Goal: Transaction & Acquisition: Purchase product/service

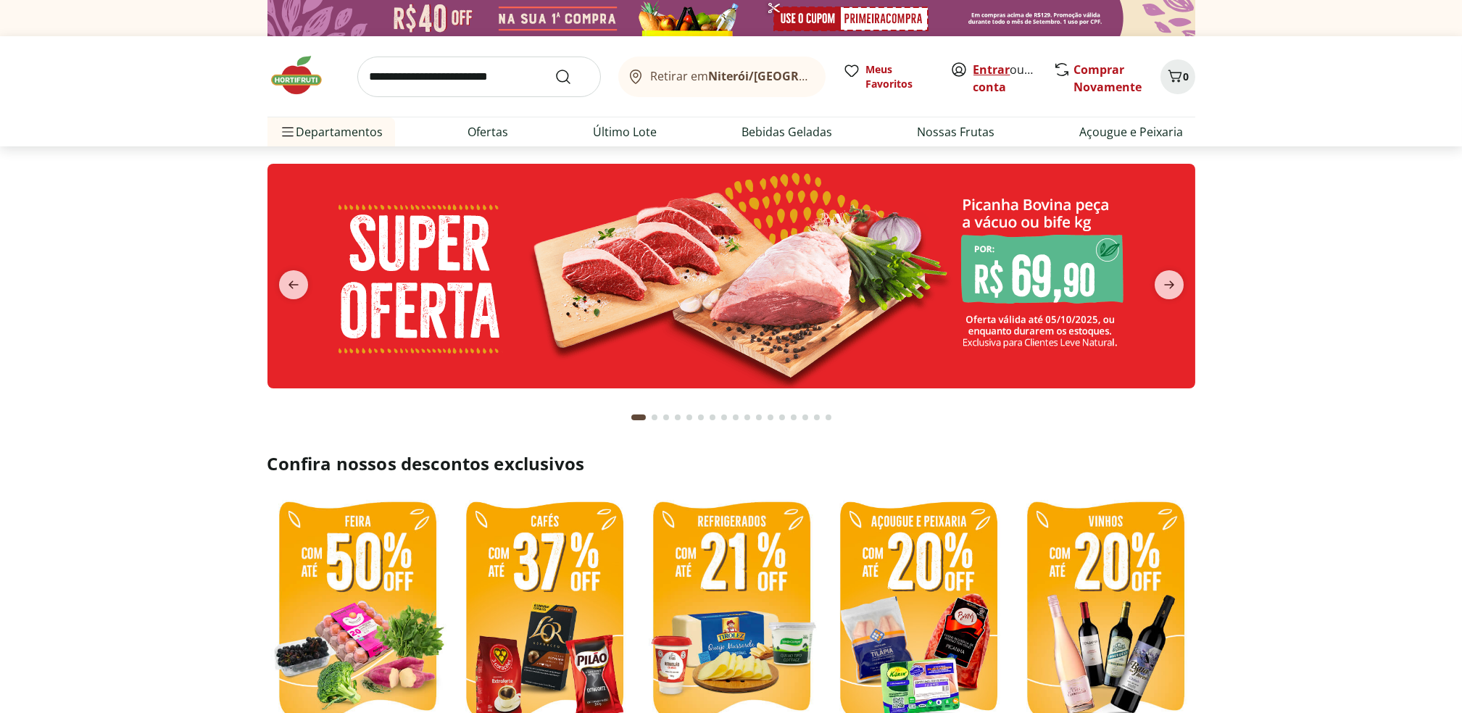
click at [990, 71] on link "Entrar" at bounding box center [992, 70] width 37 height 16
click at [998, 72] on link "Entrar" at bounding box center [992, 70] width 37 height 16
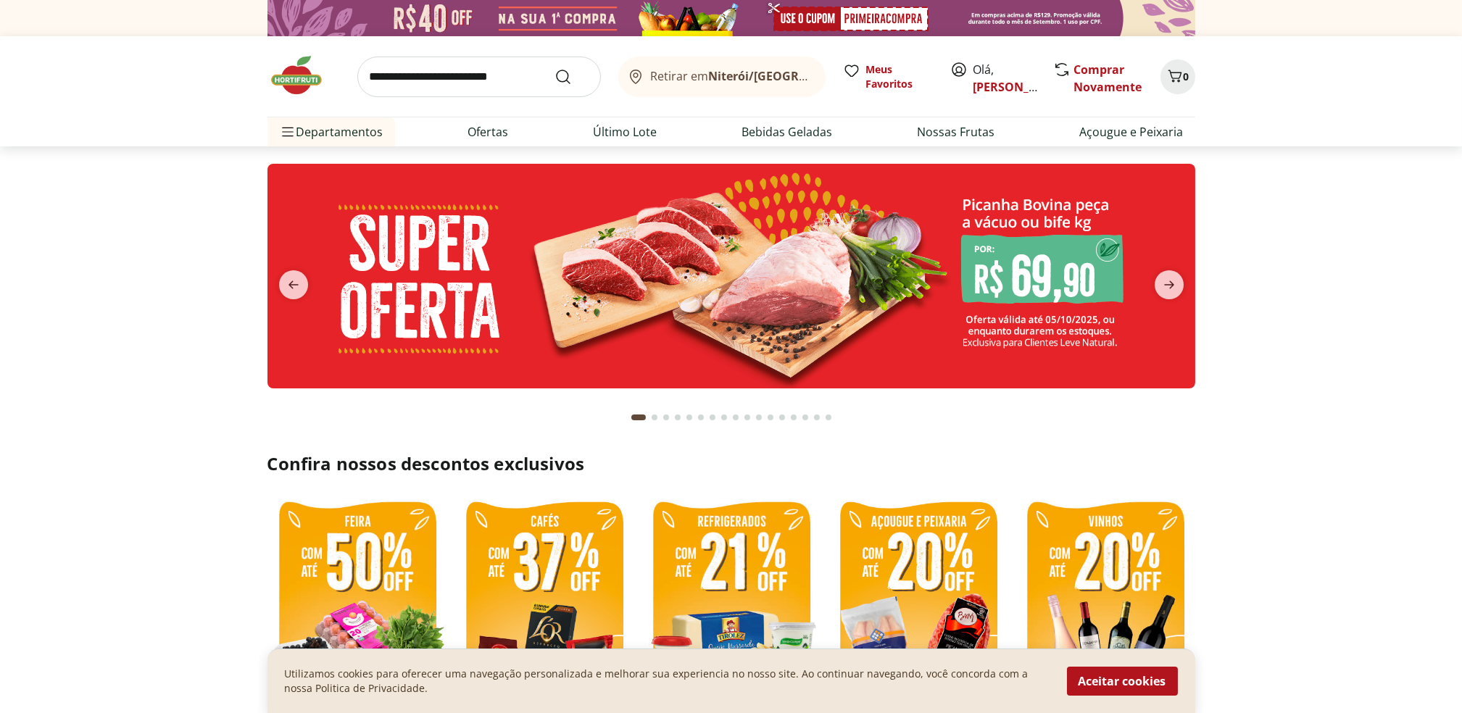
click at [1184, 290] on button "next" at bounding box center [1169, 284] width 52 height 29
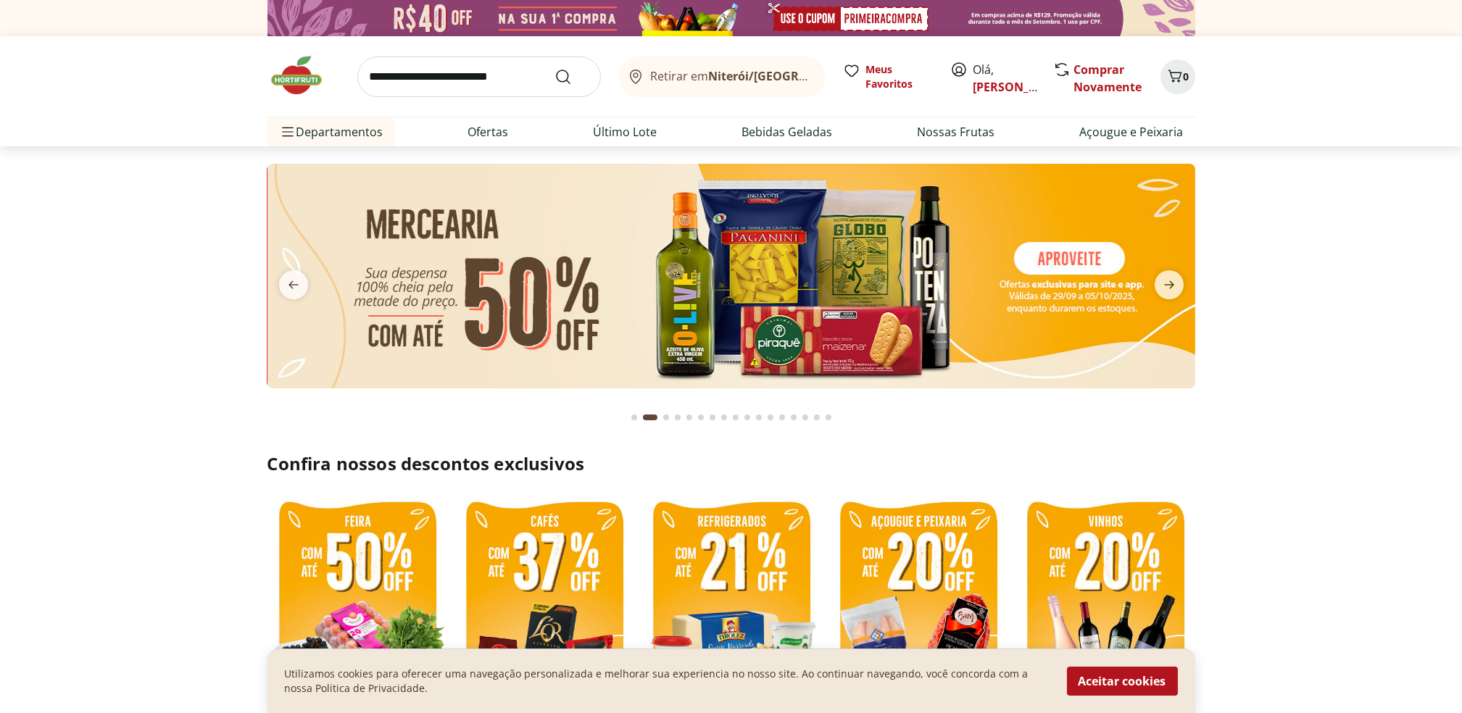
click at [1184, 290] on button "next" at bounding box center [1169, 284] width 52 height 29
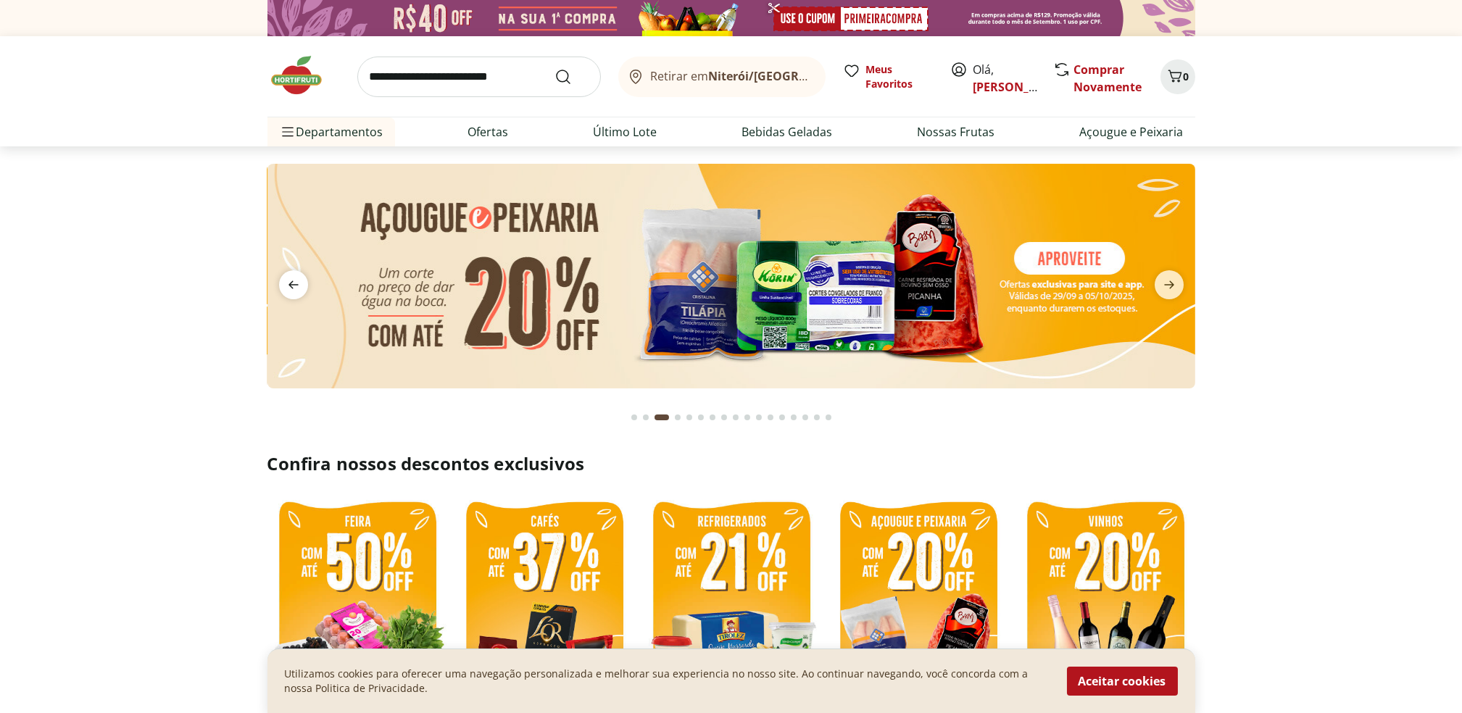
click at [296, 292] on icon "previous" at bounding box center [293, 284] width 17 height 17
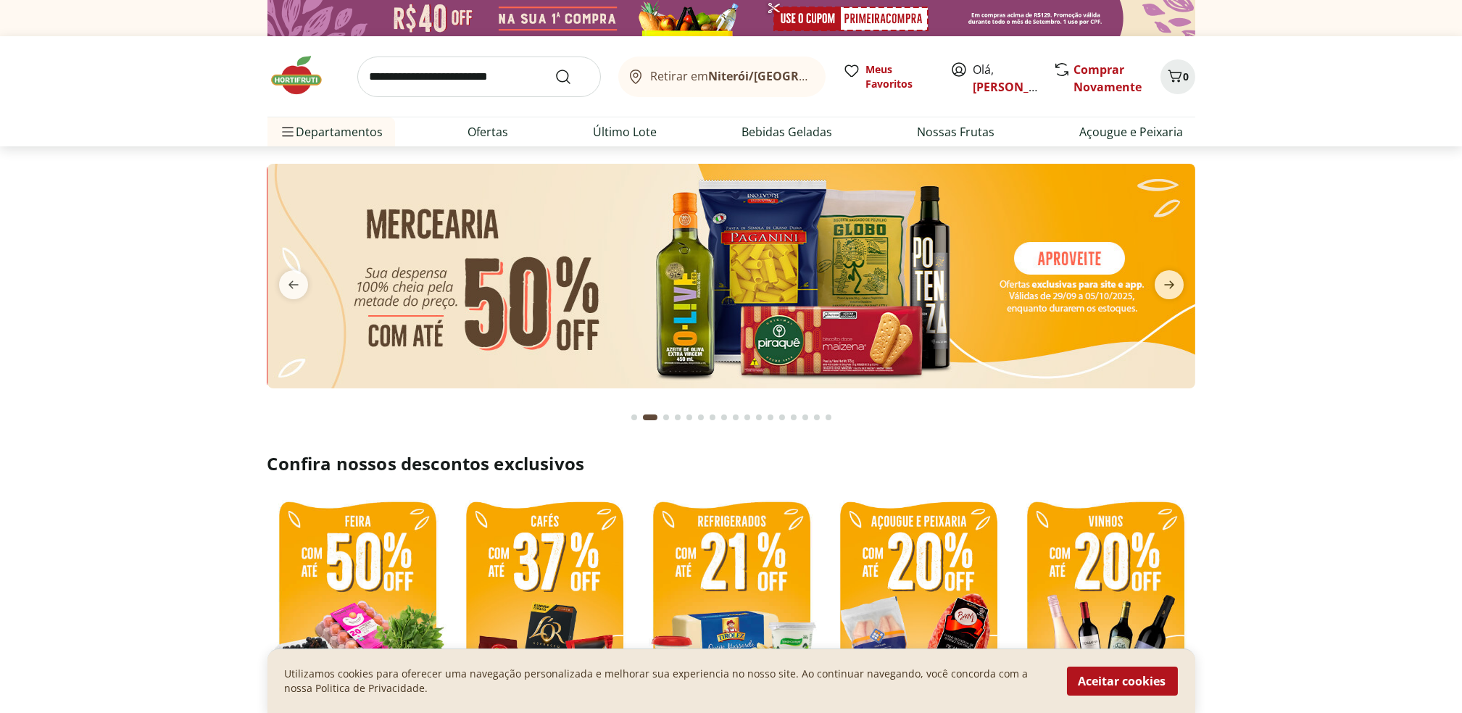
click at [734, 266] on img at bounding box center [732, 276] width 928 height 225
select select "**********"
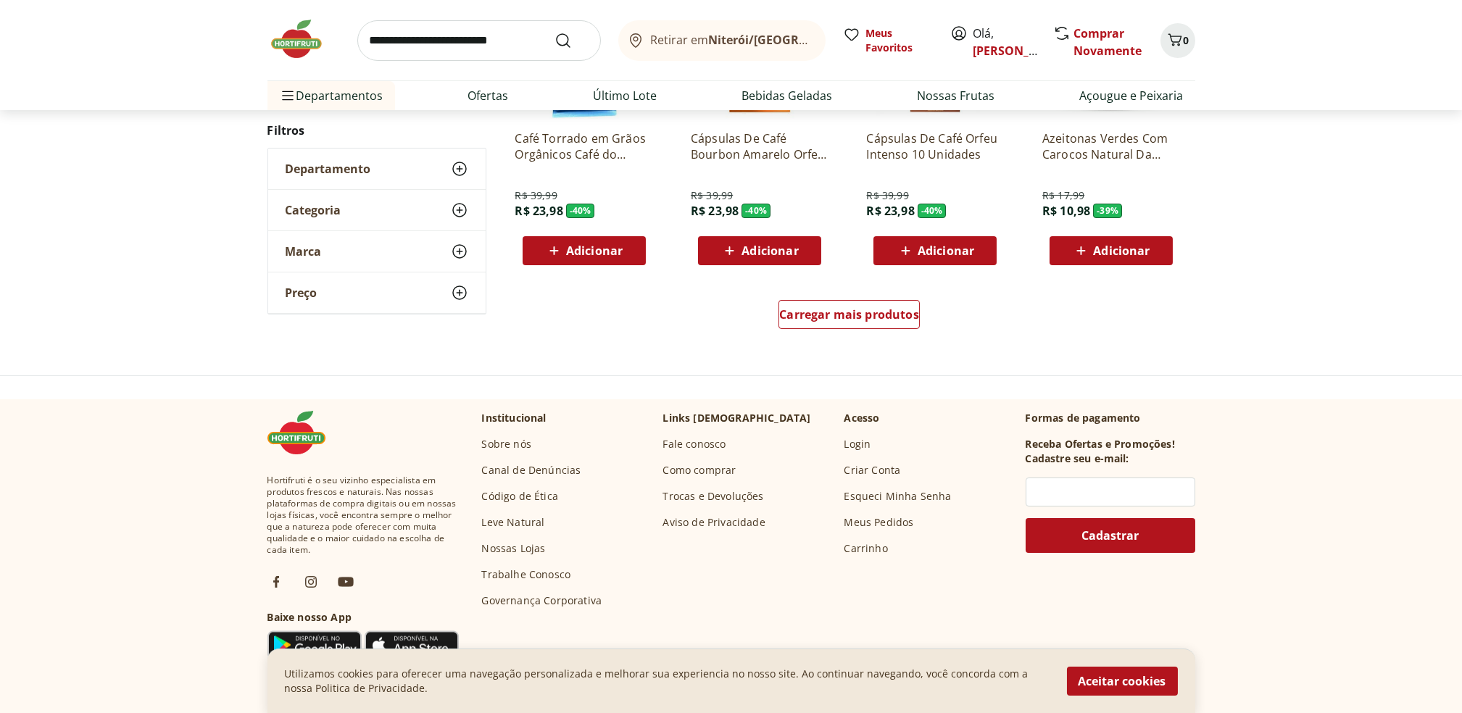
scroll to position [912, 0]
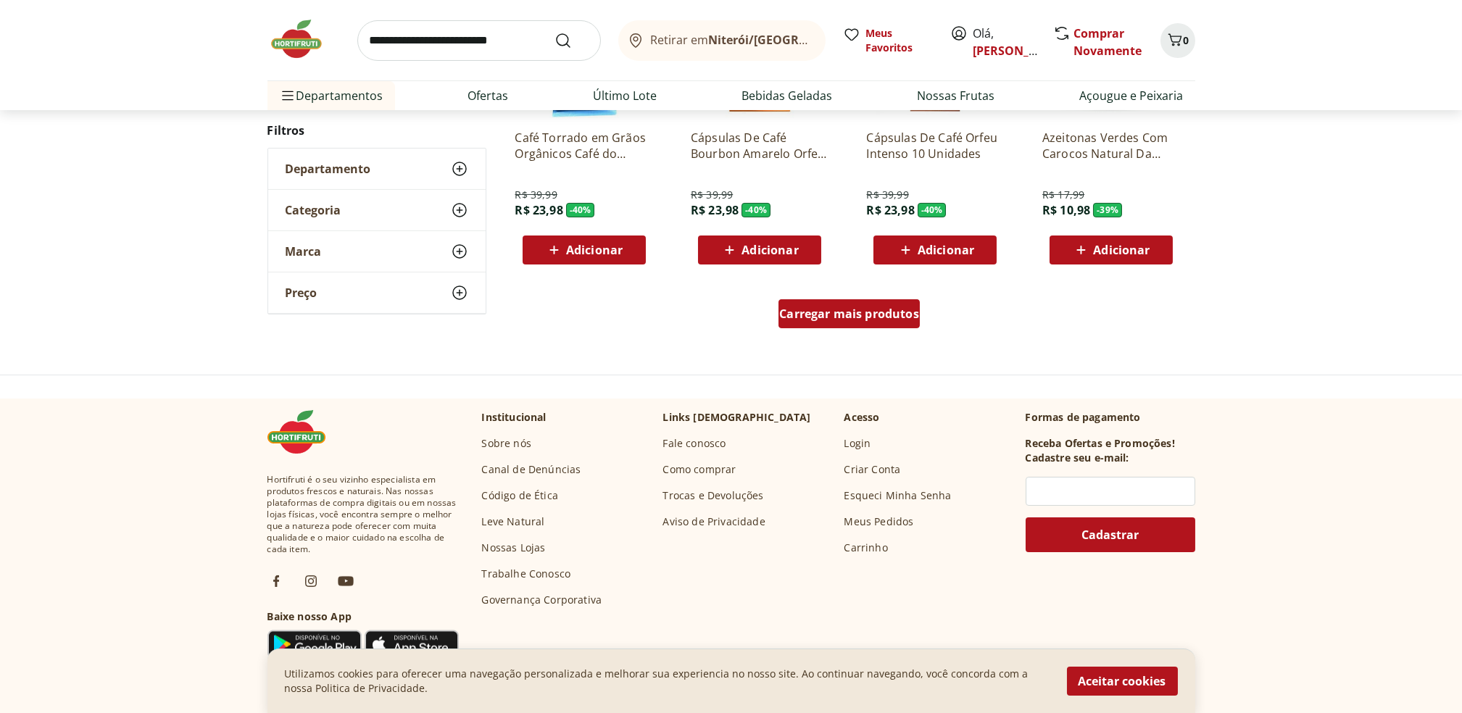
click at [876, 304] on div "Carregar mais produtos" at bounding box center [849, 313] width 141 height 29
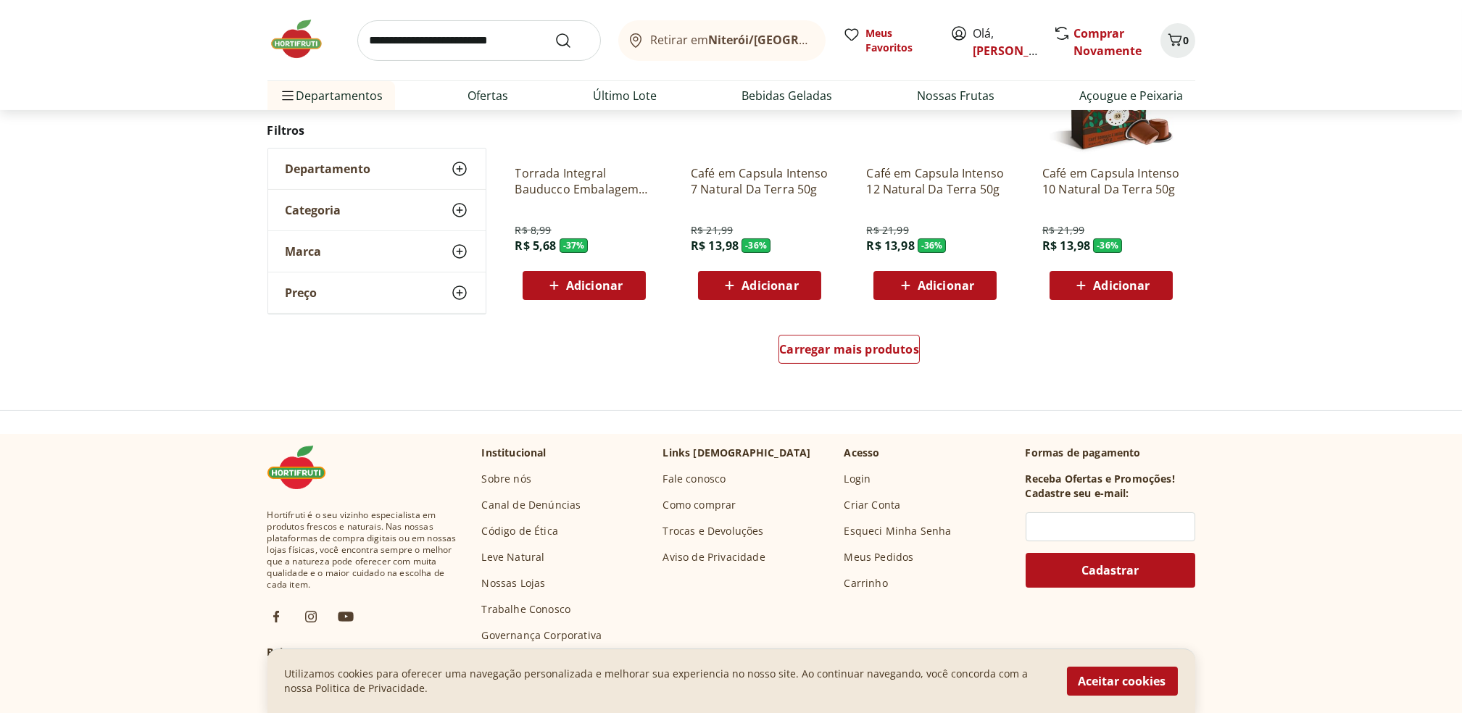
scroll to position [953, 0]
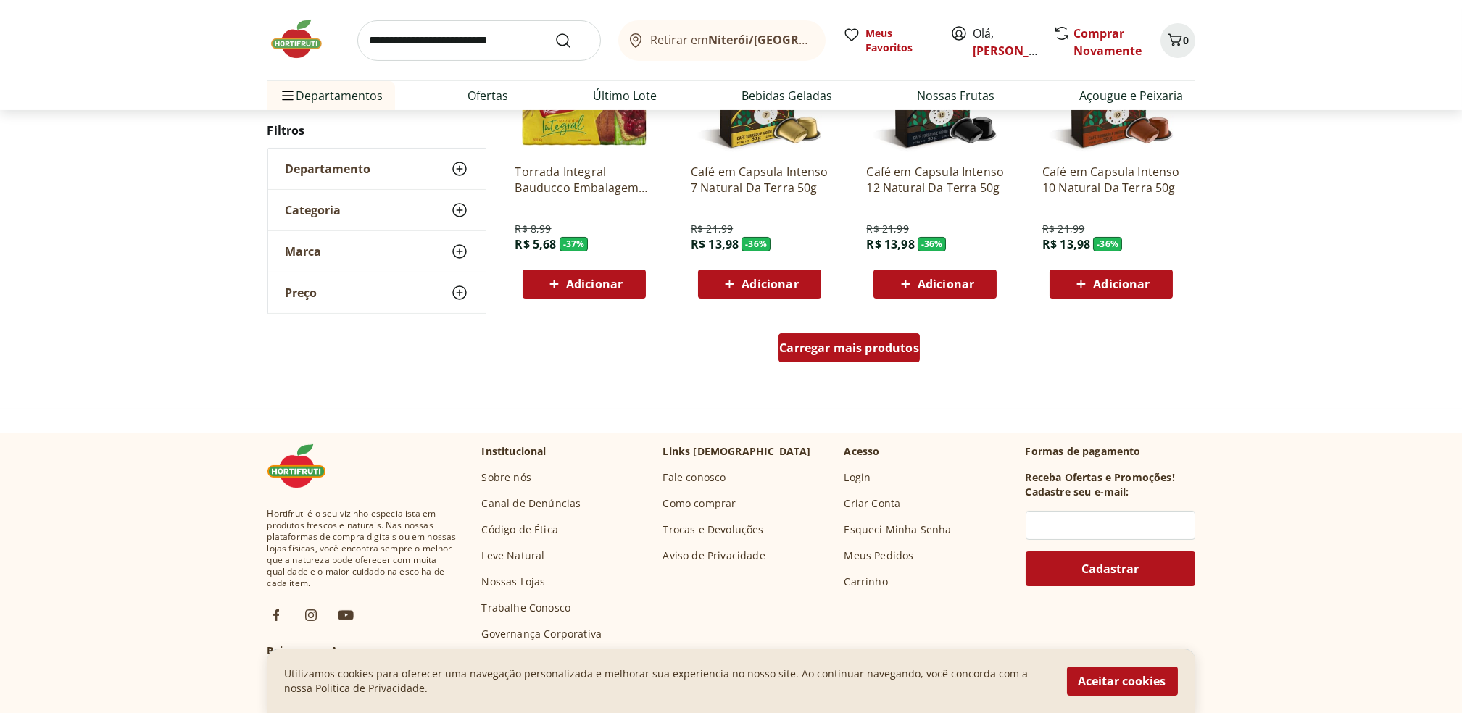
click at [810, 338] on div "Carregar mais produtos" at bounding box center [849, 347] width 141 height 29
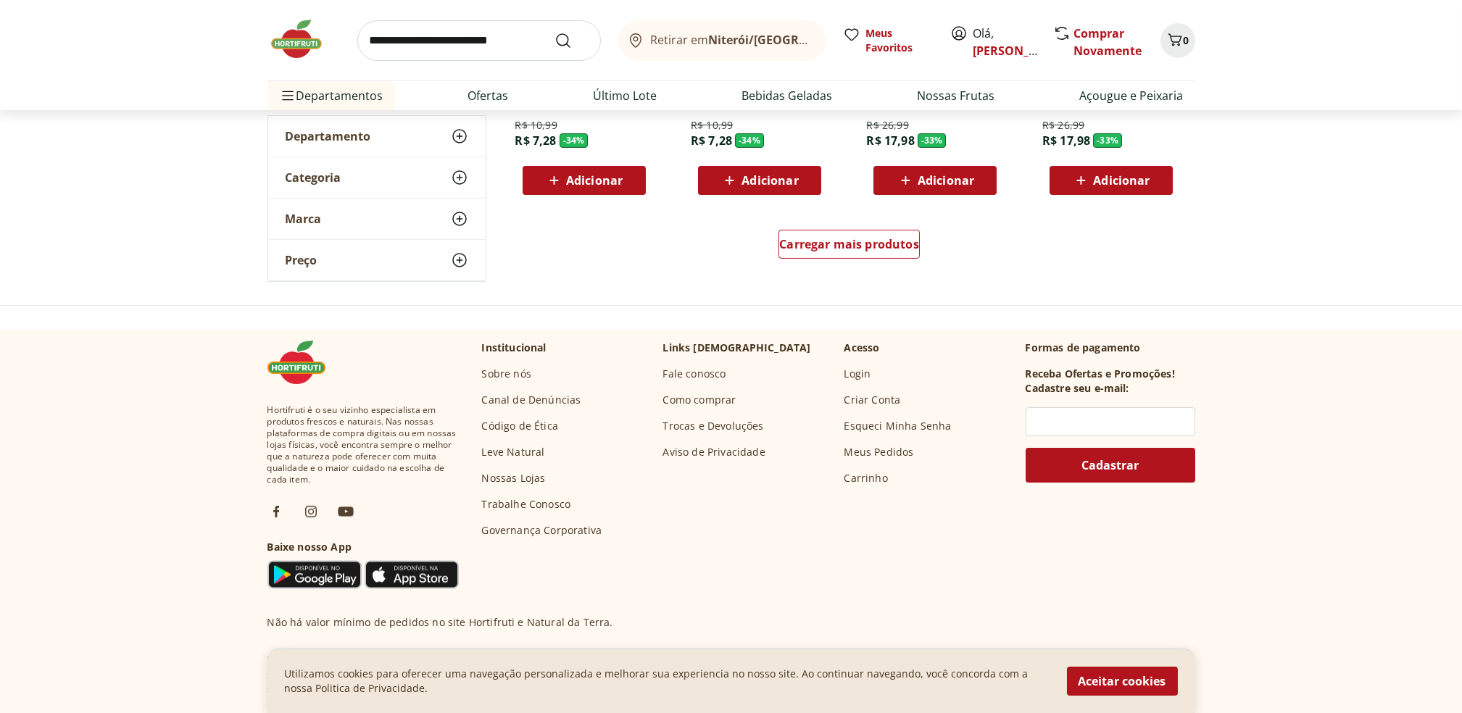
scroll to position [1063, 0]
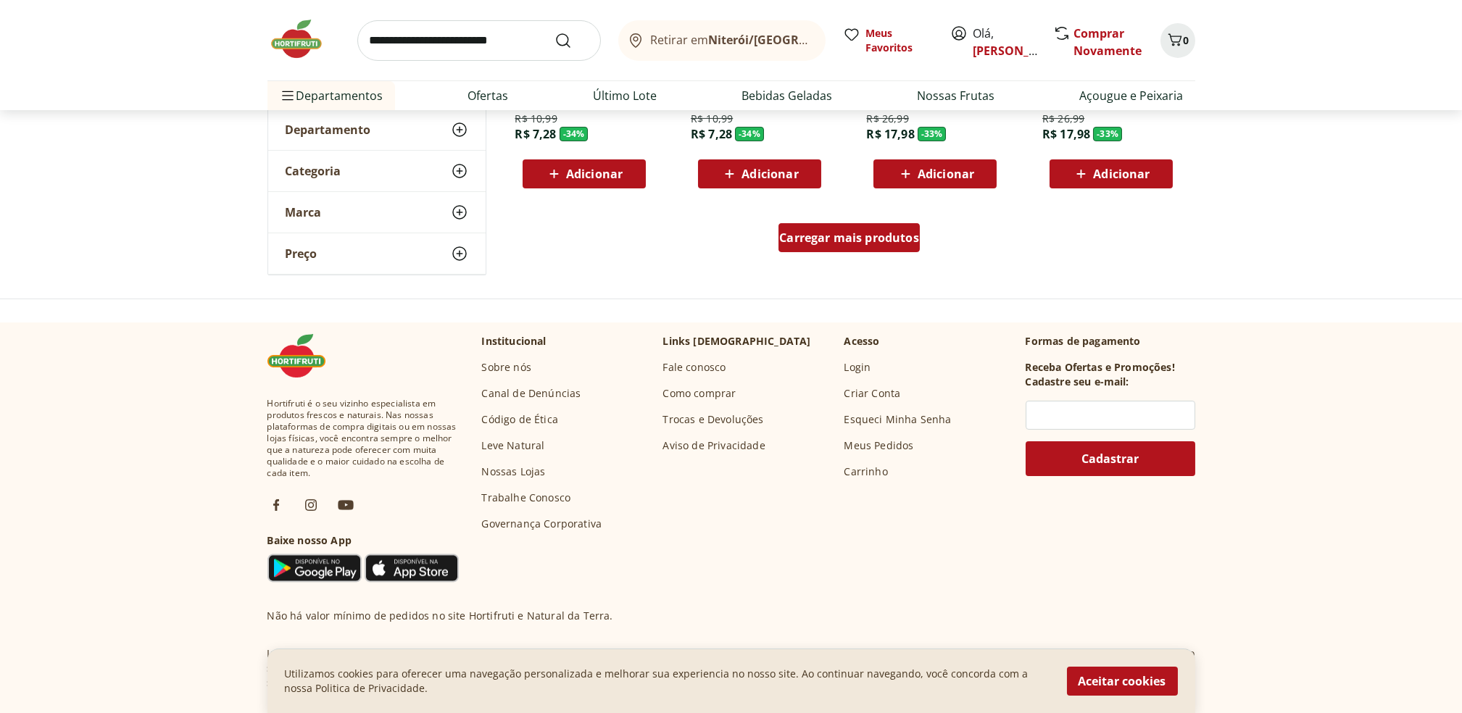
click at [901, 246] on div "Carregar mais produtos" at bounding box center [849, 237] width 141 height 29
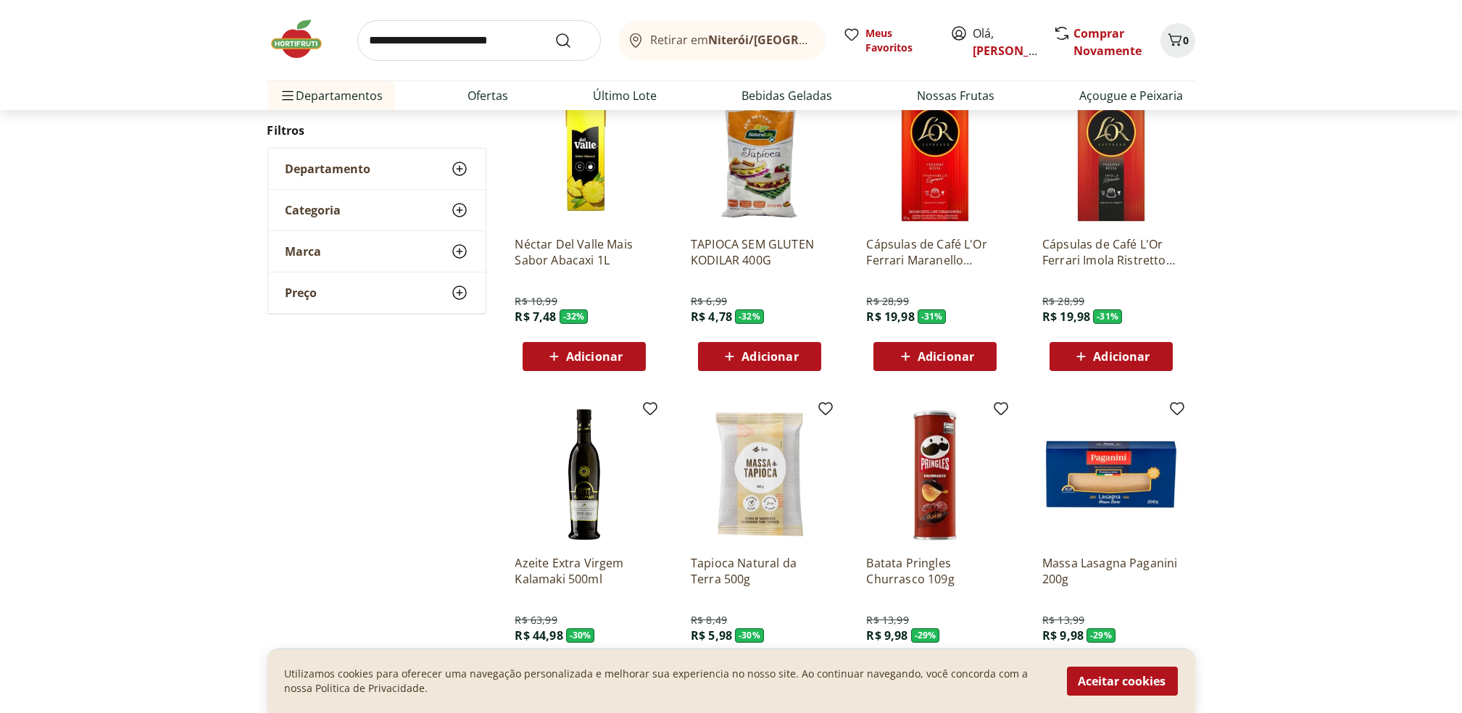
scroll to position [1192, 0]
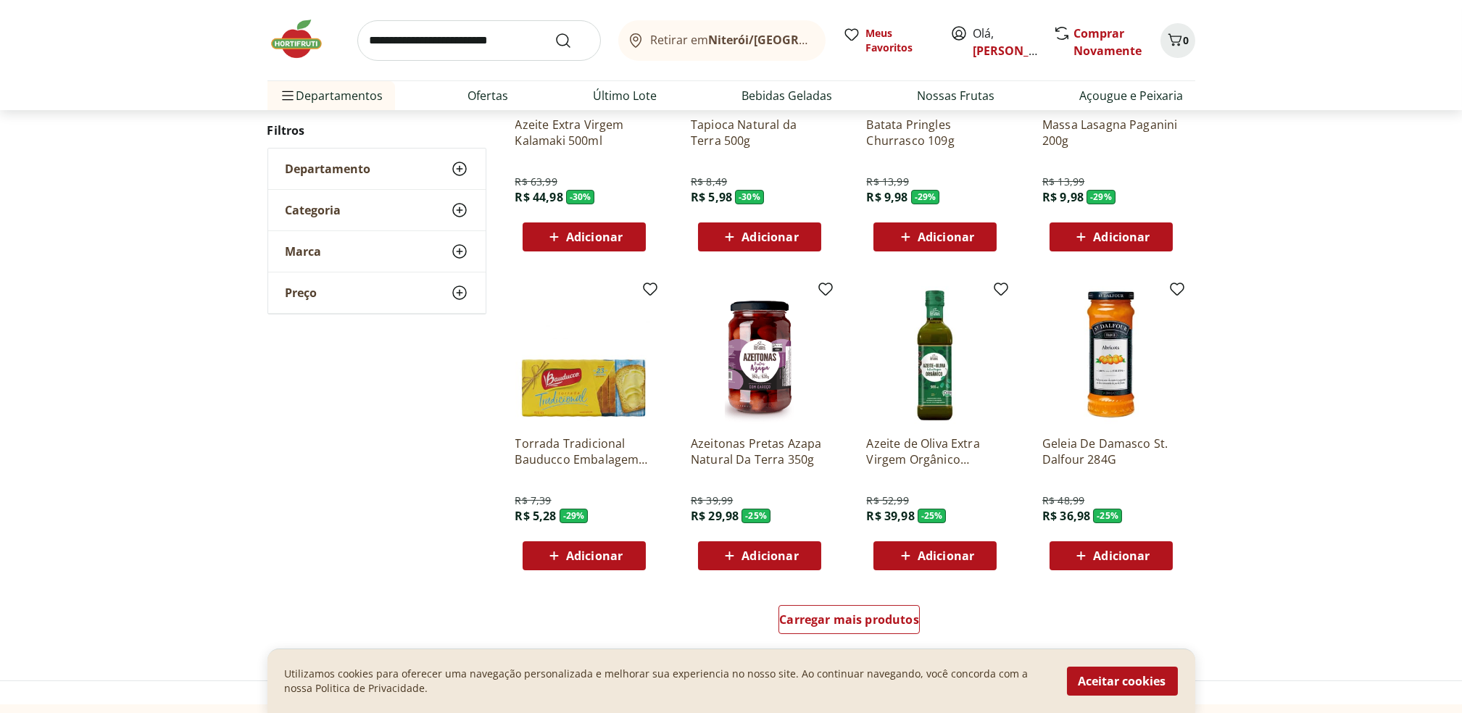
scroll to position [687, 0]
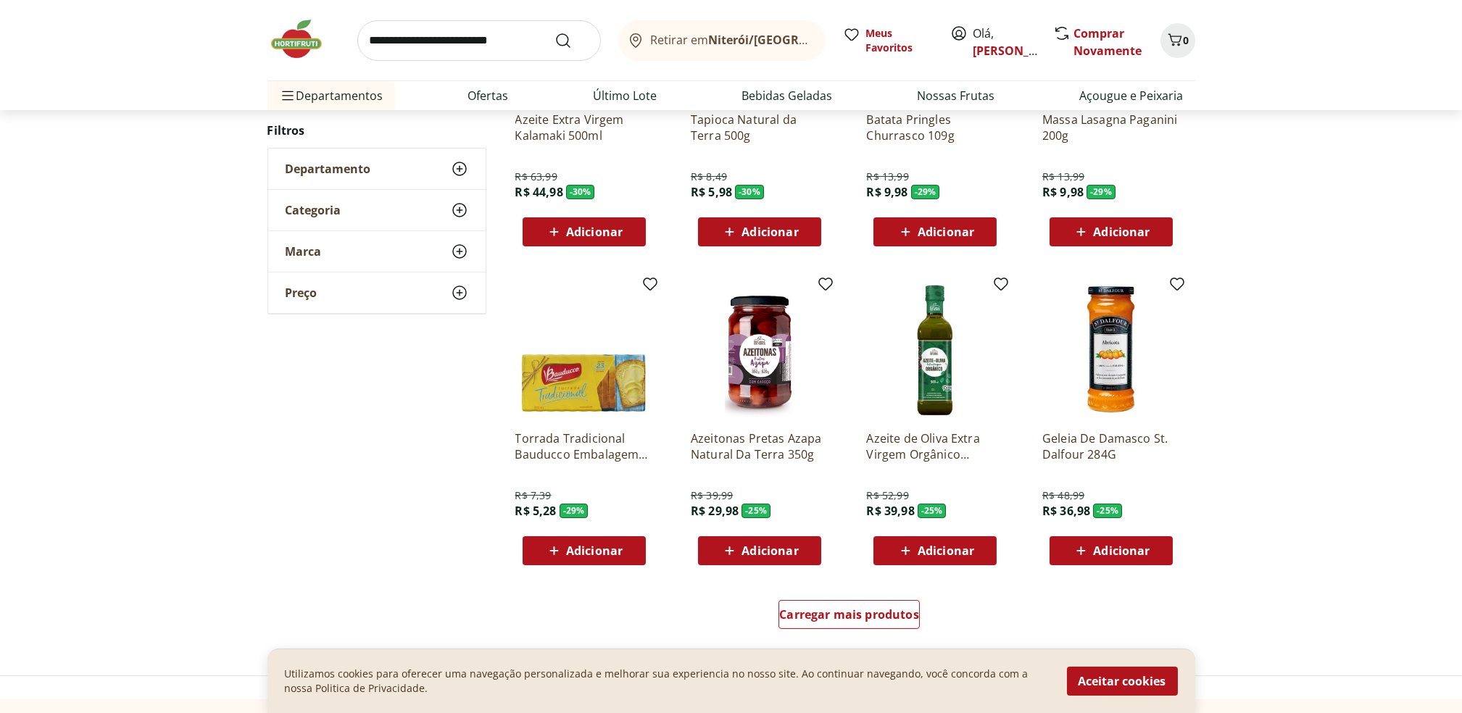
click at [918, 554] on span "Adicionar" at bounding box center [946, 551] width 57 height 12
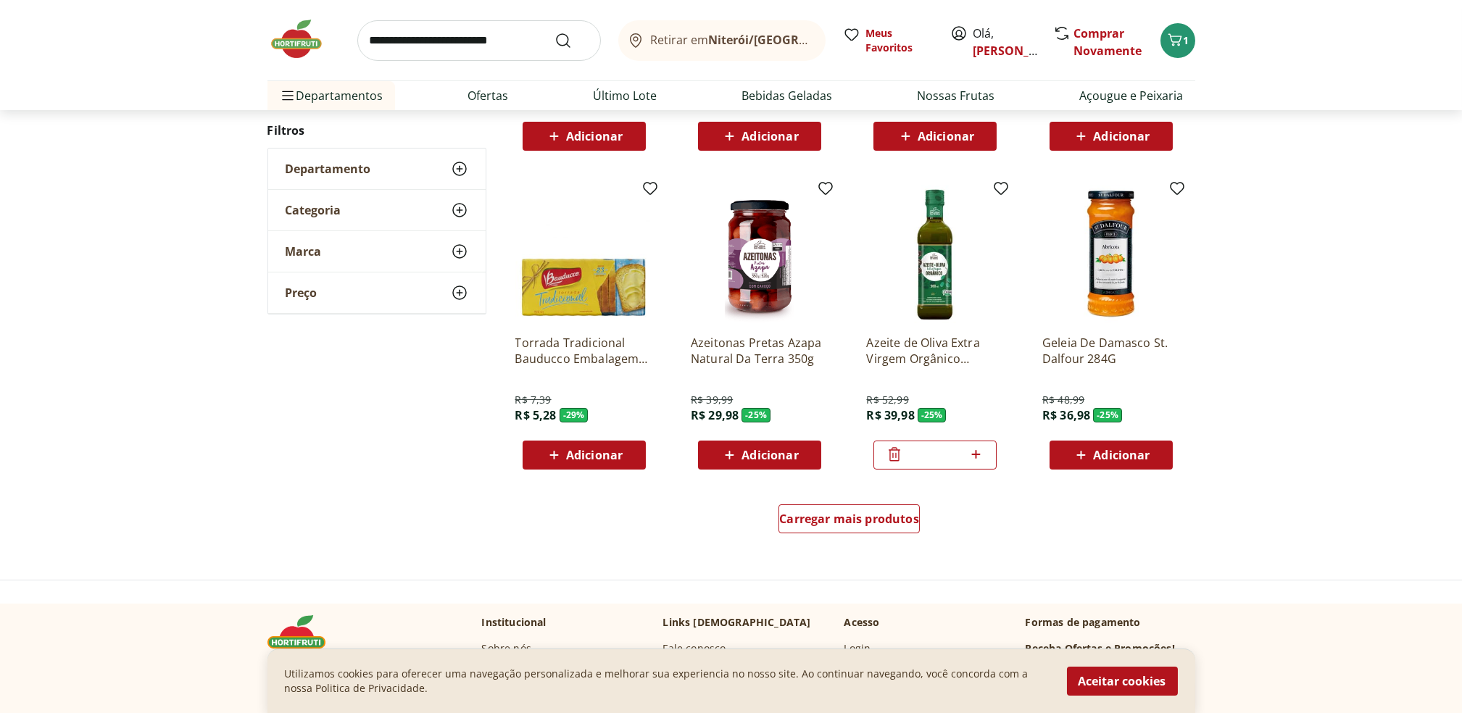
scroll to position [783, 0]
click at [914, 524] on span "Carregar mais produtos" at bounding box center [849, 519] width 140 height 12
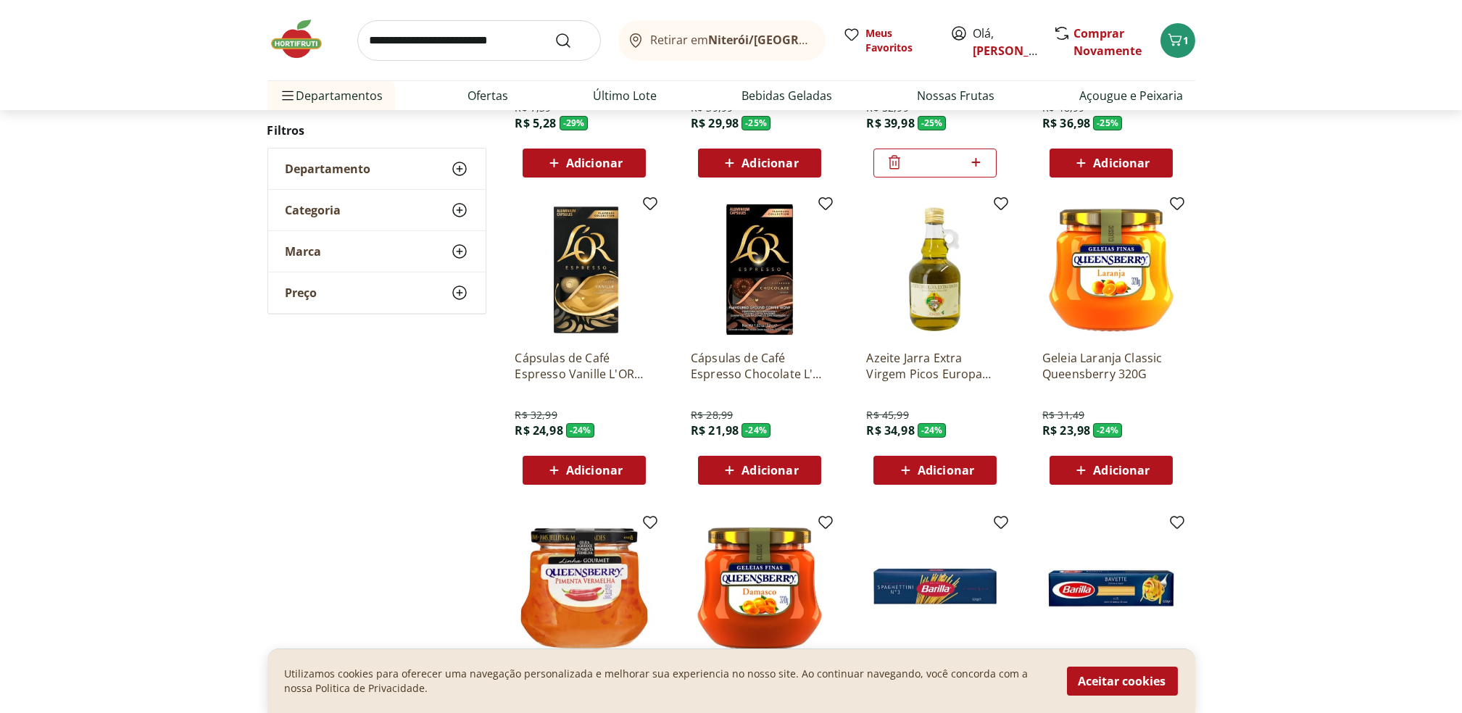
scroll to position [1076, 0]
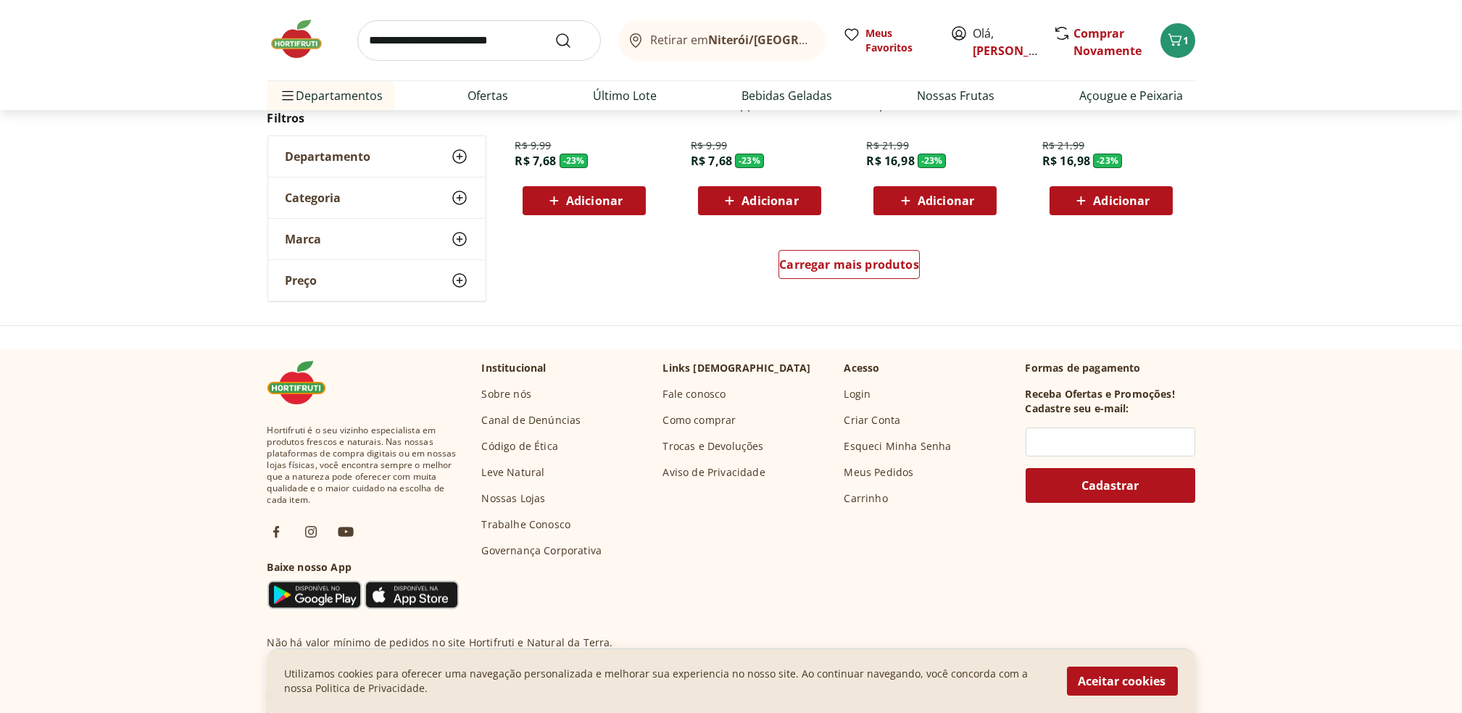
scroll to position [1045, 0]
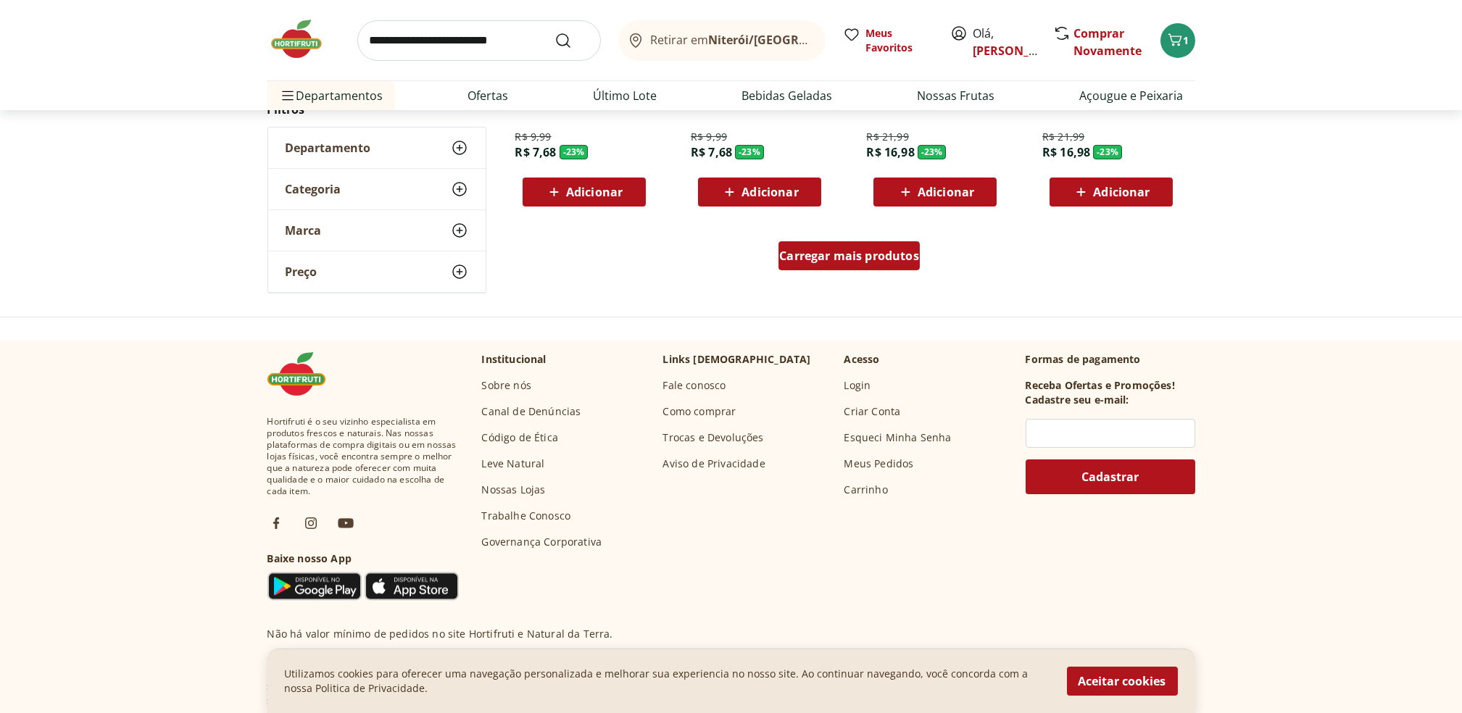
click at [888, 261] on span "Carregar mais produtos" at bounding box center [849, 256] width 140 height 12
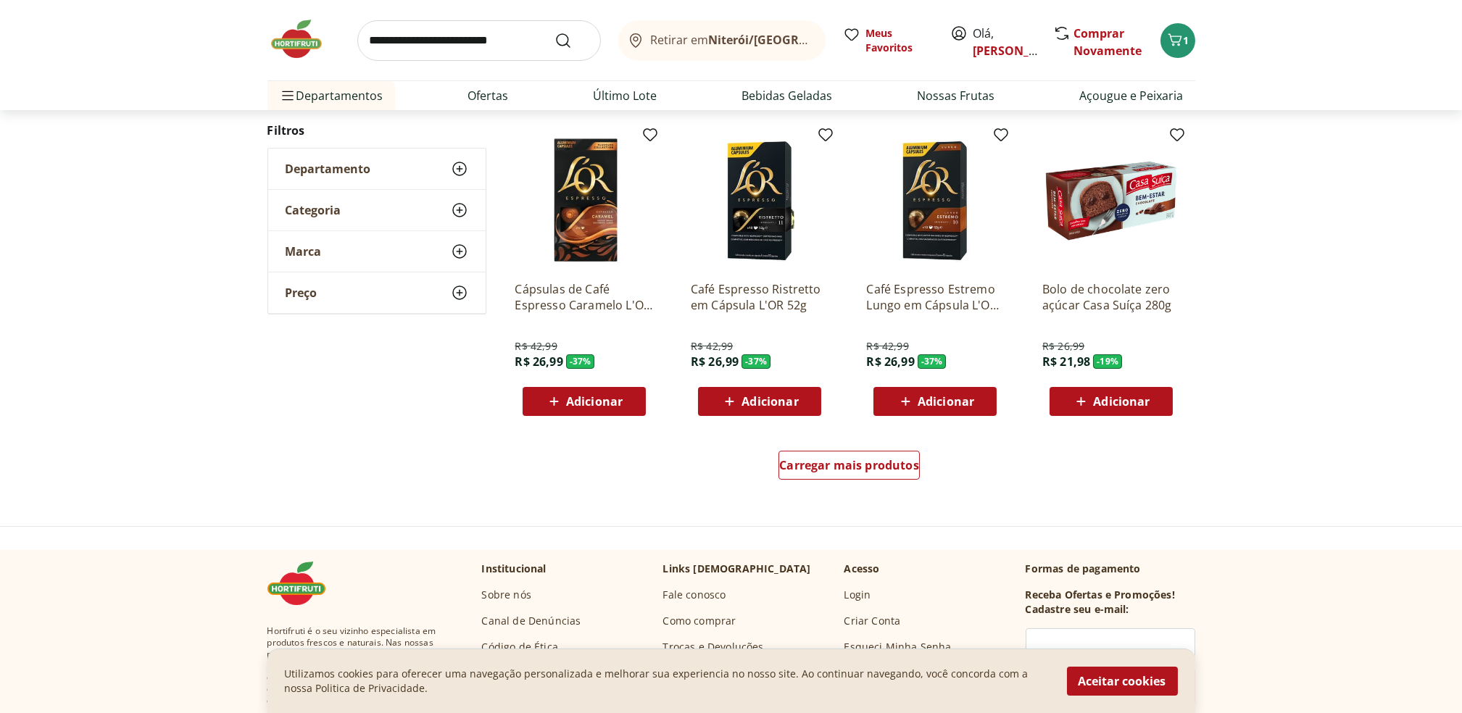
scroll to position [837, 0]
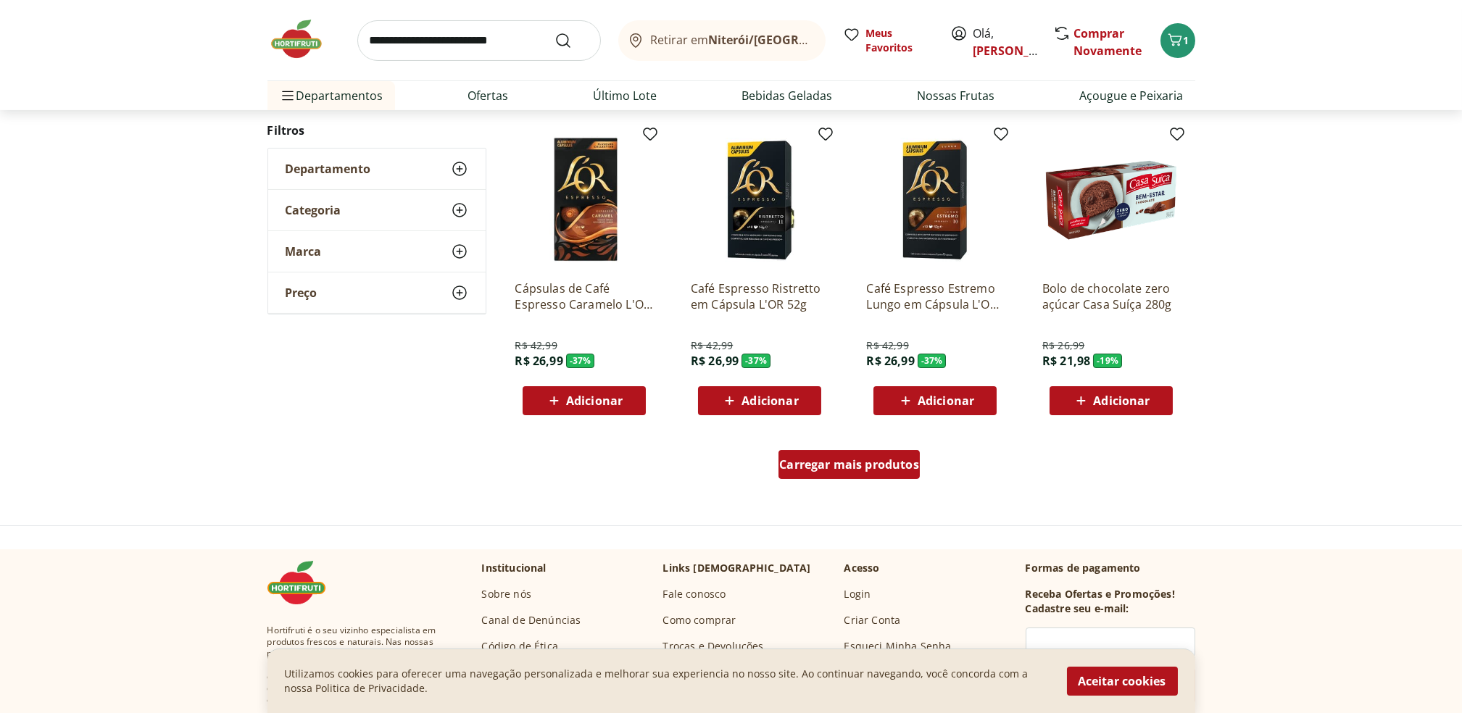
click at [808, 474] on div "Carregar mais produtos" at bounding box center [849, 464] width 141 height 29
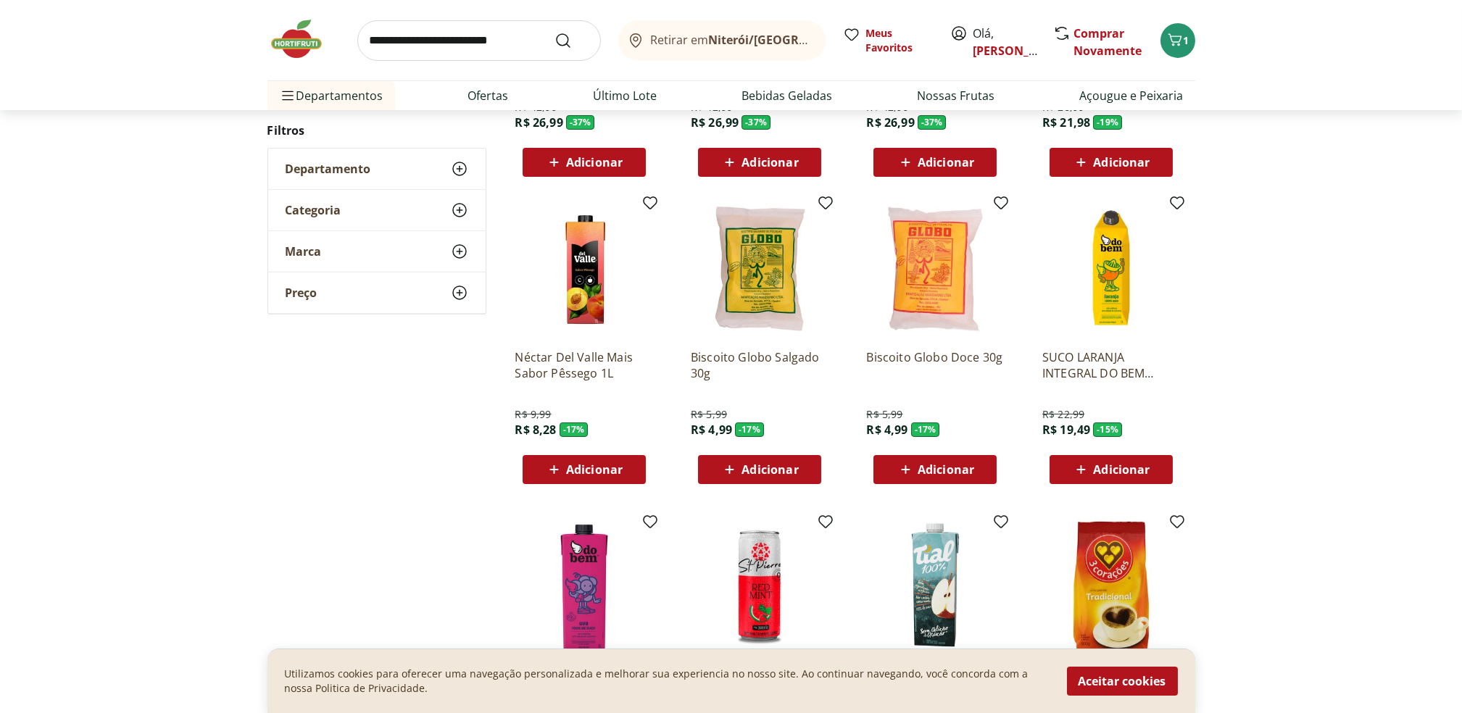
scroll to position [1114, 0]
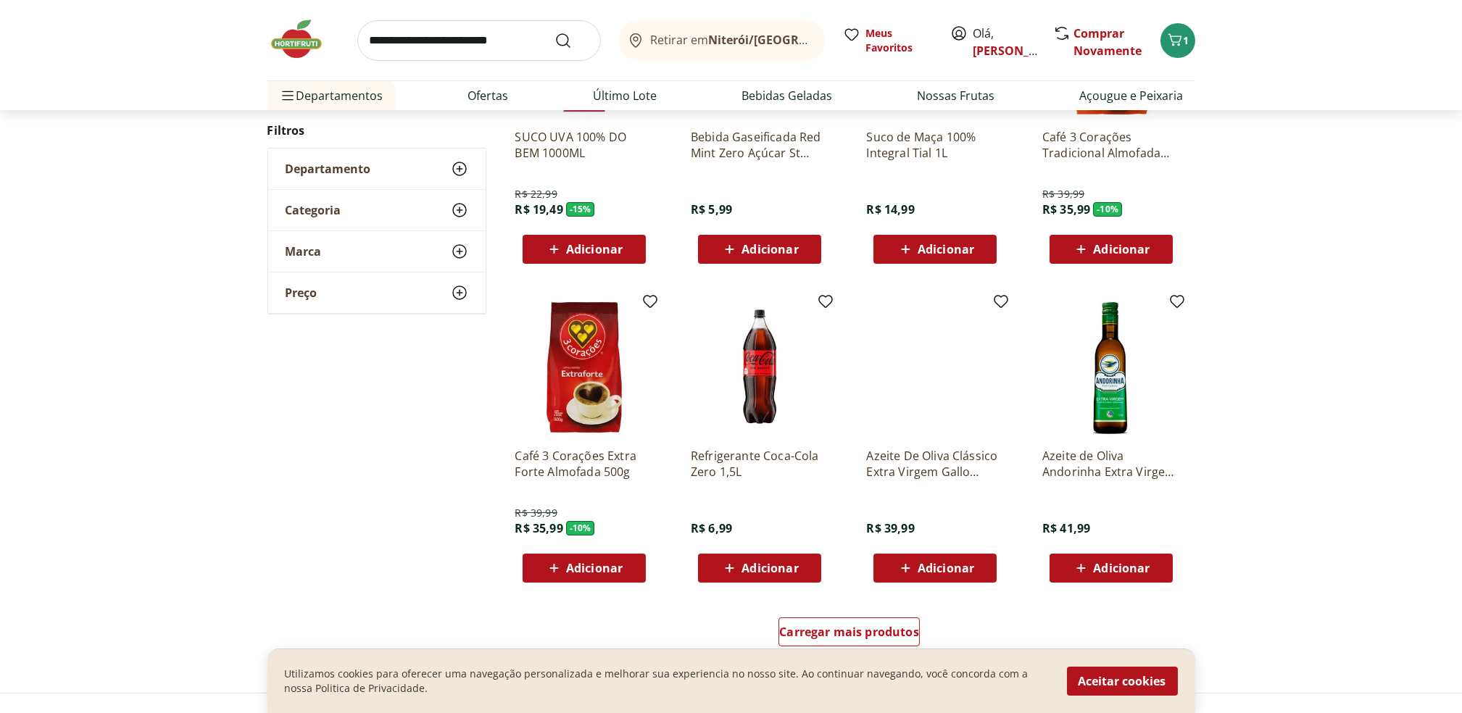
scroll to position [671, 0]
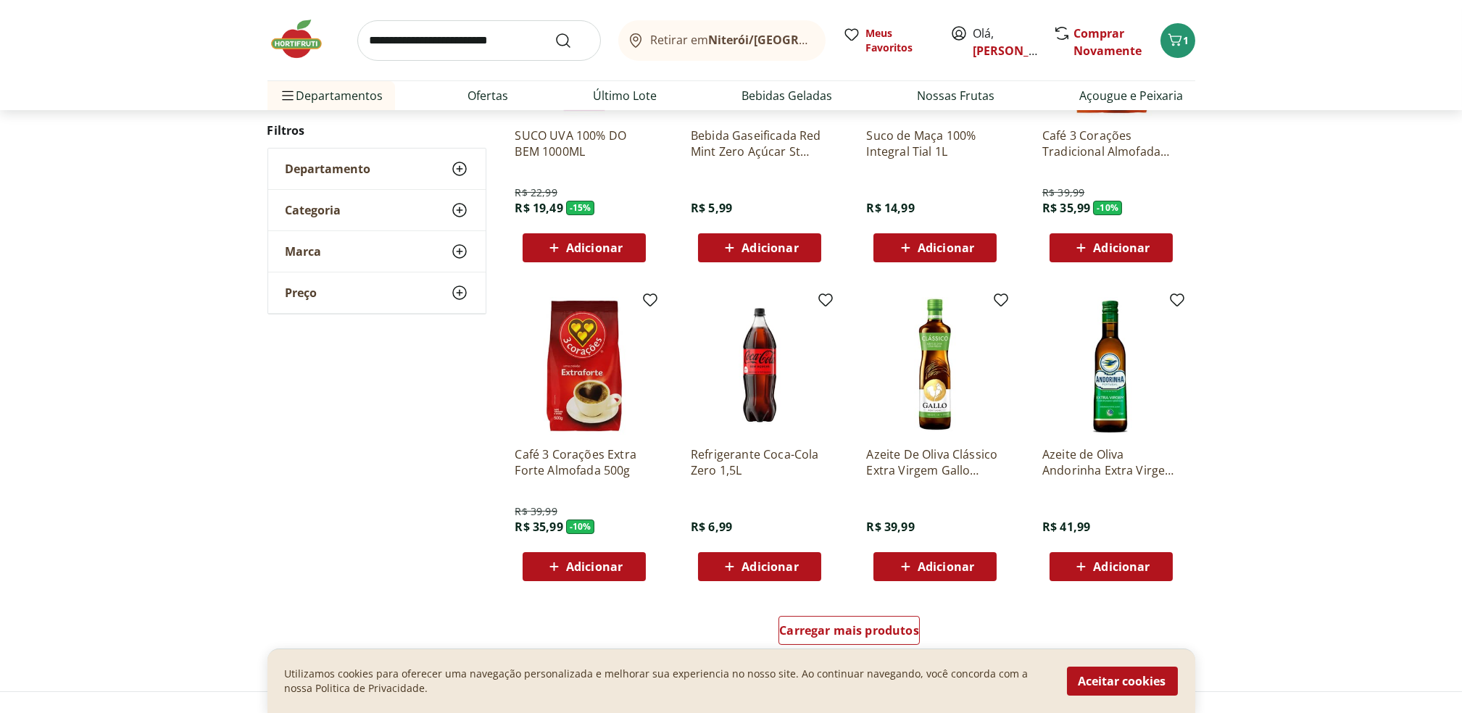
click at [751, 568] on span "Adicionar" at bounding box center [770, 567] width 57 height 12
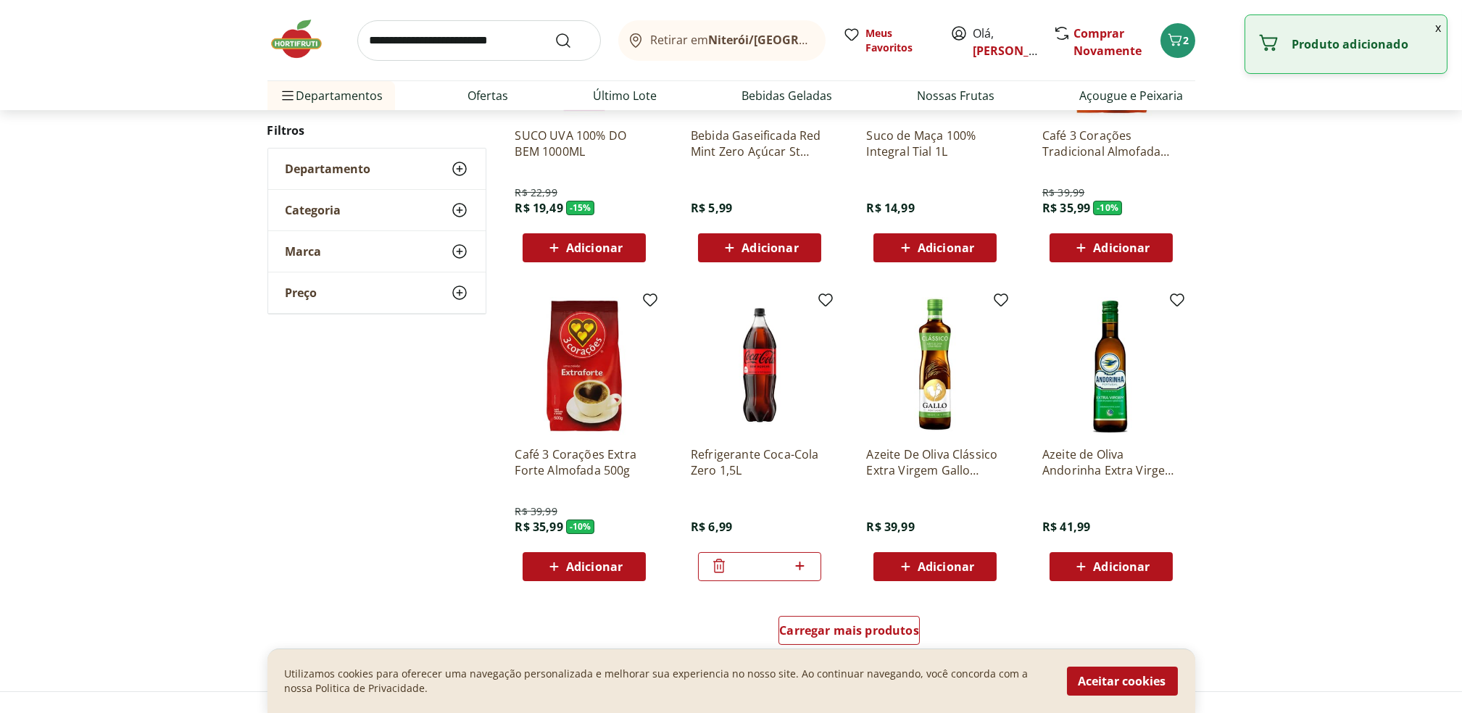
click at [801, 566] on icon at bounding box center [800, 566] width 9 height 9
type input "*"
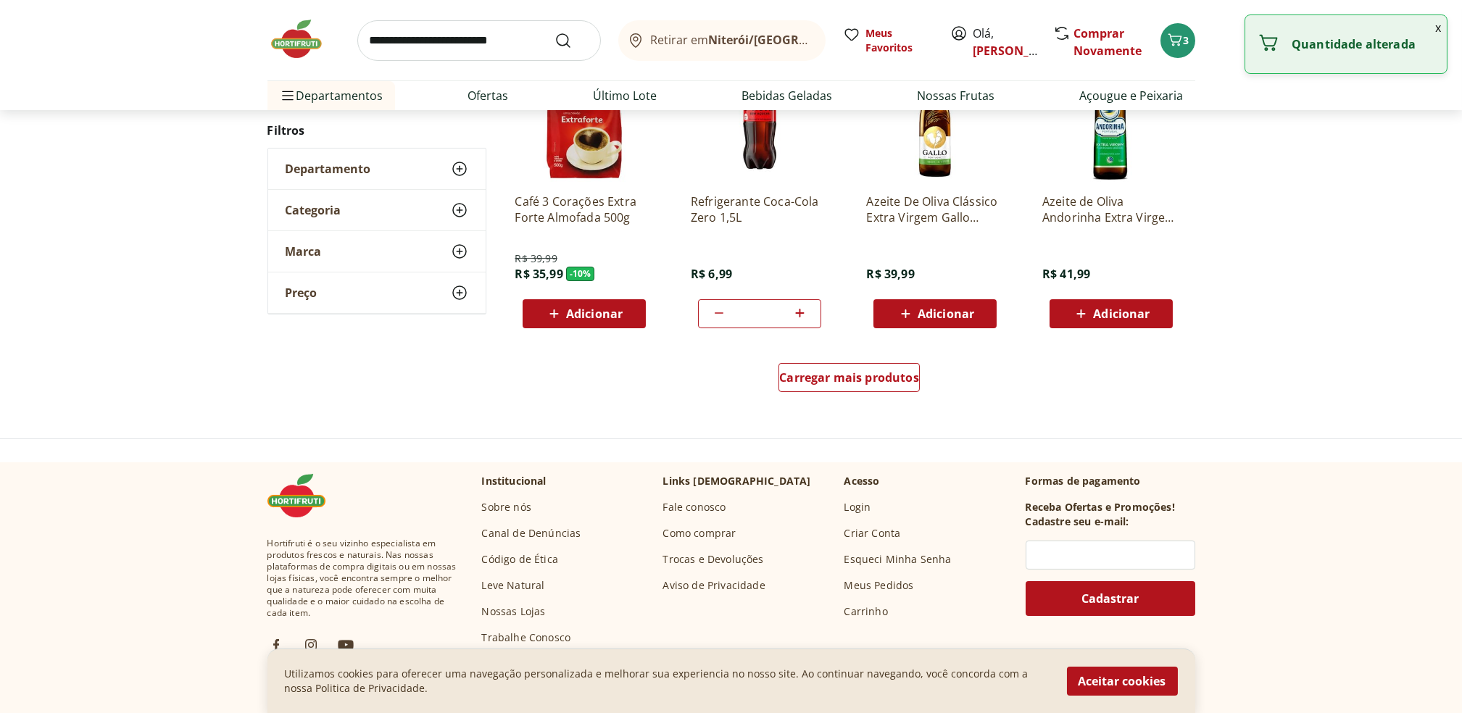
scroll to position [924, 0]
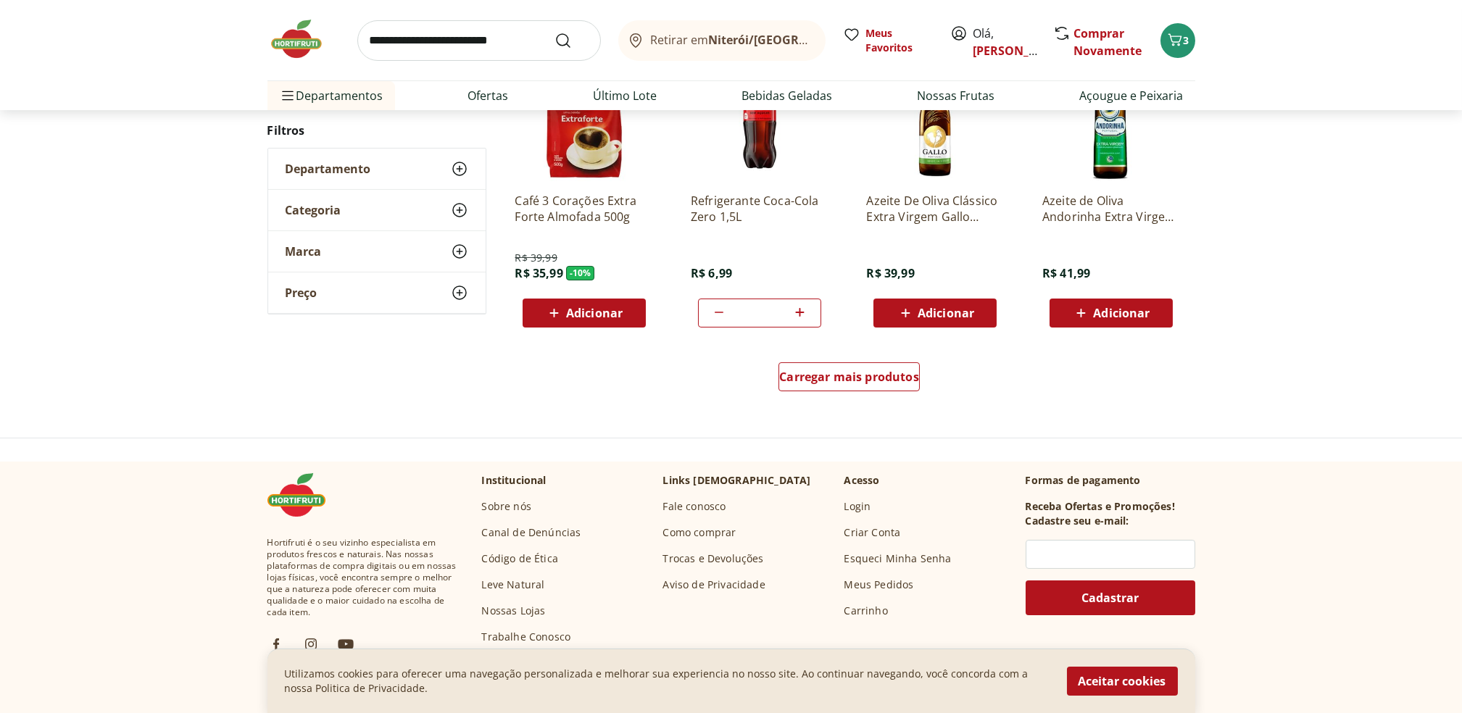
click at [315, 57] on img at bounding box center [304, 38] width 72 height 43
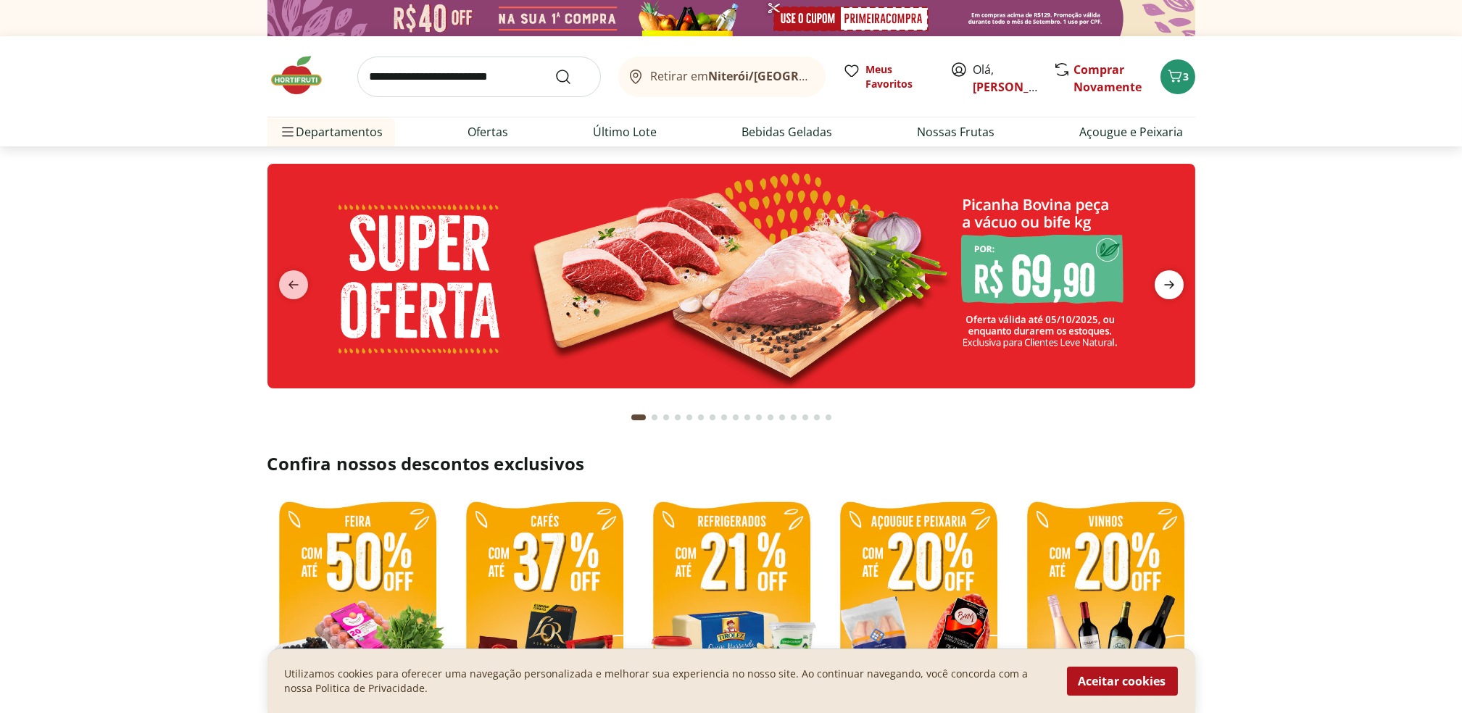
click at [1176, 289] on icon "next" at bounding box center [1169, 284] width 17 height 17
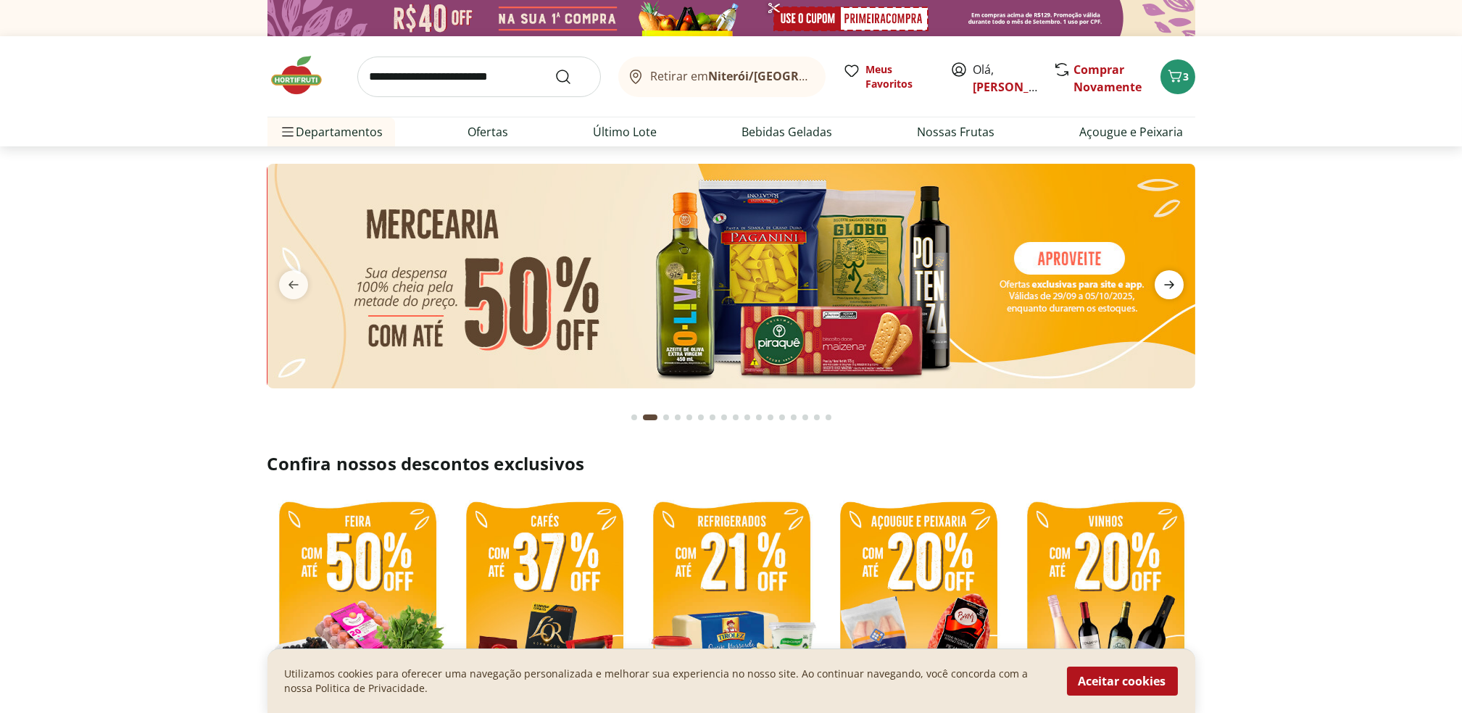
click at [1176, 289] on icon "next" at bounding box center [1169, 284] width 17 height 17
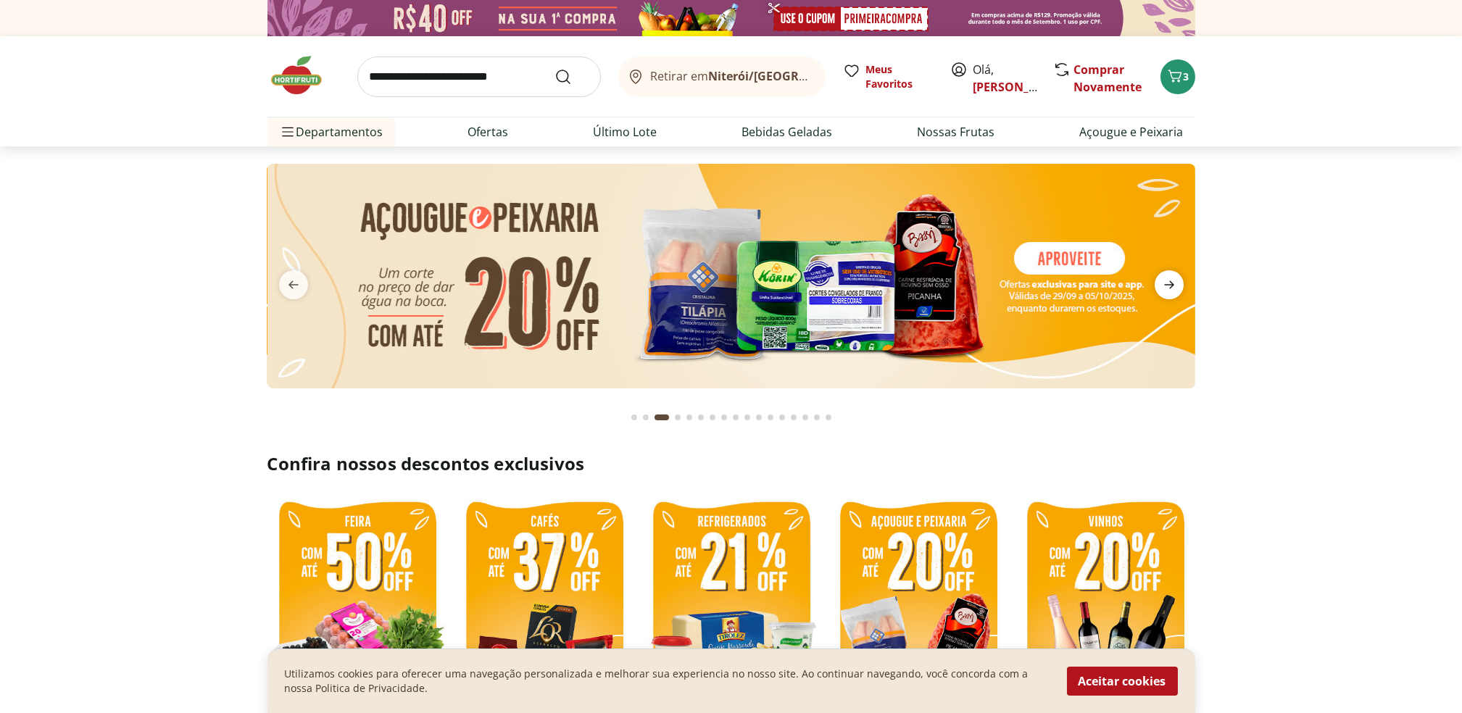
click at [1176, 289] on icon "next" at bounding box center [1169, 284] width 17 height 17
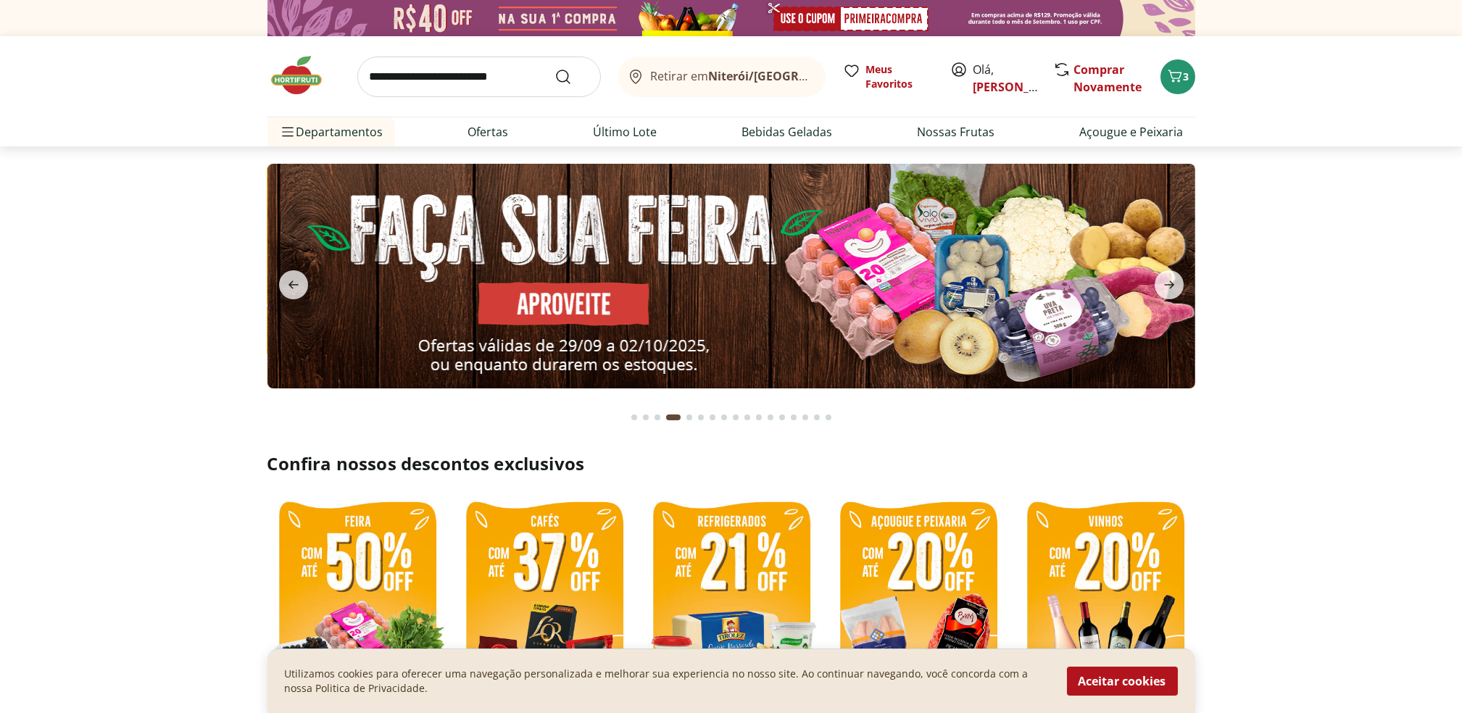
click at [945, 248] on img at bounding box center [731, 276] width 928 height 225
click at [1172, 281] on icon "next" at bounding box center [1169, 284] width 17 height 17
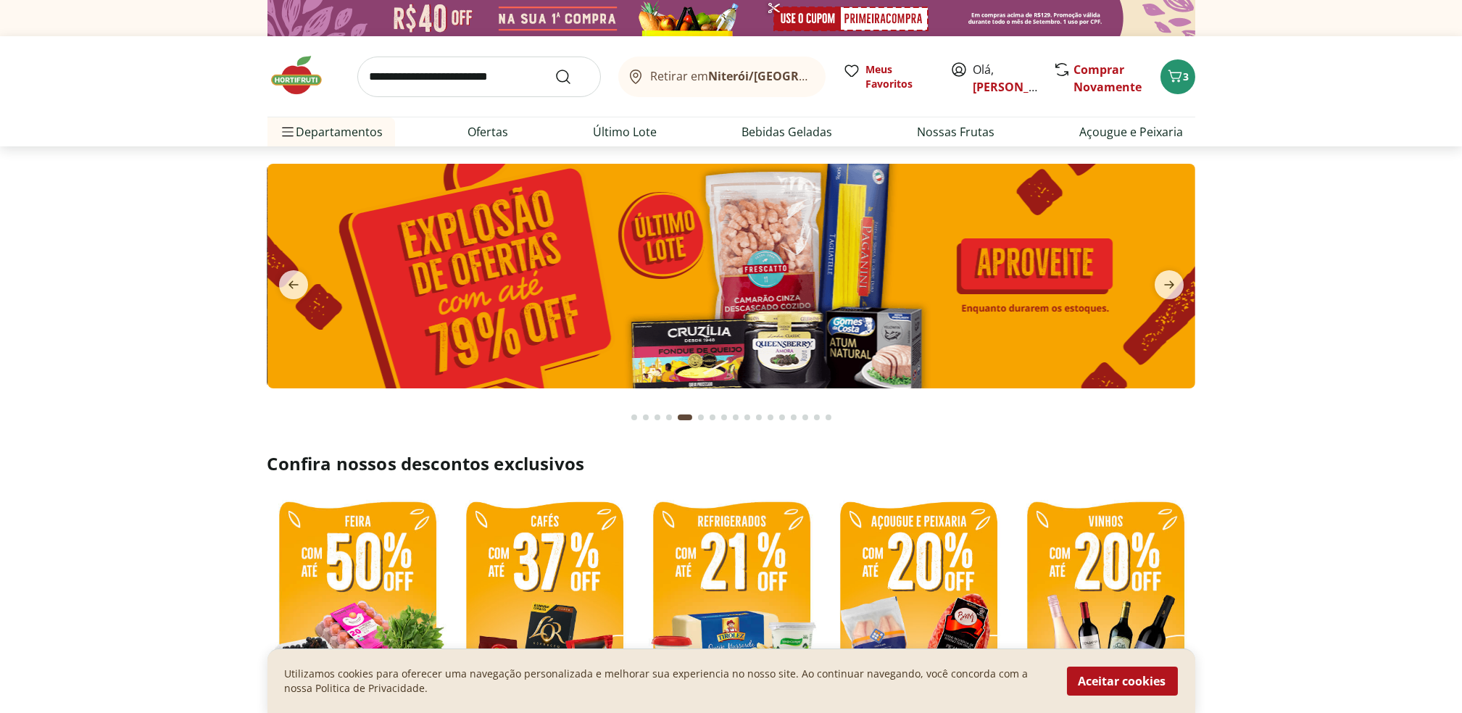
click at [853, 247] on img at bounding box center [732, 276] width 928 height 225
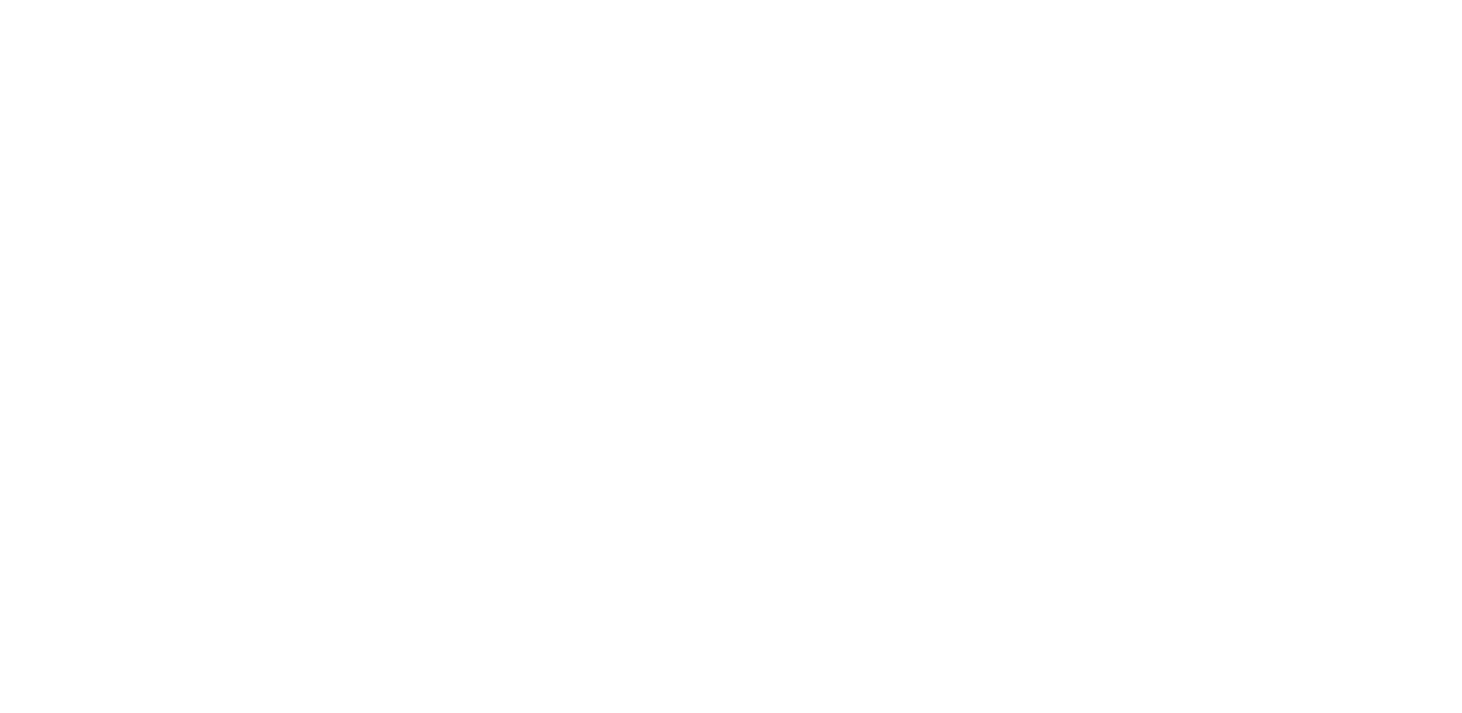
select select "**********"
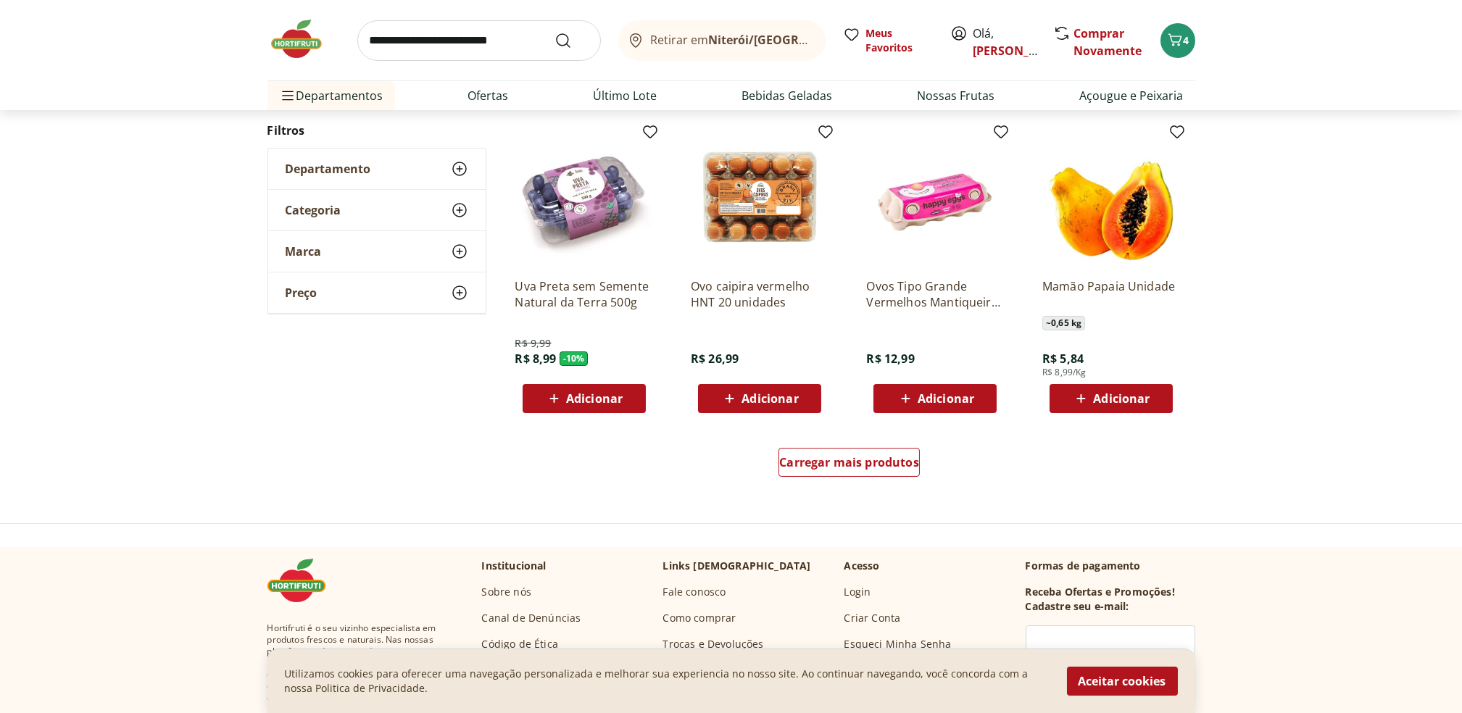
scroll to position [764, 0]
drag, startPoint x: 898, startPoint y: 433, endPoint x: 884, endPoint y: 455, distance: 26.1
click at [884, 455] on div "Carregar mais produtos" at bounding box center [849, 465] width 703 height 70
click at [884, 456] on span "Carregar mais produtos" at bounding box center [849, 462] width 140 height 12
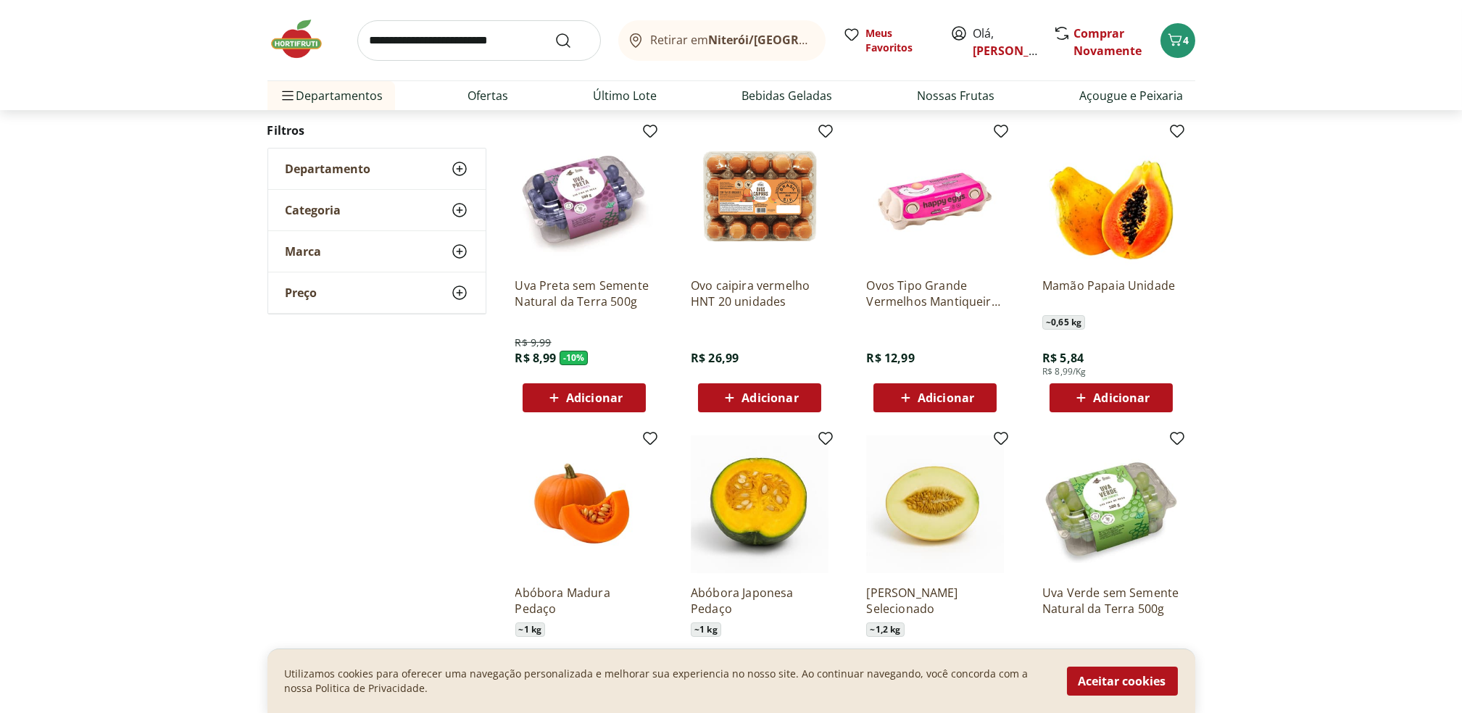
scroll to position [887, 0]
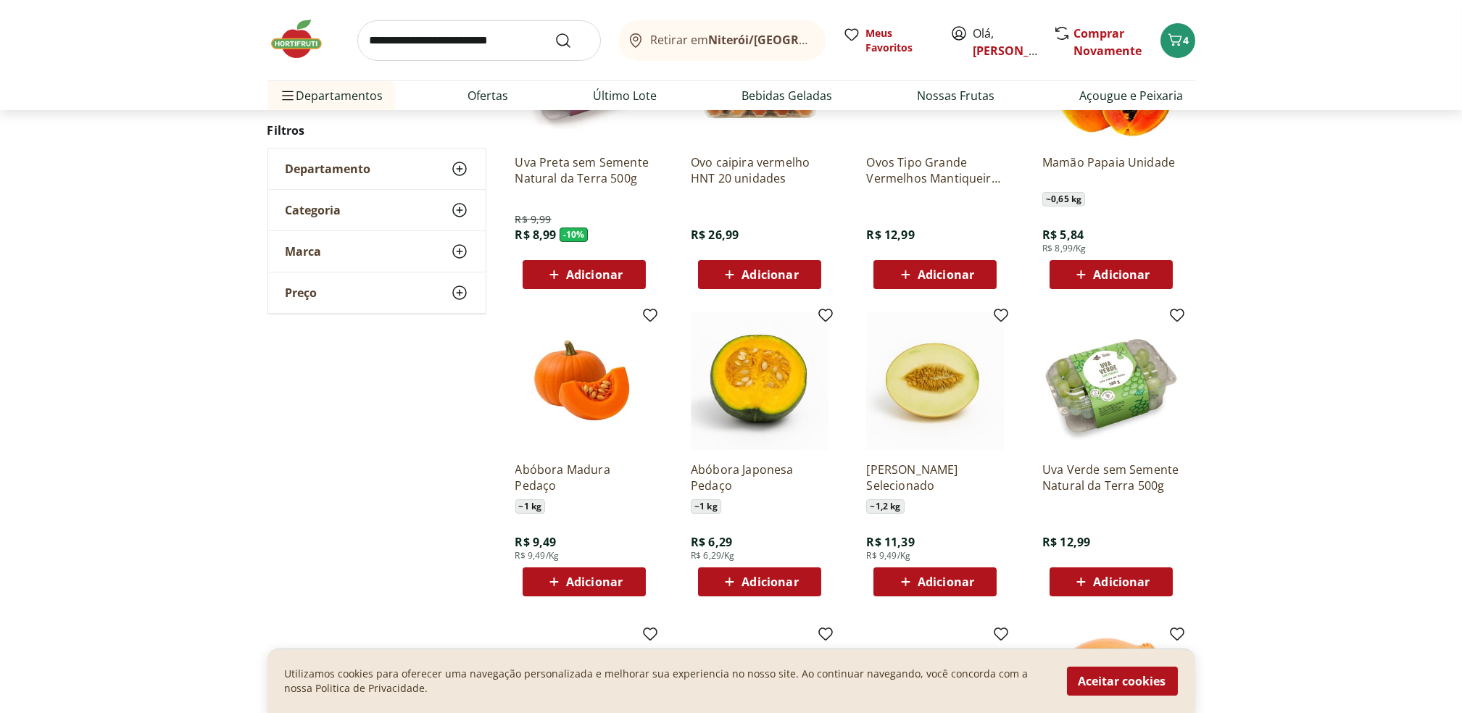
click at [1269, 491] on div "**********" at bounding box center [731, 322] width 1462 height 1999
click at [621, 577] on span "Adicionar" at bounding box center [594, 582] width 57 height 12
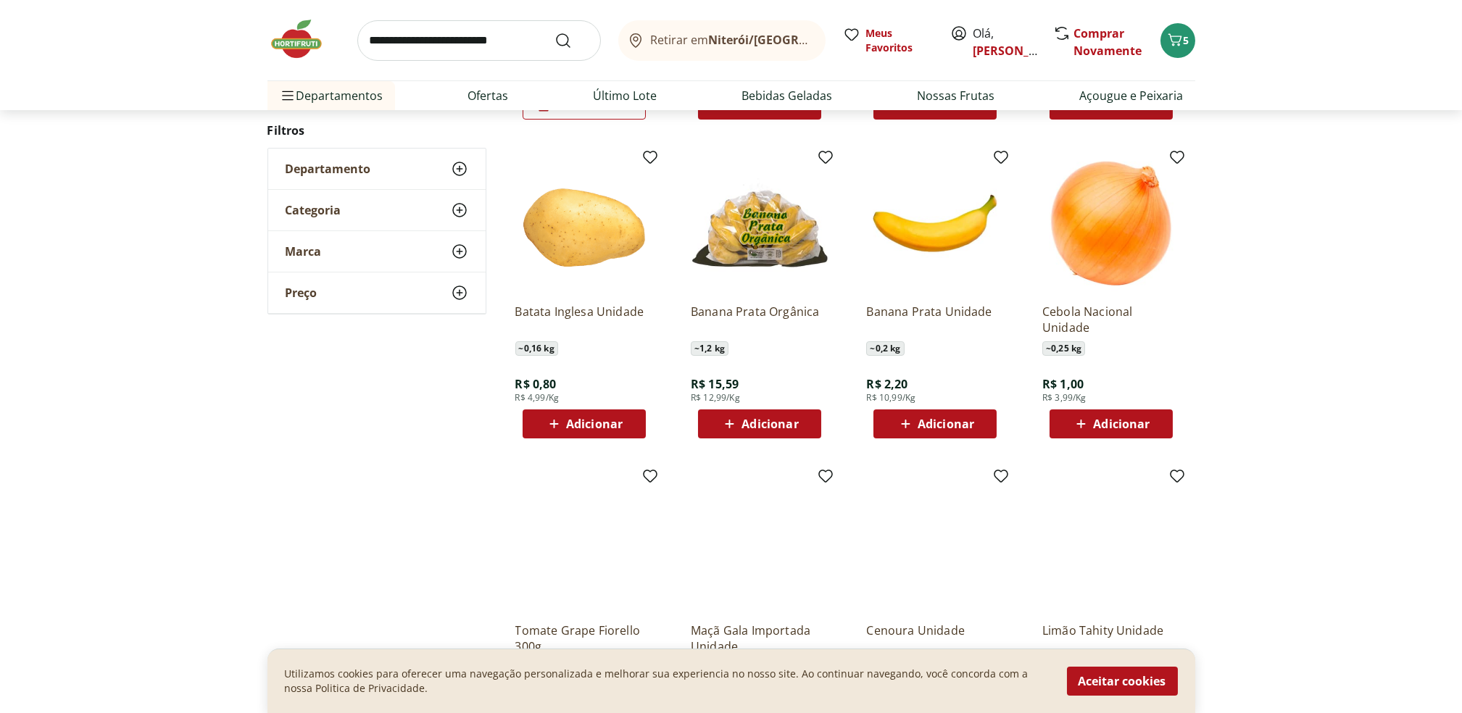
scroll to position [629, 0]
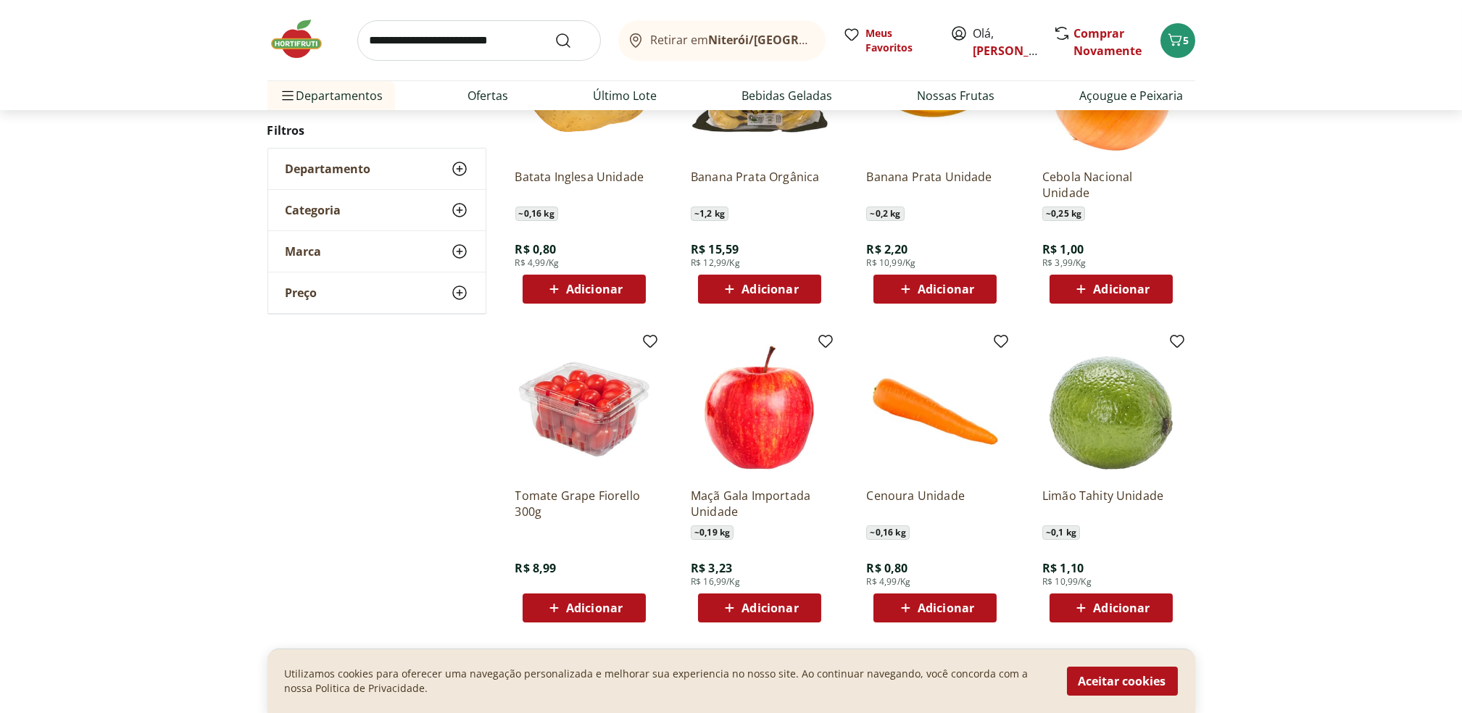
click at [1079, 609] on icon at bounding box center [1081, 608] width 9 height 9
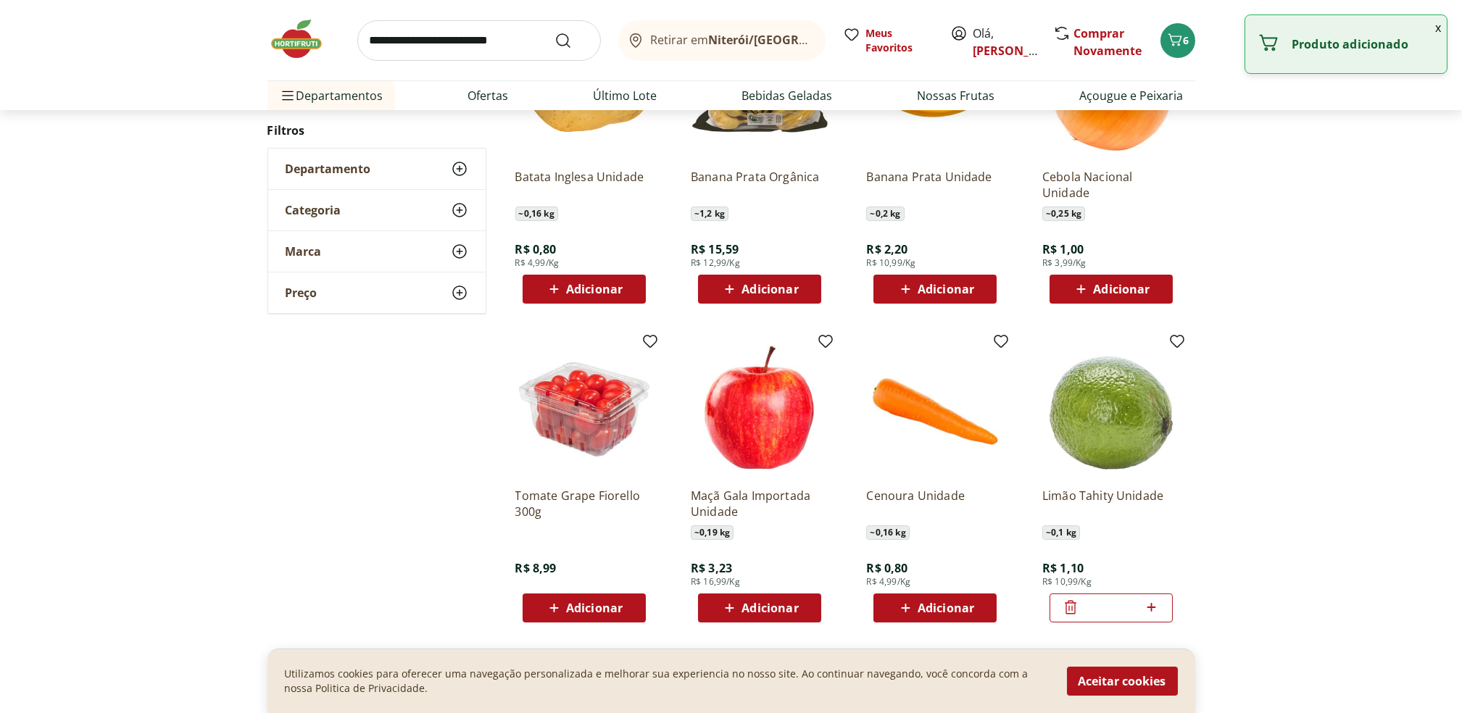
click at [1153, 606] on icon at bounding box center [1152, 607] width 18 height 17
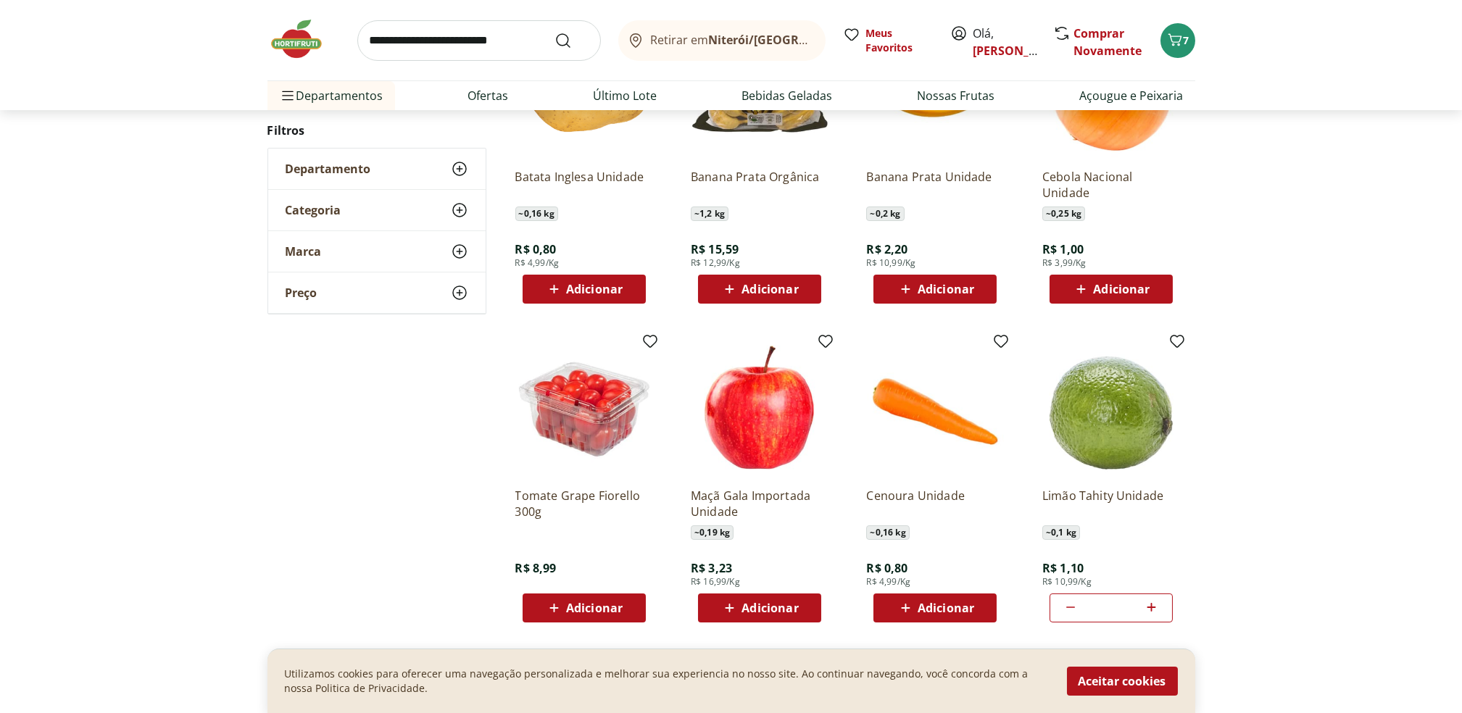
type input "*"
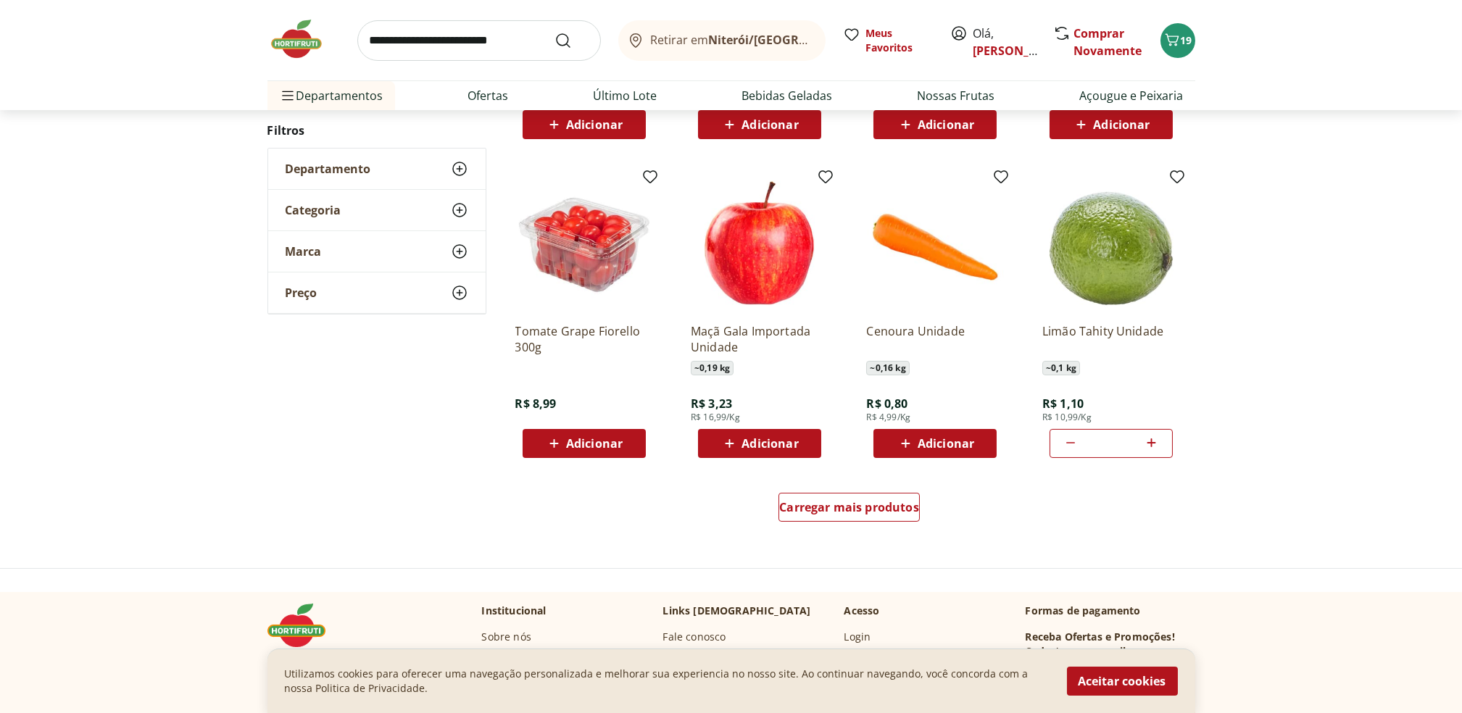
scroll to position [969, 0]
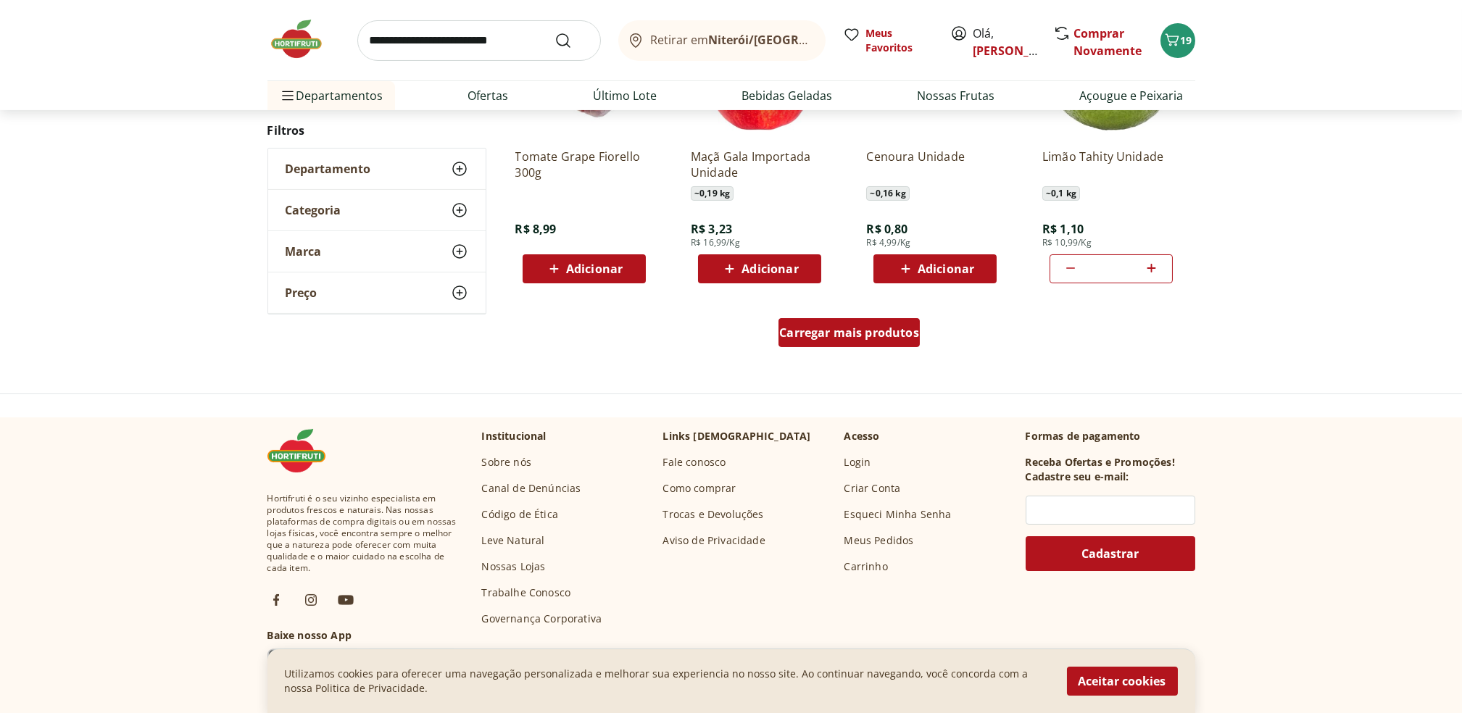
click at [862, 337] on span "Carregar mais produtos" at bounding box center [849, 333] width 140 height 12
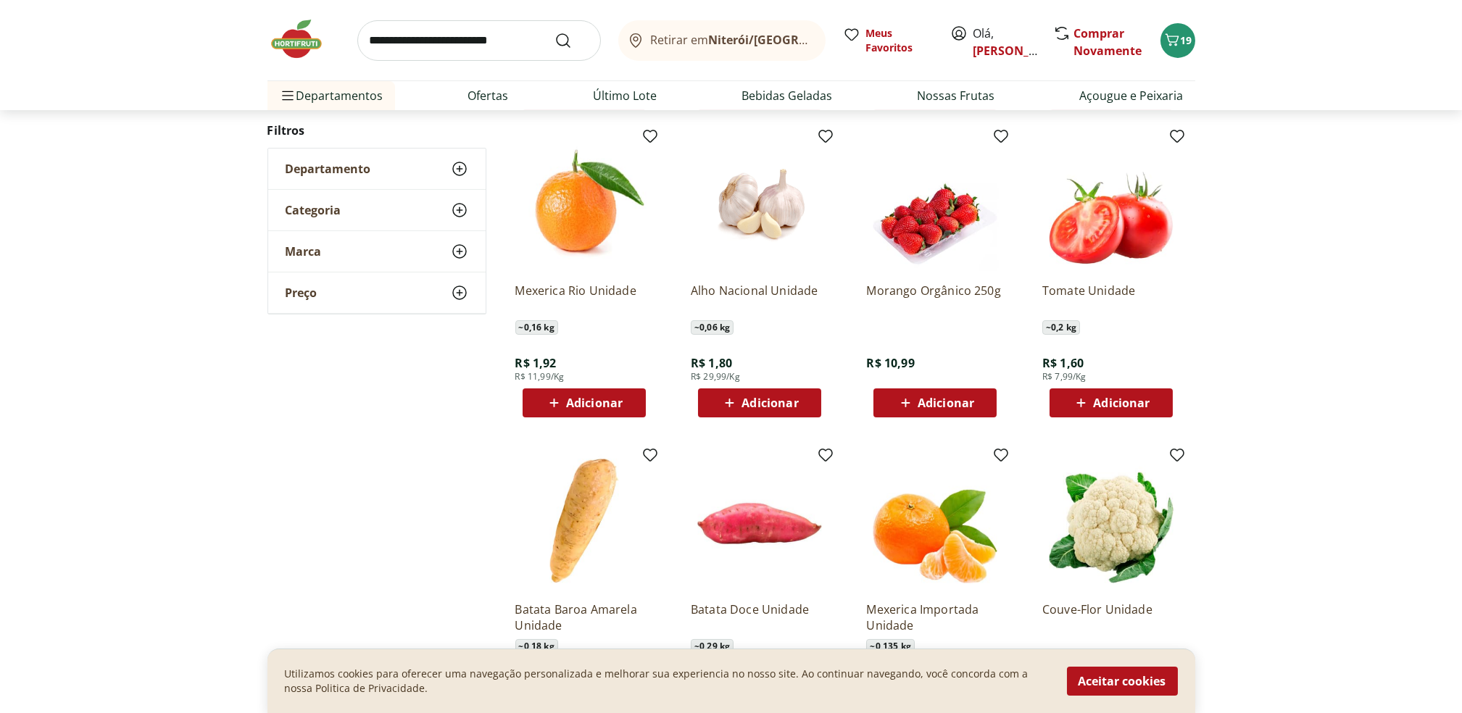
scroll to position [1143, 0]
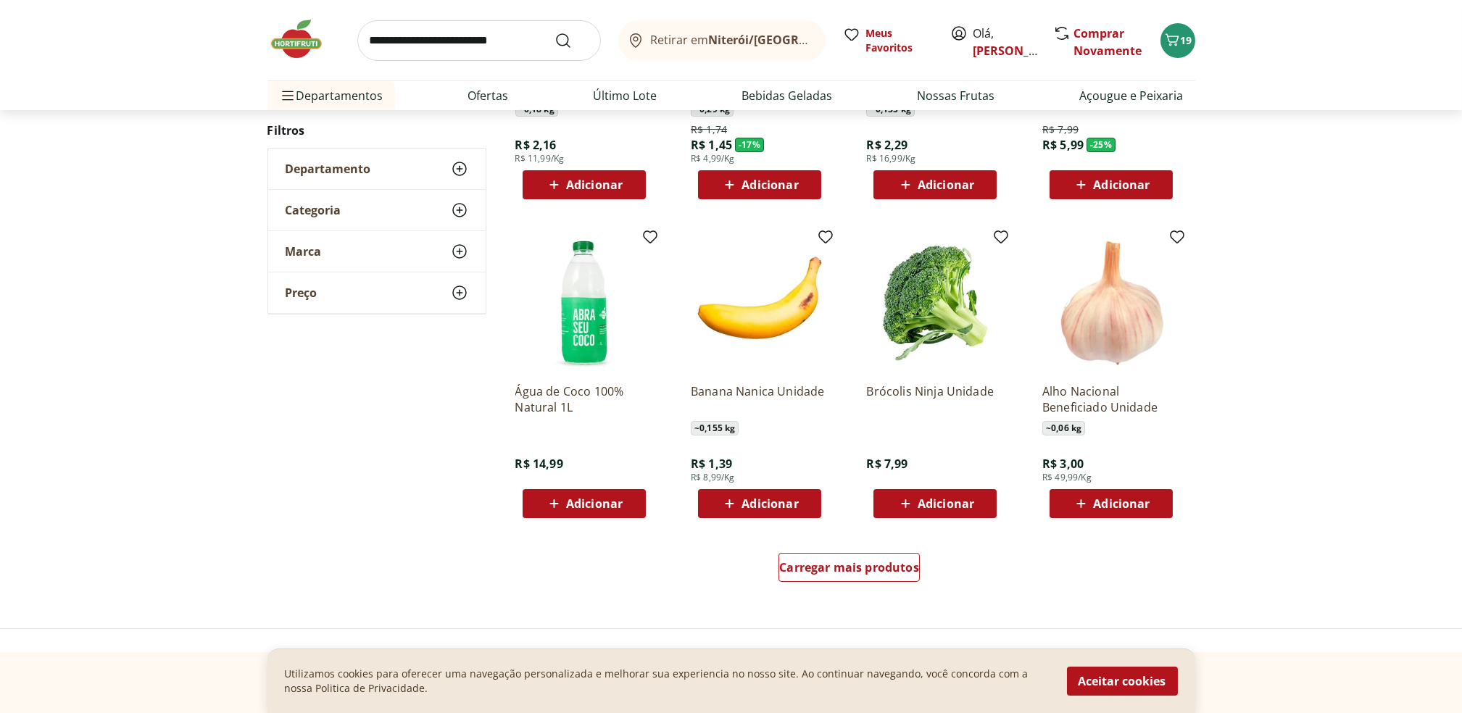
scroll to position [750, 0]
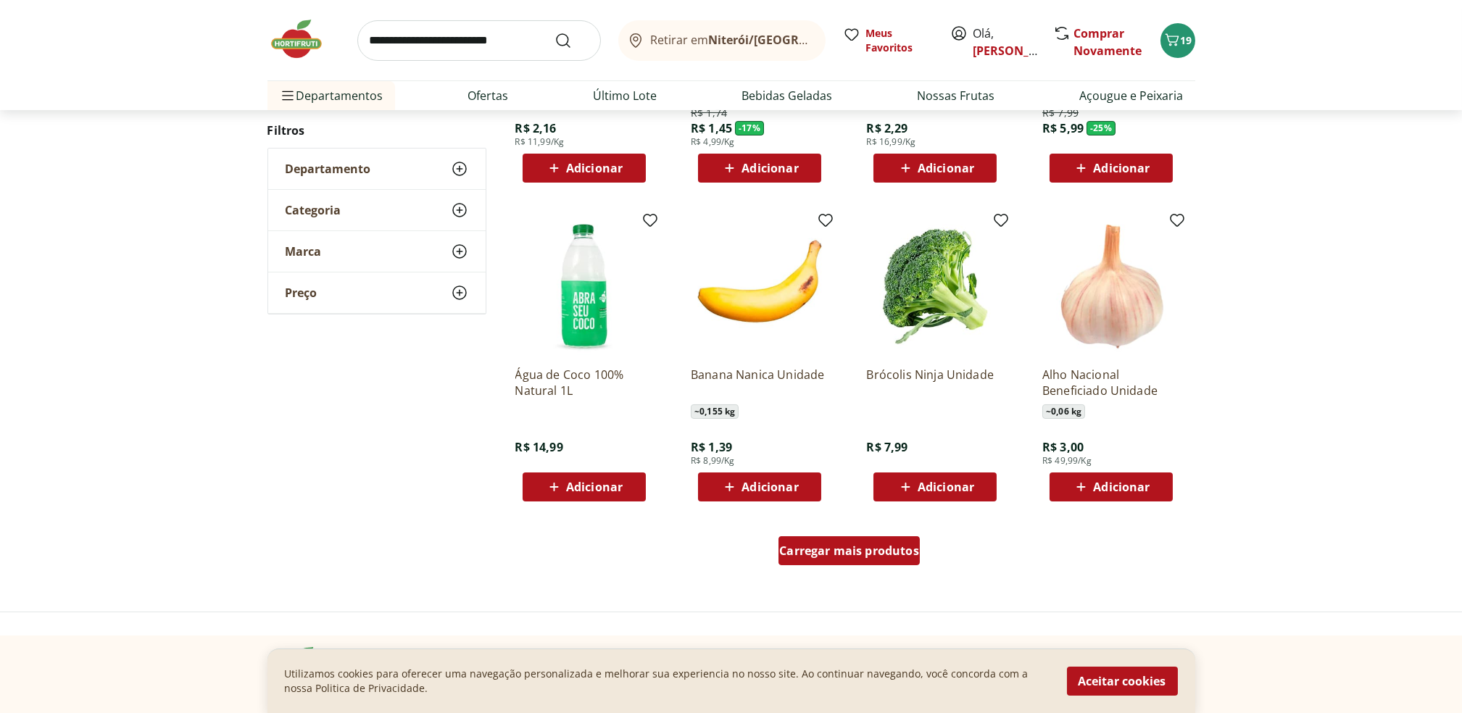
click at [894, 561] on div "Carregar mais produtos" at bounding box center [849, 550] width 141 height 29
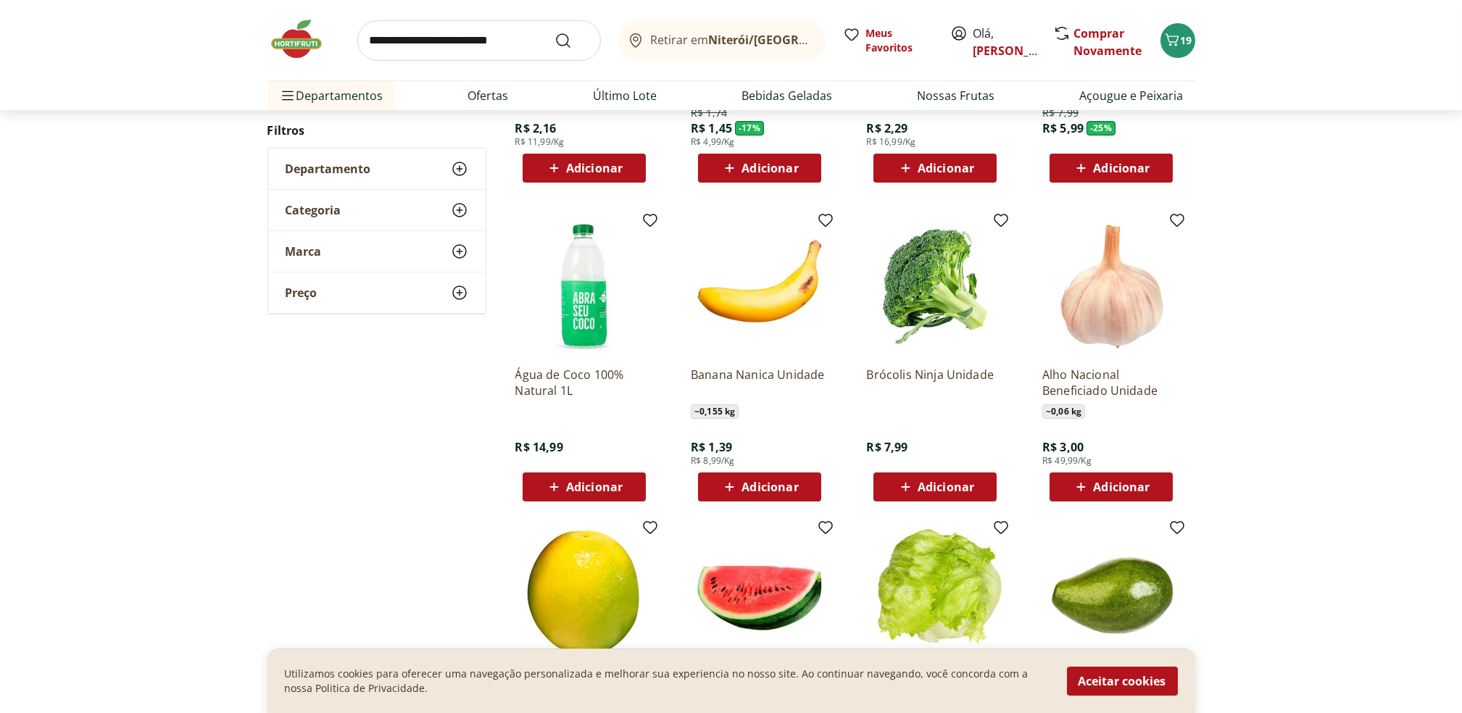
scroll to position [938, 0]
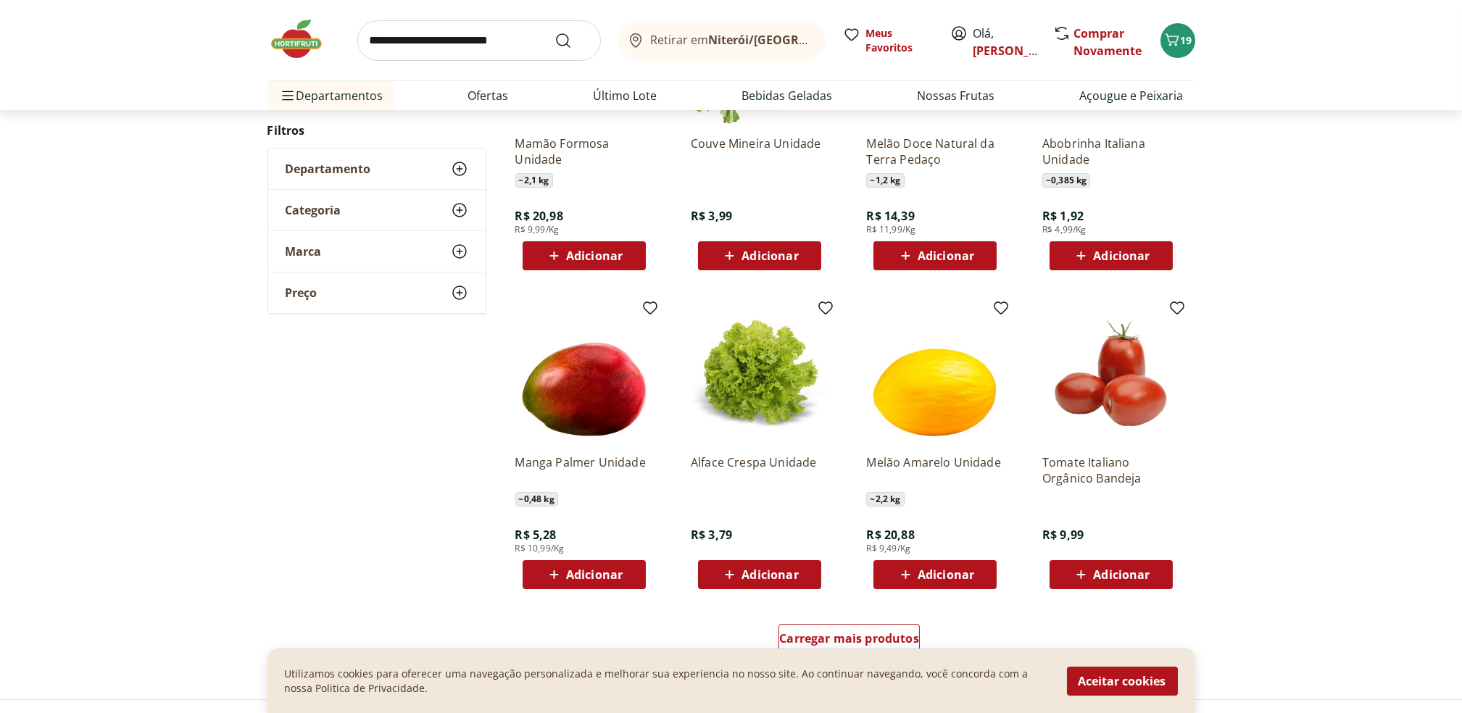
scroll to position [917, 0]
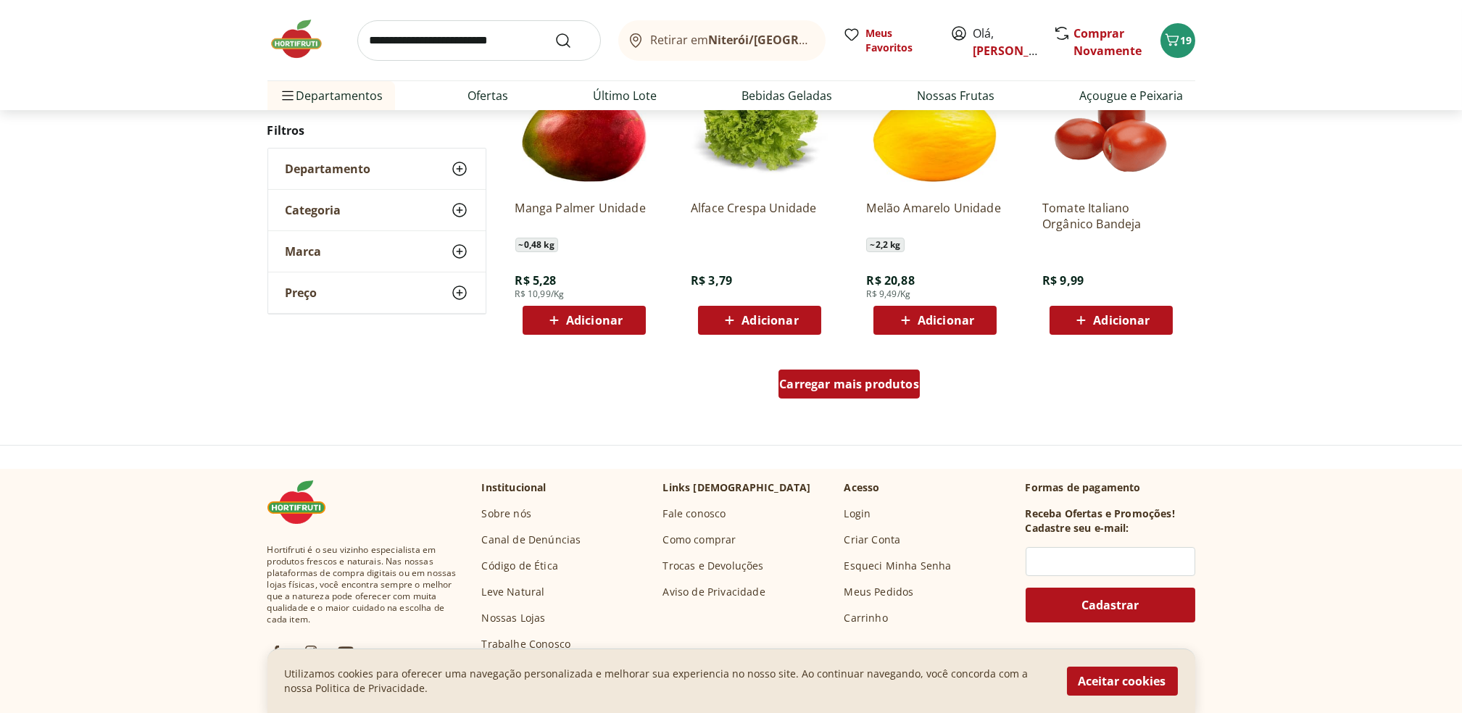
click at [895, 373] on div "Carregar mais produtos" at bounding box center [849, 387] width 703 height 70
click at [895, 373] on div "Carregar mais produtos" at bounding box center [849, 384] width 141 height 29
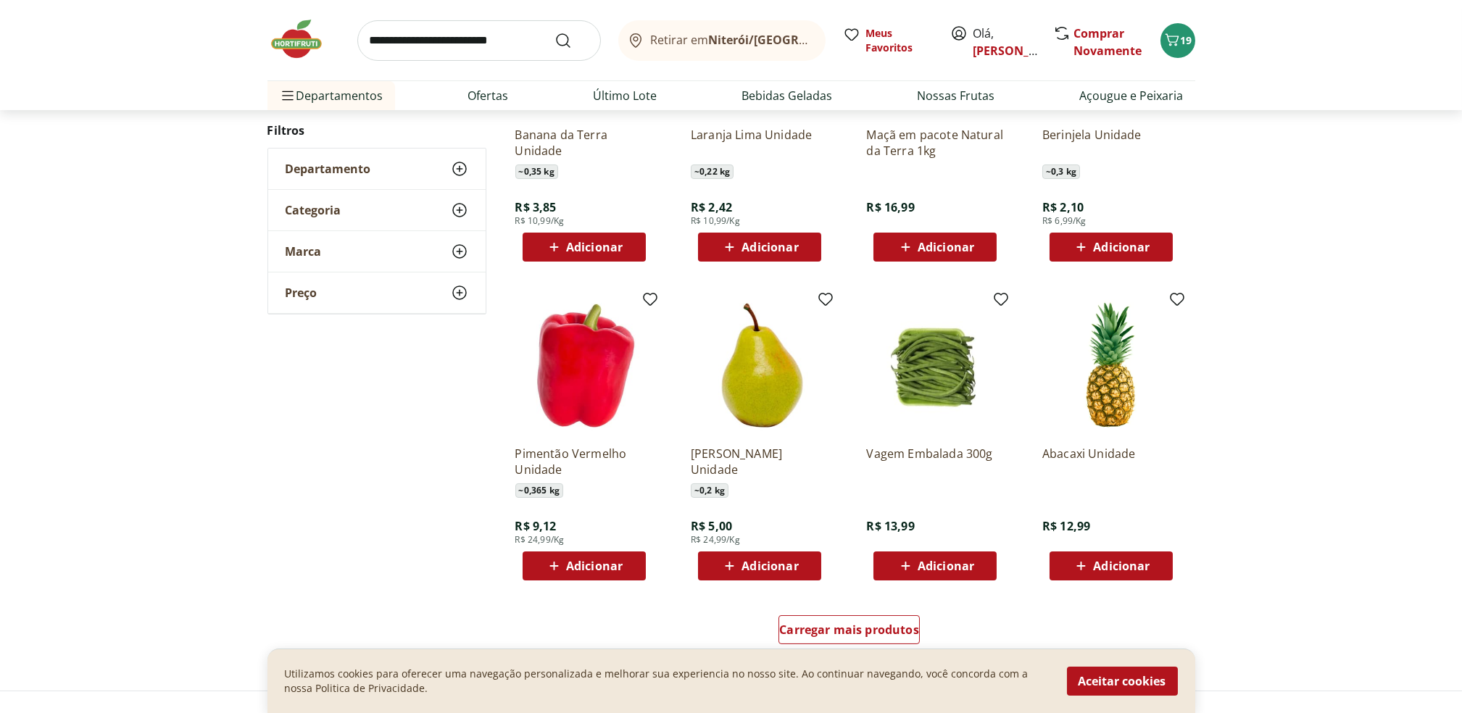
scroll to position [857, 0]
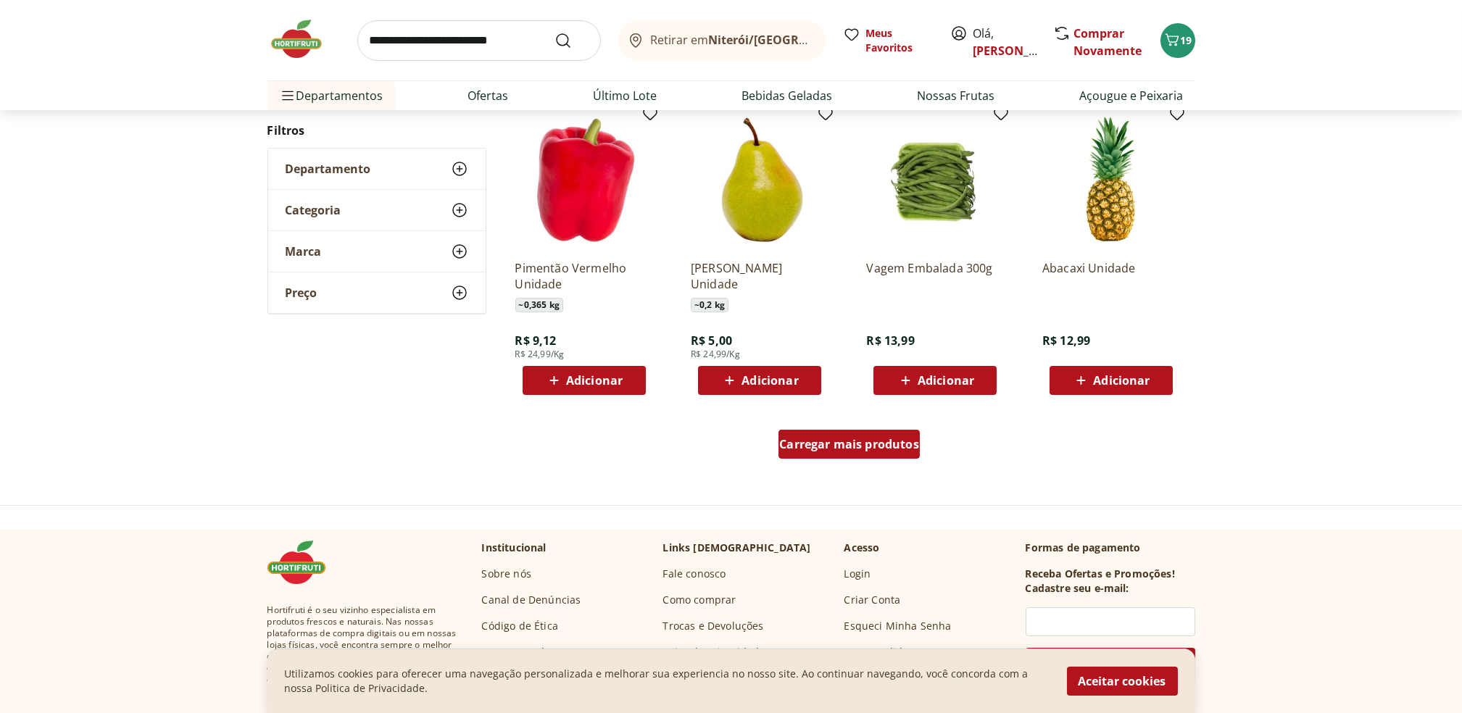
click at [824, 450] on span "Carregar mais produtos" at bounding box center [849, 445] width 140 height 12
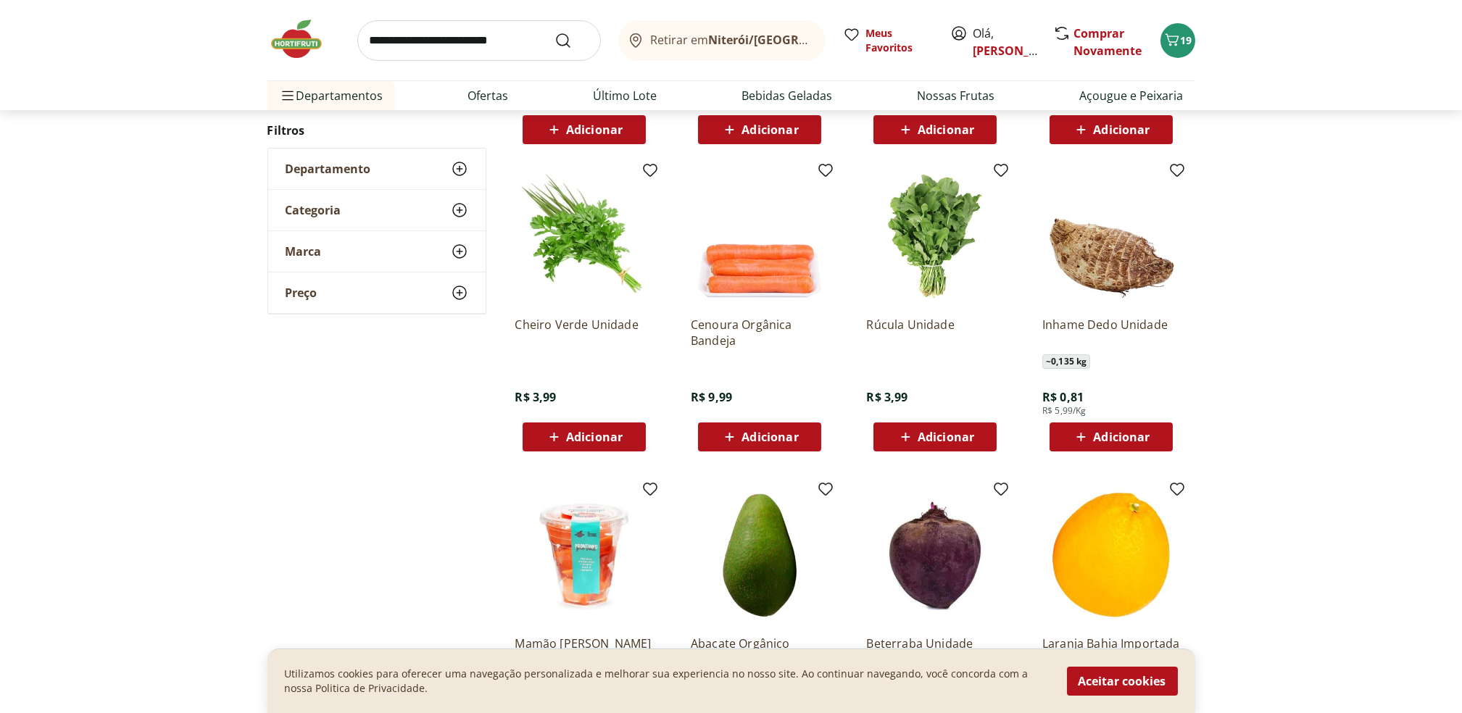
scroll to position [1108, 0]
click at [1125, 450] on button "Adicionar" at bounding box center [1111, 436] width 123 height 29
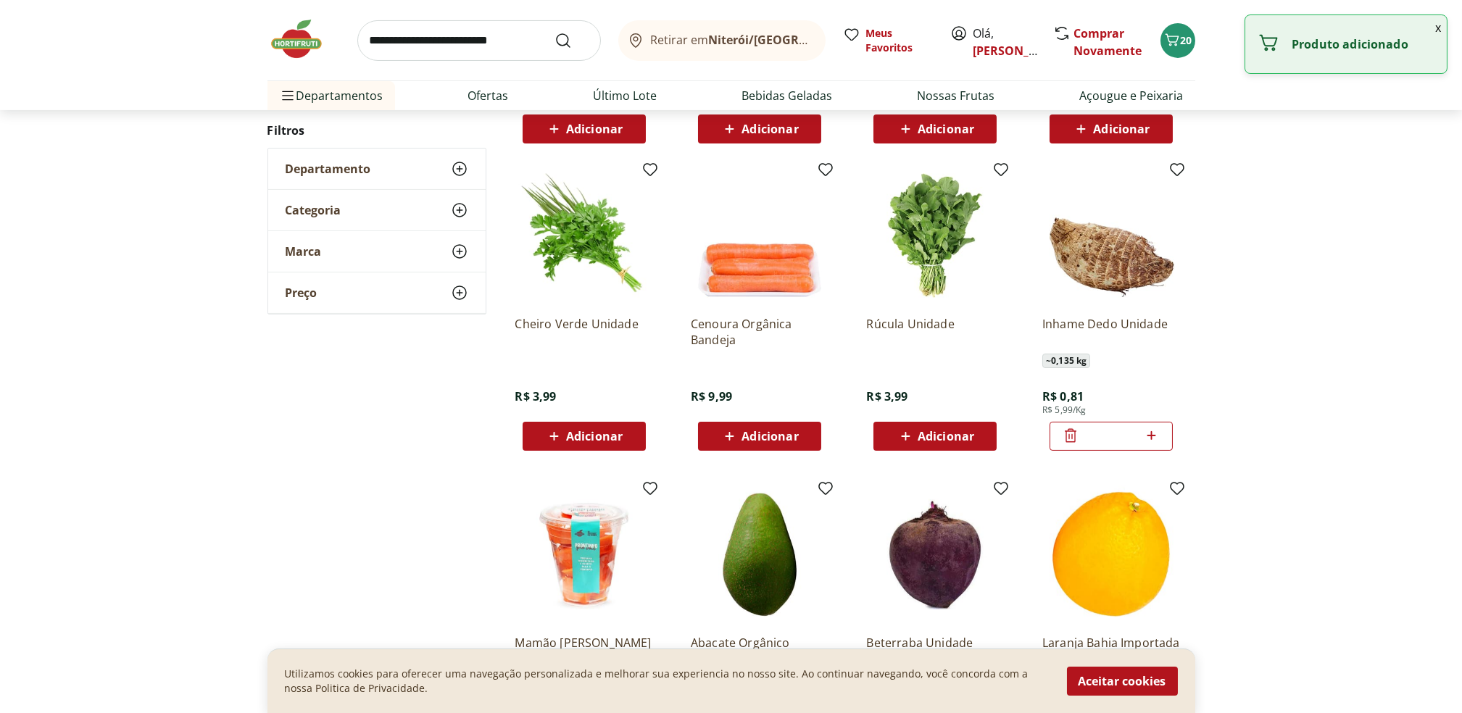
click at [1151, 439] on icon at bounding box center [1152, 435] width 9 height 9
type input "*"
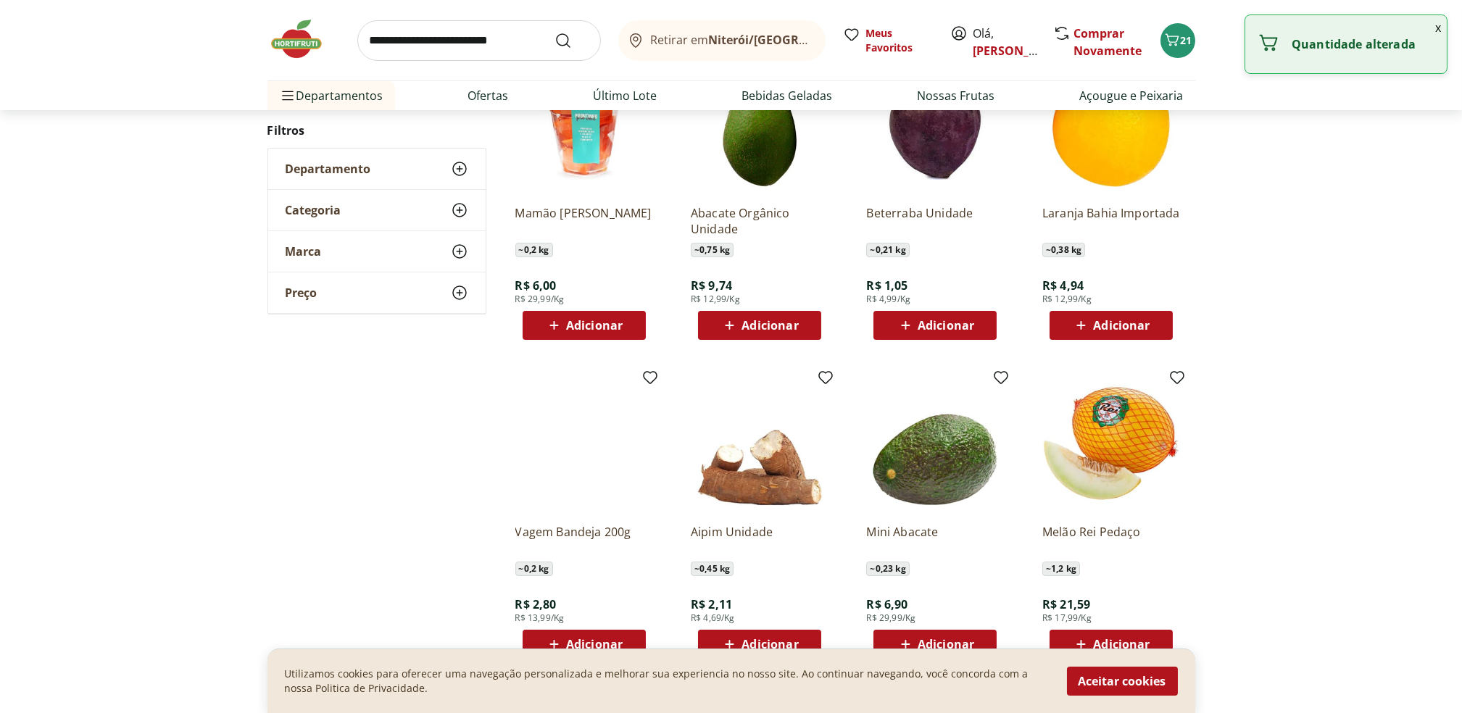
scroll to position [828, 0]
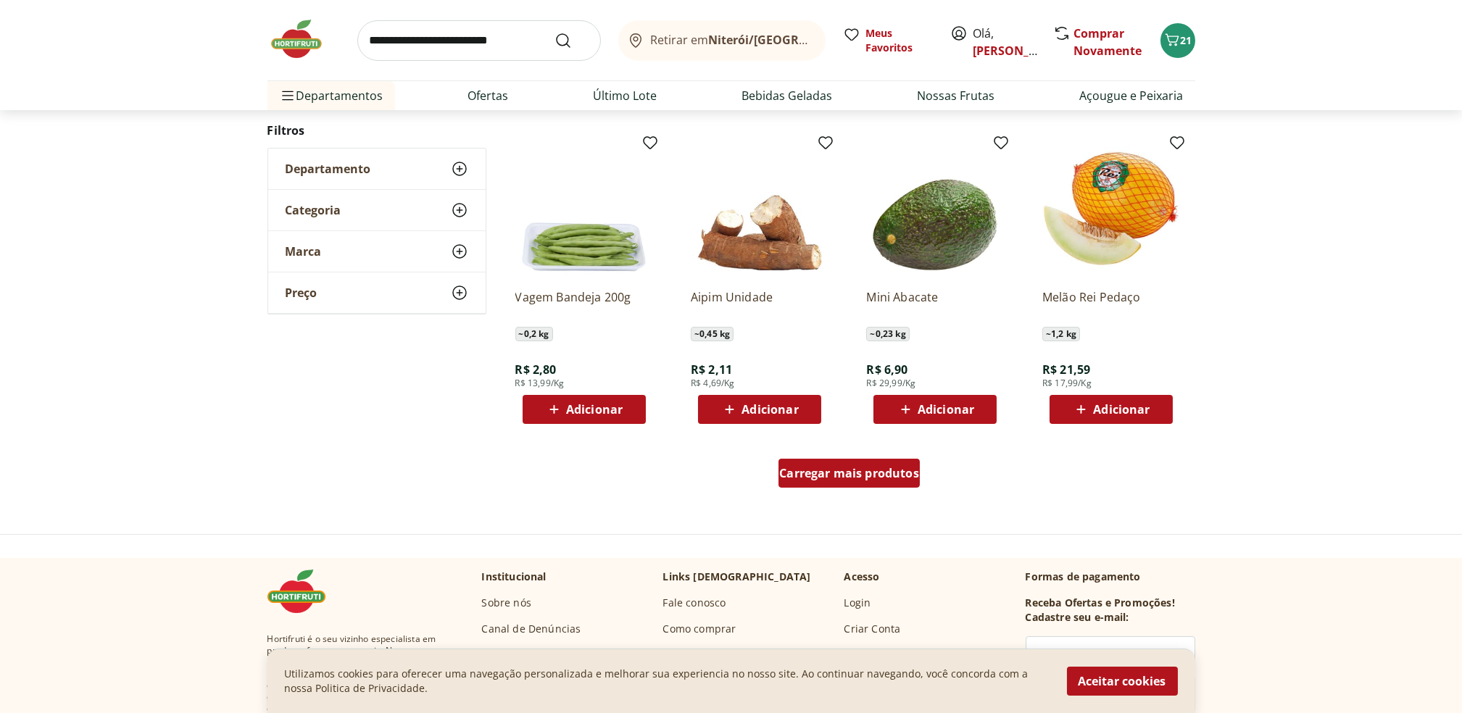
click at [882, 476] on span "Carregar mais produtos" at bounding box center [849, 474] width 140 height 12
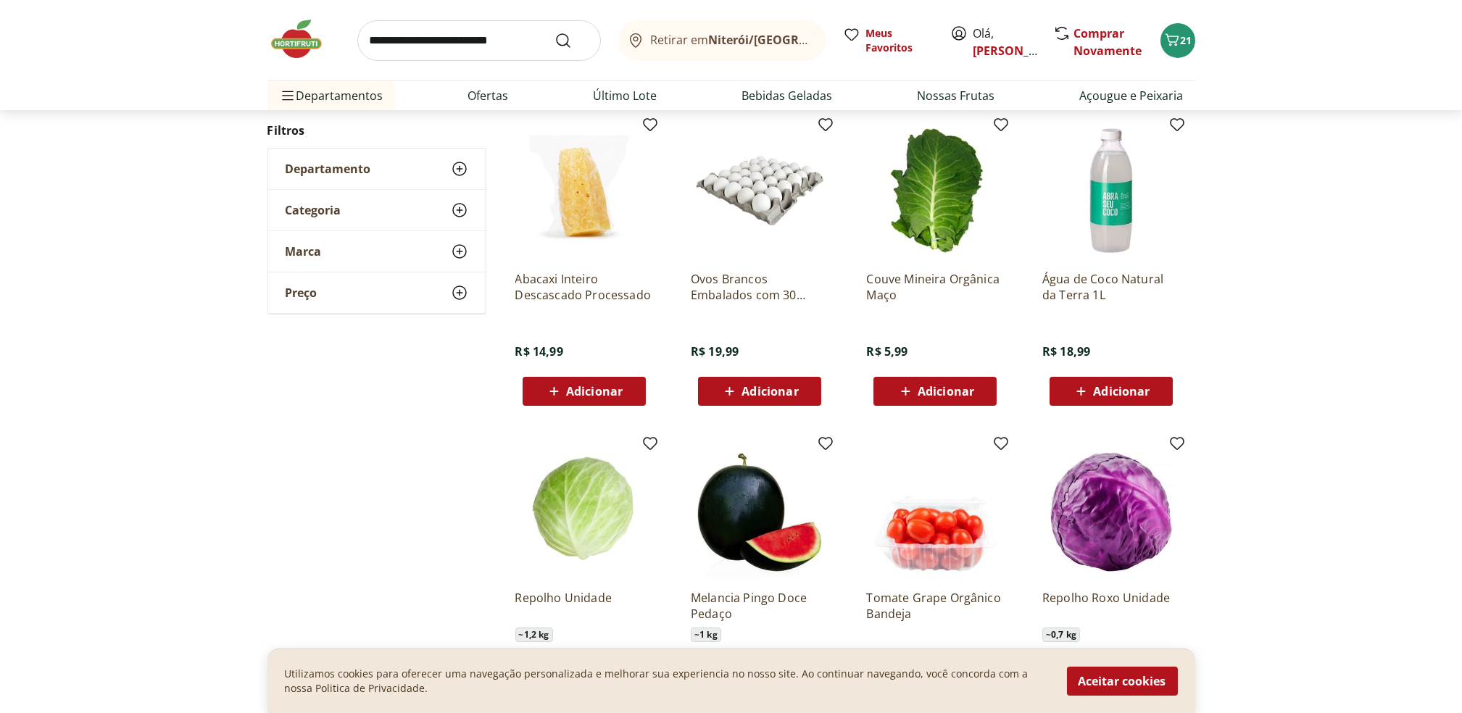
scroll to position [1208, 0]
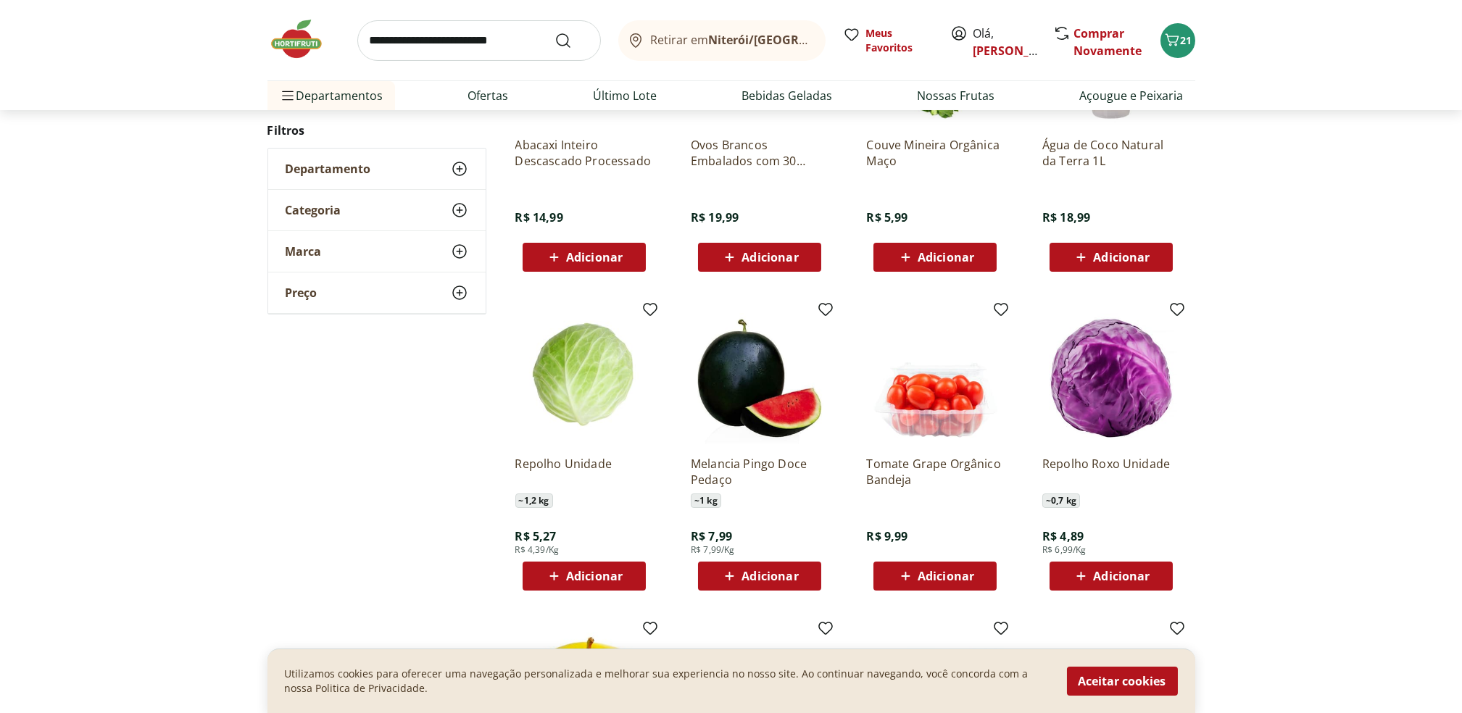
scroll to position [343, 0]
click at [766, 576] on span "Adicionar" at bounding box center [770, 576] width 57 height 12
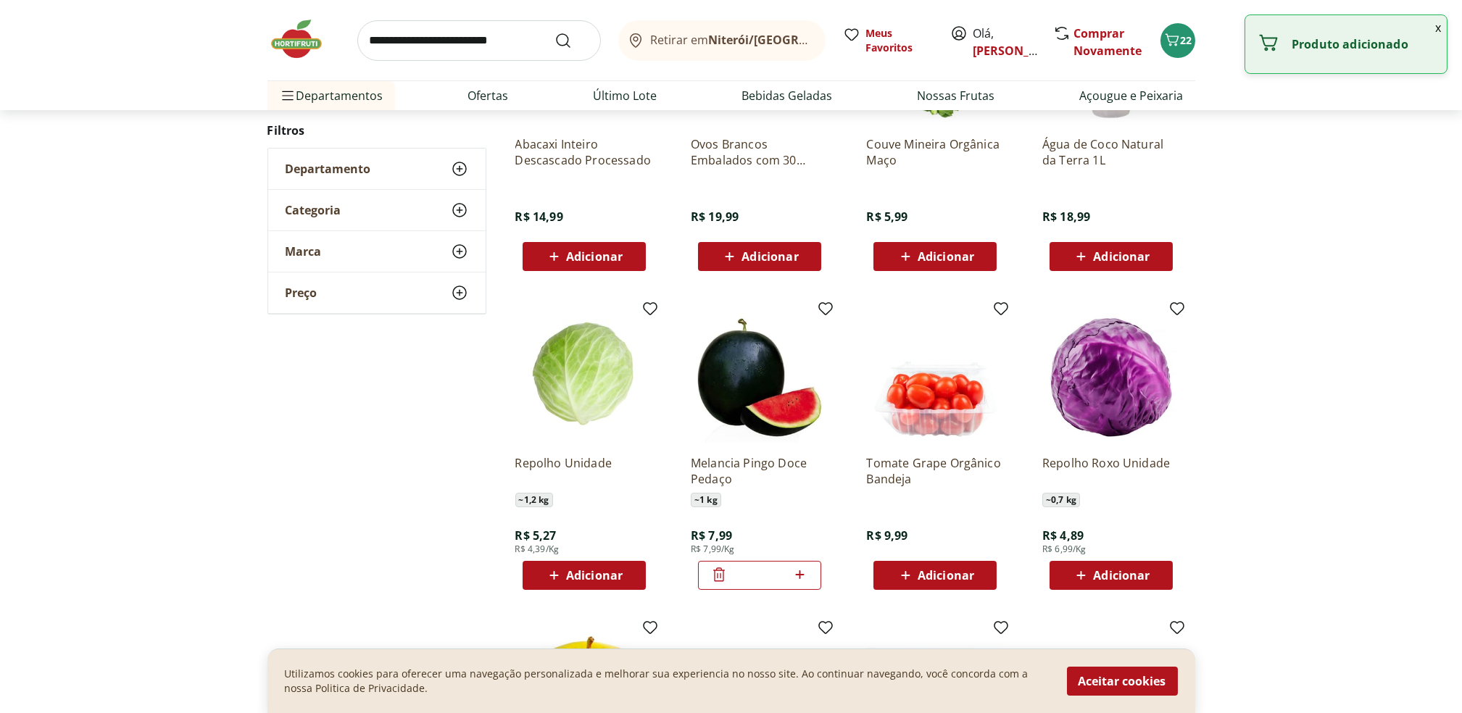
click at [797, 579] on icon at bounding box center [800, 574] width 18 height 17
type input "*"
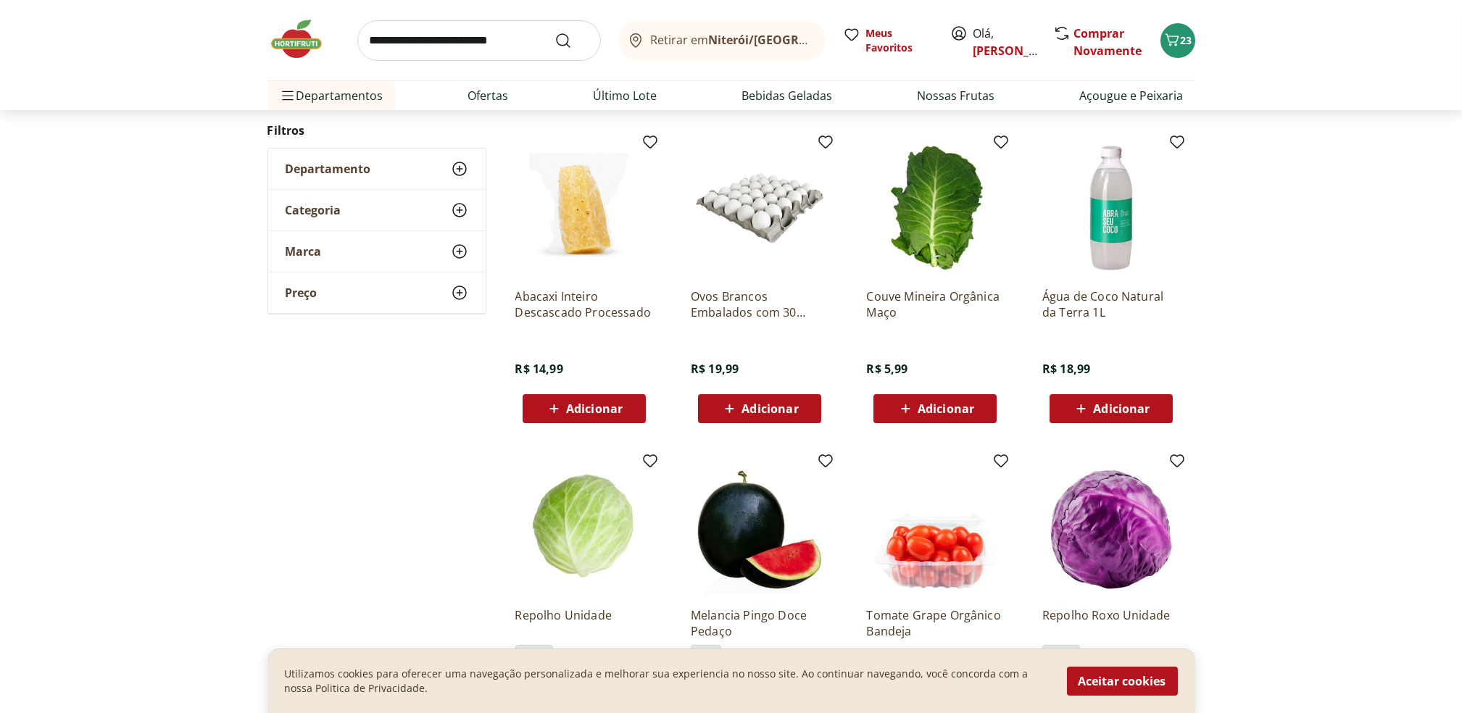
scroll to position [0, 0]
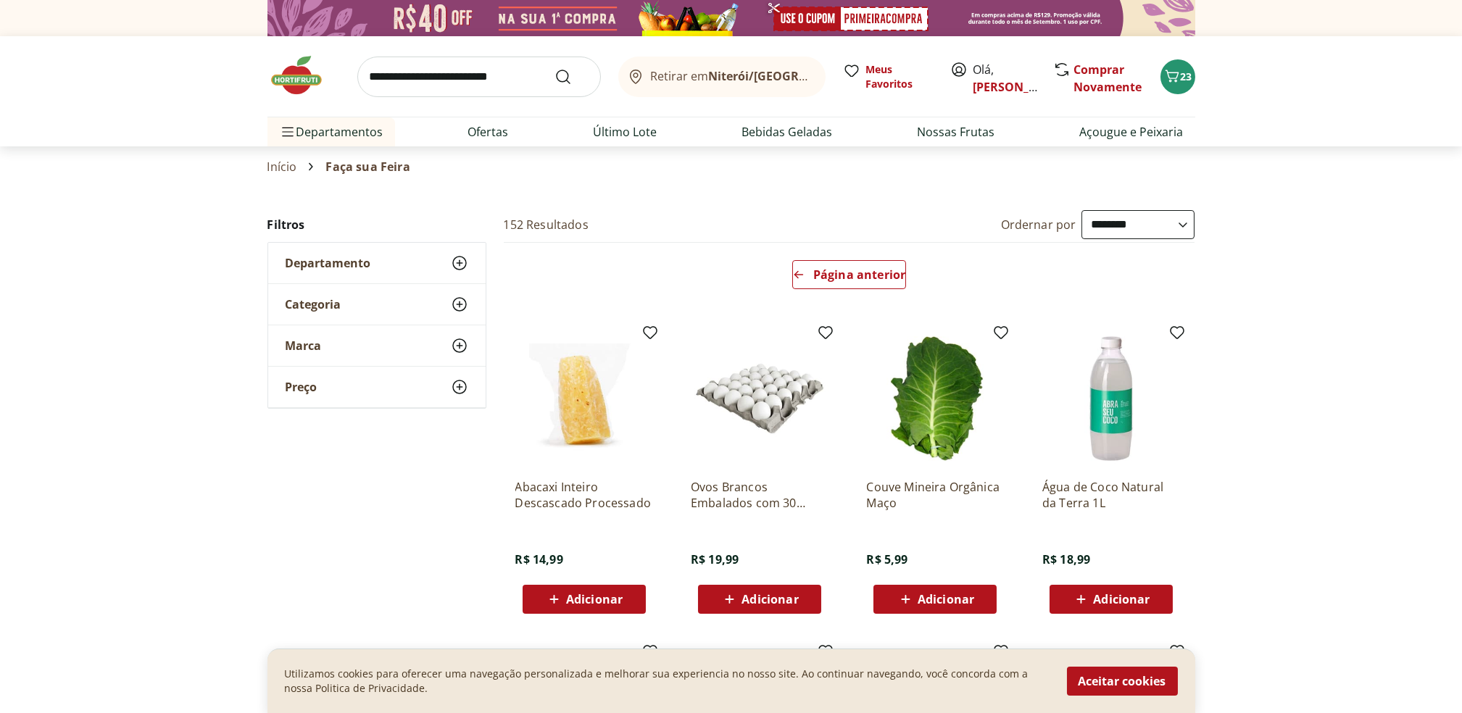
click at [928, 596] on span "Adicionar" at bounding box center [946, 600] width 57 height 12
click at [866, 273] on span "Página anterior" at bounding box center [859, 275] width 92 height 12
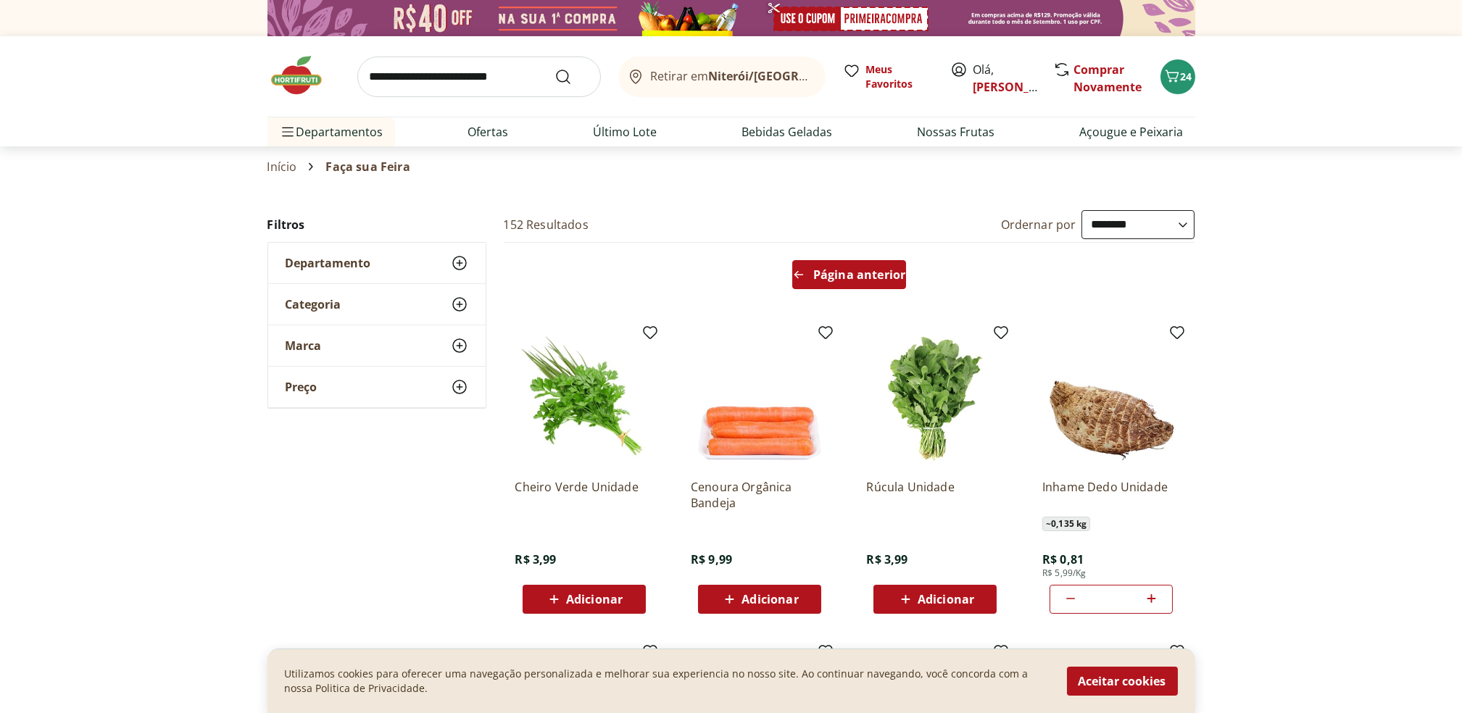
click at [866, 273] on span "Página anterior" at bounding box center [859, 275] width 92 height 12
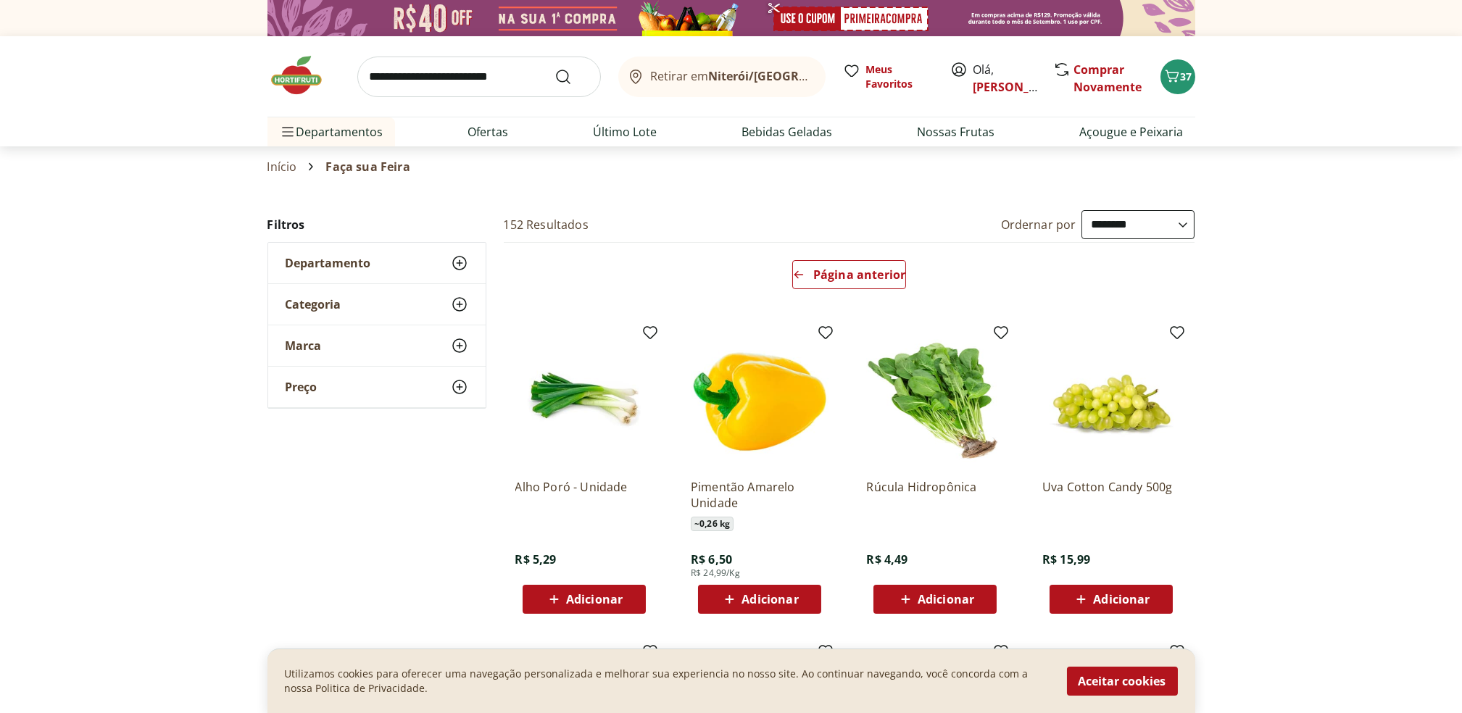
click at [318, 88] on img at bounding box center [304, 75] width 72 height 43
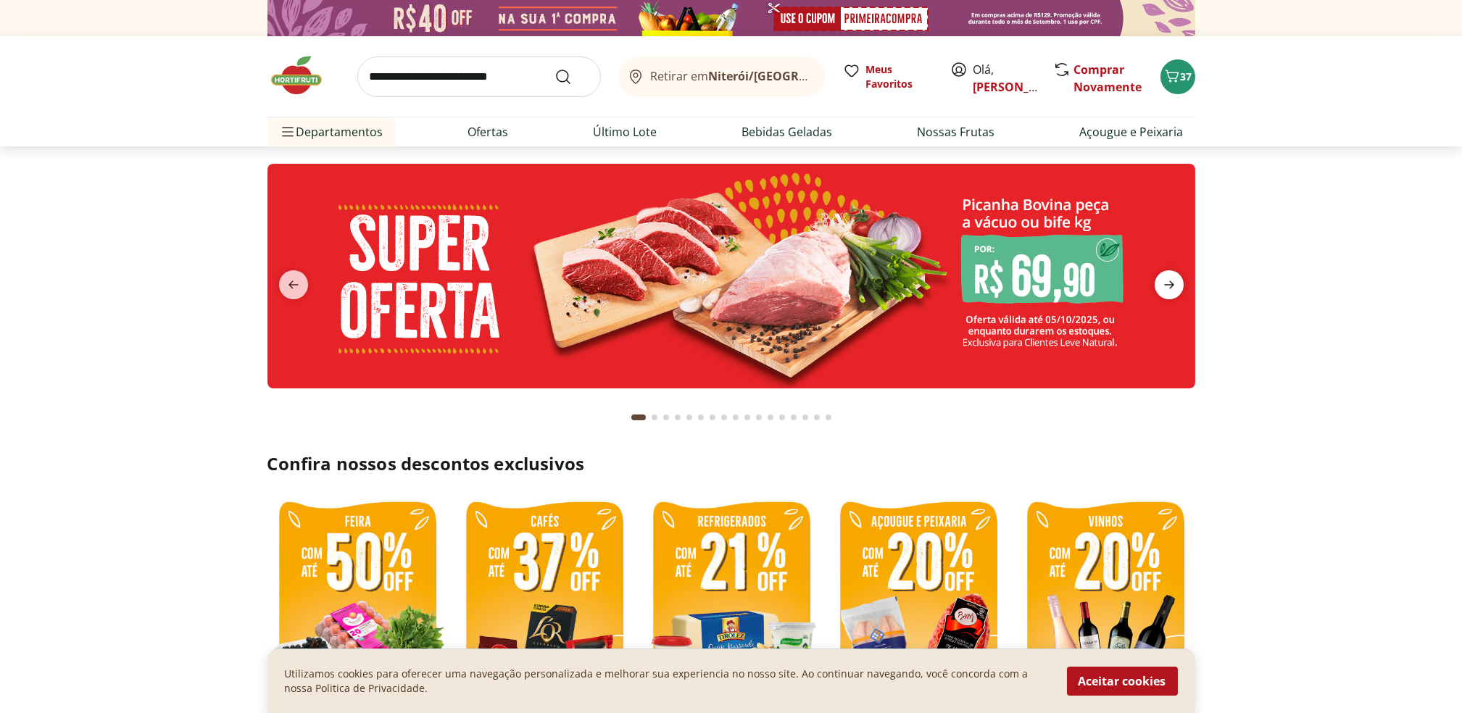
click at [1167, 286] on icon "next" at bounding box center [1169, 284] width 17 height 17
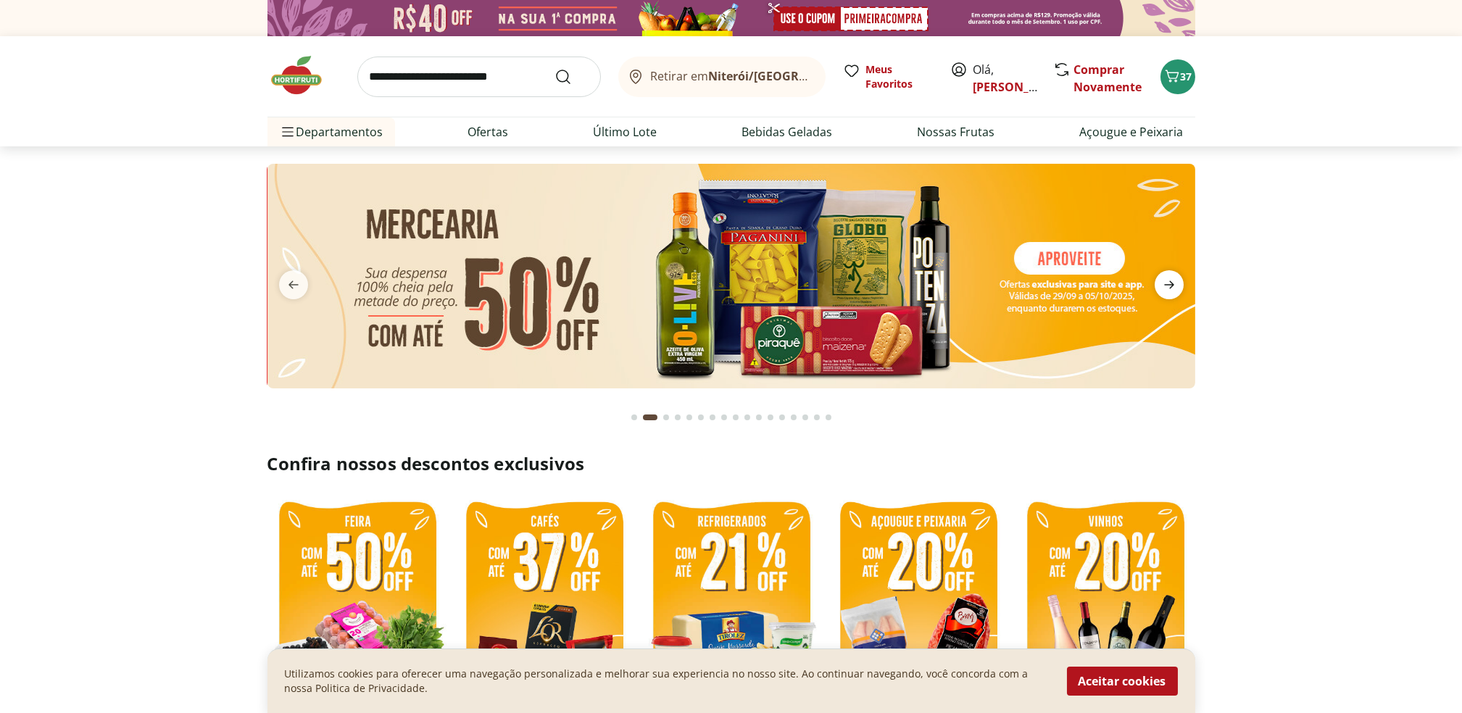
click at [1167, 286] on icon "next" at bounding box center [1169, 284] width 17 height 17
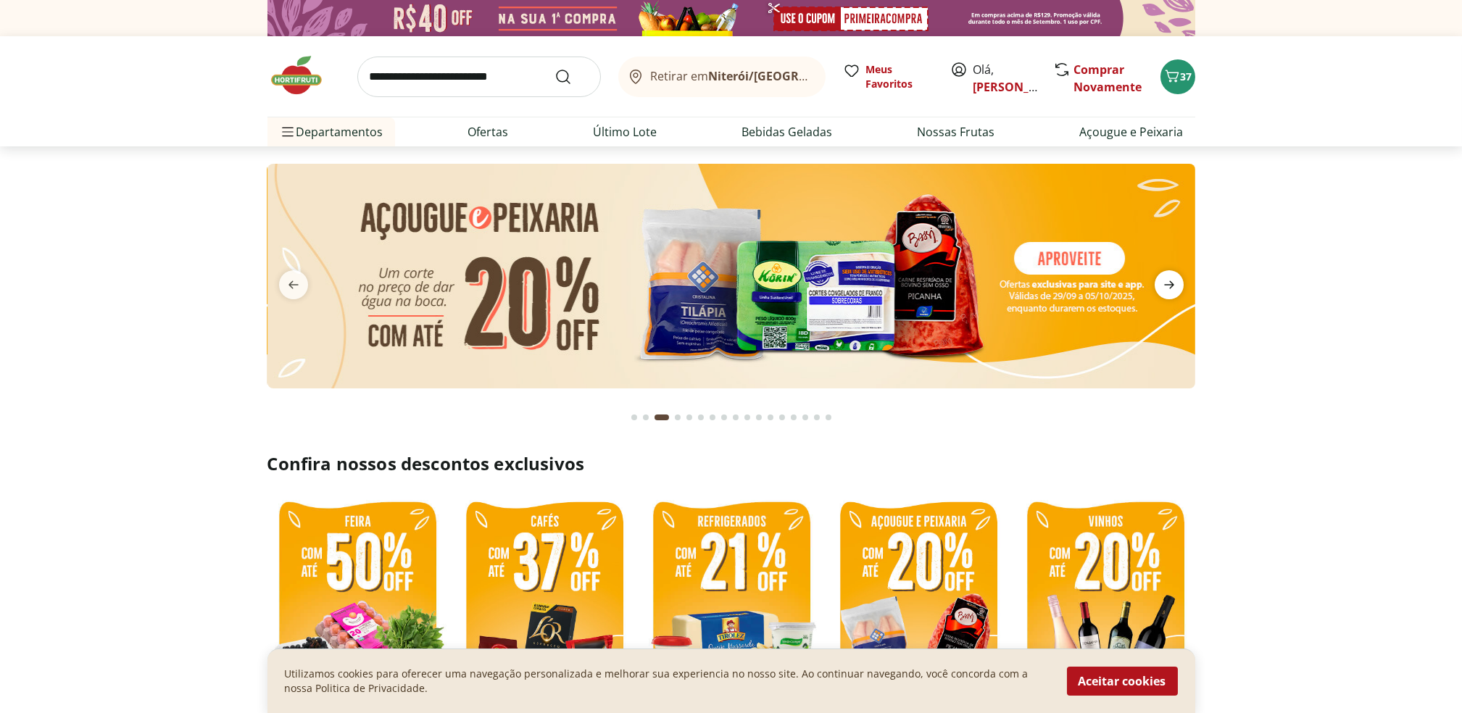
click at [1167, 286] on icon "next" at bounding box center [1169, 284] width 17 height 17
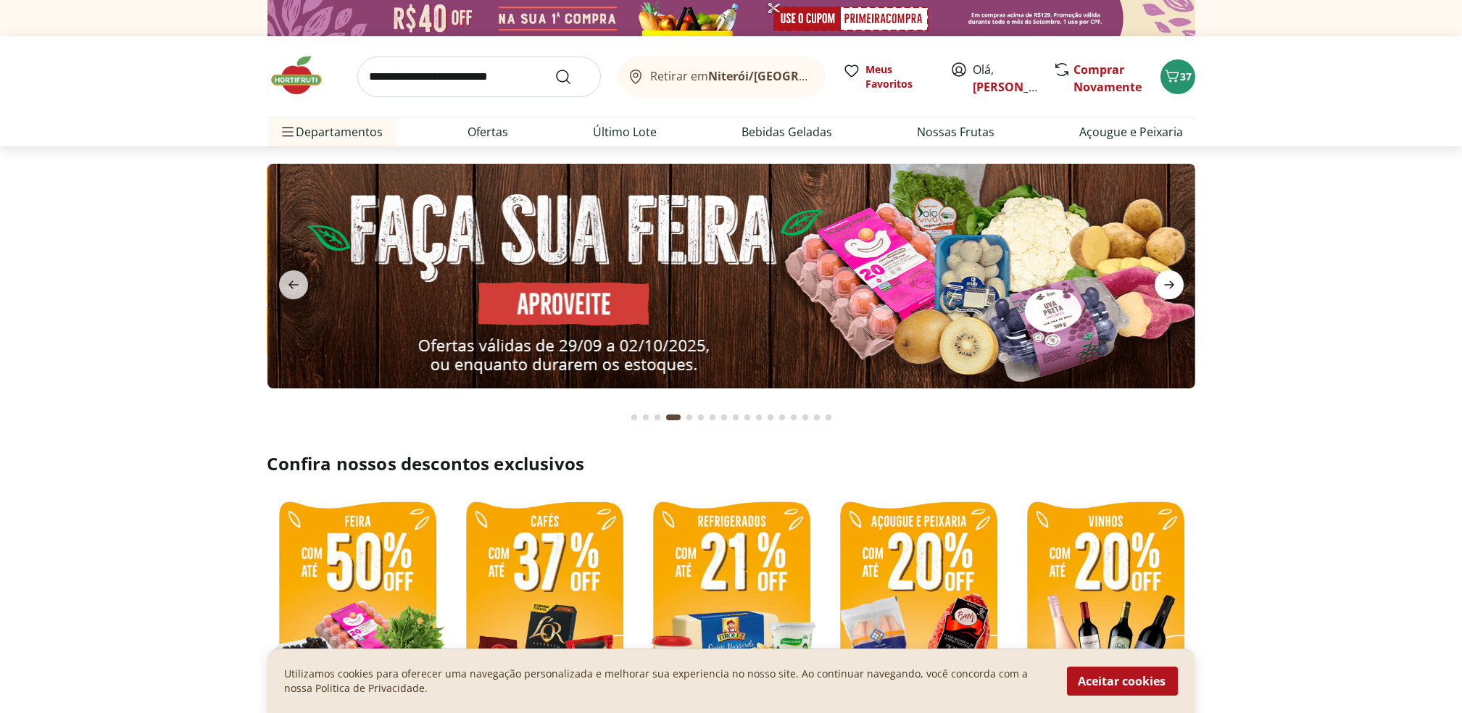
click at [1167, 286] on icon "next" at bounding box center [1169, 284] width 17 height 17
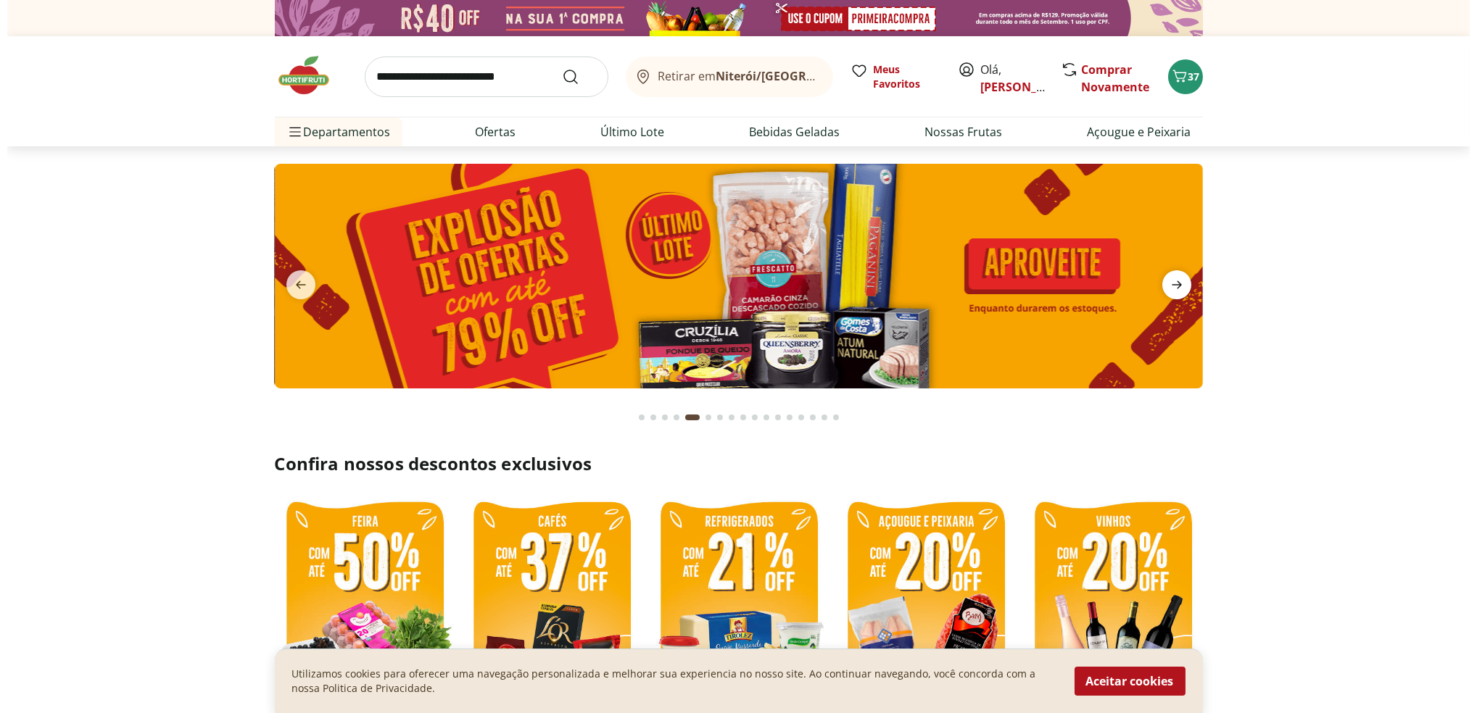
scroll to position [196, 0]
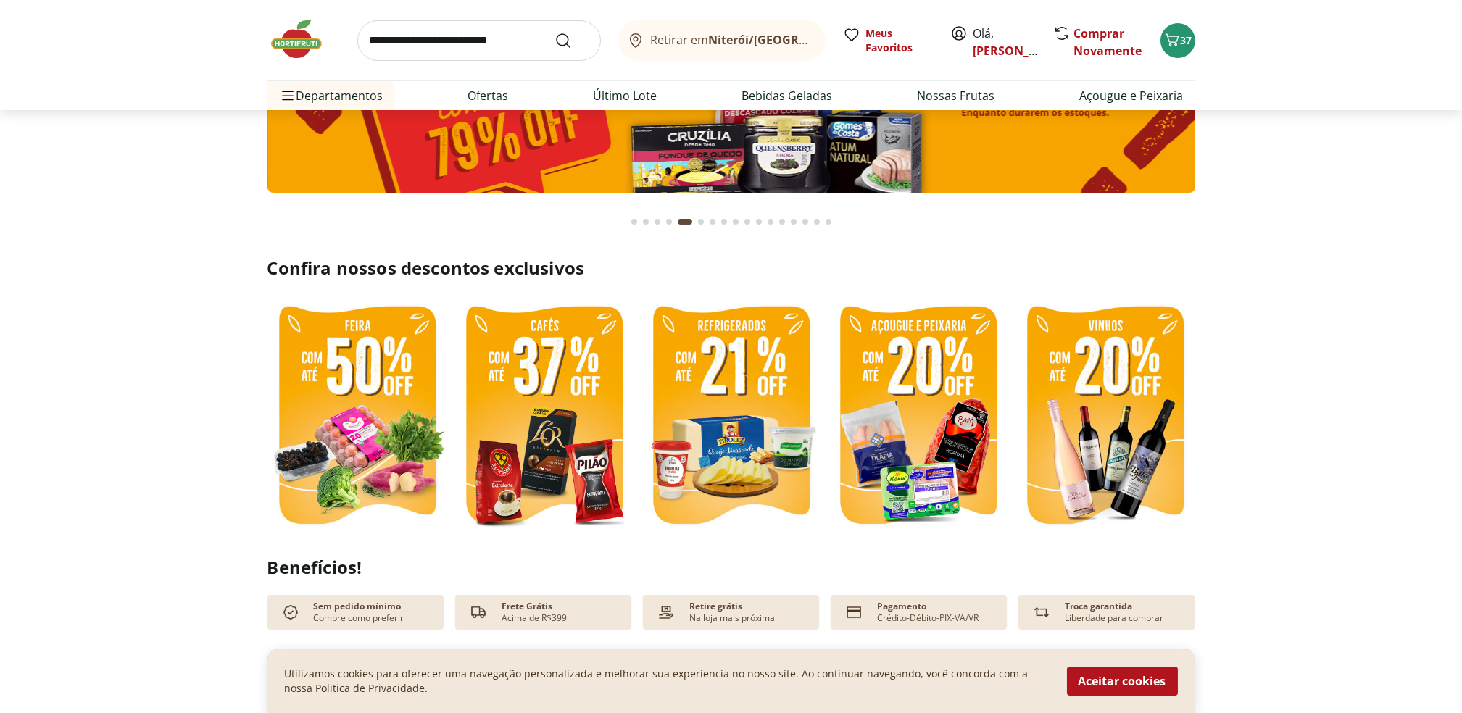
click at [1167, 286] on section "Confira nossos descontos exclusivos" at bounding box center [731, 398] width 1462 height 283
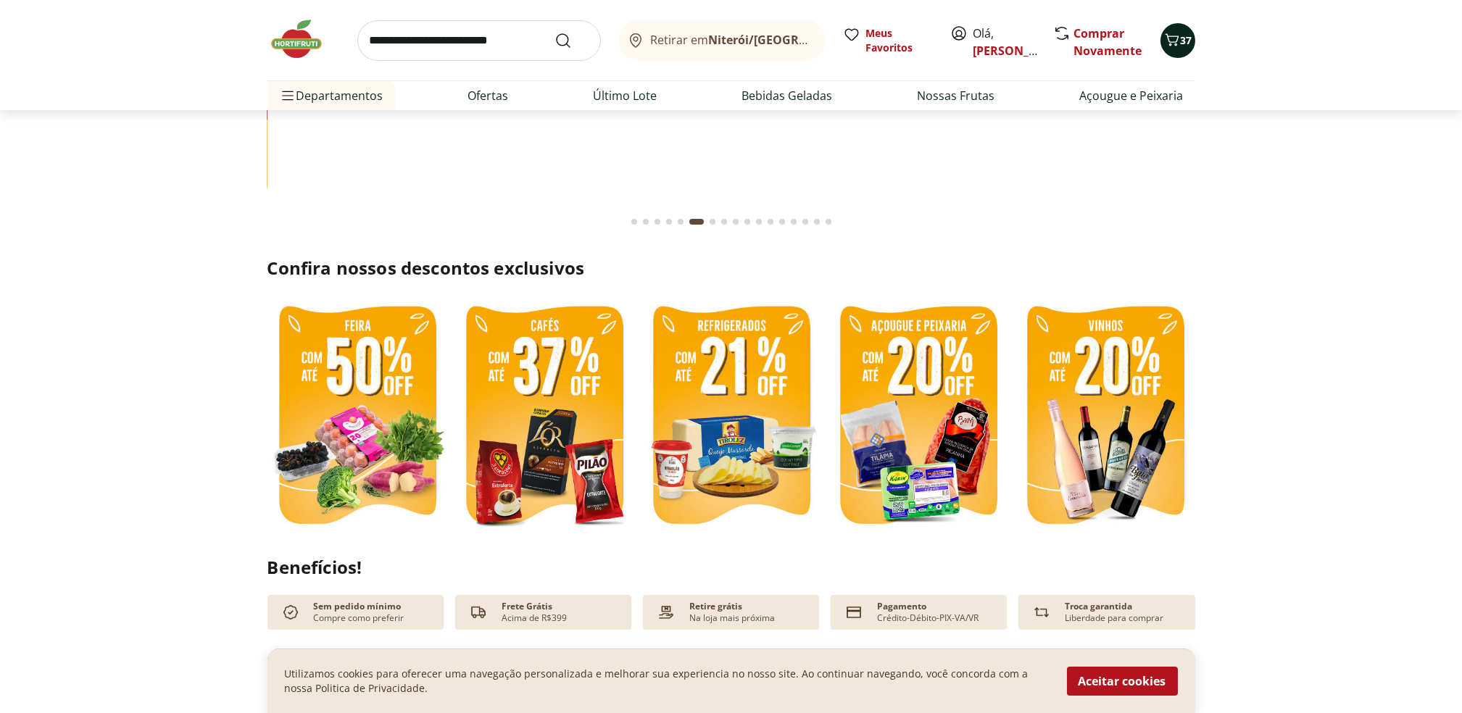
click at [1179, 45] on icon "Carrinho" at bounding box center [1172, 39] width 17 height 17
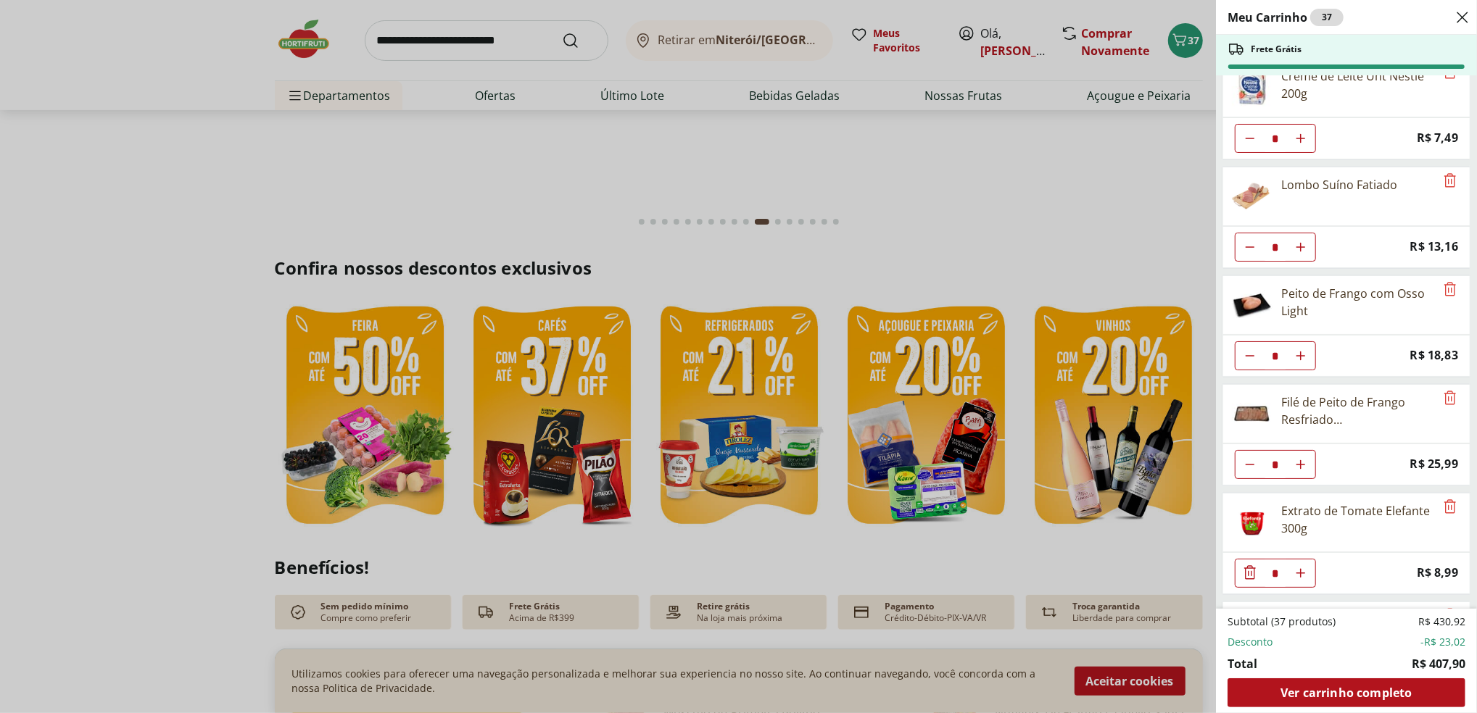
scroll to position [1434, 0]
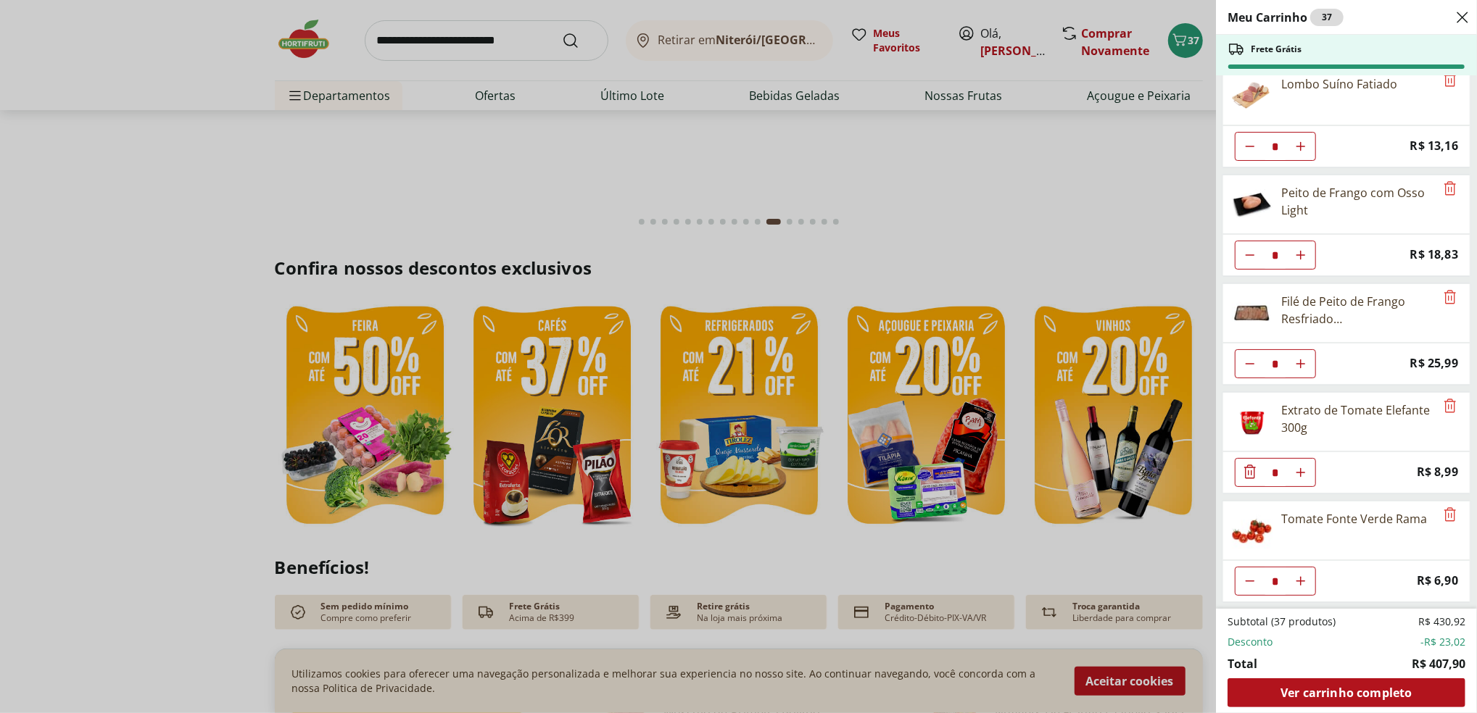
click at [1245, 361] on icon "Diminuir Quantidade" at bounding box center [1250, 364] width 12 height 12
type input "*"
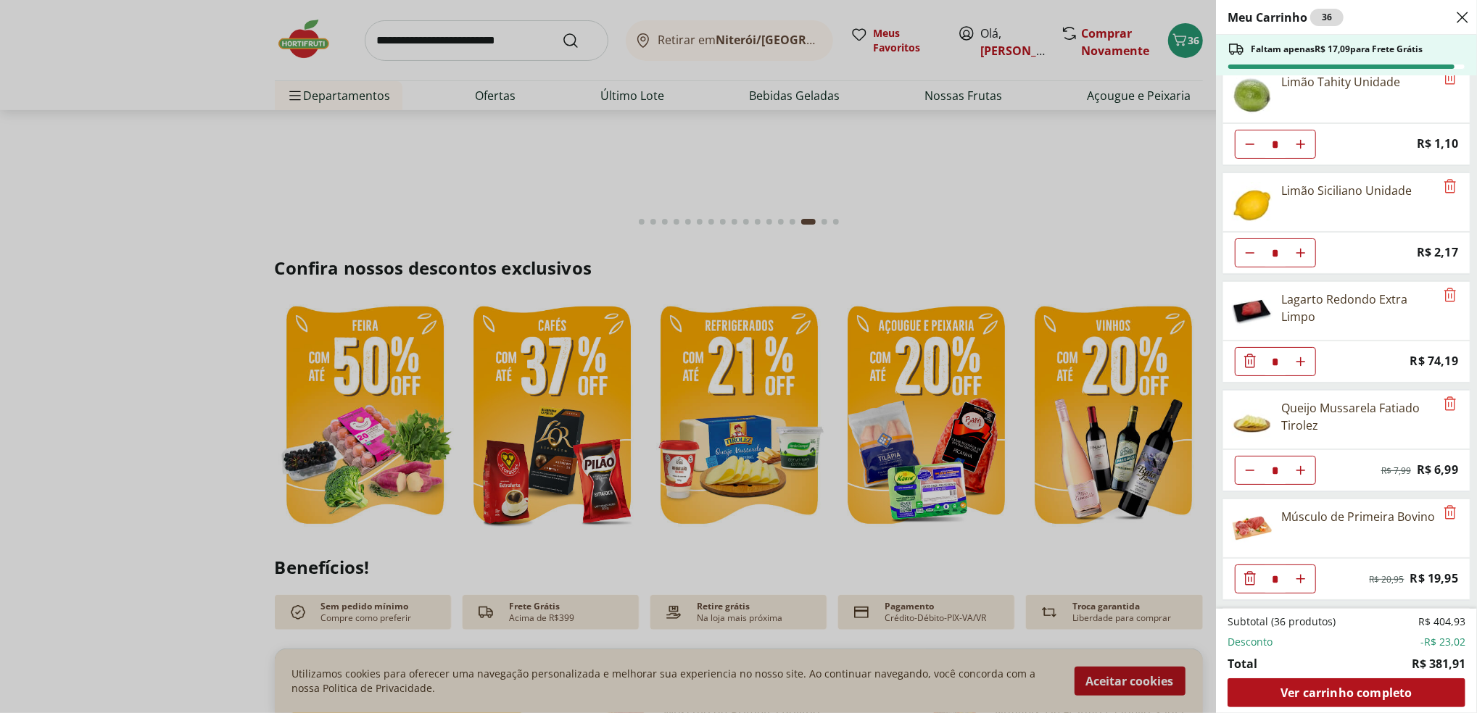
click at [1248, 370] on icon "Diminuir Quantidade" at bounding box center [1249, 360] width 17 height 17
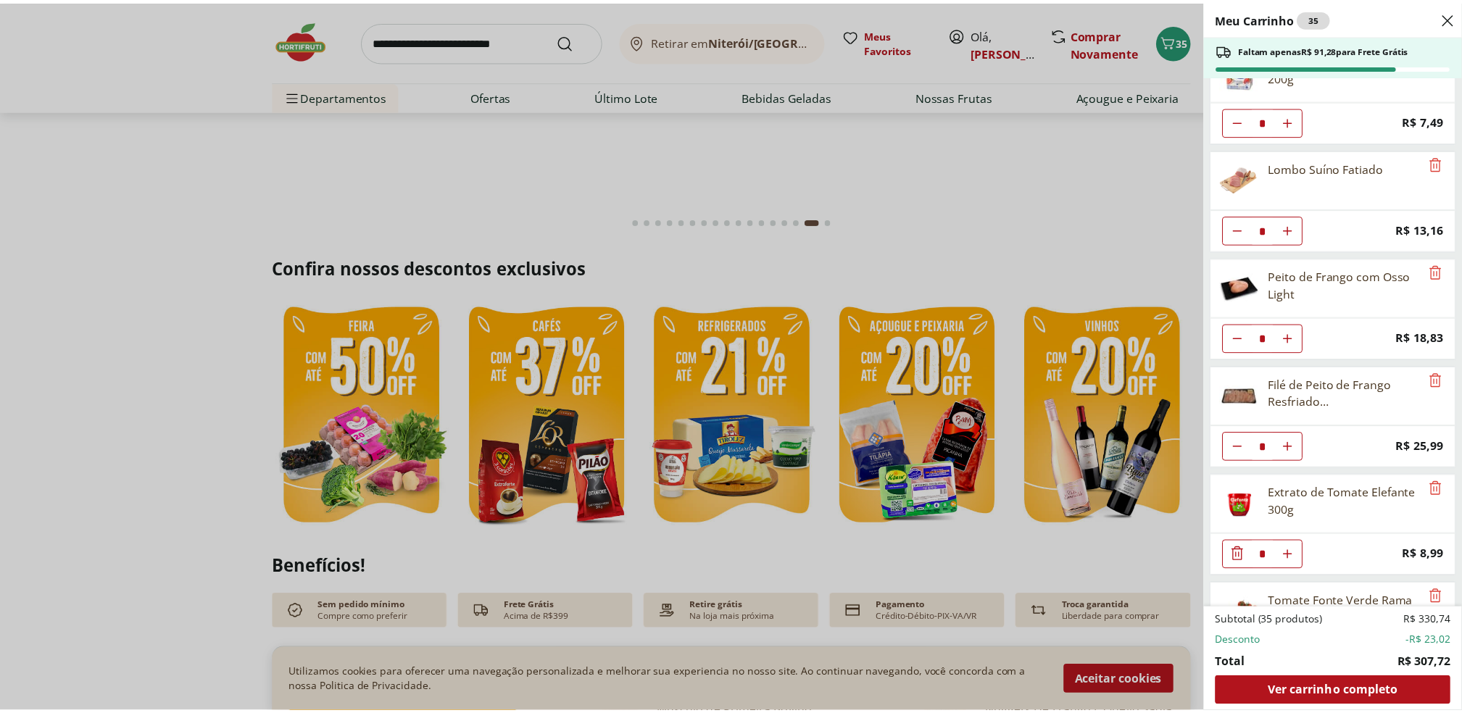
scroll to position [1240, 0]
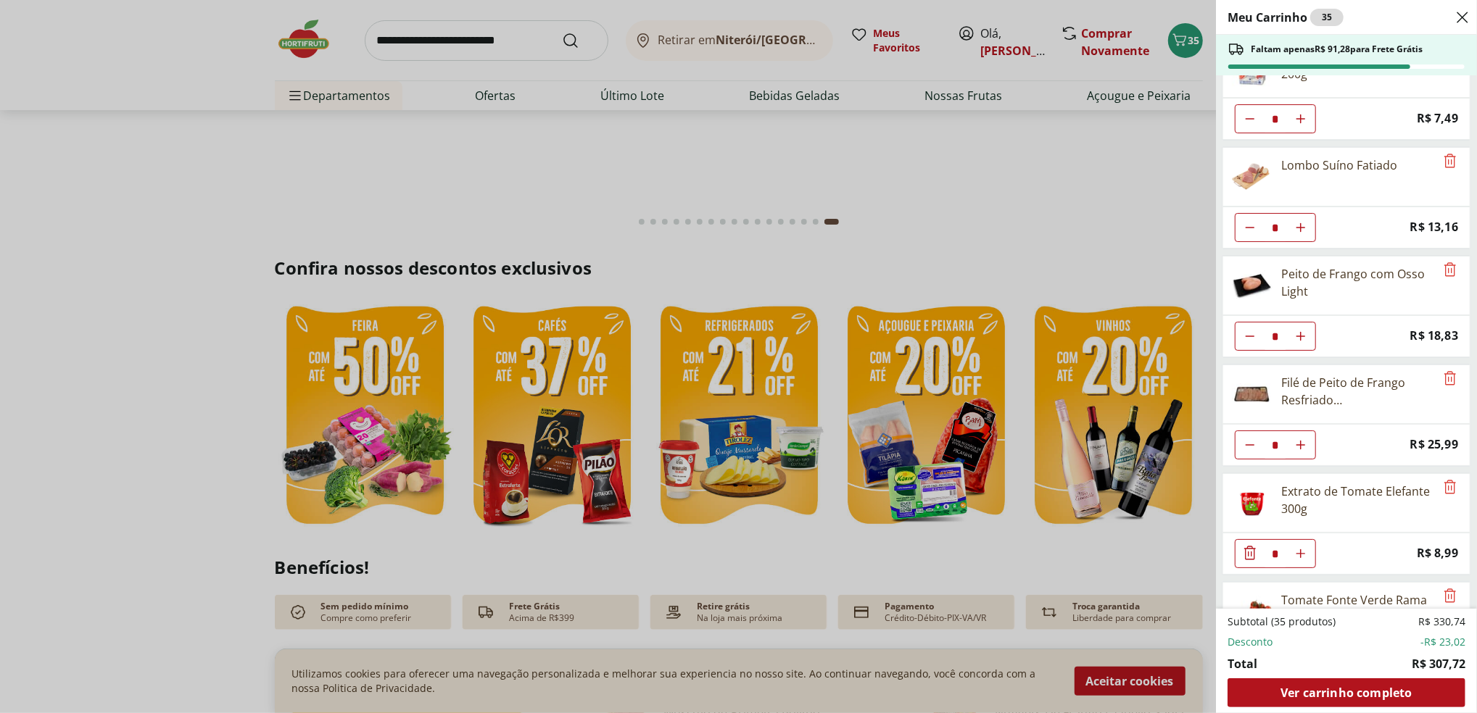
click at [117, 246] on div "Meu Carrinho 35 Faltam apenas R$ 91,28 para Frete Grátis Azeite de Oliva Extra …" at bounding box center [738, 356] width 1477 height 713
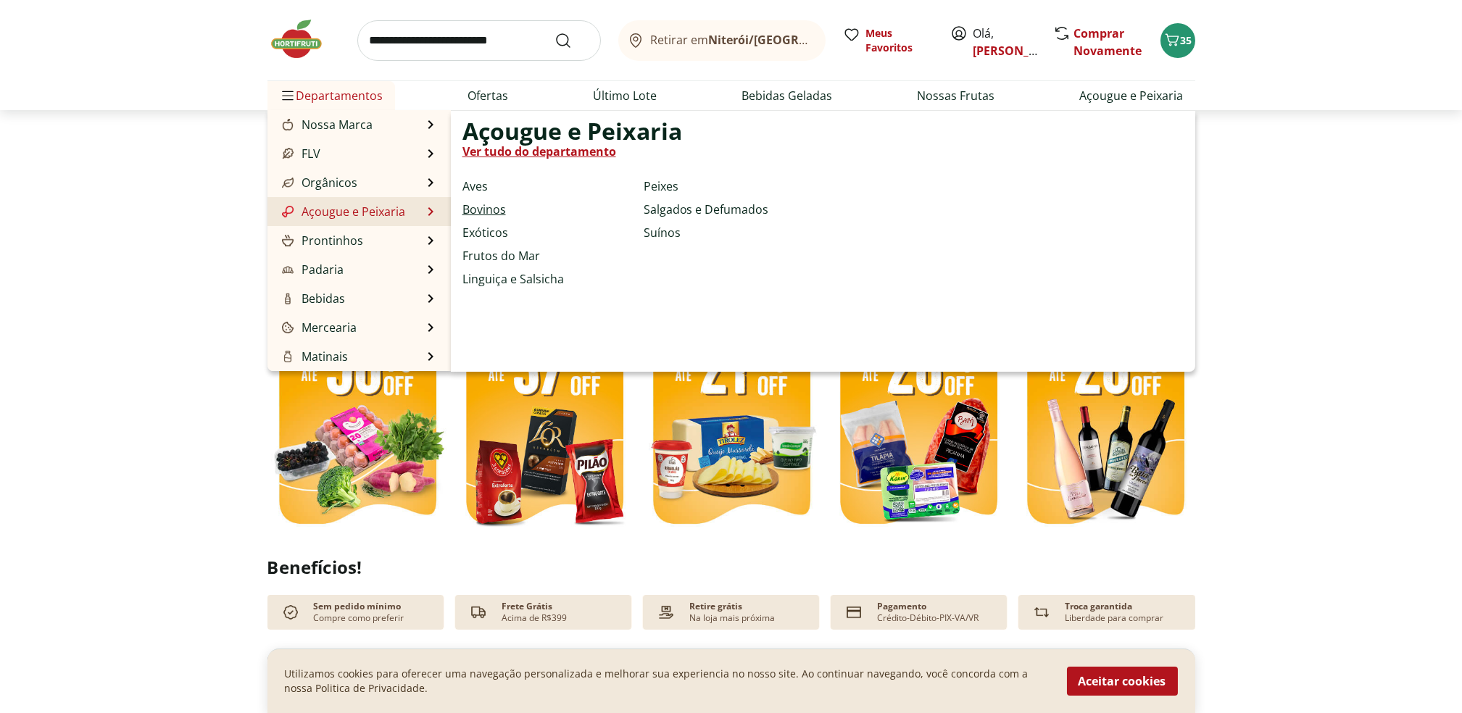
click at [504, 210] on link "Bovinos" at bounding box center [484, 209] width 43 height 17
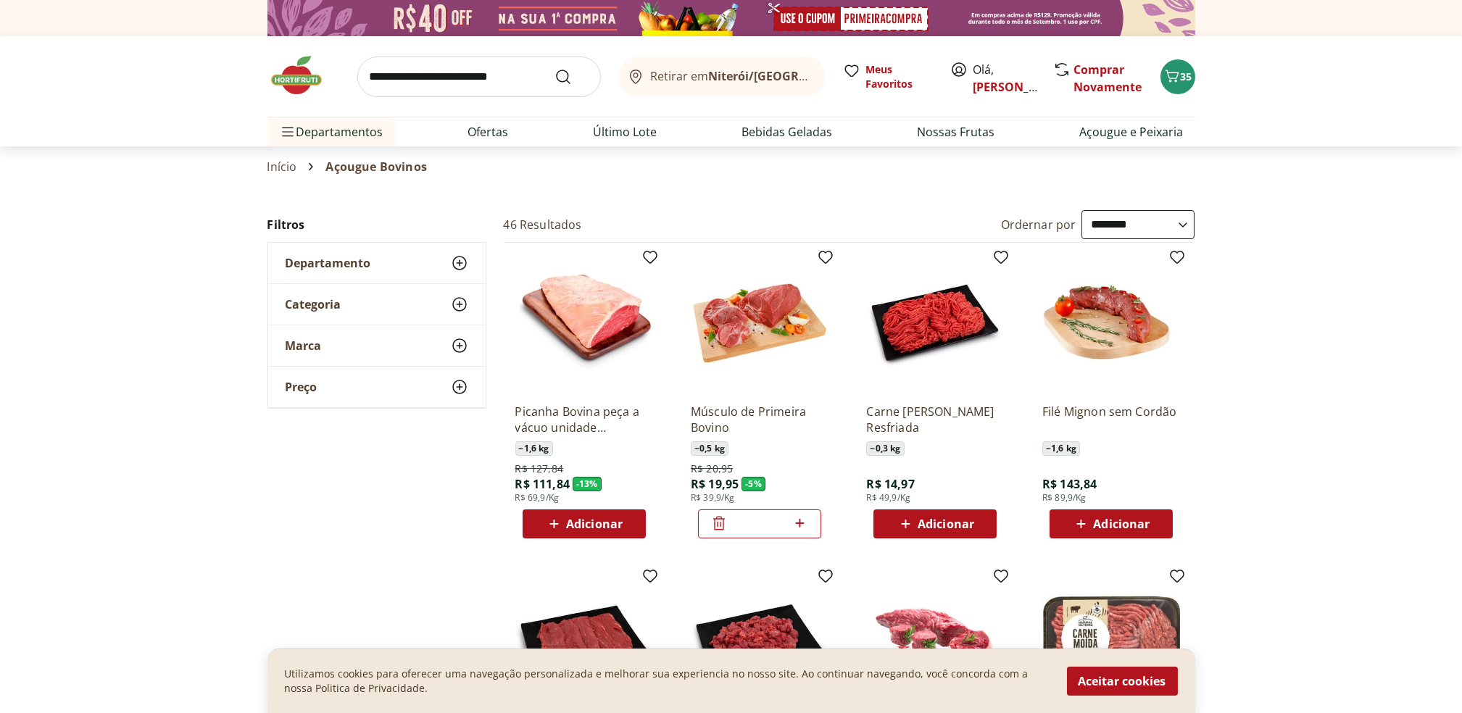
click at [1099, 223] on select "**********" at bounding box center [1138, 224] width 113 height 29
select select "*********"
click at [1082, 210] on select "**********" at bounding box center [1138, 224] width 113 height 29
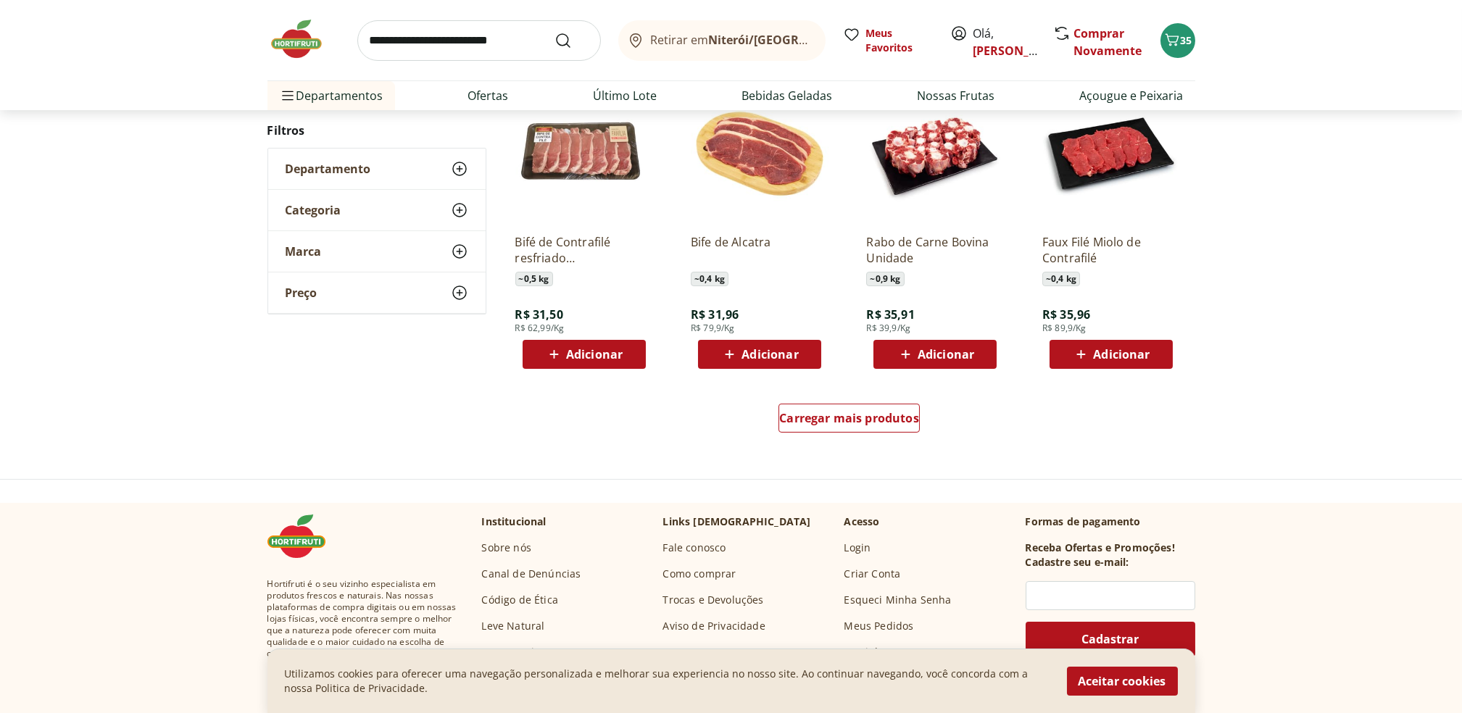
scroll to position [808, 0]
click at [868, 429] on div "Carregar mais produtos" at bounding box center [849, 417] width 141 height 29
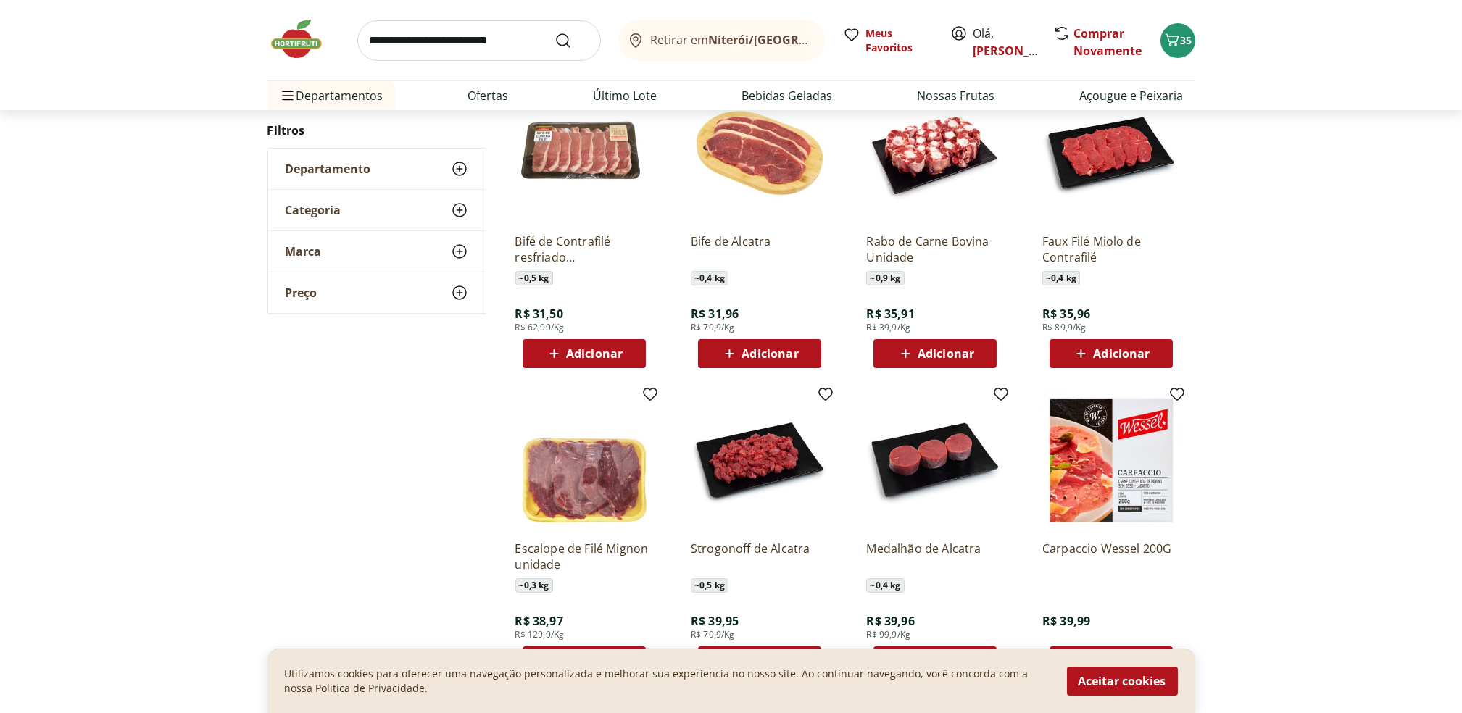
scroll to position [816, 0]
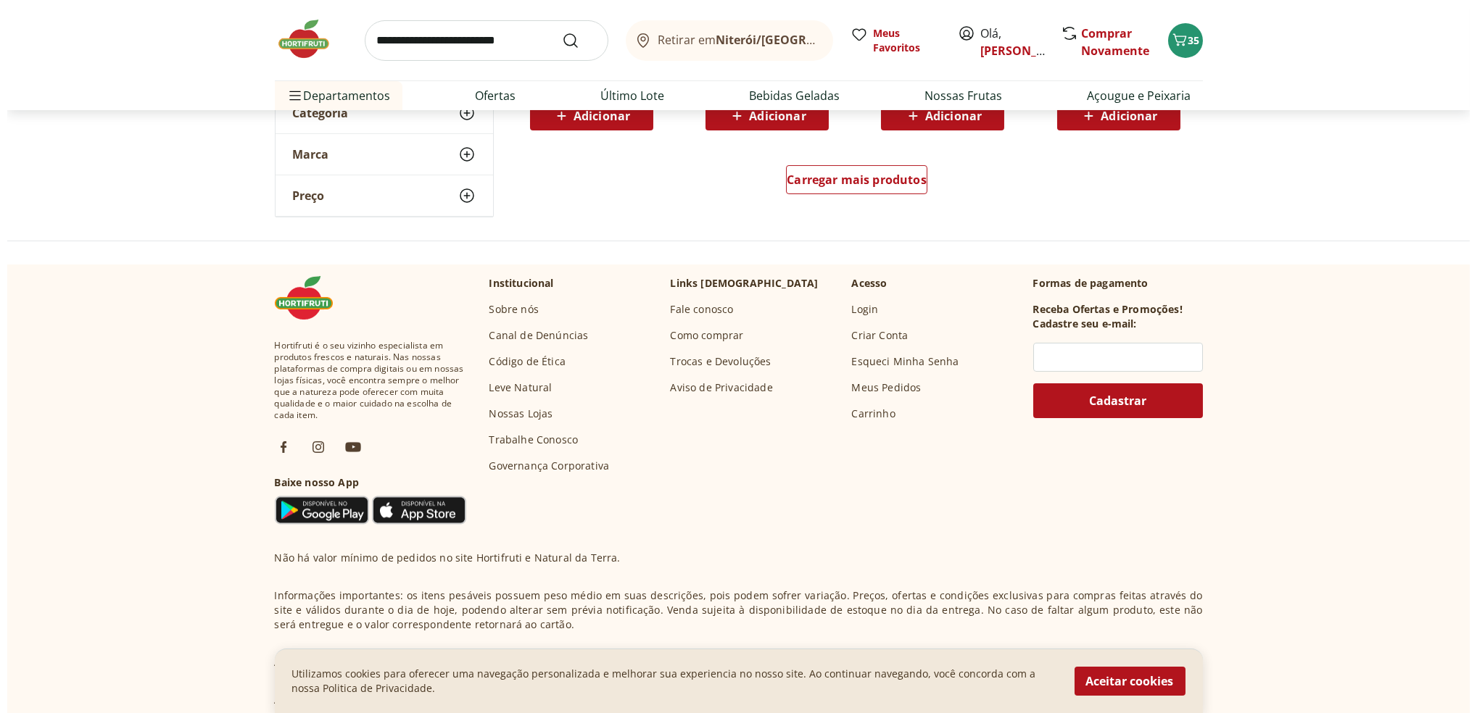
scroll to position [302, 0]
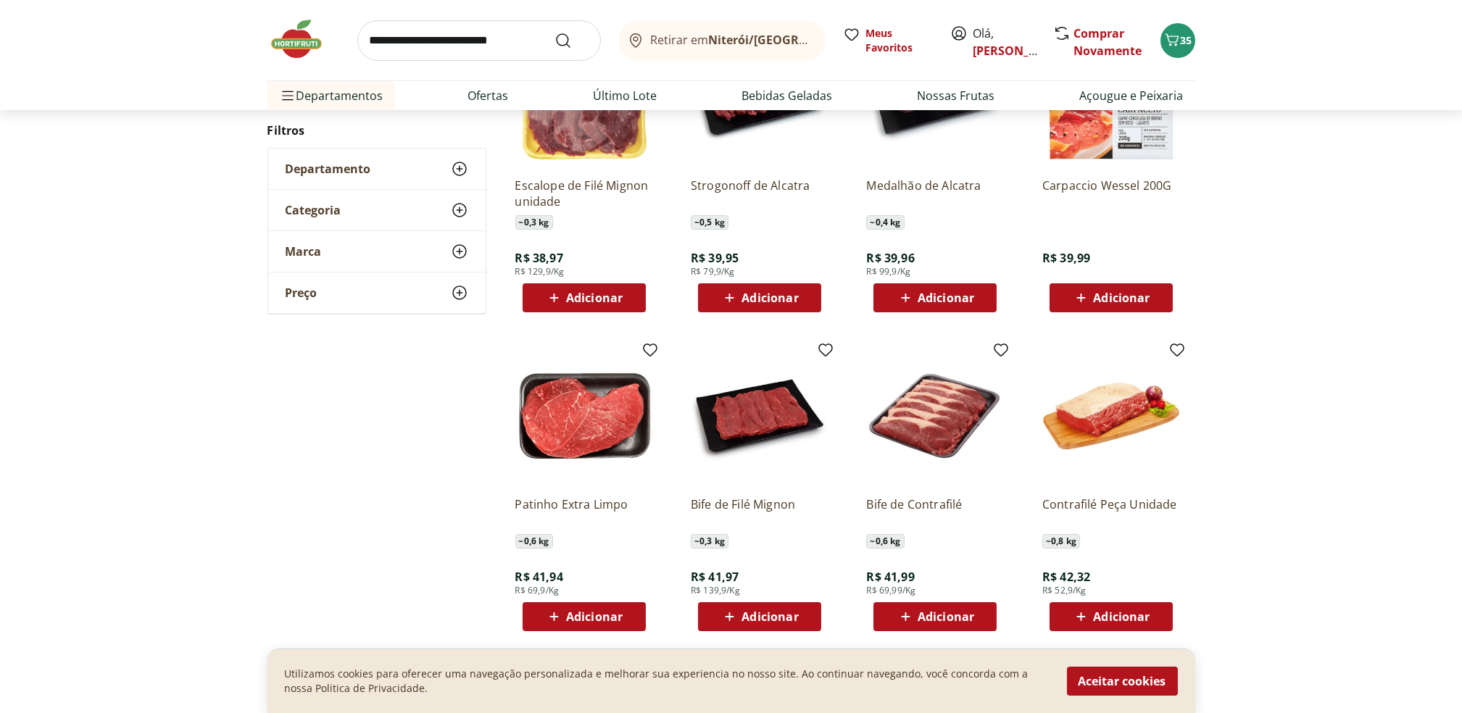
click at [580, 618] on span "Adicionar" at bounding box center [594, 617] width 57 height 12
click at [1183, 49] on div "36" at bounding box center [1178, 40] width 12 height 23
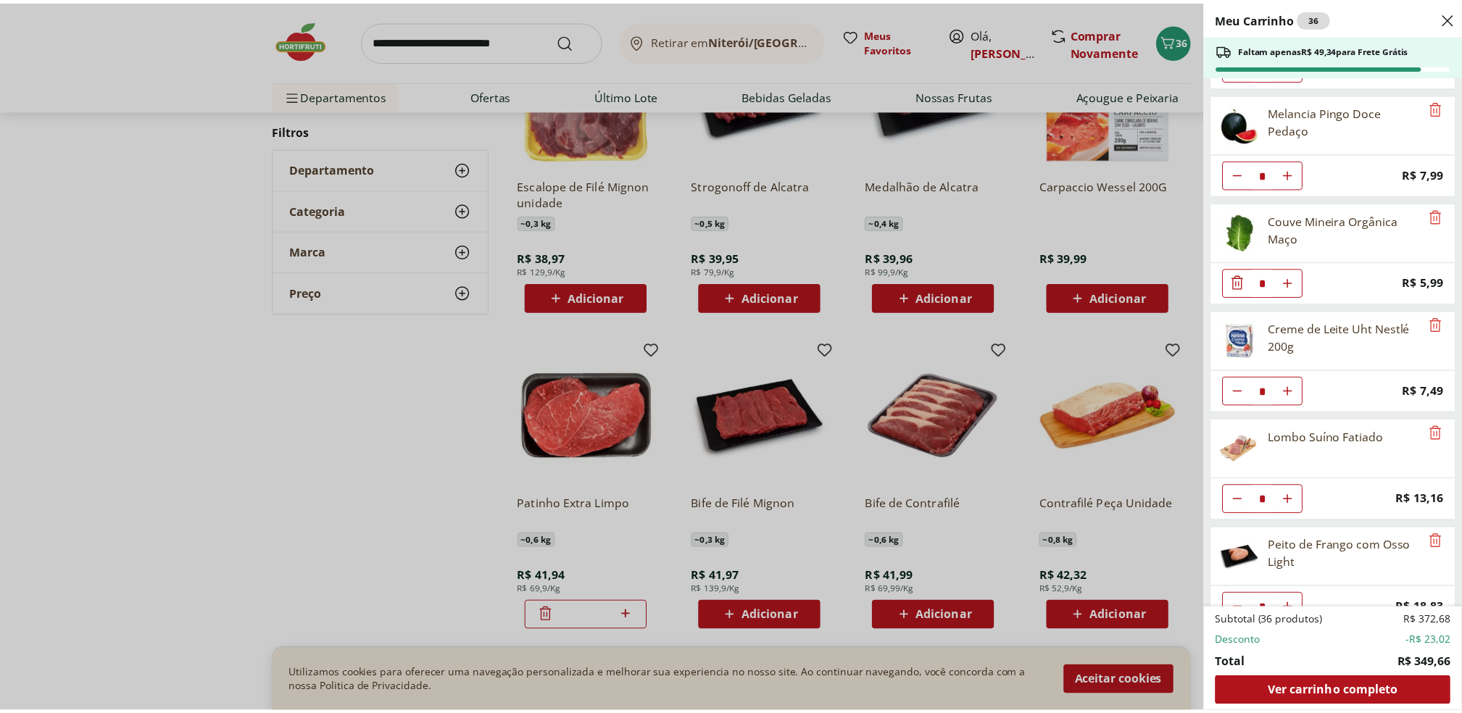
scroll to position [1434, 0]
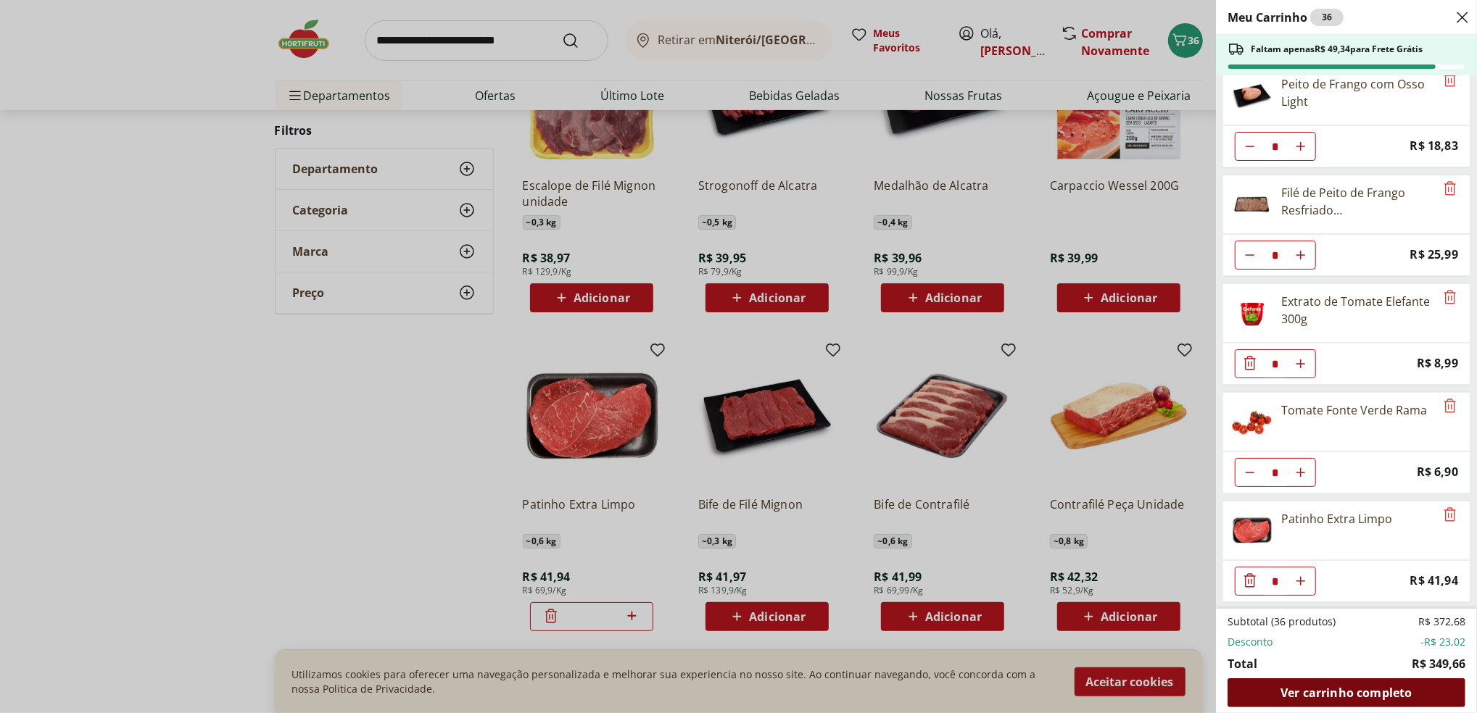
click at [1362, 698] on span "Ver carrinho completo" at bounding box center [1345, 693] width 131 height 12
click at [1339, 697] on span "Ver carrinho completo" at bounding box center [1345, 693] width 131 height 12
click at [283, 460] on div "Meu Carrinho 36 Faltam apenas R$ 49,34 para Frete Grátis Azeite de Oliva Extra …" at bounding box center [738, 356] width 1477 height 713
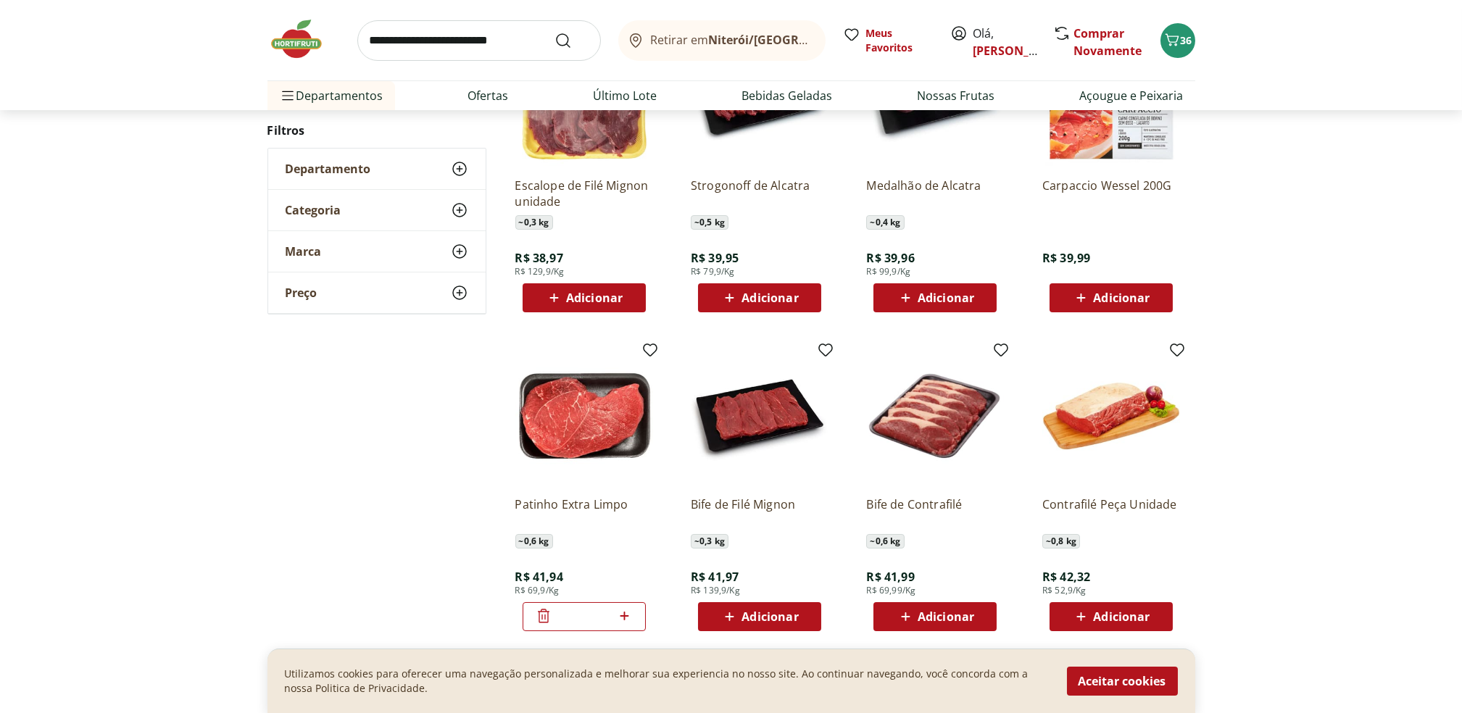
click at [298, 43] on img at bounding box center [304, 38] width 72 height 43
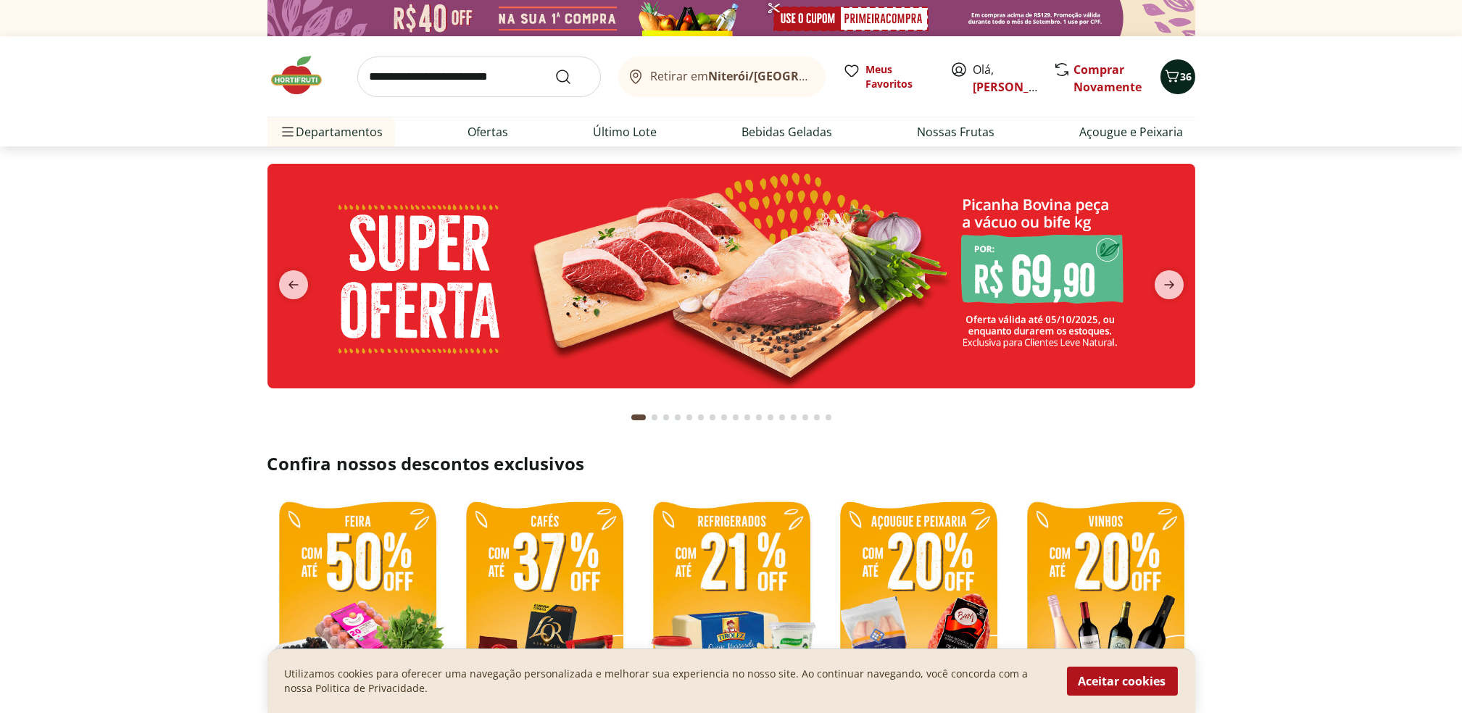
click at [1181, 78] on span "36" at bounding box center [1187, 77] width 12 height 14
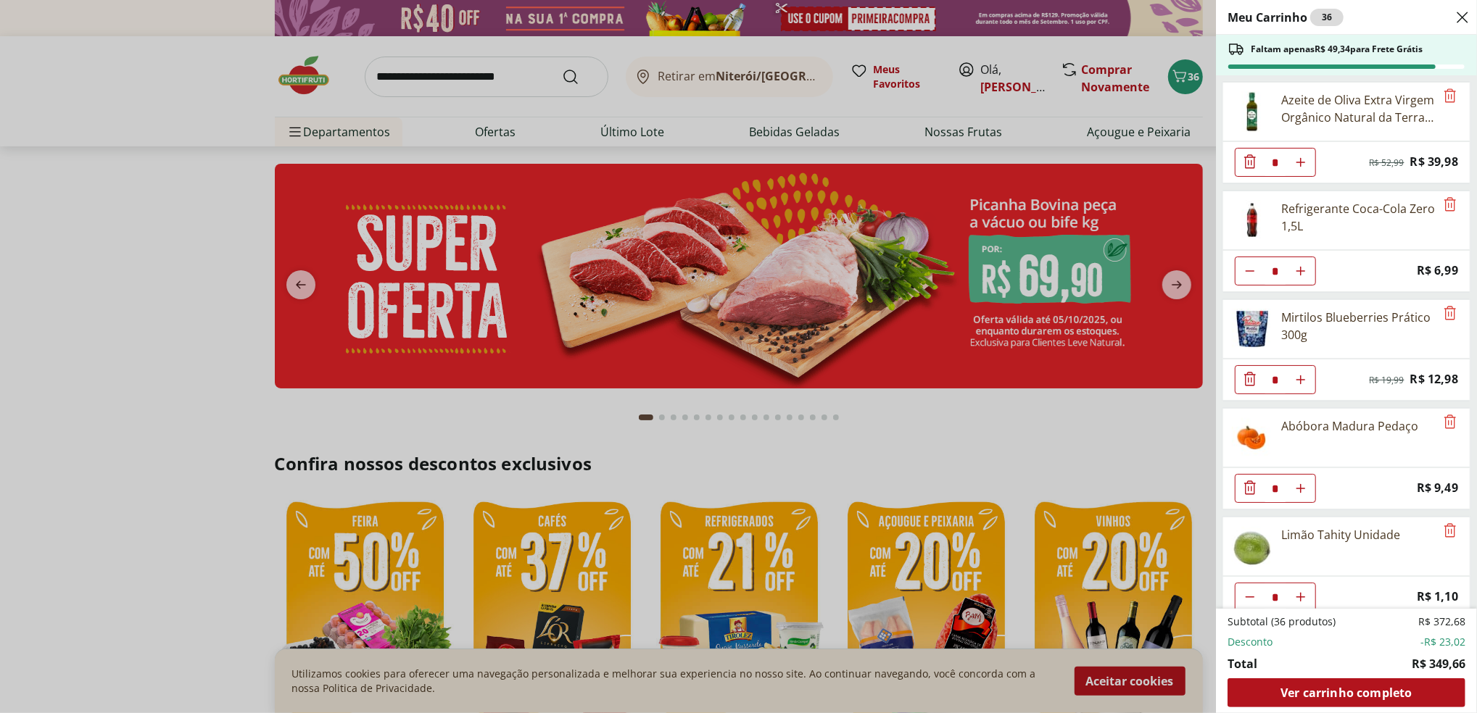
click at [268, 271] on div "Meu Carrinho 36 Faltam apenas R$ 49,34 para Frete Grátis Azeite de Oliva Extra …" at bounding box center [738, 356] width 1477 height 713
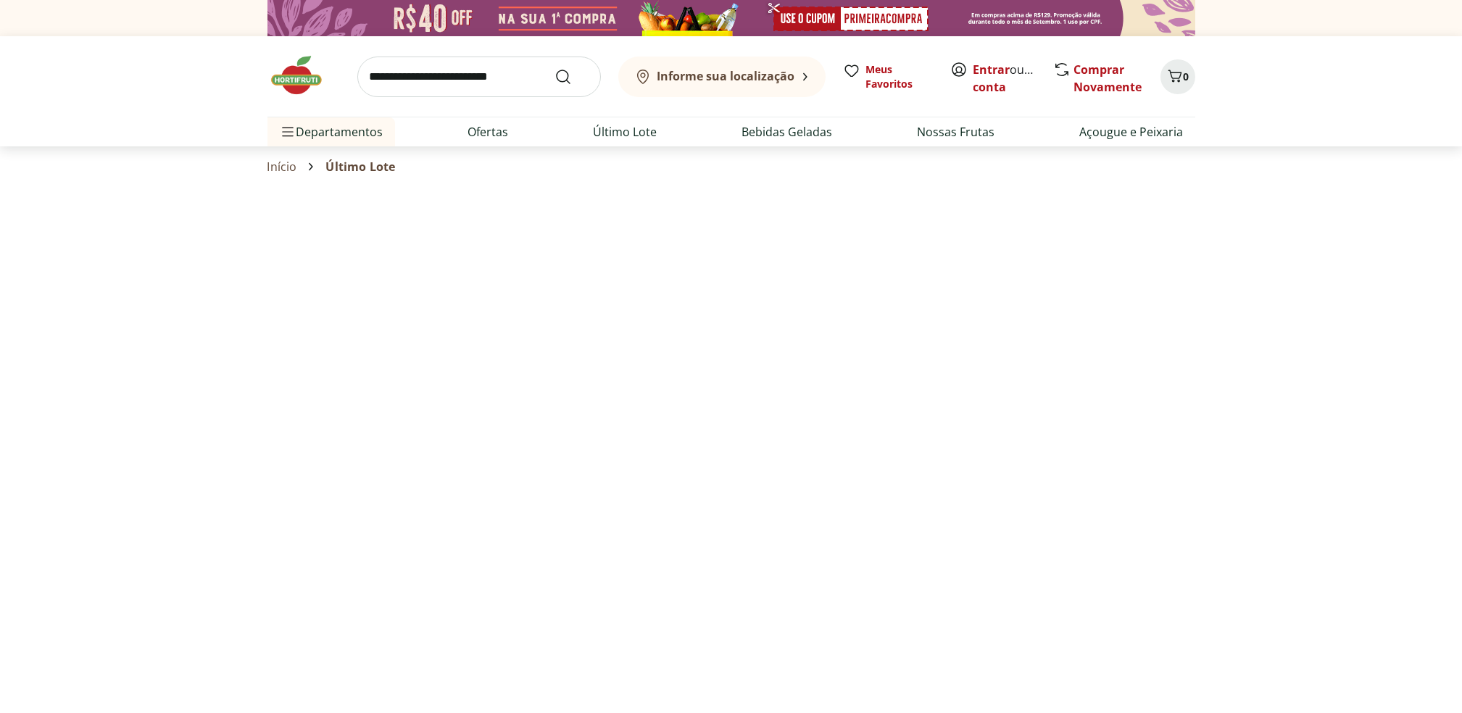
select select "**********"
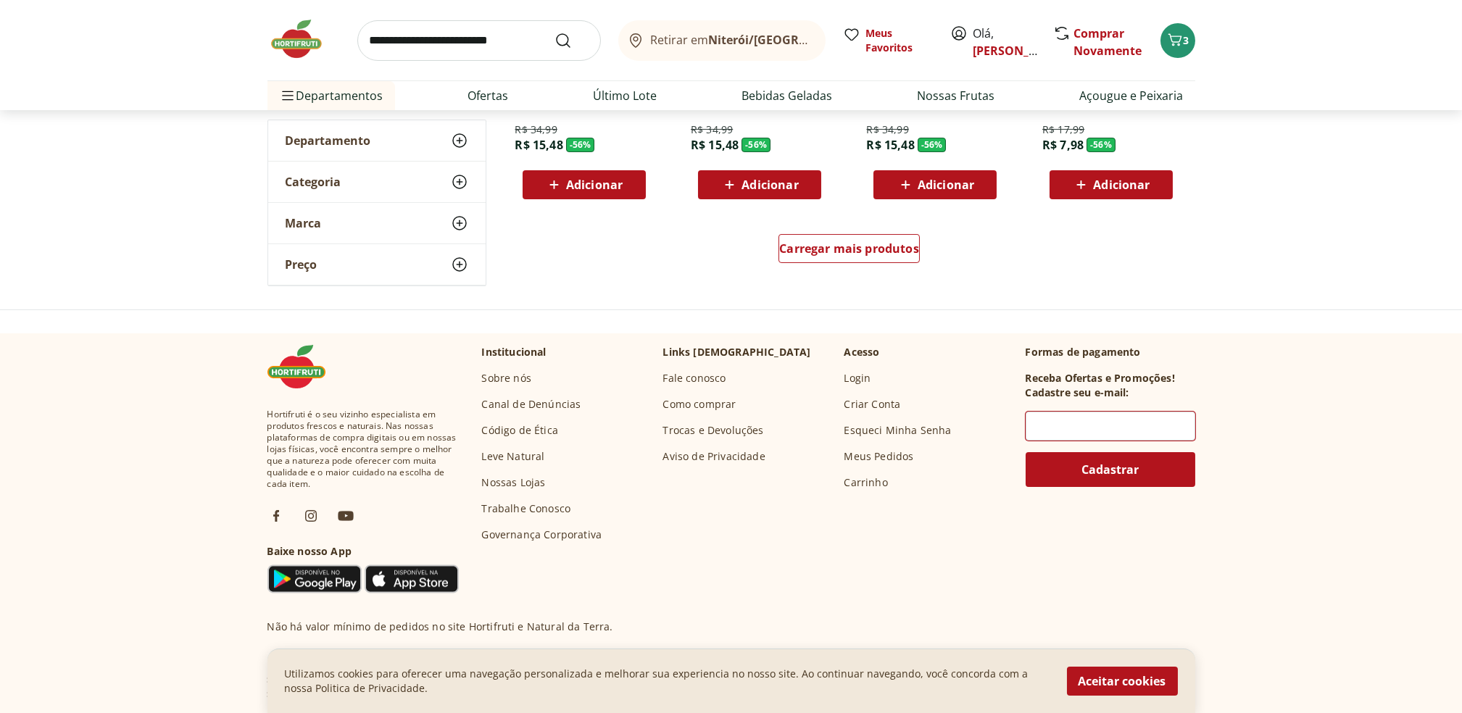
scroll to position [978, 0]
click at [879, 242] on span "Carregar mais produtos" at bounding box center [849, 248] width 140 height 12
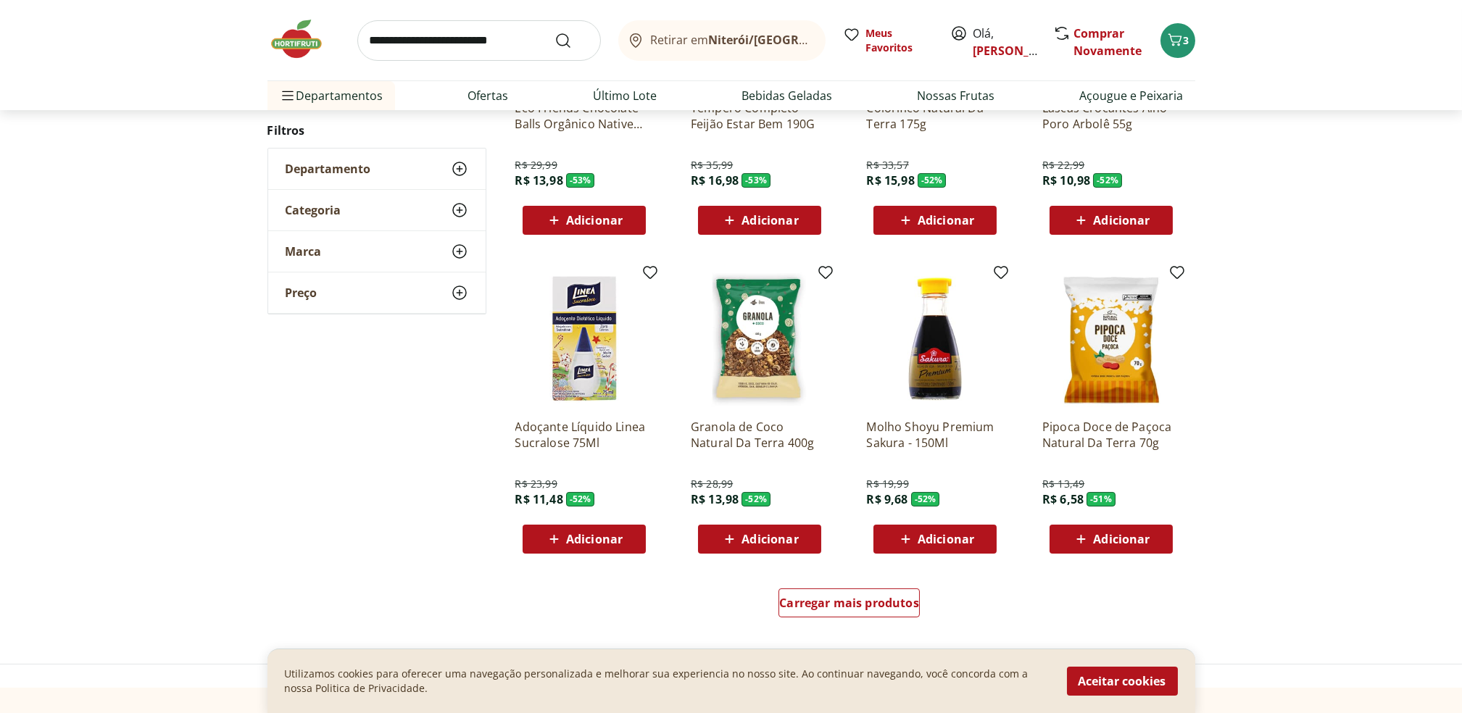
scroll to position [699, 0]
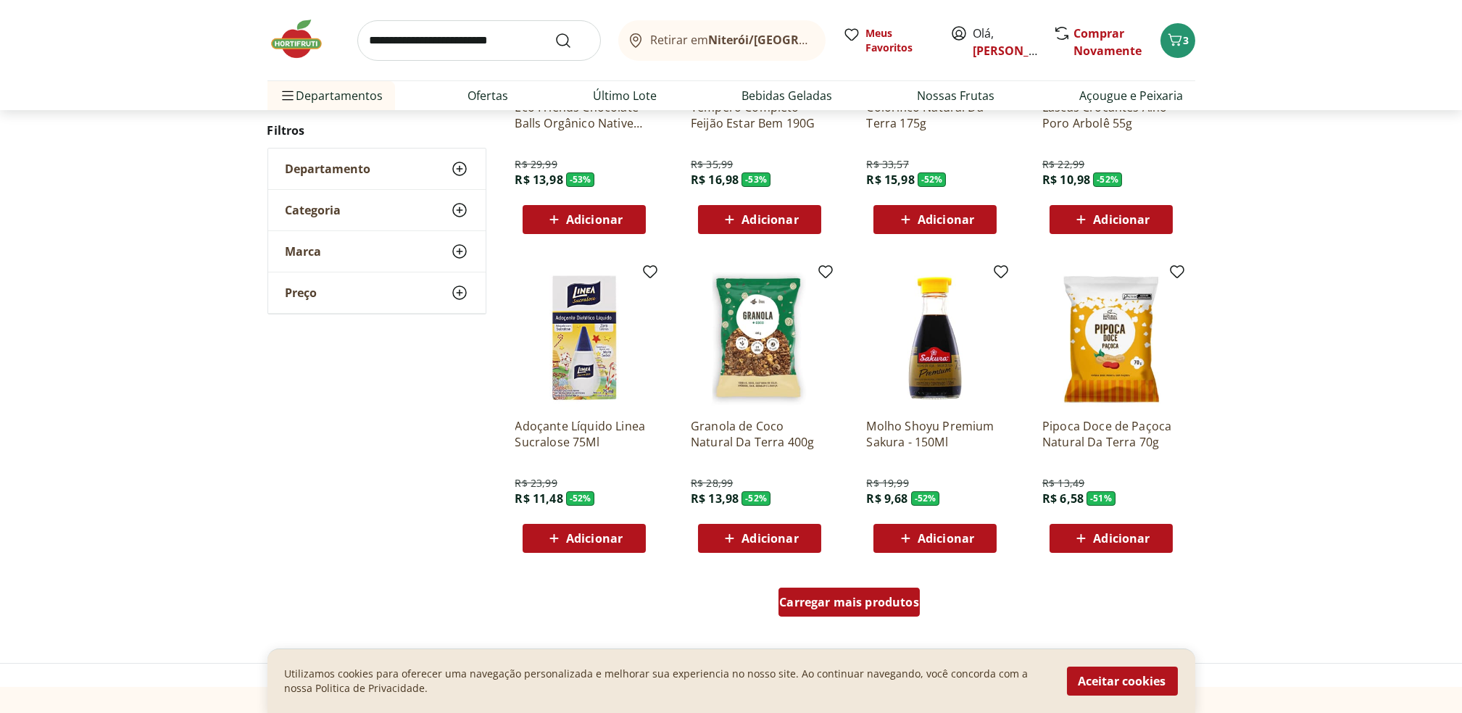
click at [849, 600] on span "Carregar mais produtos" at bounding box center [849, 603] width 140 height 12
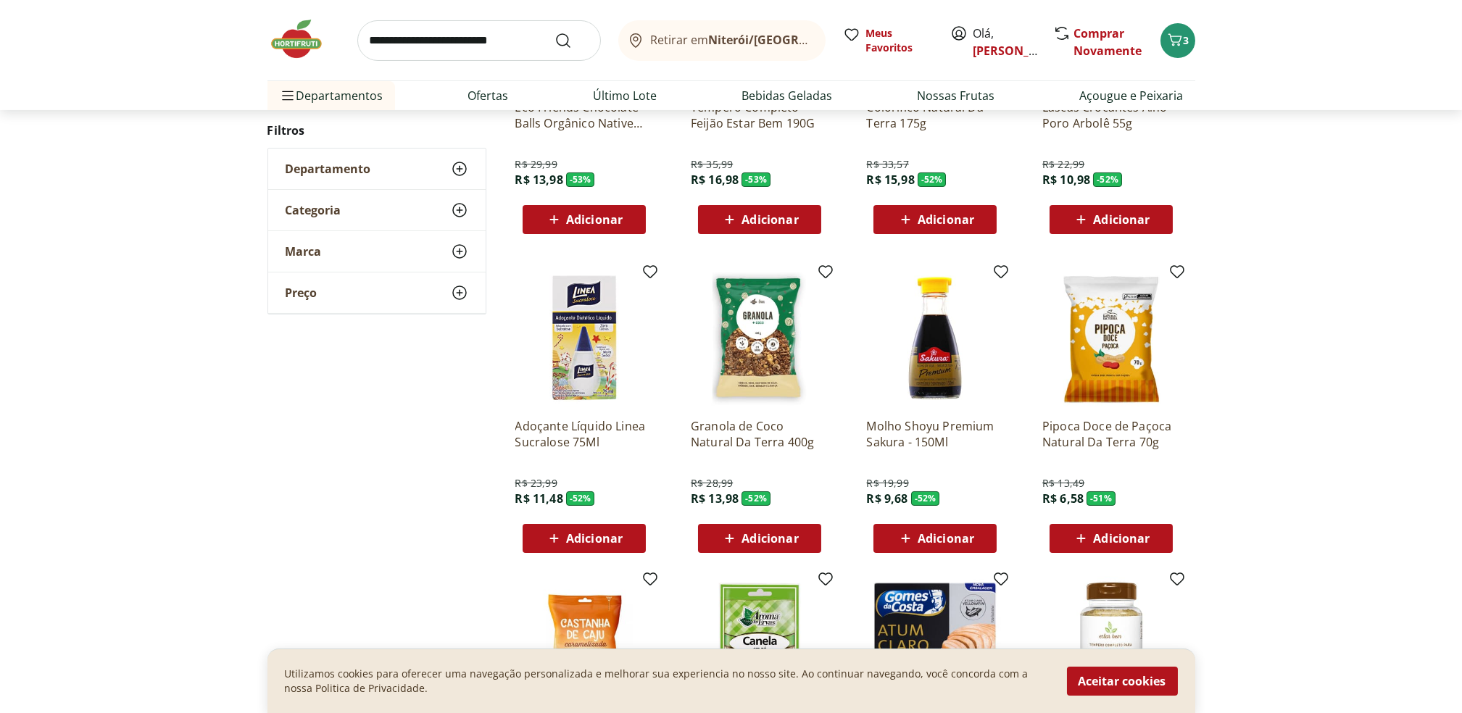
scroll to position [946, 0]
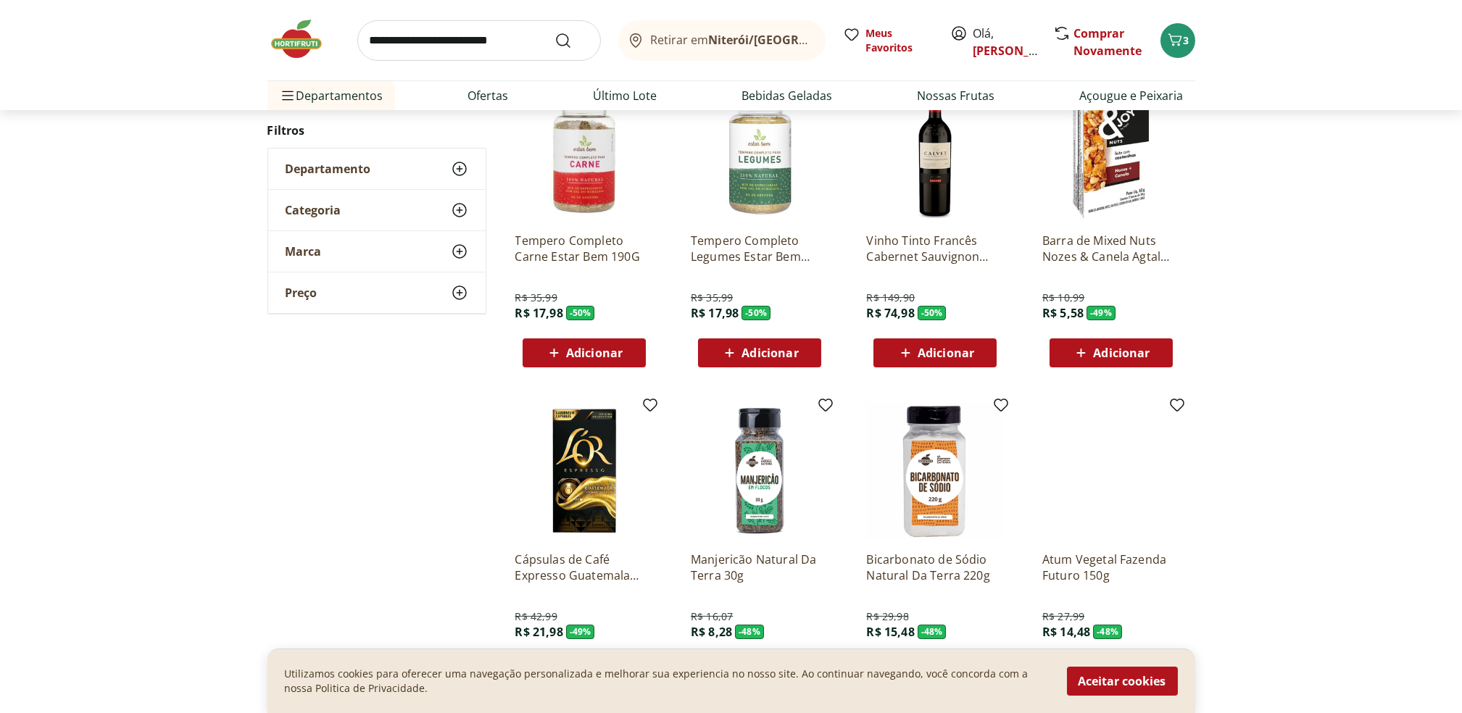
scroll to position [747, 0]
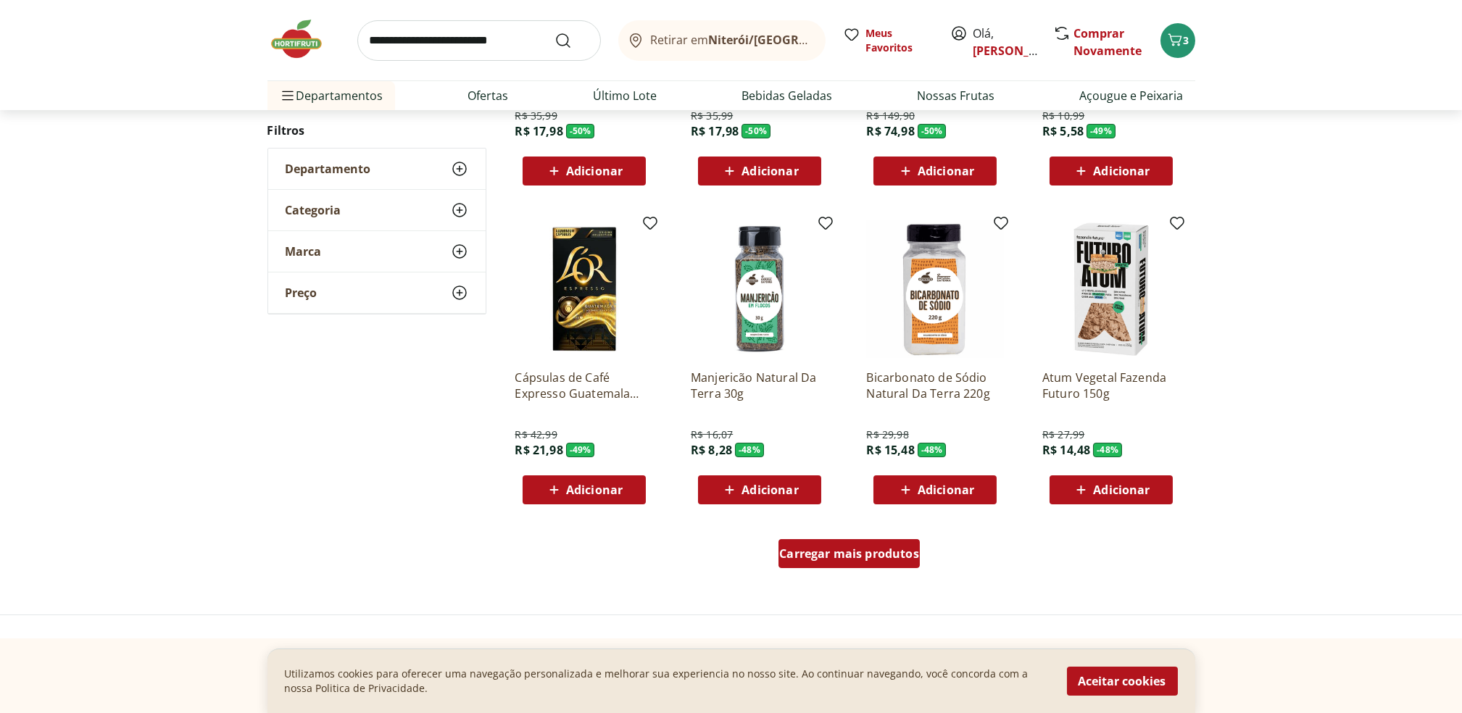
click at [893, 561] on div "Carregar mais produtos" at bounding box center [849, 553] width 141 height 29
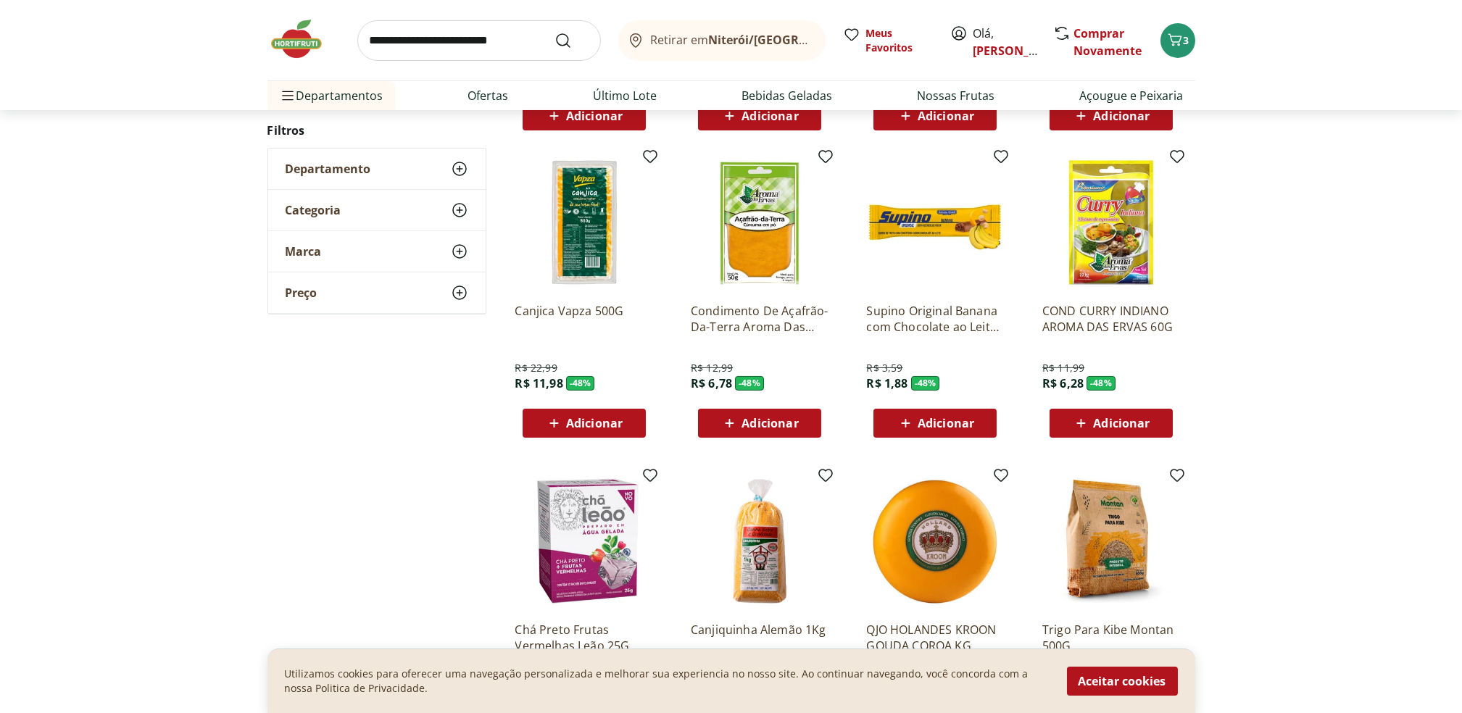
scroll to position [1210, 0]
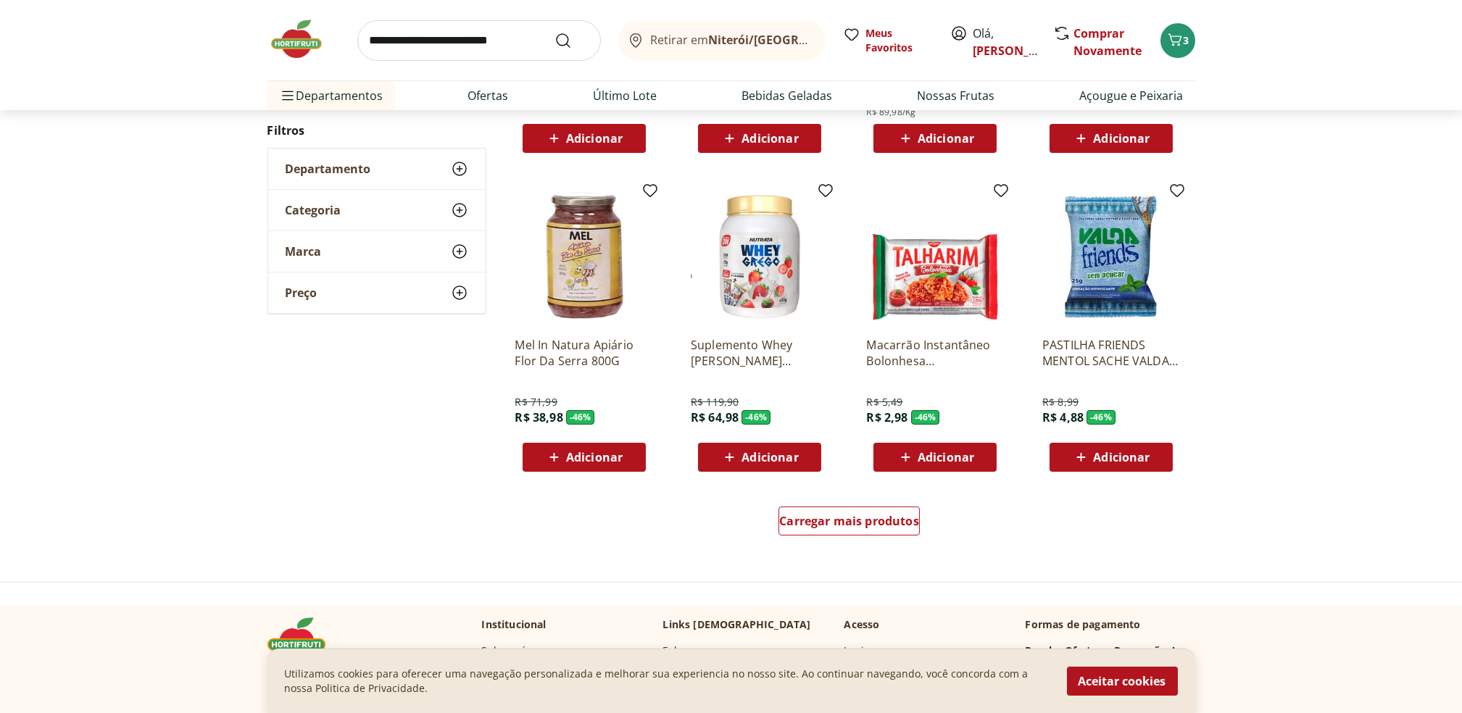
scroll to position [782, 0]
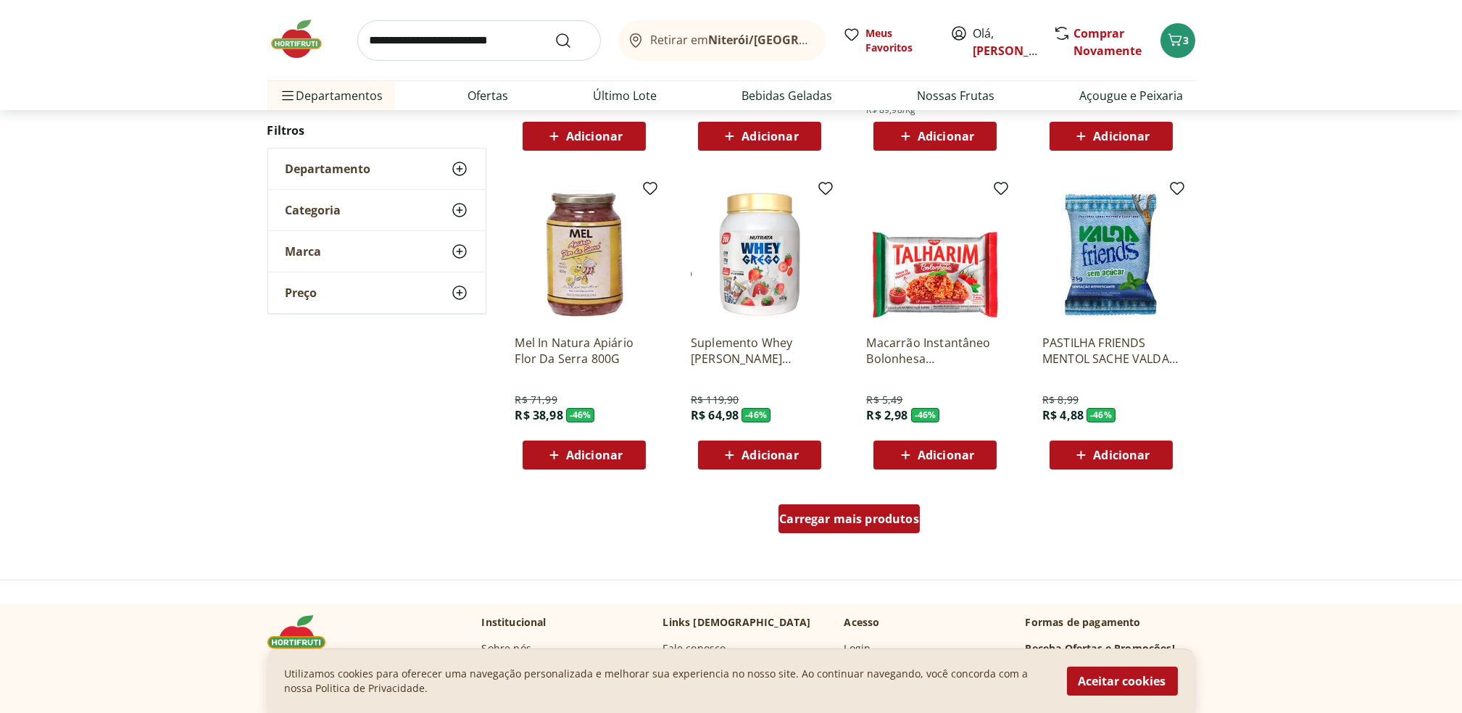
click at [865, 507] on div "Carregar mais produtos" at bounding box center [849, 519] width 141 height 29
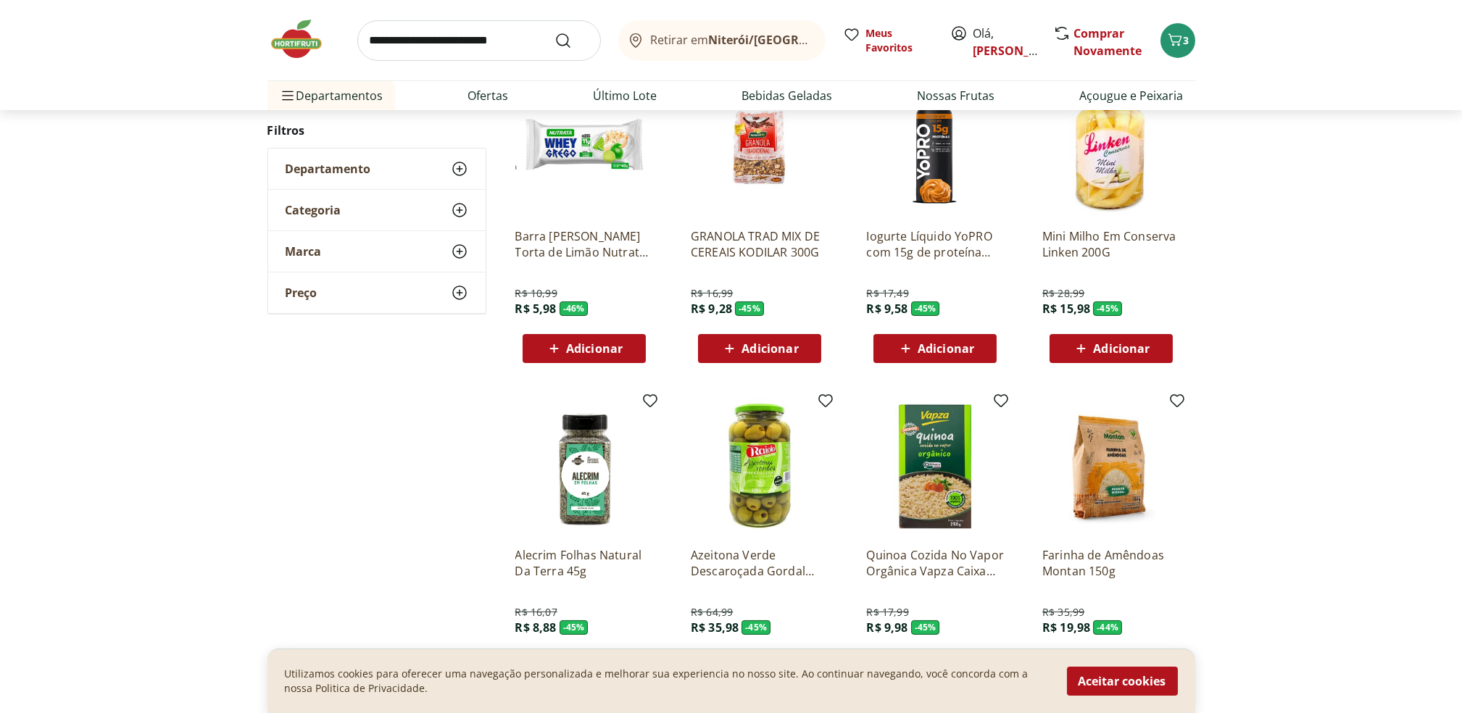
scroll to position [1198, 0]
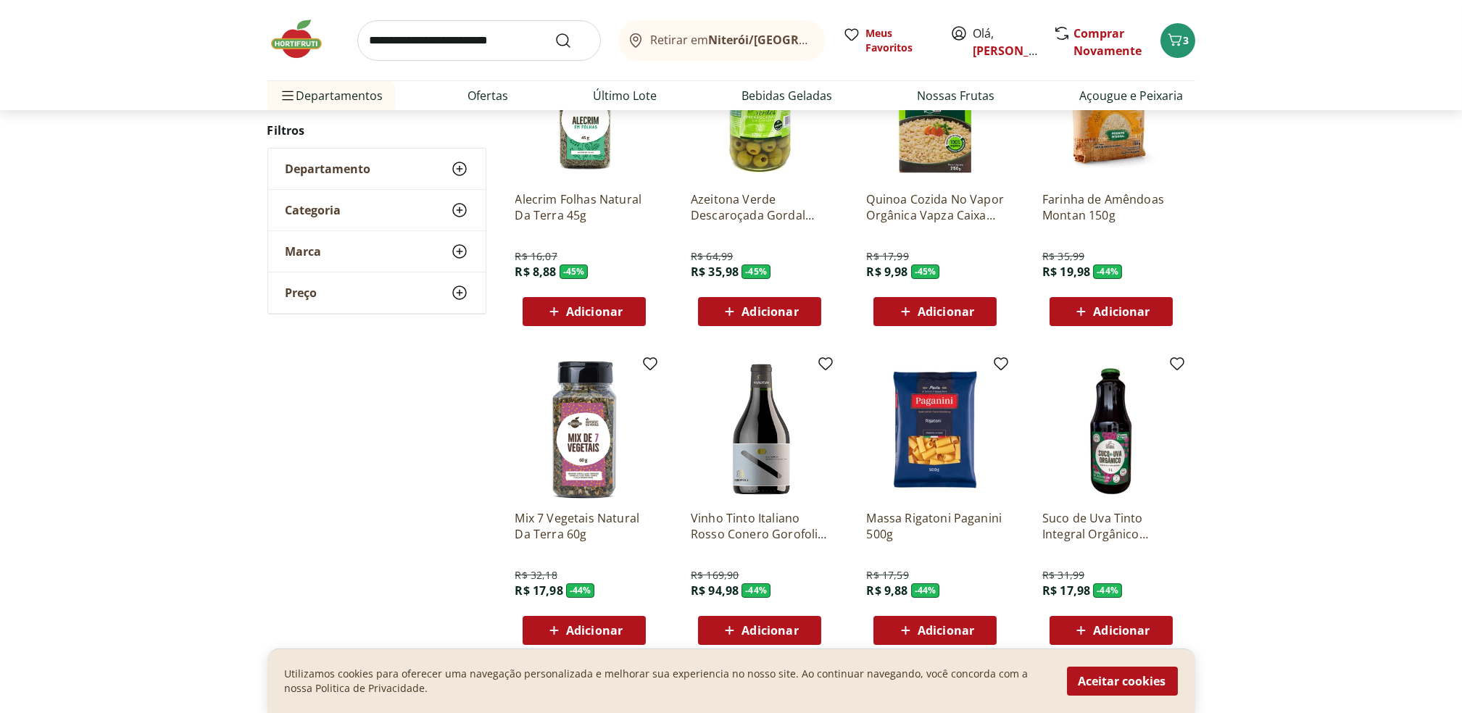
scroll to position [722, 0]
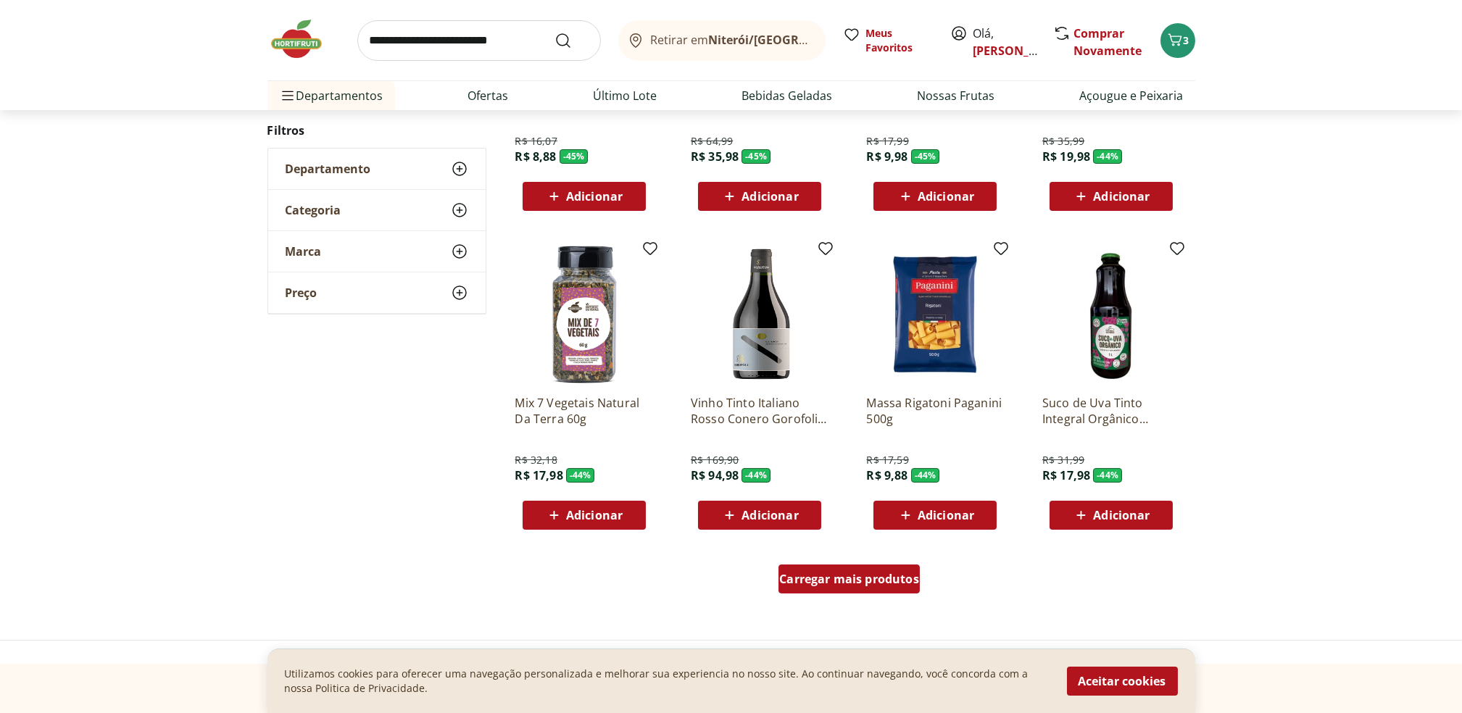
click at [854, 566] on div "Carregar mais produtos" at bounding box center [849, 579] width 141 height 29
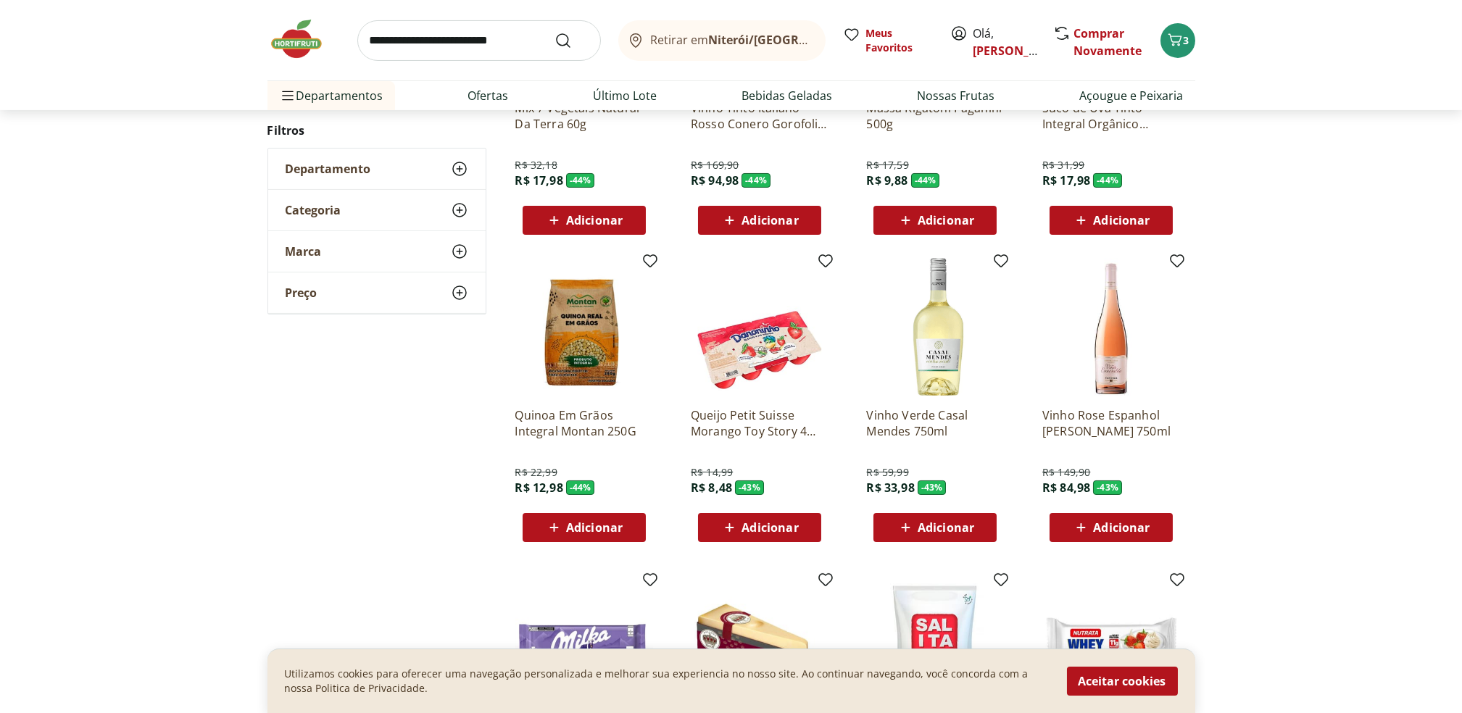
scroll to position [1018, 0]
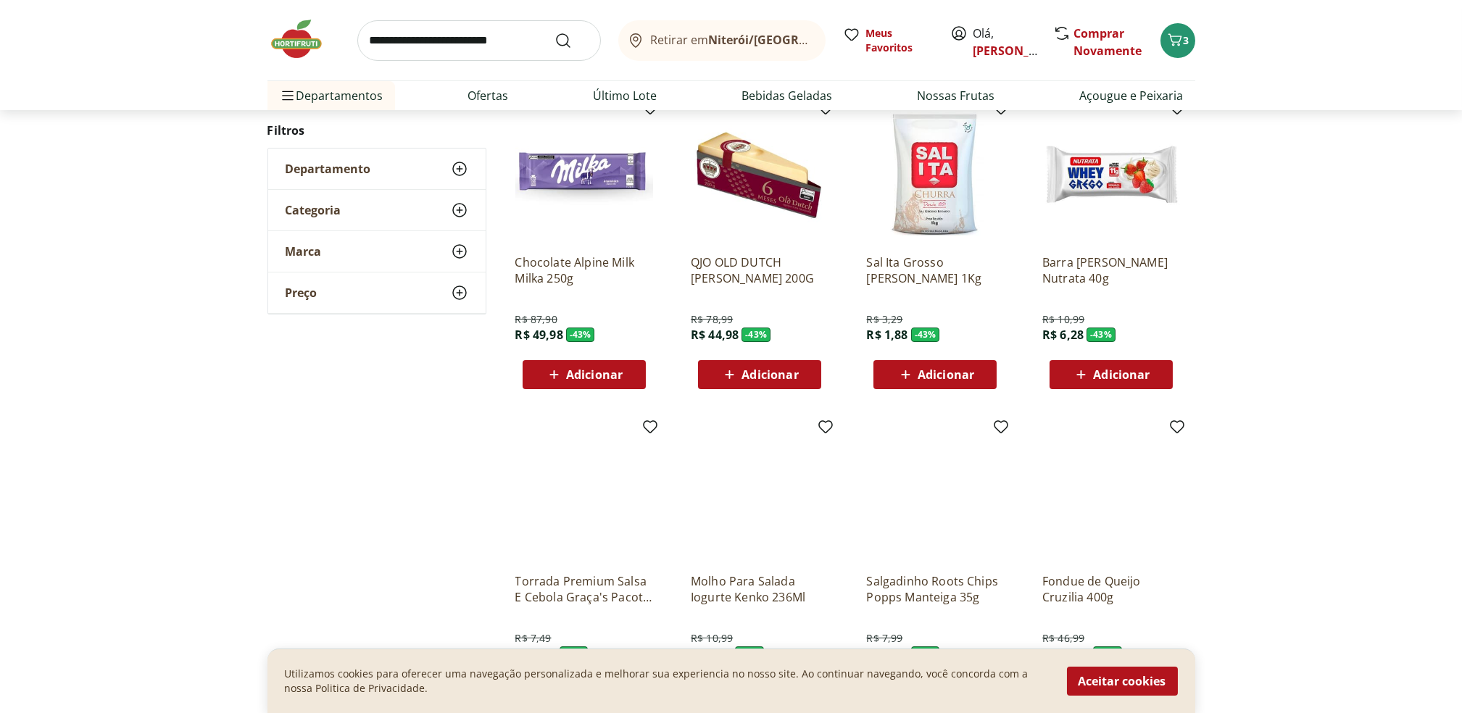
scroll to position [708, 0]
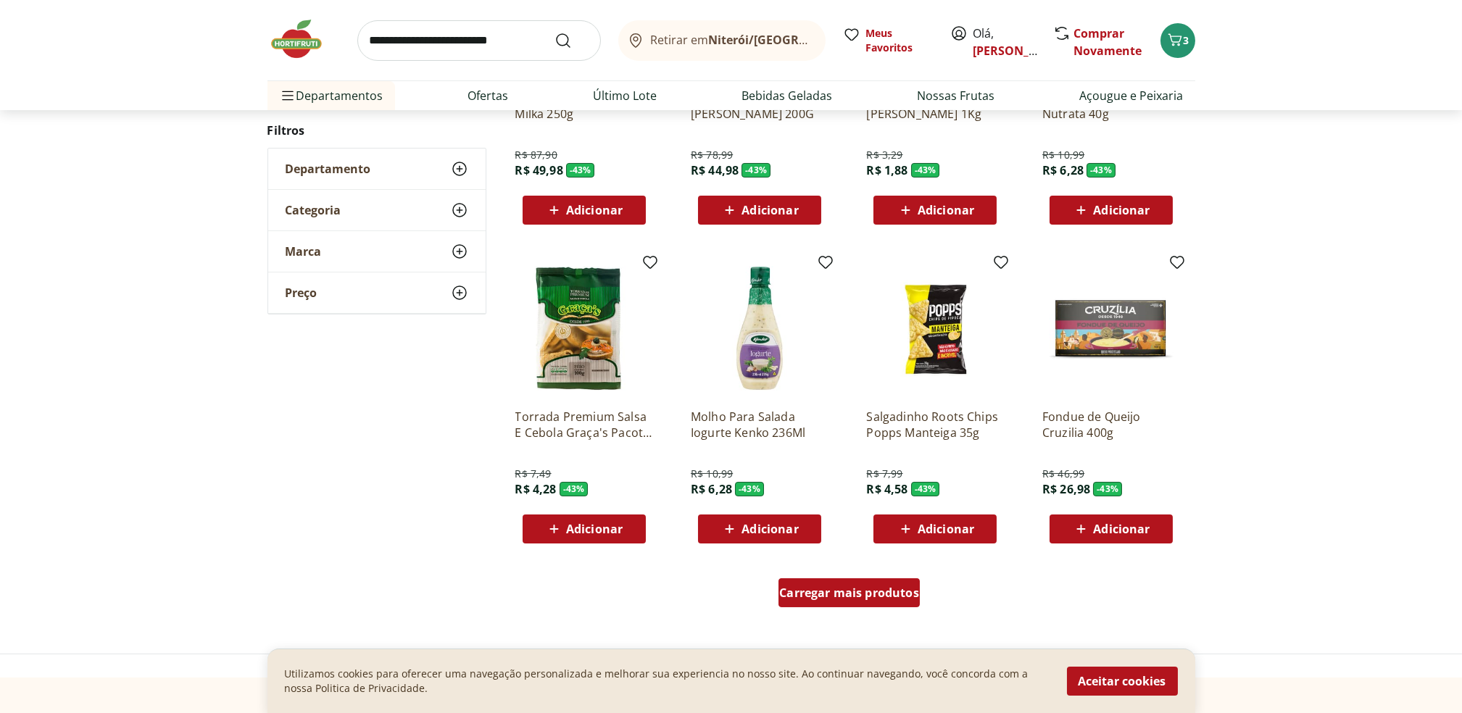
click at [860, 608] on link "Carregar mais produtos" at bounding box center [849, 596] width 141 height 35
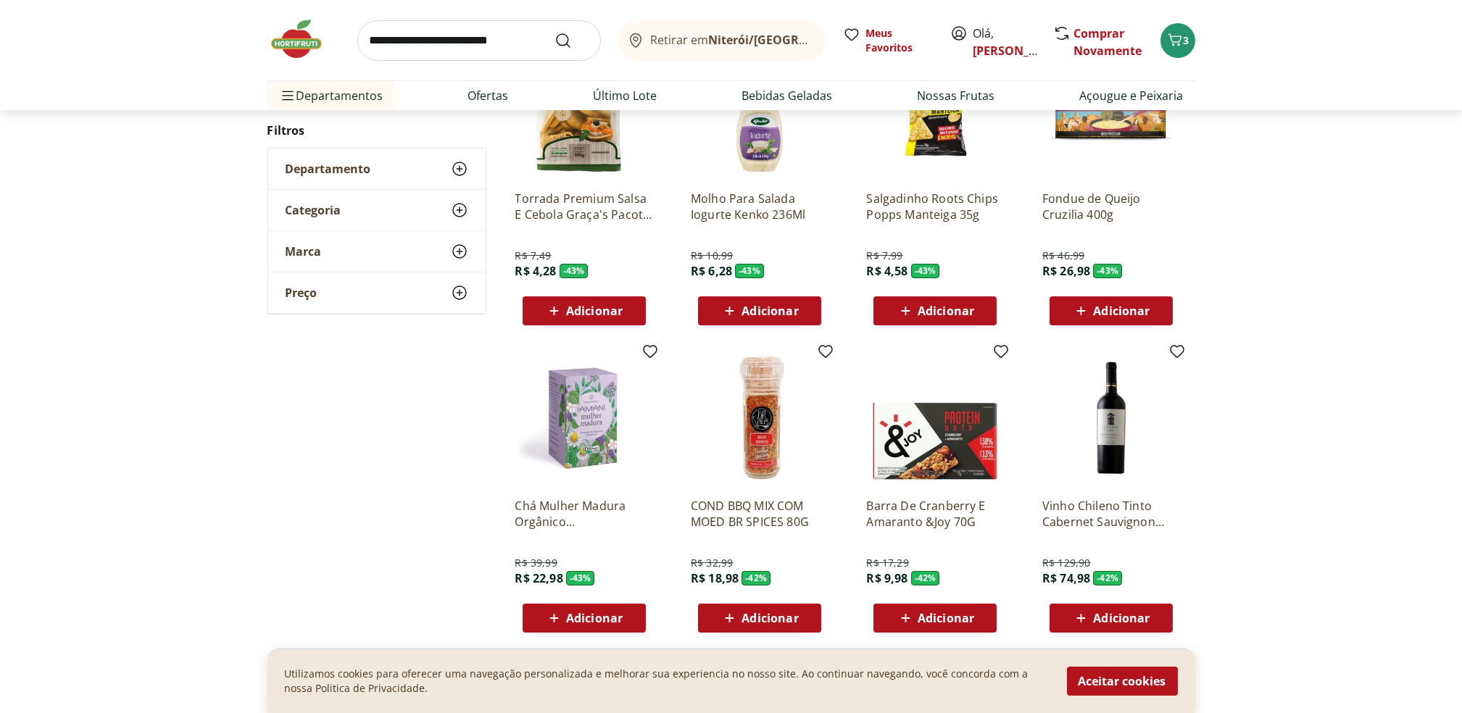
scroll to position [929, 0]
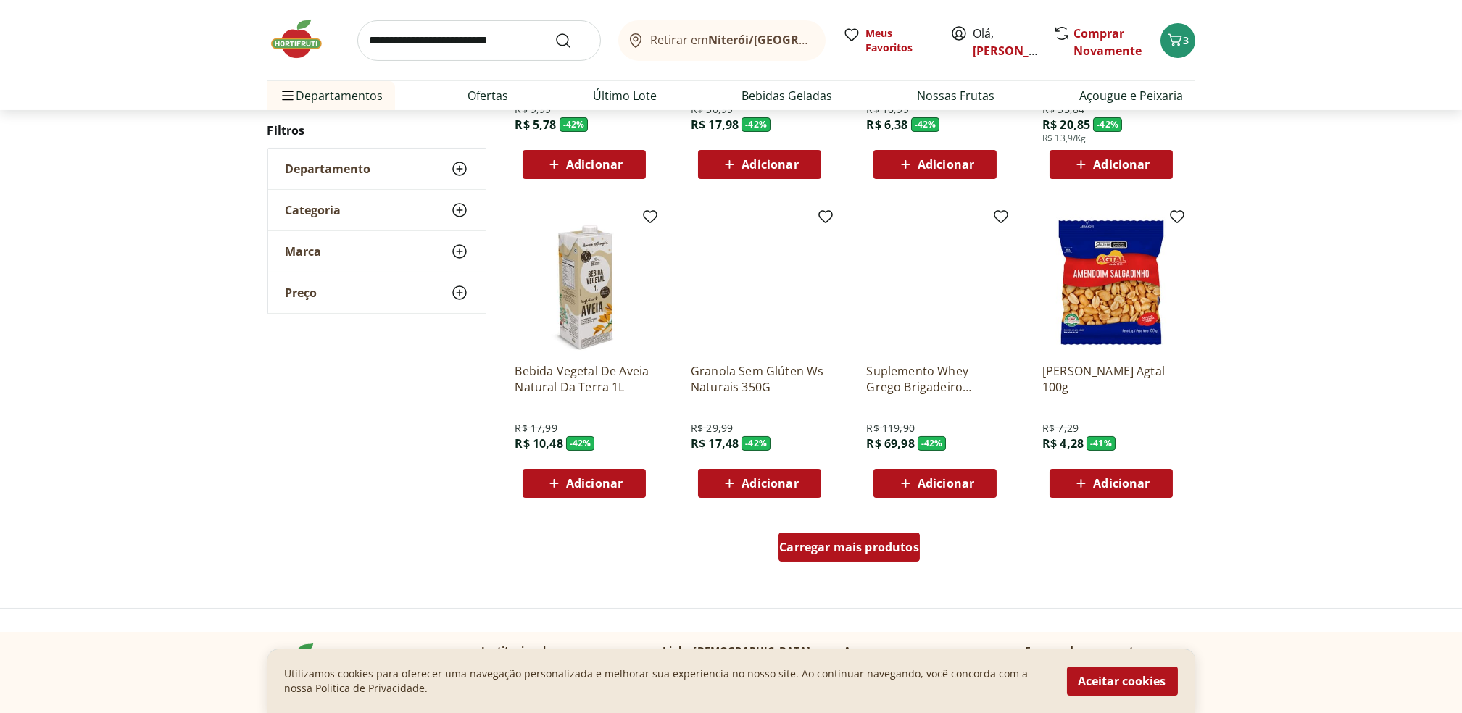
scroll to position [755, 0]
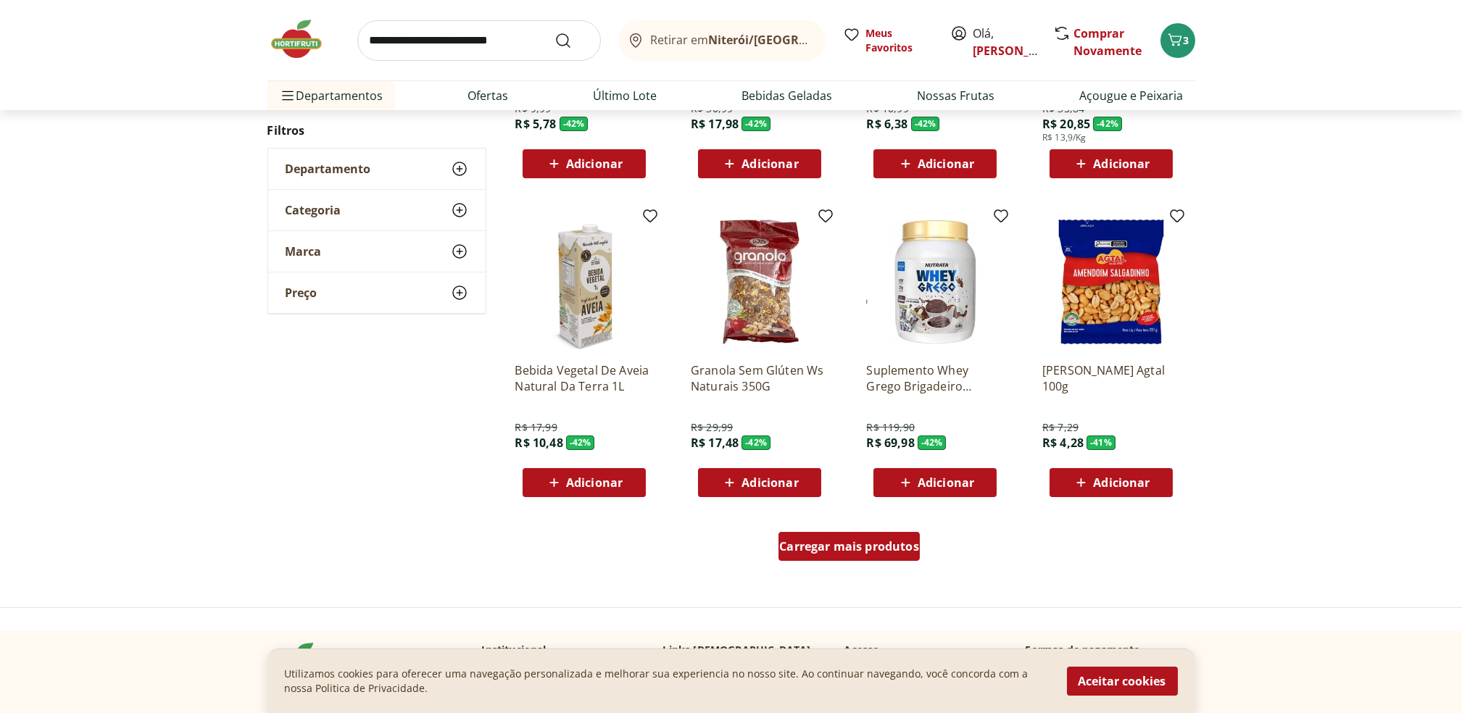
click at [866, 557] on div "Carregar mais produtos" at bounding box center [849, 546] width 141 height 29
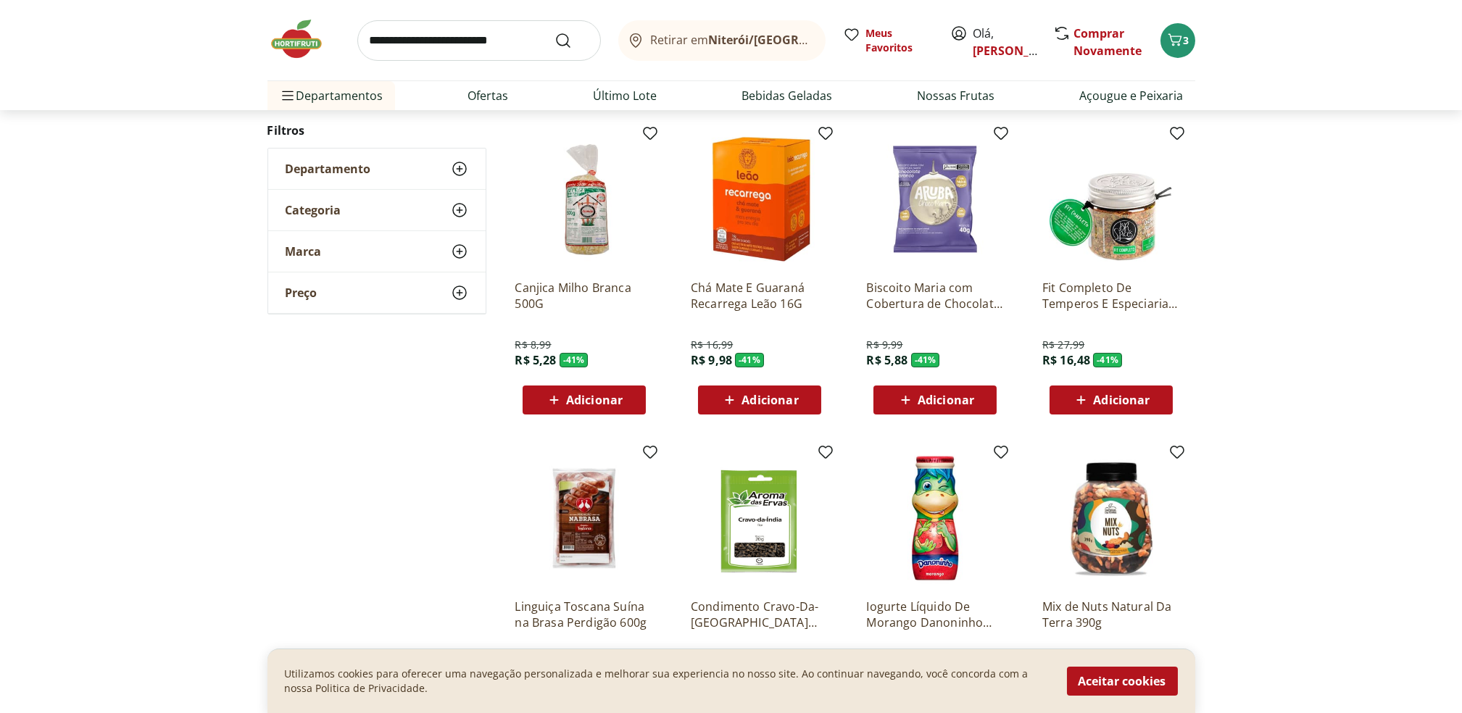
scroll to position [1211, 0]
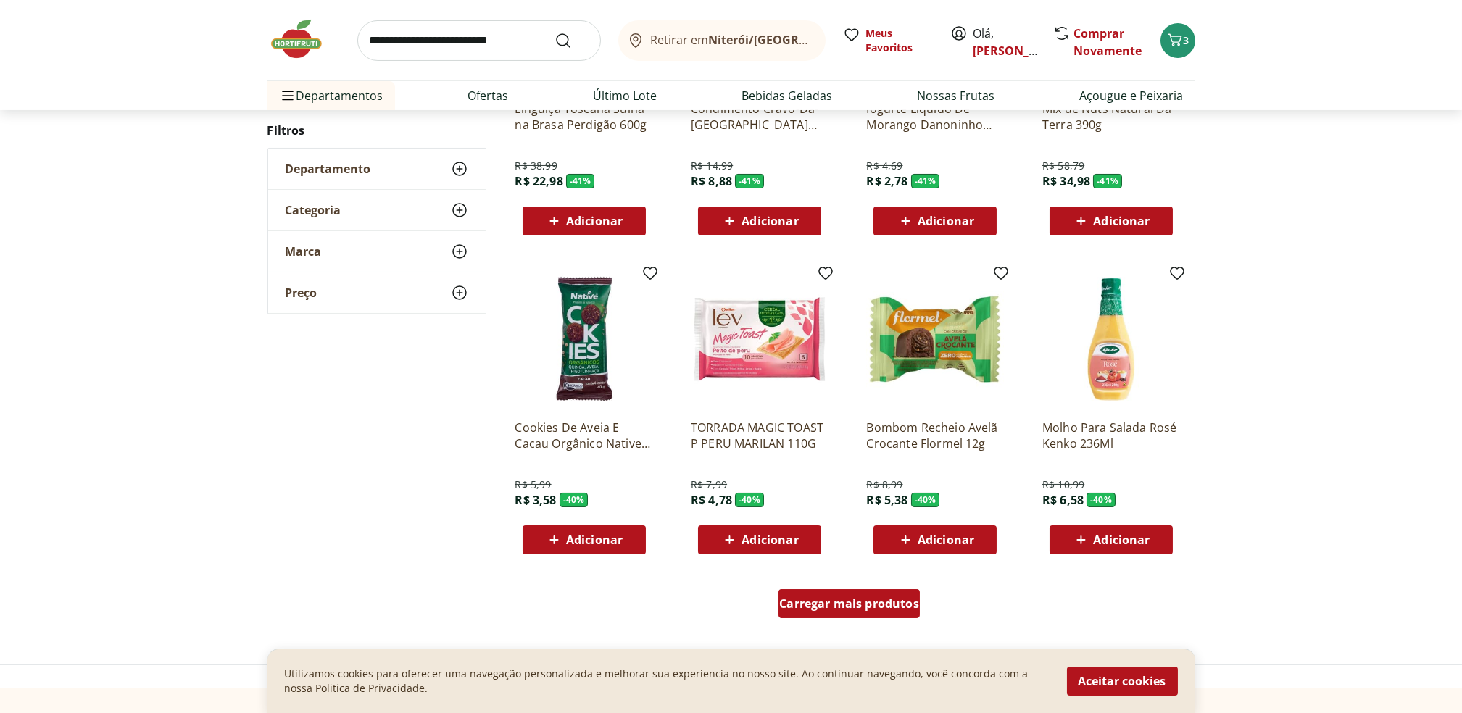
scroll to position [747, 0]
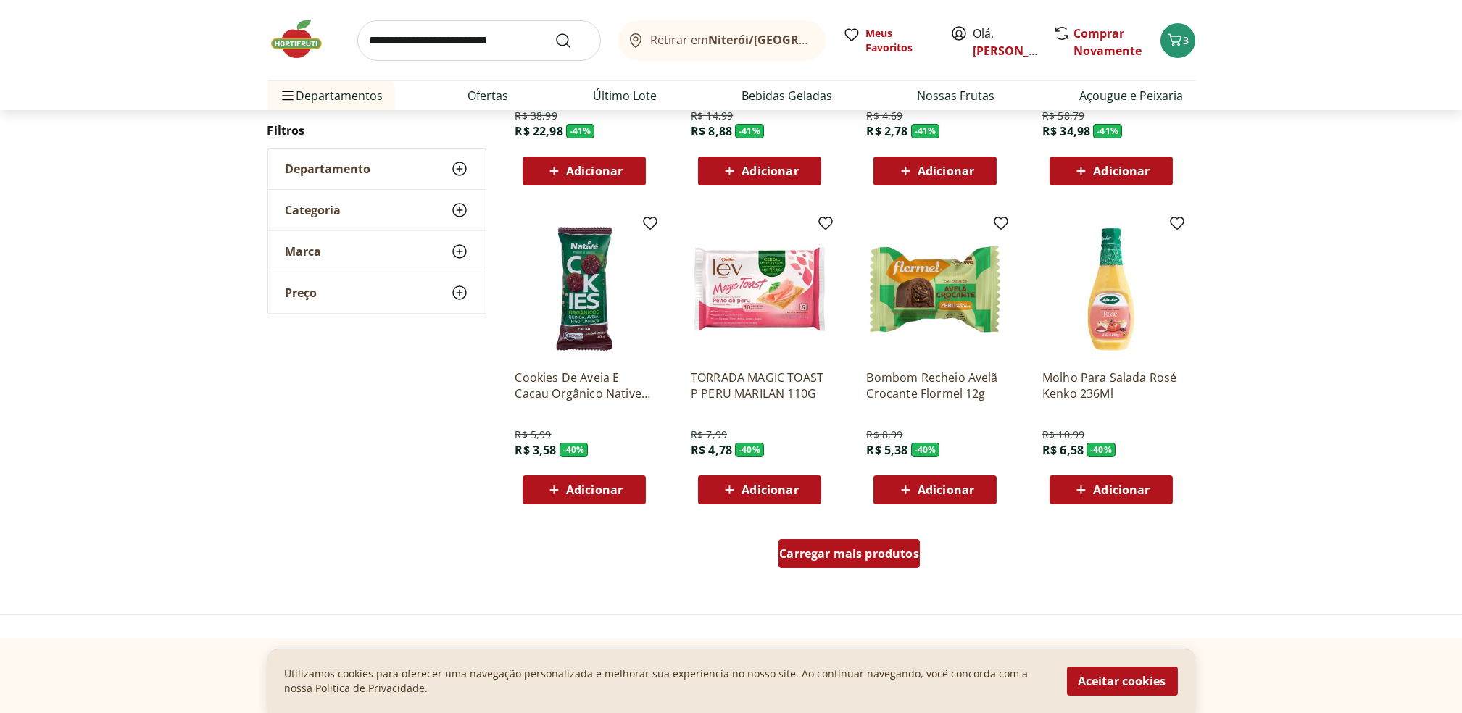
click at [879, 568] on link "Carregar mais produtos" at bounding box center [849, 556] width 141 height 35
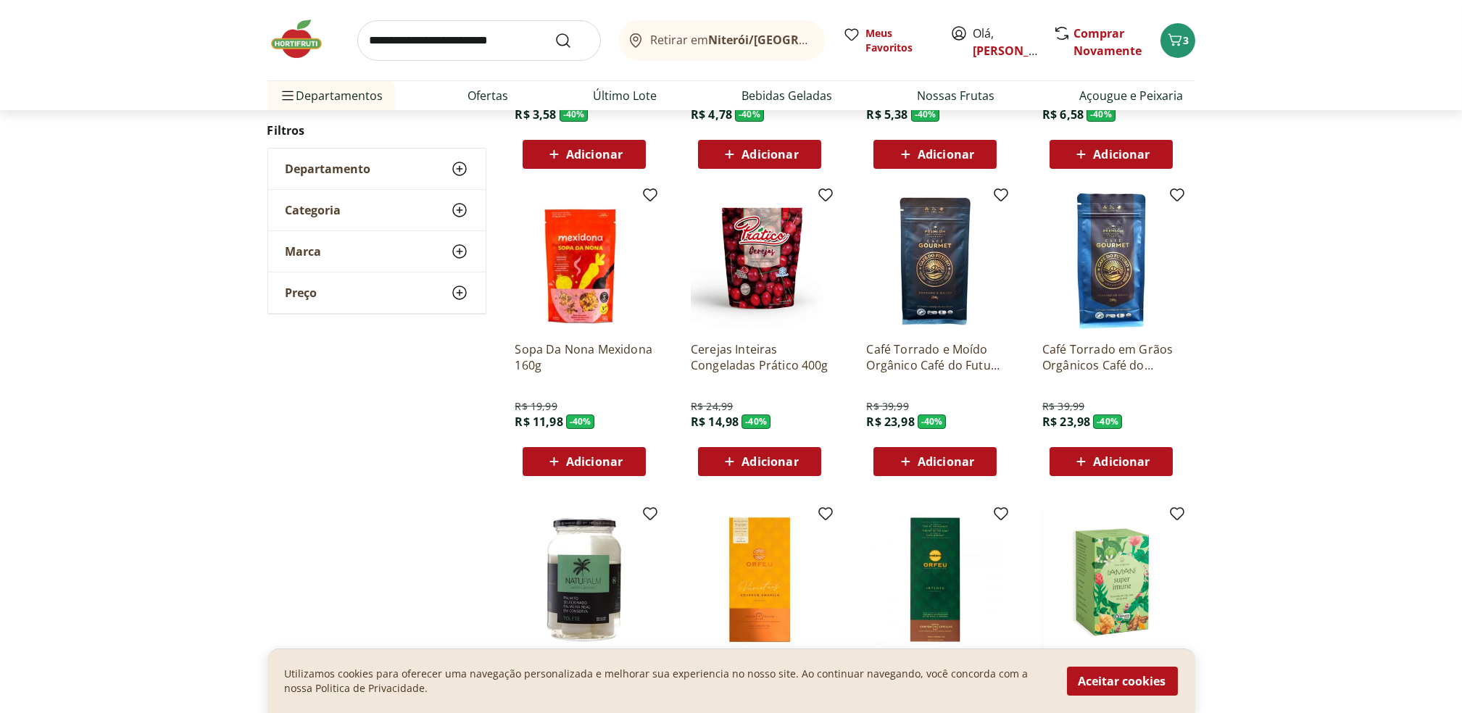
scroll to position [1084, 0]
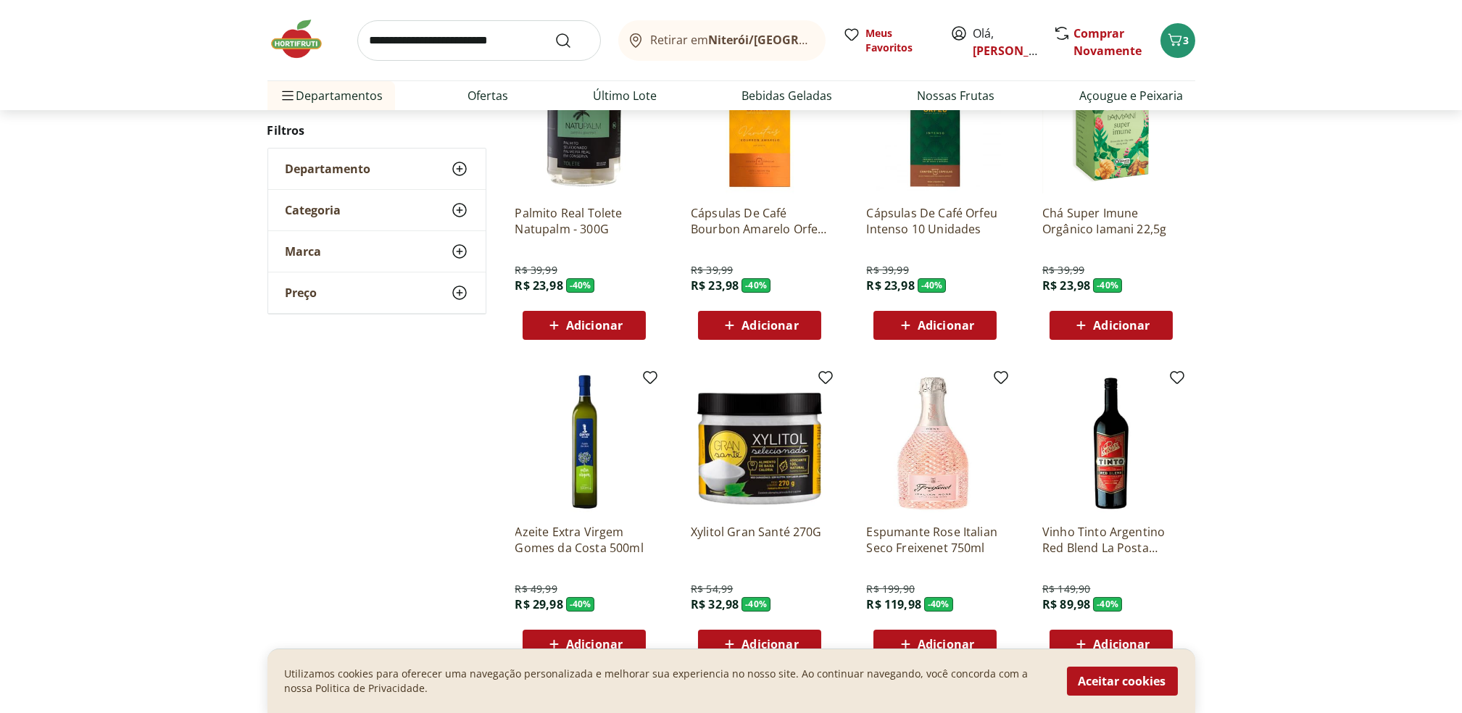
scroll to position [598, 0]
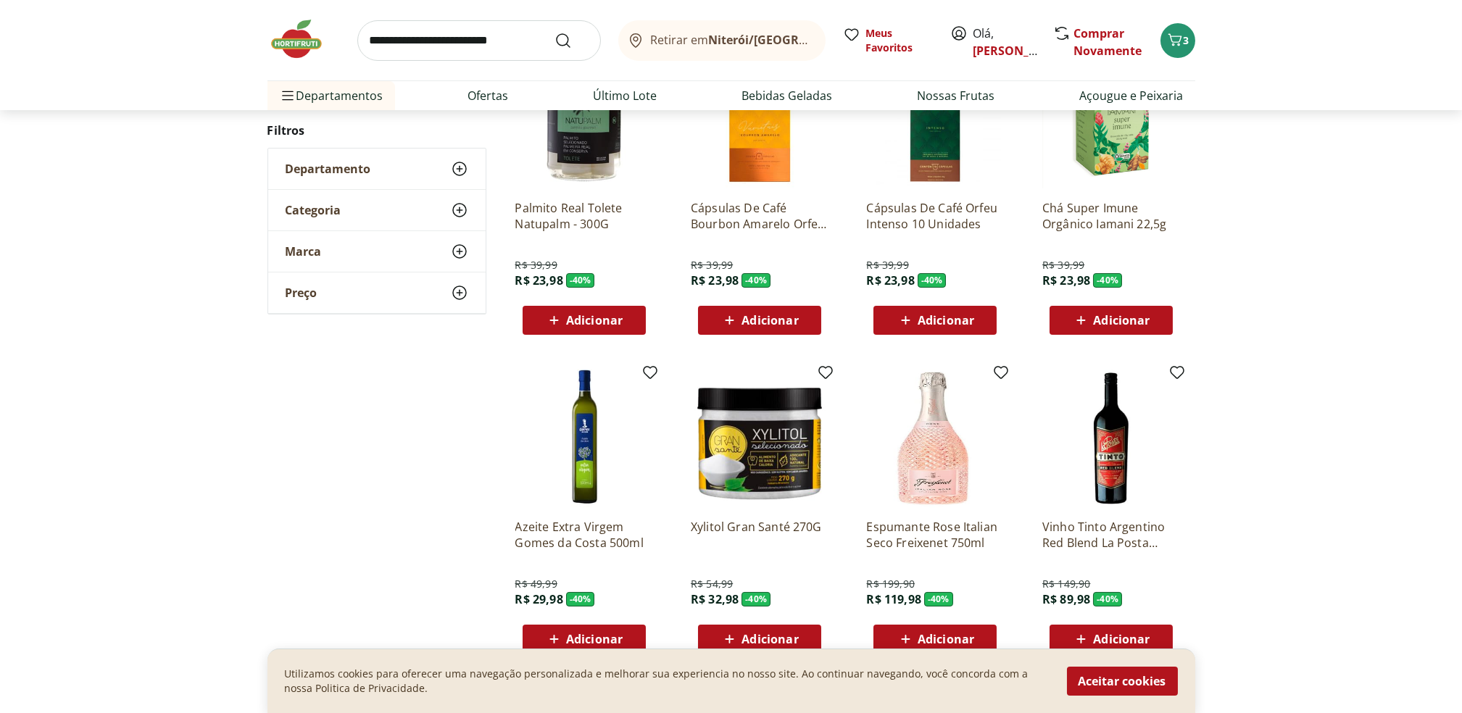
click at [396, 579] on div "**********" at bounding box center [732, 176] width 928 height 1129
drag, startPoint x: 396, startPoint y: 579, endPoint x: 317, endPoint y: 559, distance: 81.6
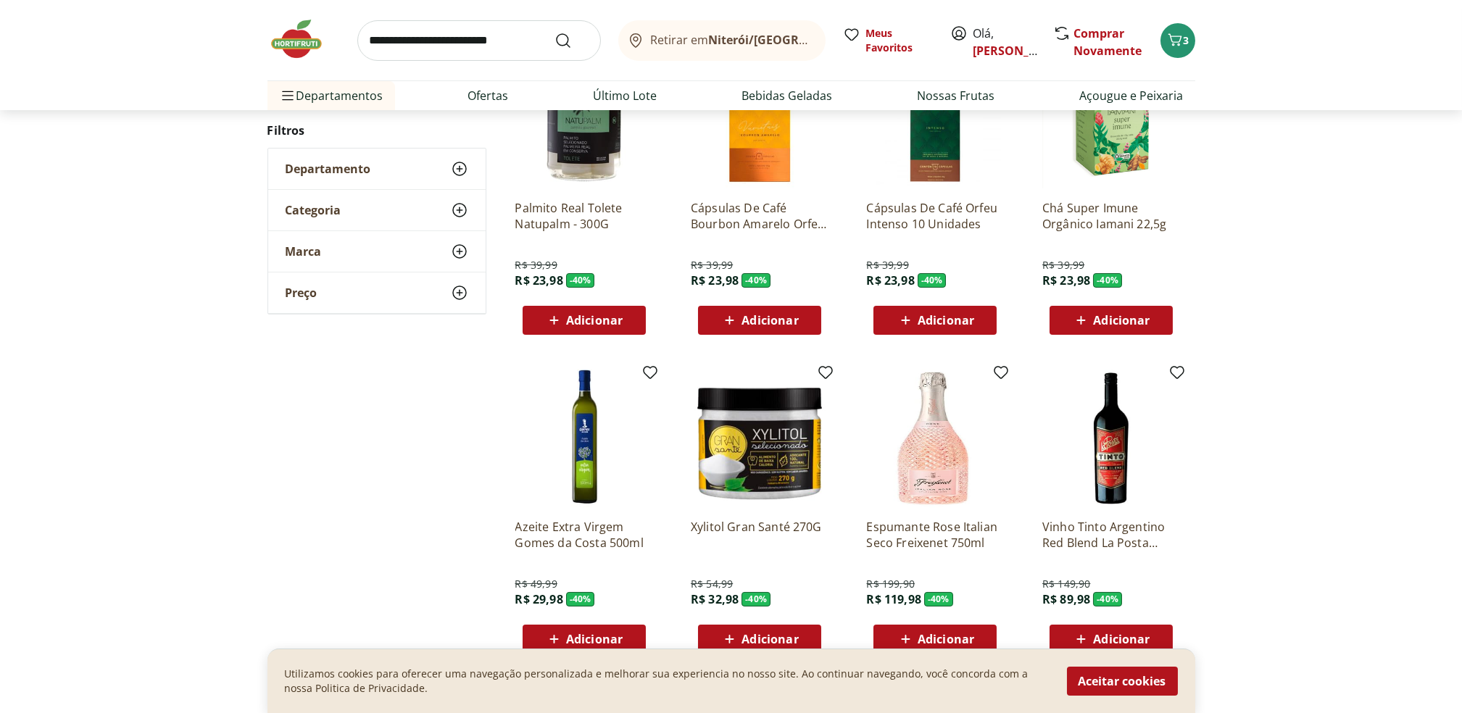
click at [317, 559] on div "**********" at bounding box center [732, 176] width 928 height 1129
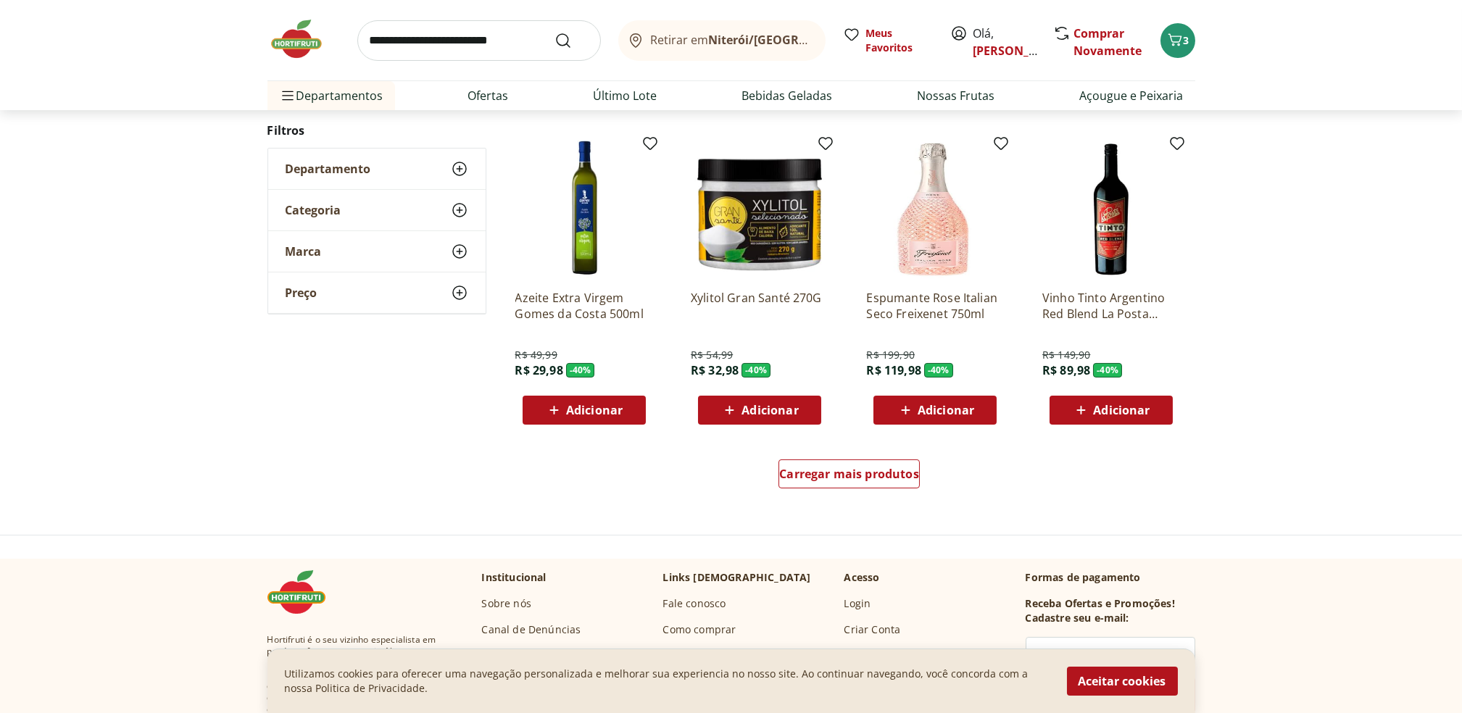
scroll to position [837, 0]
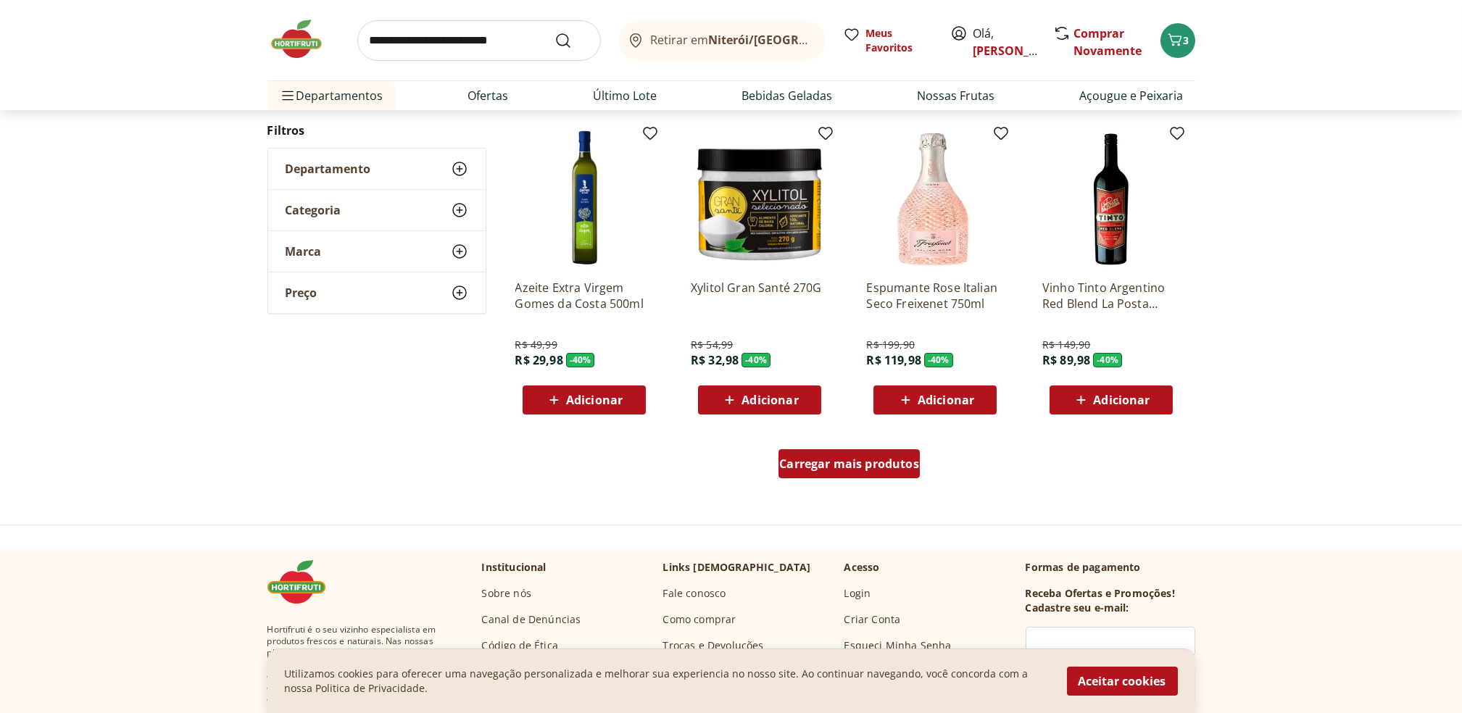
click at [850, 449] on div "Carregar mais produtos" at bounding box center [849, 463] width 141 height 29
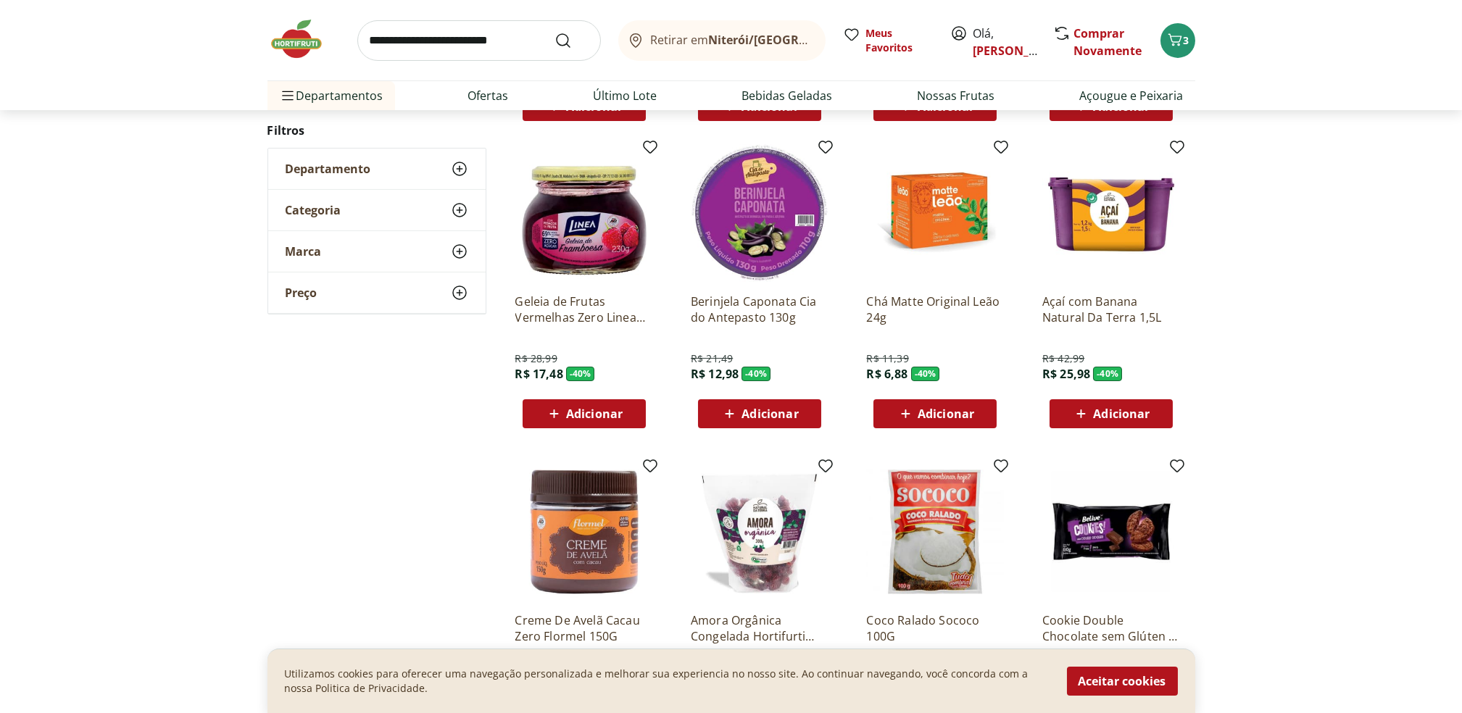
scroll to position [1135, 0]
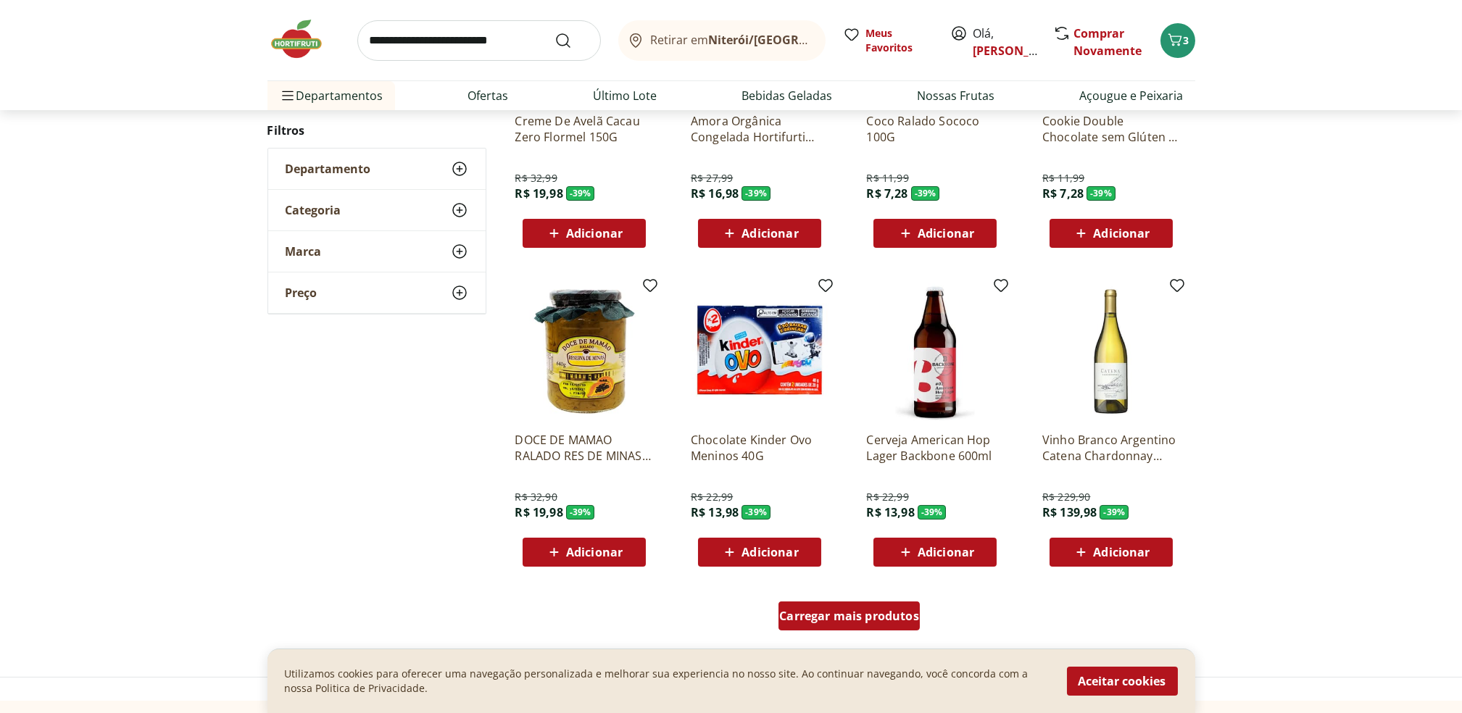
scroll to position [686, 0]
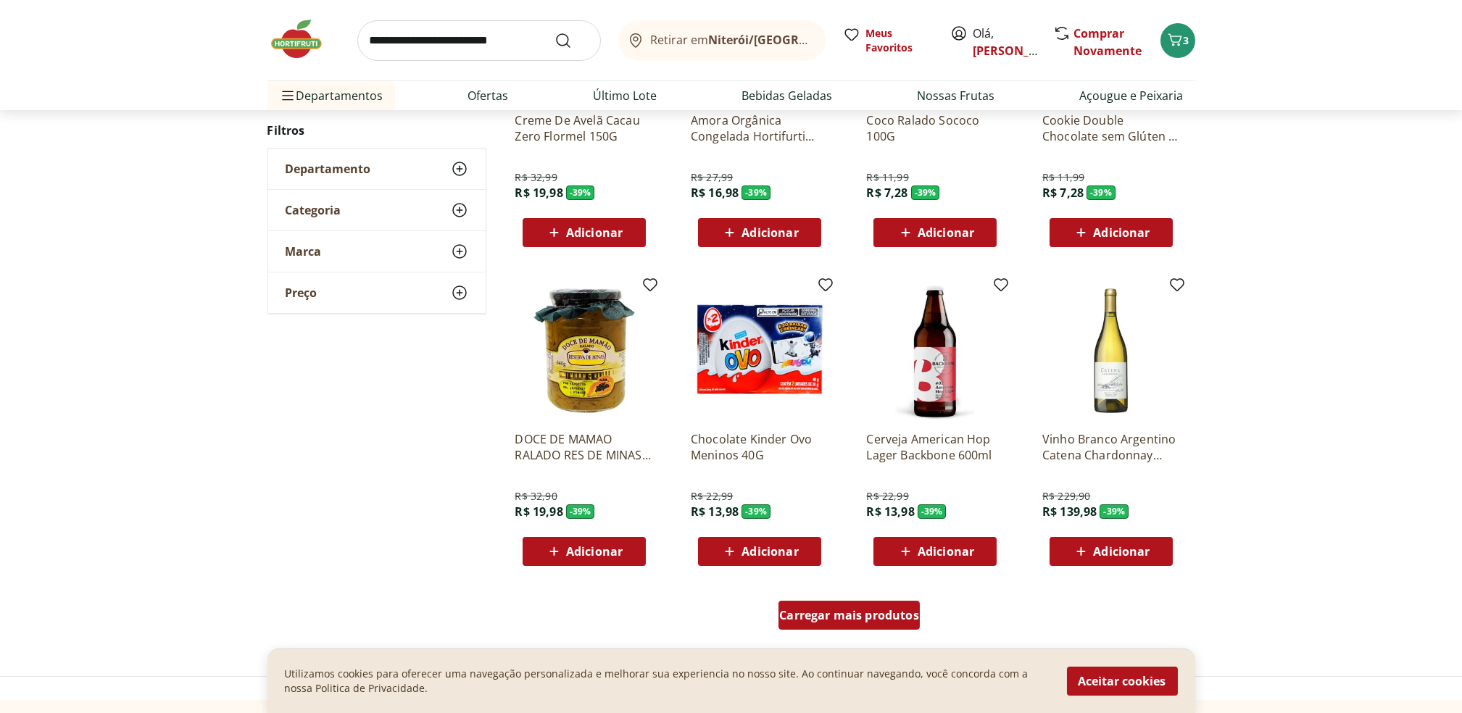
click at [858, 610] on span "Carregar mais produtos" at bounding box center [849, 616] width 140 height 12
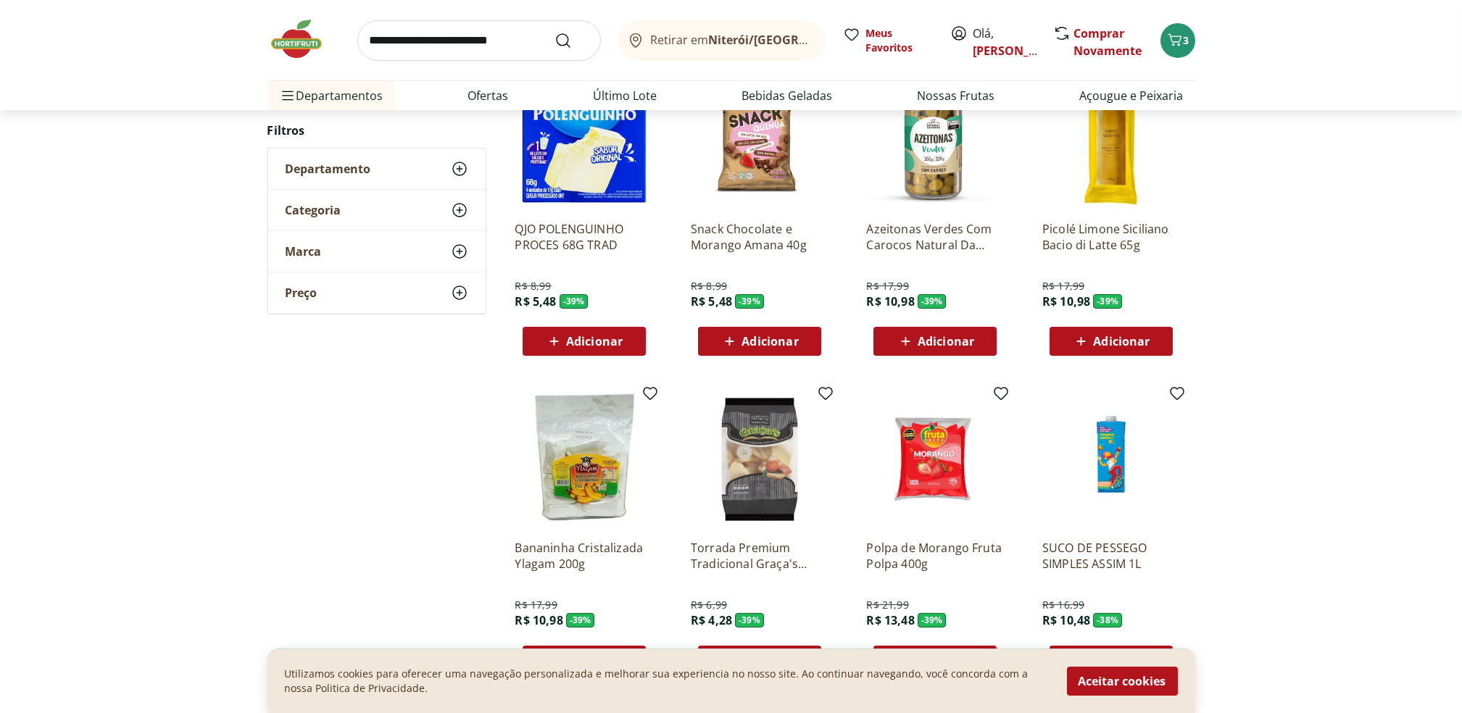
scroll to position [376, 0]
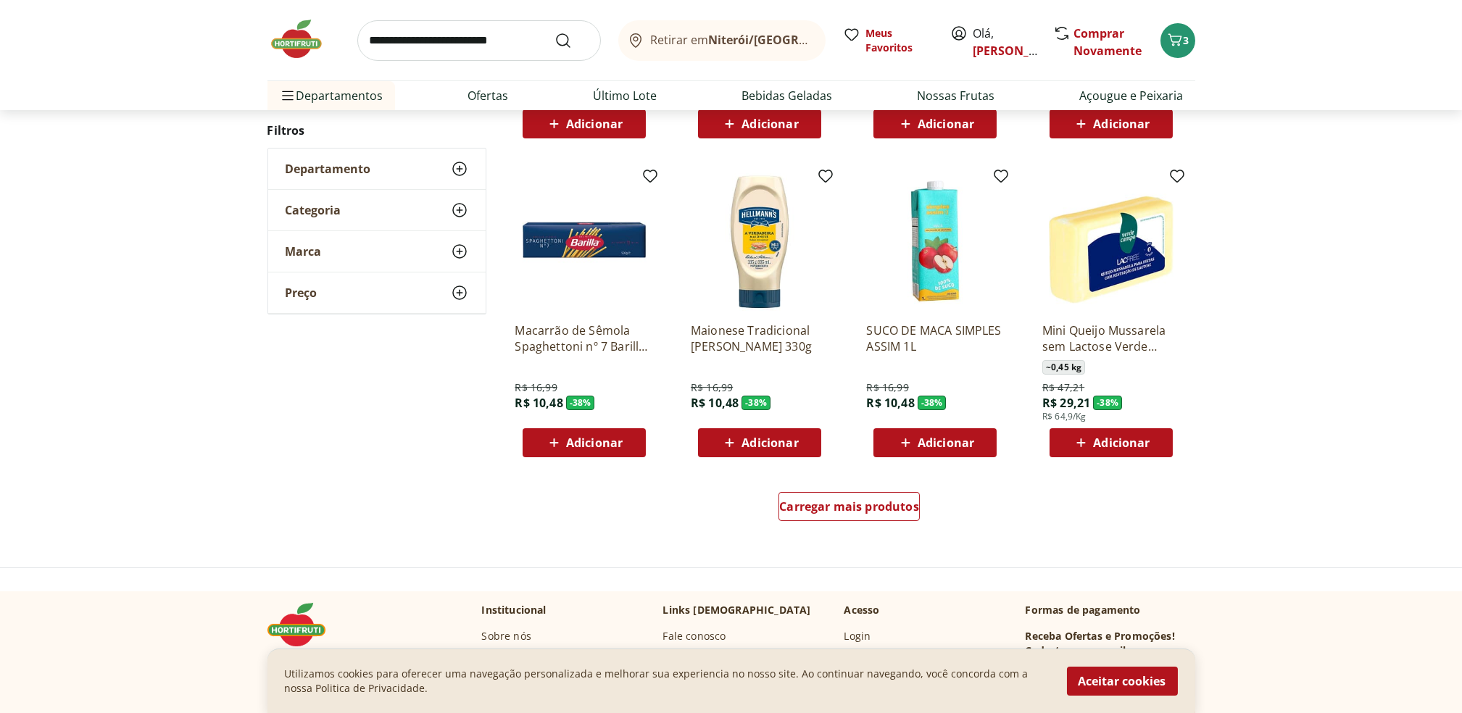
scroll to position [795, 0]
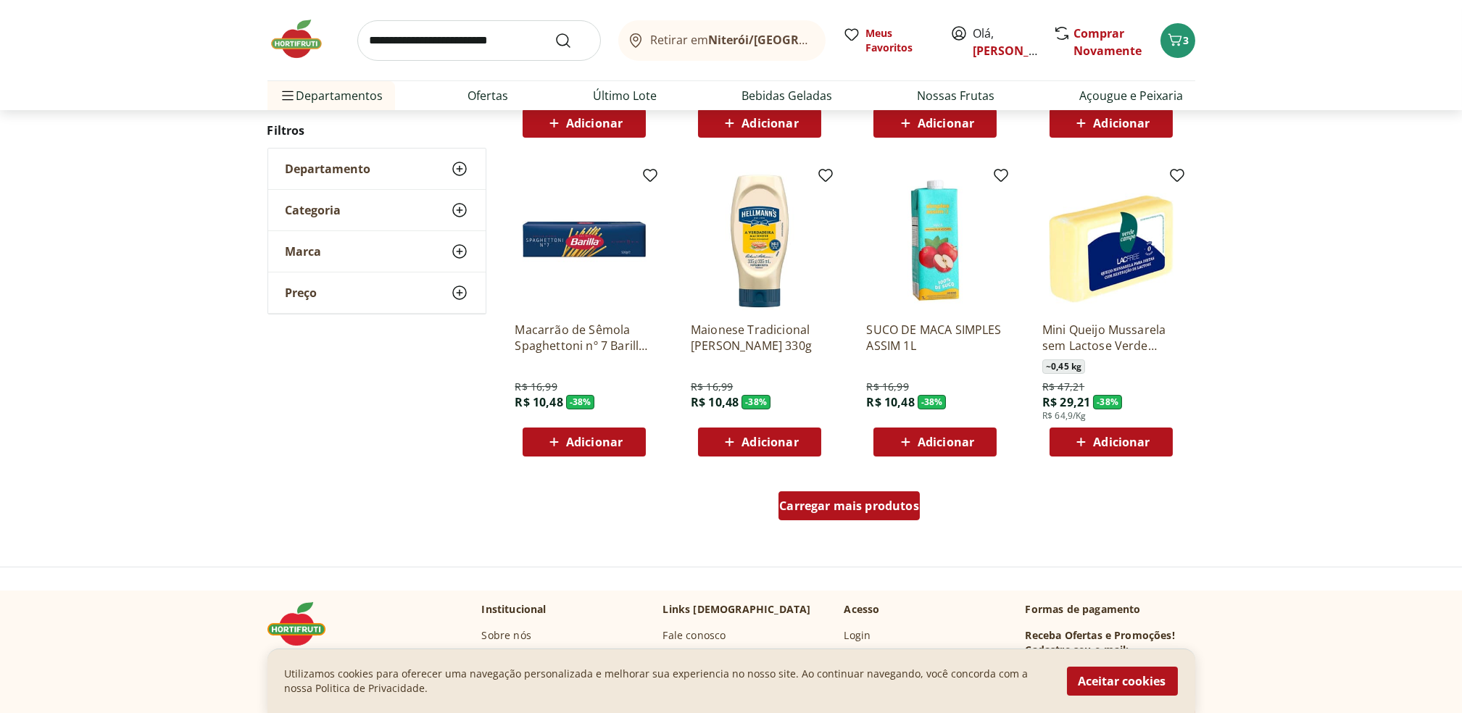
click at [863, 505] on span "Carregar mais produtos" at bounding box center [849, 506] width 140 height 12
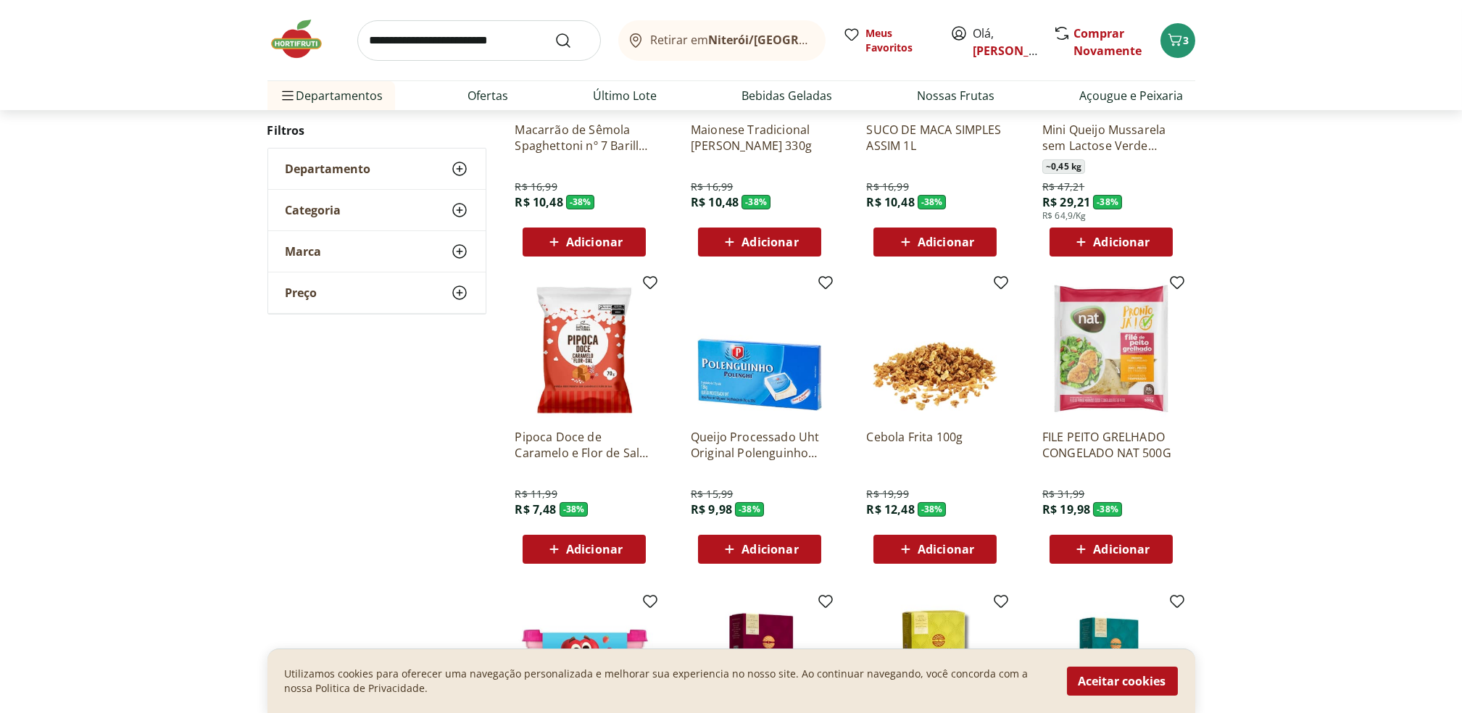
scroll to position [1181, 0]
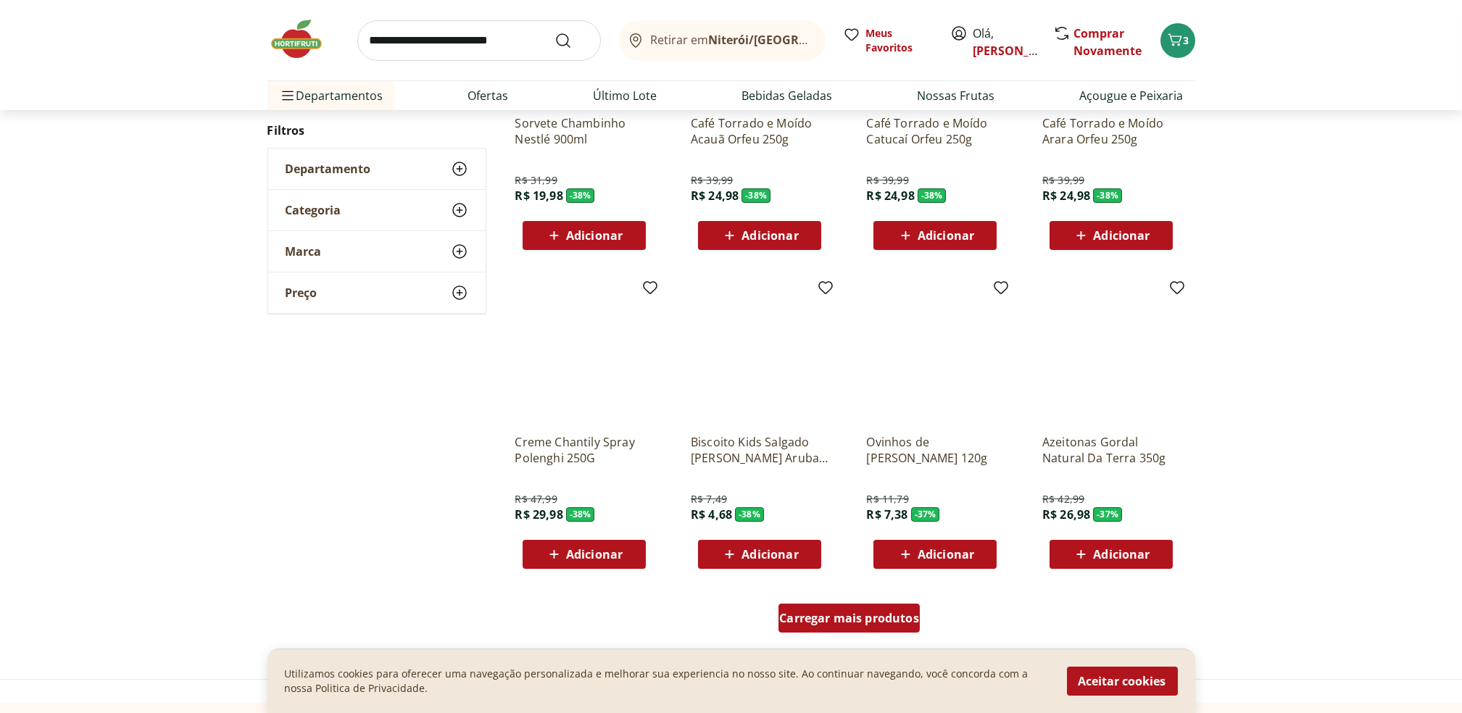
scroll to position [694, 0]
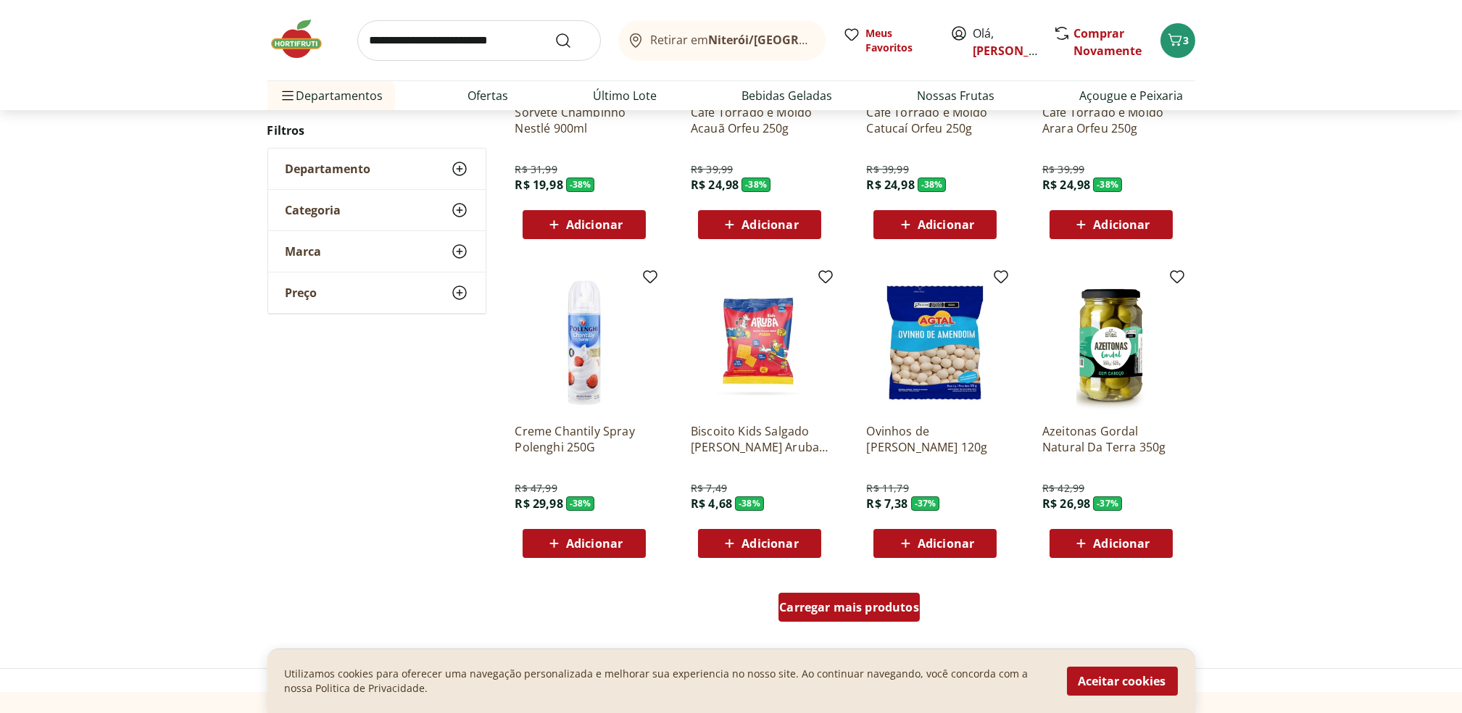
click at [863, 619] on div "Carregar mais produtos" at bounding box center [849, 607] width 141 height 29
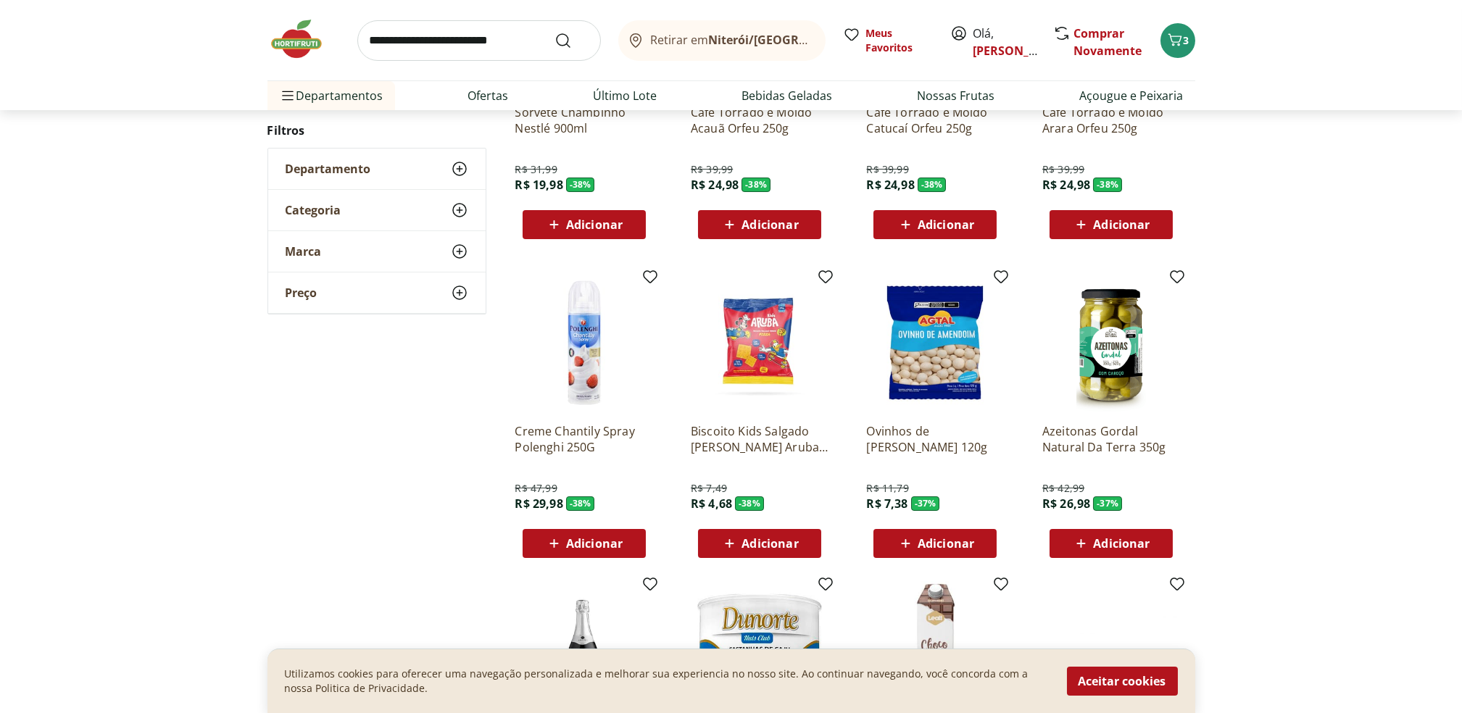
scroll to position [934, 0]
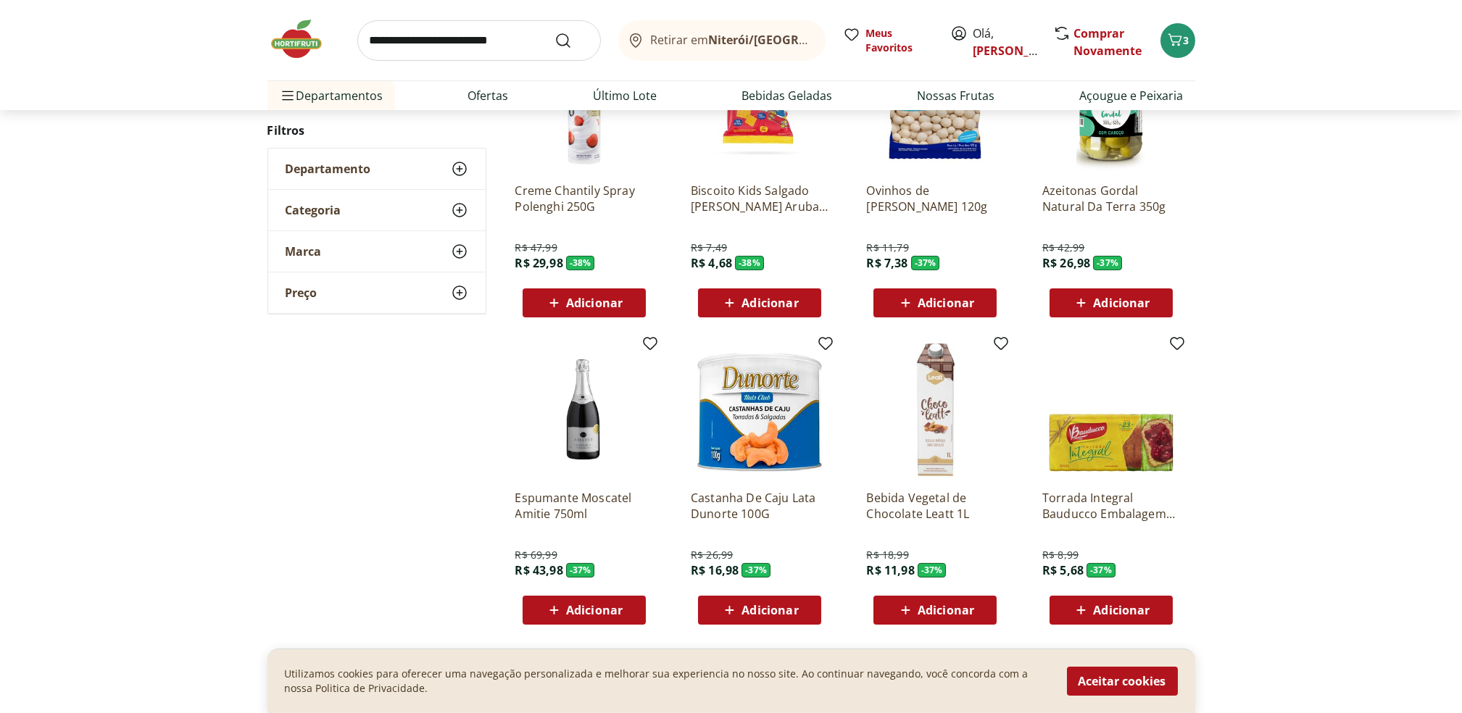
click at [863, 619] on div "Bebida Vegetal de Chocolate Leatt 1L R$ 18,99 R$ 11,98 - 37 % Adicionar" at bounding box center [935, 482] width 161 height 307
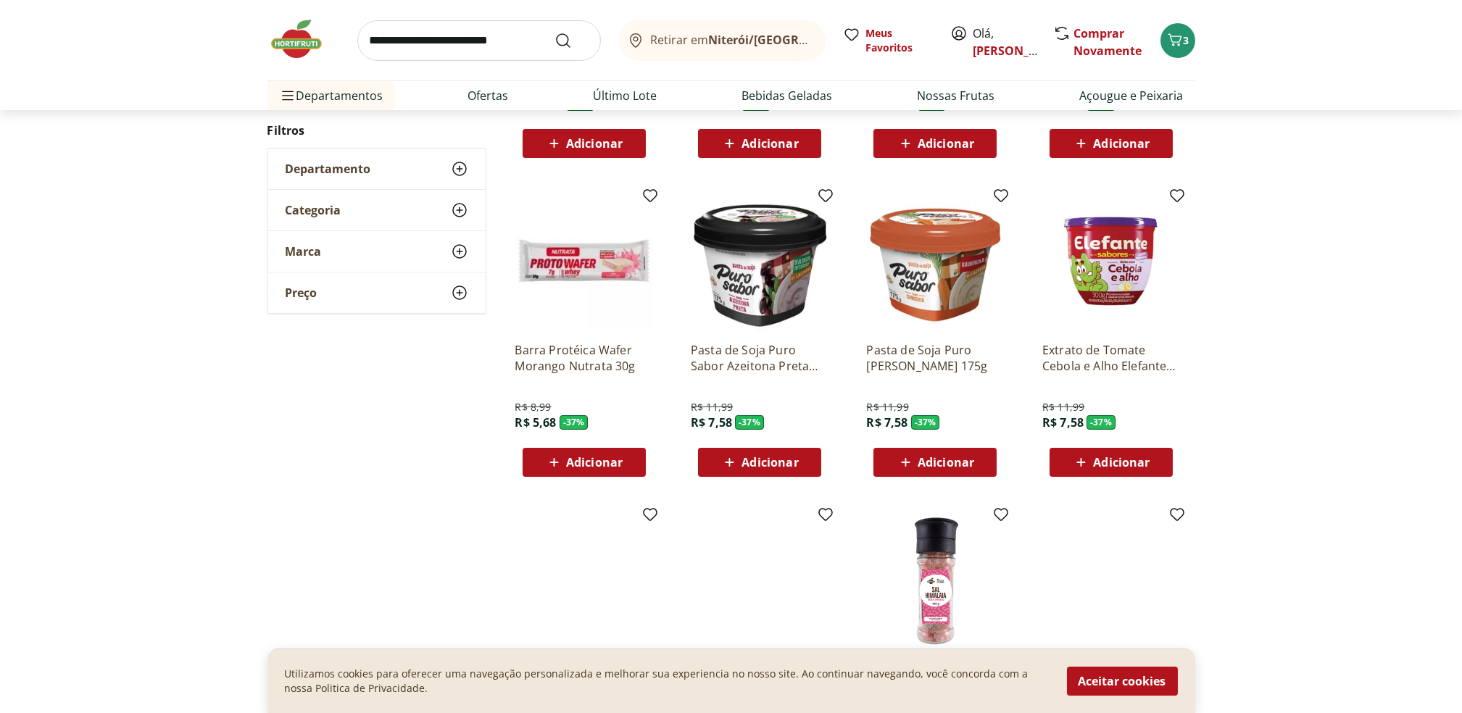
scroll to position [457, 0]
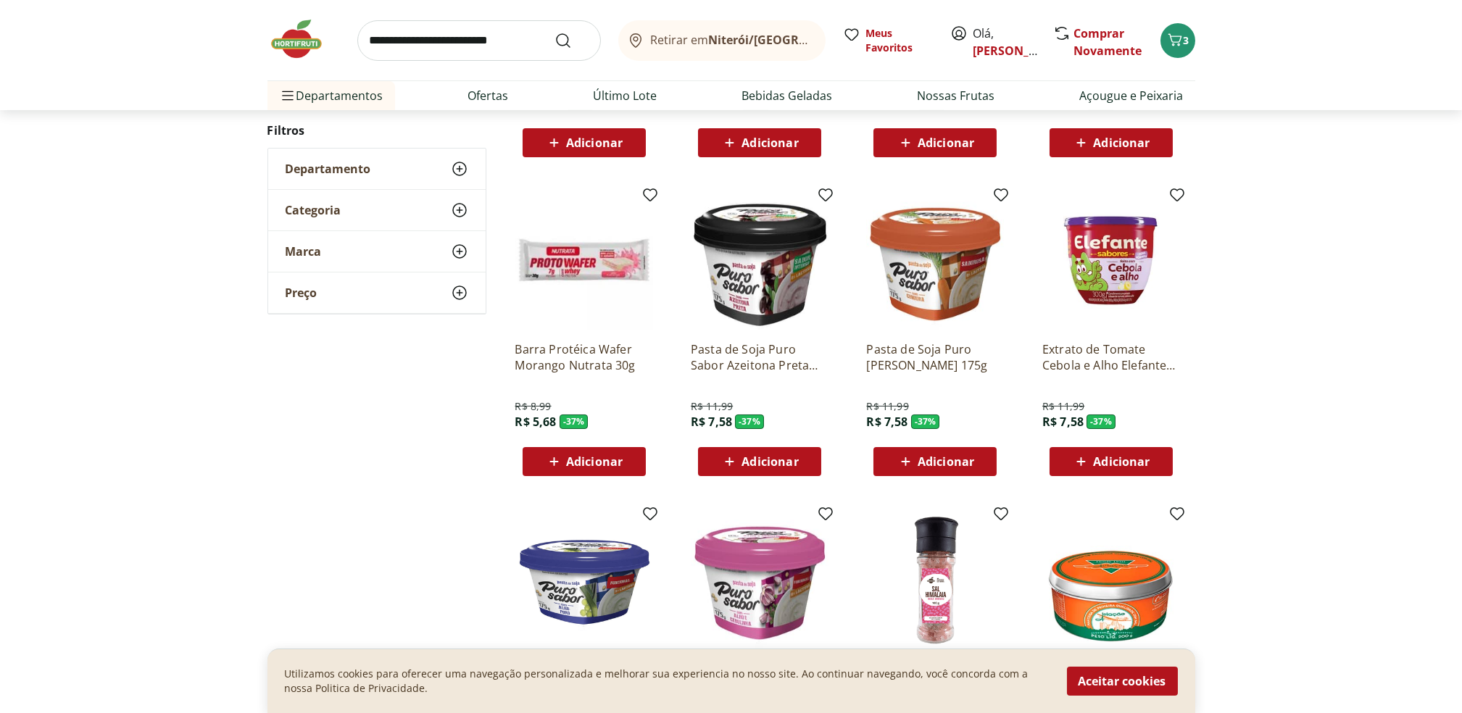
click at [1121, 453] on span "Adicionar" at bounding box center [1111, 461] width 78 height 17
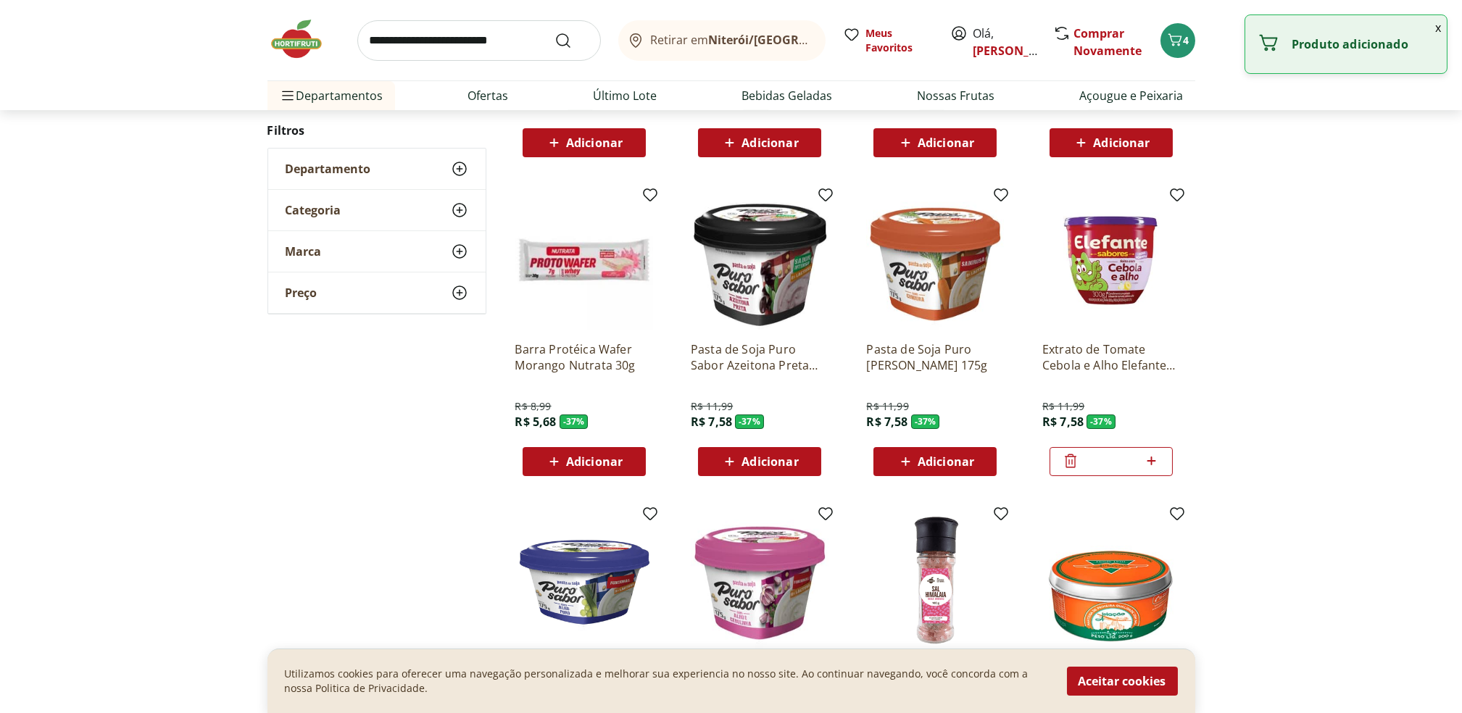
click at [1065, 460] on icon at bounding box center [1070, 460] width 17 height 17
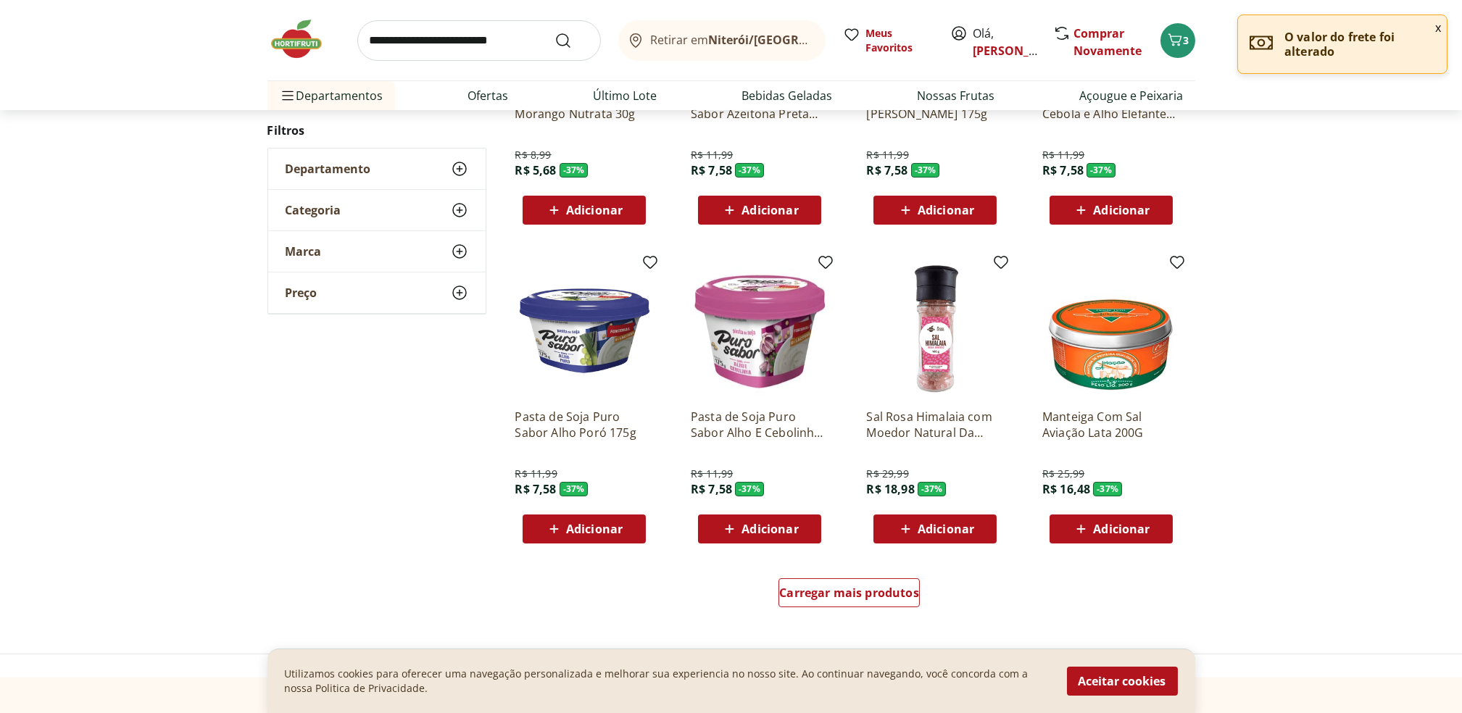
scroll to position [709, 0]
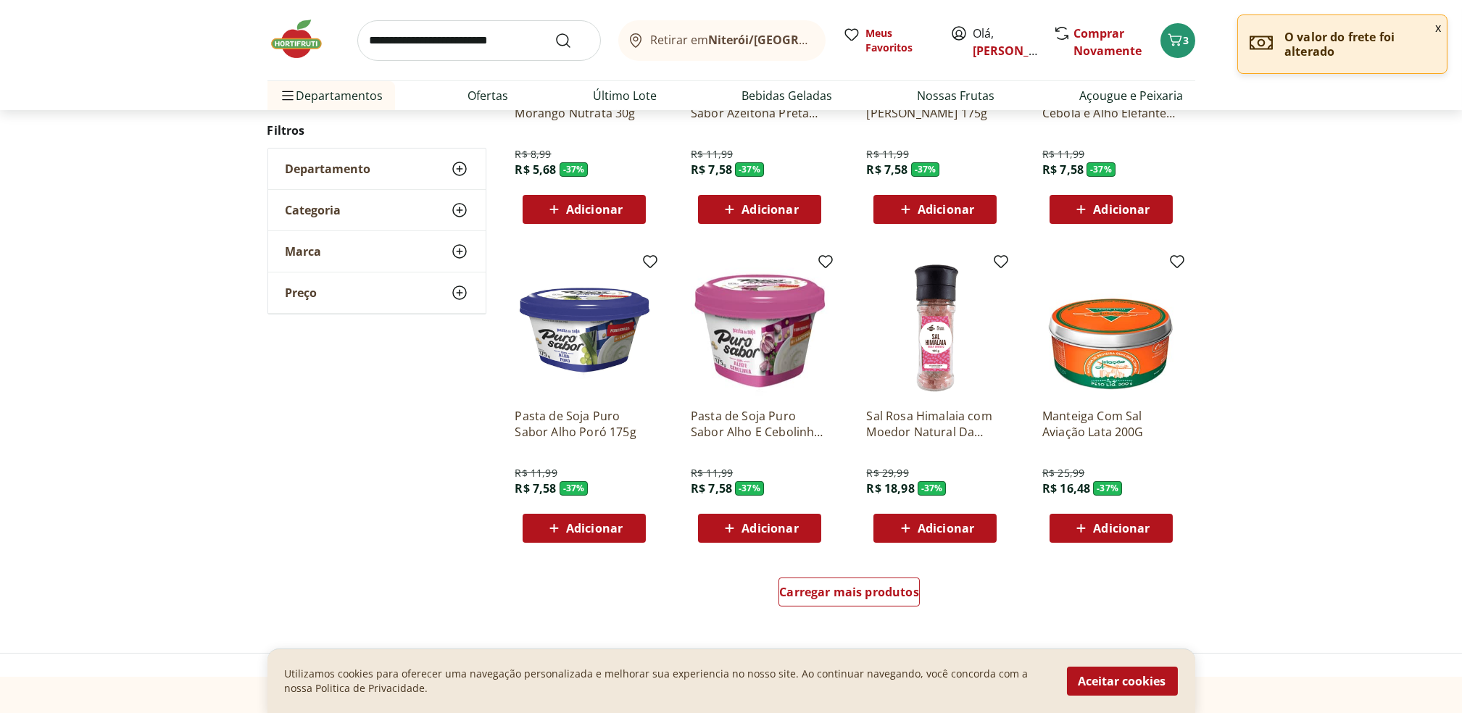
click at [1065, 460] on div at bounding box center [1111, 453] width 138 height 14
click at [857, 592] on span "Carregar mais produtos" at bounding box center [849, 592] width 140 height 12
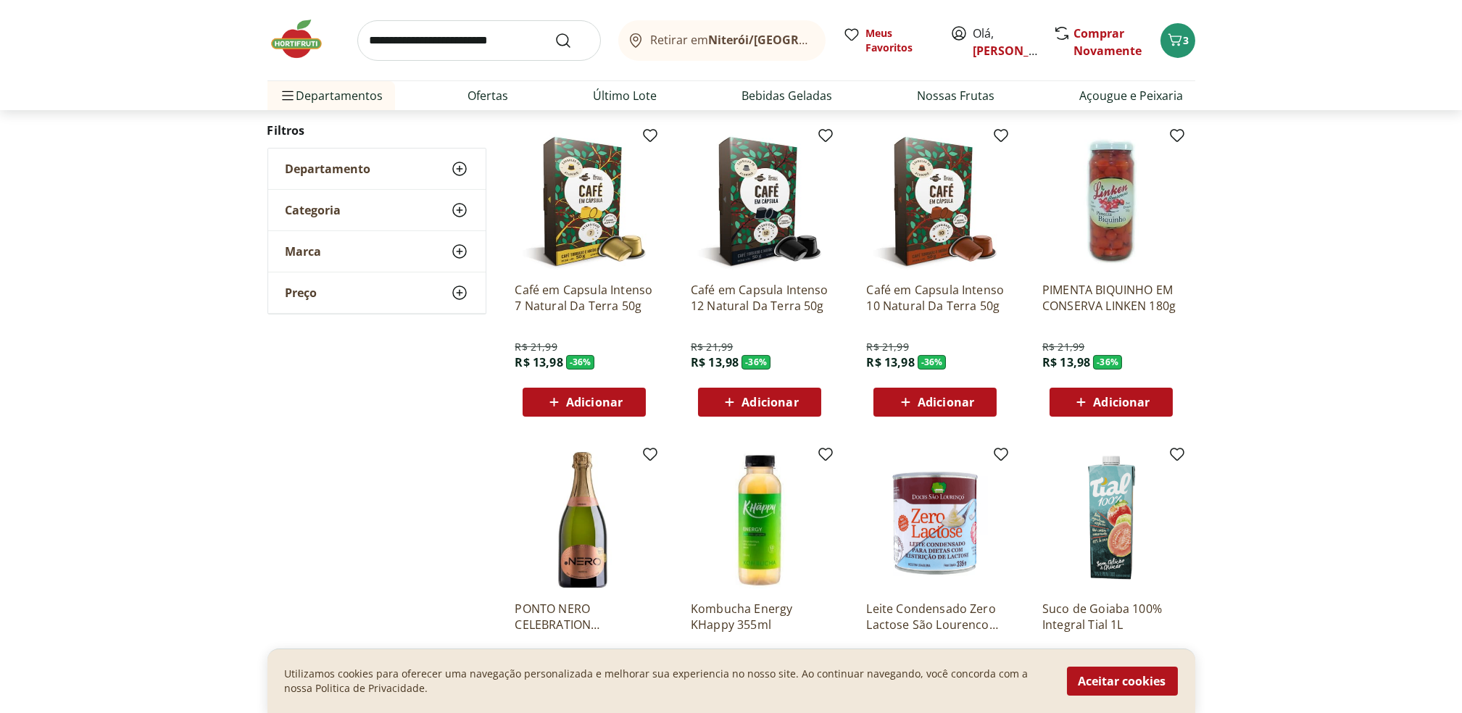
scroll to position [1162, 0]
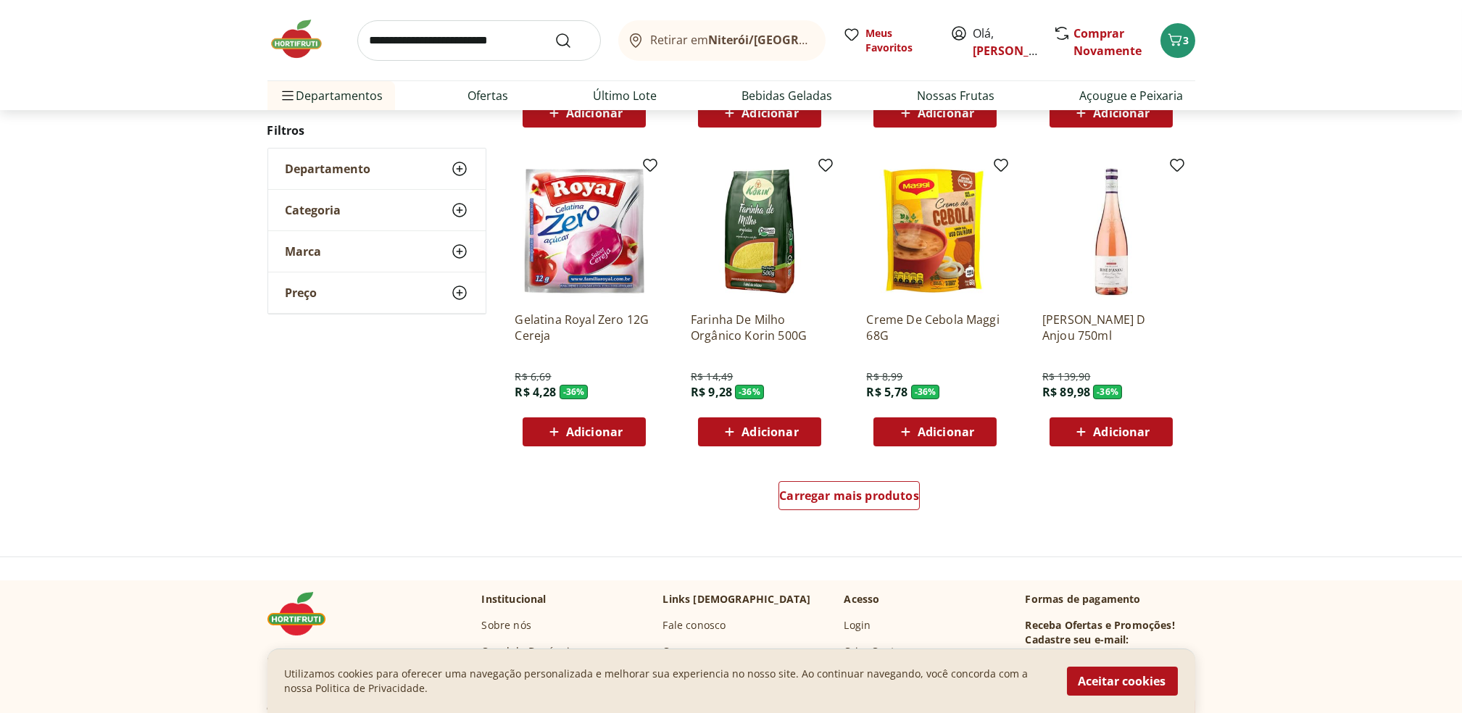
scroll to position [810, 0]
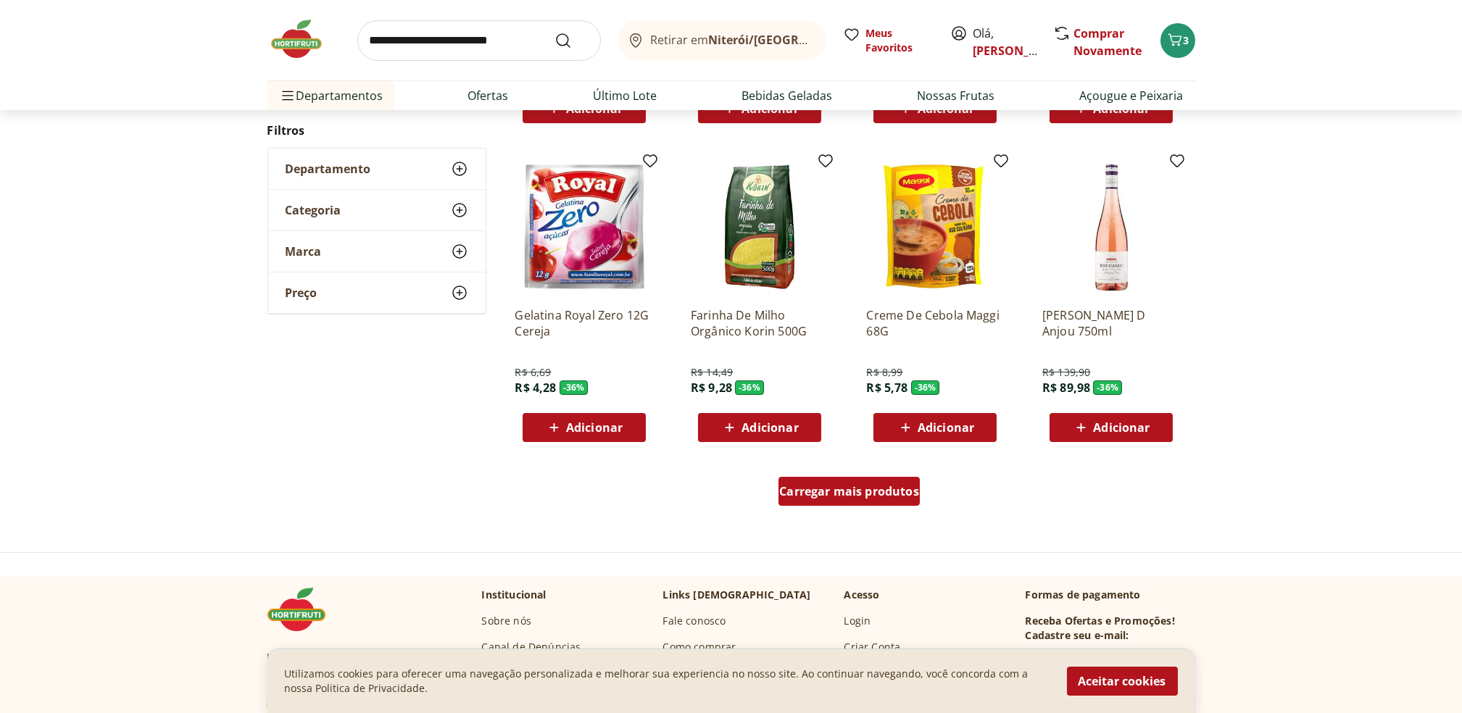
click at [858, 503] on div "Carregar mais produtos" at bounding box center [849, 491] width 141 height 29
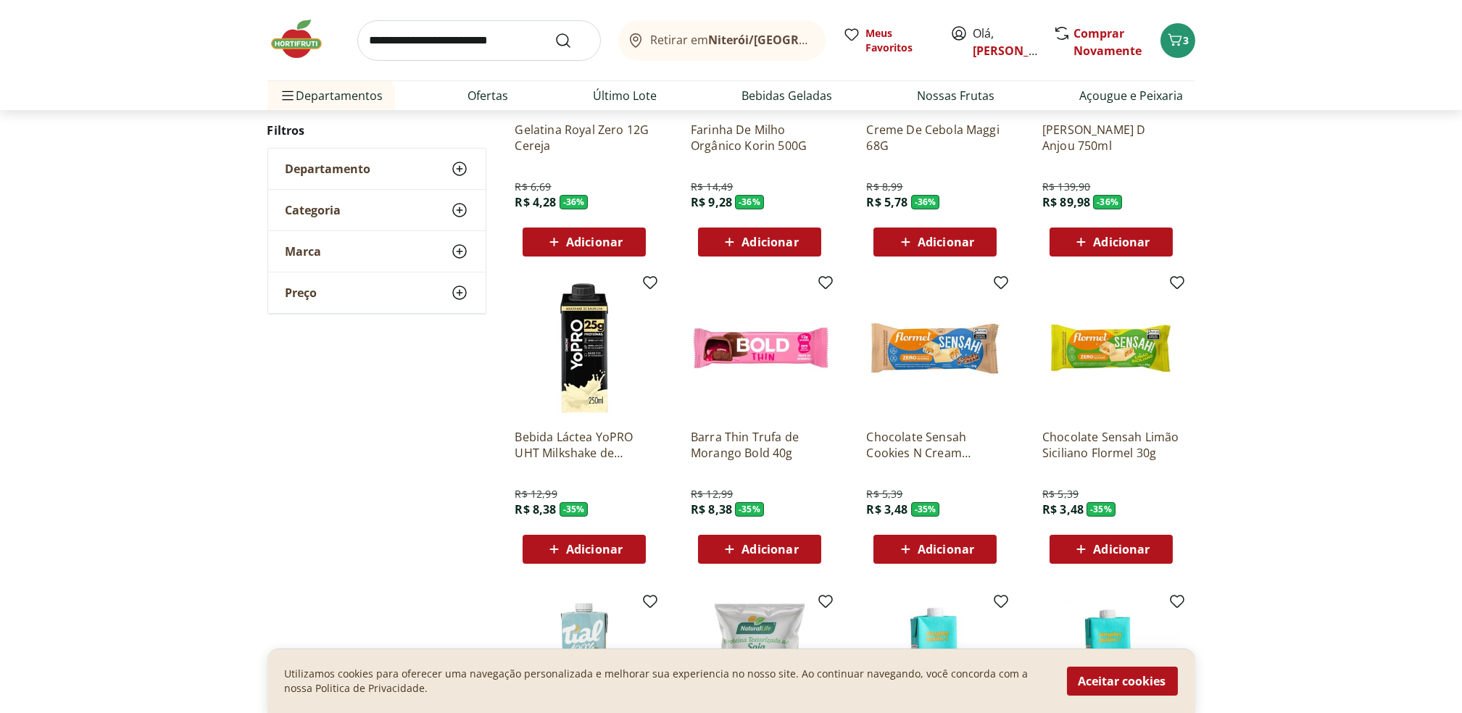
scroll to position [1151, 0]
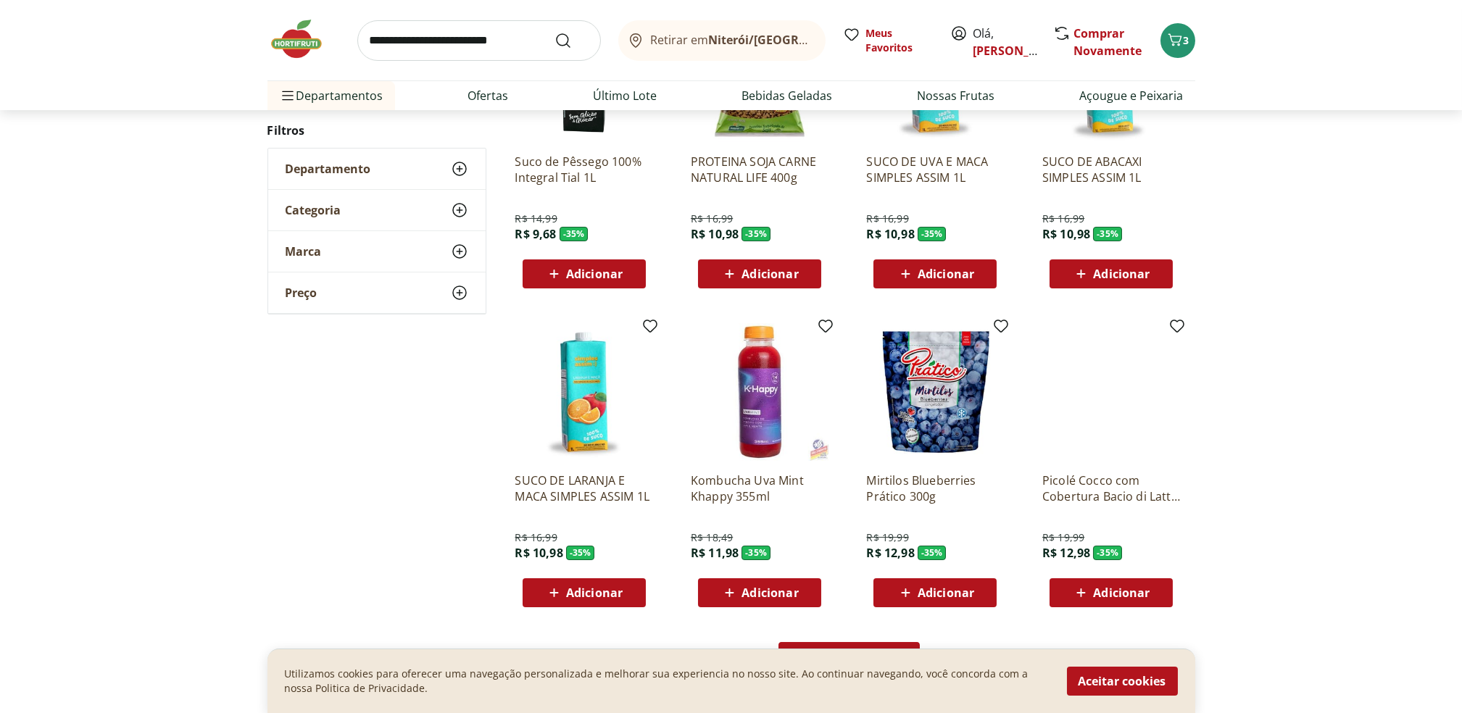
scroll to position [645, 0]
click at [907, 600] on icon at bounding box center [906, 592] width 18 height 17
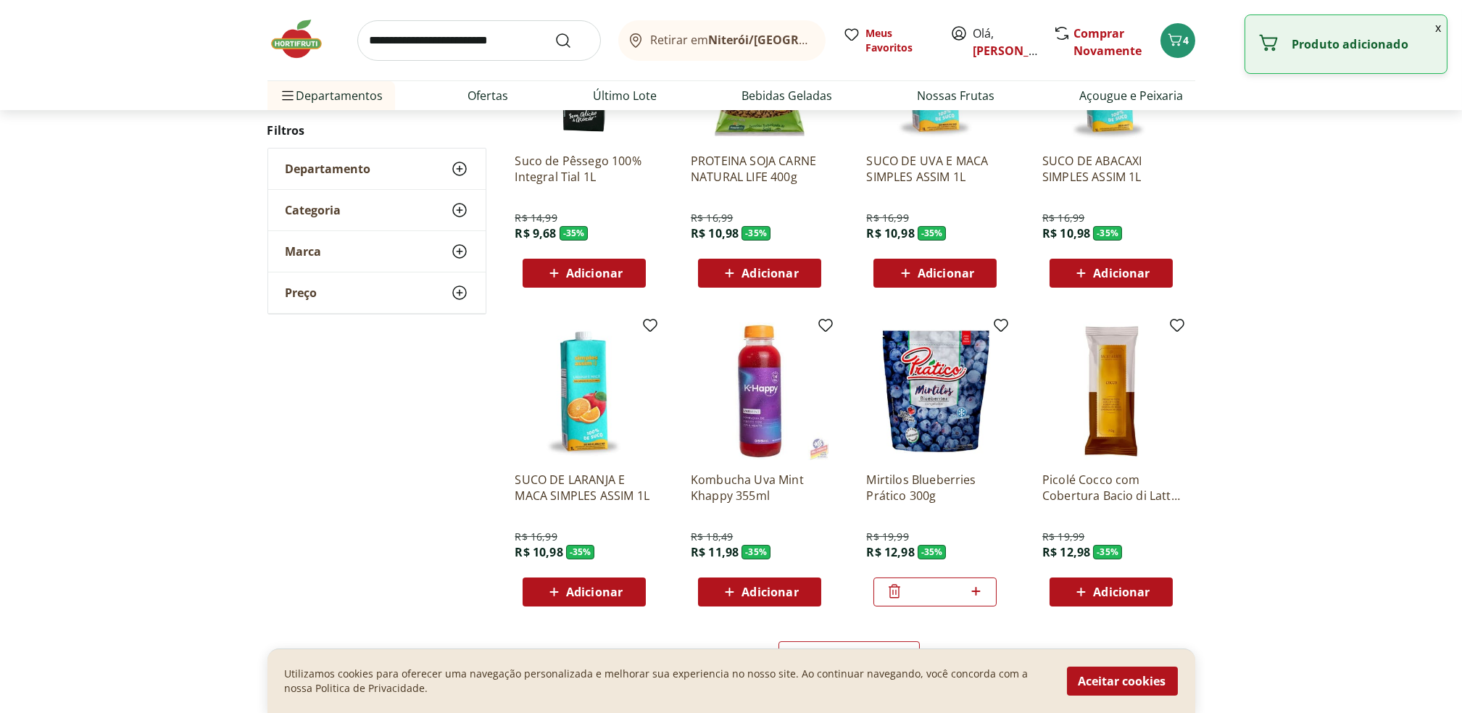
scroll to position [770, 0]
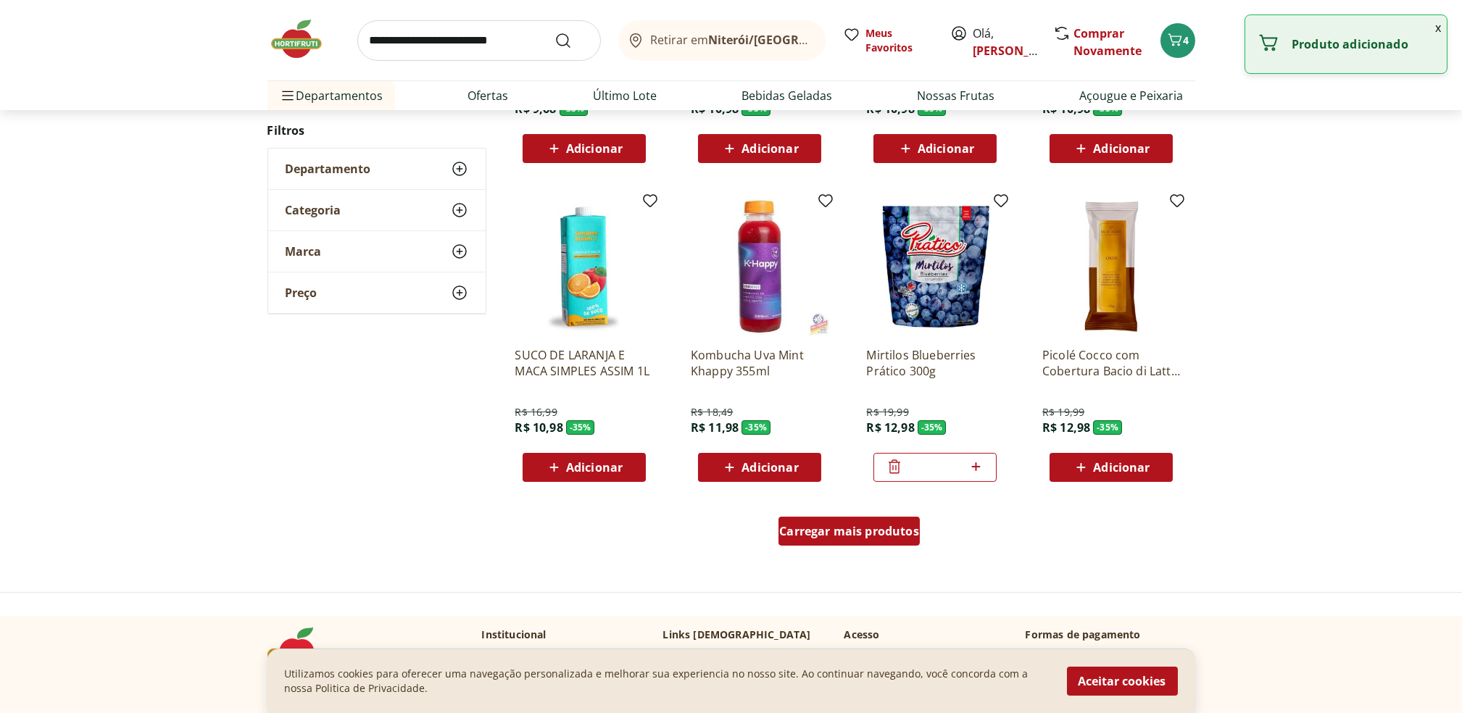
click at [854, 540] on div "Carregar mais produtos" at bounding box center [849, 531] width 141 height 29
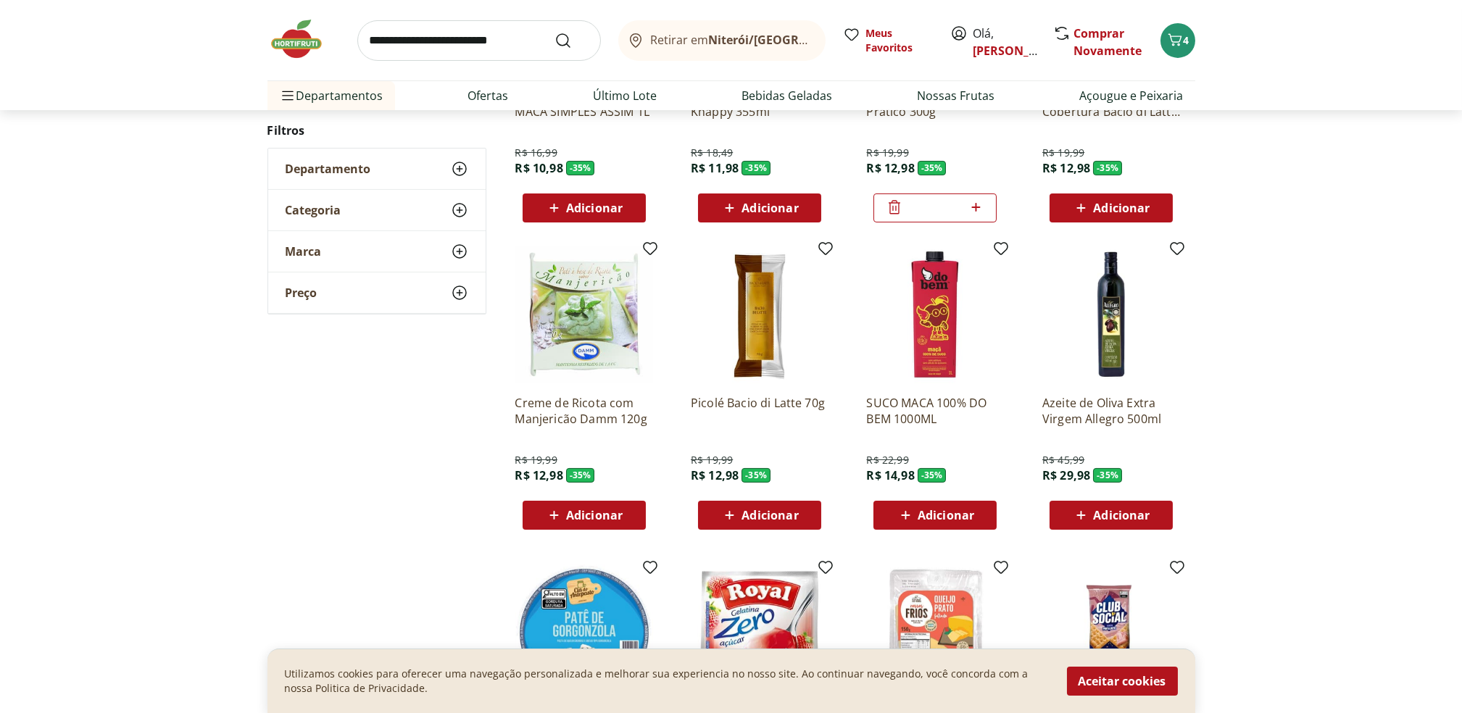
scroll to position [1138, 0]
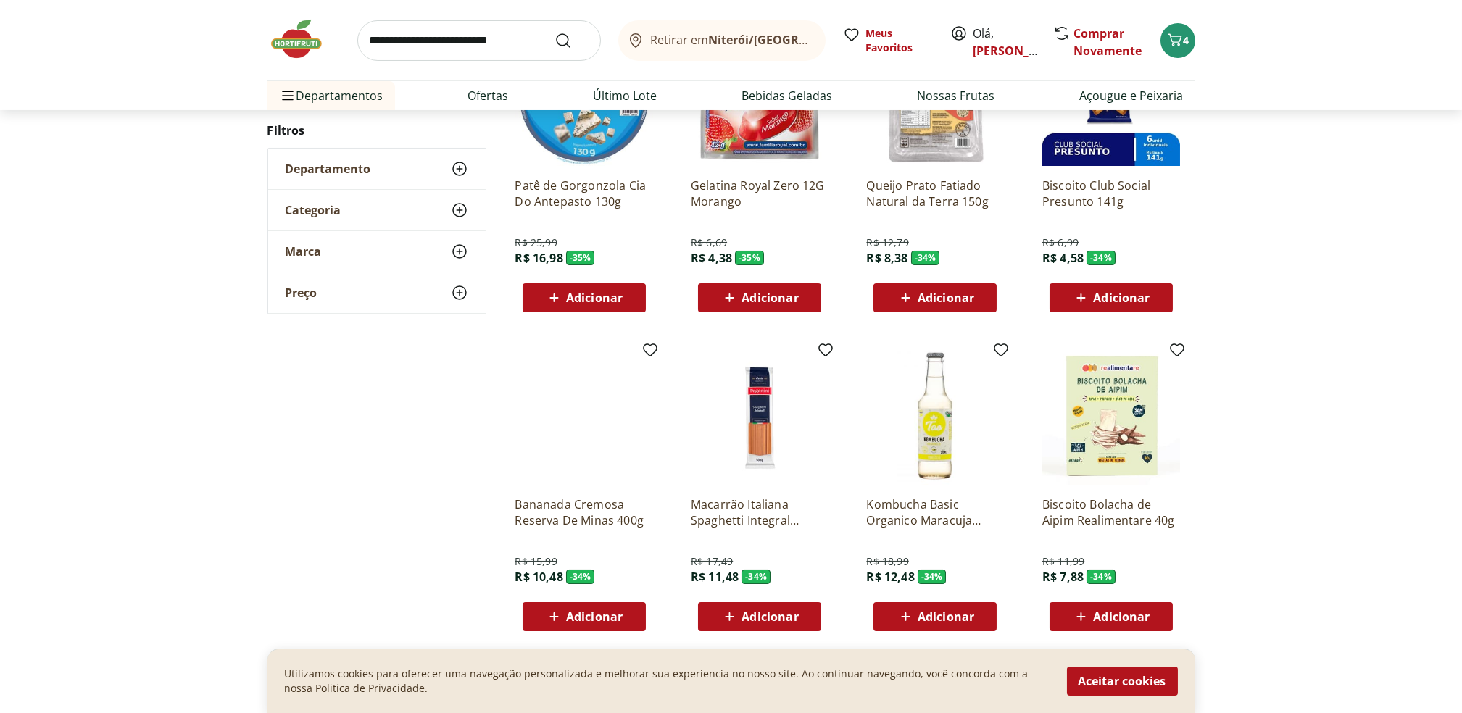
scroll to position [631, 0]
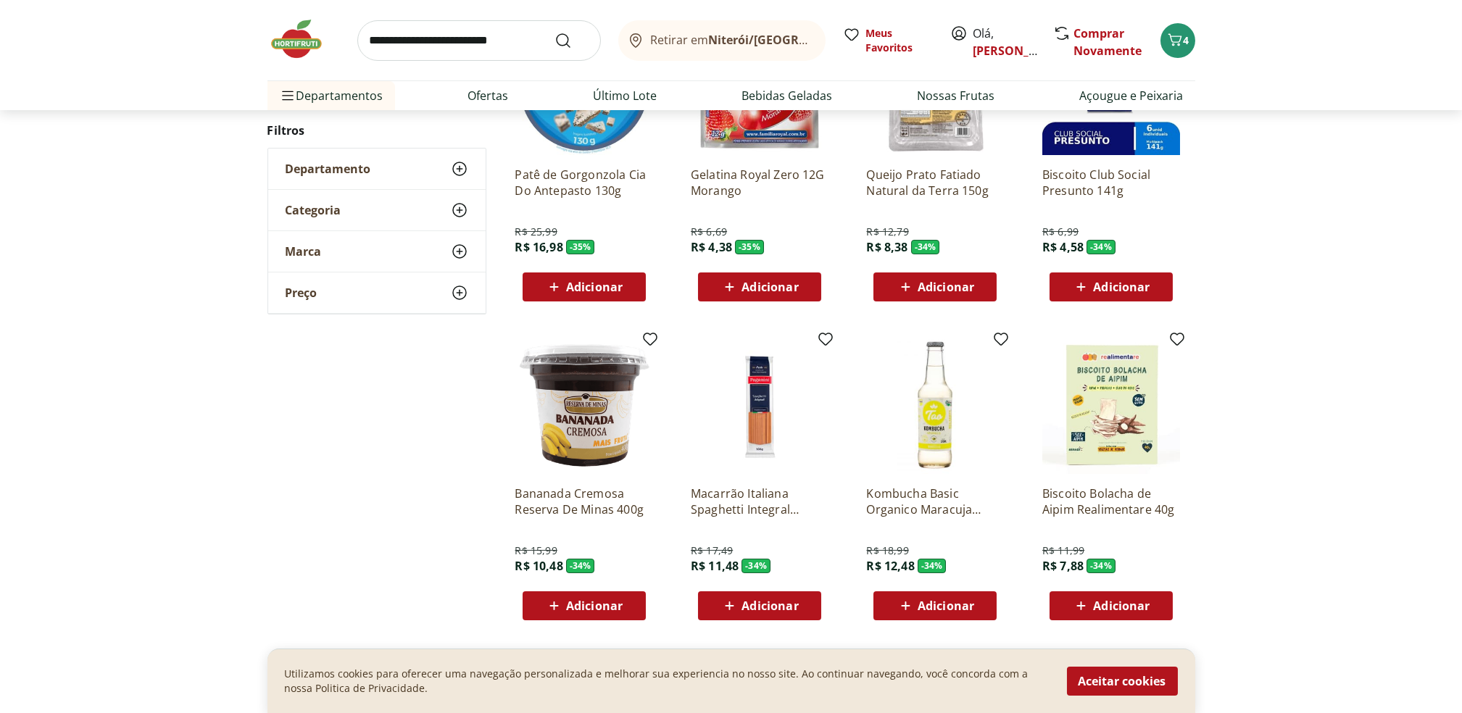
click at [629, 443] on img at bounding box center [584, 405] width 138 height 138
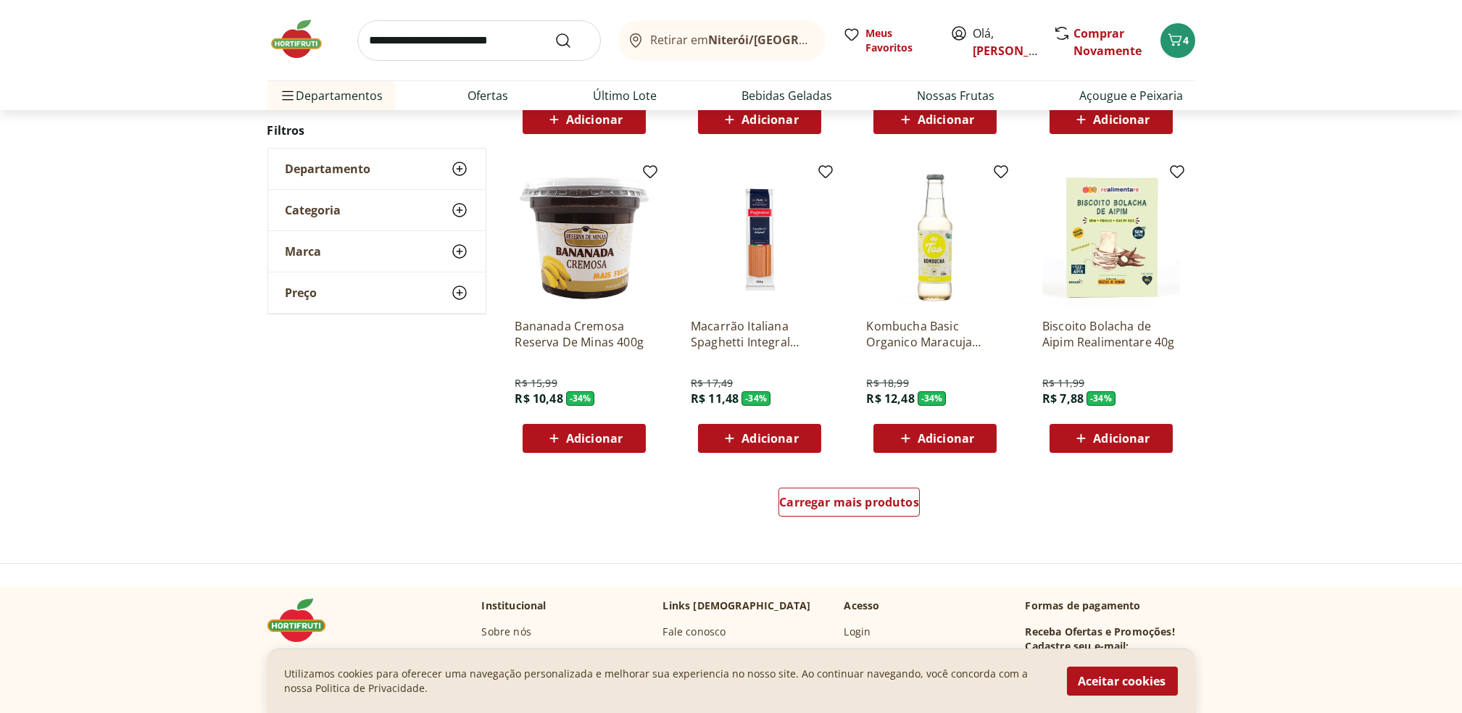
scroll to position [805, 0]
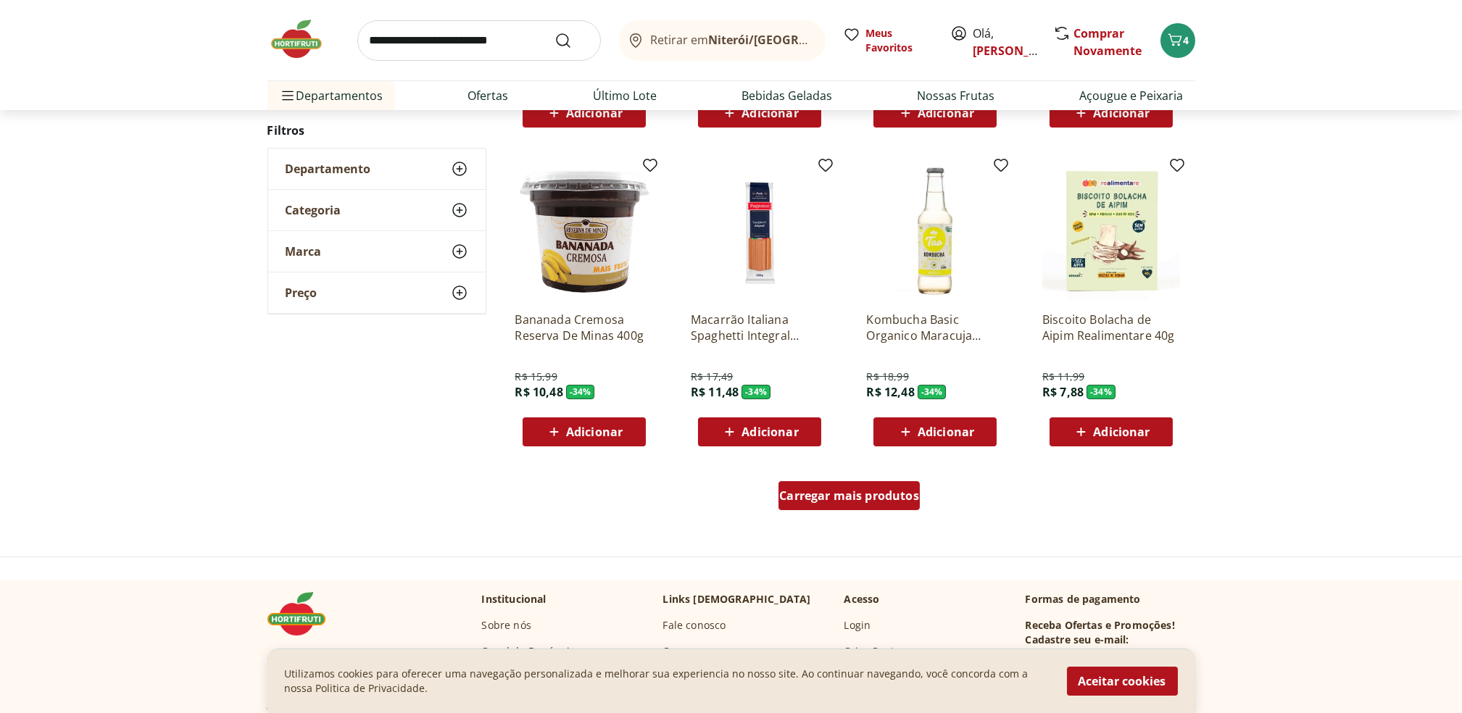
click at [896, 501] on span "Carregar mais produtos" at bounding box center [849, 496] width 140 height 12
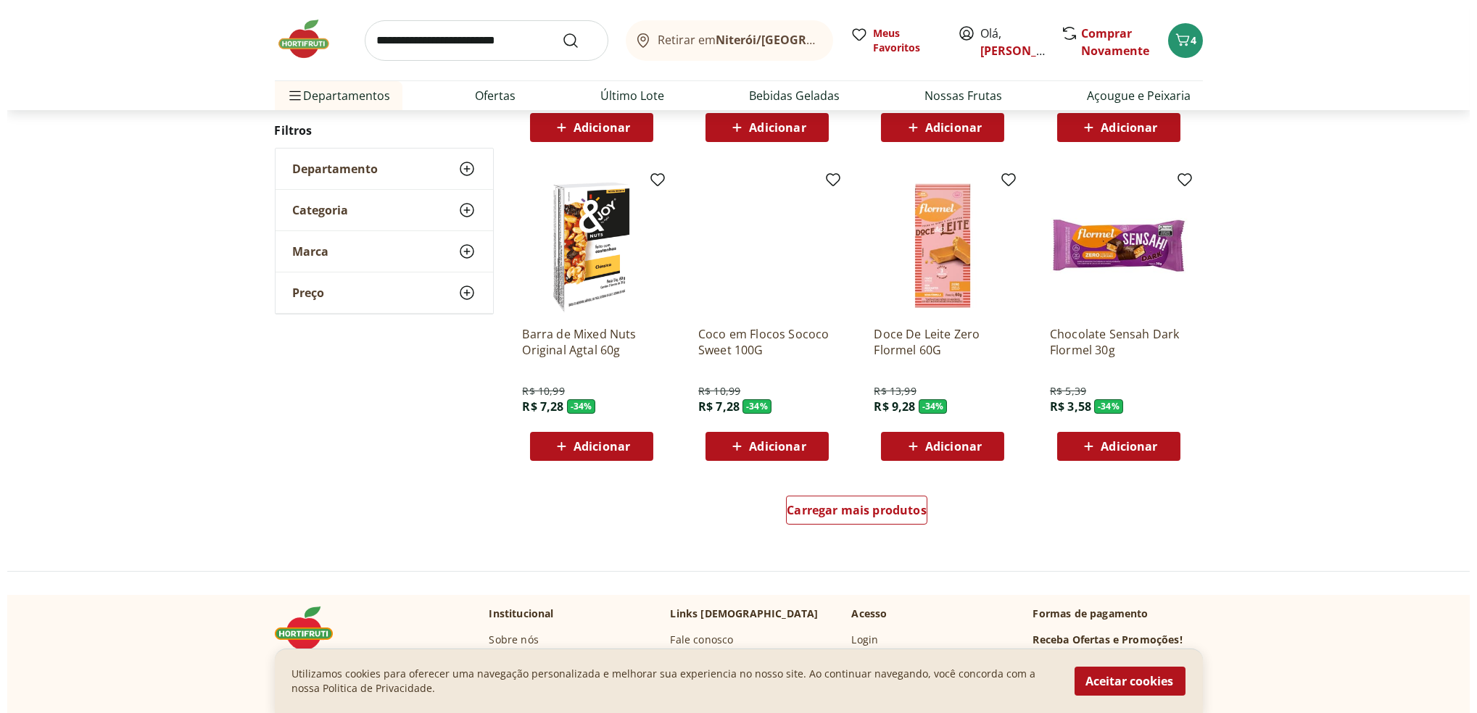
scroll to position [792, 0]
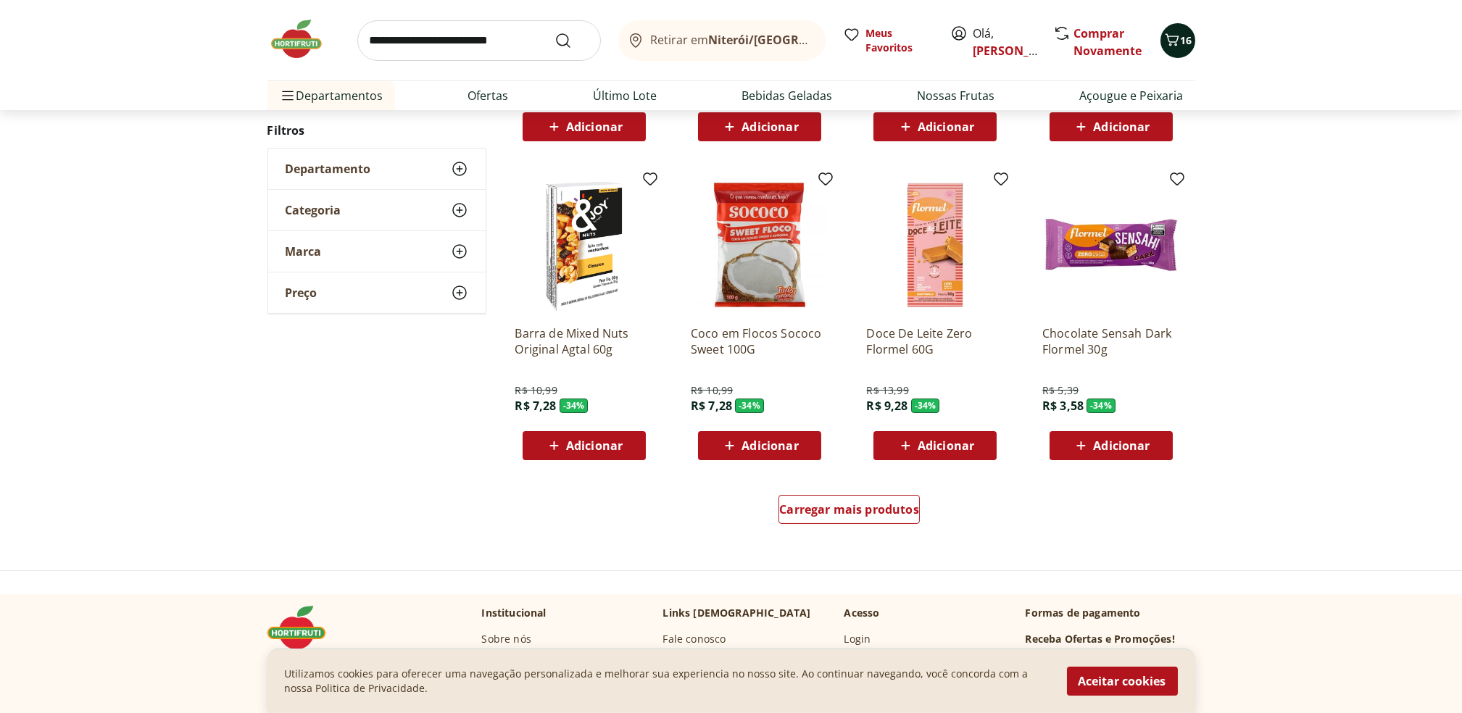
click at [1185, 51] on button "16" at bounding box center [1178, 40] width 35 height 35
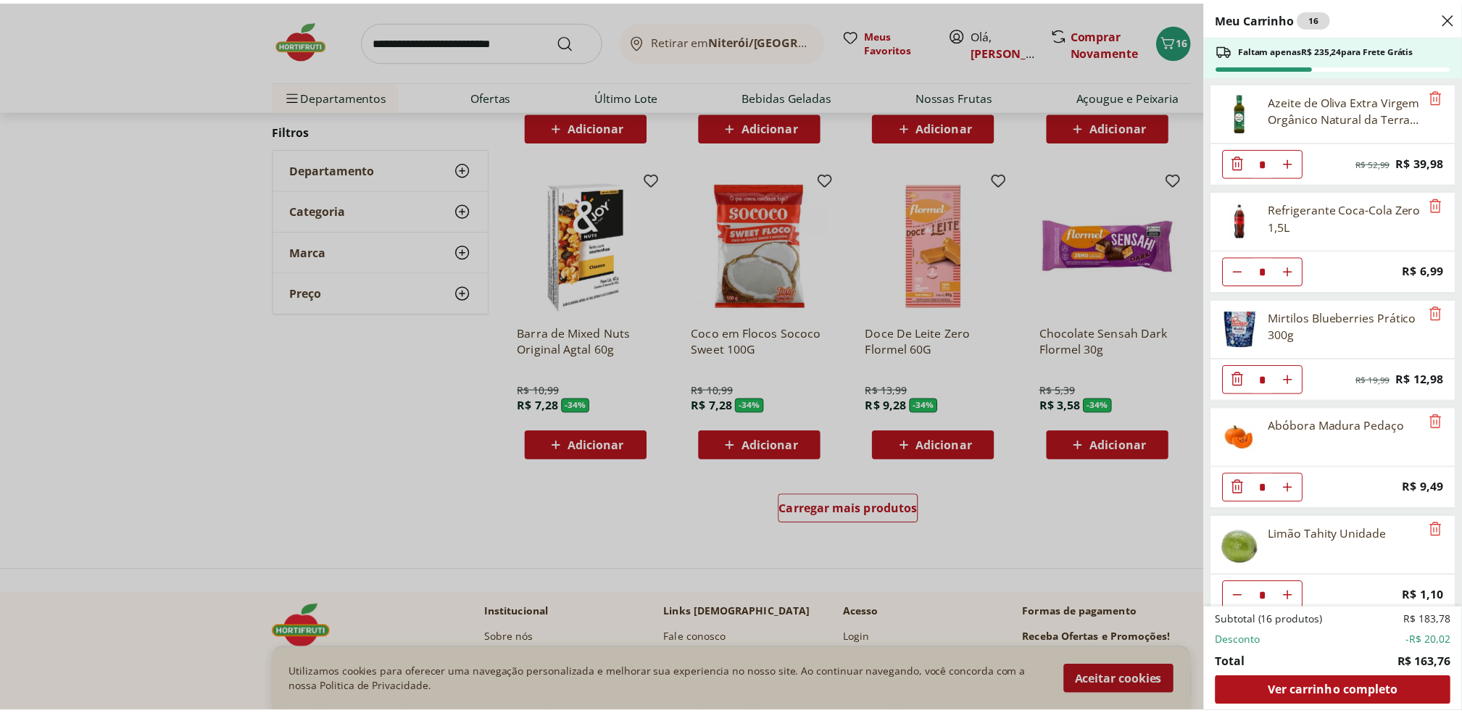
scroll to position [235, 0]
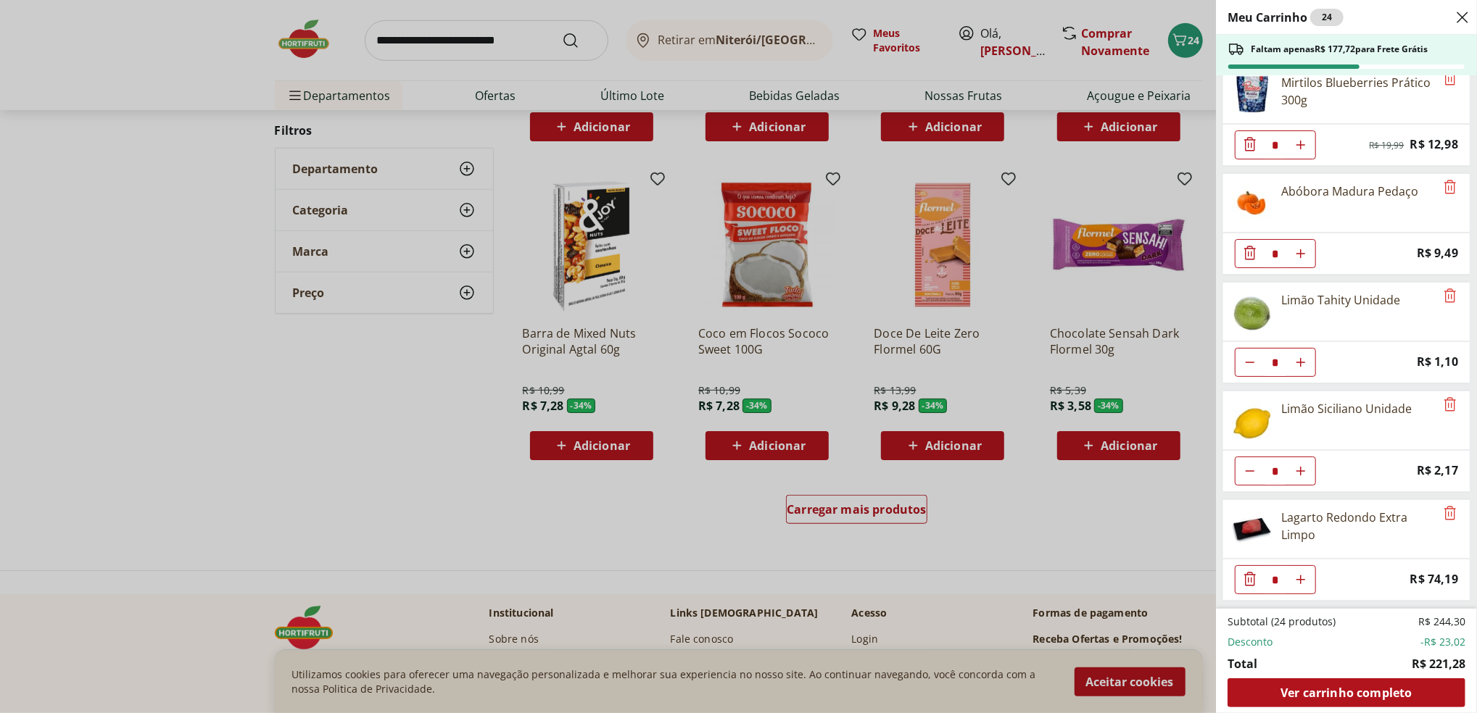
drag, startPoint x: 280, startPoint y: 377, endPoint x: 370, endPoint y: 536, distance: 182.4
click at [370, 536] on div "Meu Carrinho 24 Faltam apenas R$ 177,72 para Frete Grátis Azeite de Oliva Extra…" at bounding box center [738, 356] width 1477 height 713
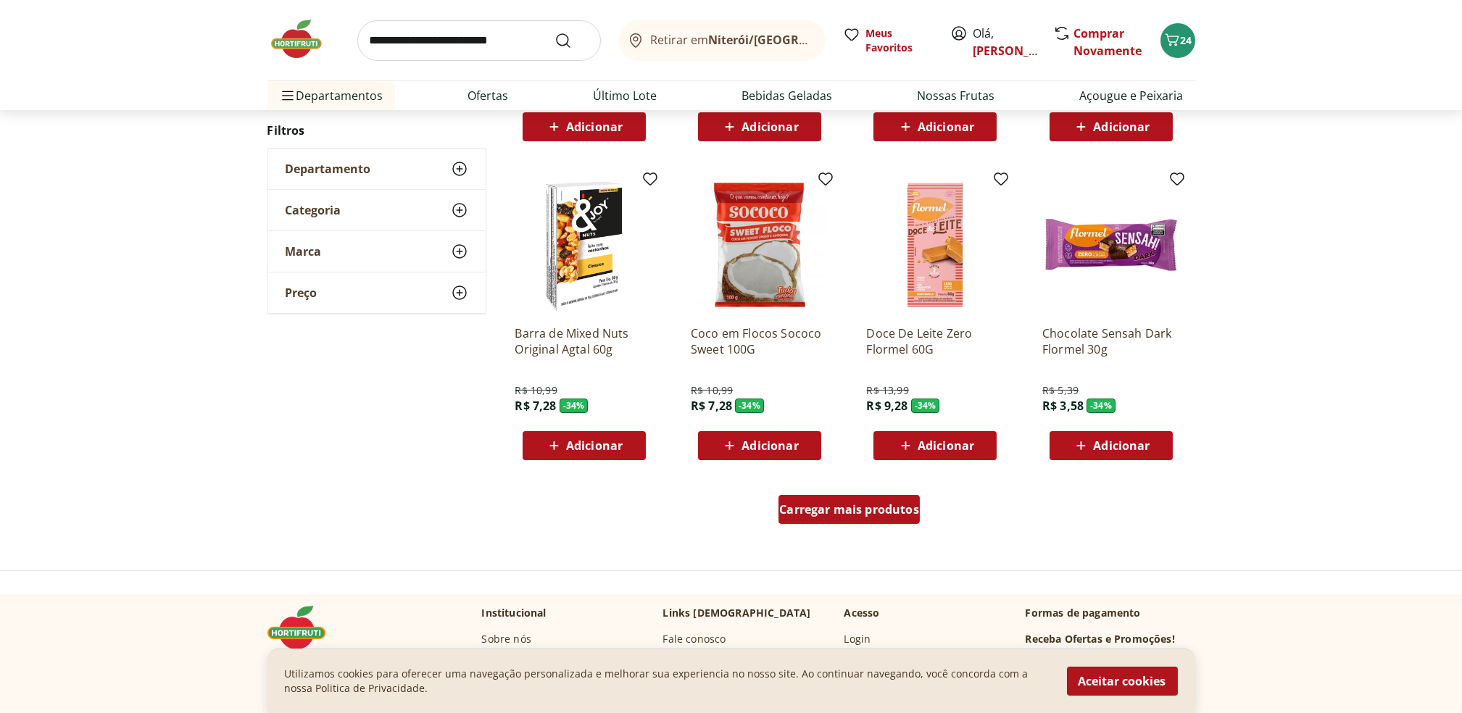
click at [871, 530] on link "Carregar mais produtos" at bounding box center [849, 512] width 141 height 35
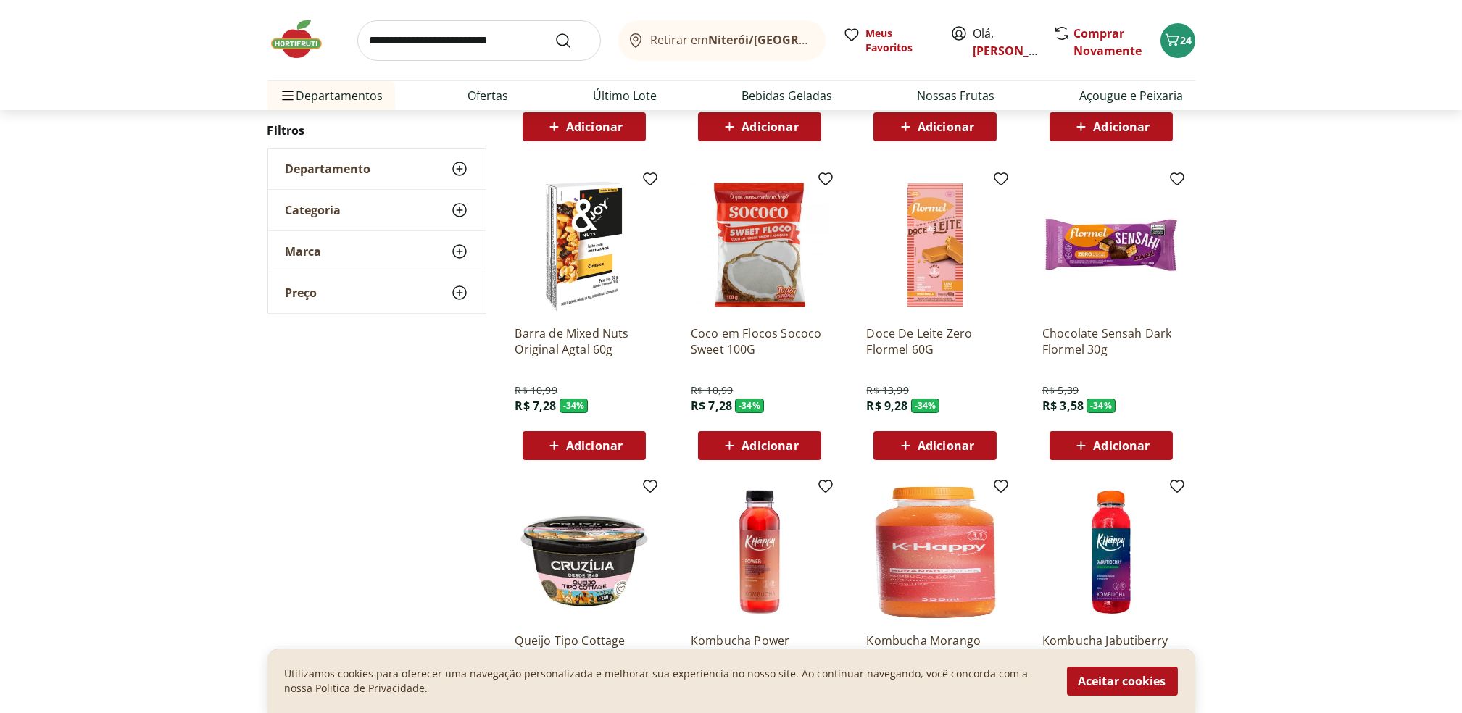
scroll to position [1151, 0]
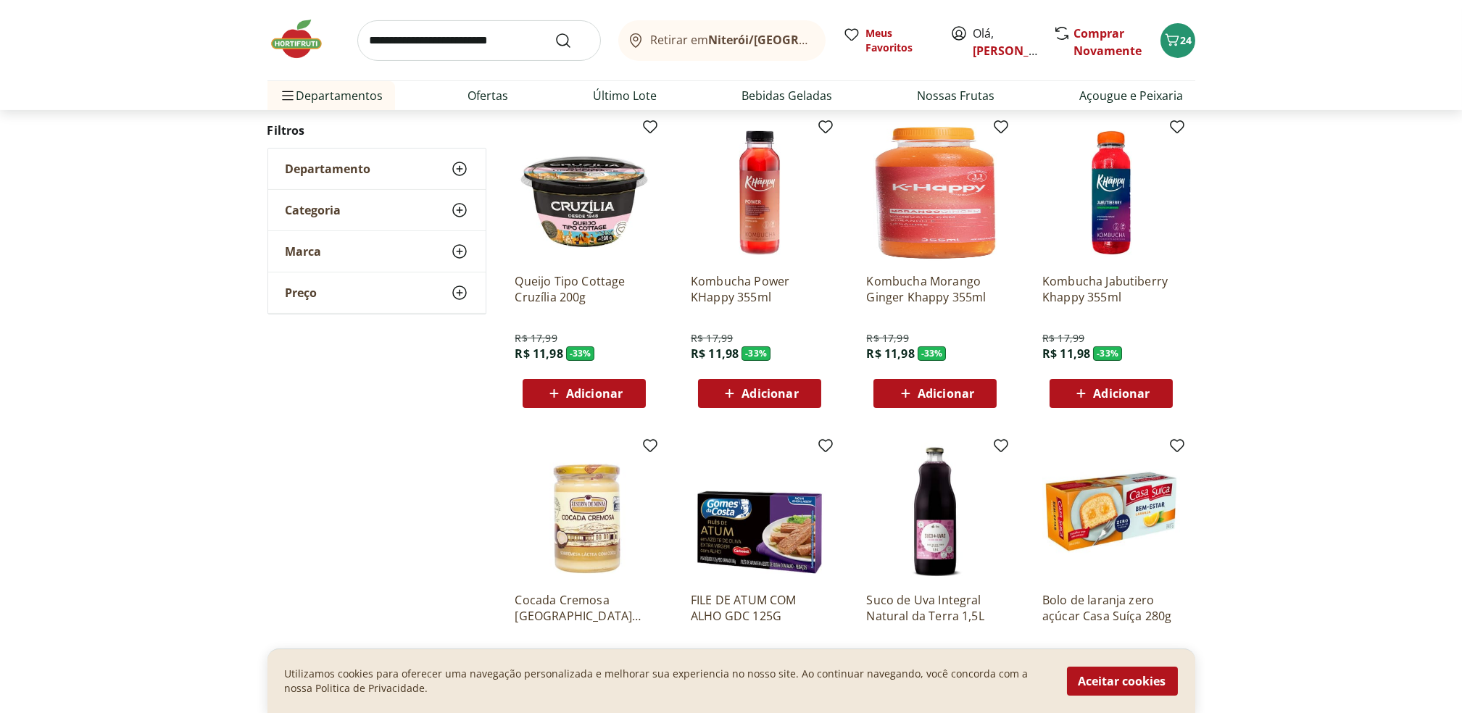
click at [493, 38] on input "search" at bounding box center [479, 40] width 244 height 41
type input "**********"
click at [555, 32] on button "Submit Search" at bounding box center [572, 40] width 35 height 17
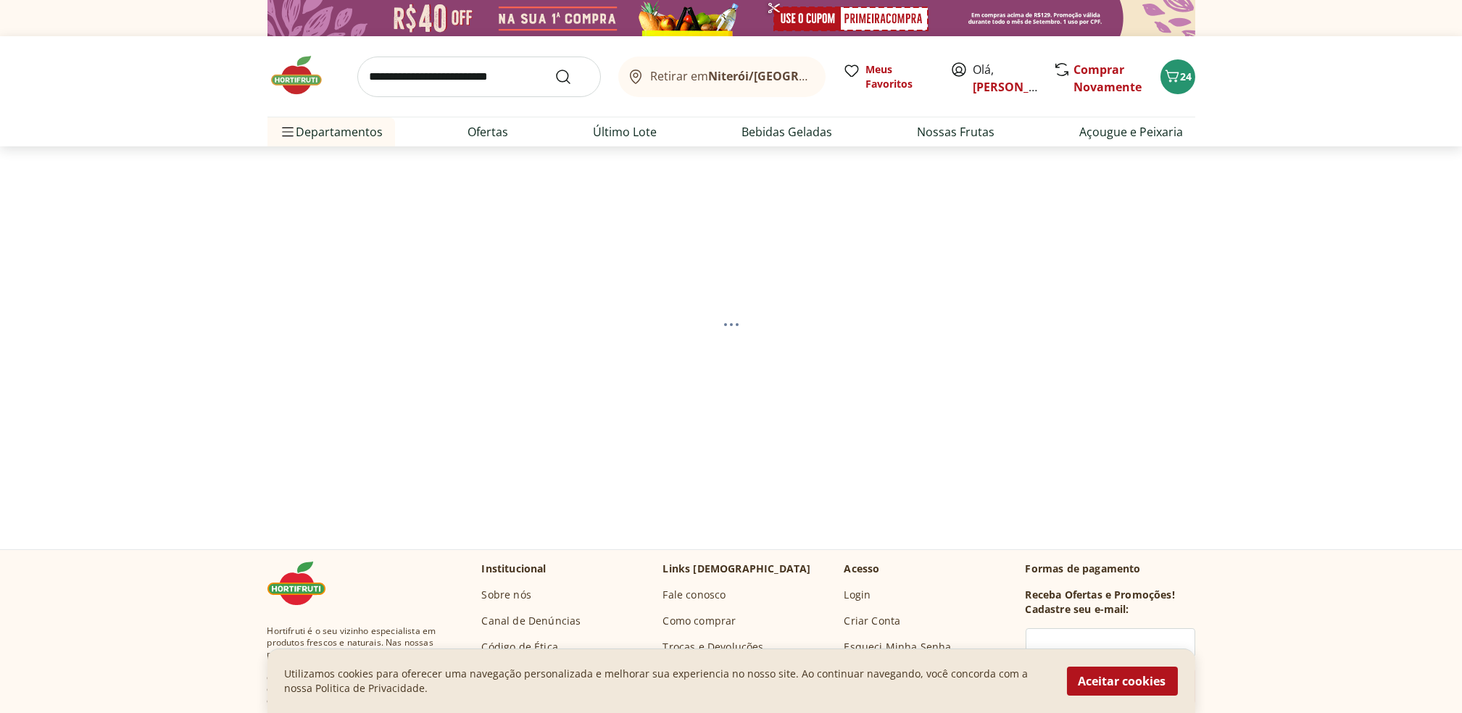
select select "**********"
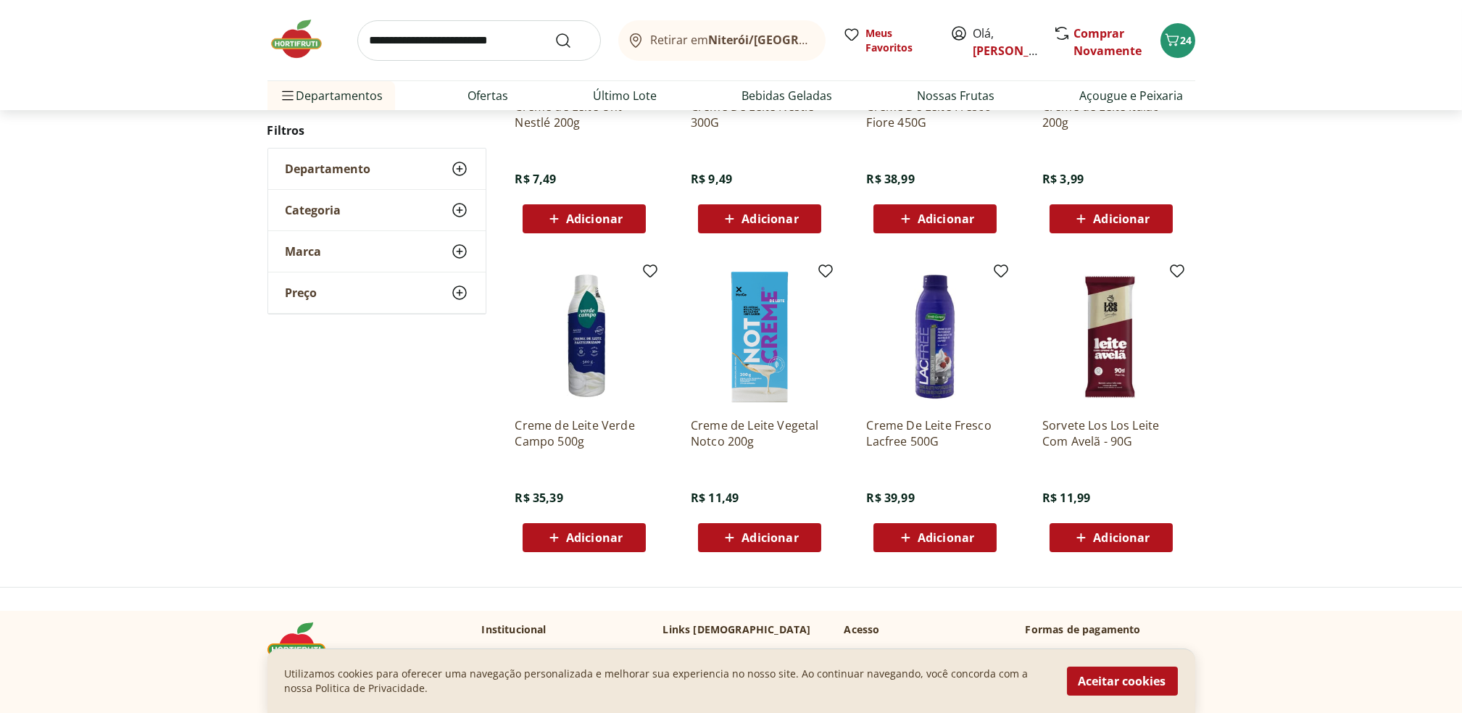
scroll to position [189, 0]
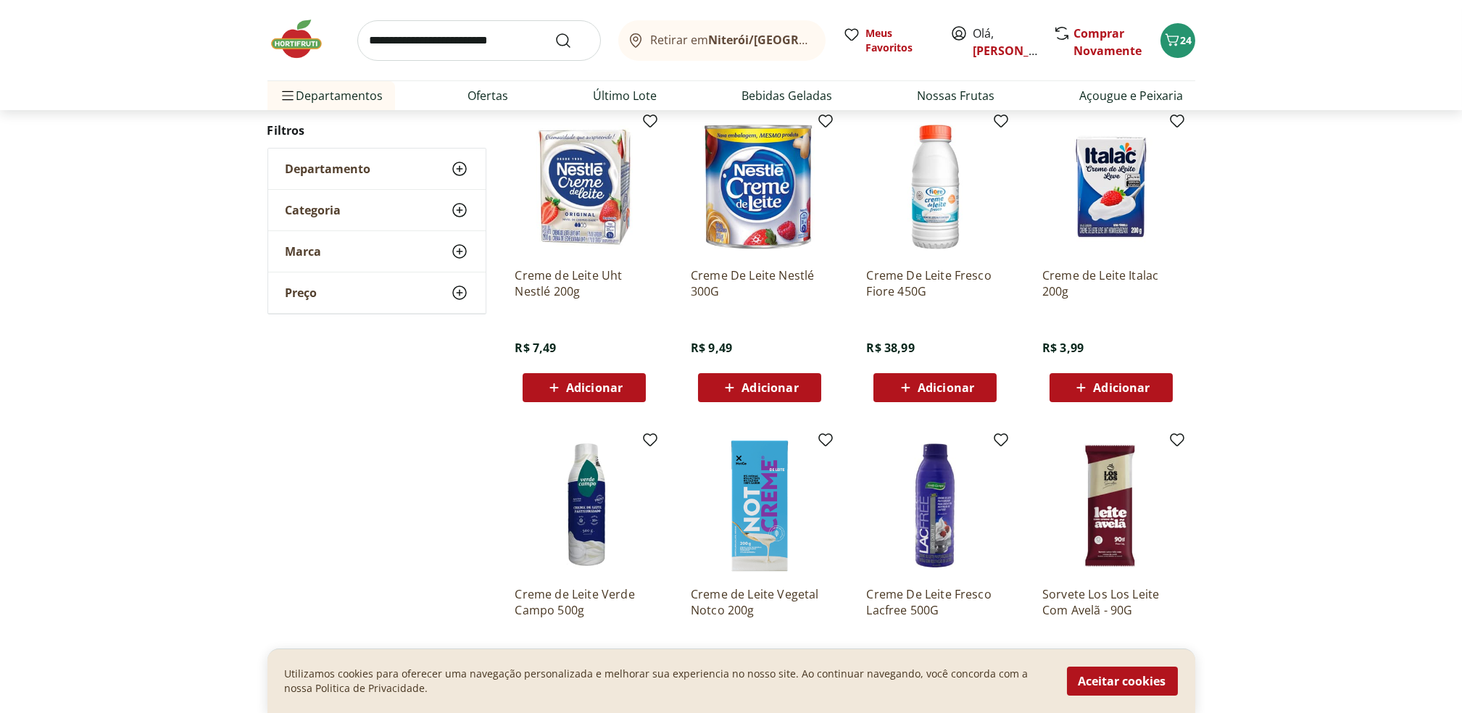
click at [560, 393] on icon at bounding box center [554, 387] width 18 height 17
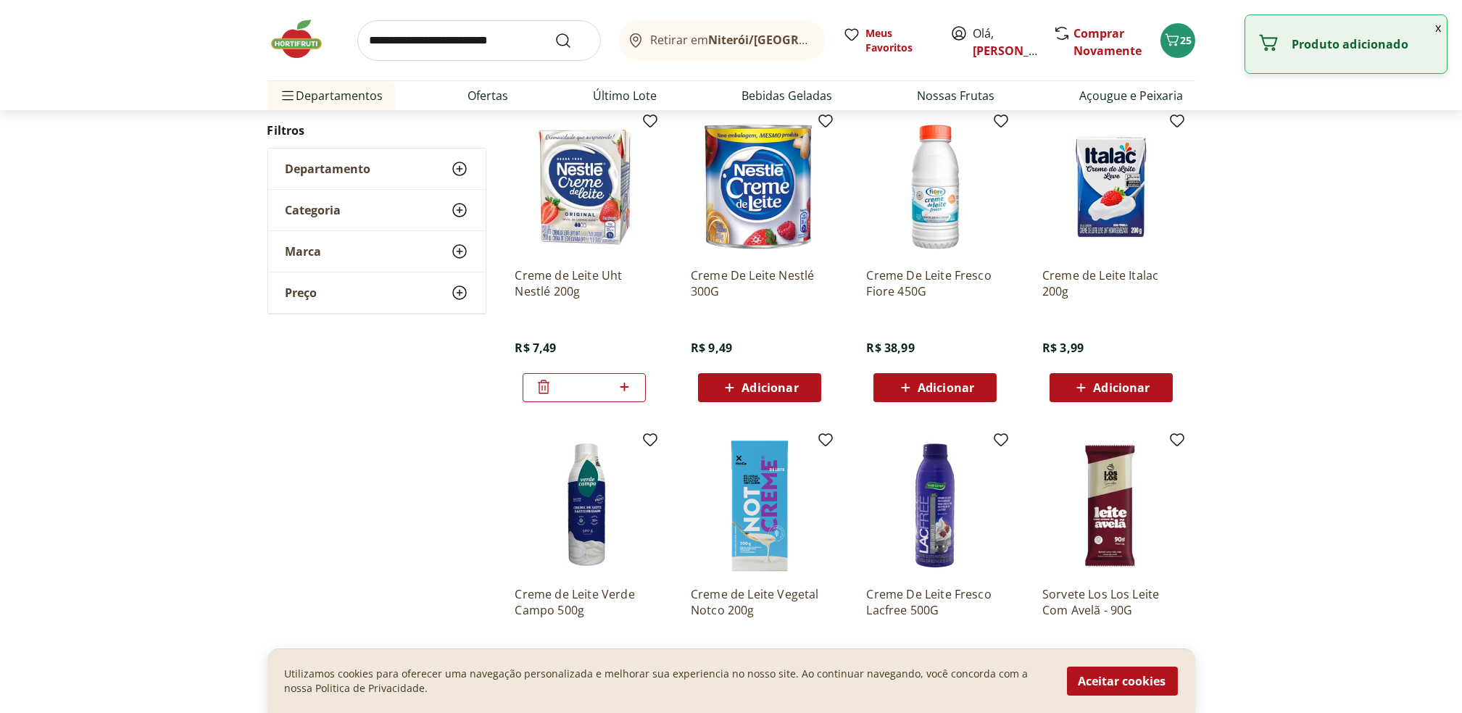
click at [628, 389] on icon at bounding box center [624, 386] width 18 height 17
type input "*"
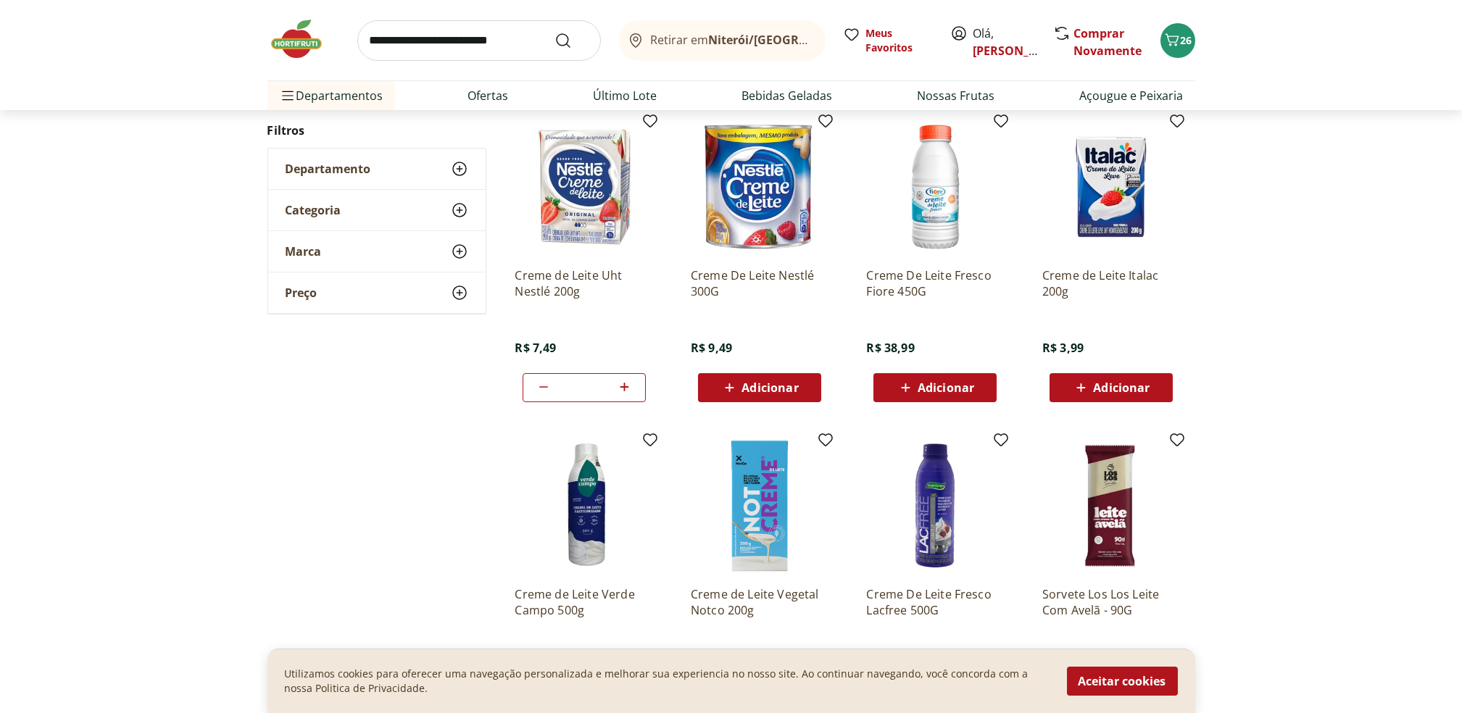
click at [323, 439] on div "**********" at bounding box center [732, 403] width 928 height 659
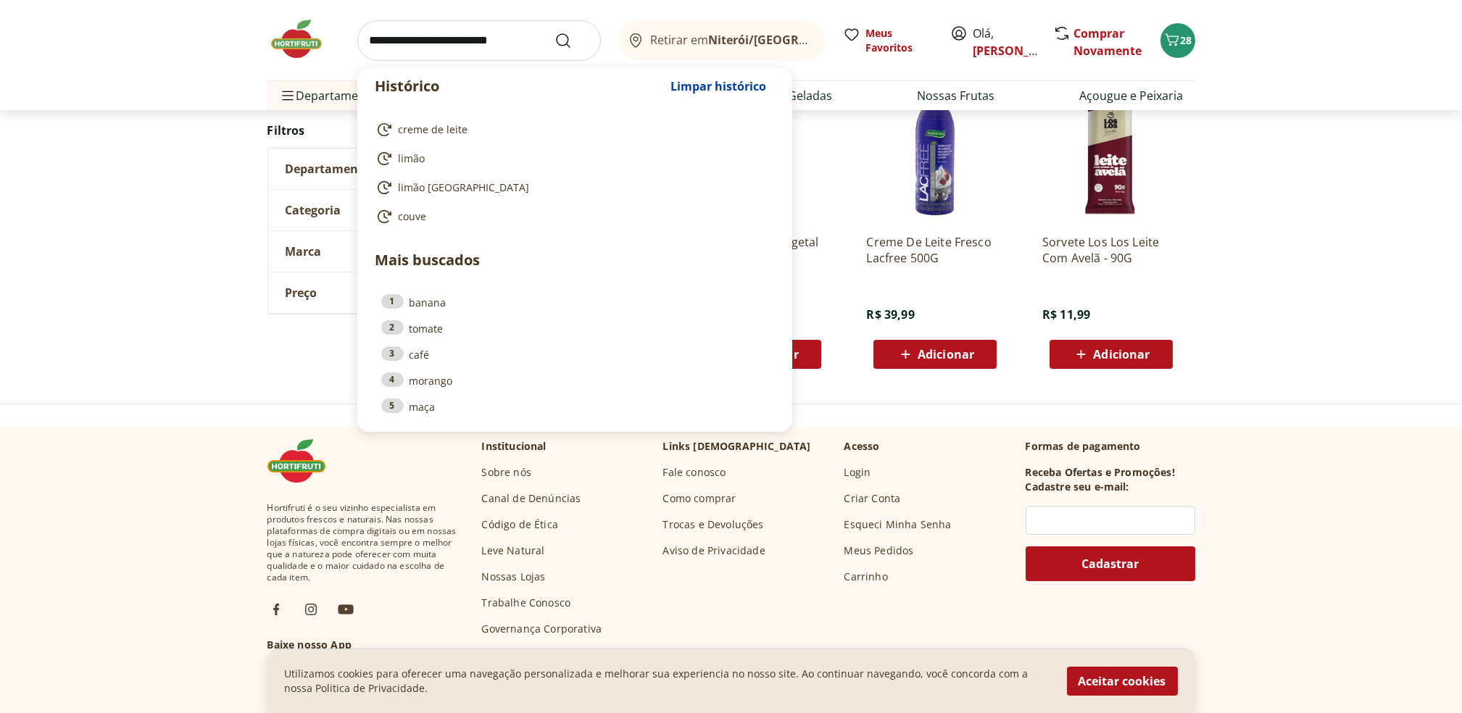
click at [529, 43] on input "search" at bounding box center [479, 40] width 244 height 41
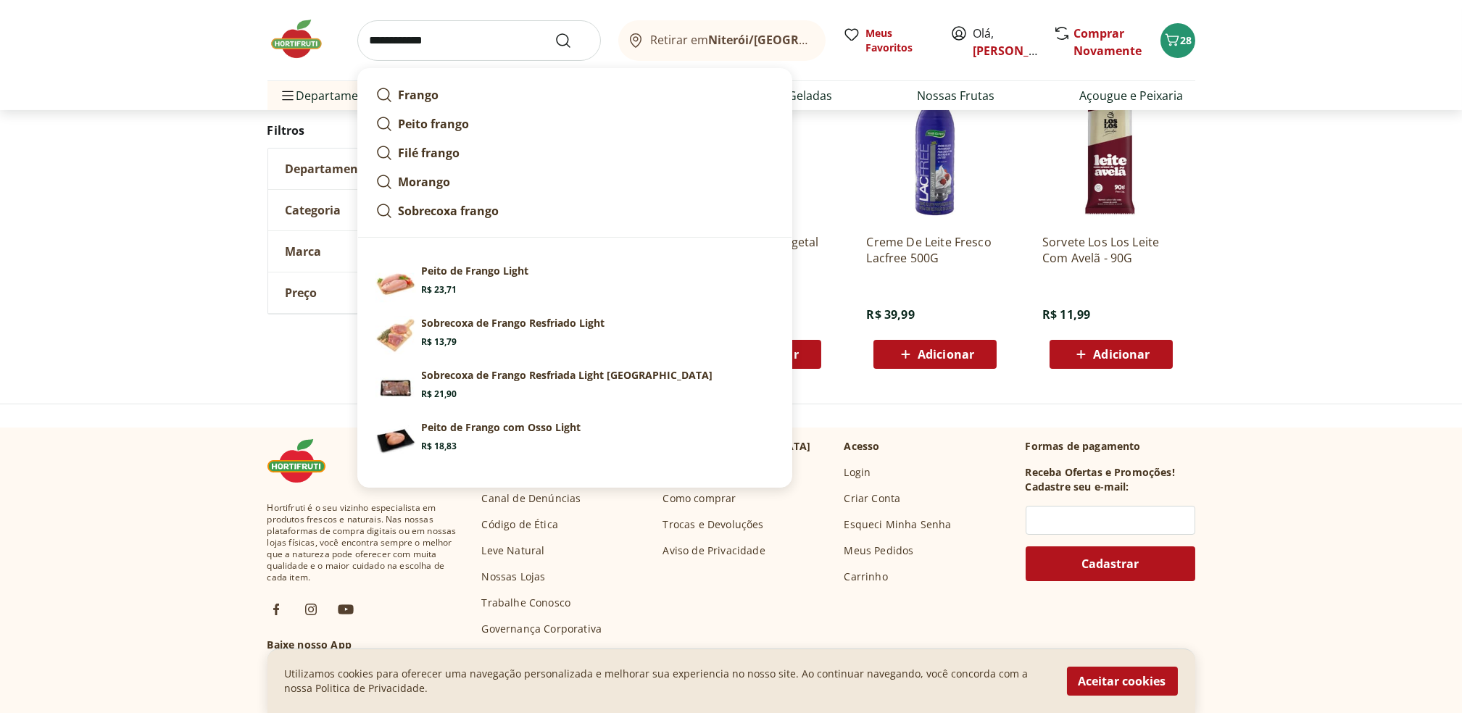
type input "**********"
click at [555, 32] on button "Submit Search" at bounding box center [572, 40] width 35 height 17
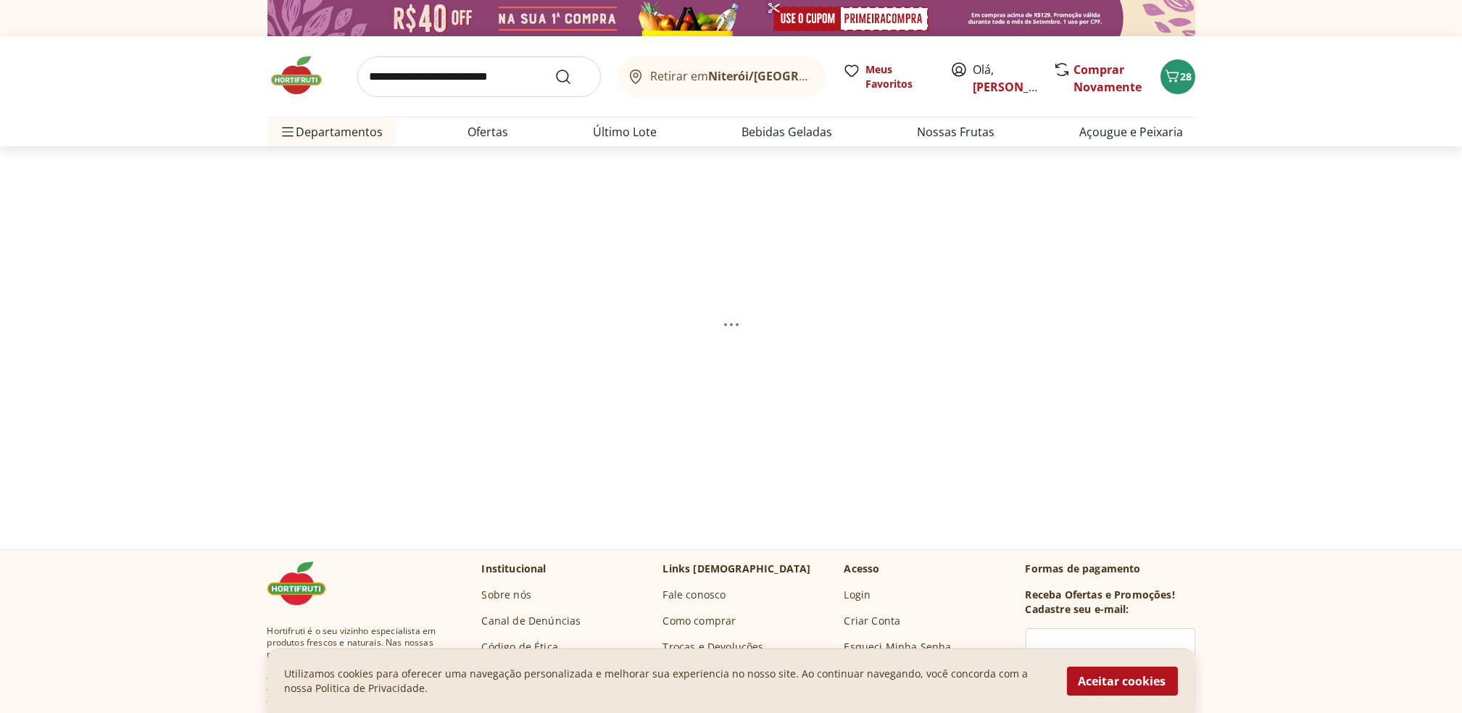
select select "**********"
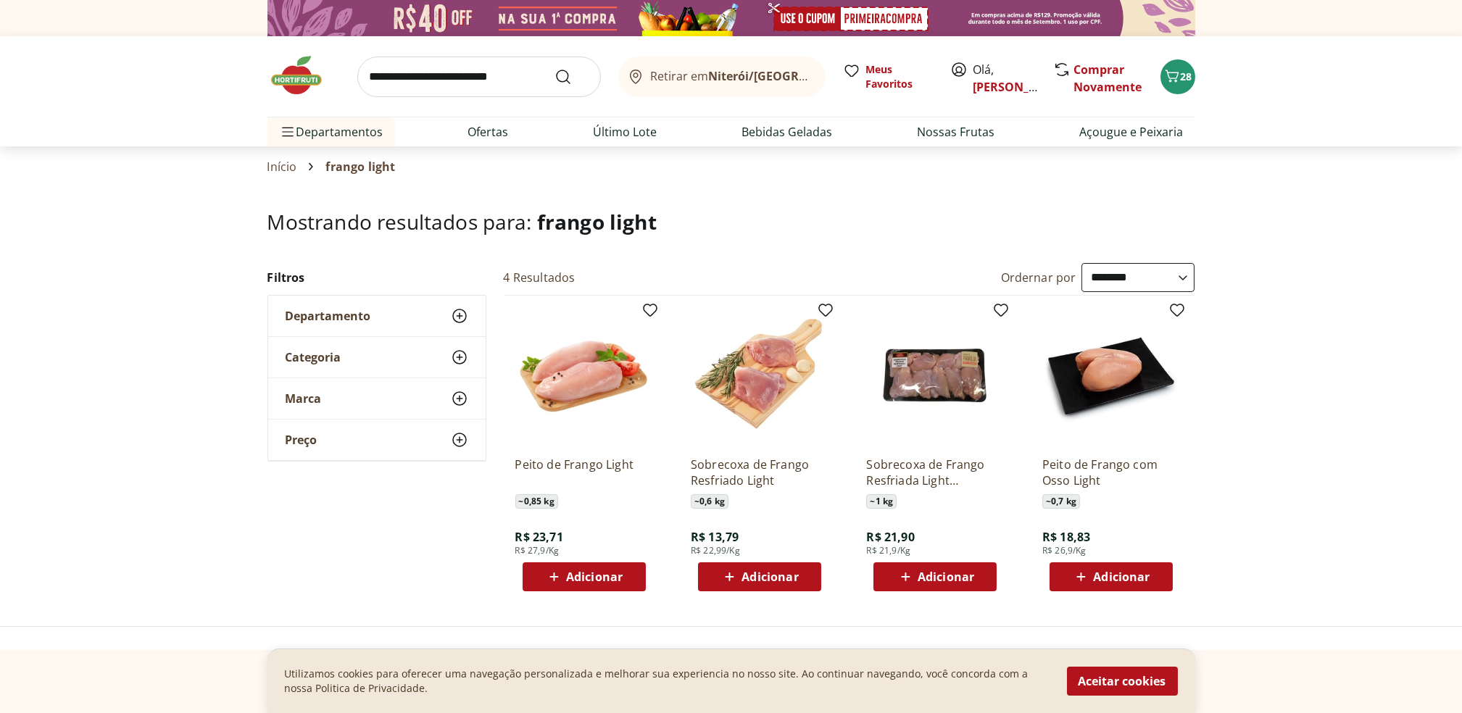
click at [1132, 576] on span "Adicionar" at bounding box center [1121, 577] width 57 height 12
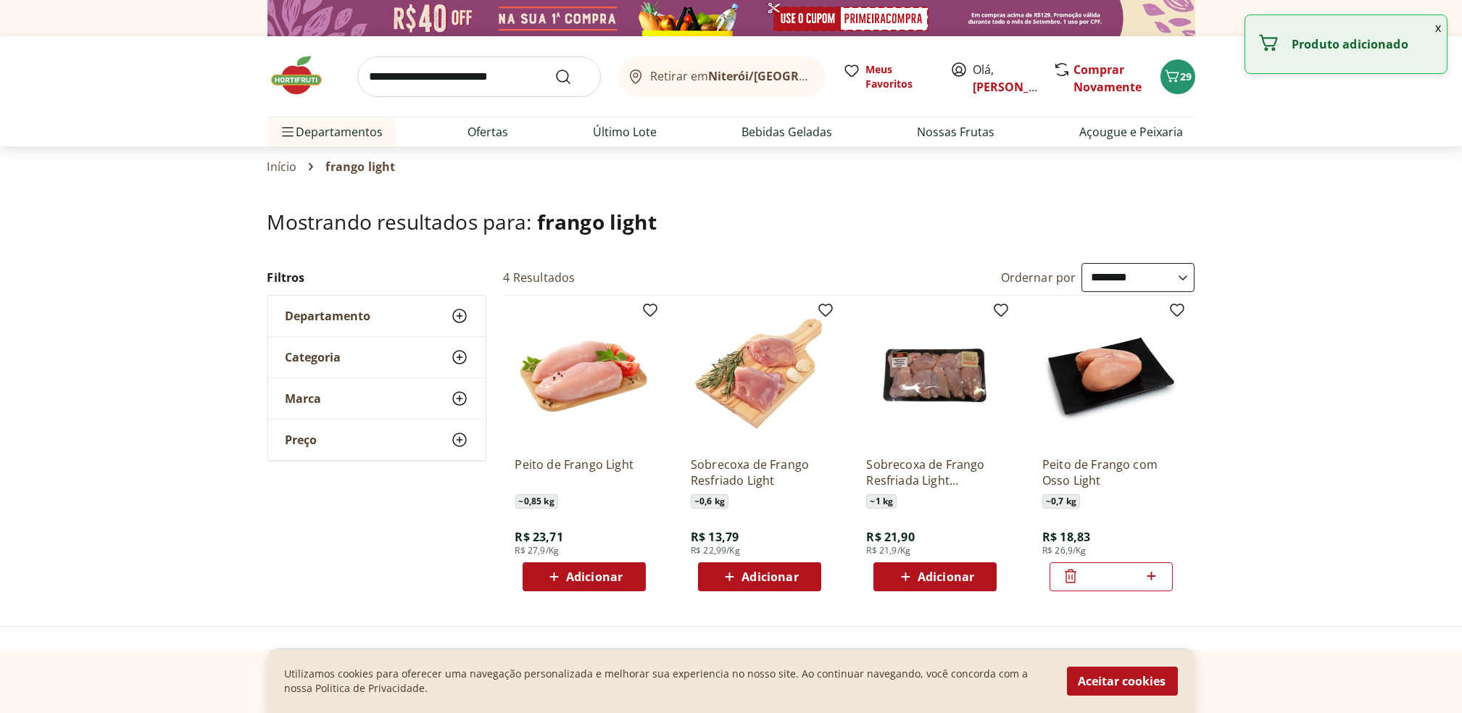
click at [1153, 576] on icon at bounding box center [1152, 576] width 9 height 9
type input "*"
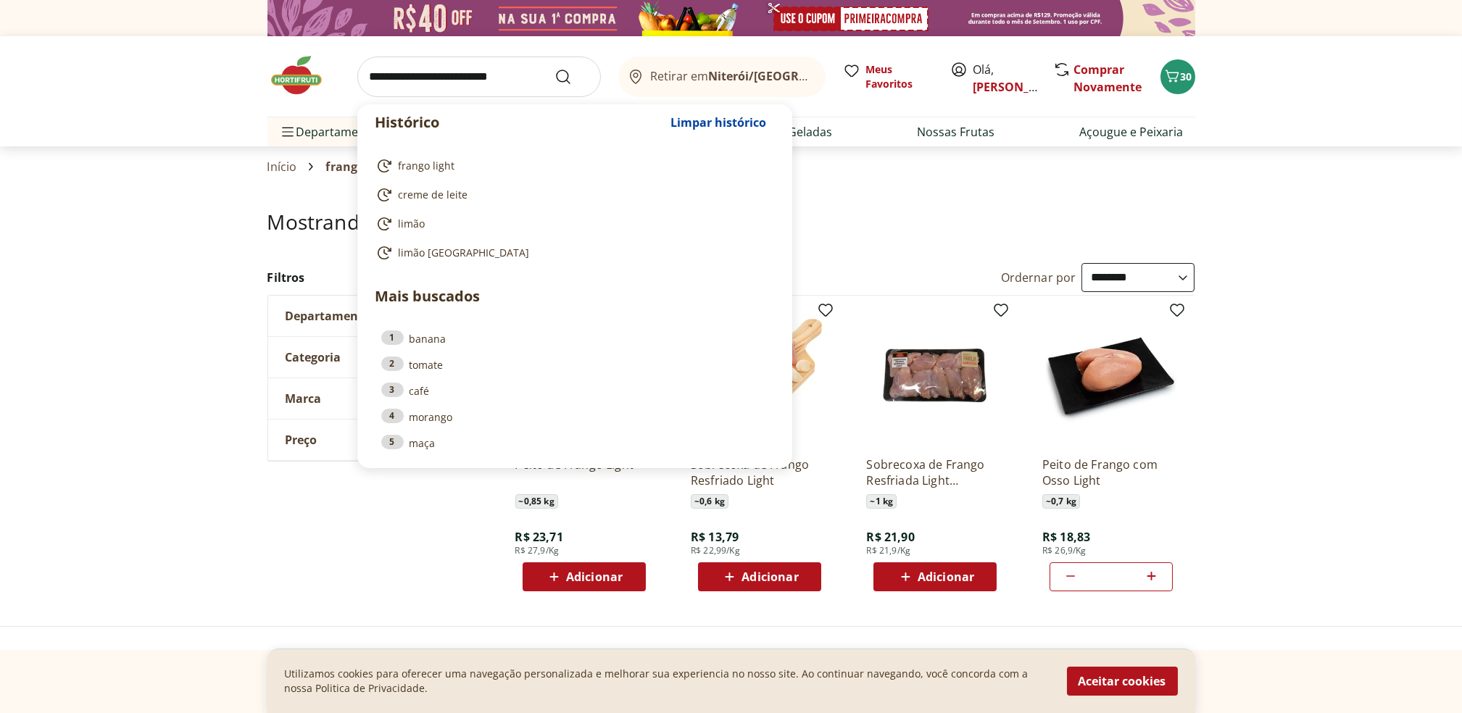
click at [471, 70] on input "search" at bounding box center [479, 77] width 244 height 41
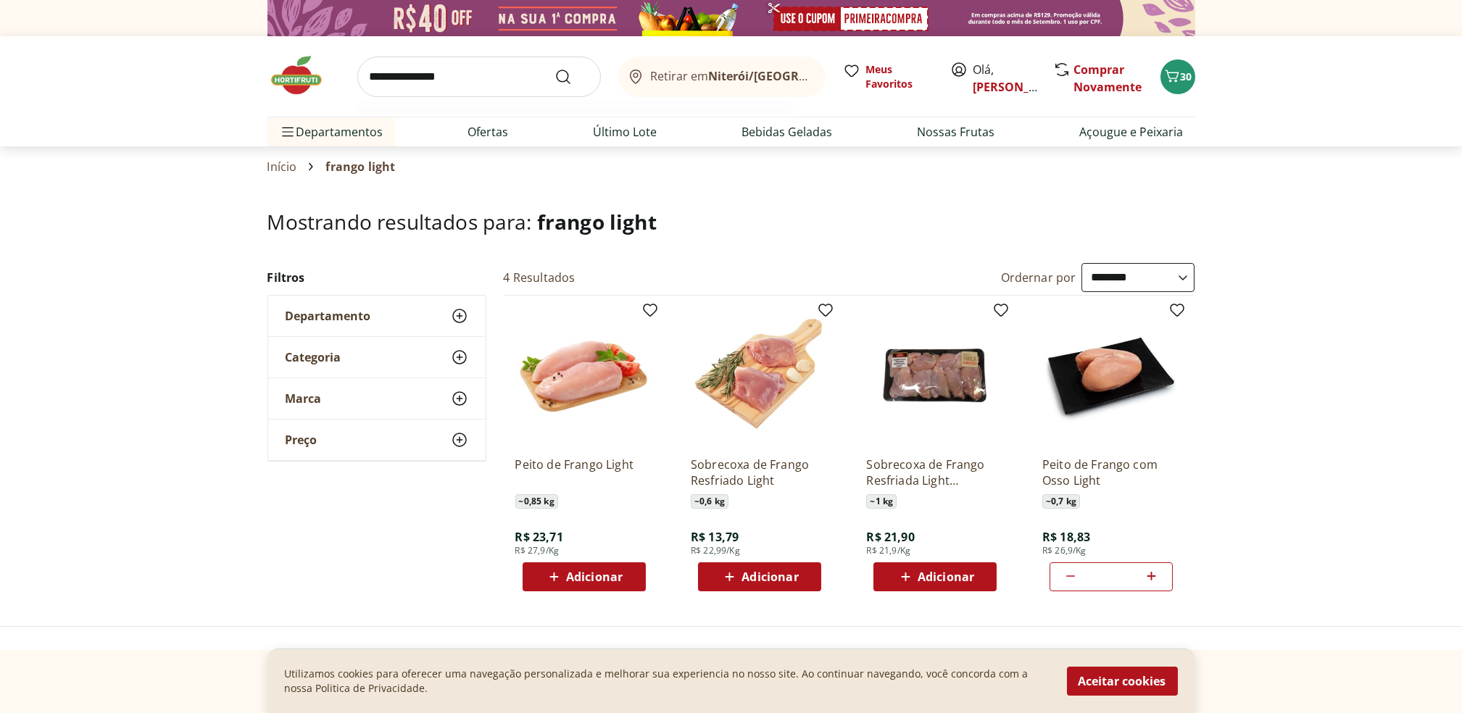
type input "**********"
click at [555, 68] on button "Submit Search" at bounding box center [572, 76] width 35 height 17
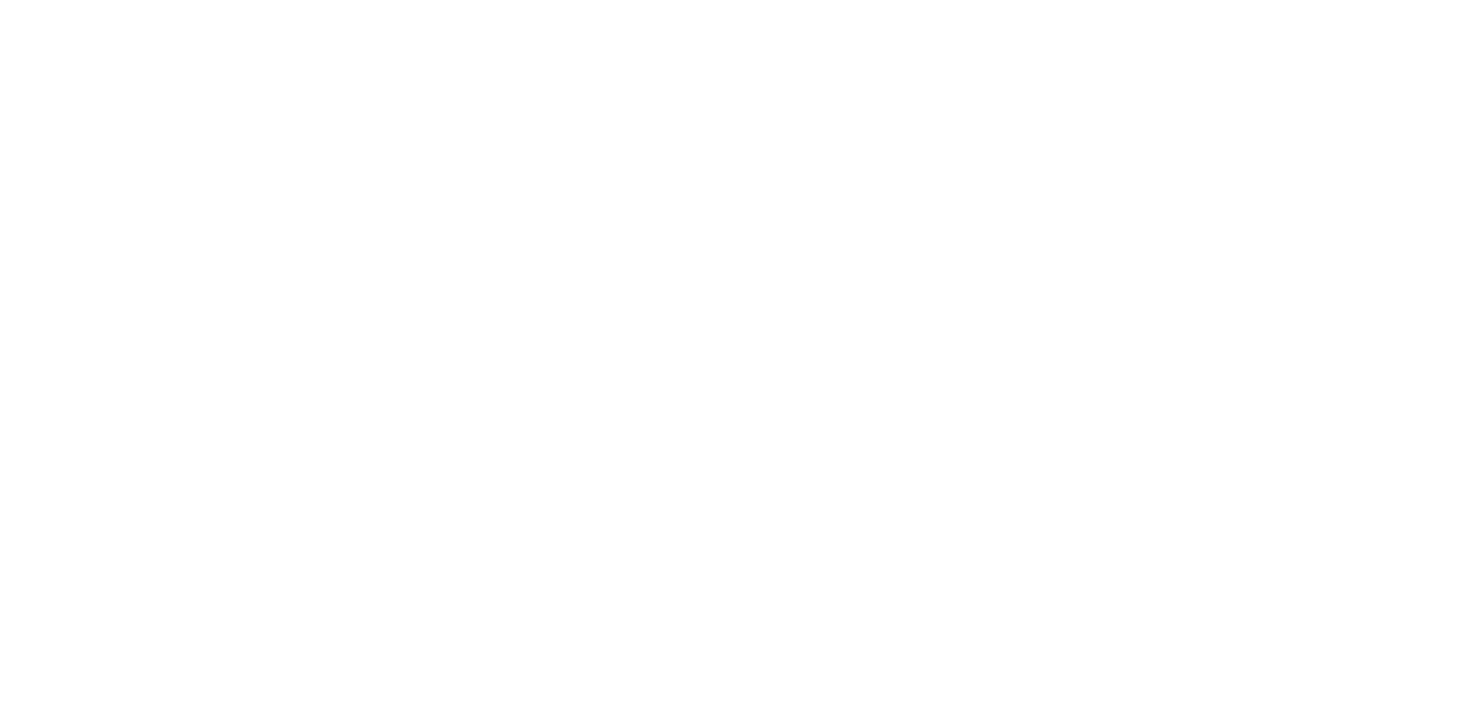
select select "**********"
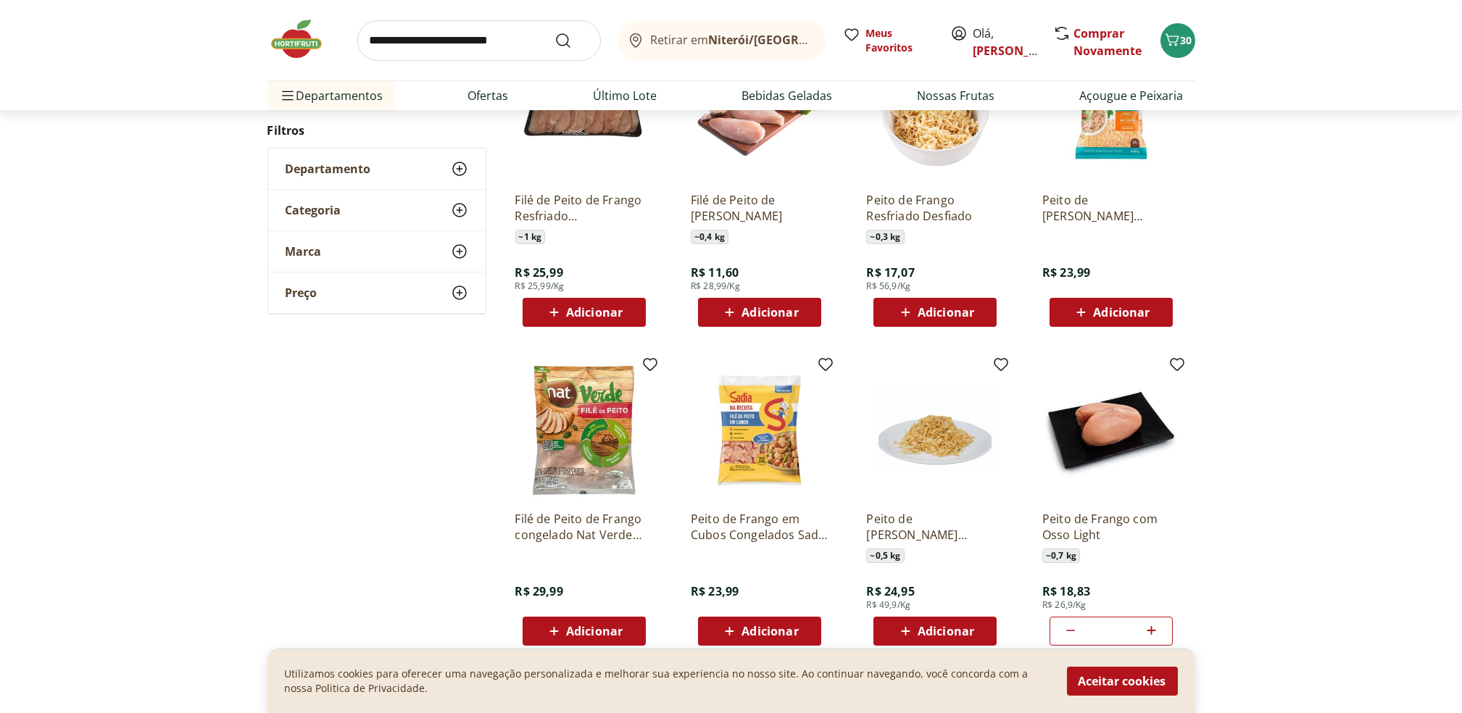
scroll to position [651, 0]
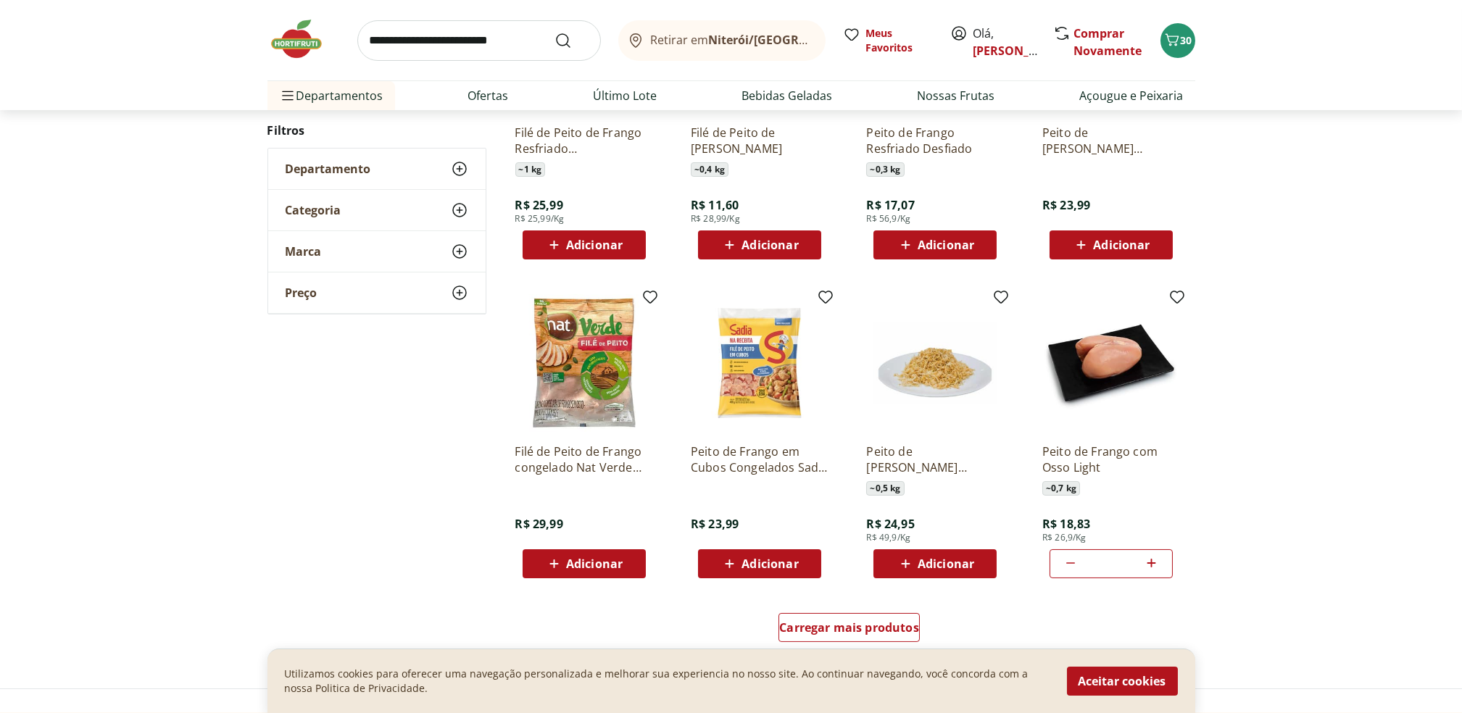
click at [581, 246] on span "Adicionar" at bounding box center [594, 245] width 57 height 12
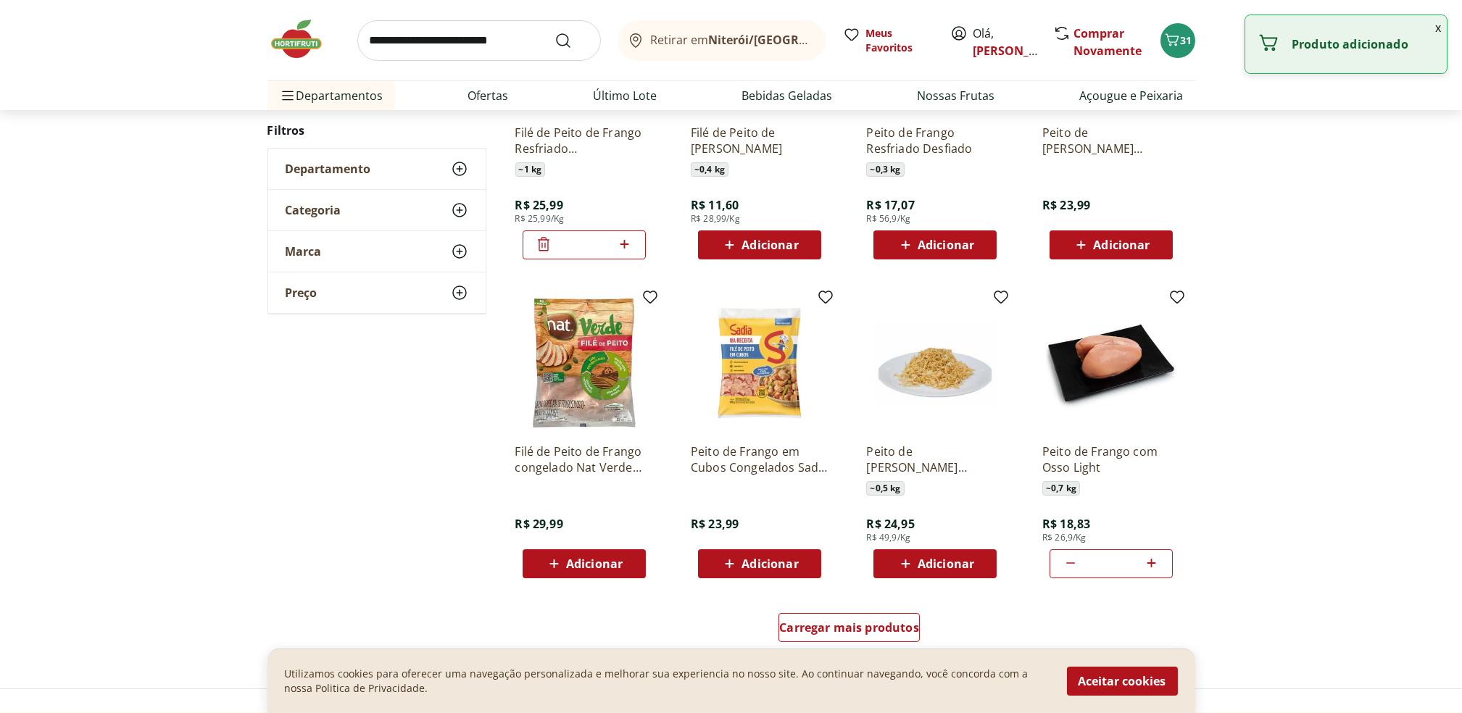
click at [629, 247] on icon at bounding box center [624, 244] width 18 height 17
type input "*"
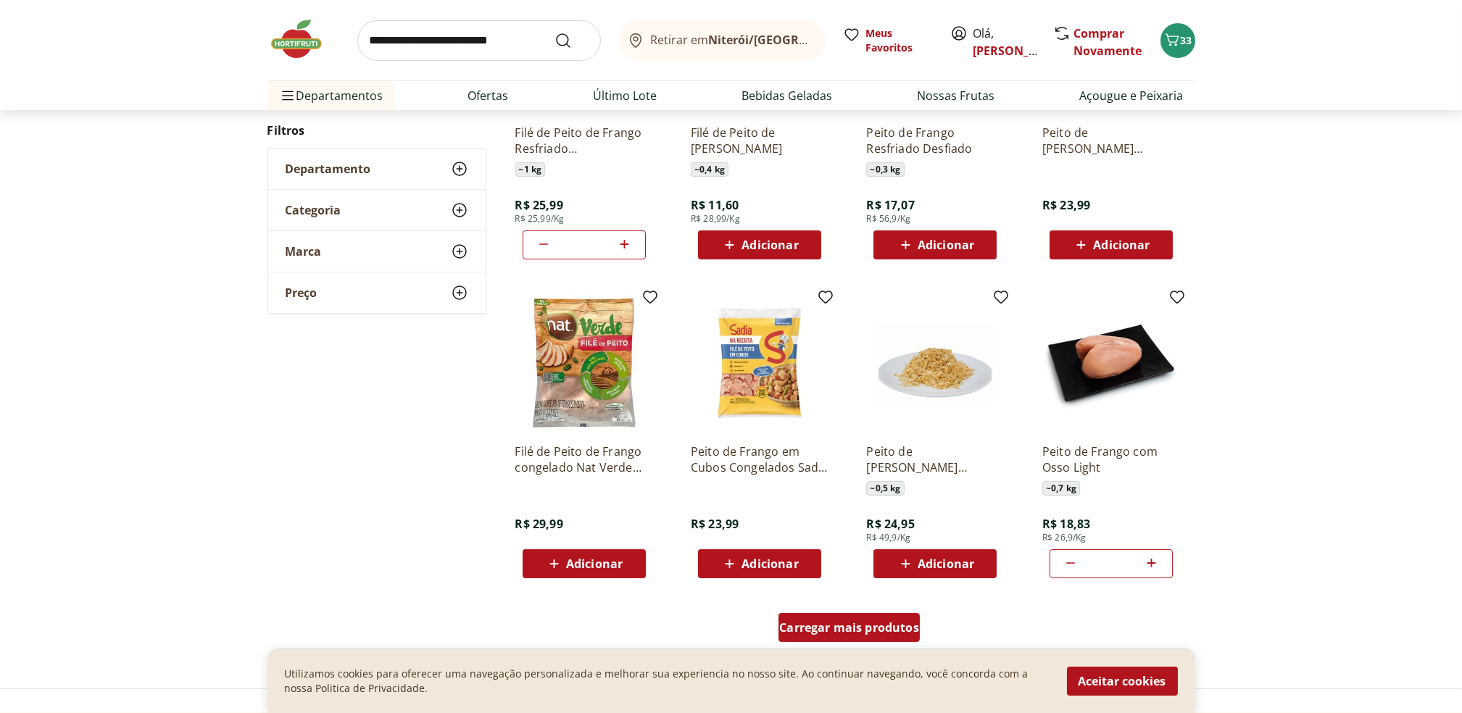
click at [911, 642] on link "Carregar mais produtos" at bounding box center [849, 630] width 141 height 35
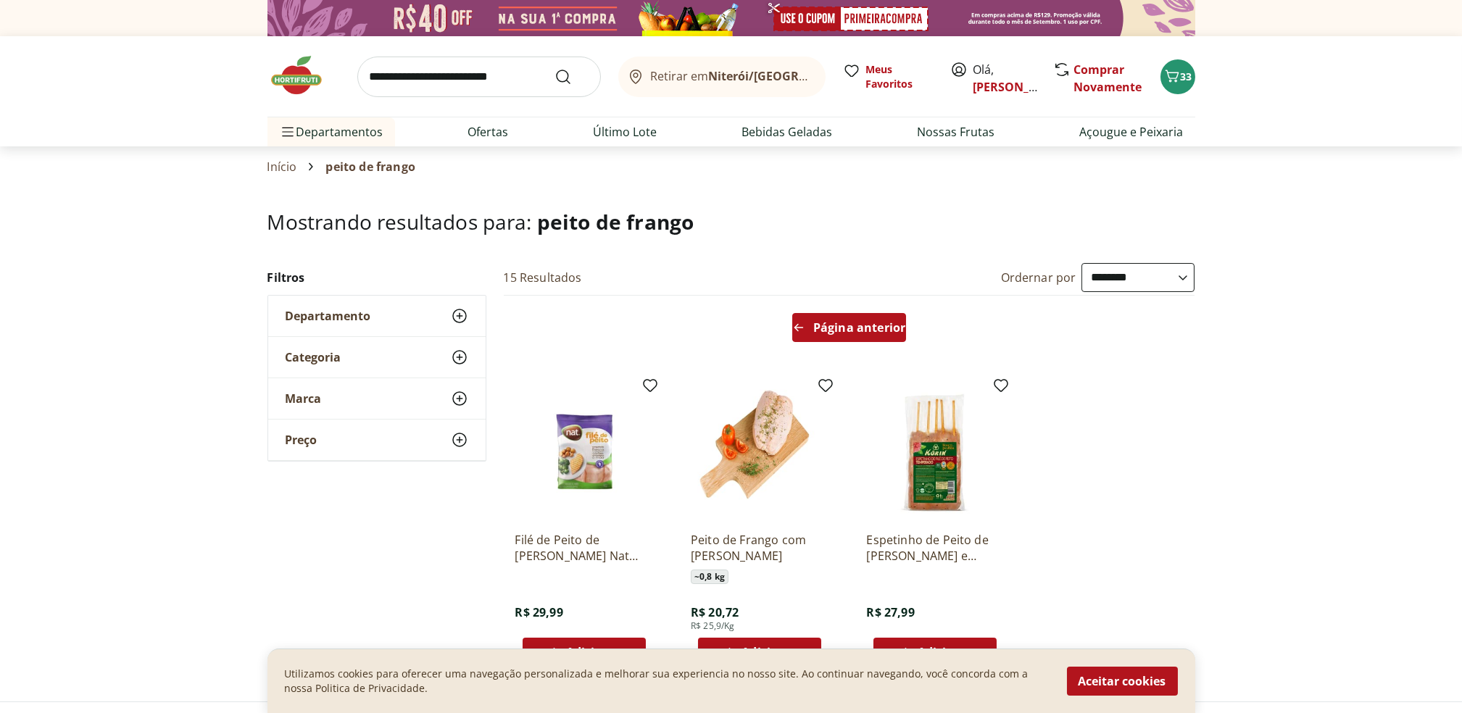
click at [875, 327] on span "Página anterior" at bounding box center [859, 328] width 92 height 12
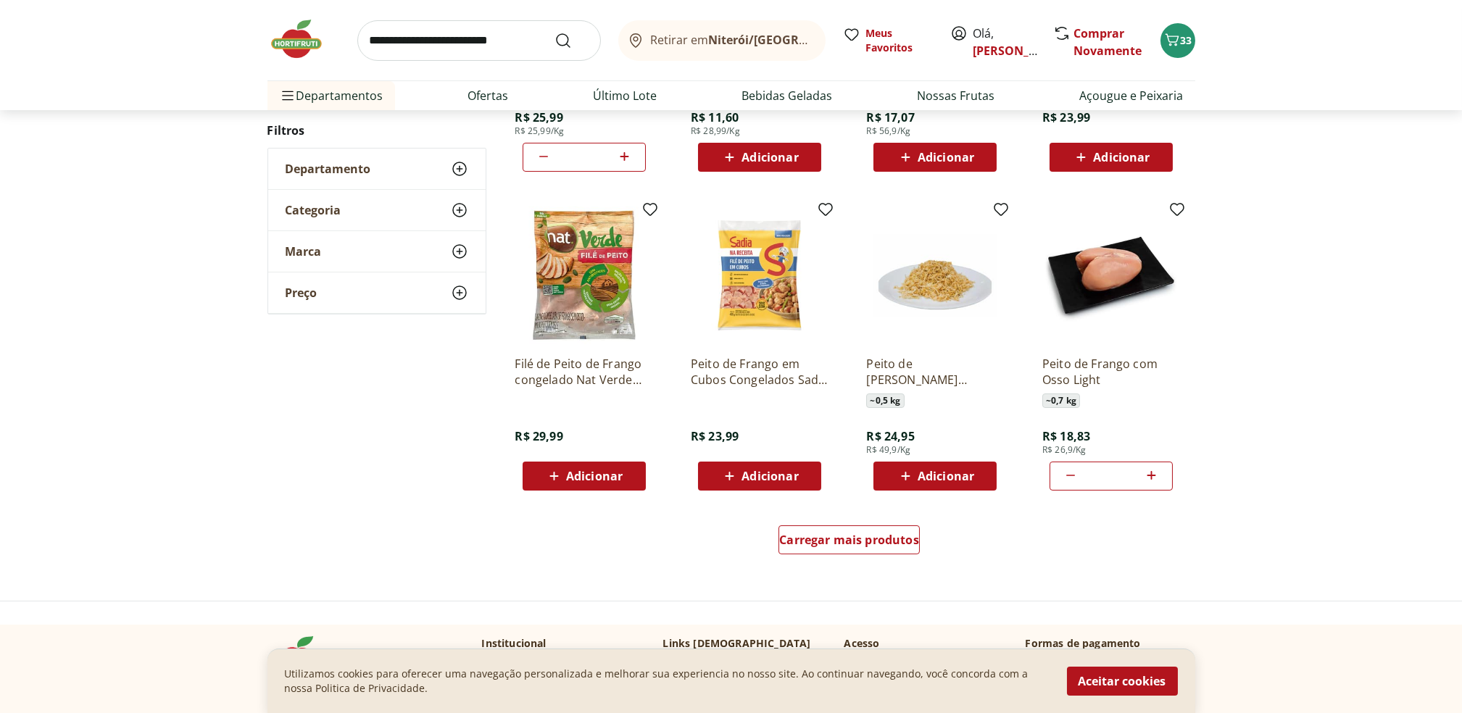
scroll to position [752, 0]
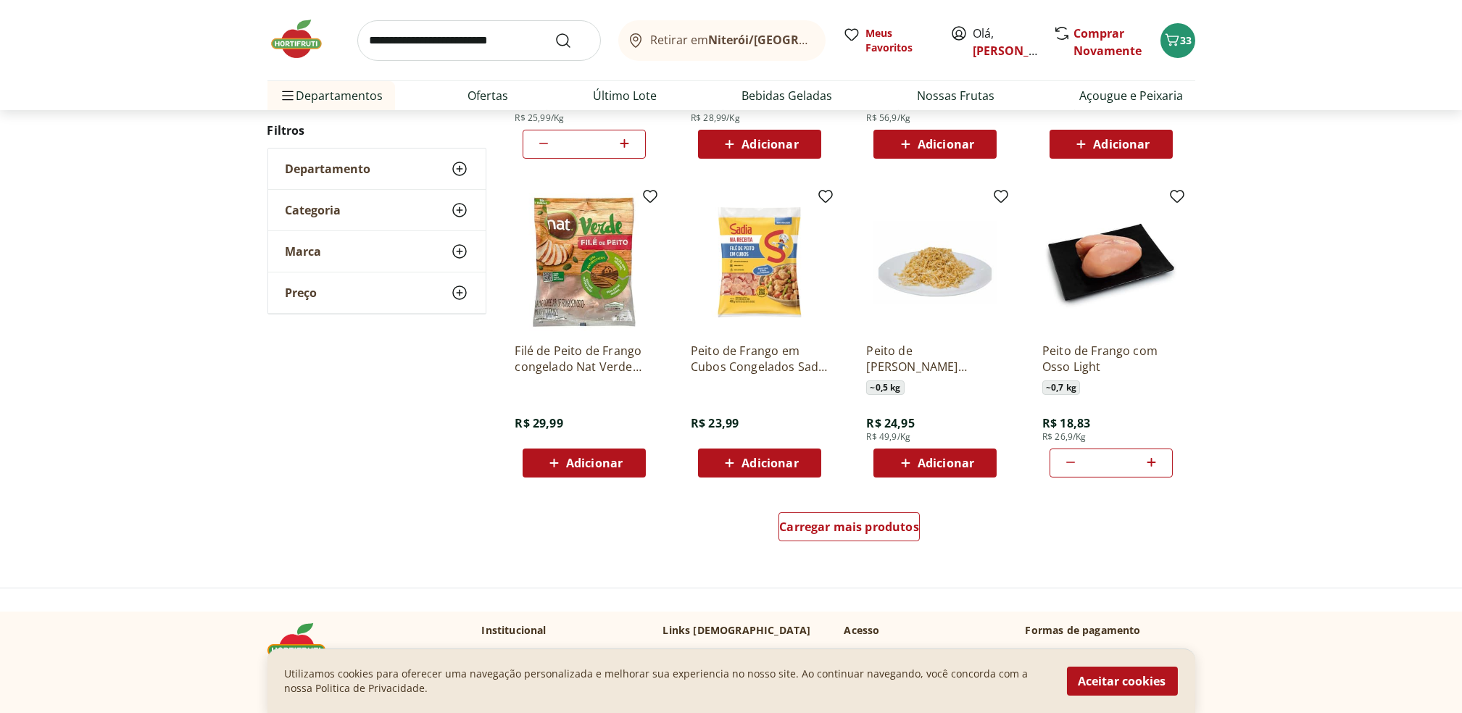
click at [771, 294] on img at bounding box center [760, 263] width 138 height 138
type input "*"
click at [281, 33] on img at bounding box center [304, 38] width 72 height 43
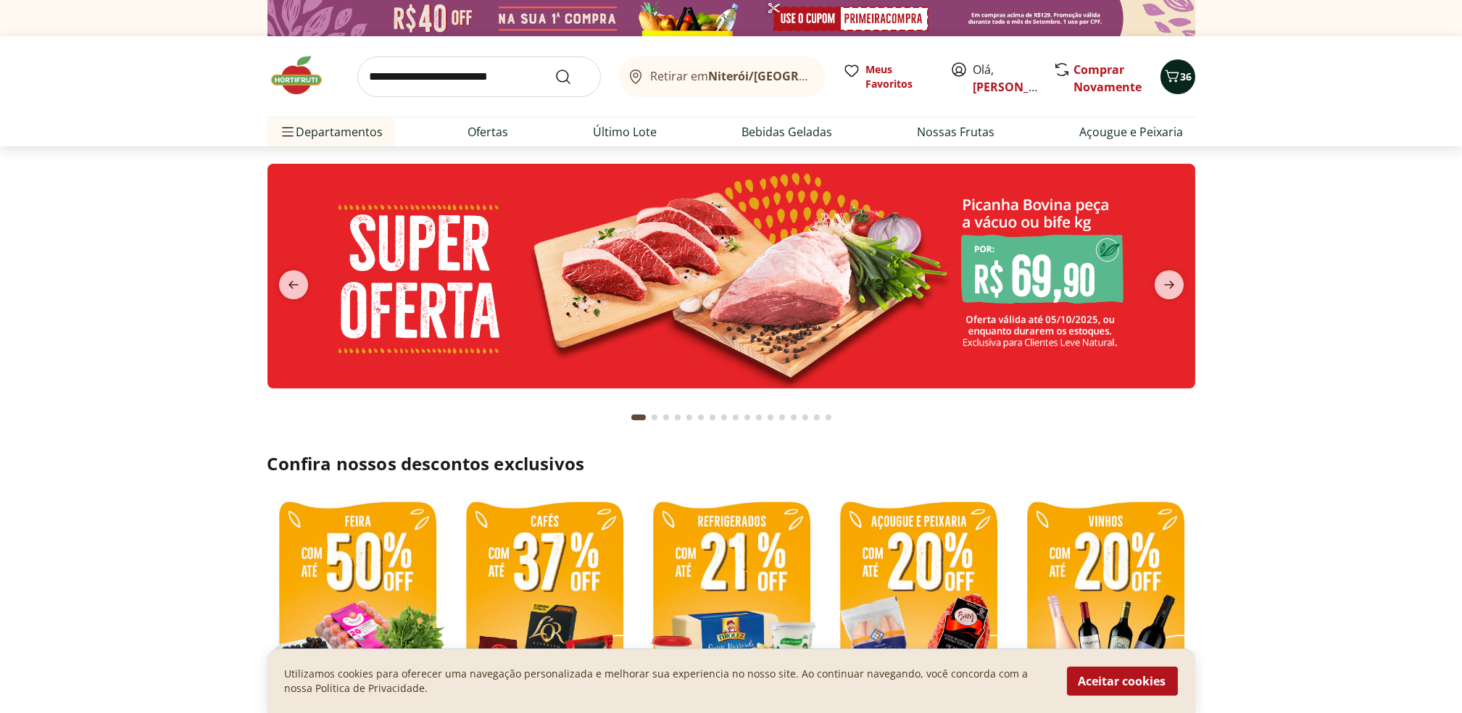
click at [1177, 80] on icon "Carrinho" at bounding box center [1172, 75] width 17 height 17
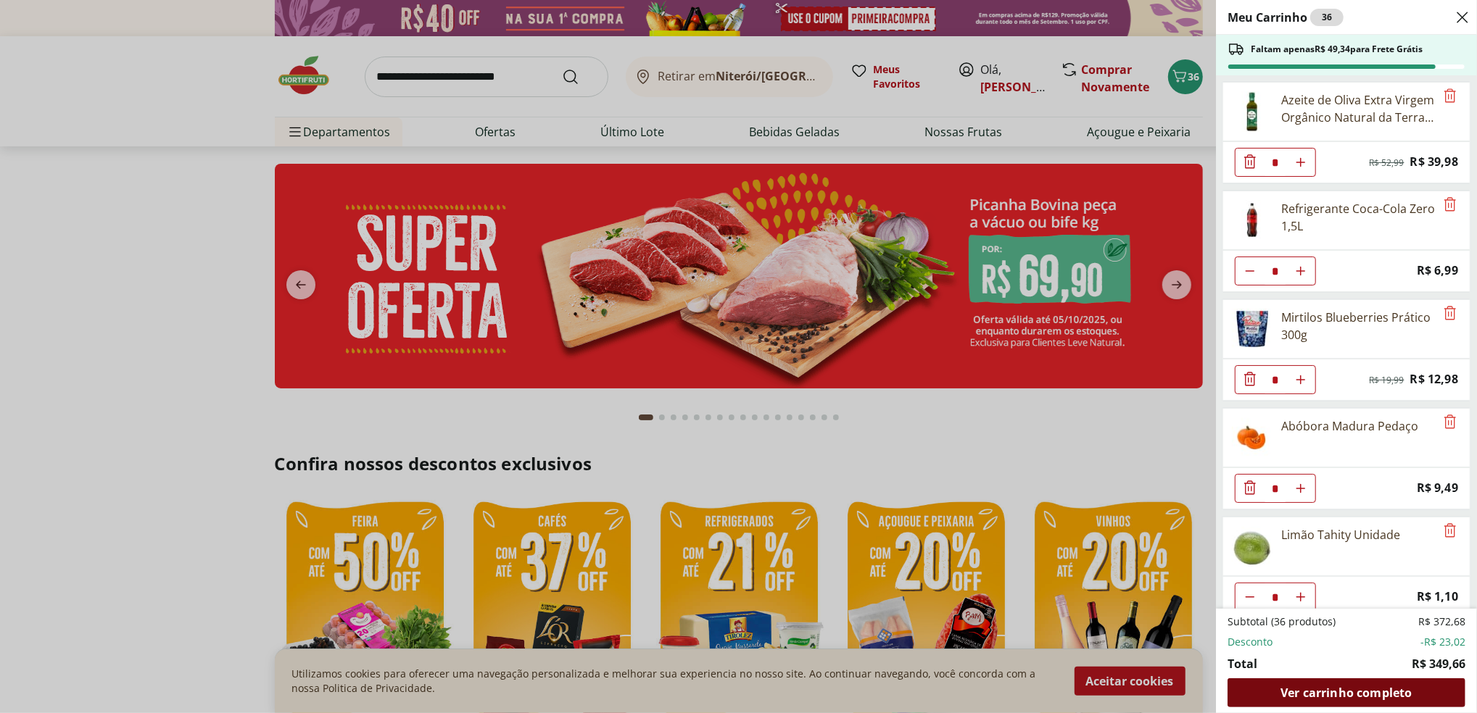
click at [1410, 697] on span "Ver carrinho completo" at bounding box center [1345, 693] width 131 height 12
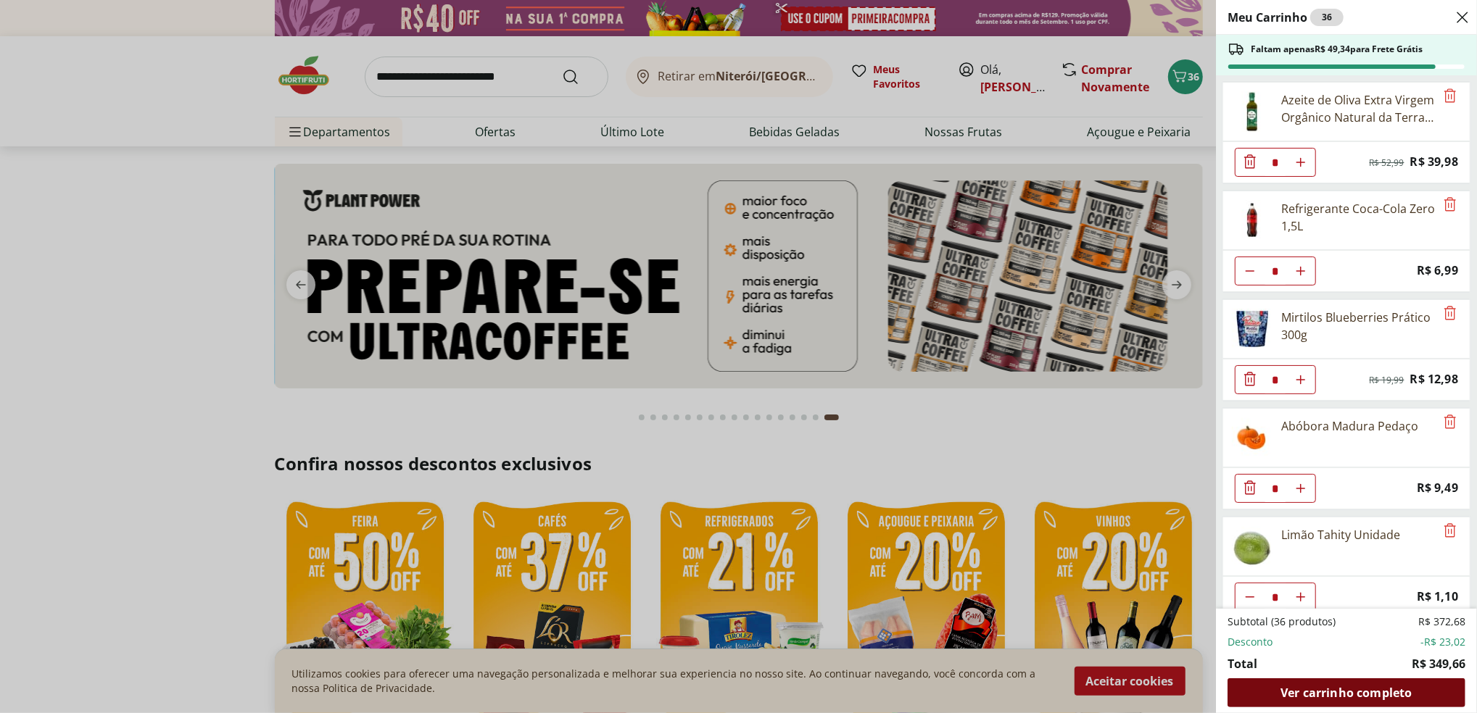
click at [1312, 695] on span "Ver carrinho completo" at bounding box center [1345, 693] width 131 height 12
click at [117, 212] on div "Meu Carrinho 36 Faltam apenas R$ 49,34 para Frete Grátis Azeite de Oliva Extra …" at bounding box center [738, 356] width 1477 height 713
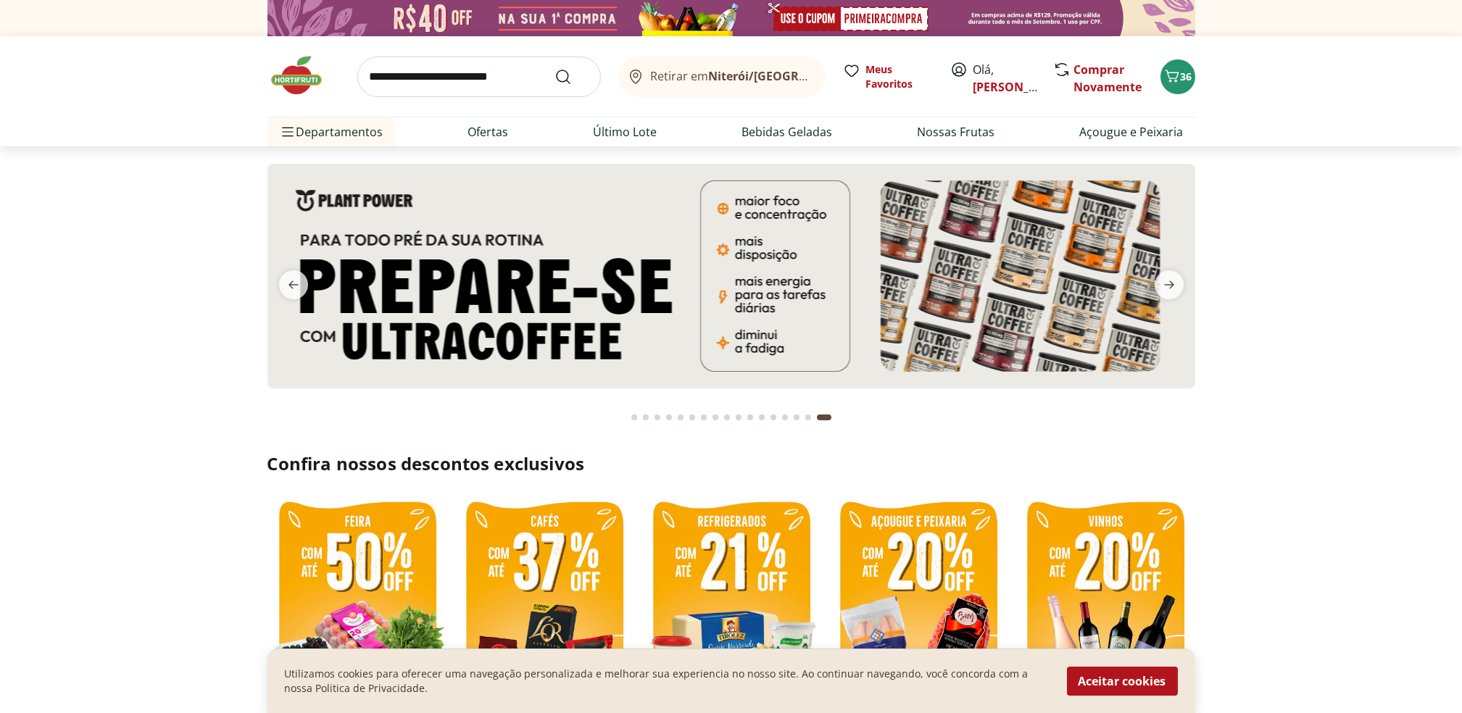
click at [291, 80] on img at bounding box center [304, 75] width 72 height 43
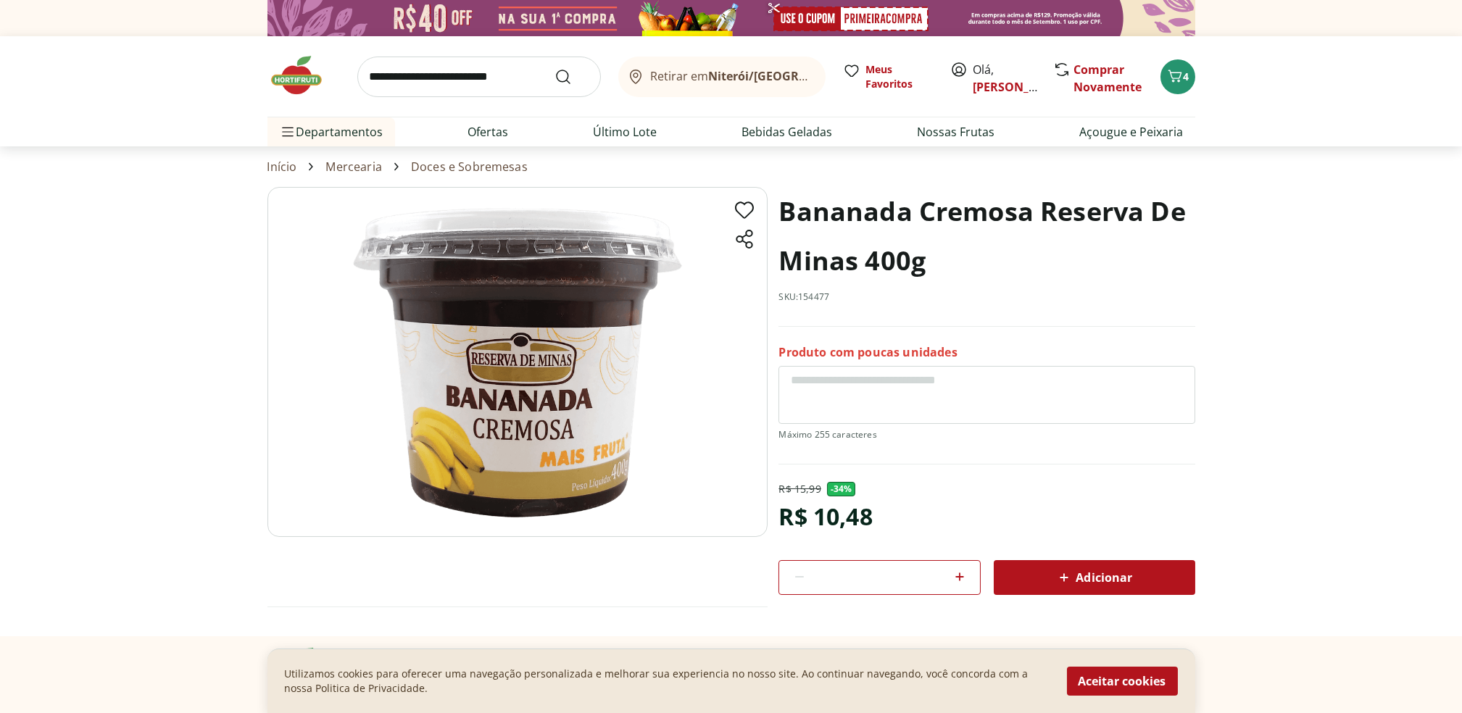
click at [521, 336] on img at bounding box center [518, 362] width 500 height 350
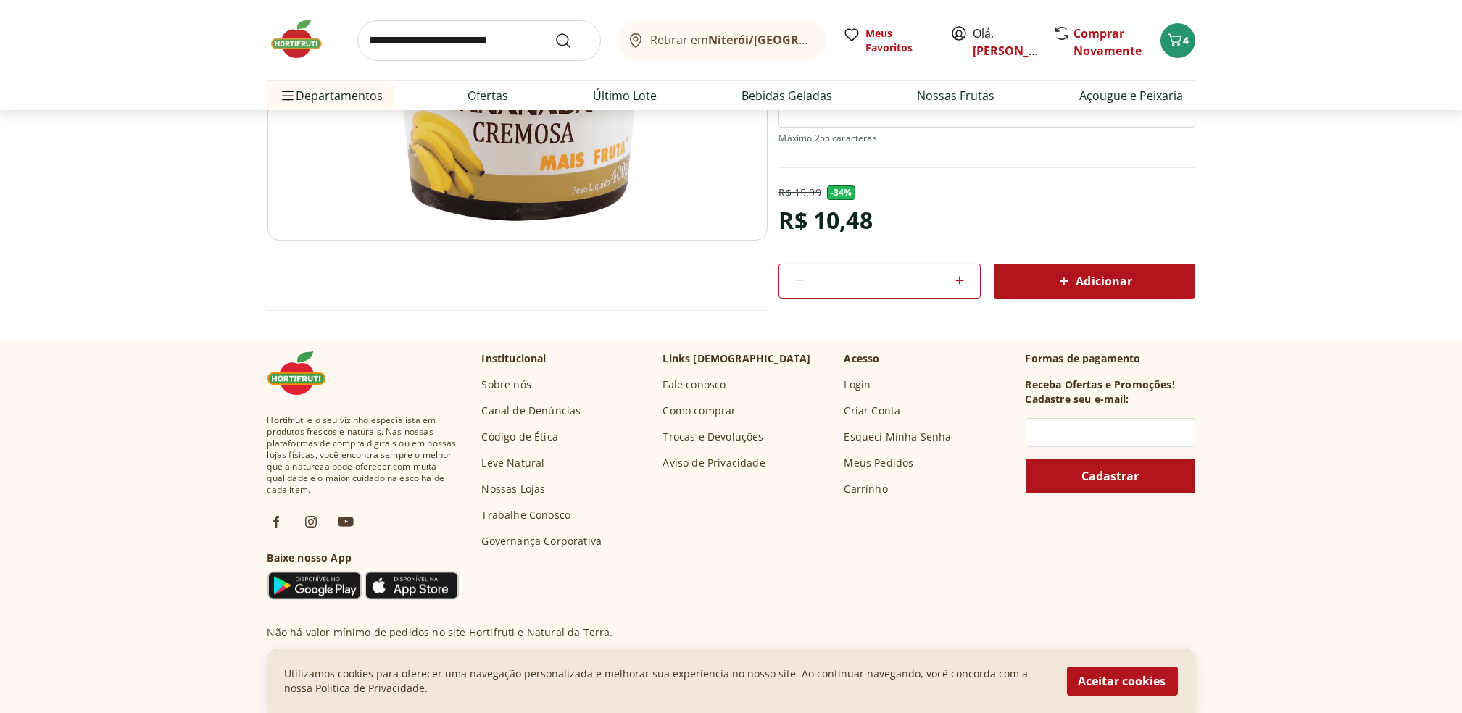
scroll to position [297, 0]
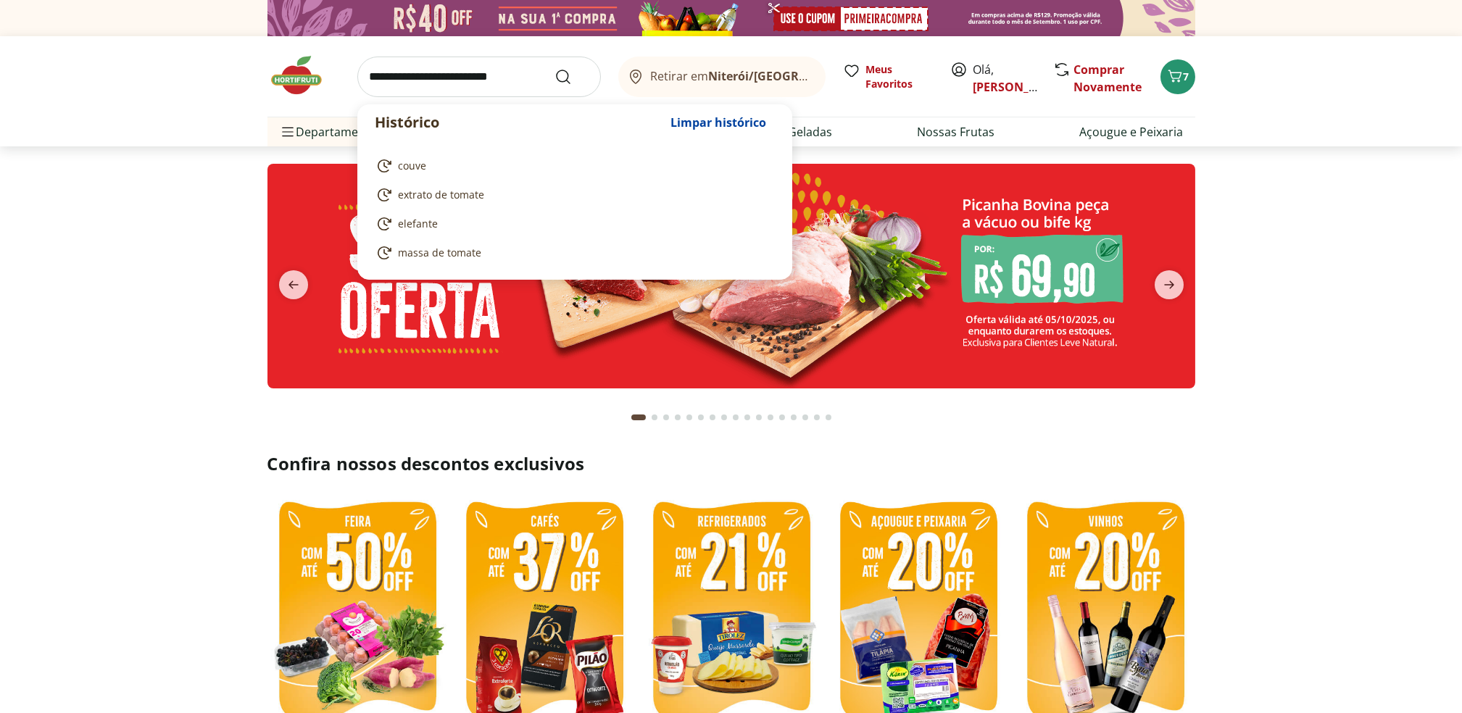
click at [456, 86] on input "search" at bounding box center [479, 77] width 244 height 41
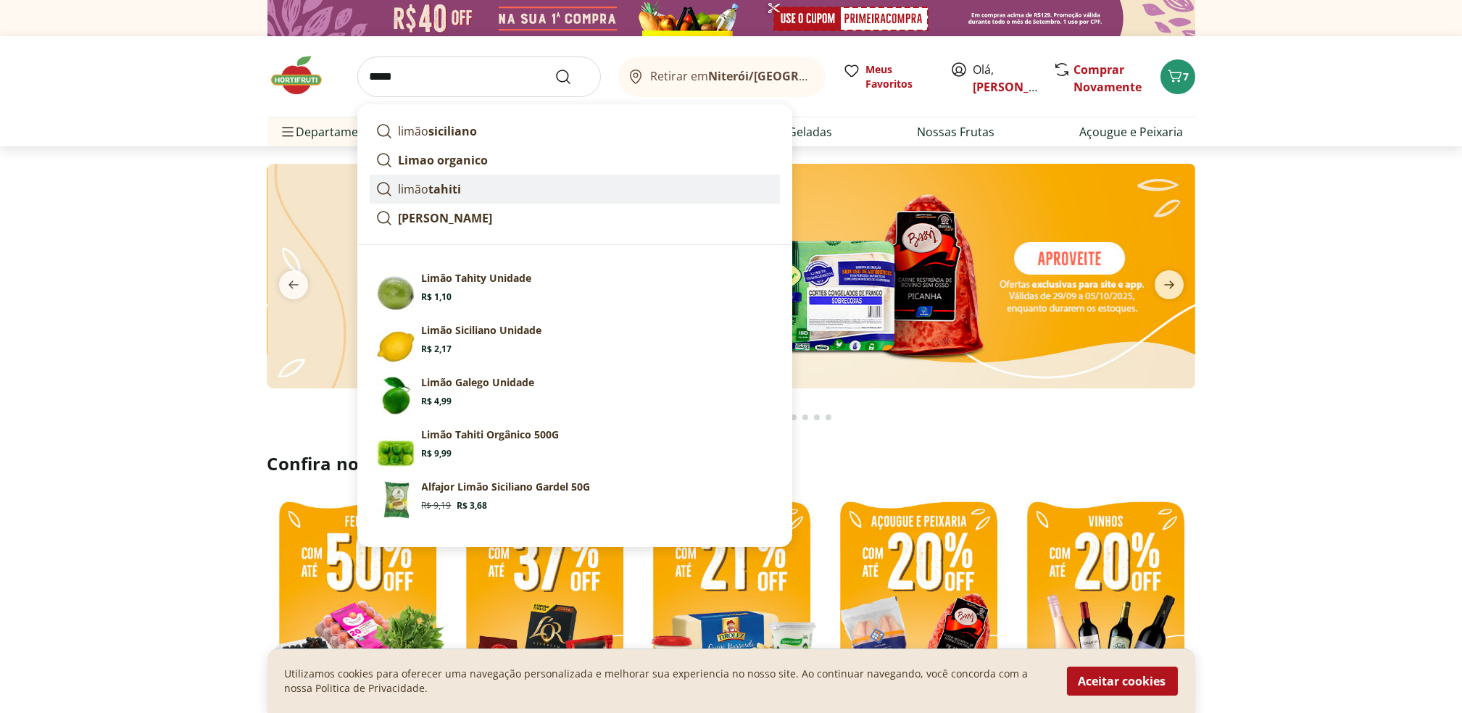
click at [413, 183] on p "limão [GEOGRAPHIC_DATA]" at bounding box center [430, 189] width 63 height 17
type input "**********"
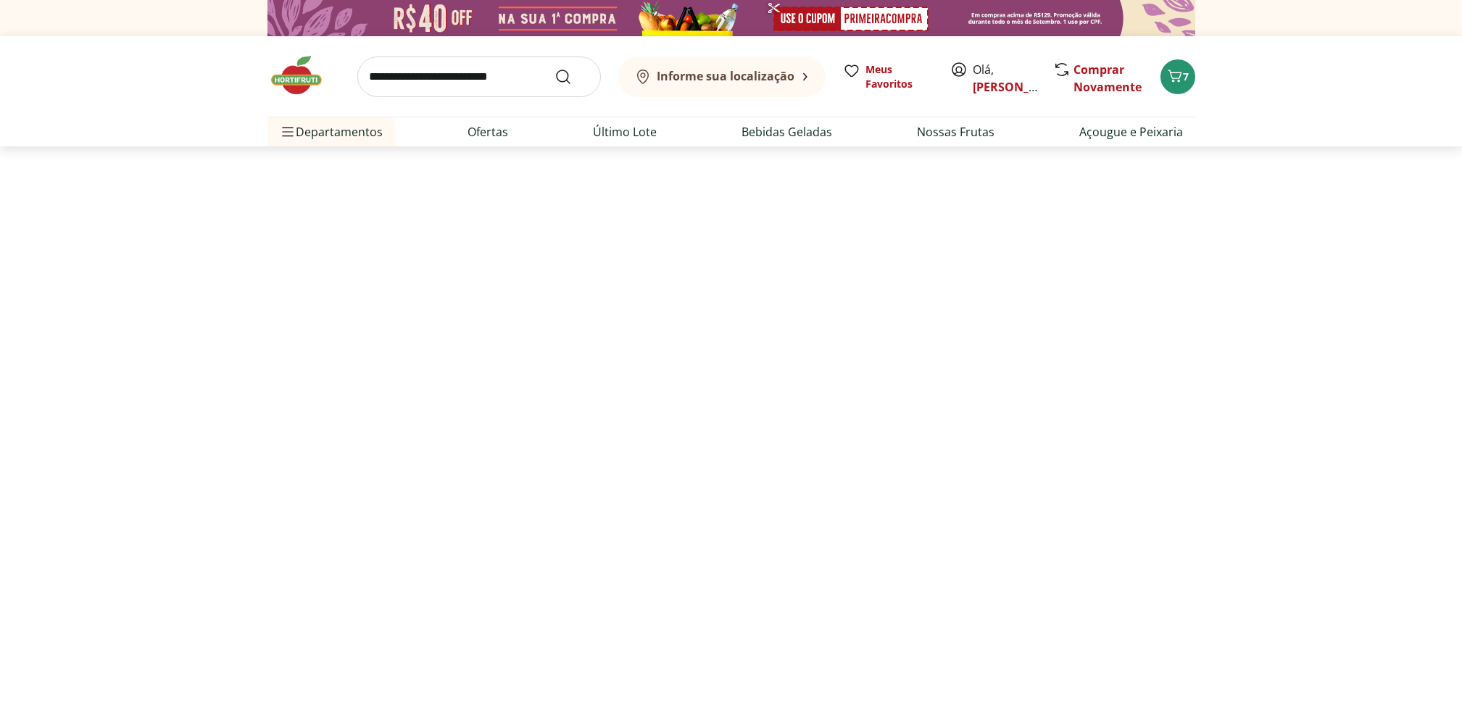
select select "**********"
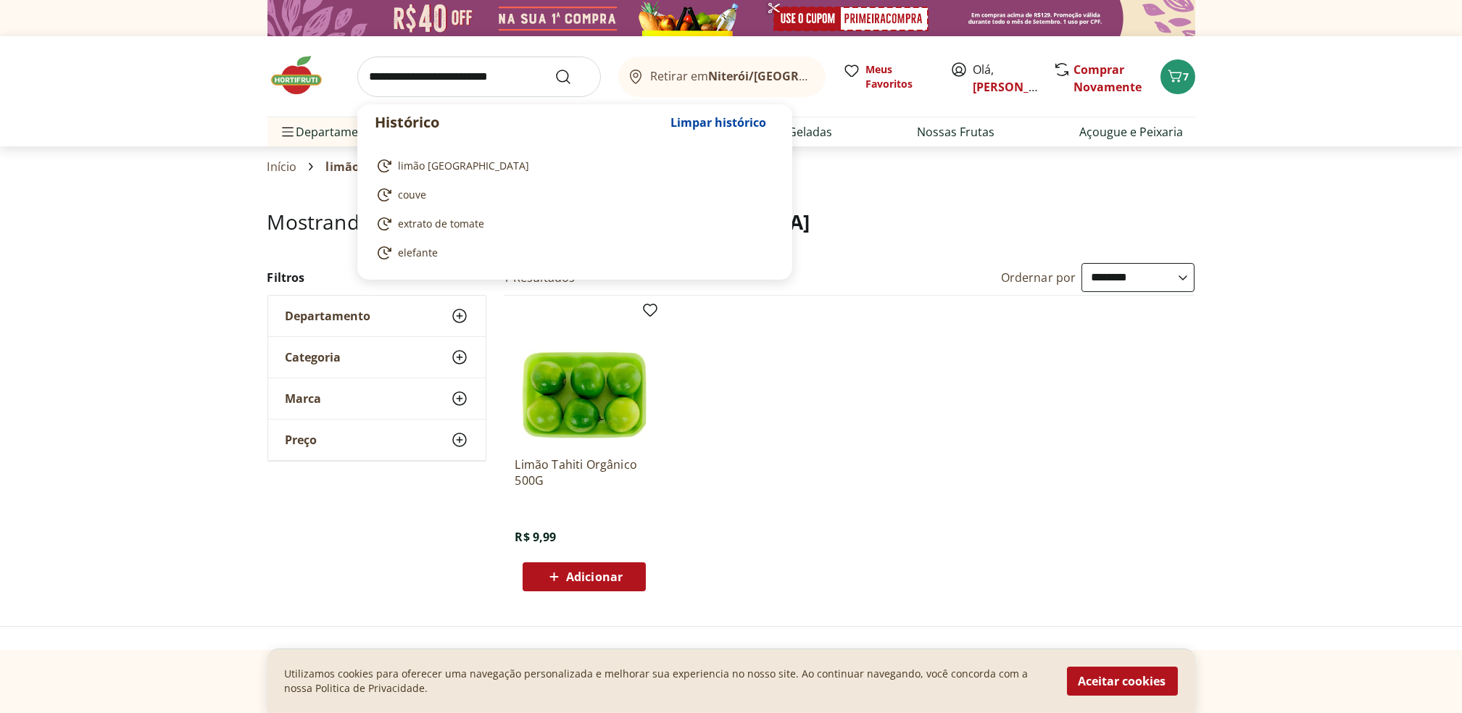
click at [478, 96] on input "search" at bounding box center [479, 77] width 244 height 41
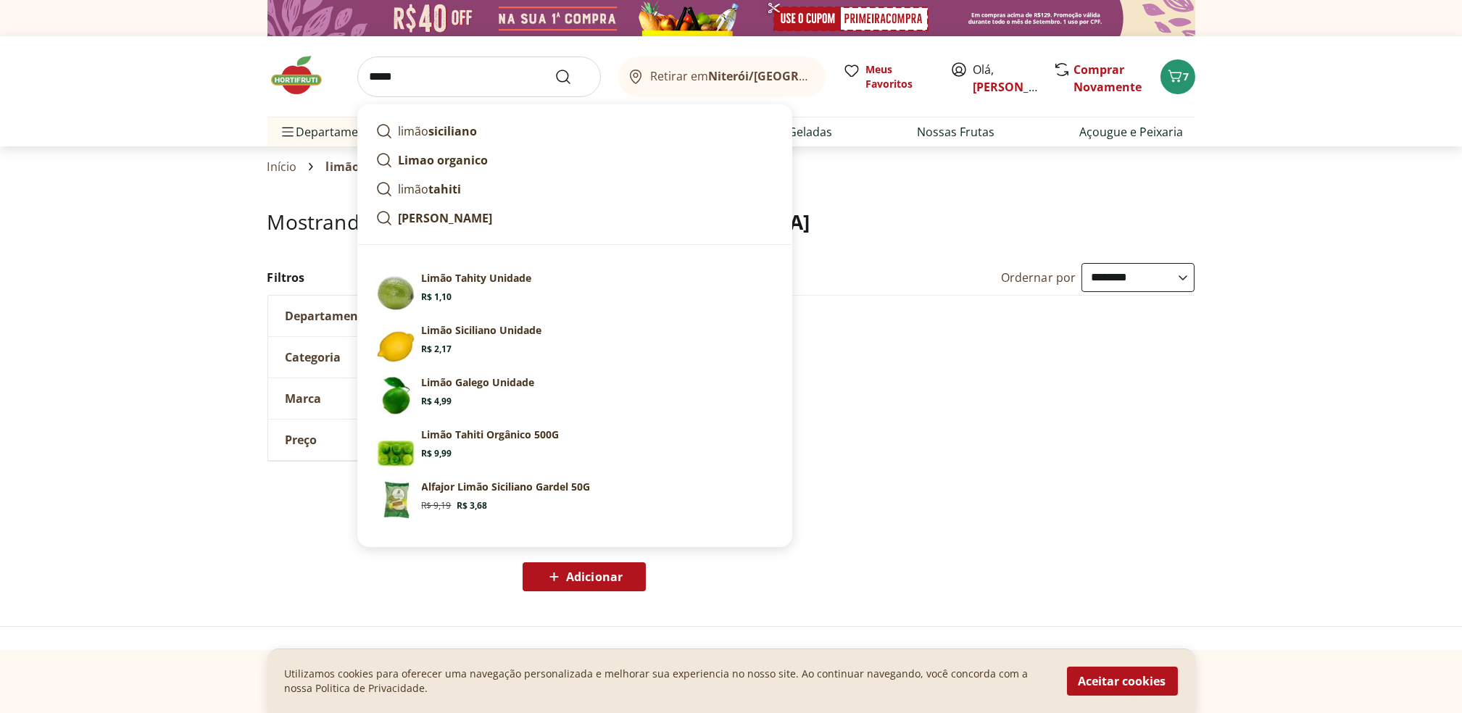
type input "*****"
click at [555, 68] on button "Submit Search" at bounding box center [572, 76] width 35 height 17
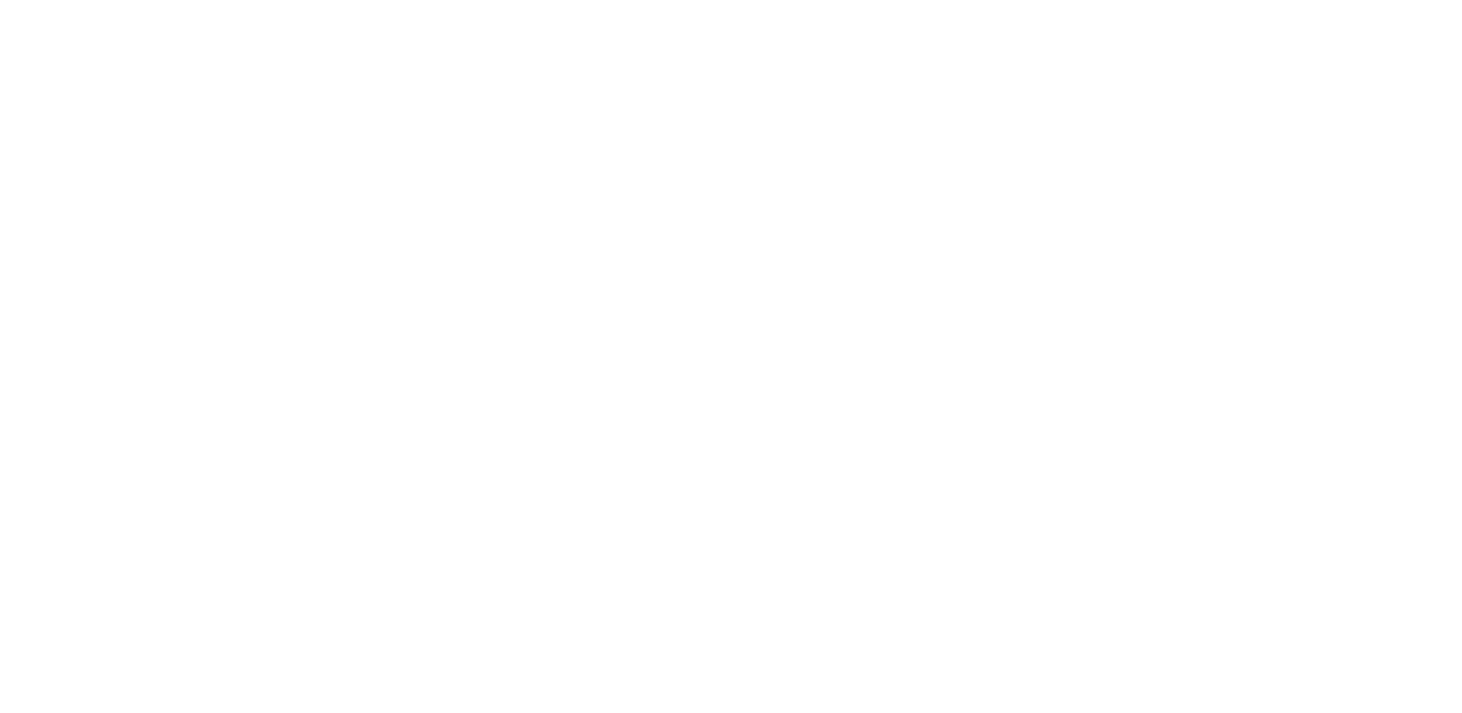
select select "**********"
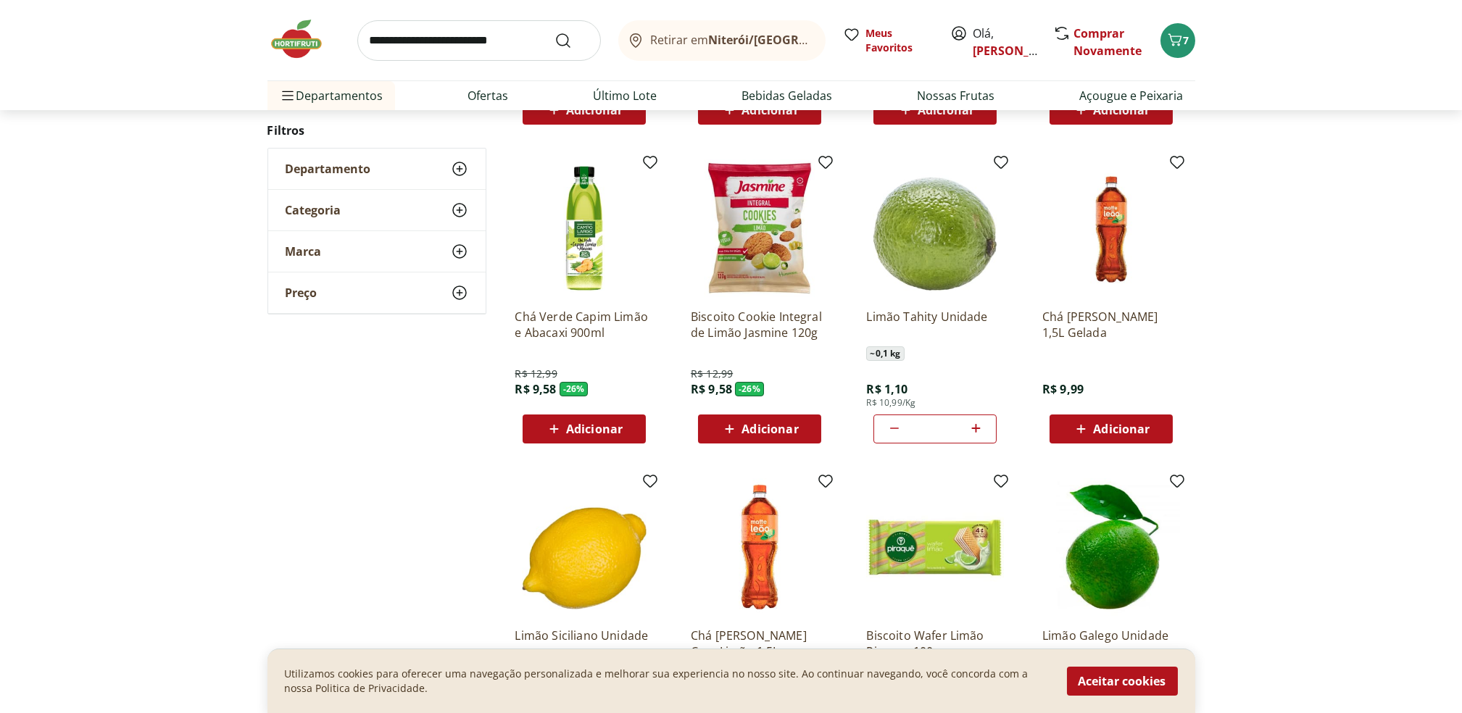
scroll to position [466, 0]
click at [982, 433] on icon at bounding box center [976, 428] width 18 height 17
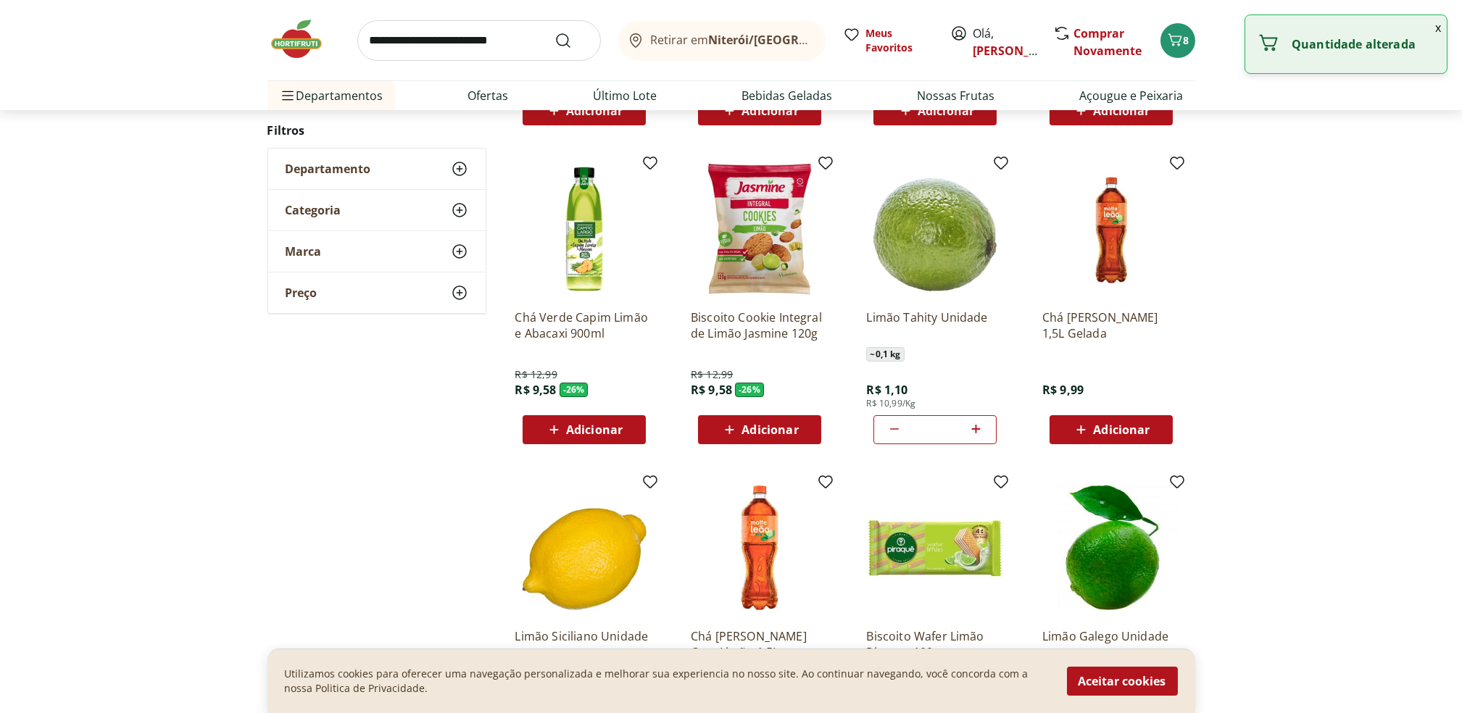
click at [982, 433] on icon at bounding box center [976, 428] width 18 height 17
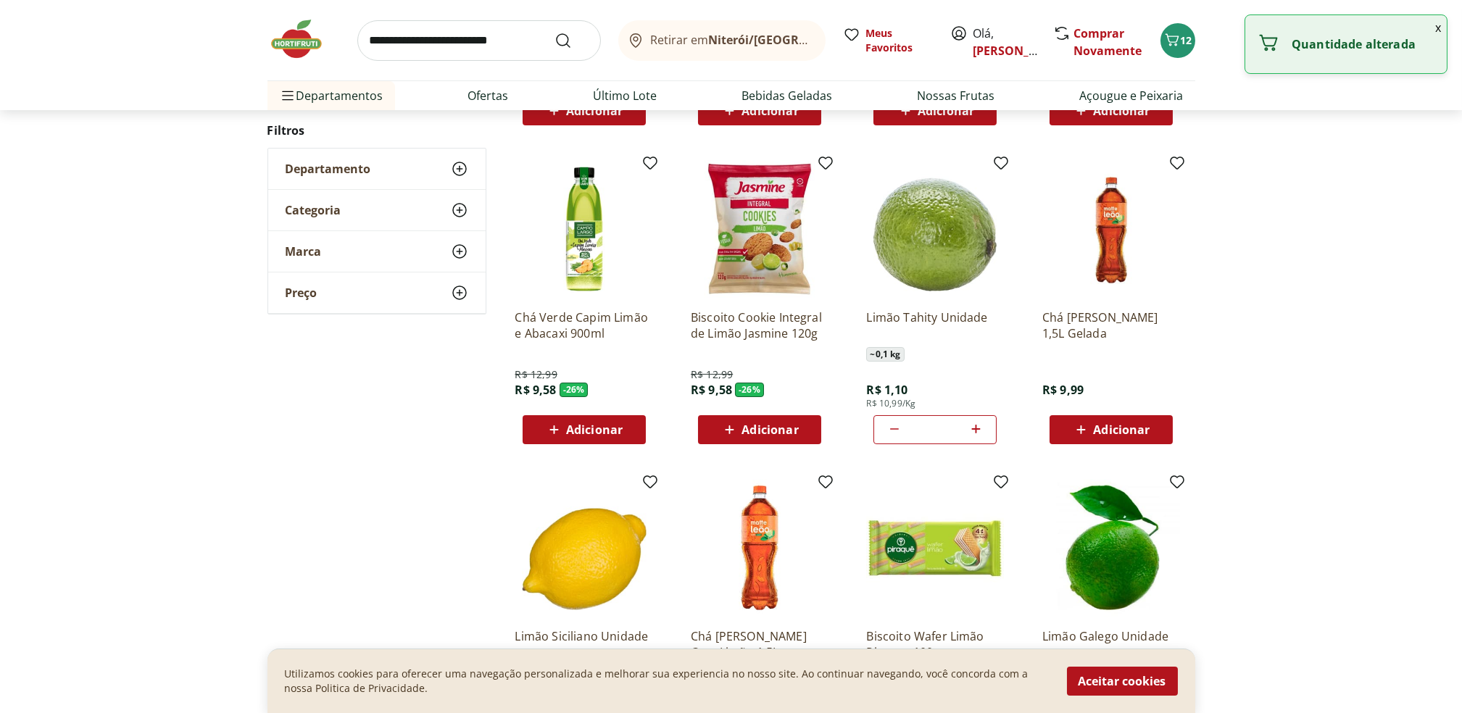
type input "*"
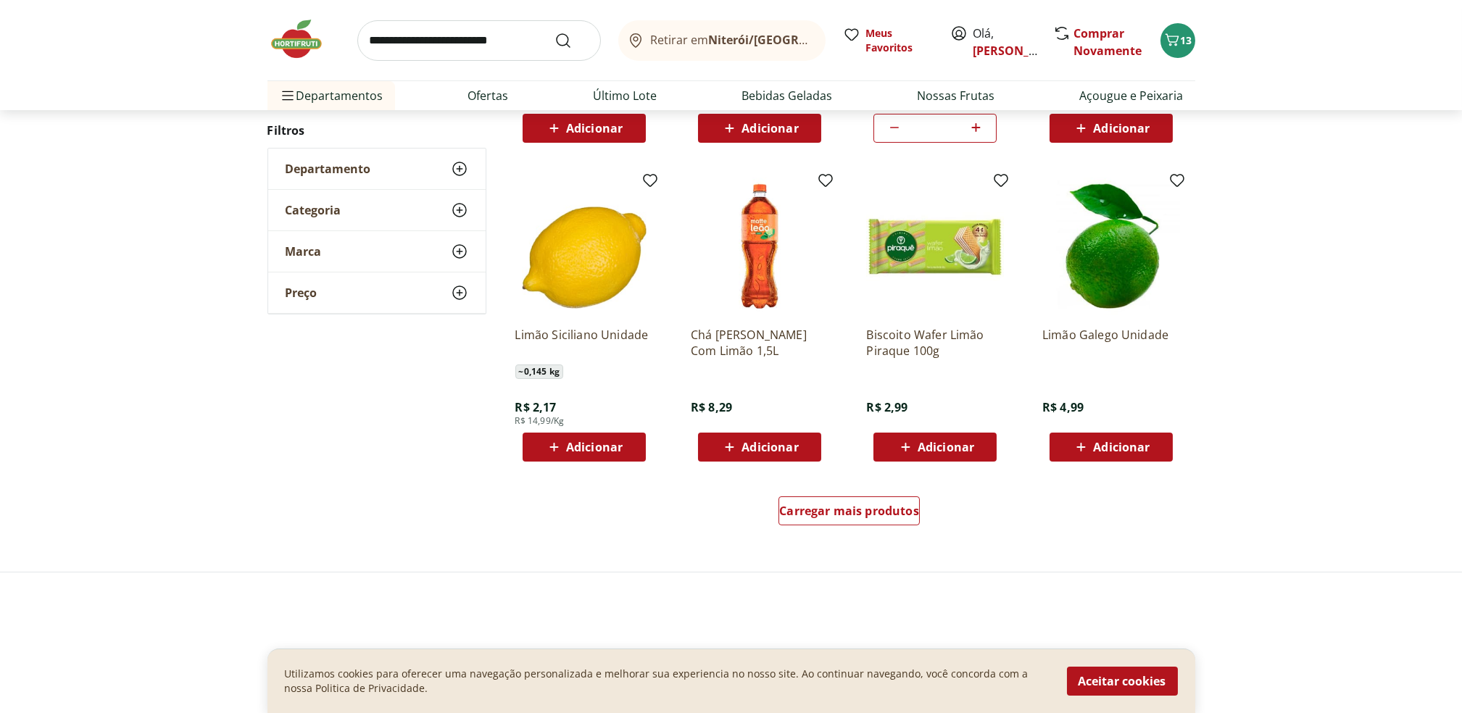
scroll to position [772, 0]
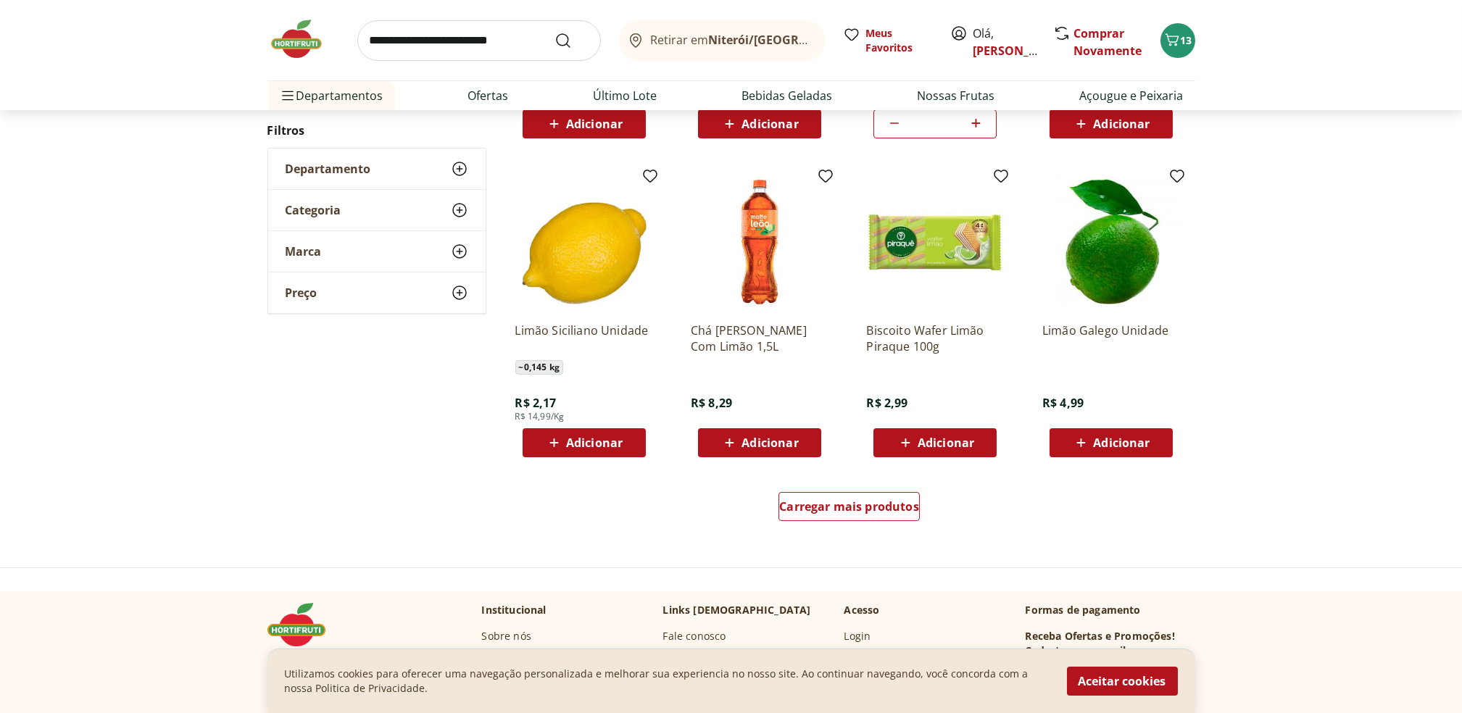
click at [586, 450] on span "Adicionar" at bounding box center [584, 442] width 78 height 17
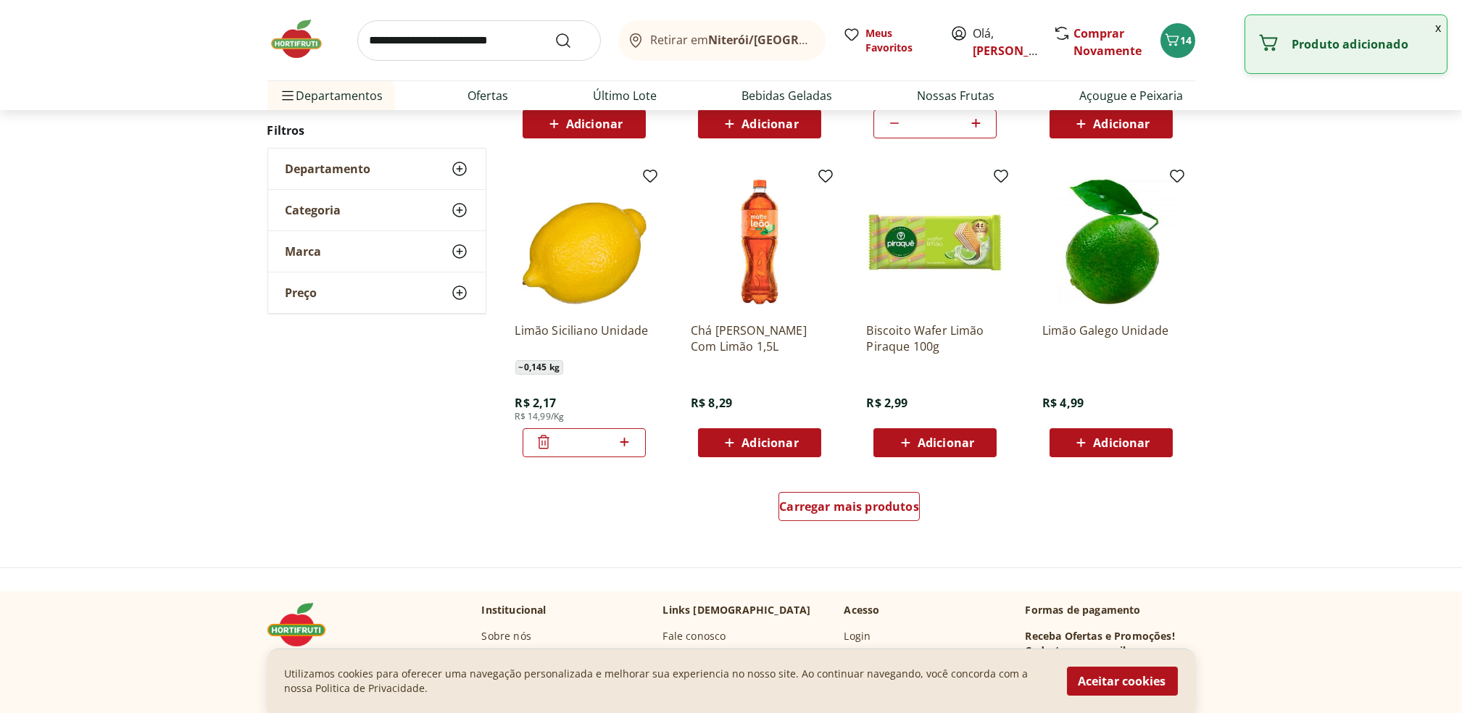
click at [621, 448] on icon at bounding box center [624, 442] width 18 height 17
type input "*"
click at [294, 27] on img at bounding box center [304, 38] width 72 height 43
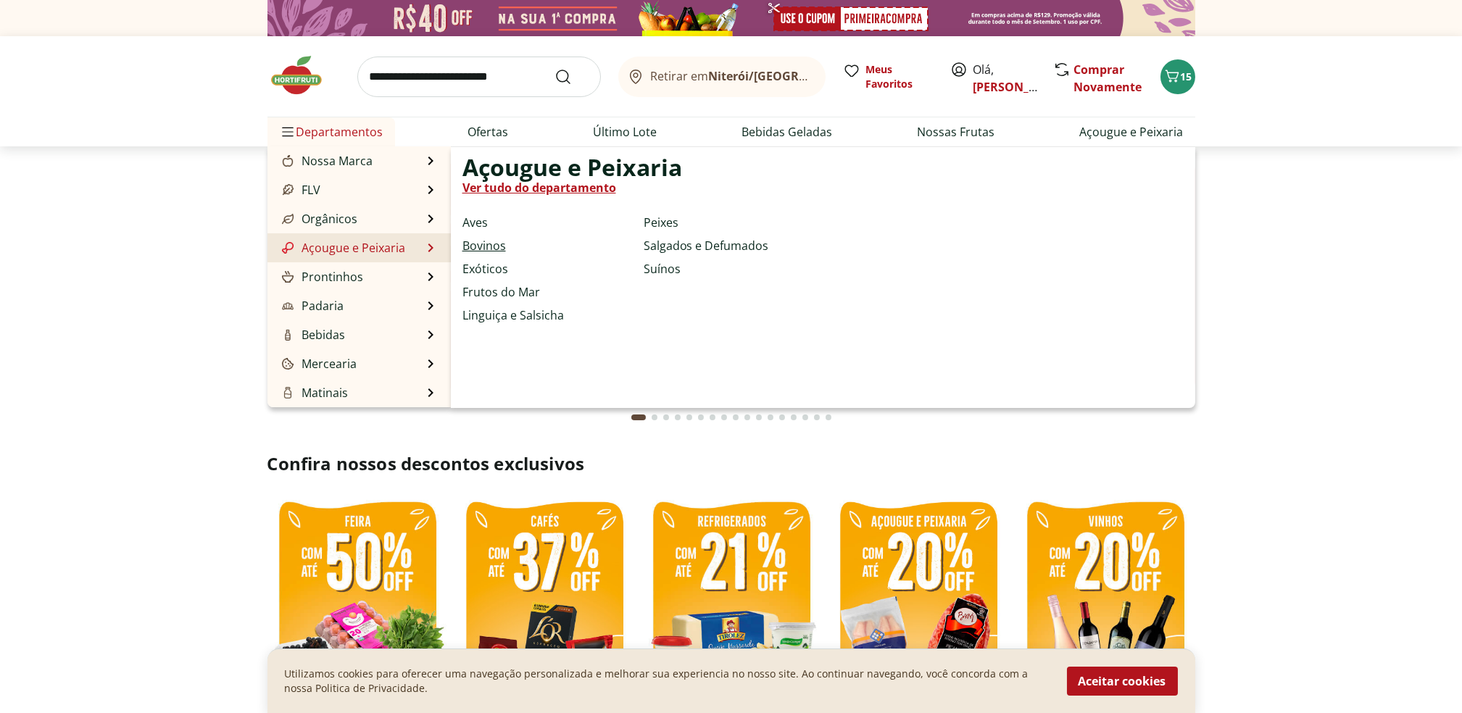
click at [485, 245] on link "Bovinos" at bounding box center [484, 245] width 43 height 17
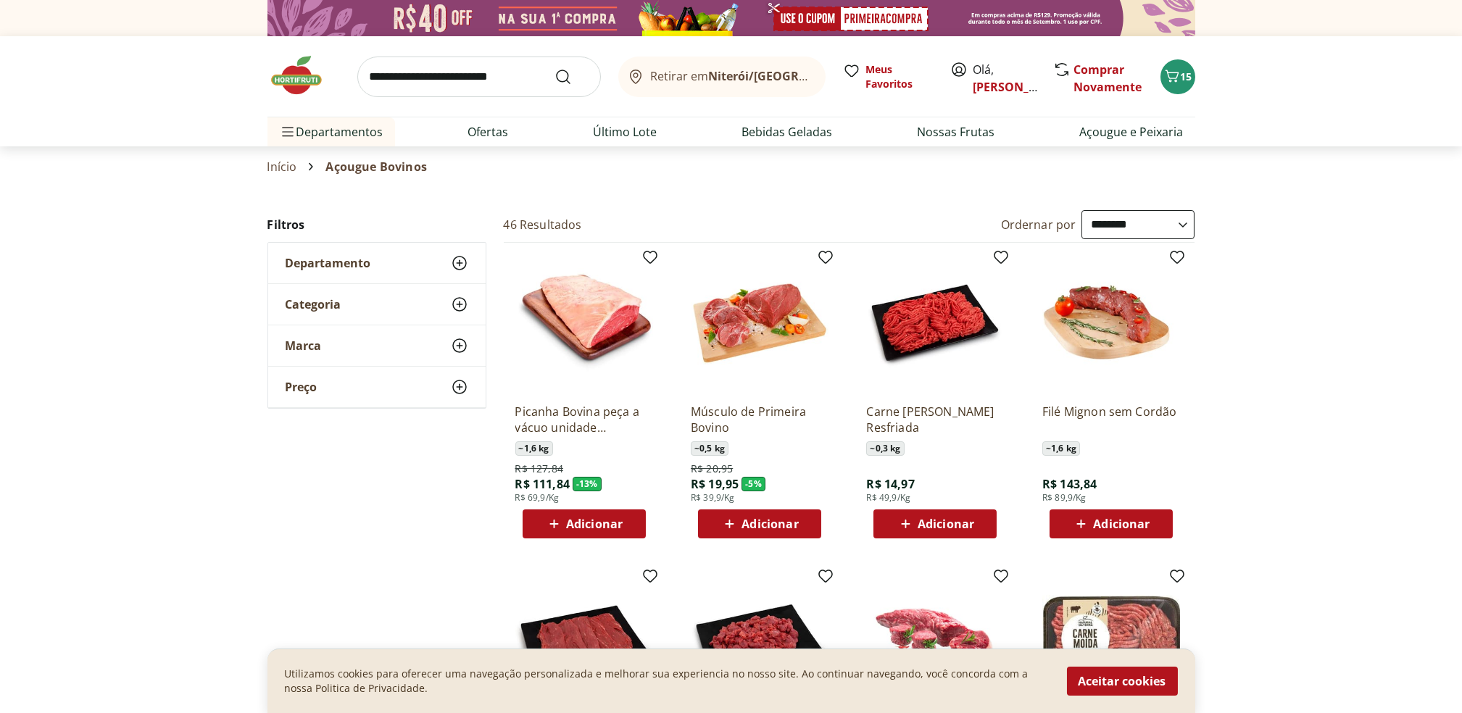
click at [1191, 224] on select "**********" at bounding box center [1138, 224] width 113 height 29
select select "*********"
click at [1082, 210] on select "**********" at bounding box center [1138, 224] width 113 height 29
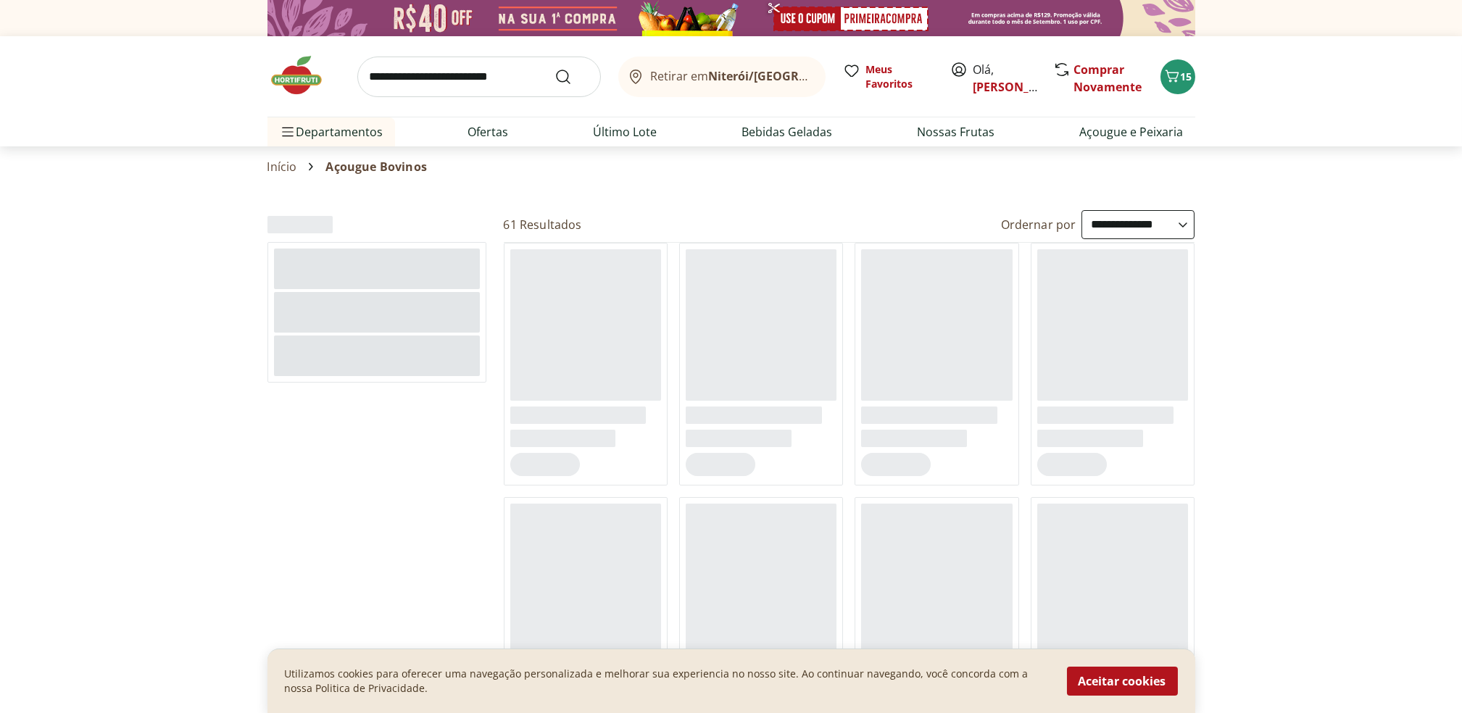
click at [1150, 270] on div at bounding box center [1037, 325] width 1462 height 152
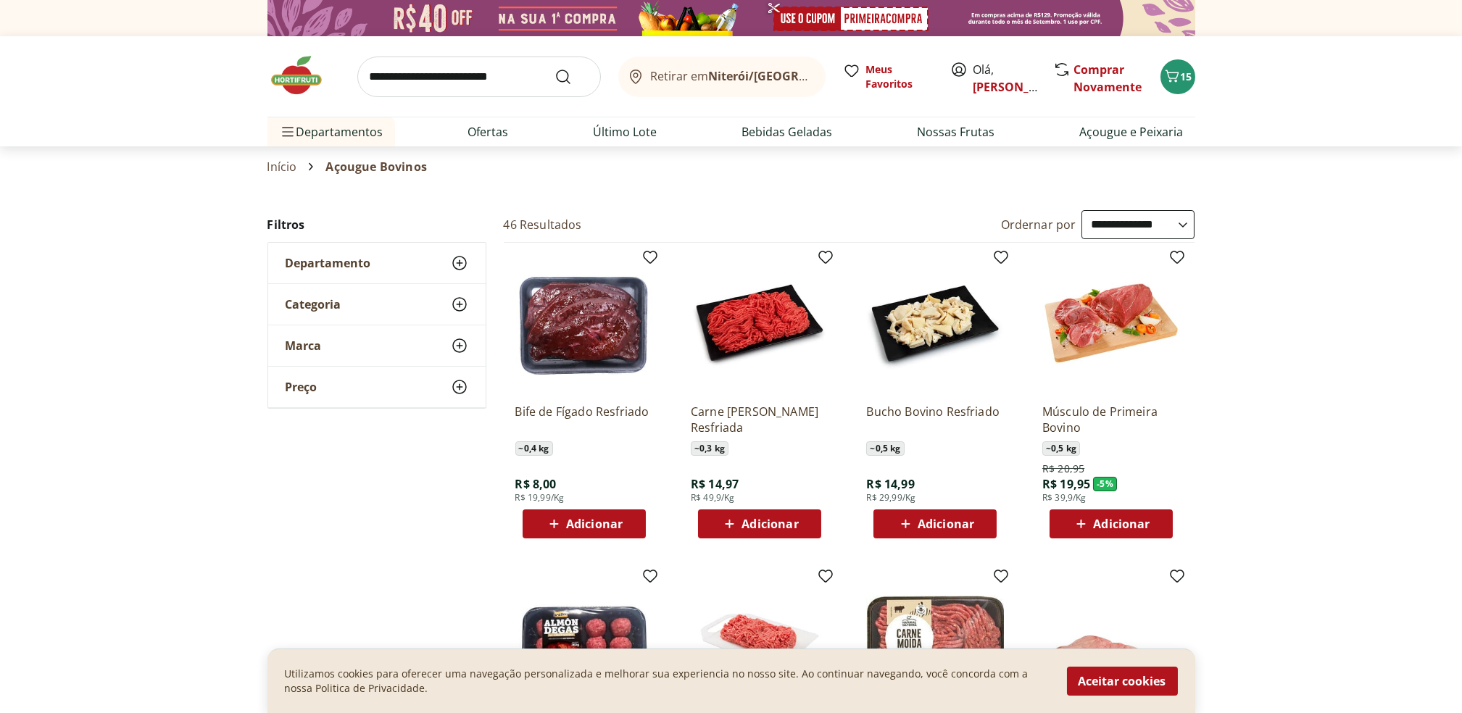
drag, startPoint x: 1177, startPoint y: 242, endPoint x: 1150, endPoint y: 270, distance: 39.0
click at [1150, 270] on img at bounding box center [1111, 323] width 138 height 138
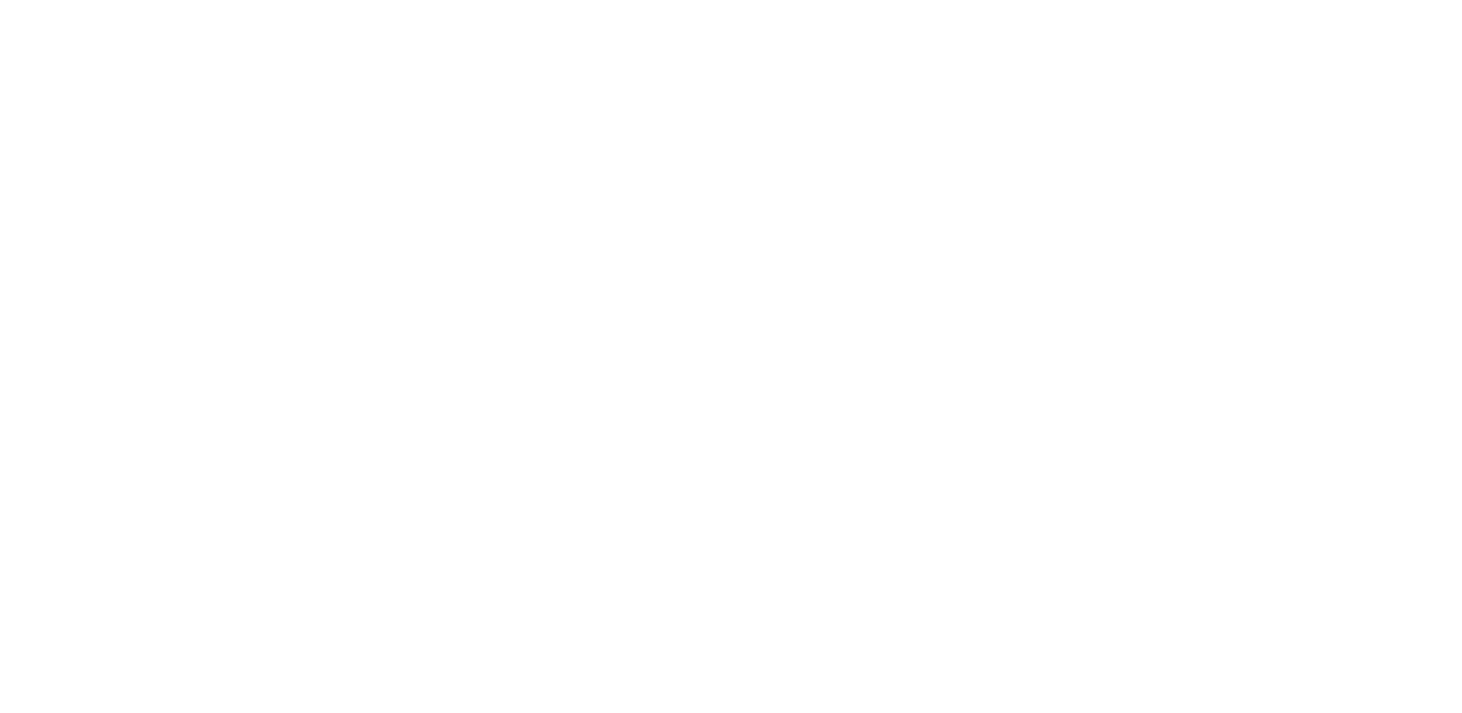
select select "*********"
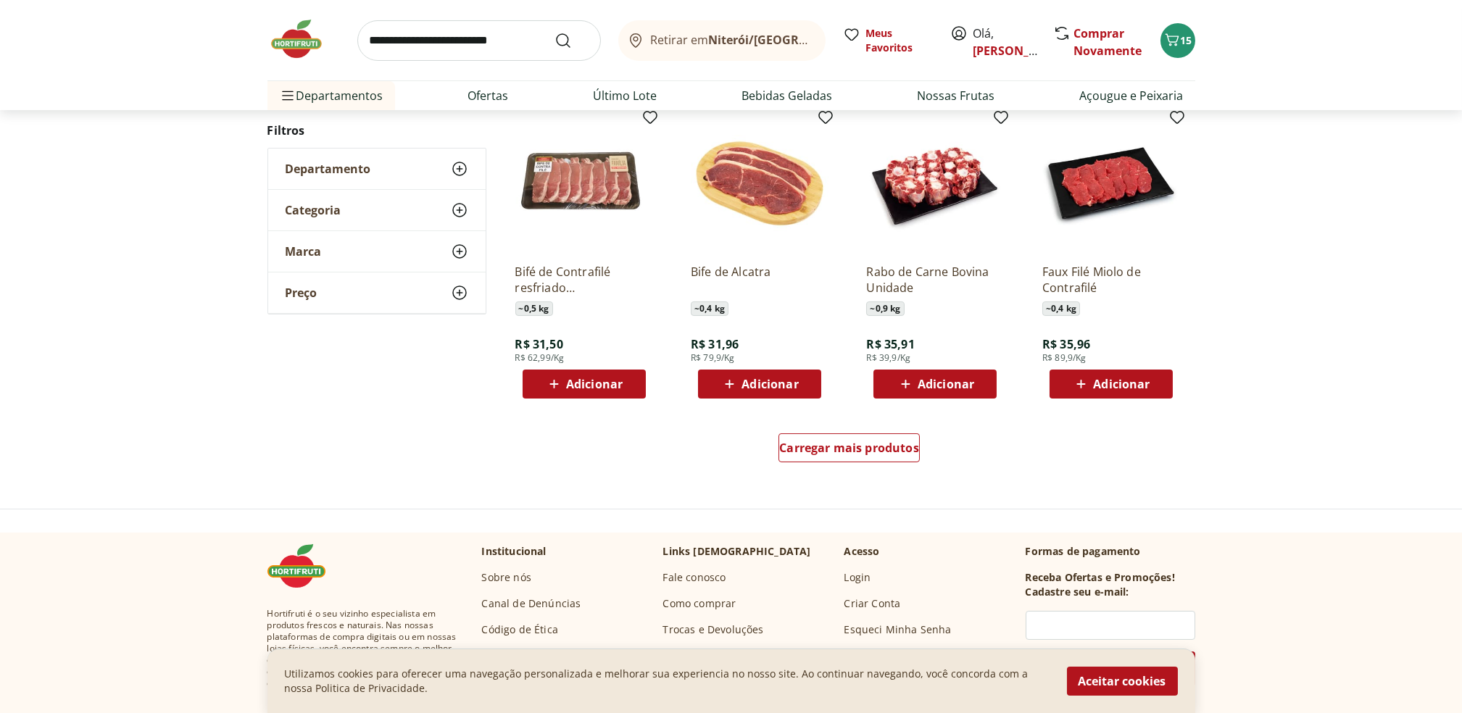
scroll to position [779, 0]
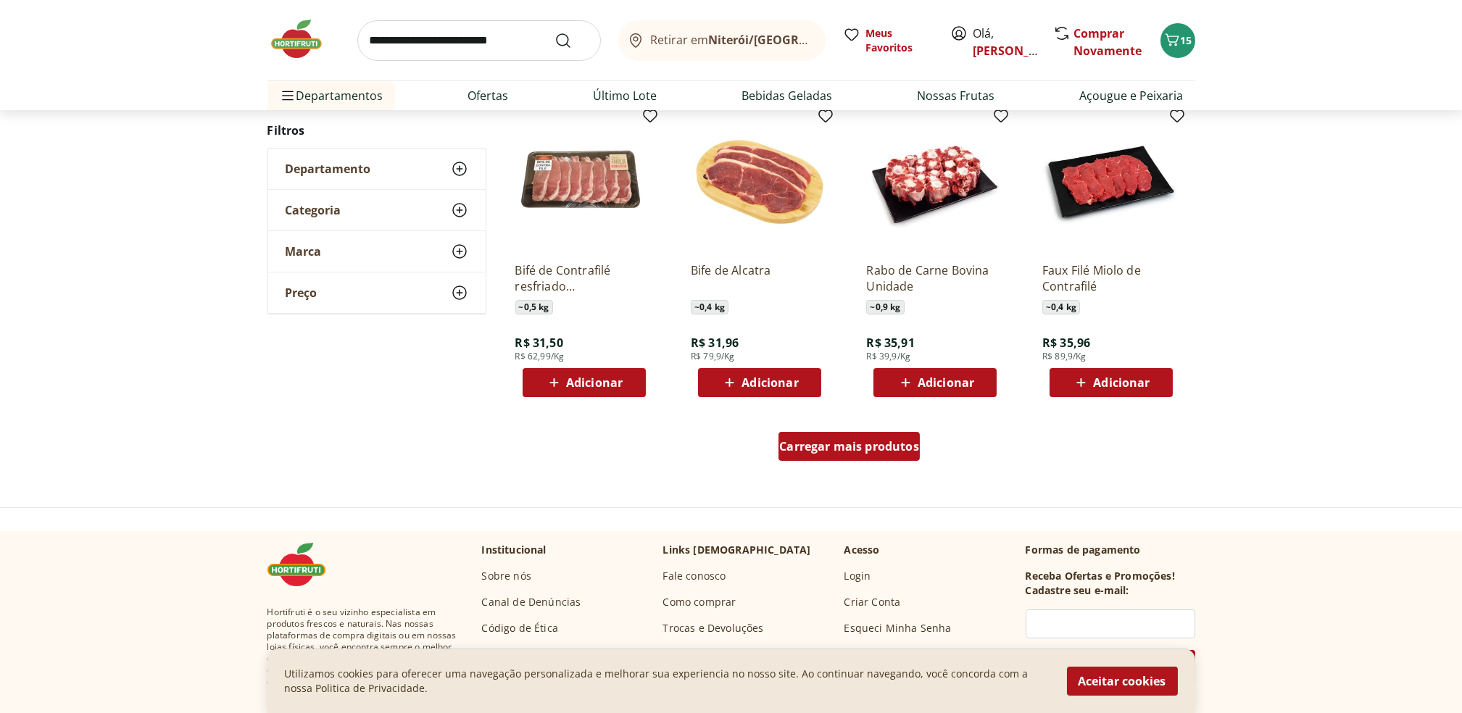
click at [887, 441] on span "Carregar mais produtos" at bounding box center [849, 447] width 140 height 12
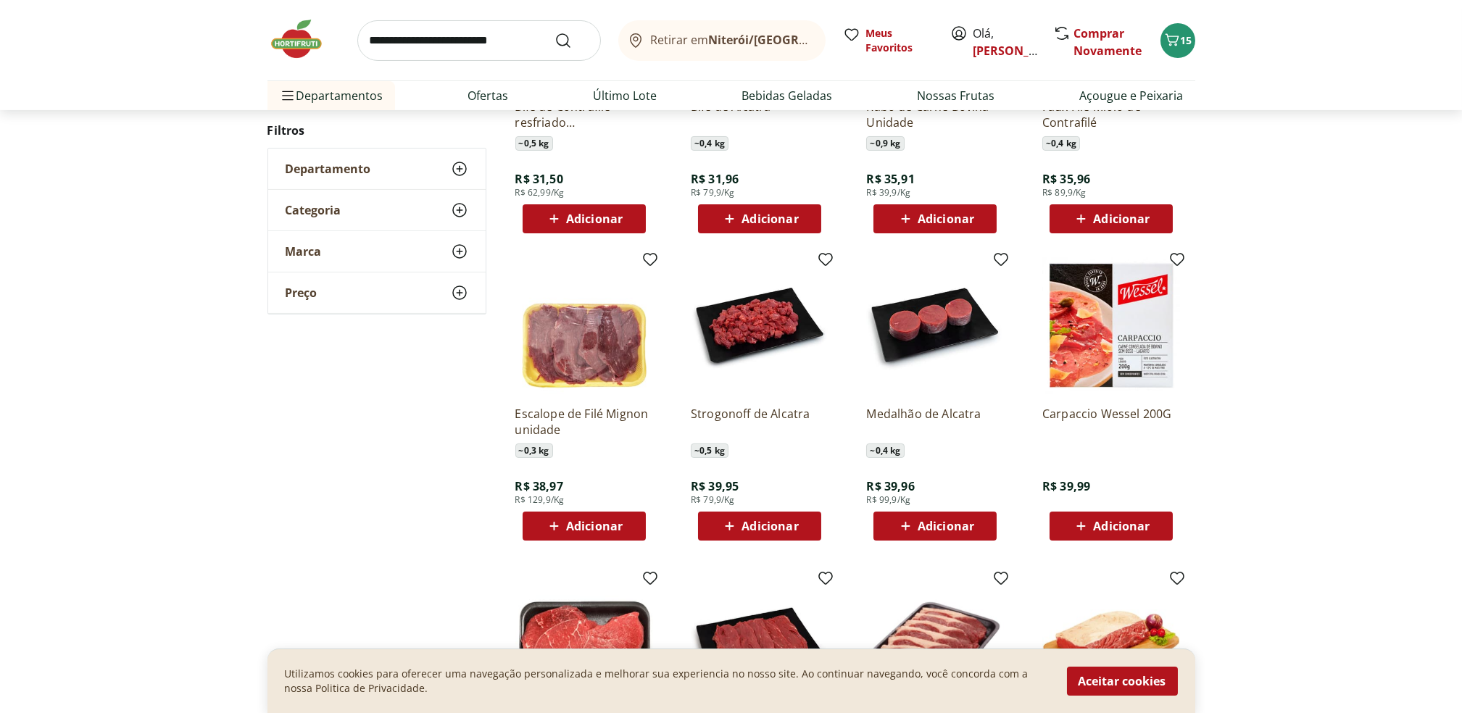
scroll to position [944, 0]
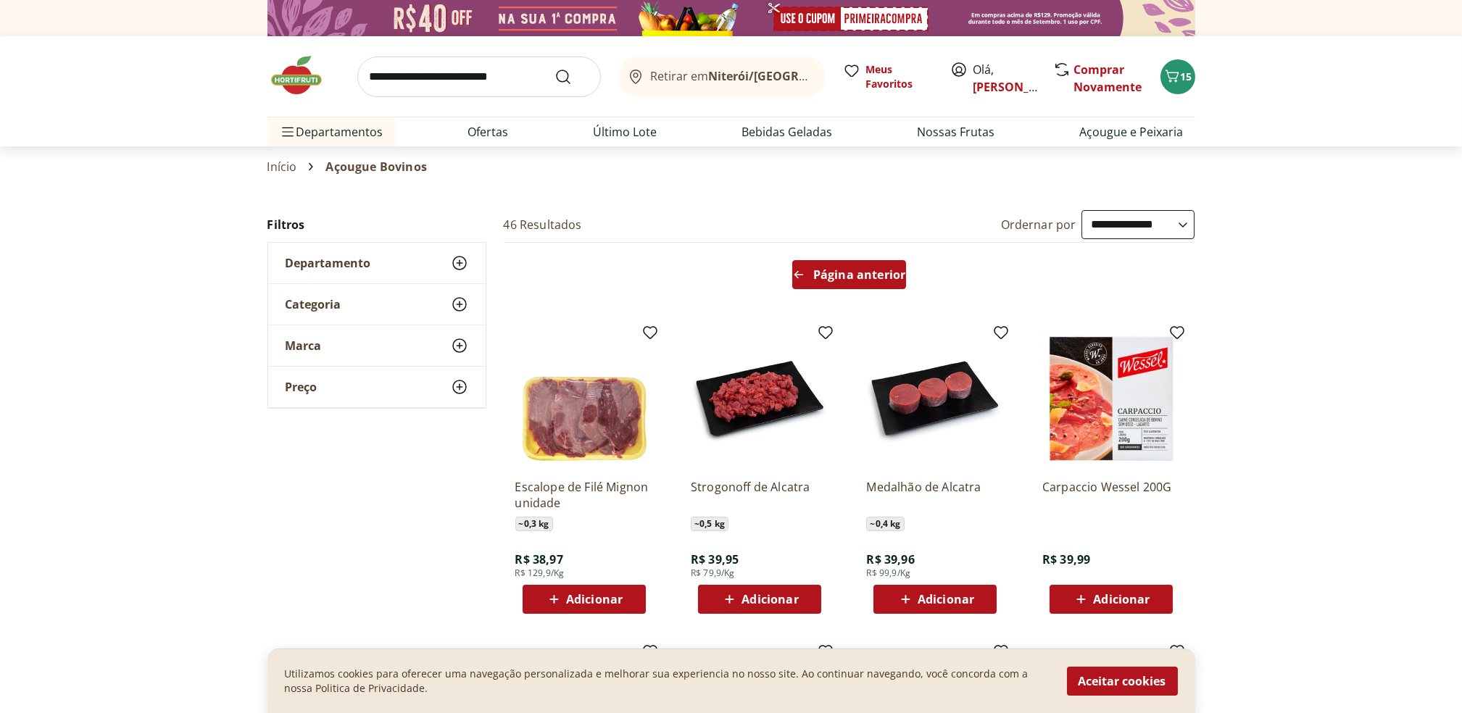
click at [835, 277] on span "Página anterior" at bounding box center [859, 275] width 92 height 12
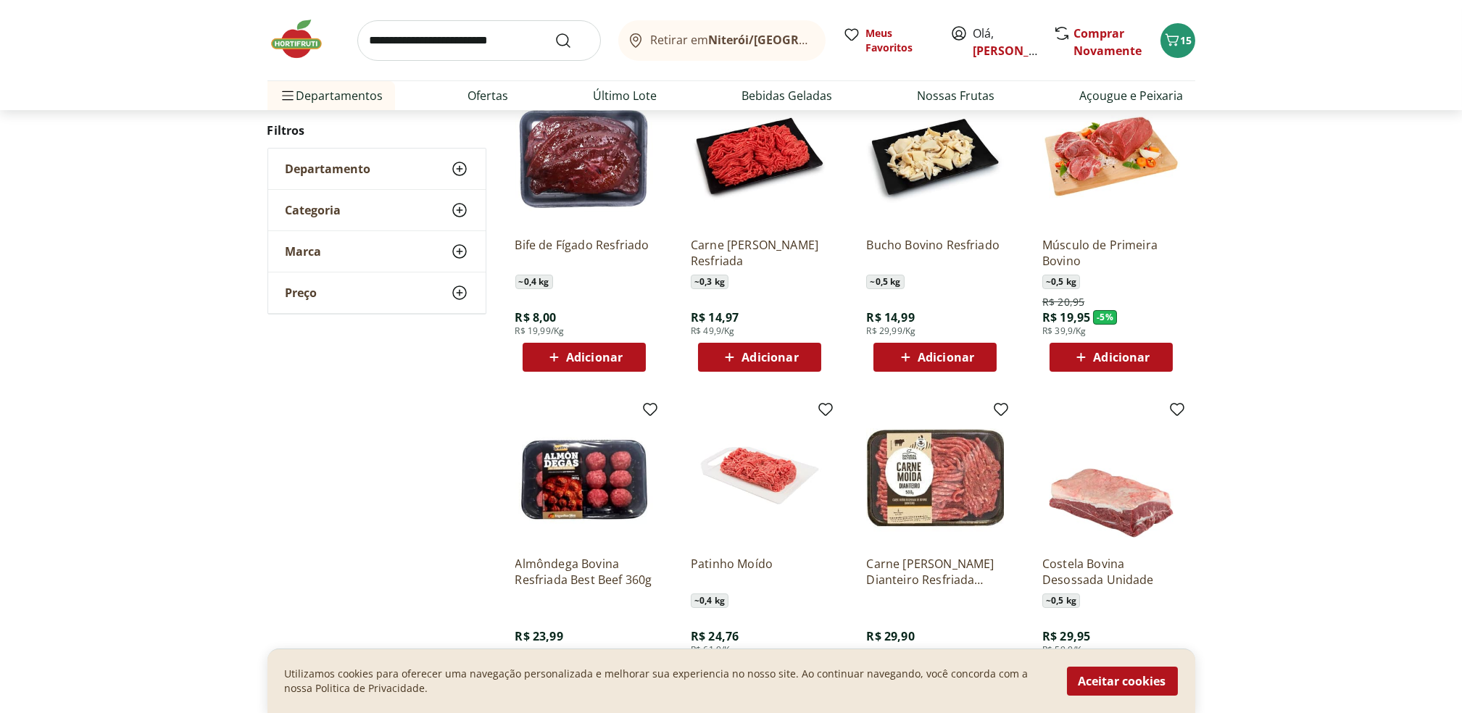
scroll to position [169, 0]
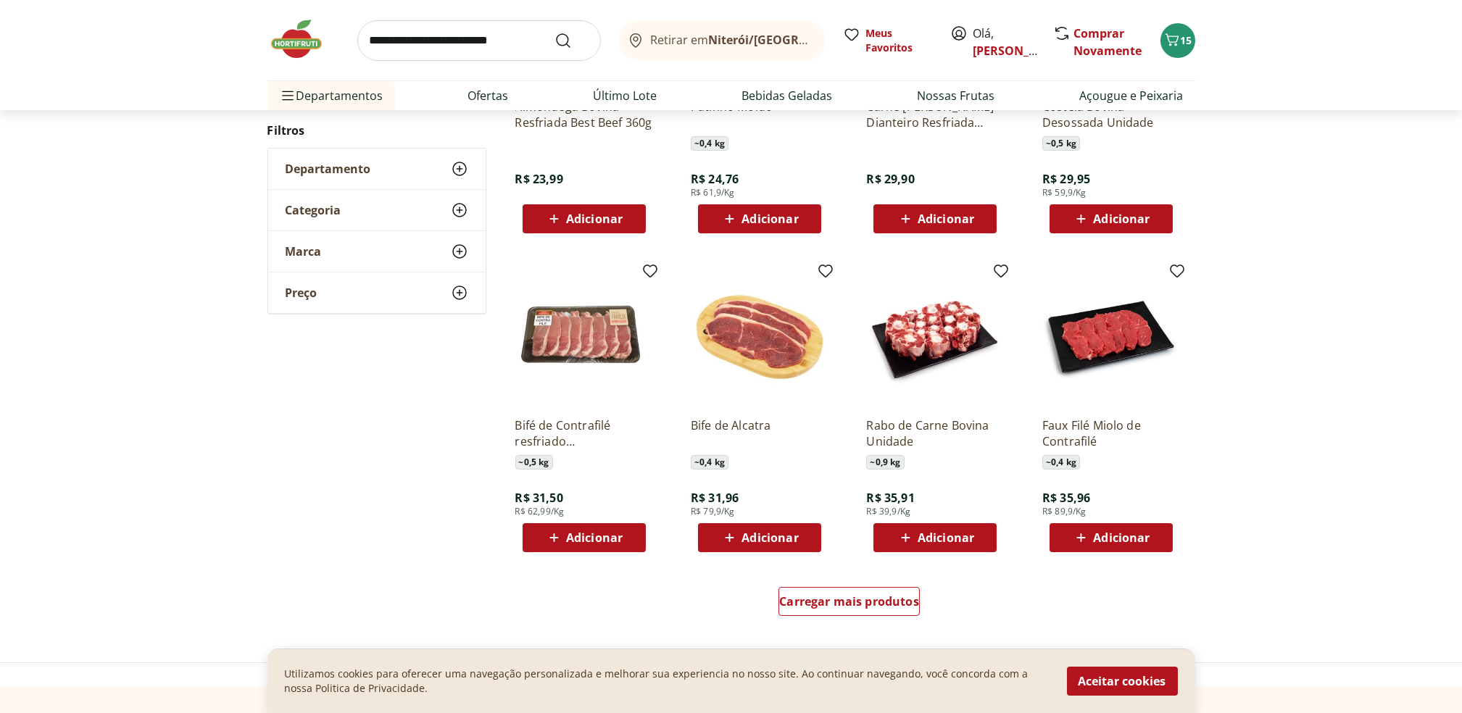
scroll to position [684, 0]
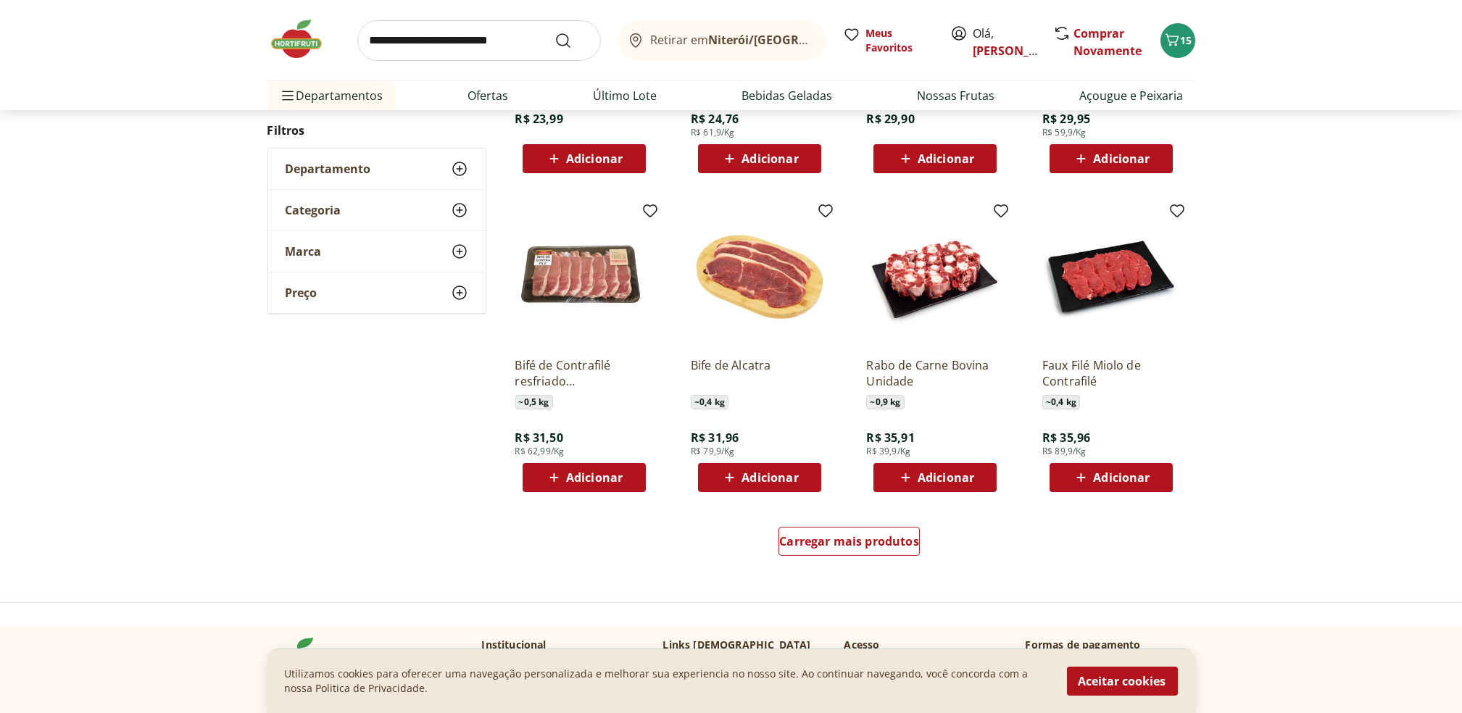
click at [872, 526] on div "Carregar mais produtos" at bounding box center [849, 545] width 703 height 70
click at [861, 557] on link "Carregar mais produtos" at bounding box center [849, 544] width 141 height 35
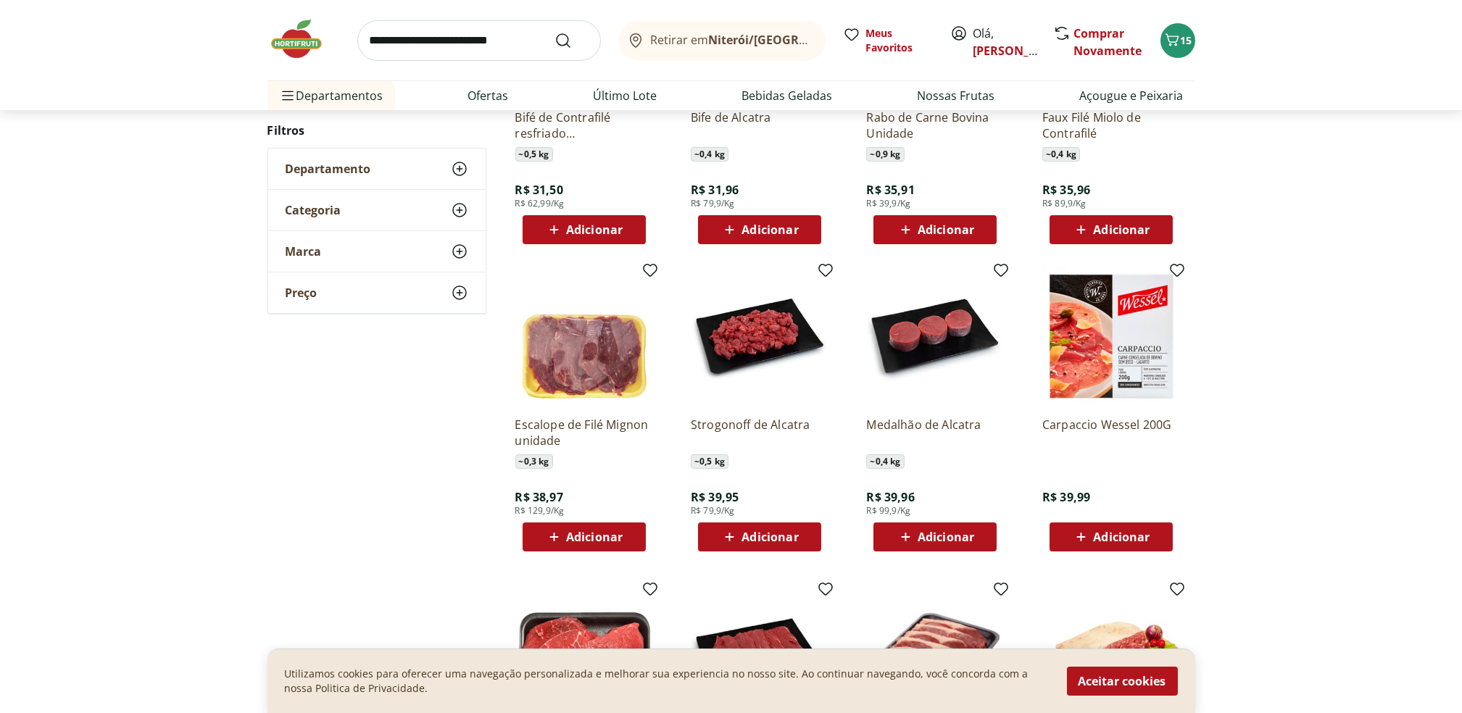
scroll to position [934, 0]
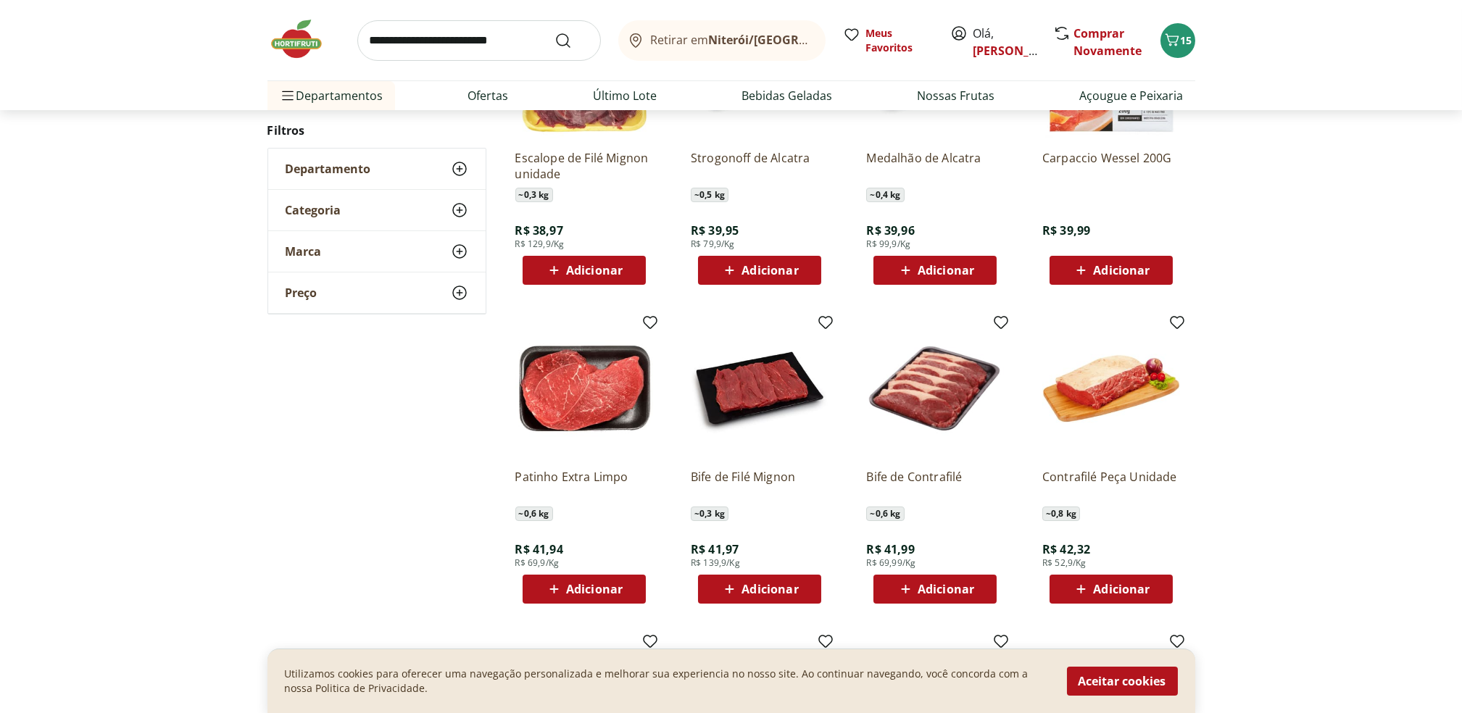
scroll to position [331, 0]
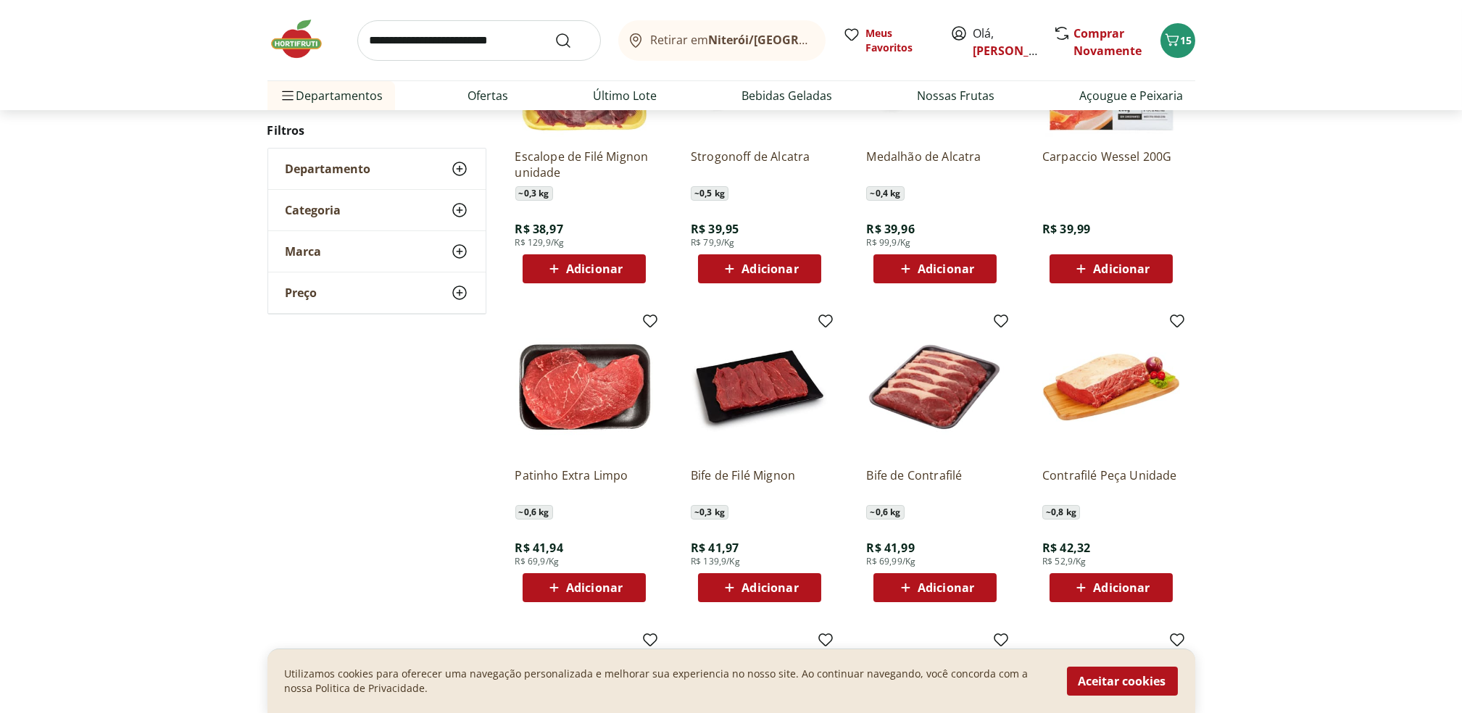
click at [585, 575] on div "Adicionar" at bounding box center [584, 588] width 100 height 26
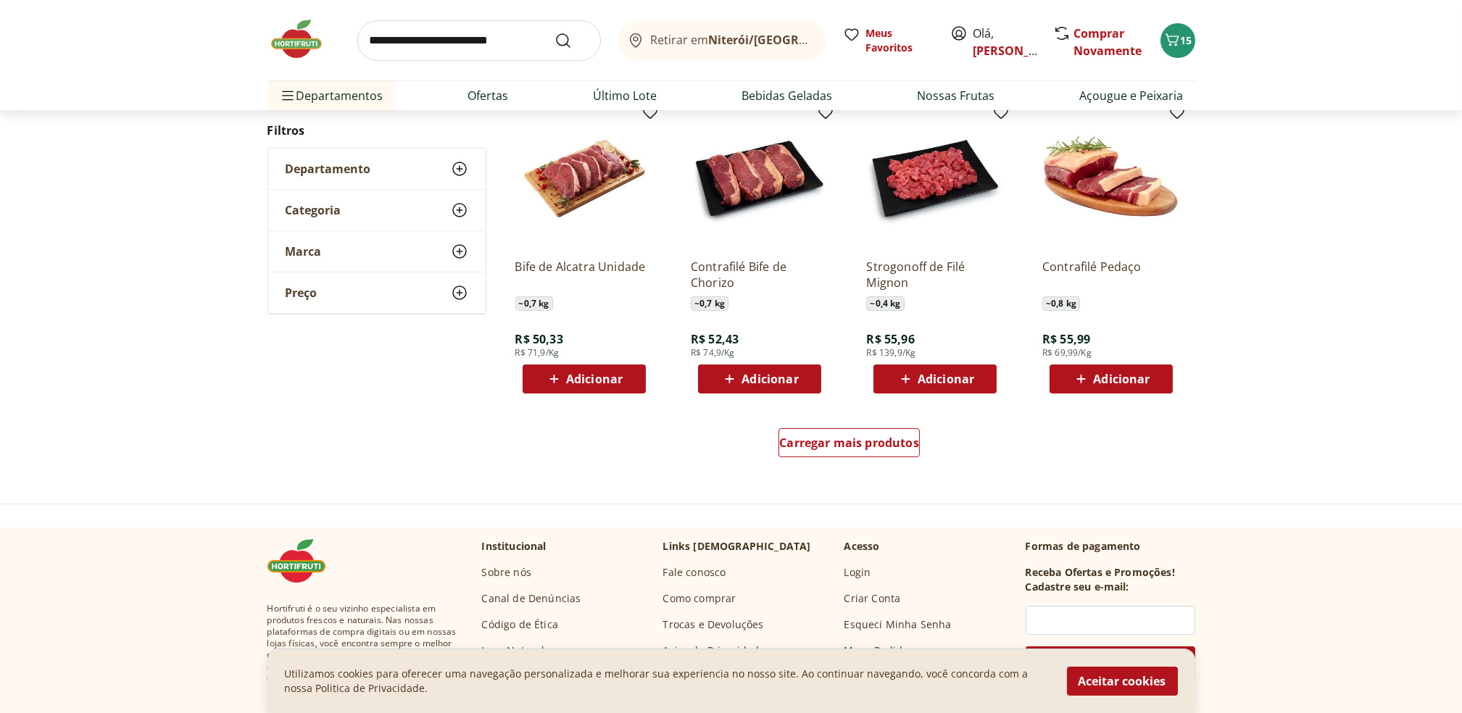
scroll to position [866, 0]
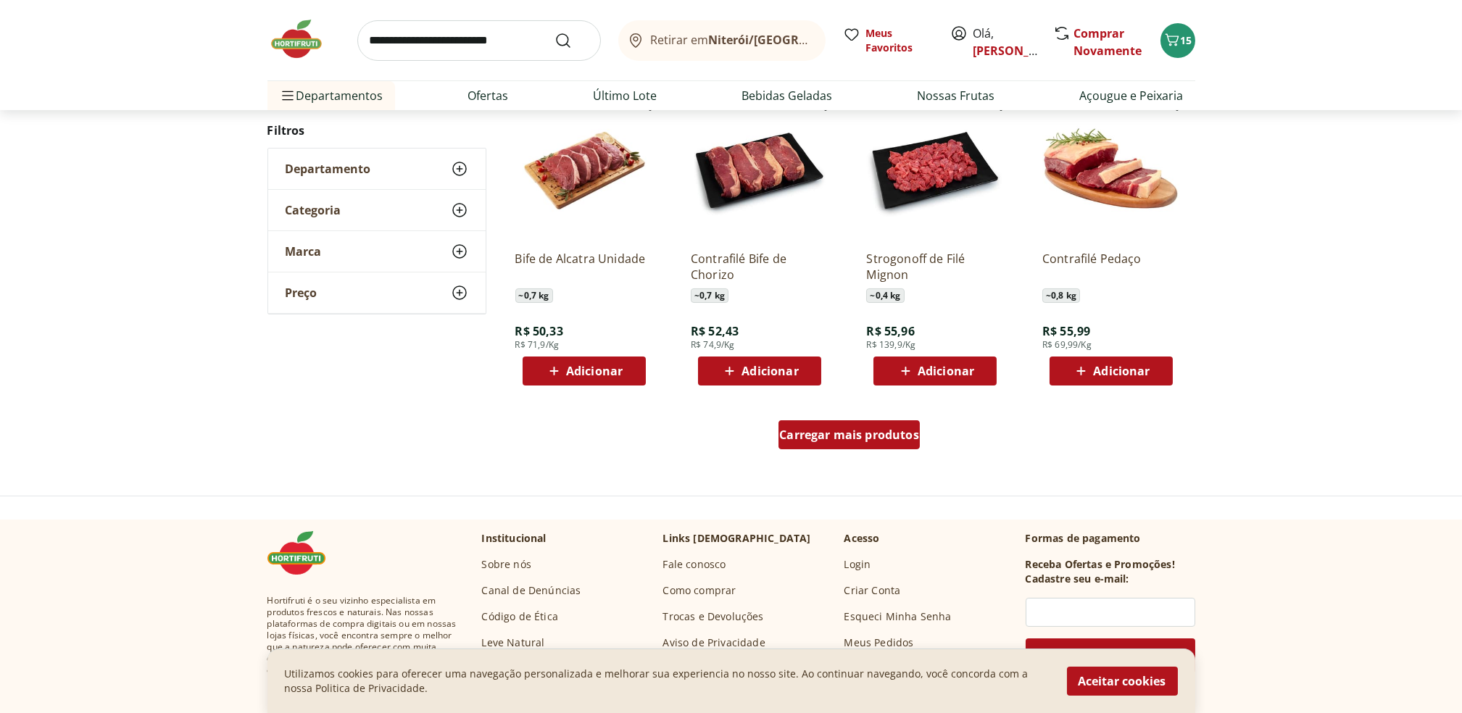
click at [802, 455] on link "Carregar mais produtos" at bounding box center [849, 437] width 141 height 35
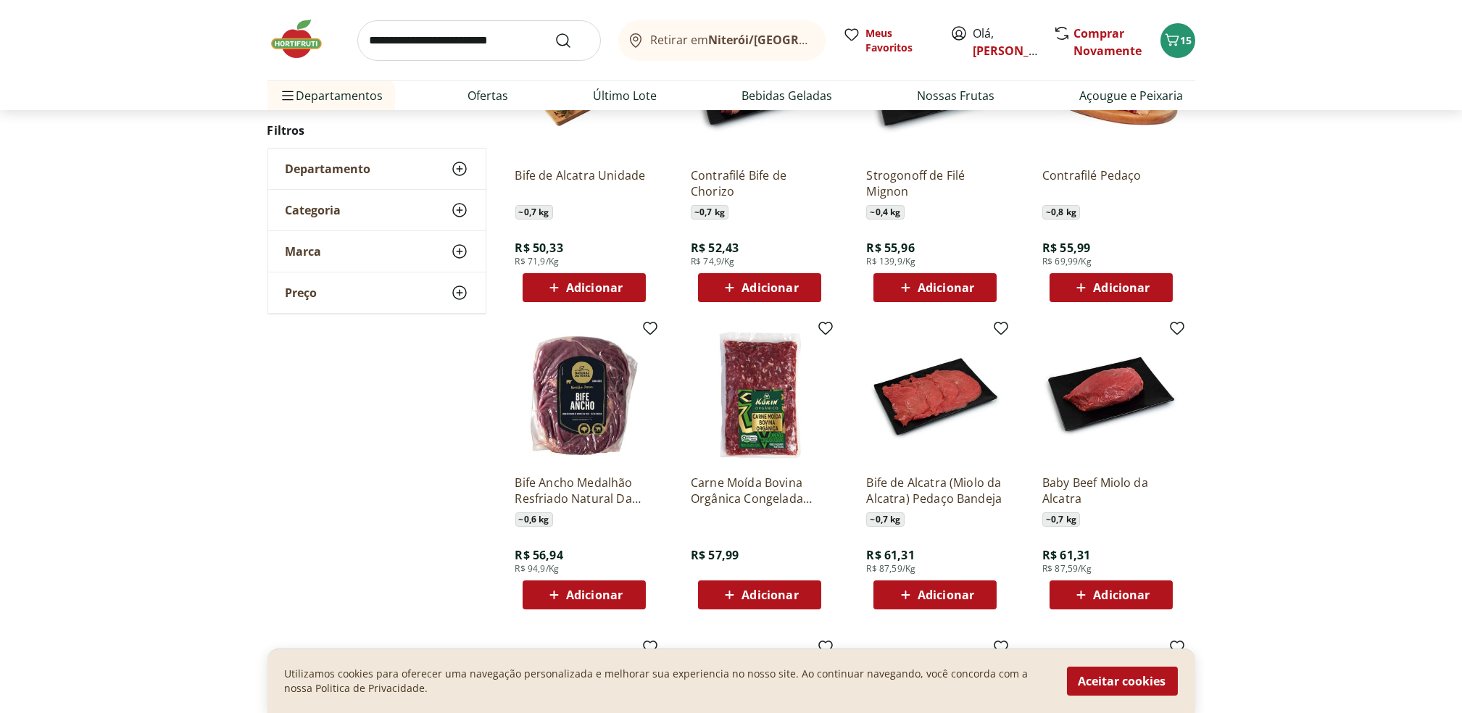
scroll to position [951, 0]
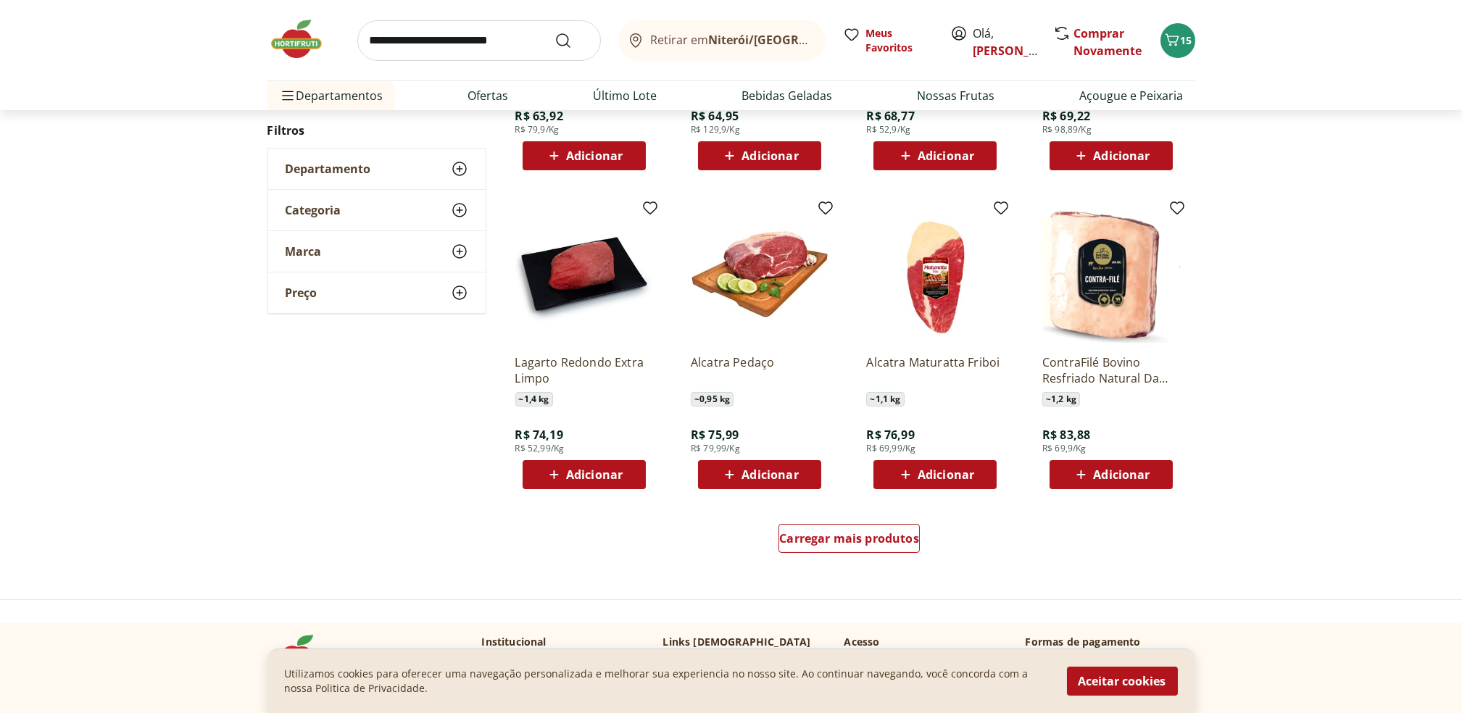
scroll to position [763, 0]
click at [847, 549] on div "Carregar mais produtos" at bounding box center [849, 537] width 141 height 29
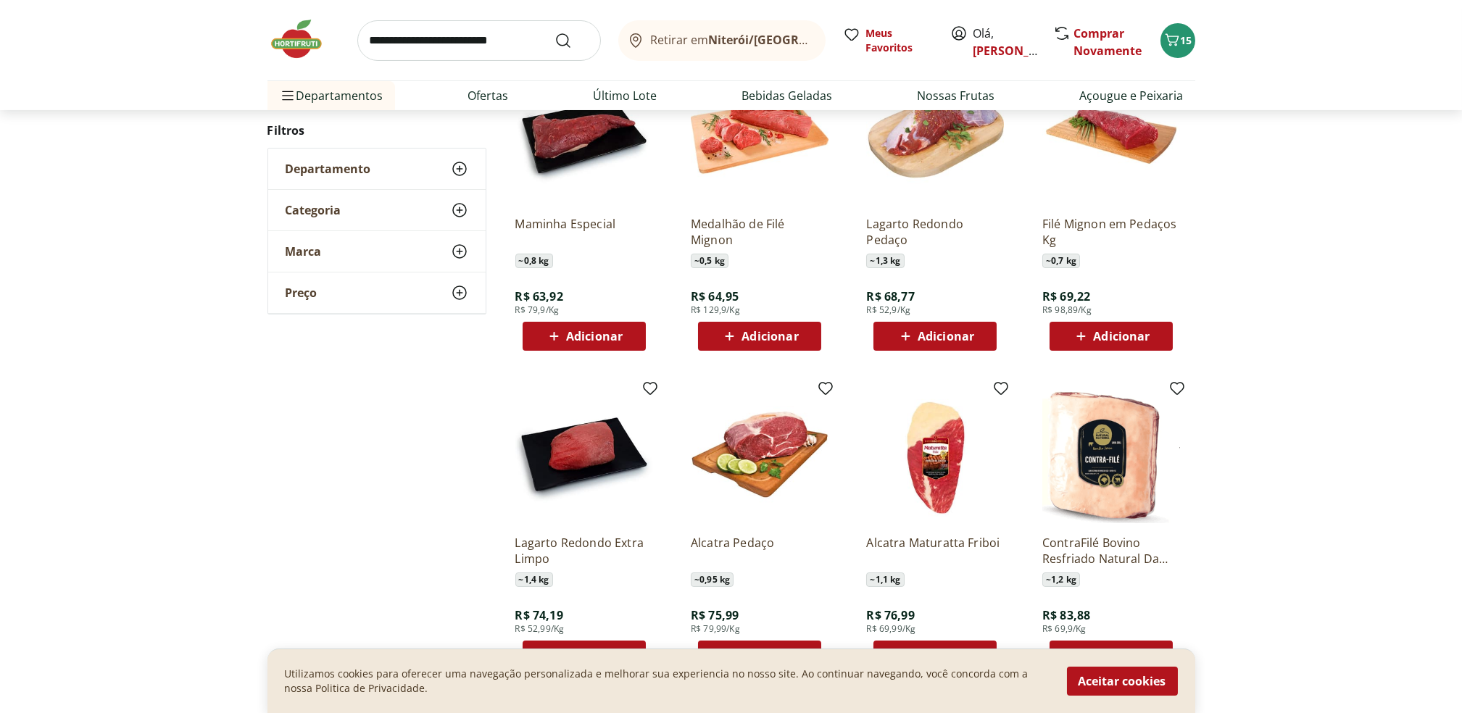
scroll to position [650, 0]
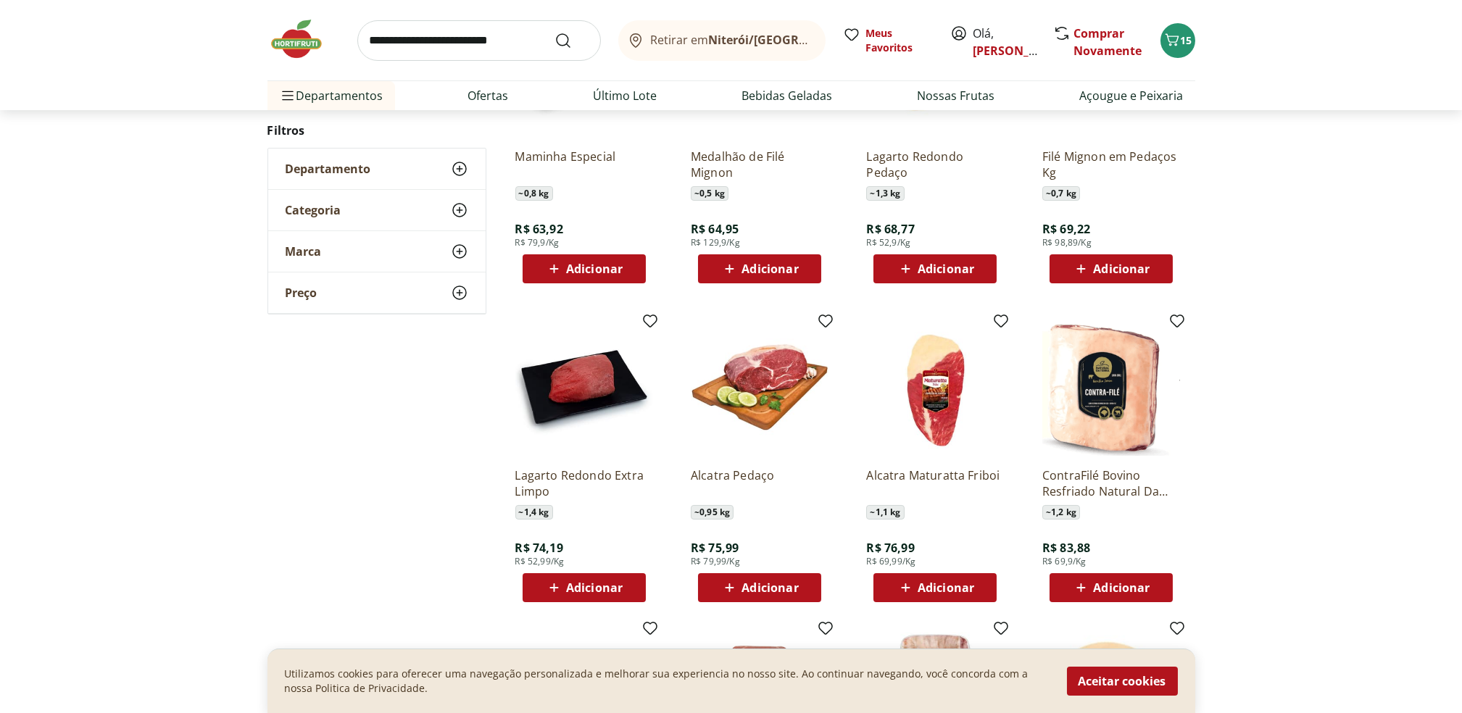
click at [565, 581] on span "Adicionar" at bounding box center [584, 587] width 78 height 17
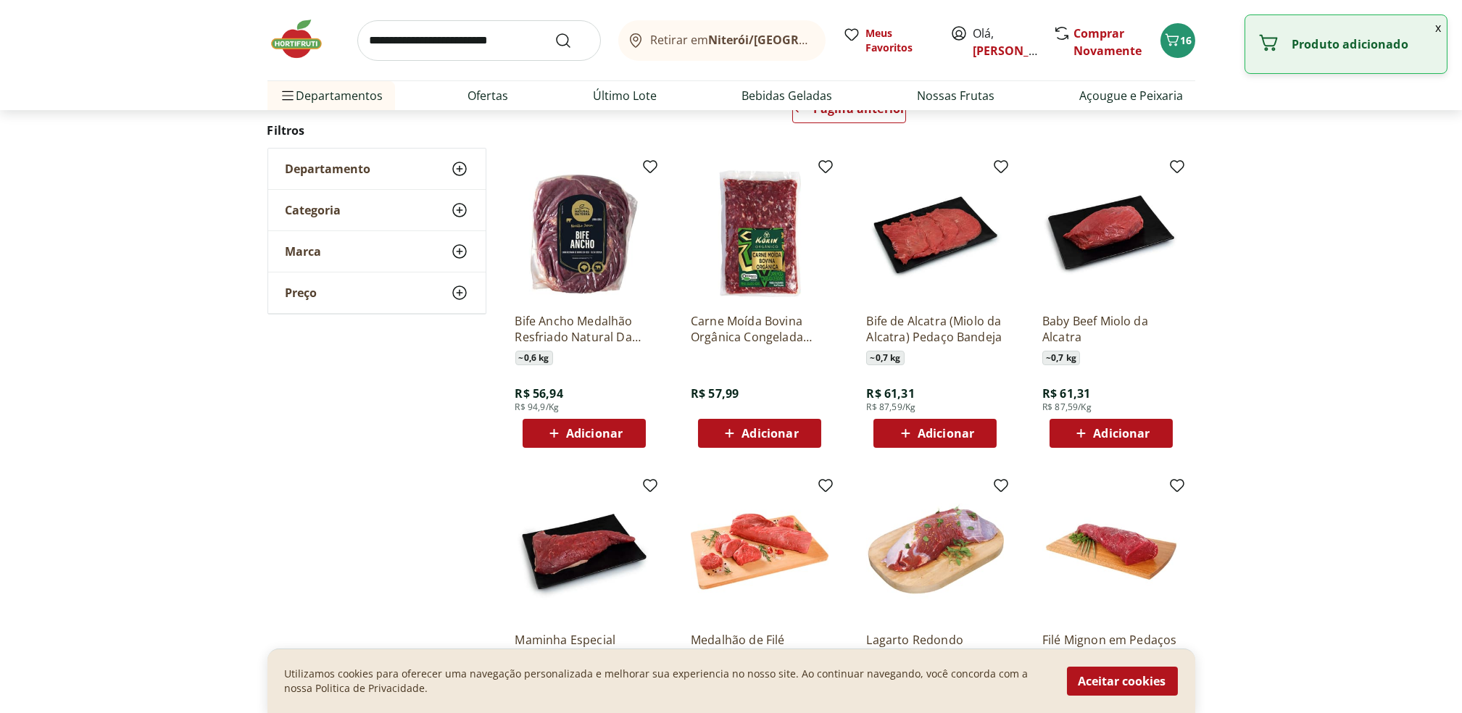
scroll to position [0, 0]
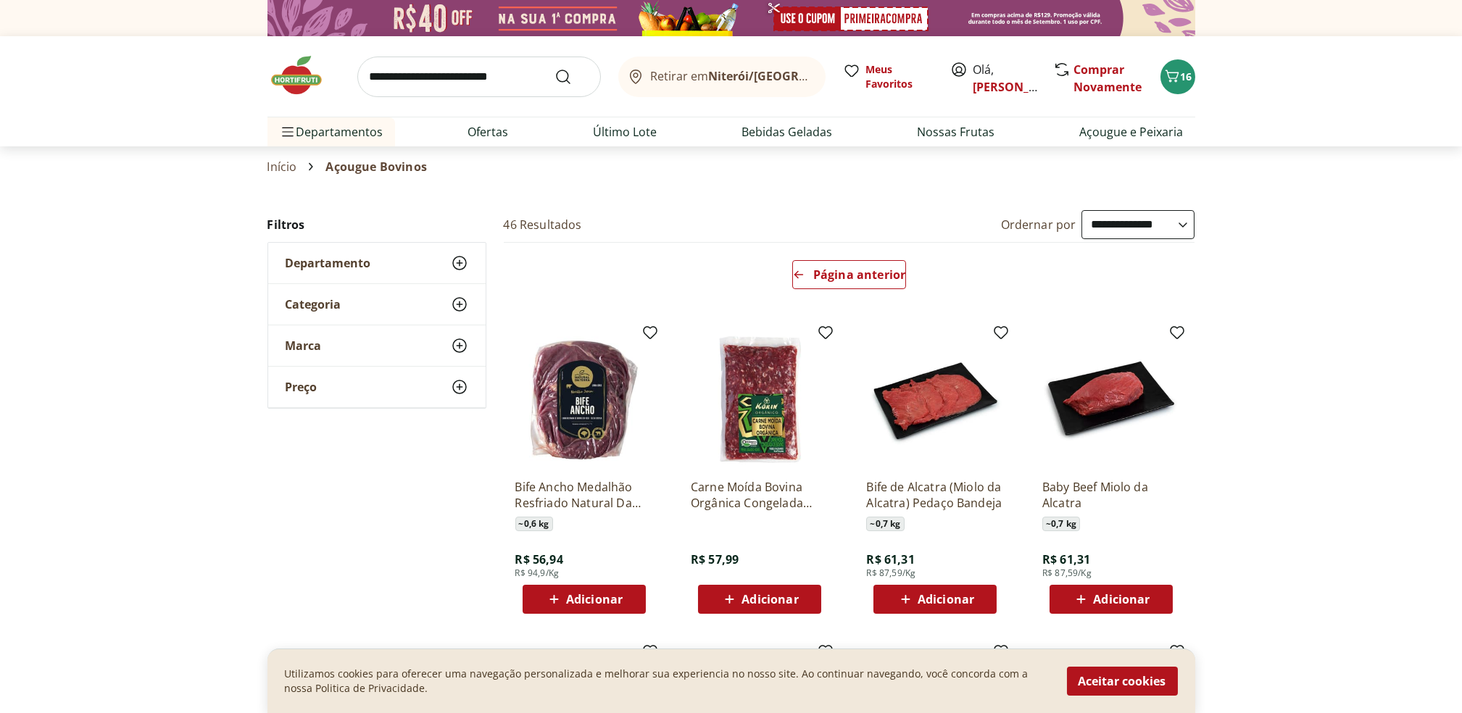
click at [308, 80] on img at bounding box center [304, 75] width 72 height 43
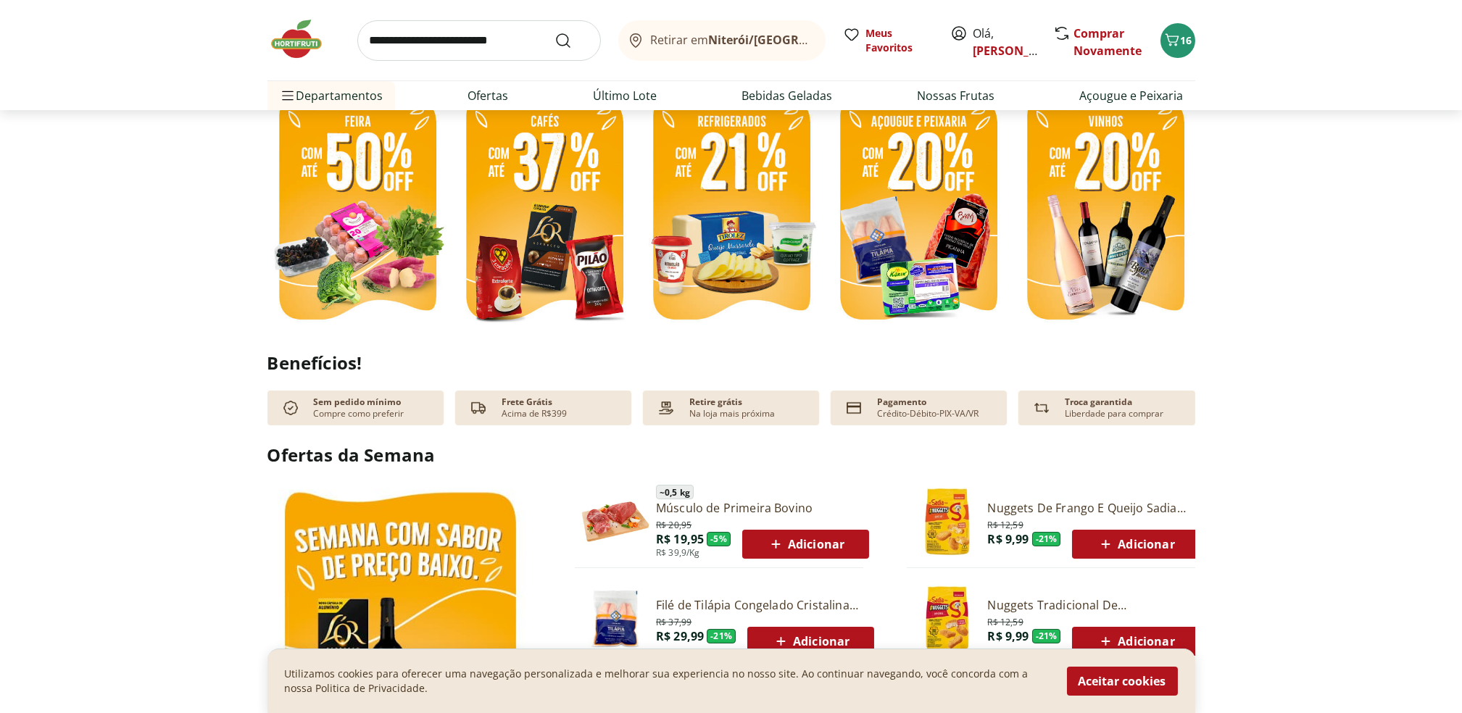
scroll to position [402, 0]
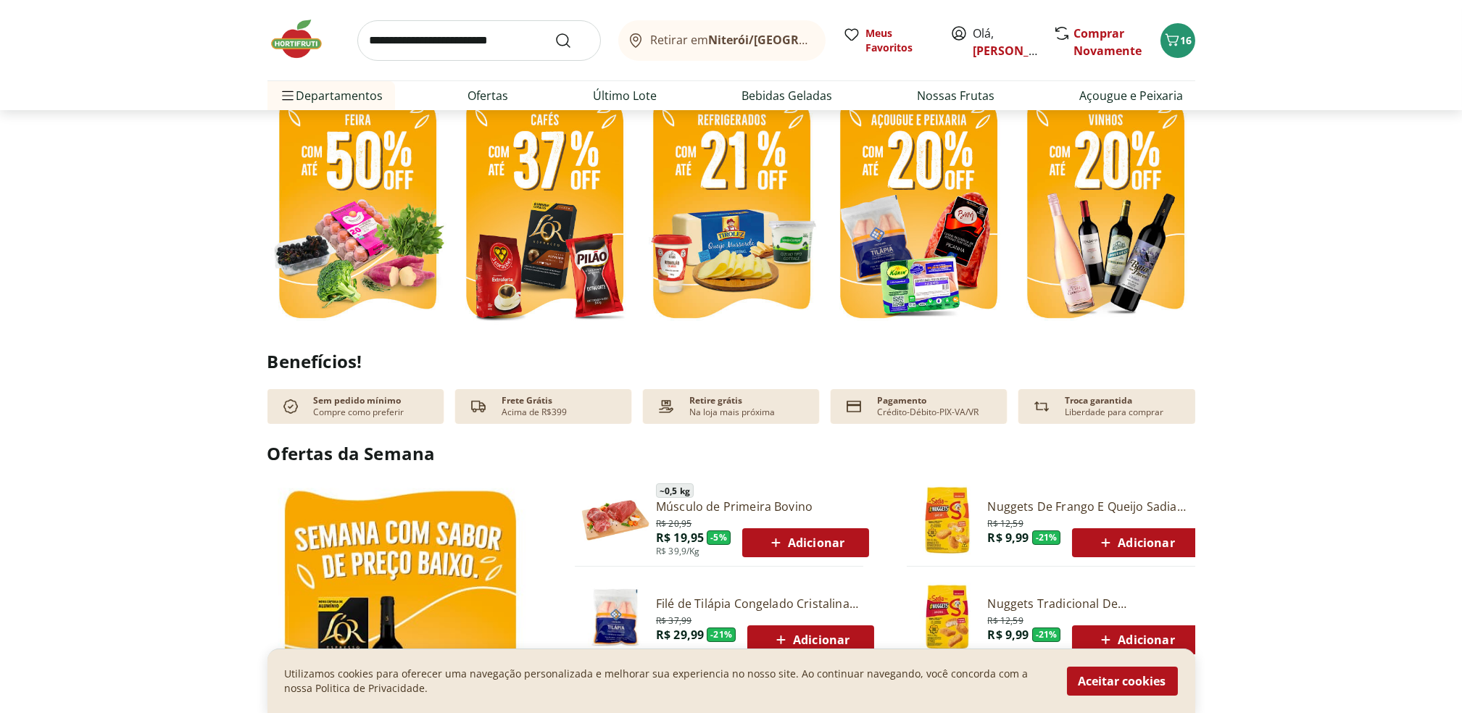
click at [390, 410] on p "Compre como preferir" at bounding box center [359, 413] width 91 height 12
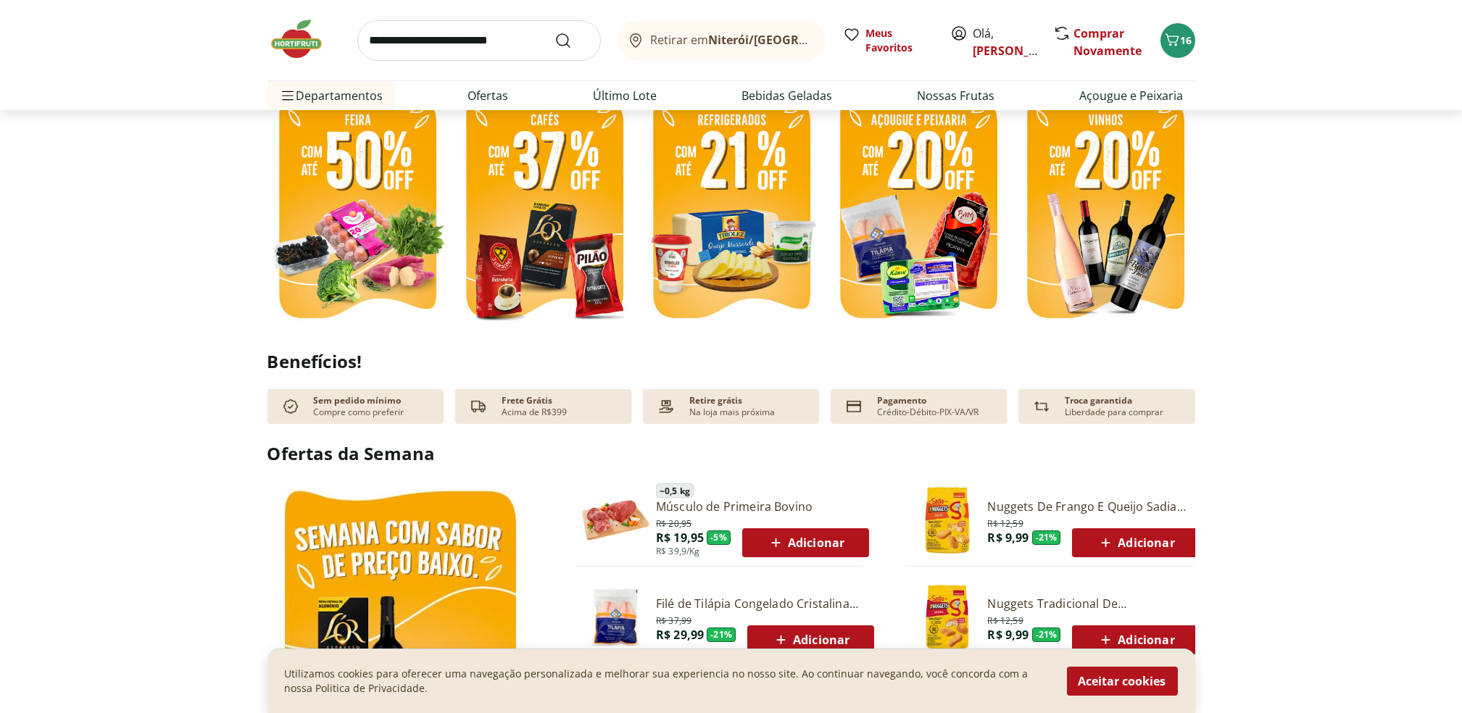
click at [210, 407] on section "Benefícios! Sem pedido mínimo Compre como preferir Frete Grátis Acima de R$399 …" at bounding box center [731, 388] width 1462 height 72
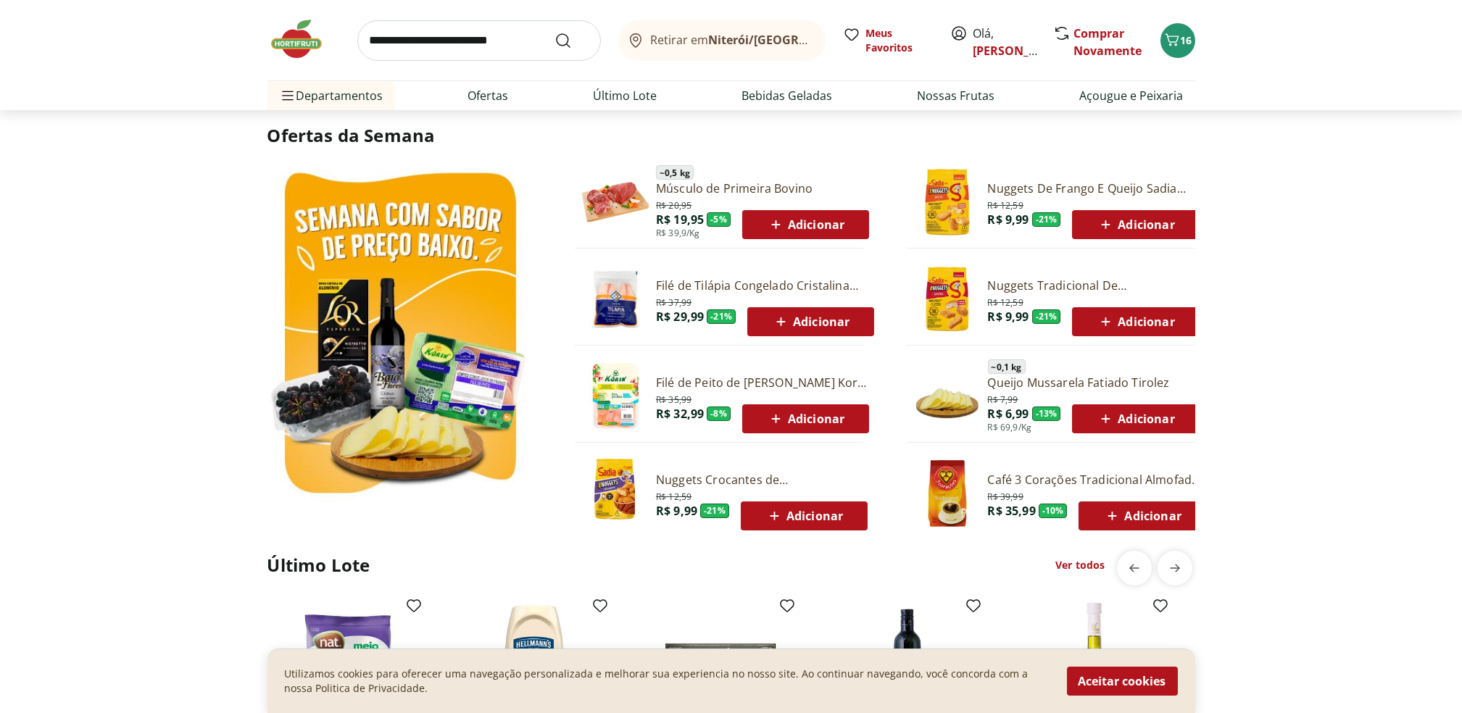
scroll to position [639, 0]
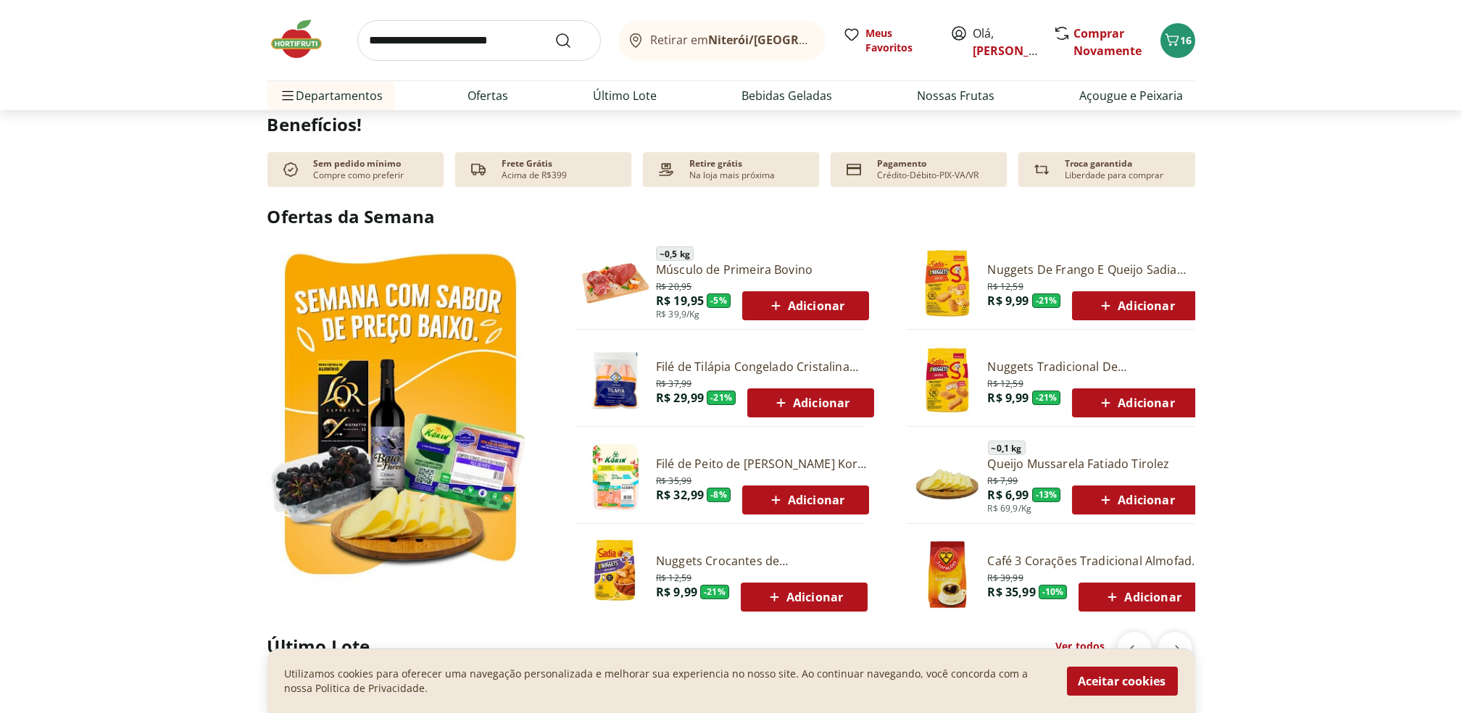
click at [463, 397] on img at bounding box center [400, 417] width 265 height 353
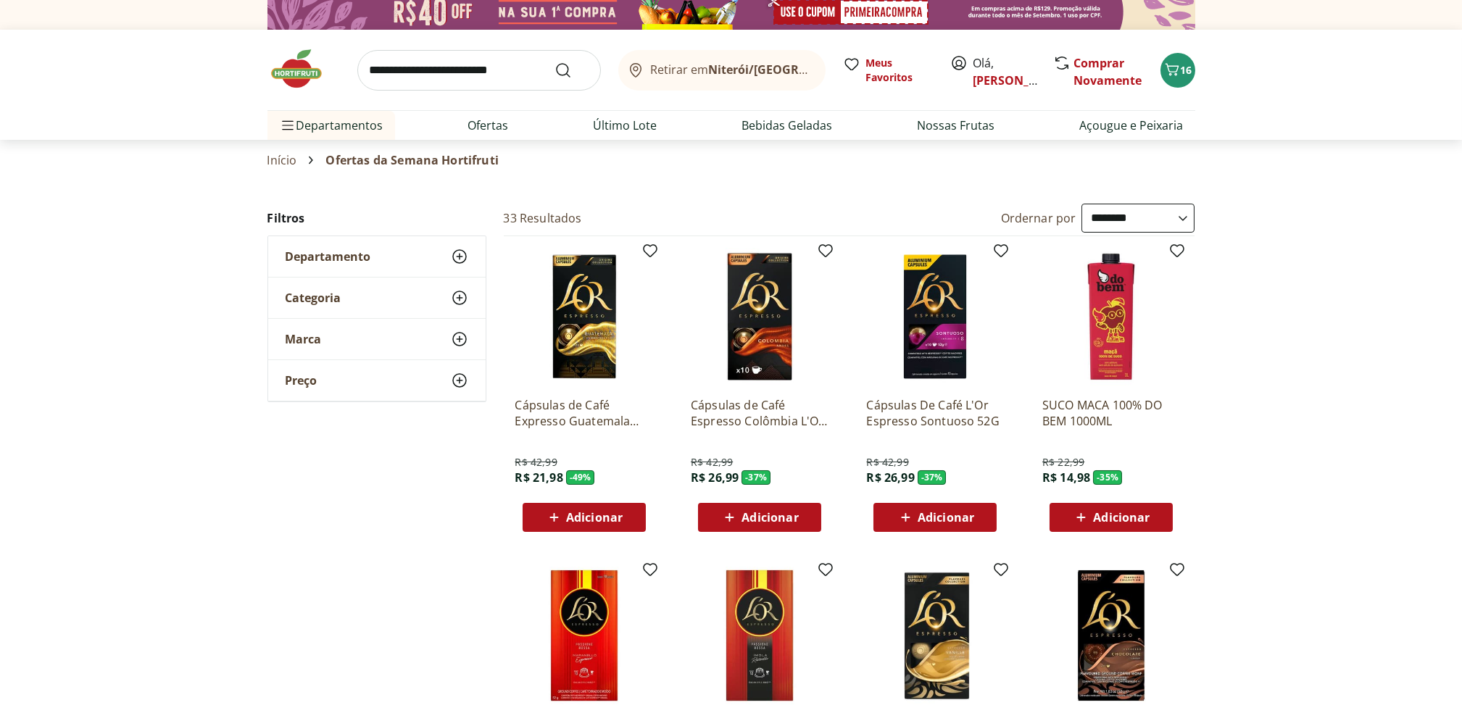
scroll to position [1, 0]
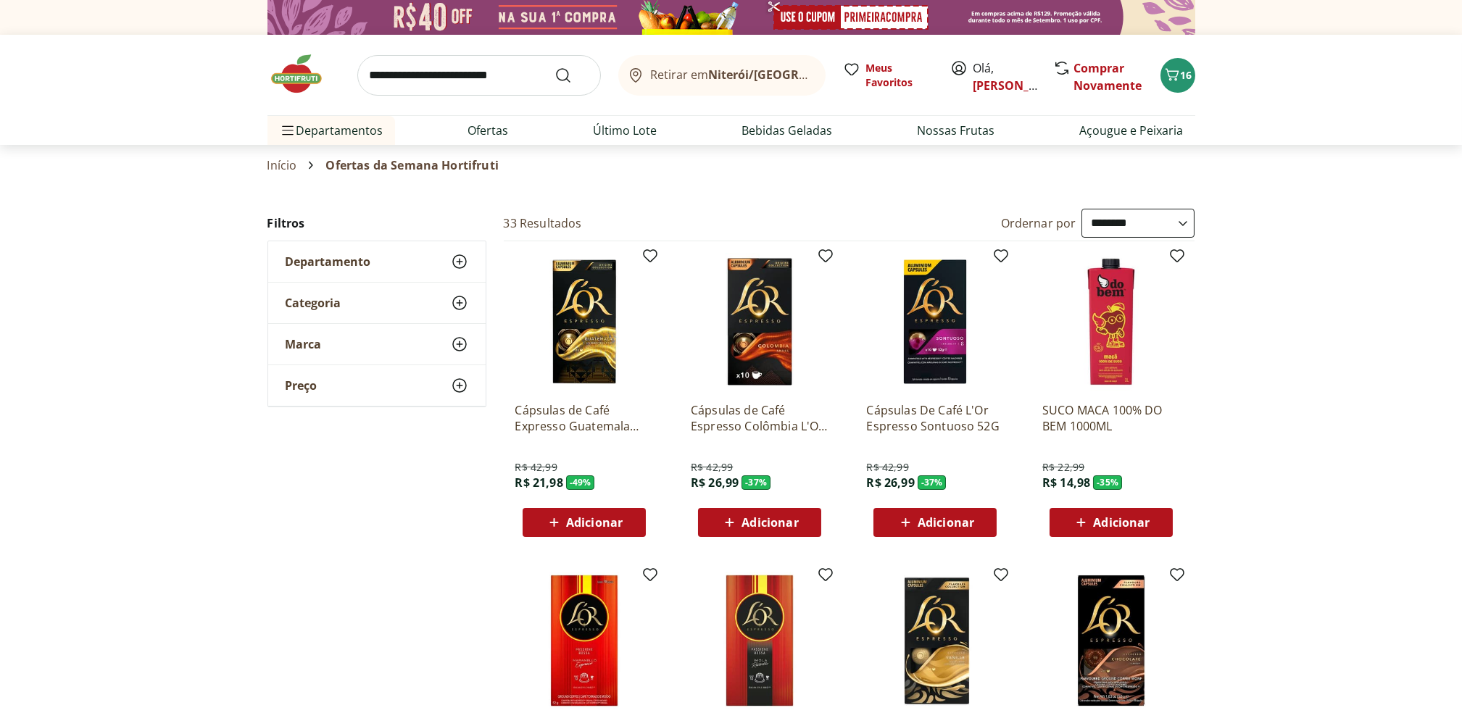
click at [1166, 220] on select "**********" at bounding box center [1138, 223] width 113 height 29
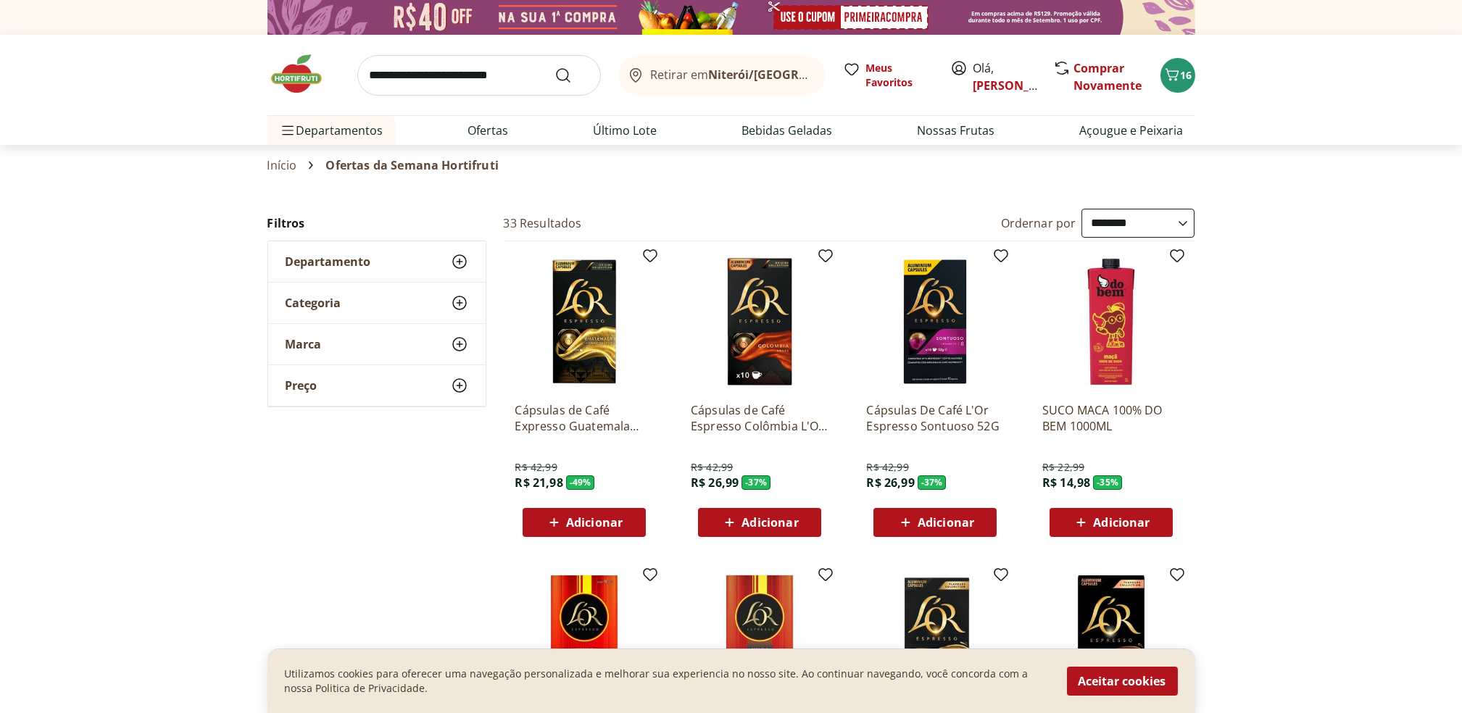
select select "*********"
click at [1082, 209] on select "**********" at bounding box center [1138, 223] width 113 height 29
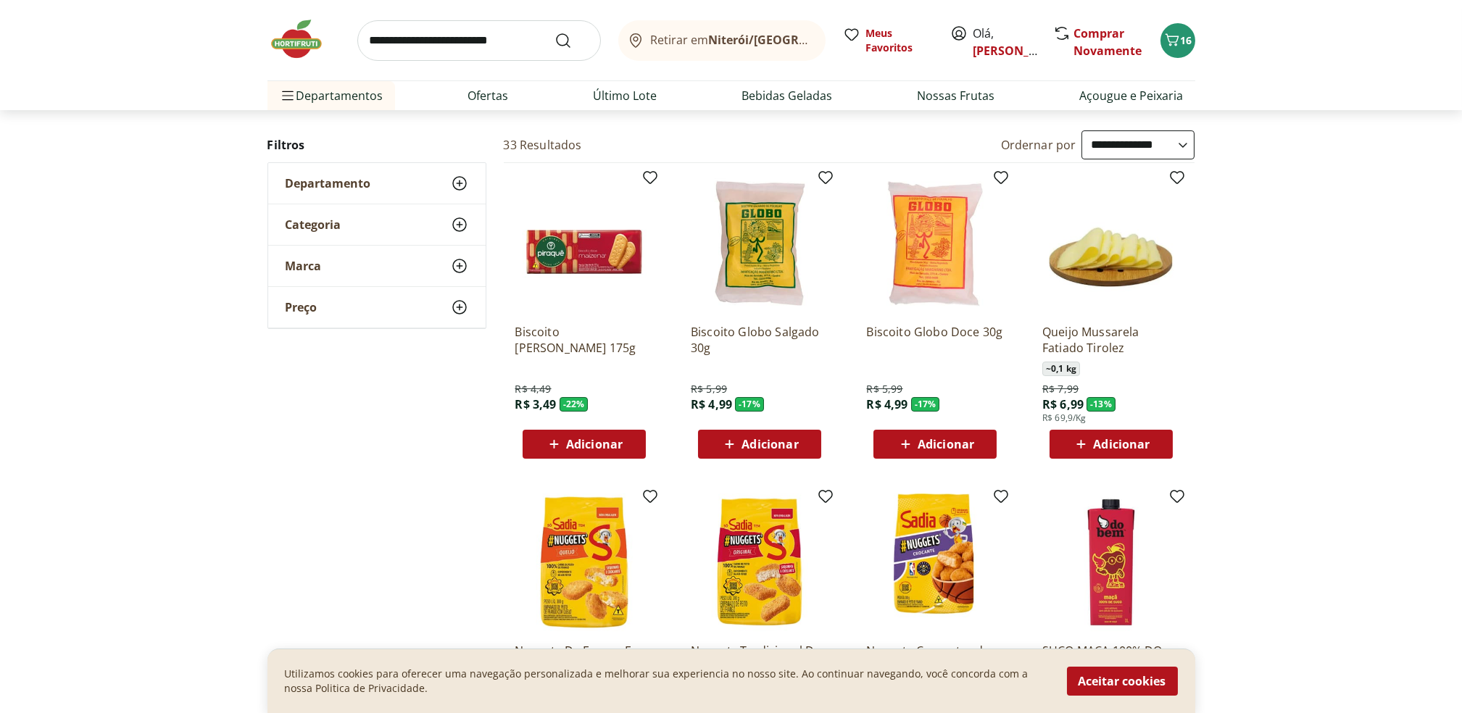
scroll to position [79, 0]
click at [1161, 440] on div "Adicionar" at bounding box center [1111, 445] width 100 height 26
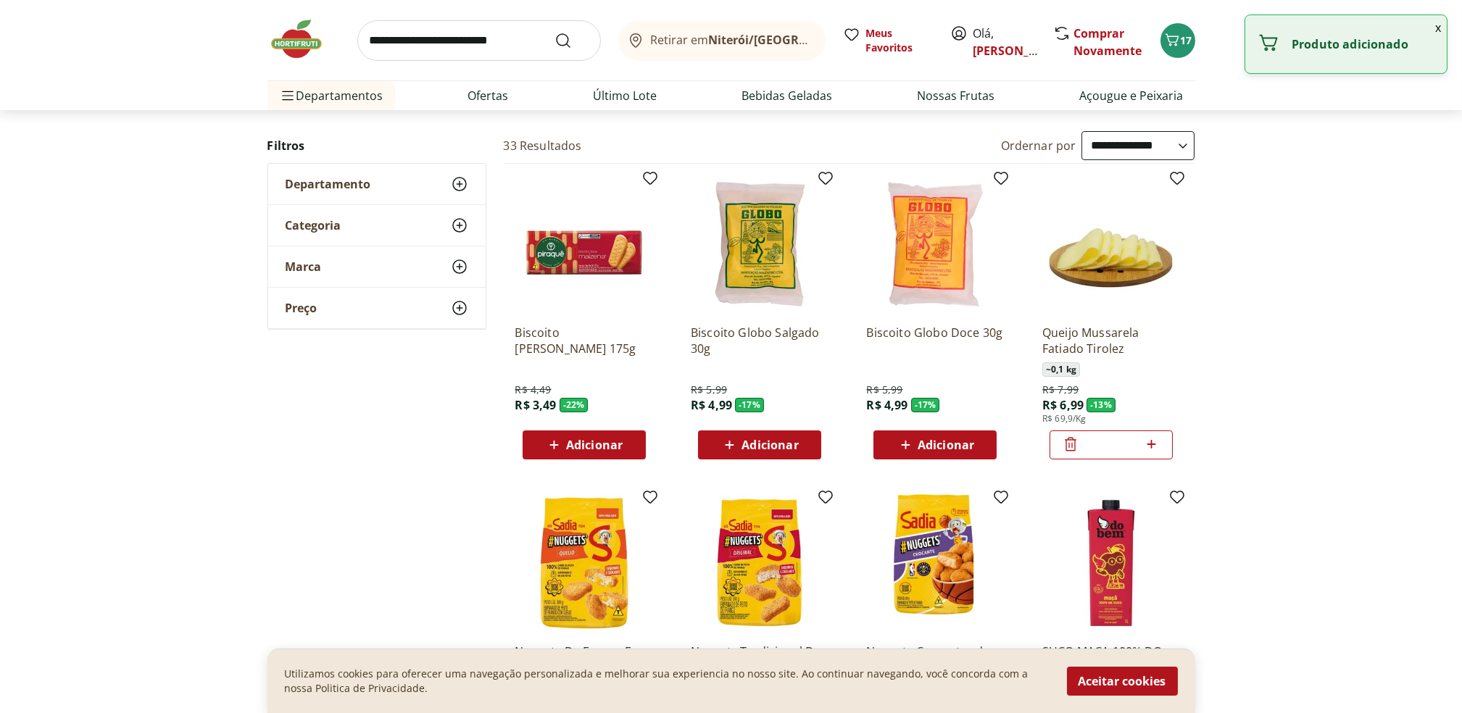
click at [1161, 440] on icon at bounding box center [1152, 444] width 18 height 17
type input "*"
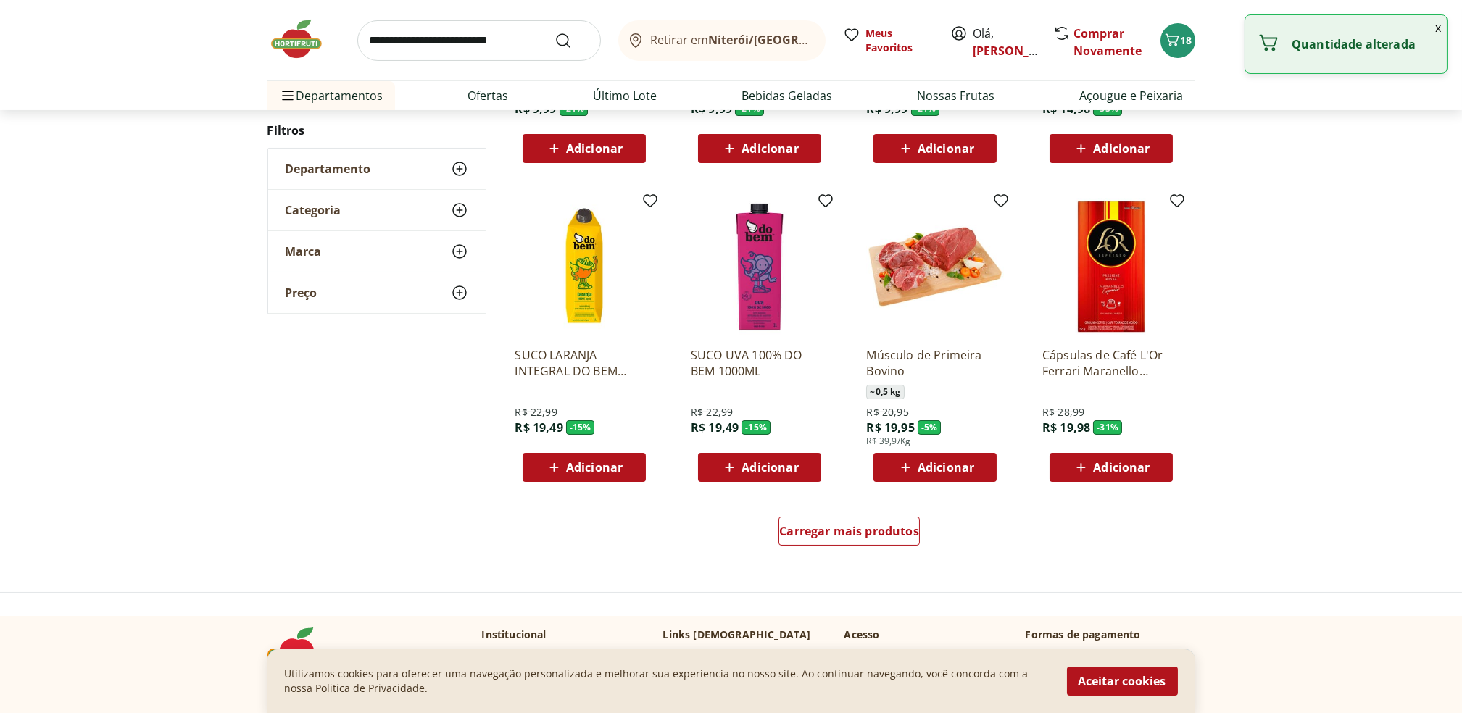
scroll to position [696, 0]
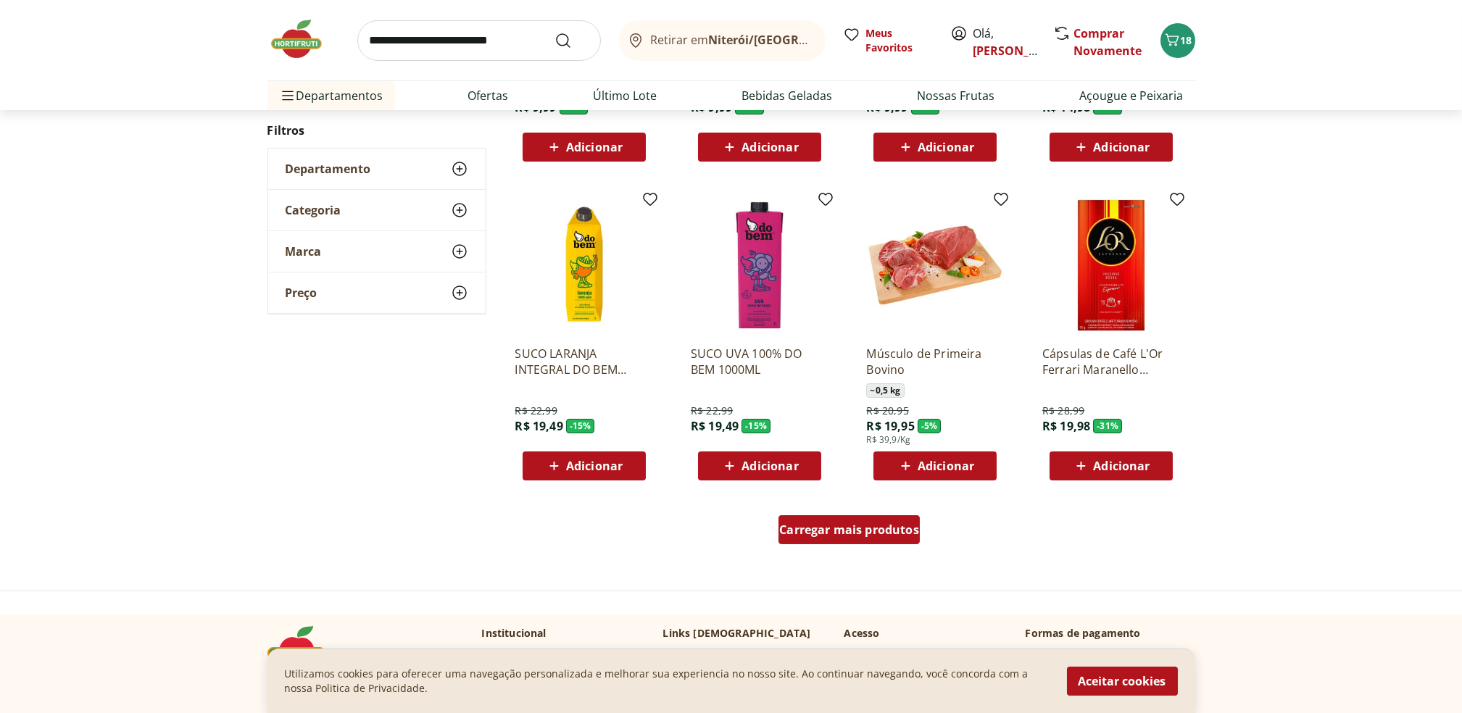
click at [867, 540] on div "Carregar mais produtos" at bounding box center [849, 529] width 141 height 29
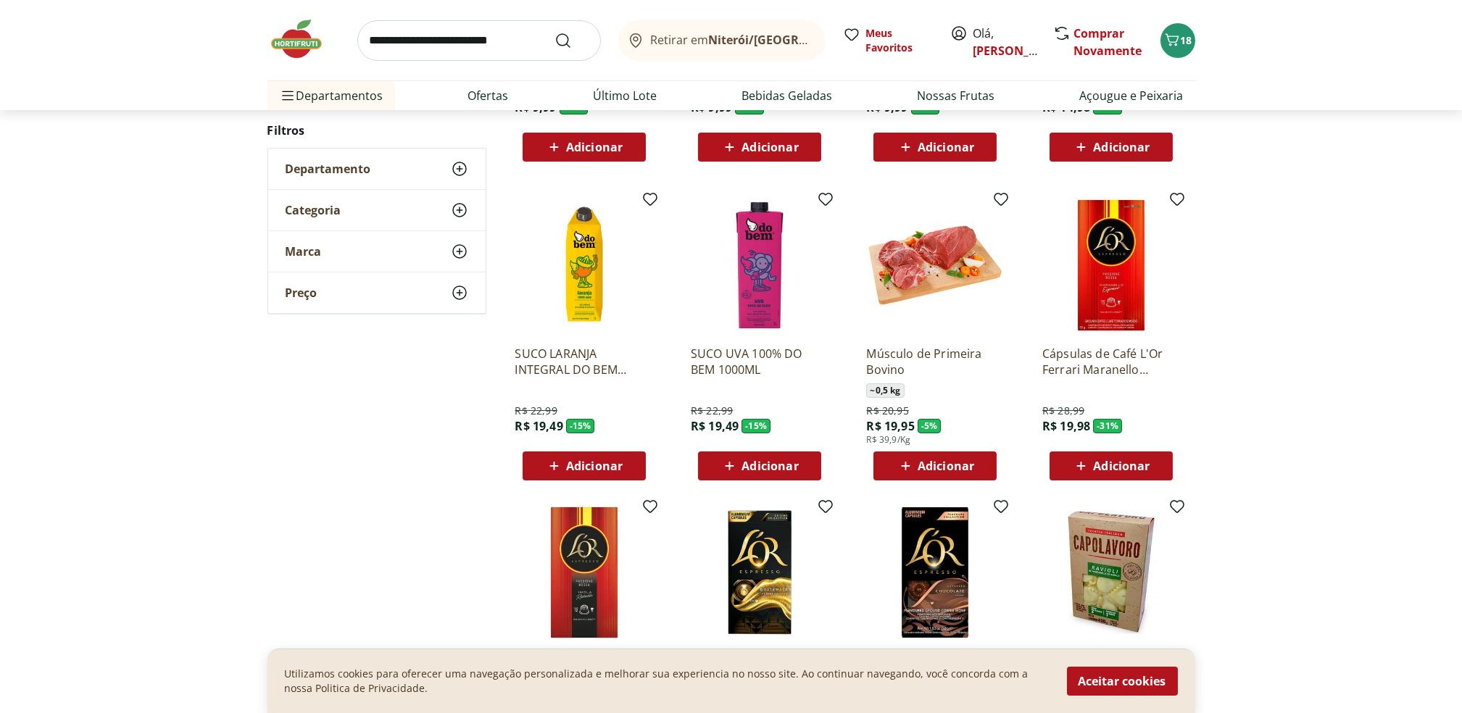
click at [932, 466] on span "Adicionar" at bounding box center [946, 466] width 57 height 12
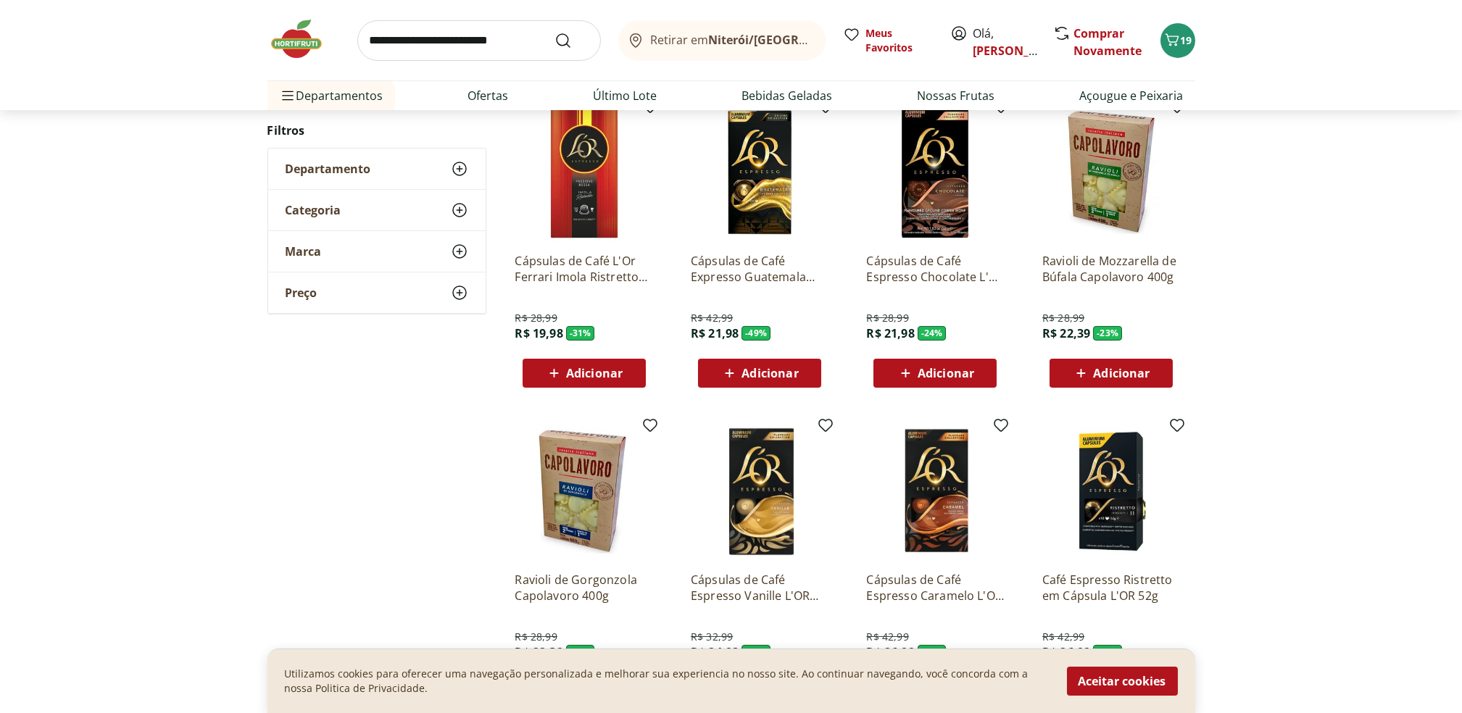
scroll to position [1100, 0]
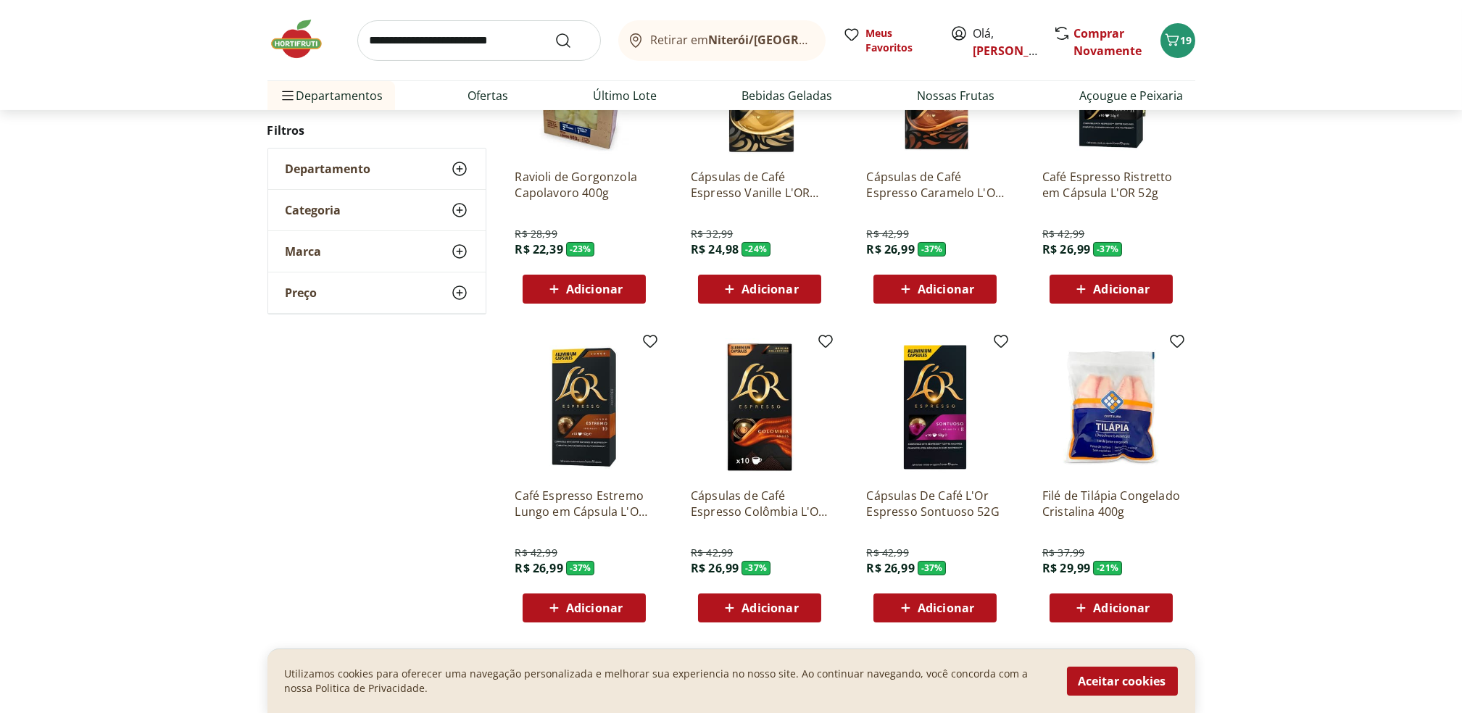
scroll to position [891, 0]
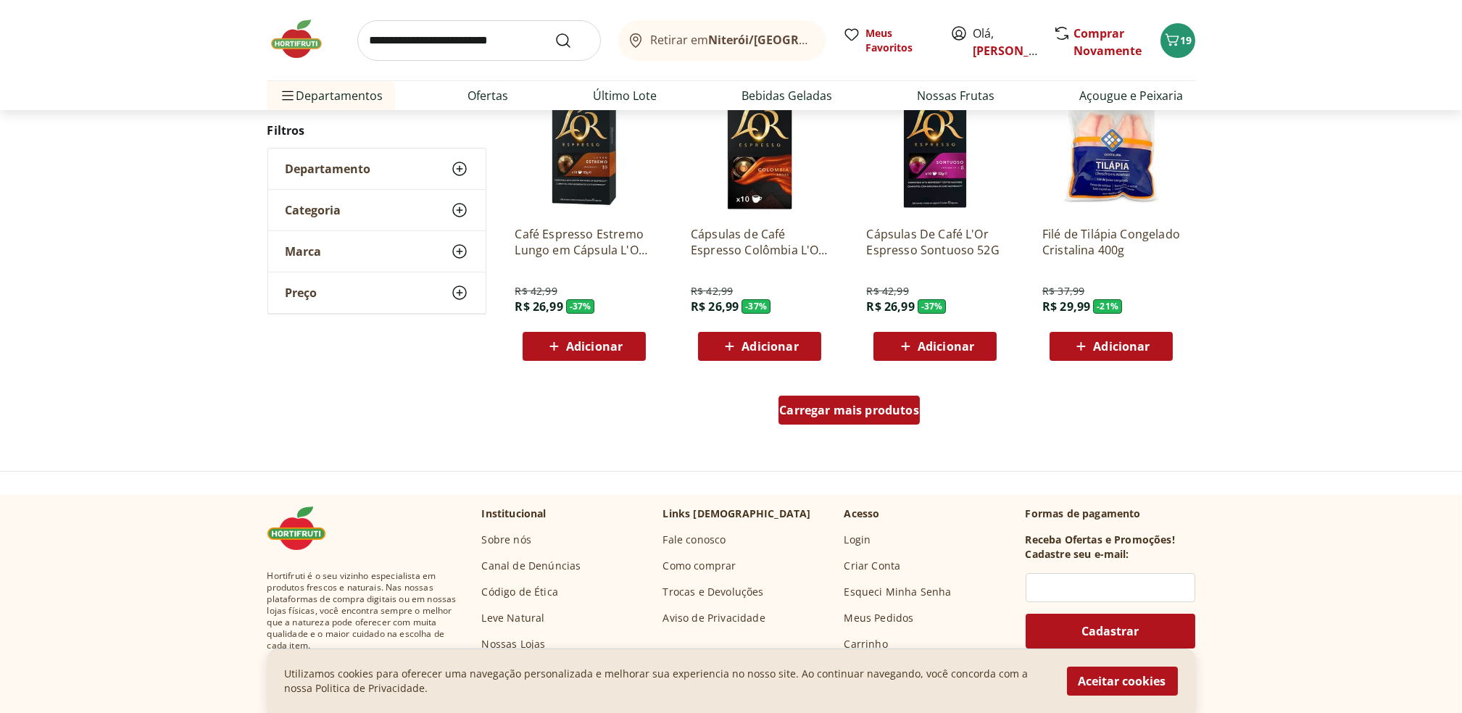
click at [901, 418] on div "Carregar mais produtos" at bounding box center [849, 410] width 141 height 29
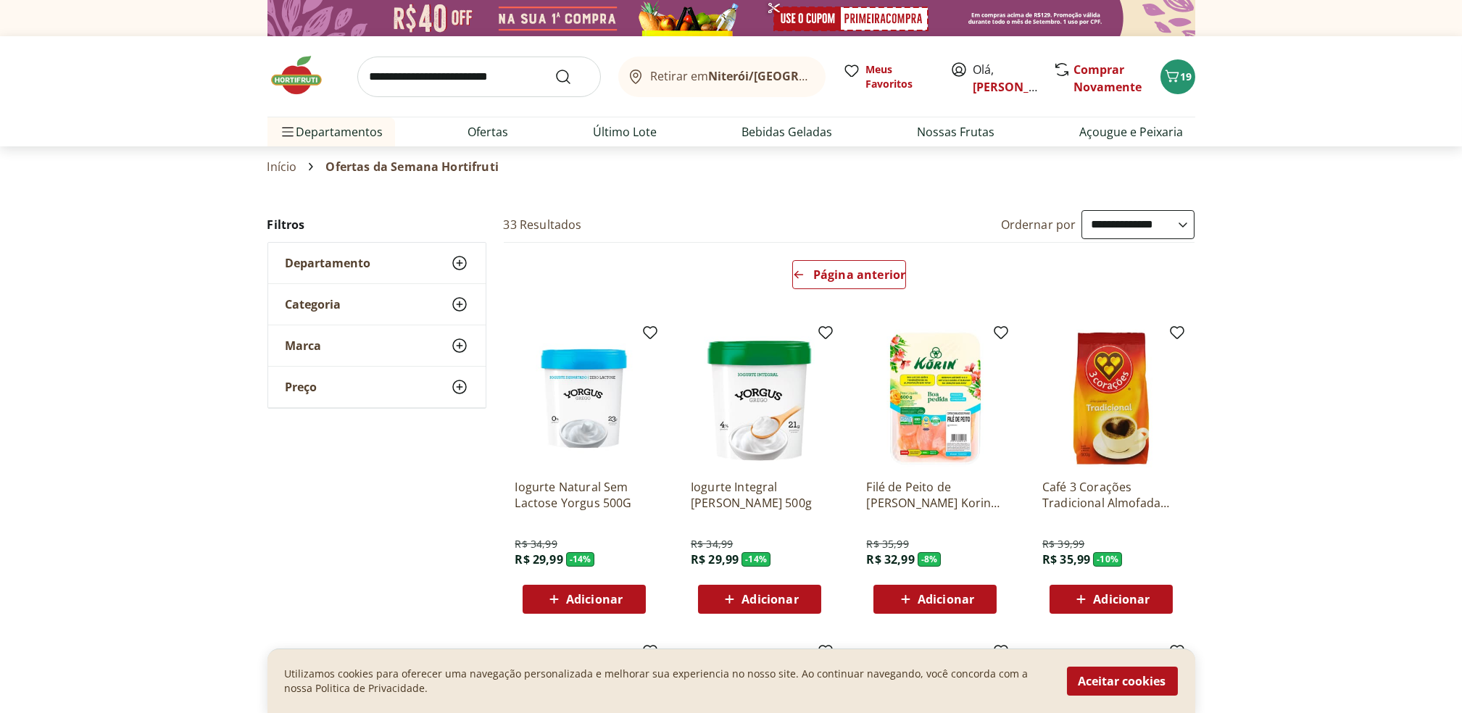
click at [298, 72] on img at bounding box center [304, 75] width 72 height 43
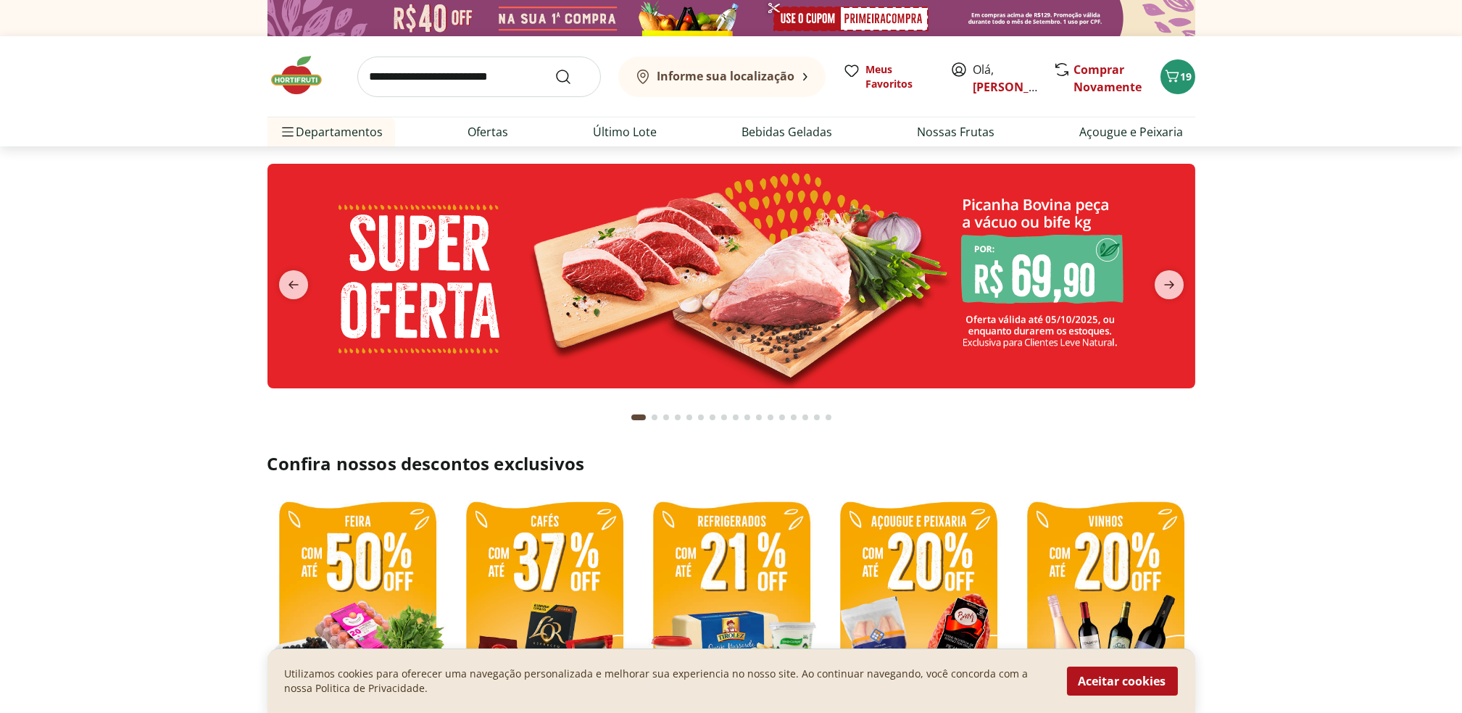
type input "*"
click at [522, 290] on img at bounding box center [732, 276] width 928 height 225
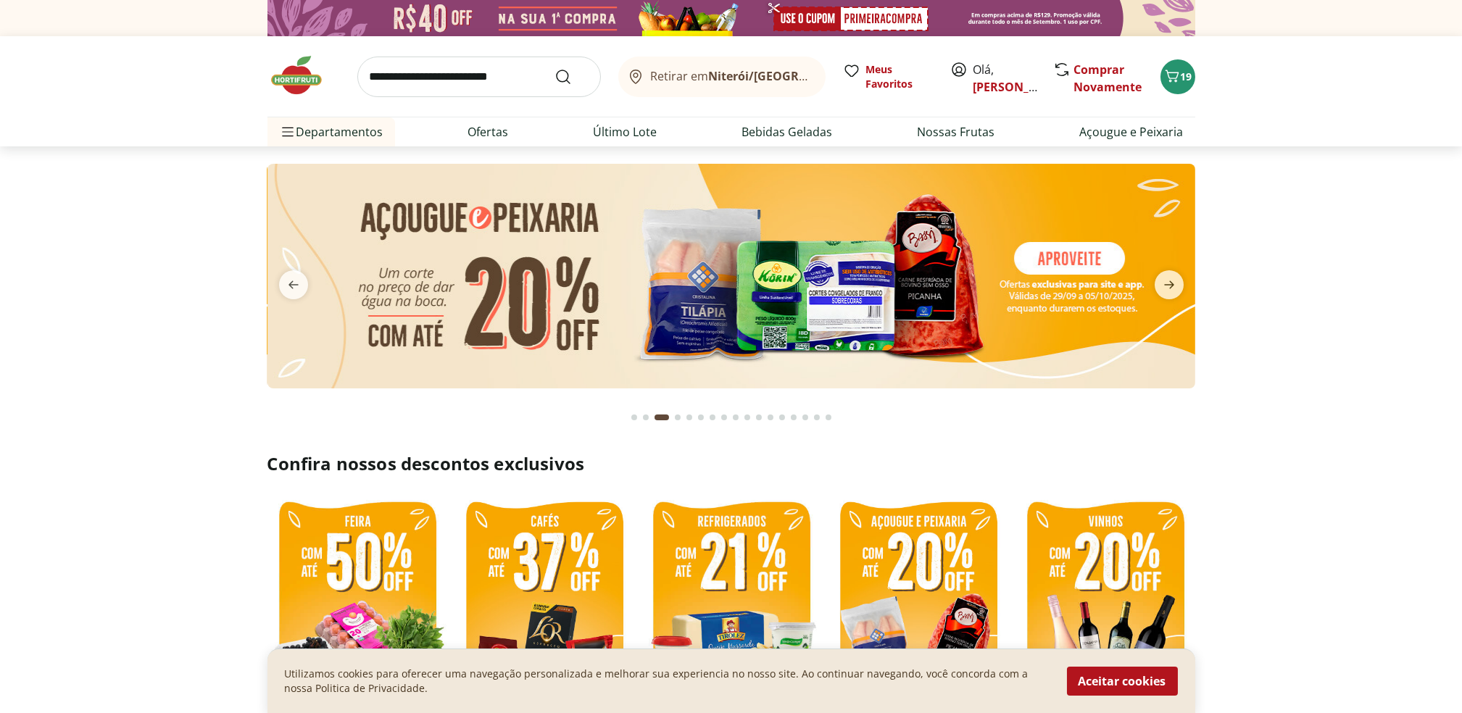
click at [786, 253] on img at bounding box center [732, 276] width 928 height 225
click at [1178, 275] on span "next" at bounding box center [1169, 284] width 29 height 29
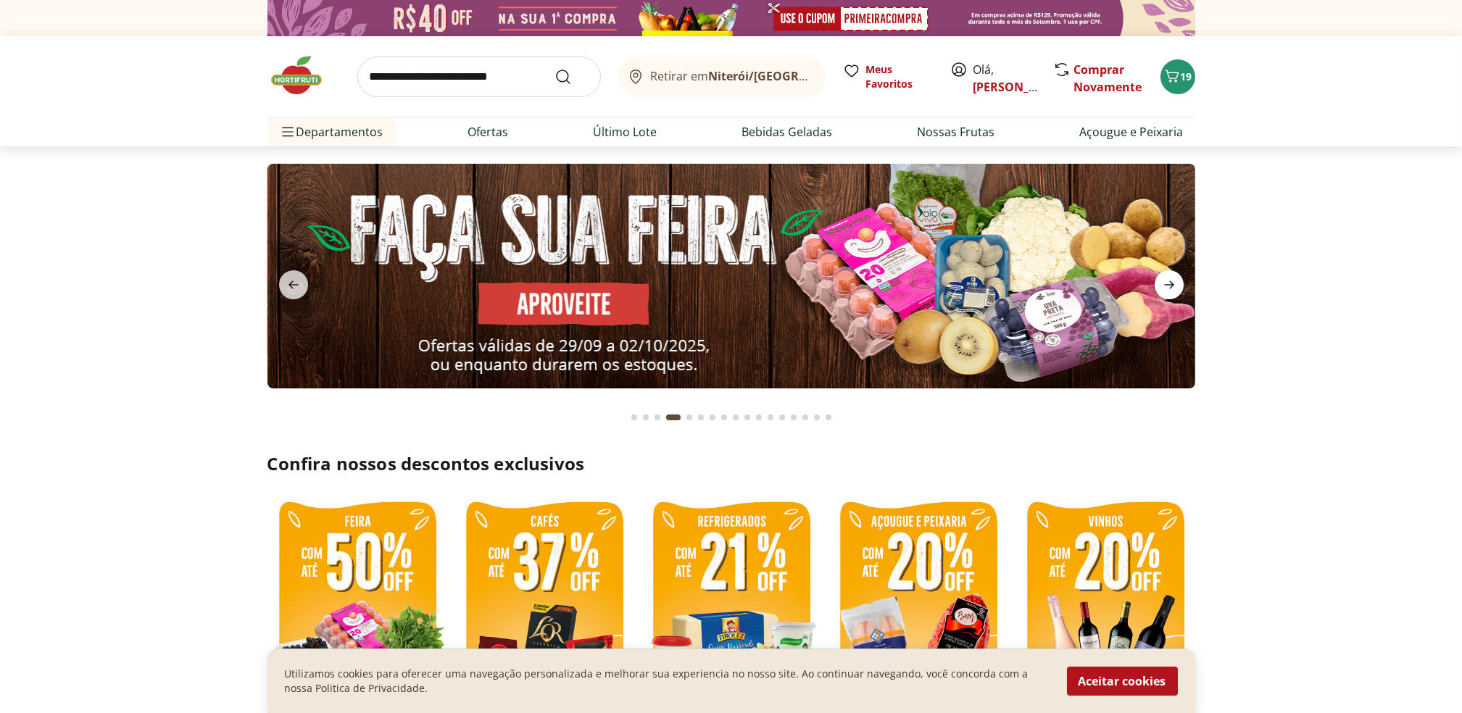
click at [1178, 275] on span "next" at bounding box center [1169, 284] width 29 height 29
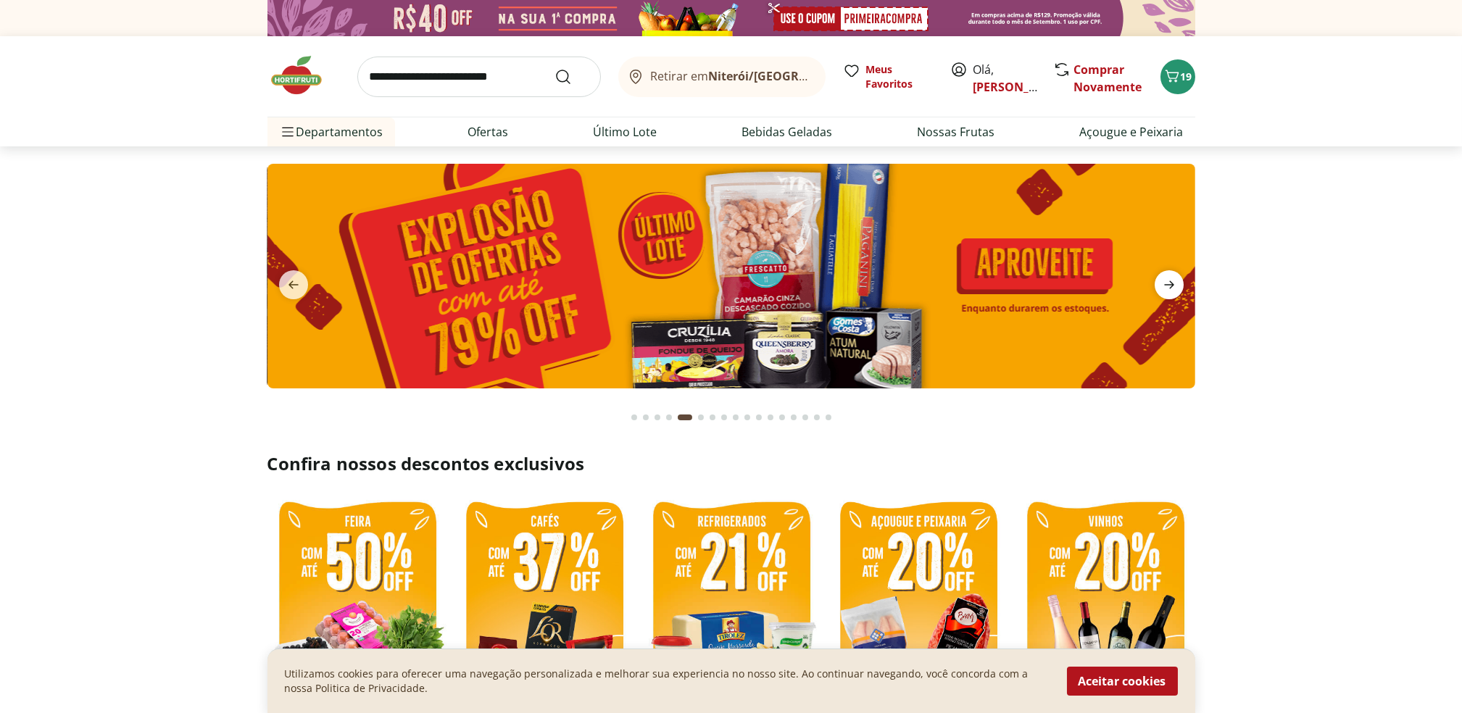
click at [1178, 275] on span "next" at bounding box center [1169, 284] width 29 height 29
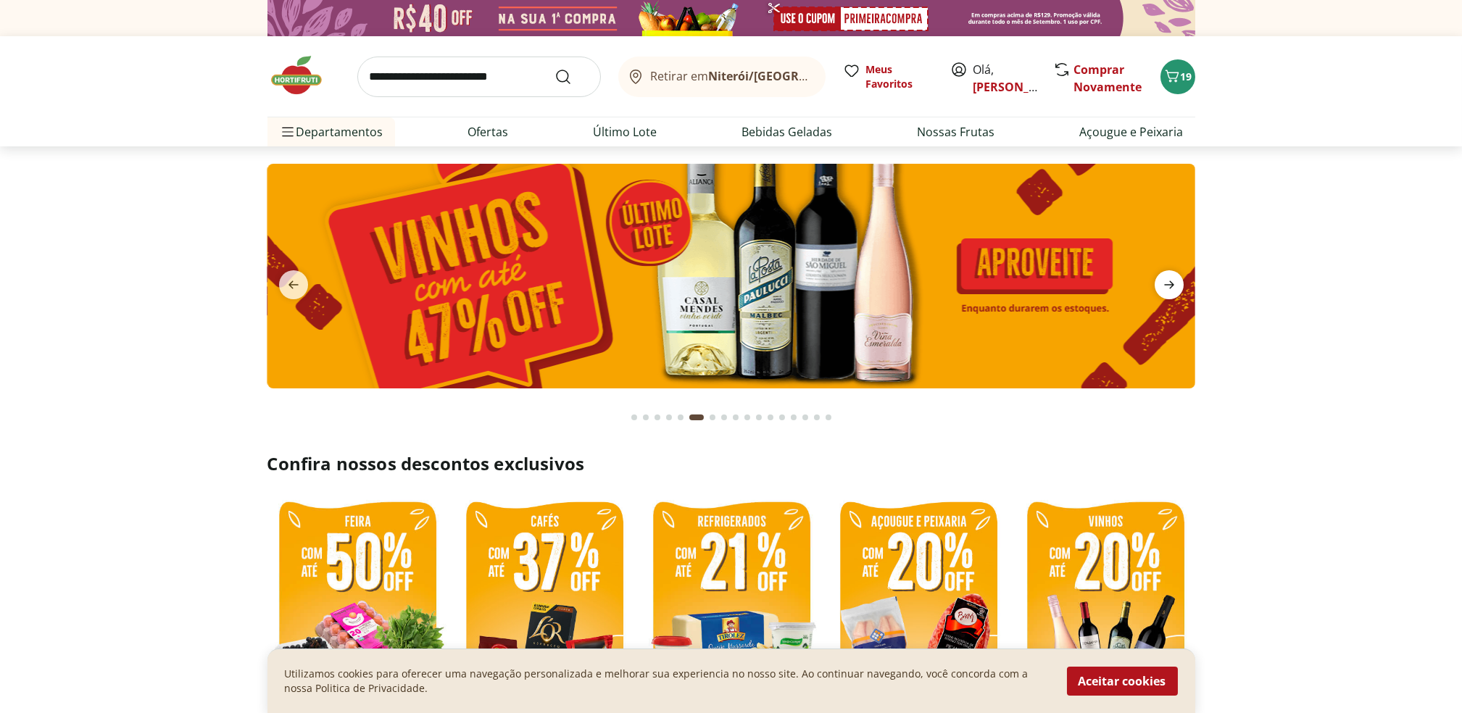
click at [1178, 275] on span "next" at bounding box center [1169, 284] width 29 height 29
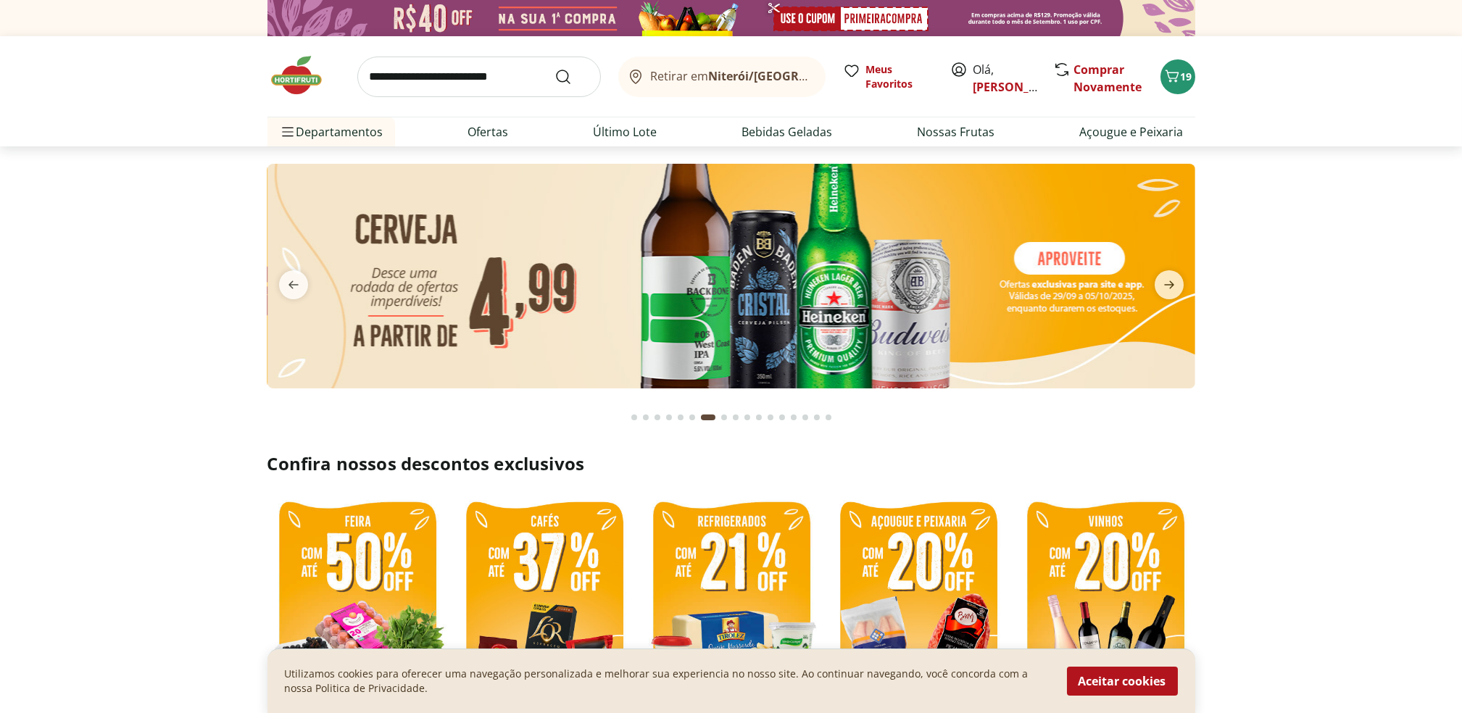
click at [819, 286] on img at bounding box center [732, 276] width 928 height 225
click at [1162, 286] on icon "next" at bounding box center [1169, 284] width 17 height 17
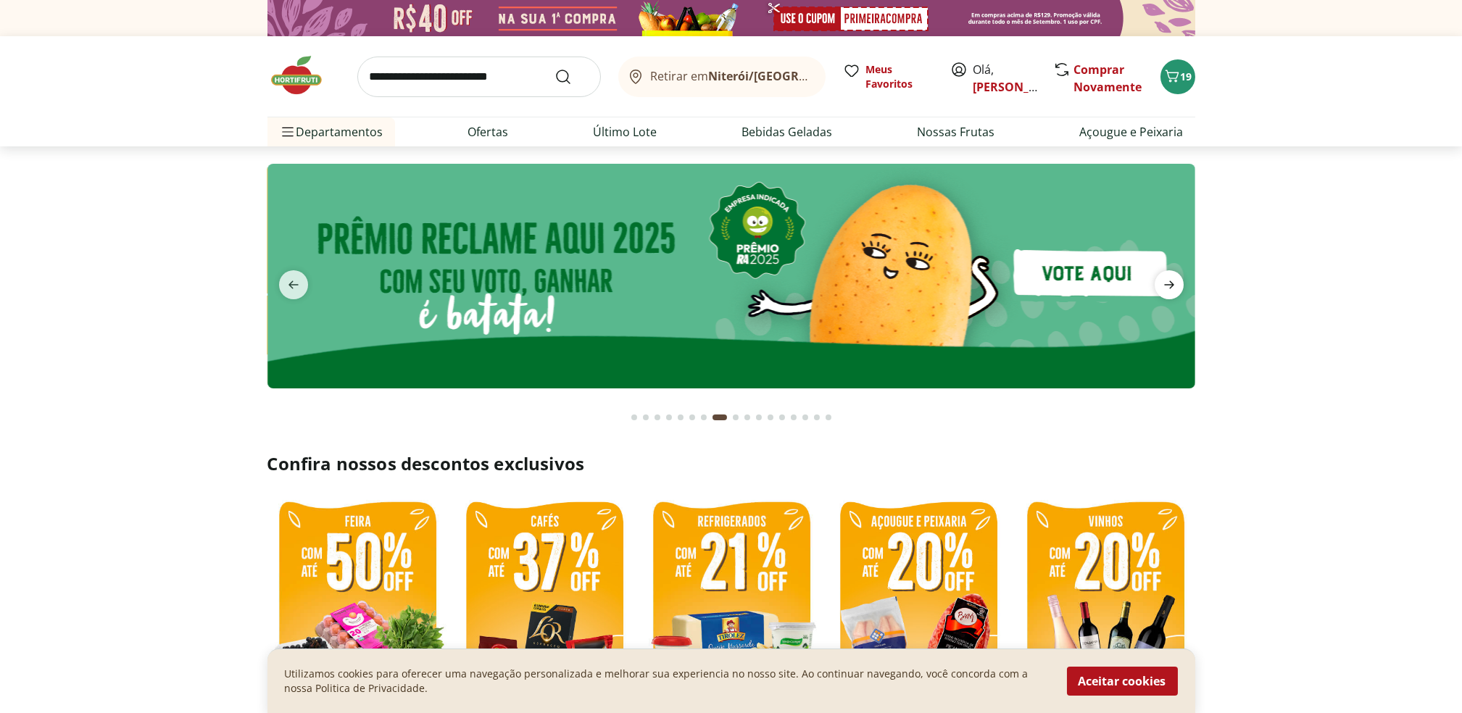
click at [1162, 286] on icon "next" at bounding box center [1169, 284] width 17 height 17
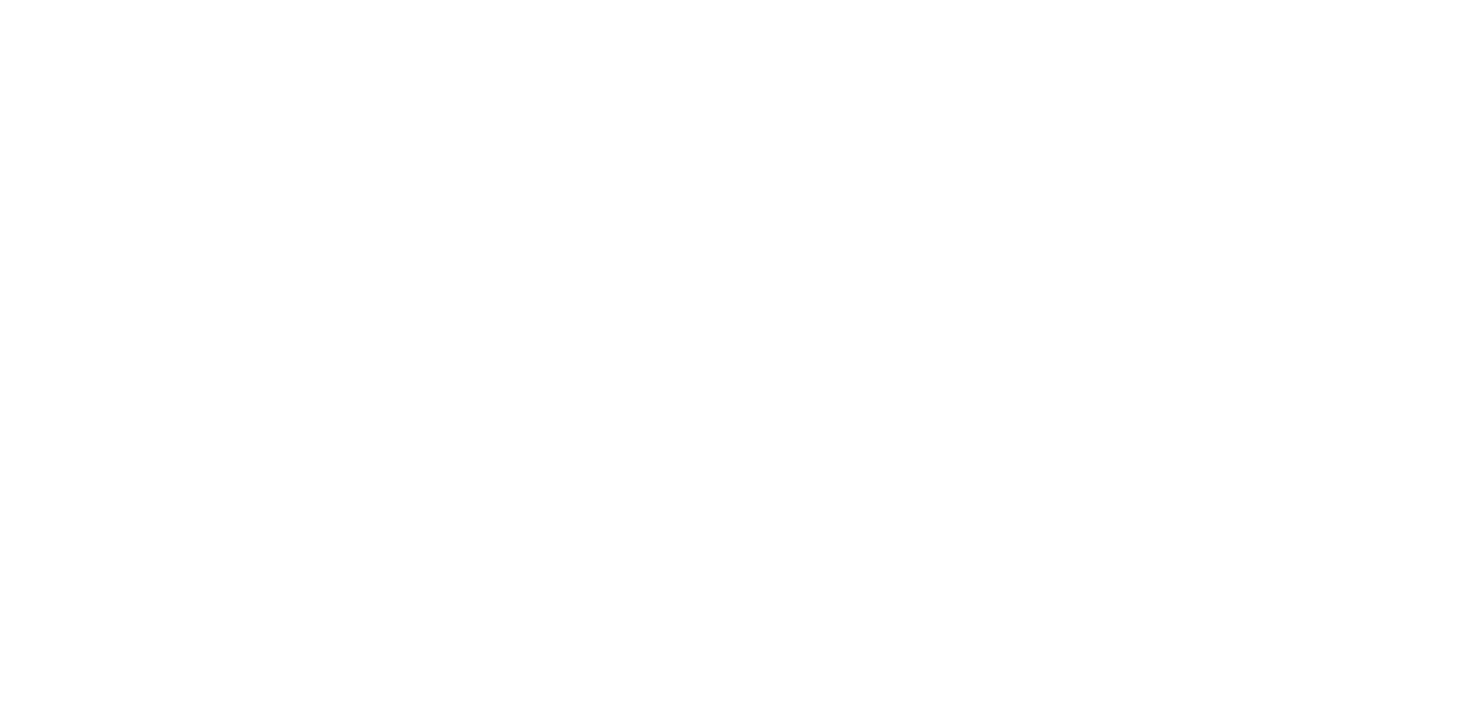
select select "**********"
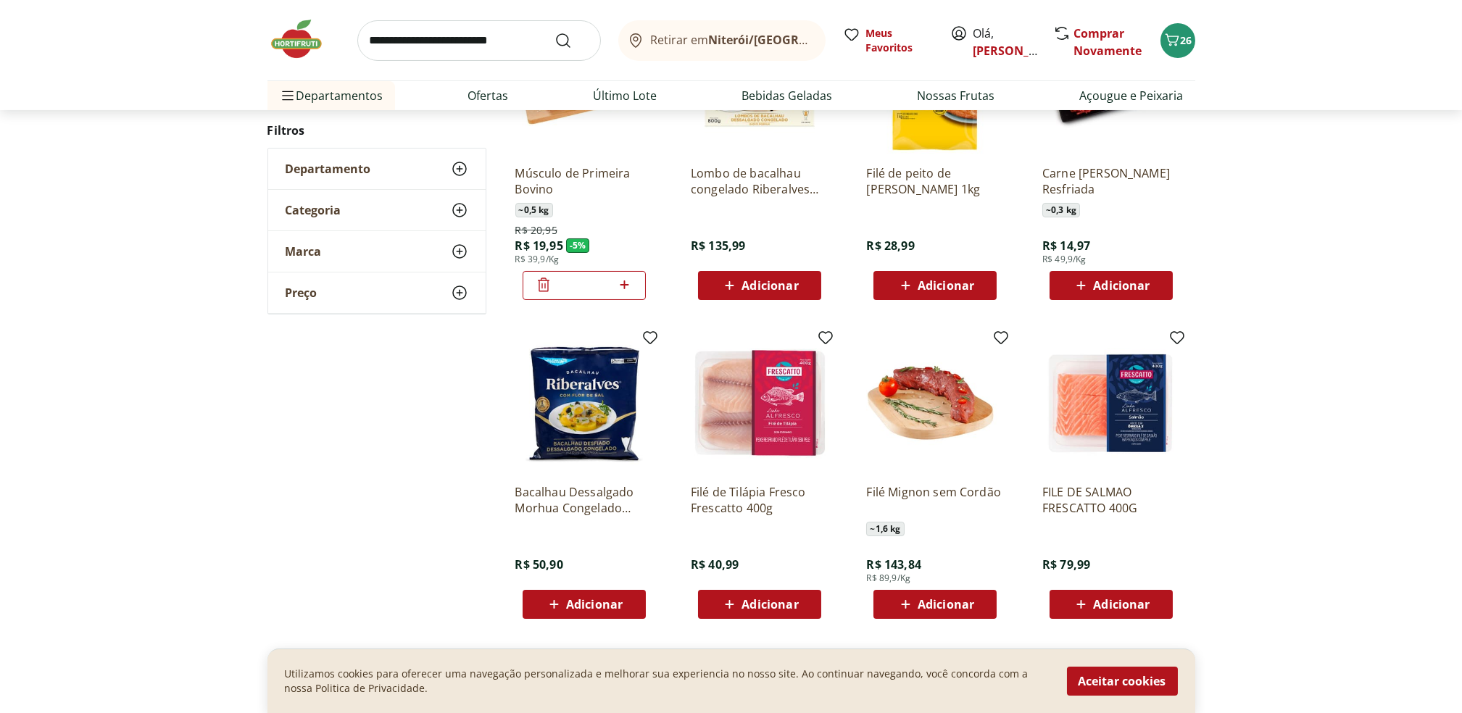
scroll to position [743, 0]
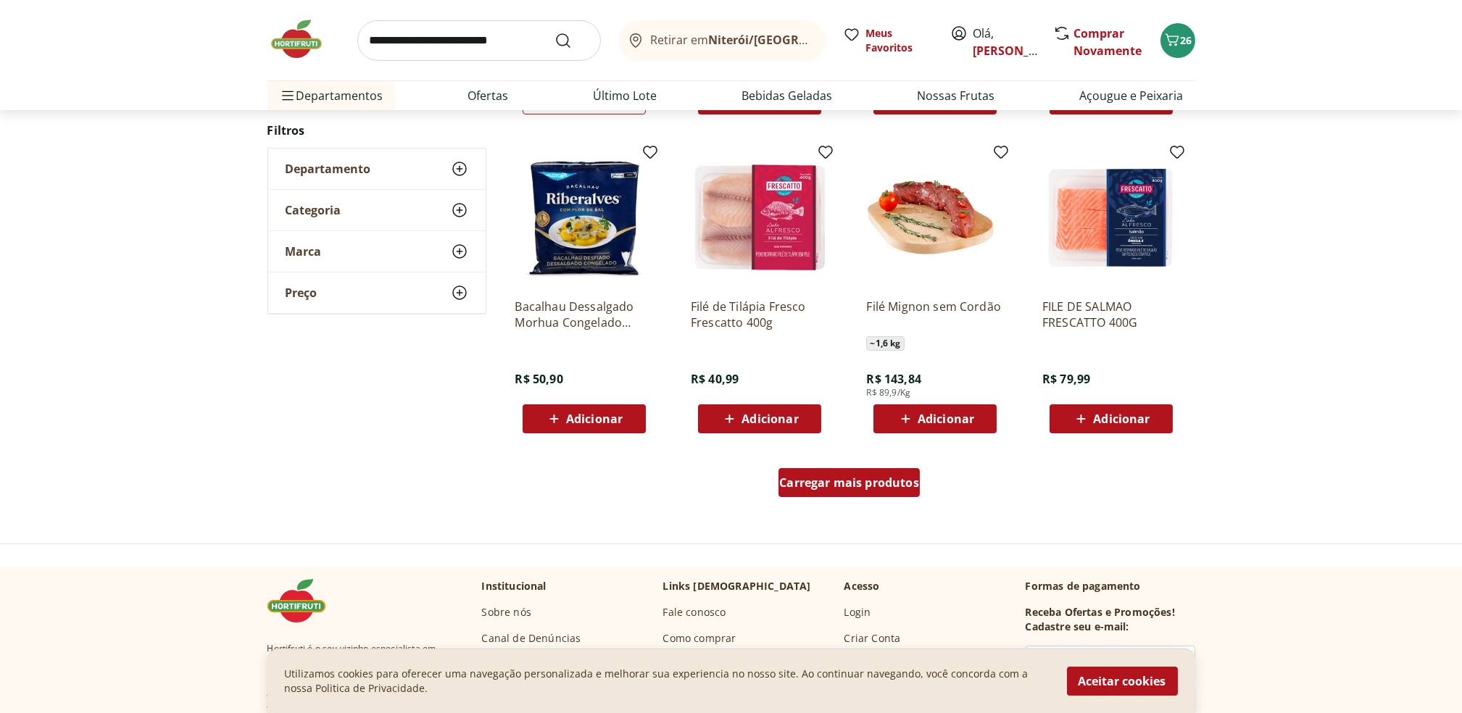
click at [883, 496] on div "Carregar mais produtos" at bounding box center [849, 482] width 141 height 29
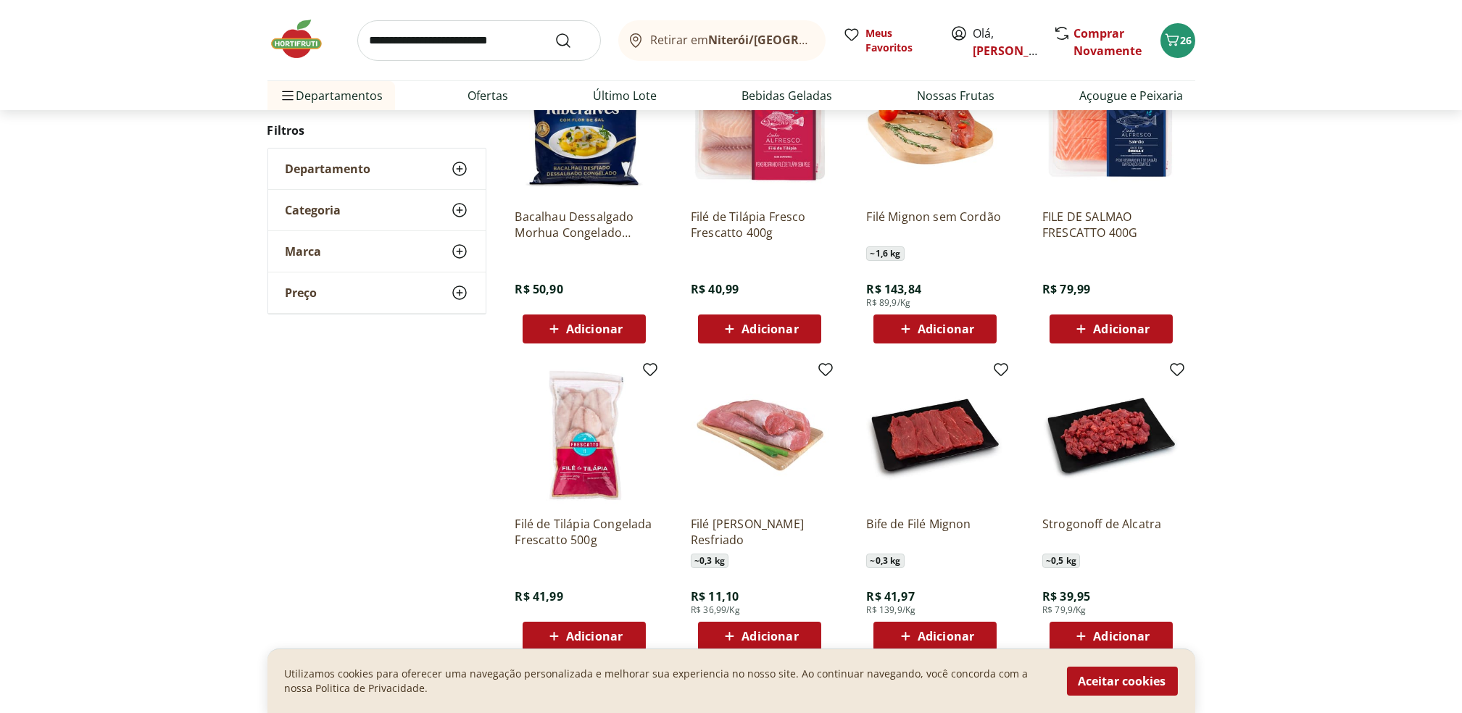
scroll to position [832, 0]
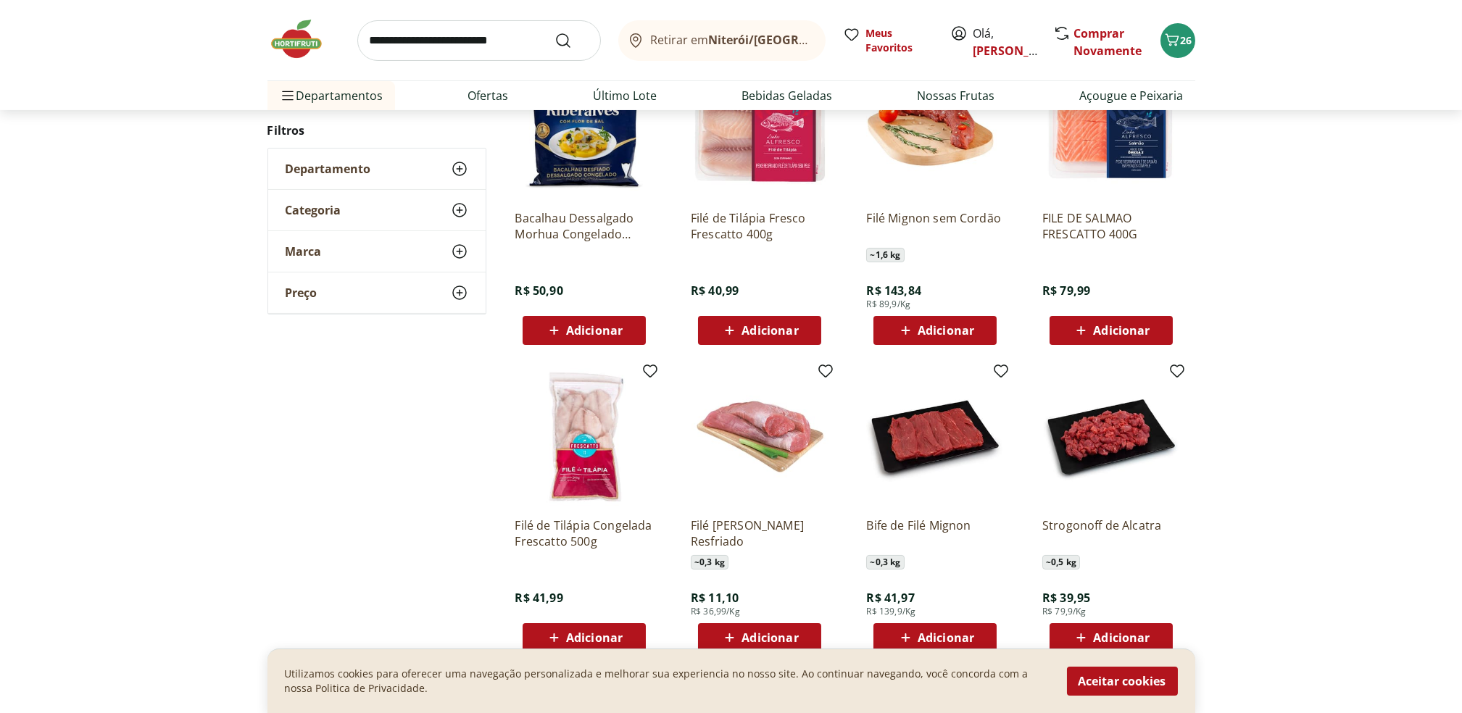
click at [883, 496] on img at bounding box center [935, 437] width 138 height 138
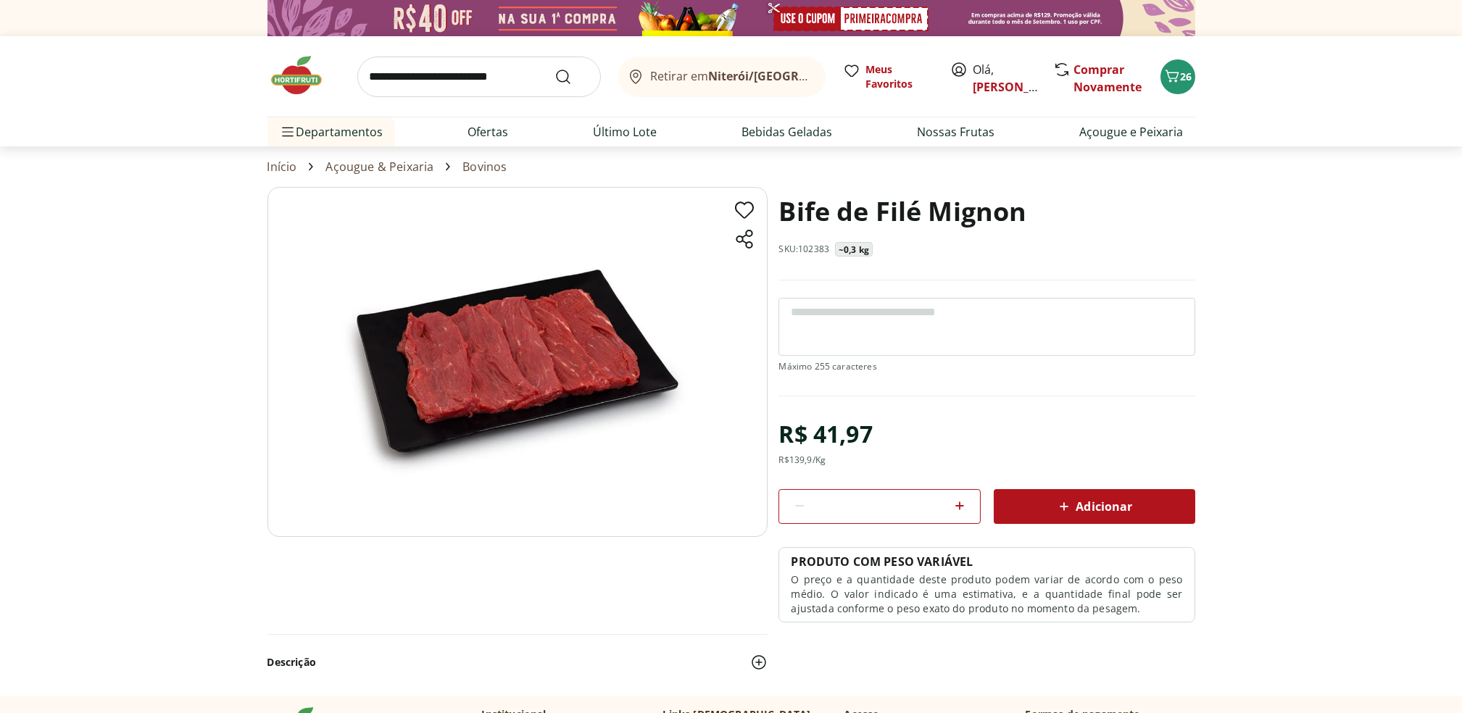
select select "**********"
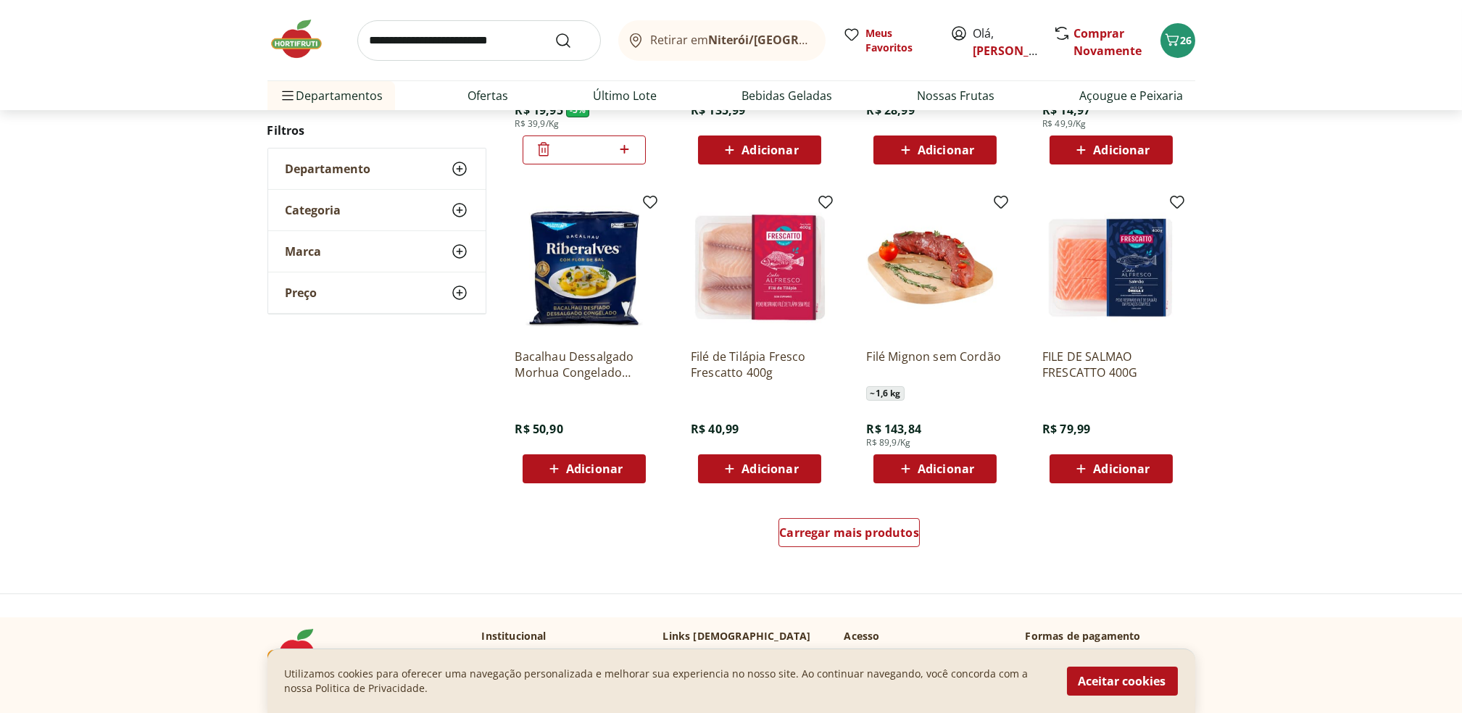
scroll to position [1316, 0]
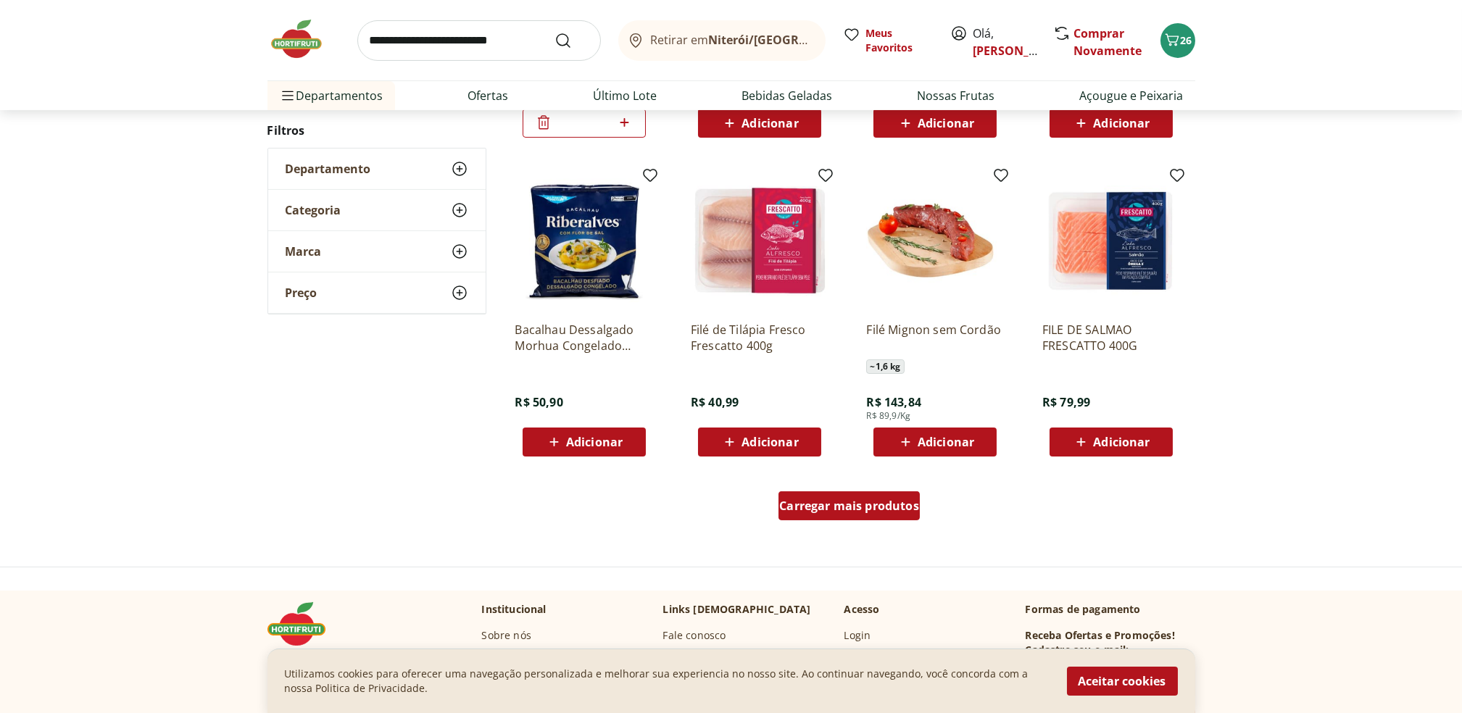
click at [879, 505] on span "Carregar mais produtos" at bounding box center [849, 506] width 140 height 12
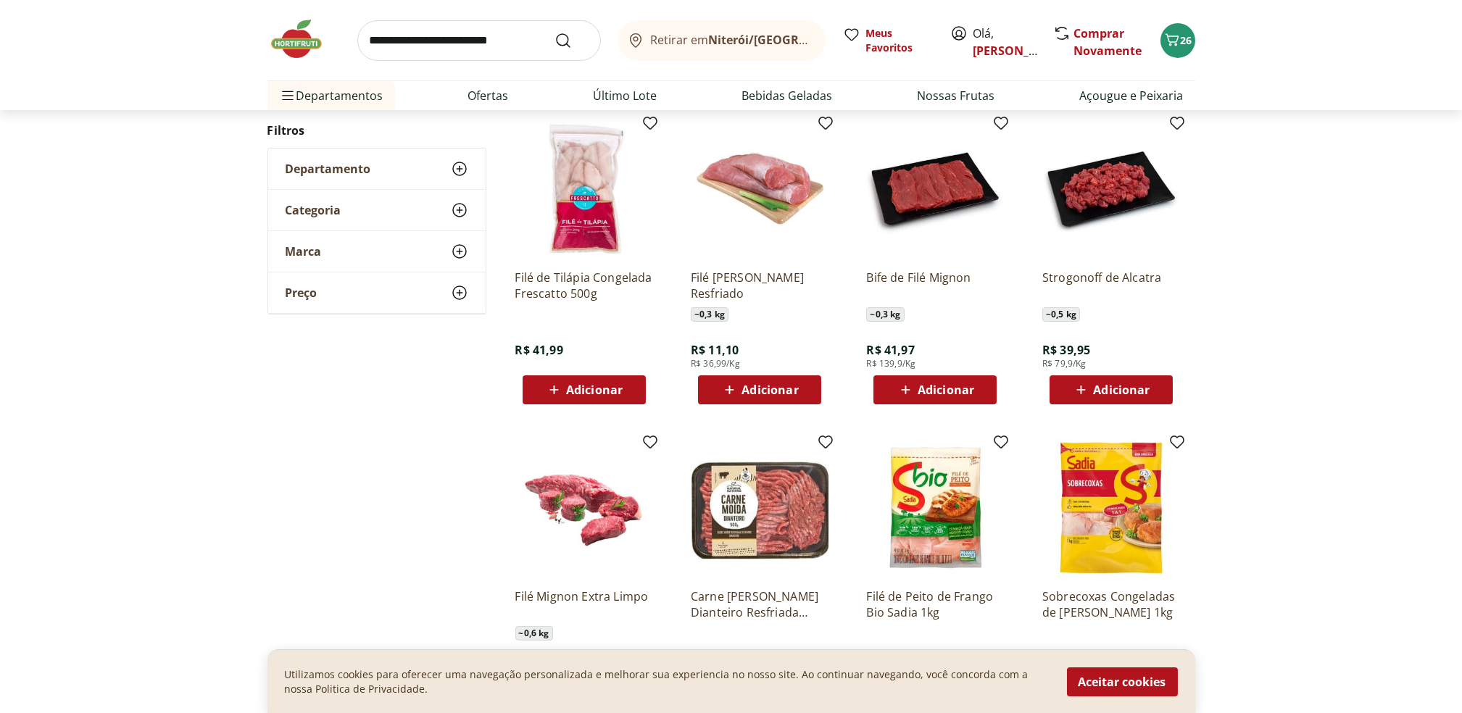
scroll to position [1678, 0]
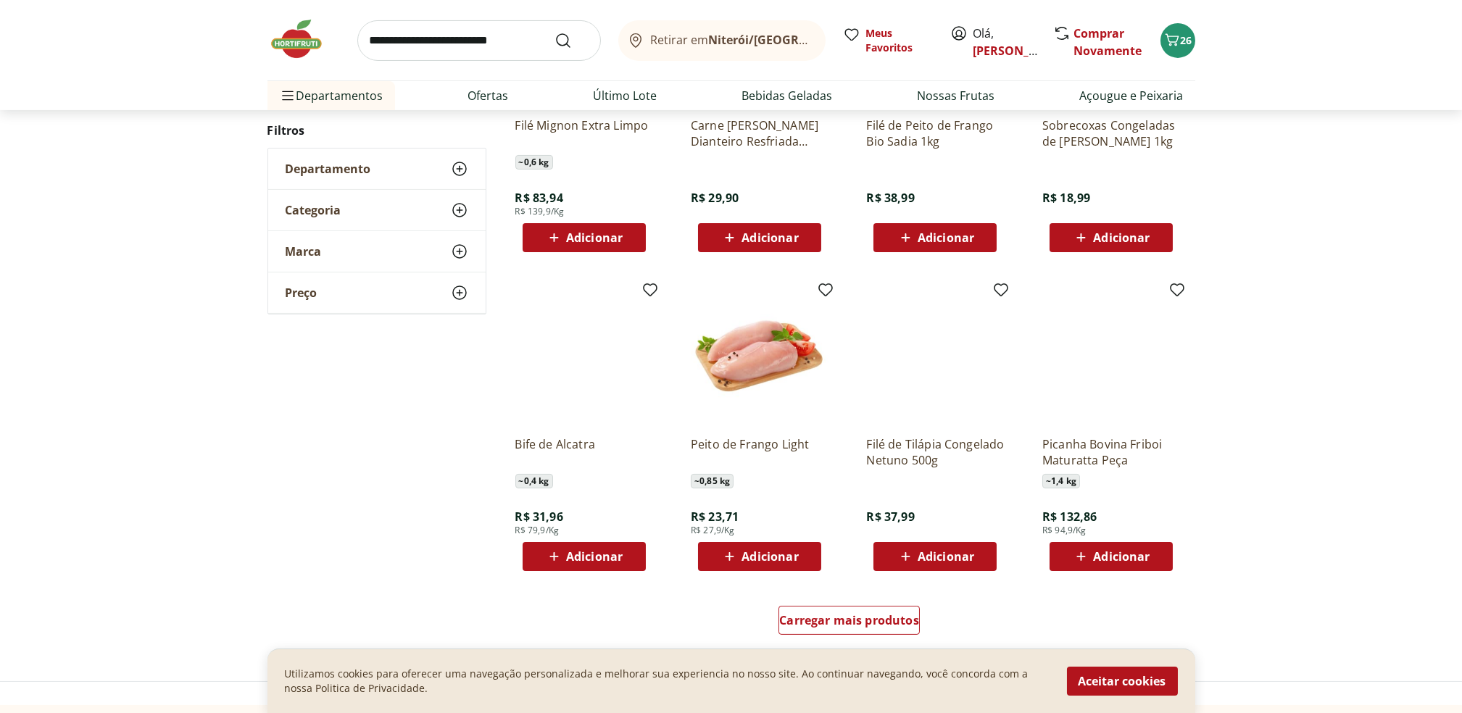
scroll to position [1293, 0]
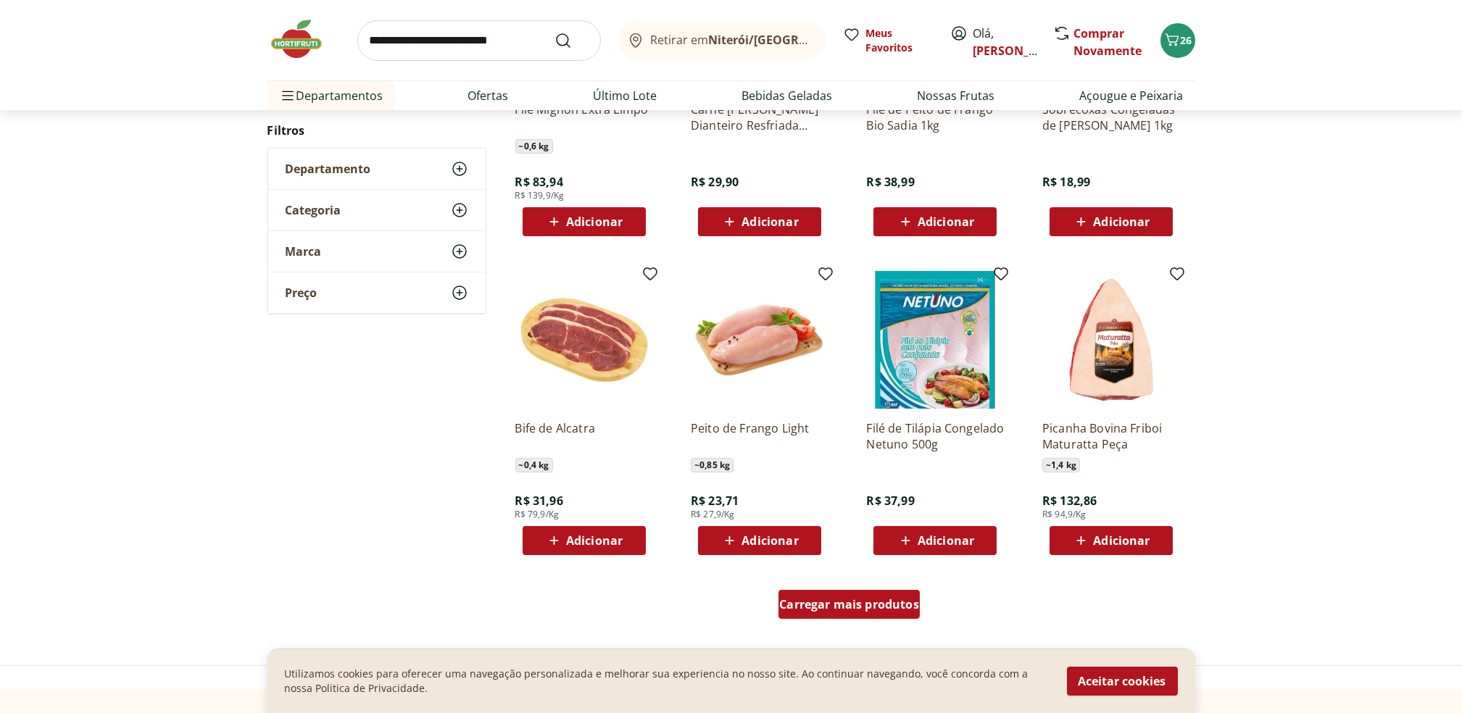
click at [824, 602] on span "Carregar mais produtos" at bounding box center [849, 605] width 140 height 12
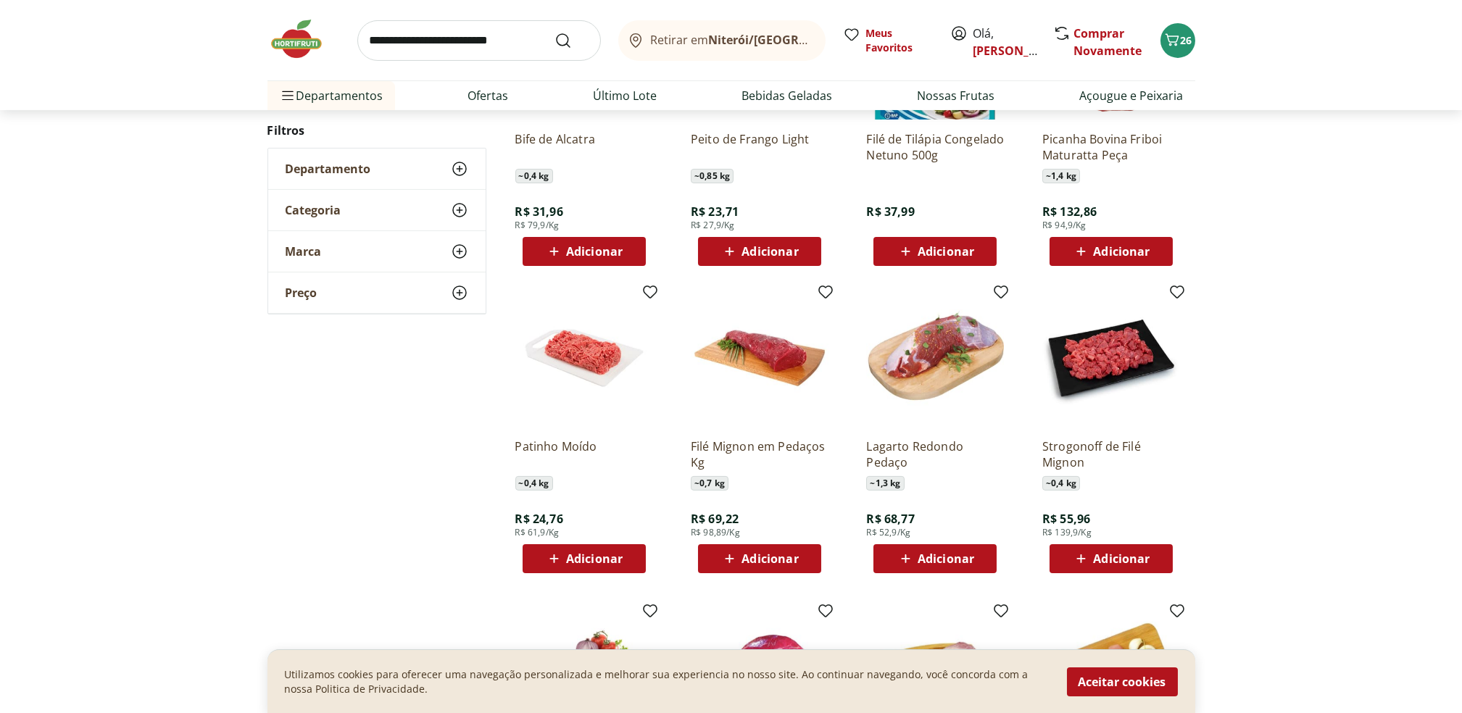
scroll to position [1583, 0]
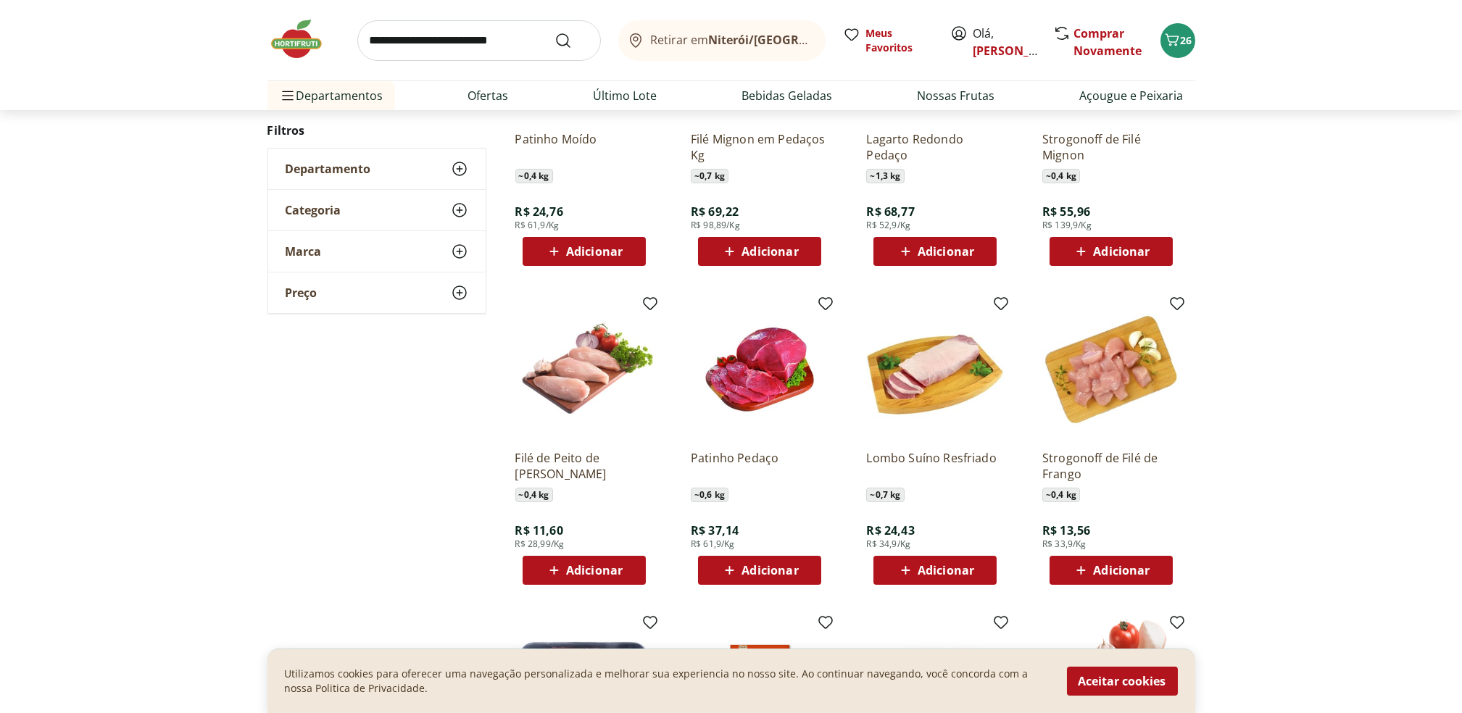
click at [600, 601] on ul "Patinho Moído ~ 0,4 kg R$ 24,76 R$ 61,9/Kg Adicionar Filé Mignon em Pedaços Kg …" at bounding box center [850, 442] width 692 height 945
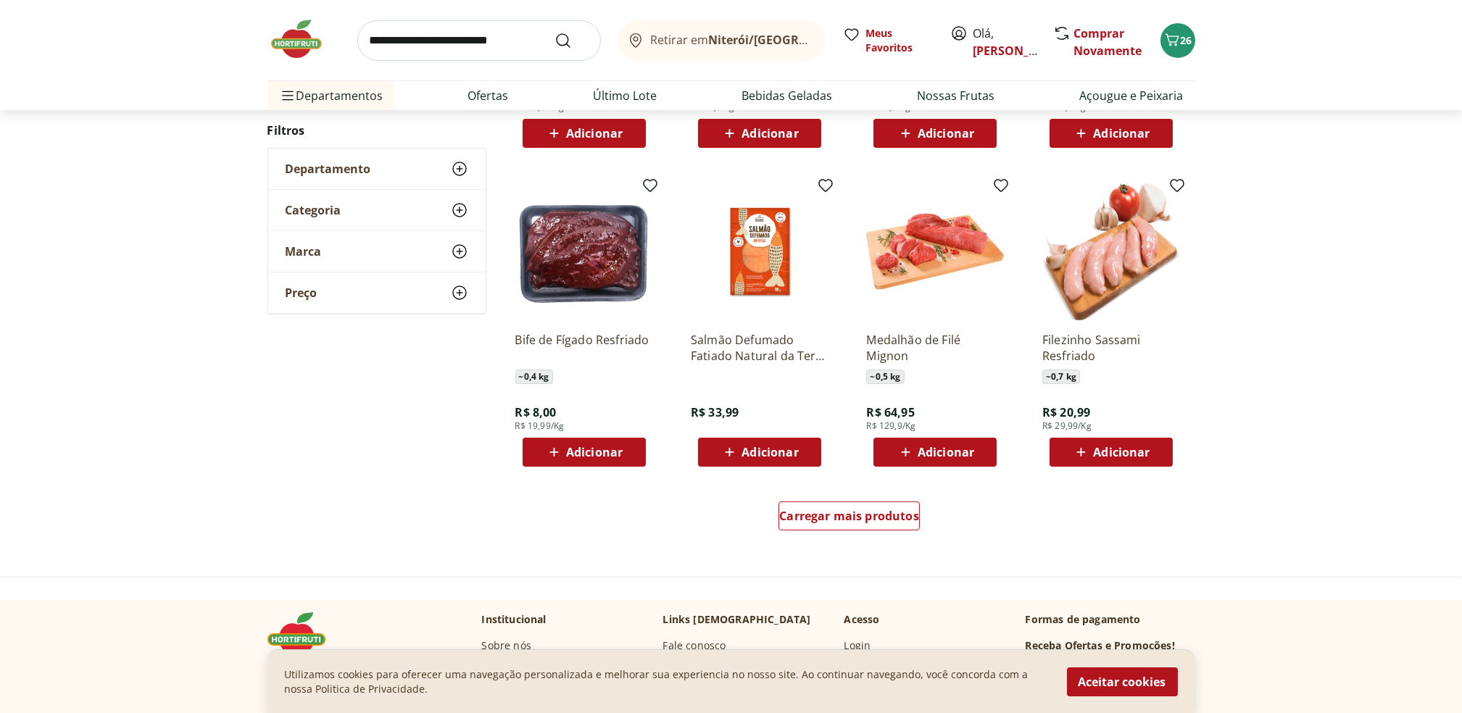
scroll to position [1382, 0]
click at [863, 501] on div "Carregar mais produtos" at bounding box center [849, 515] width 141 height 29
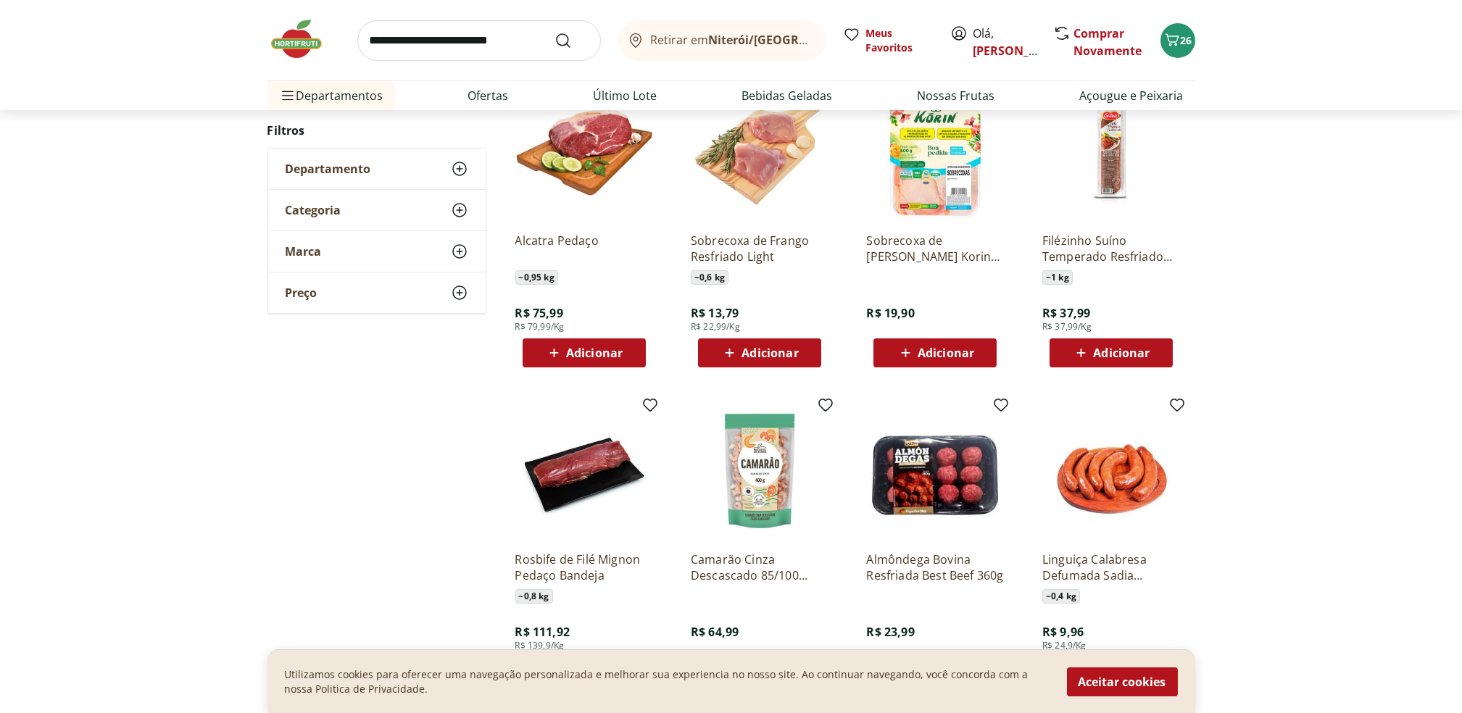
scroll to position [1791, 0]
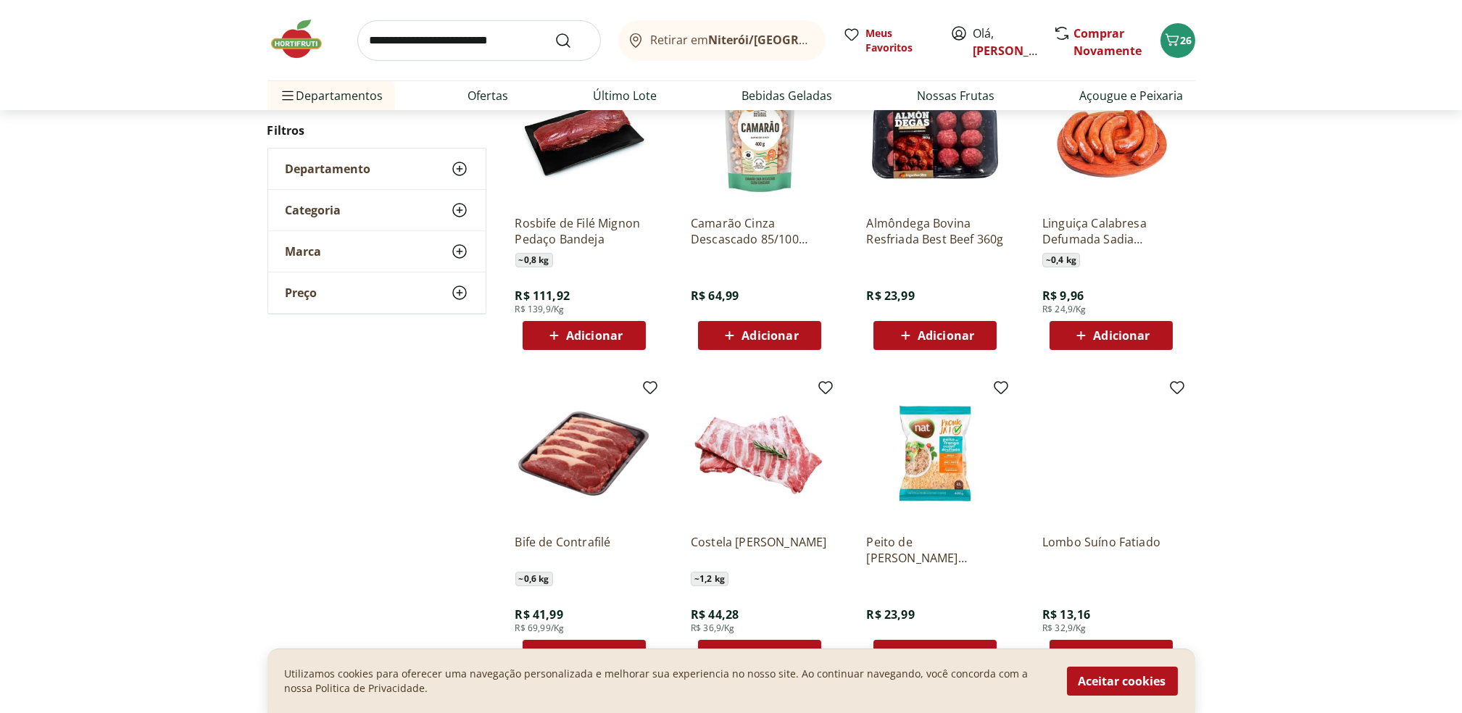
scroll to position [1301, 0]
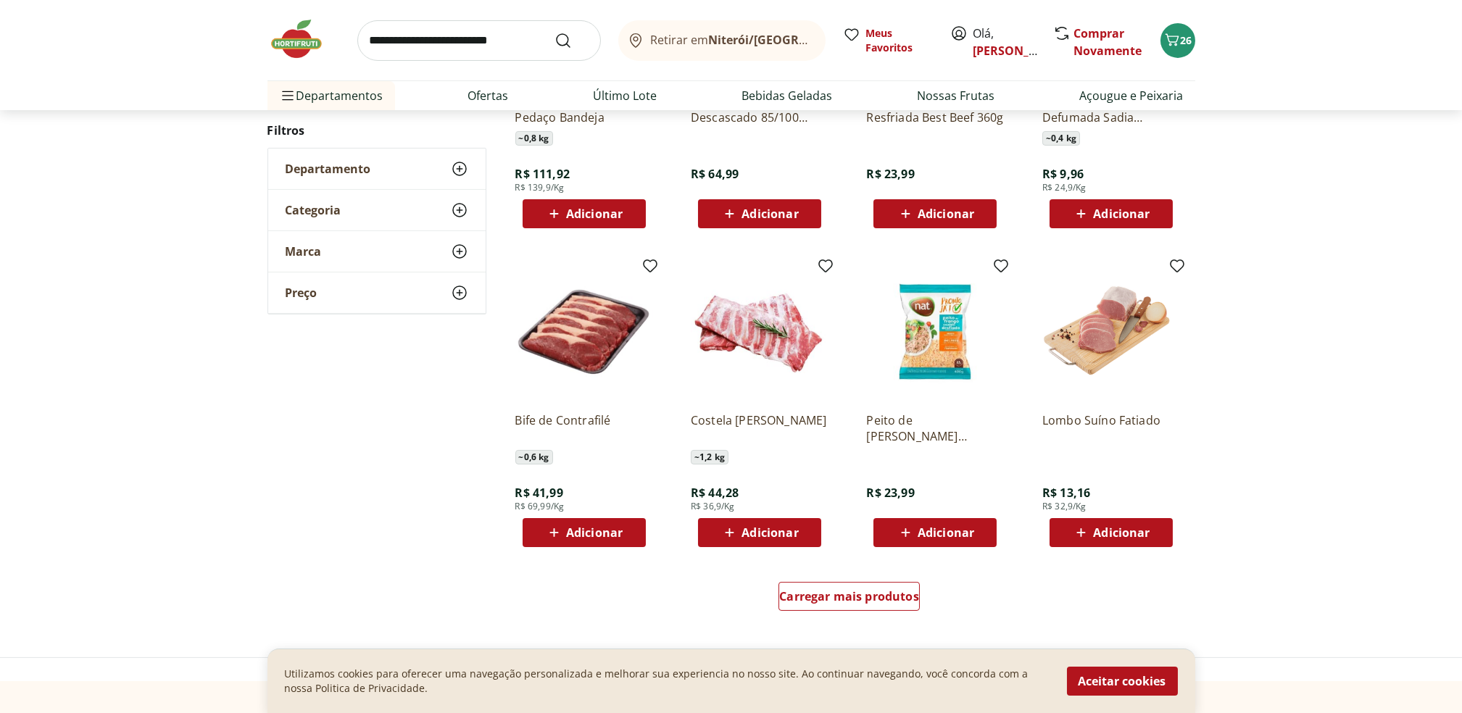
click at [1124, 544] on div "Adicionar" at bounding box center [1111, 533] width 100 height 26
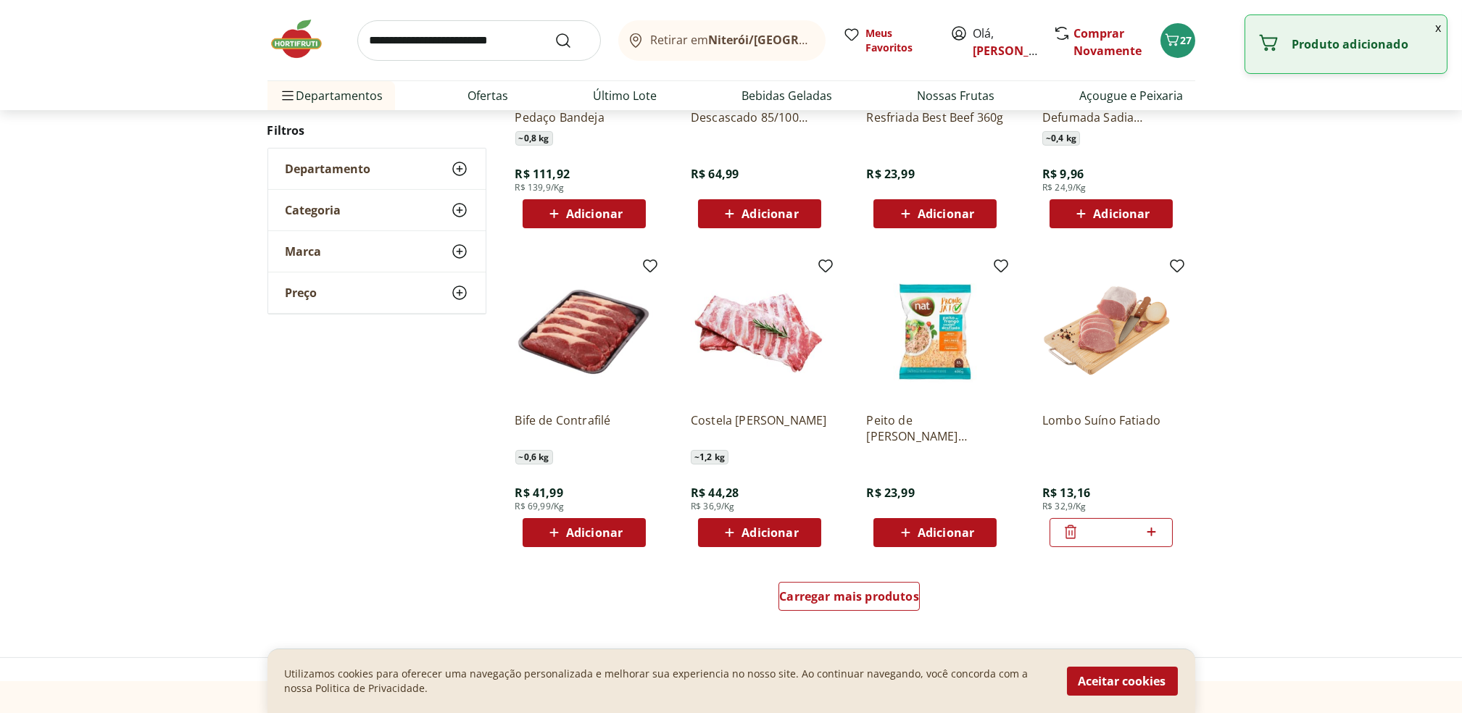
click at [1153, 534] on icon at bounding box center [1152, 531] width 18 height 17
type input "*"
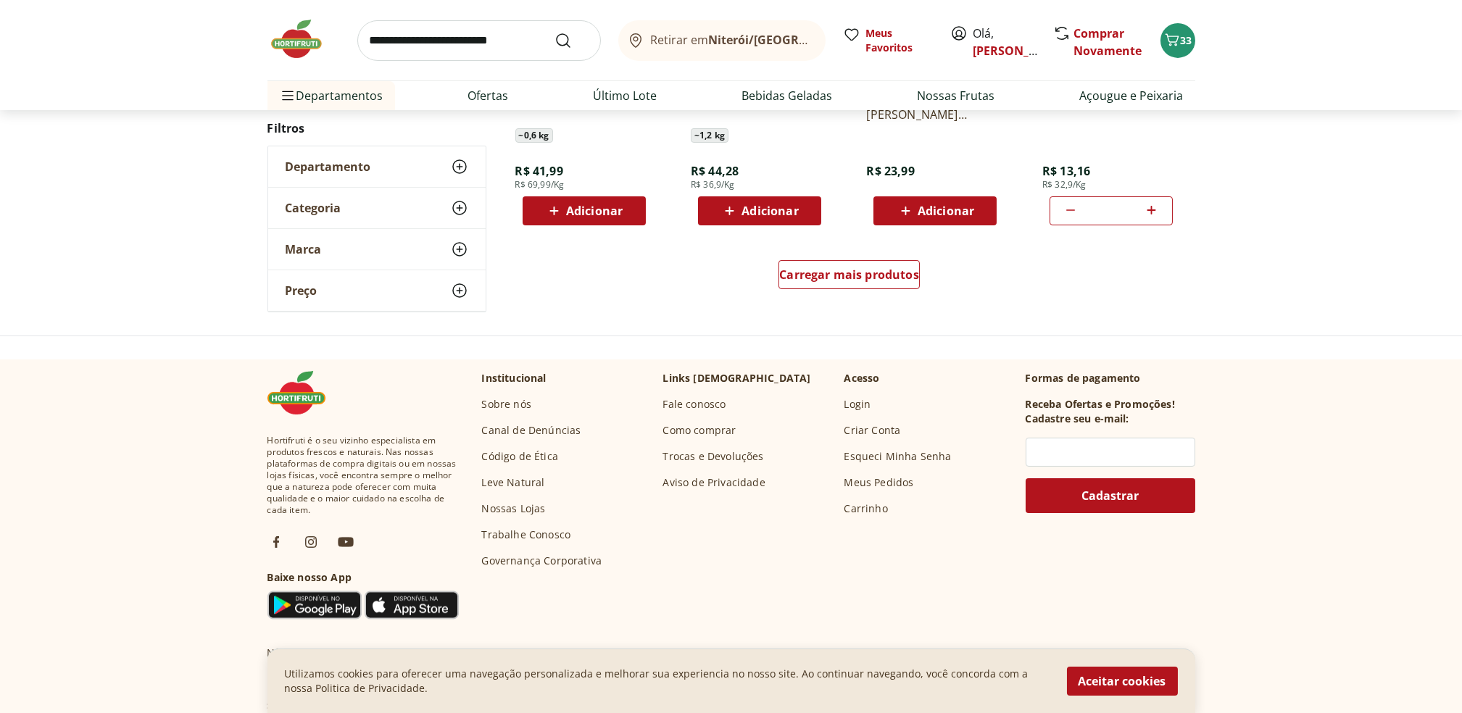
scroll to position [1027, 0]
click at [847, 286] on div "Carregar mais produtos" at bounding box center [849, 274] width 141 height 29
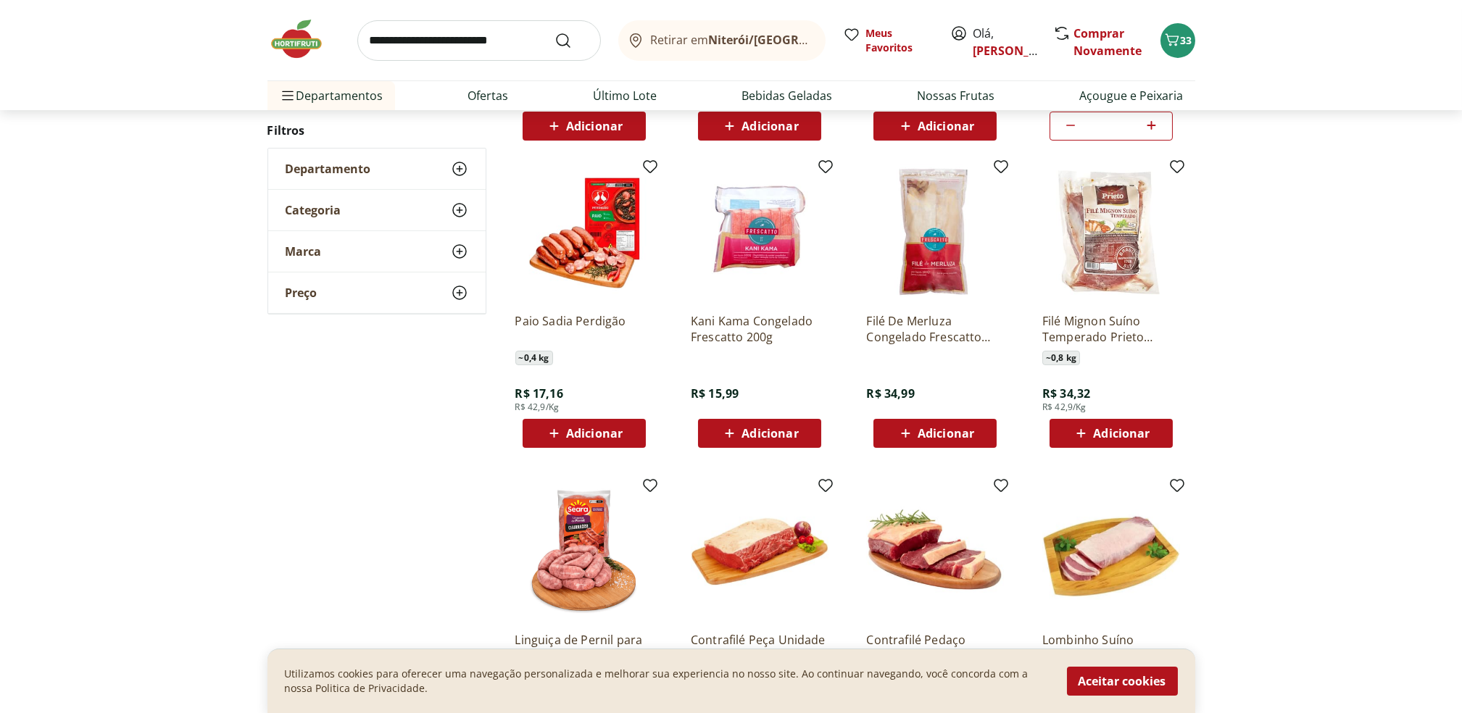
scroll to position [1112, 0]
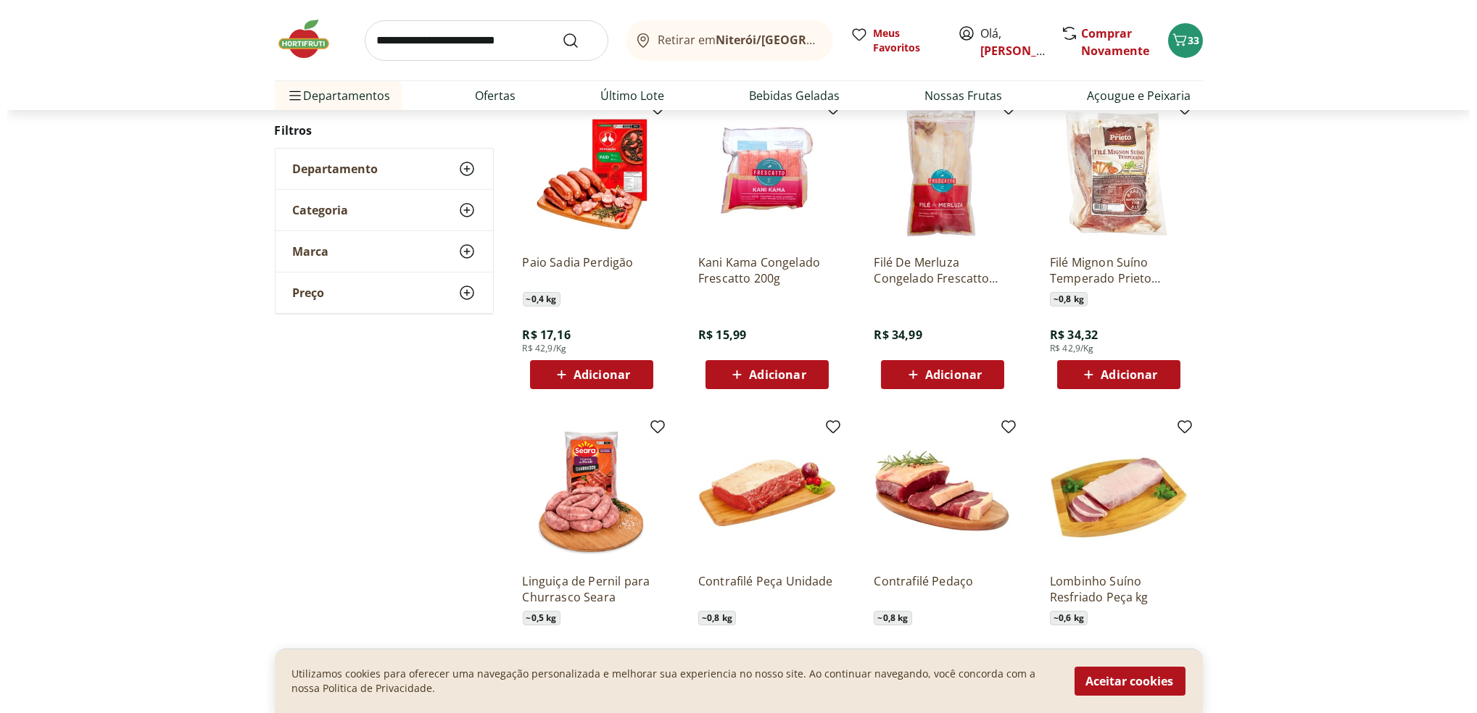
scroll to position [315, 0]
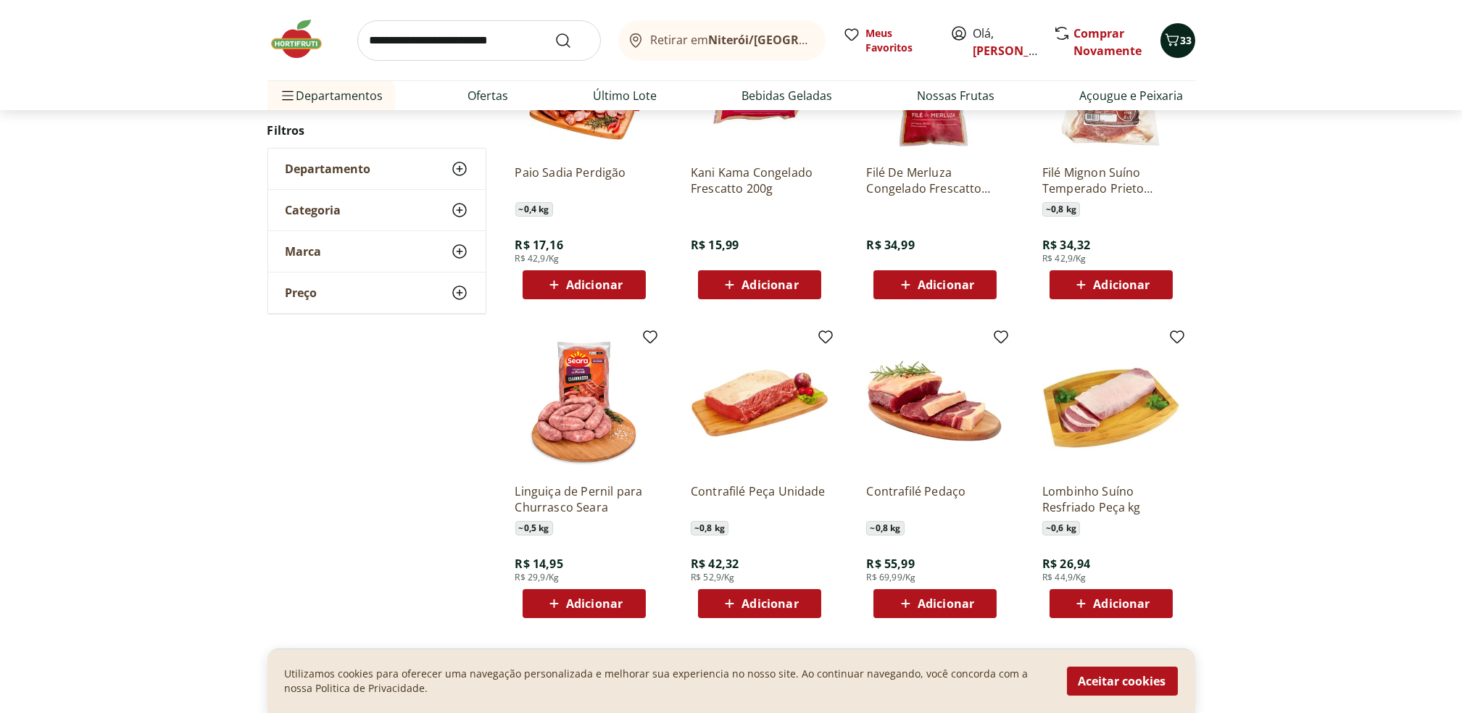
click at [1179, 34] on icon "Carrinho" at bounding box center [1172, 39] width 17 height 17
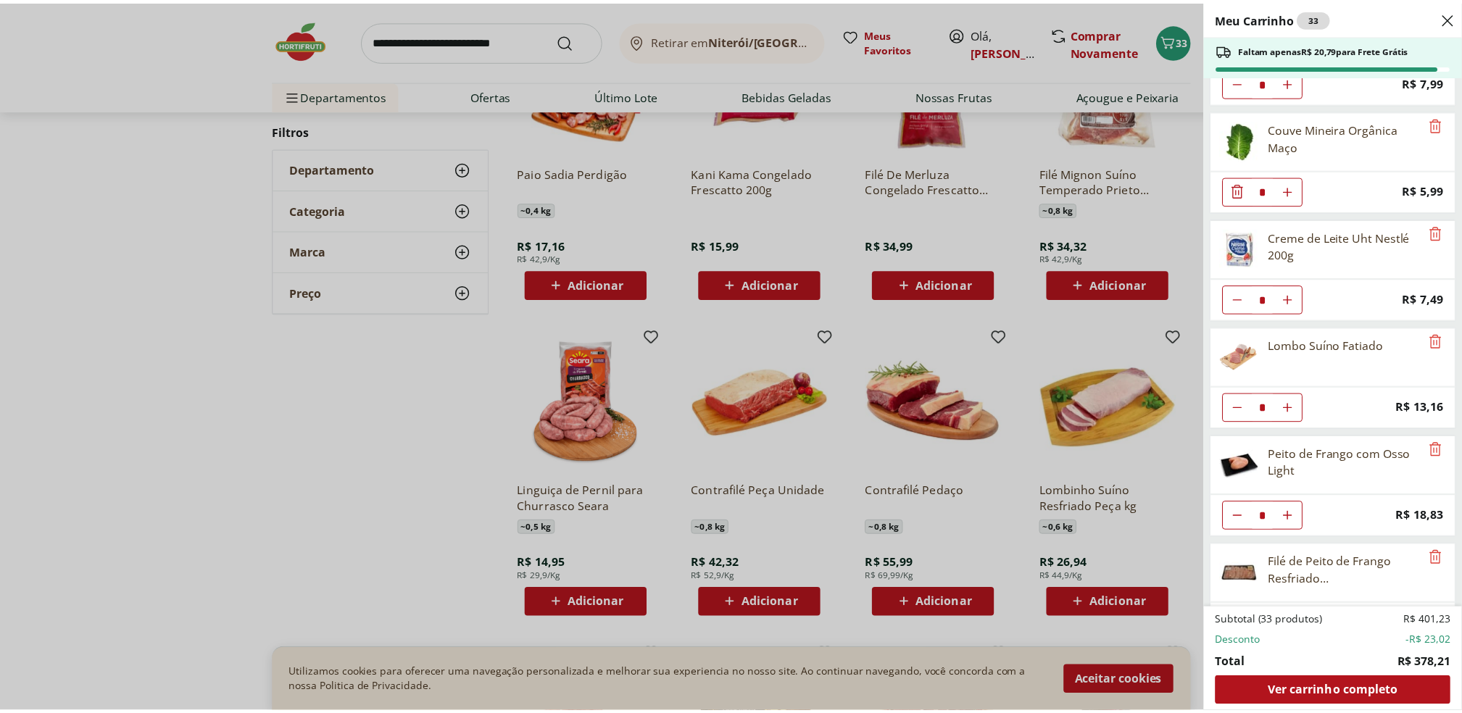
scroll to position [1216, 0]
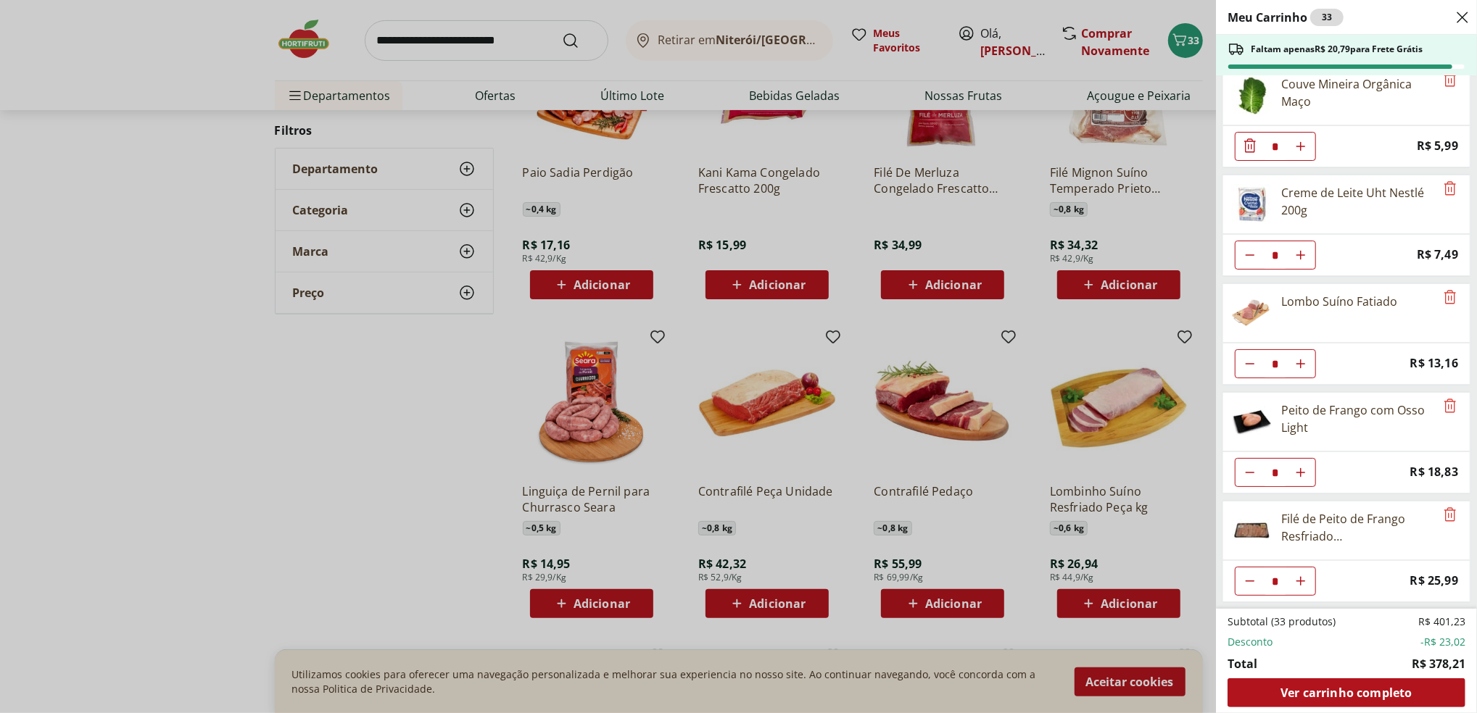
click at [436, 422] on div "Meu Carrinho 33 Faltam apenas R$ 20,79 para Frete Grátis Azeite de Oliva Extra …" at bounding box center [738, 356] width 1477 height 713
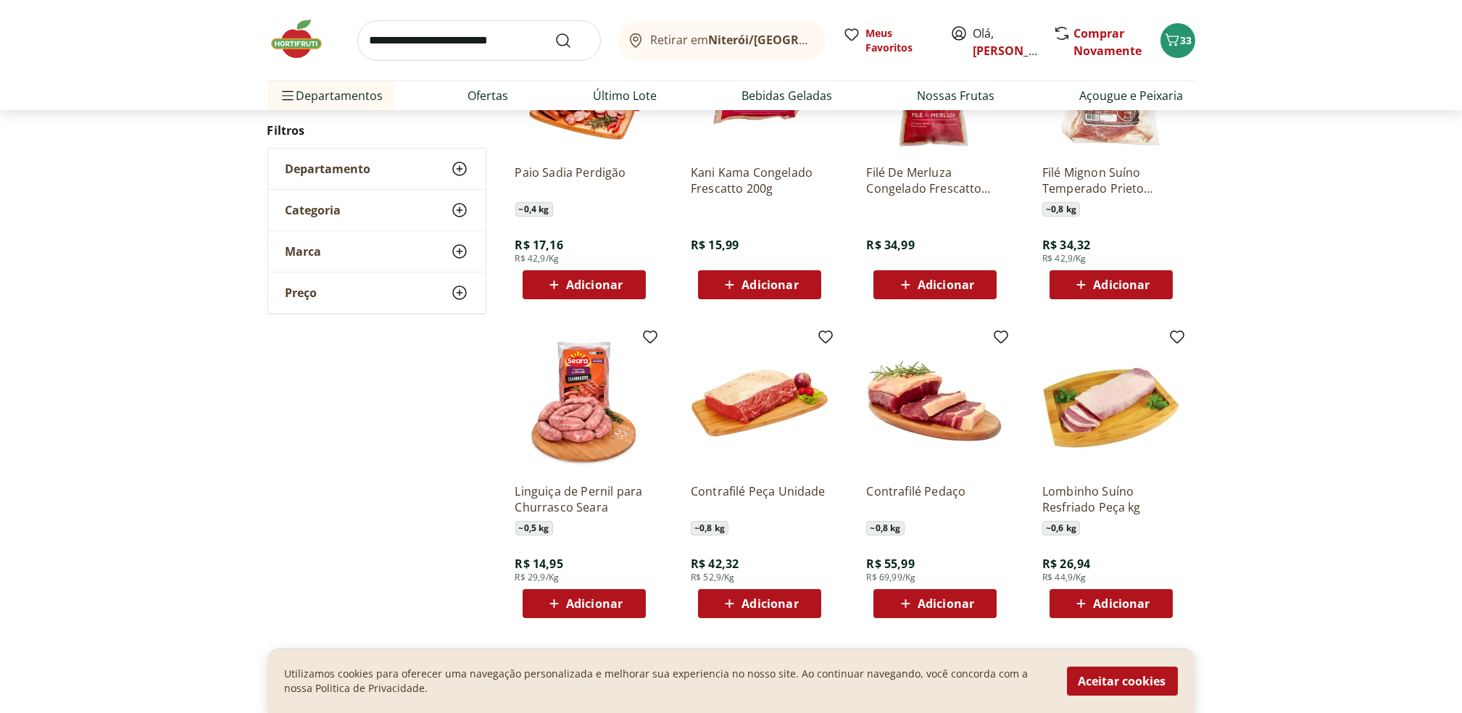
click at [452, 25] on input "search" at bounding box center [479, 40] width 244 height 41
type input "**********"
click at [555, 32] on button "Submit Search" at bounding box center [572, 40] width 35 height 17
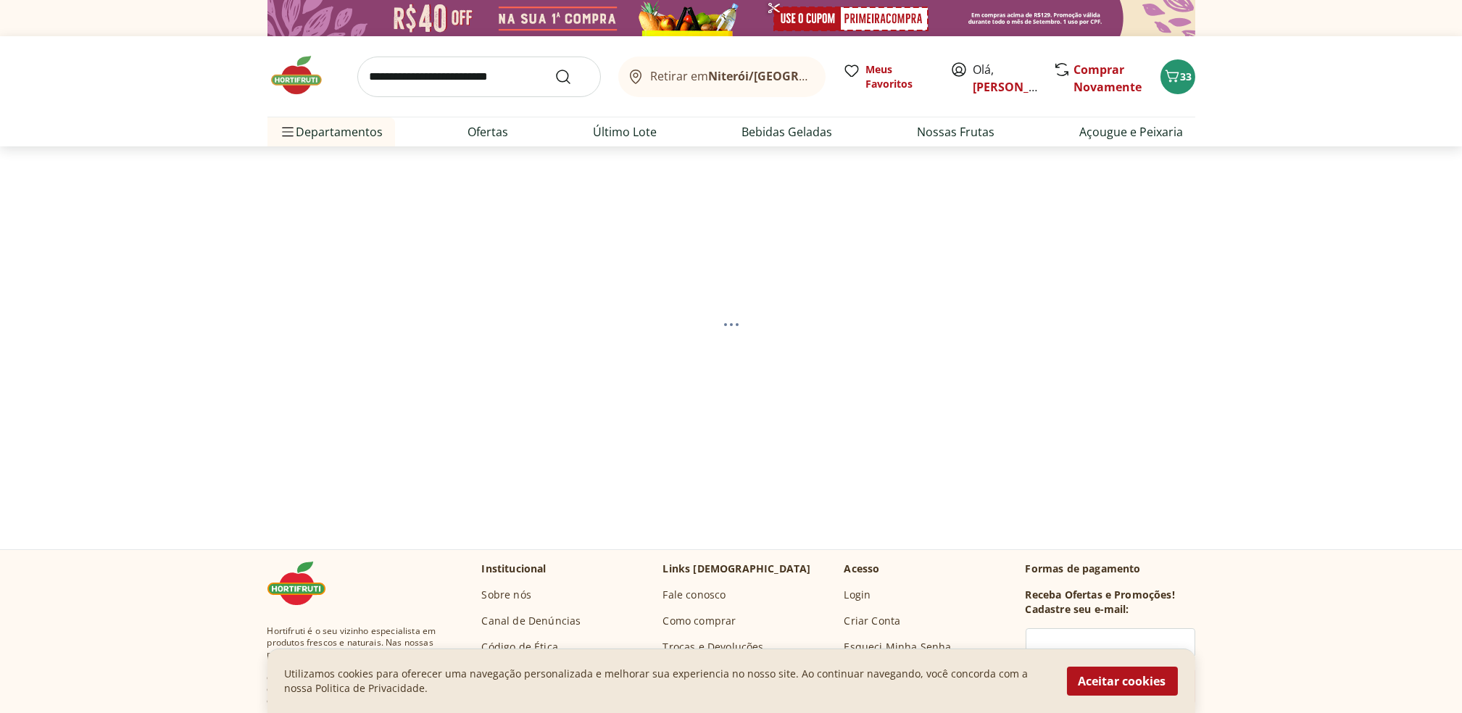
select select "**********"
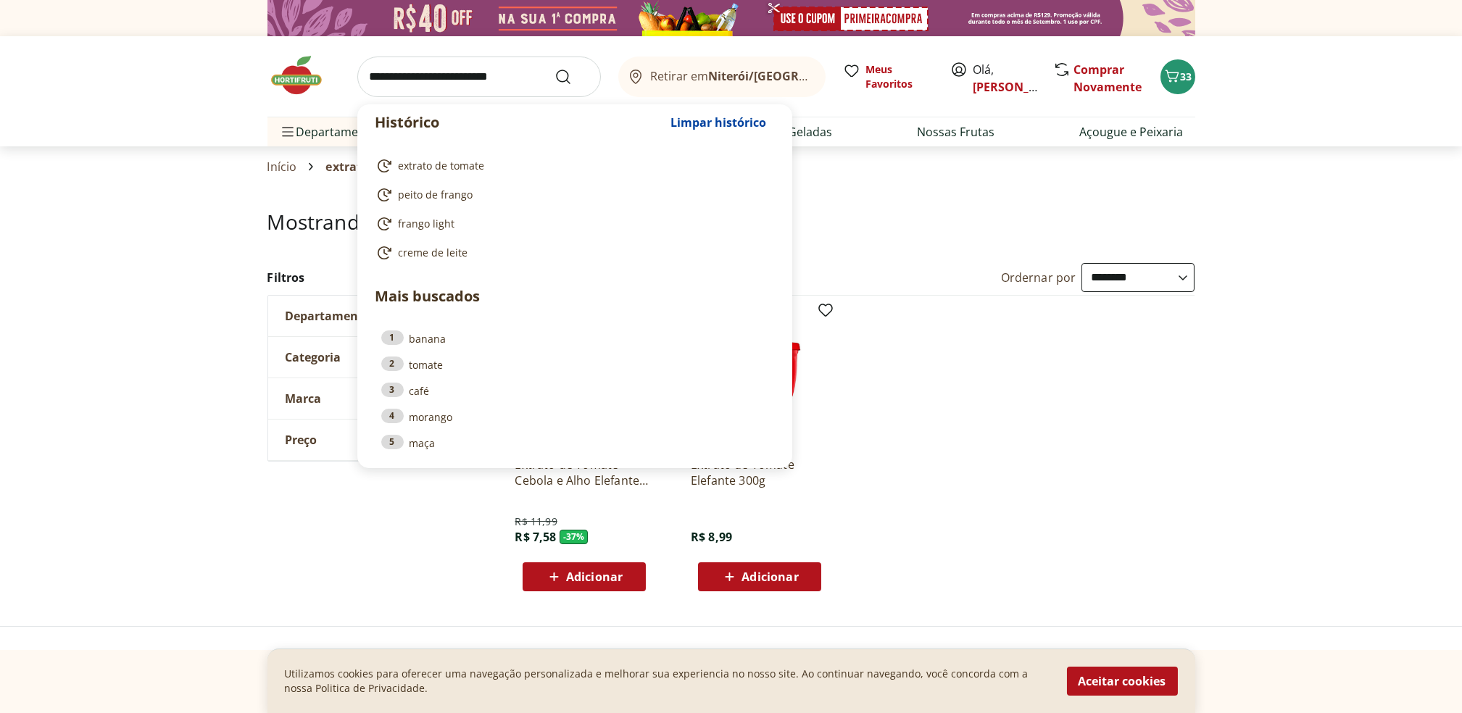
click at [481, 85] on input "search" at bounding box center [479, 77] width 244 height 41
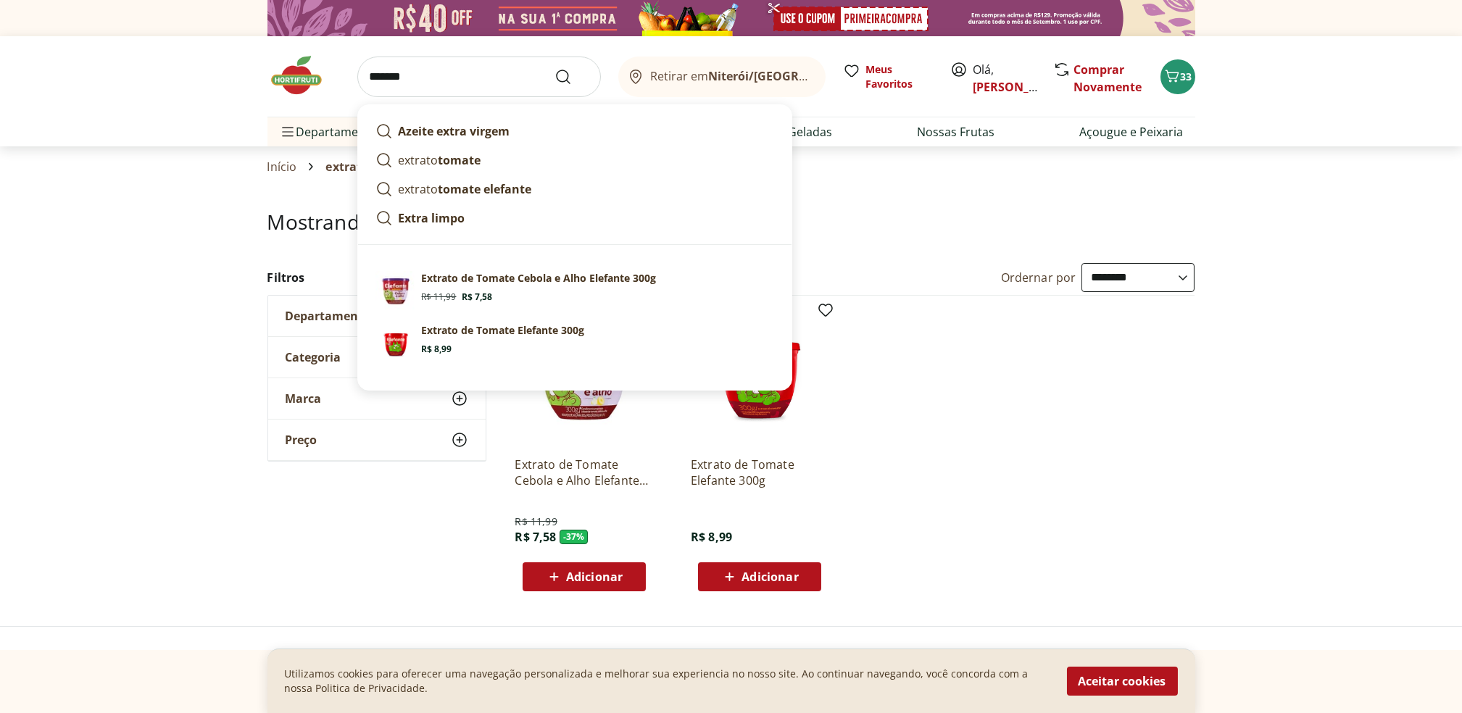
type input "*******"
click at [555, 68] on button "Submit Search" at bounding box center [572, 76] width 35 height 17
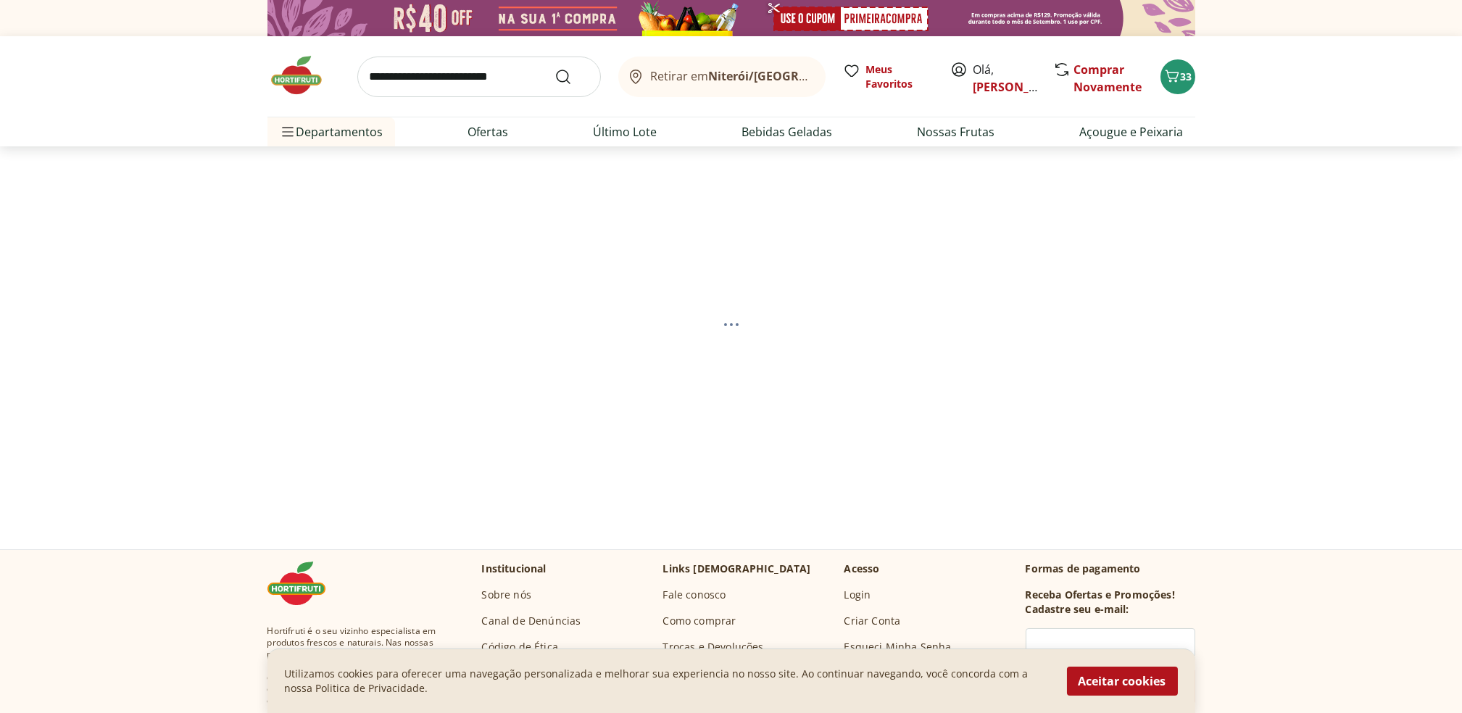
select select "**********"
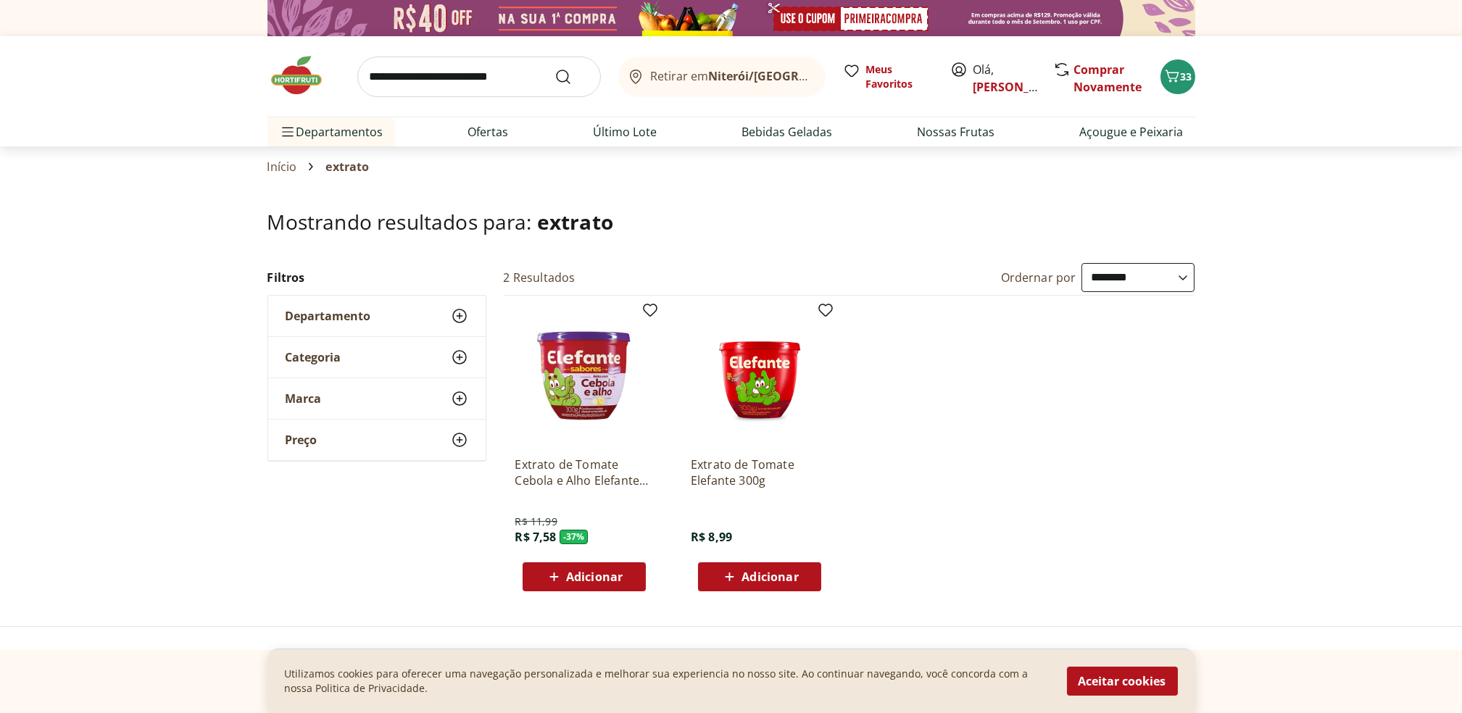
click at [732, 566] on div "Adicionar" at bounding box center [760, 577] width 100 height 26
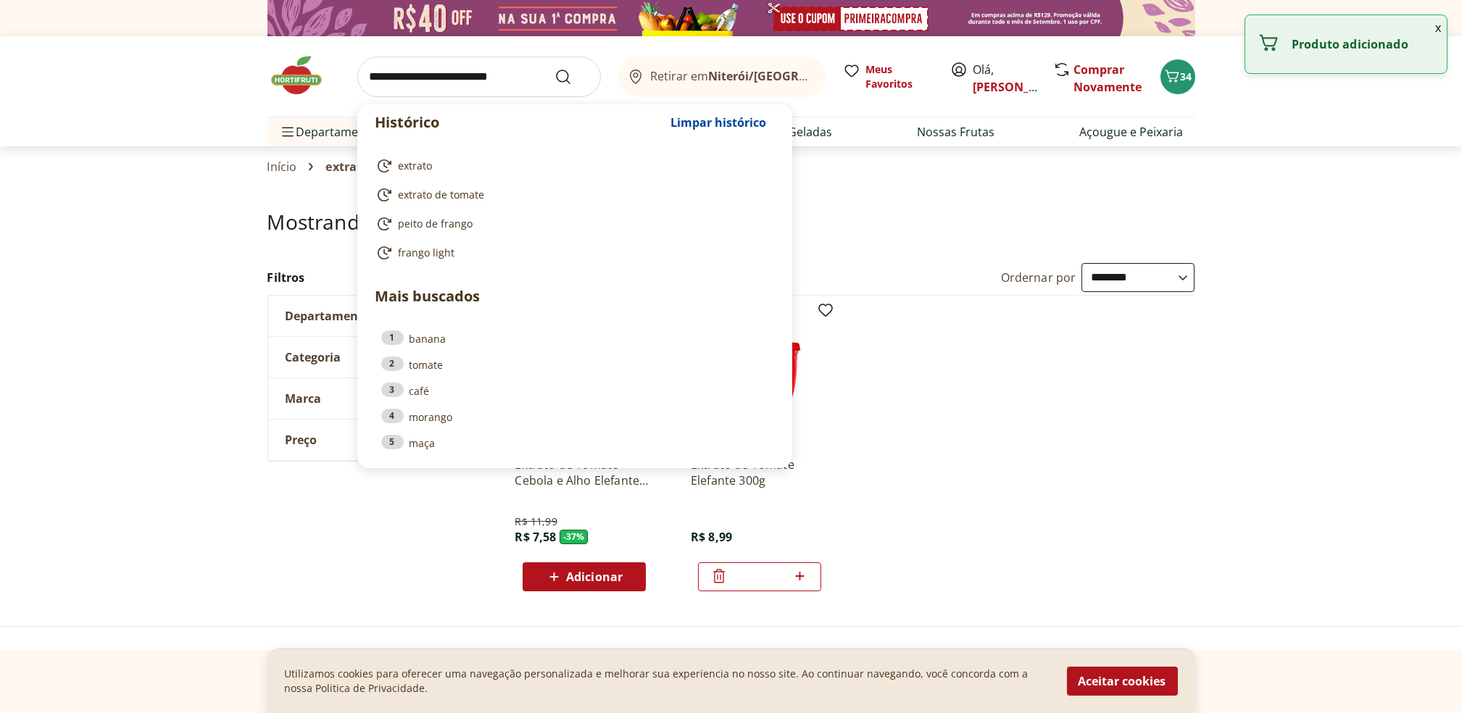
click at [452, 70] on input "search" at bounding box center [479, 77] width 244 height 41
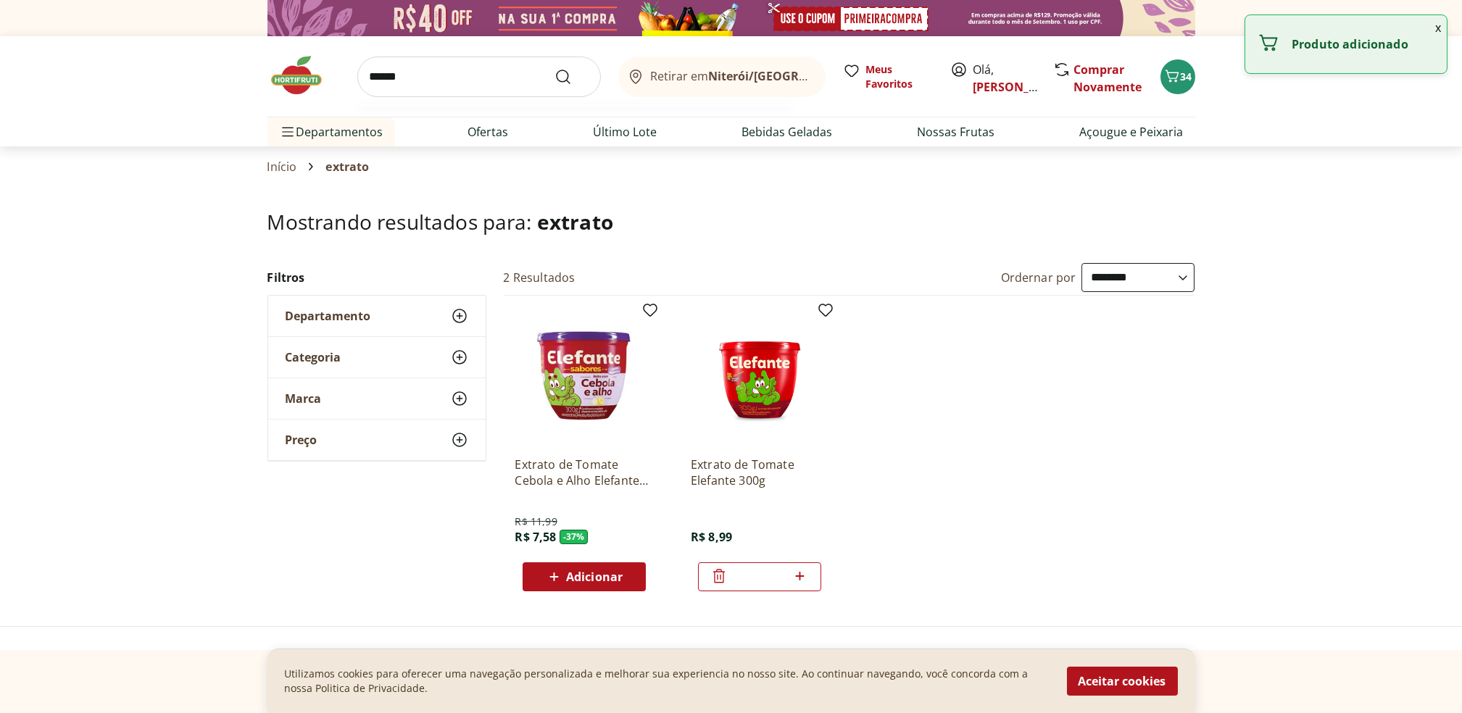
type input "******"
click at [555, 68] on button "Submit Search" at bounding box center [572, 76] width 35 height 17
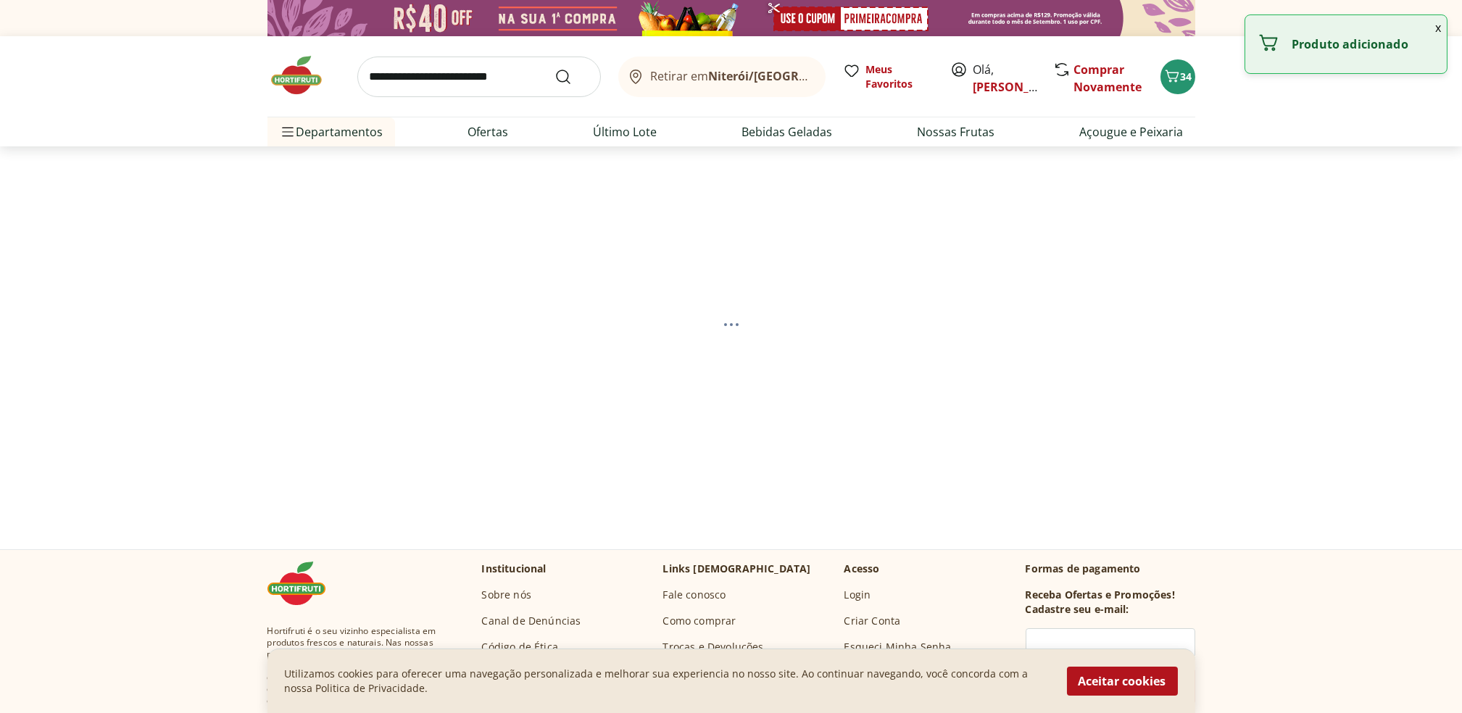
select select "**********"
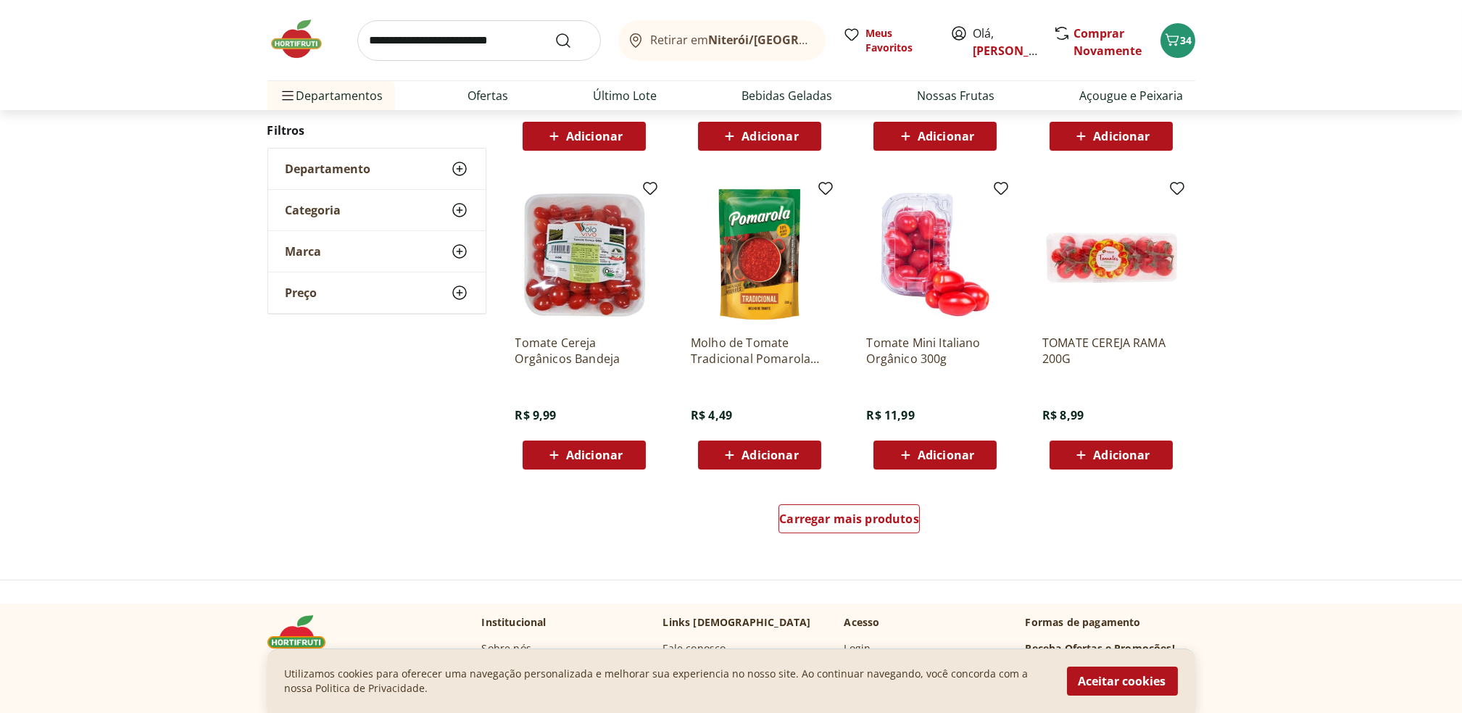
scroll to position [829, 0]
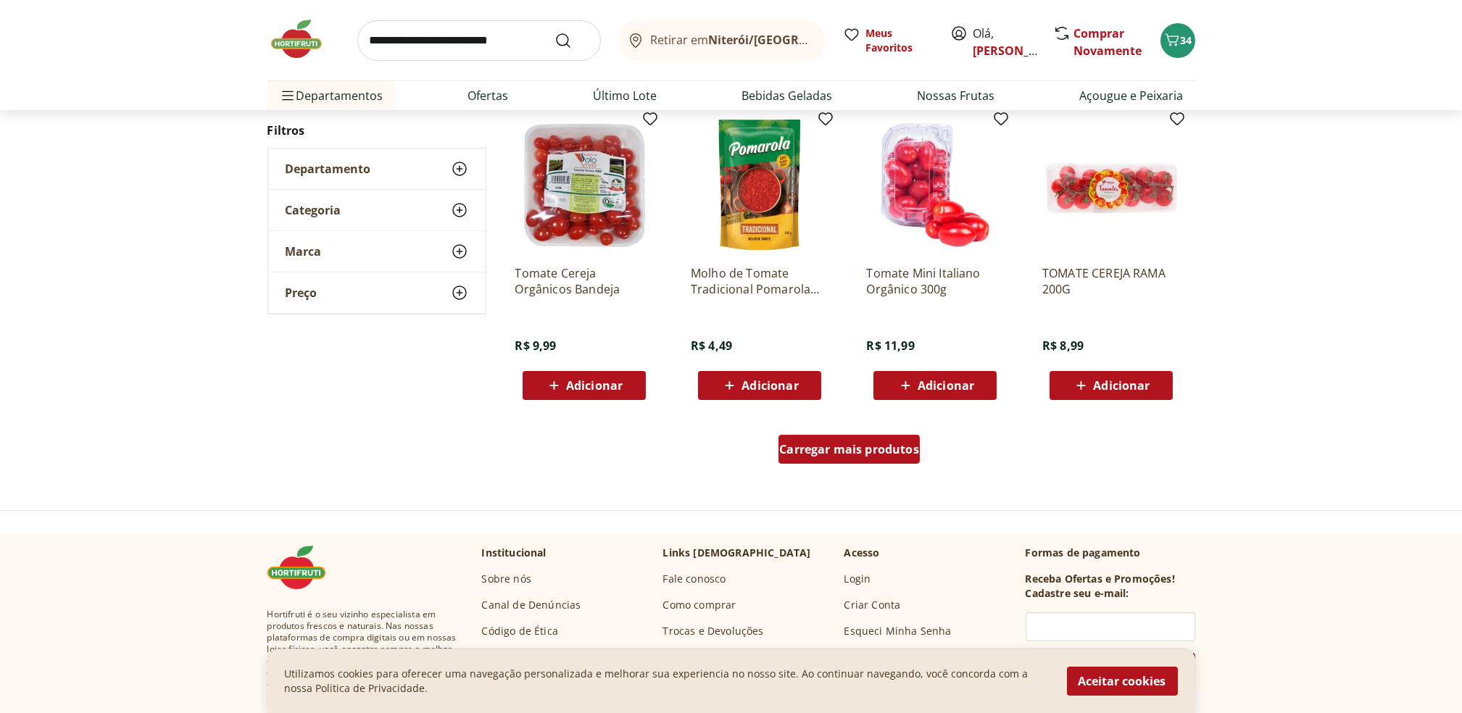
click at [887, 459] on div "Carregar mais produtos" at bounding box center [849, 449] width 141 height 29
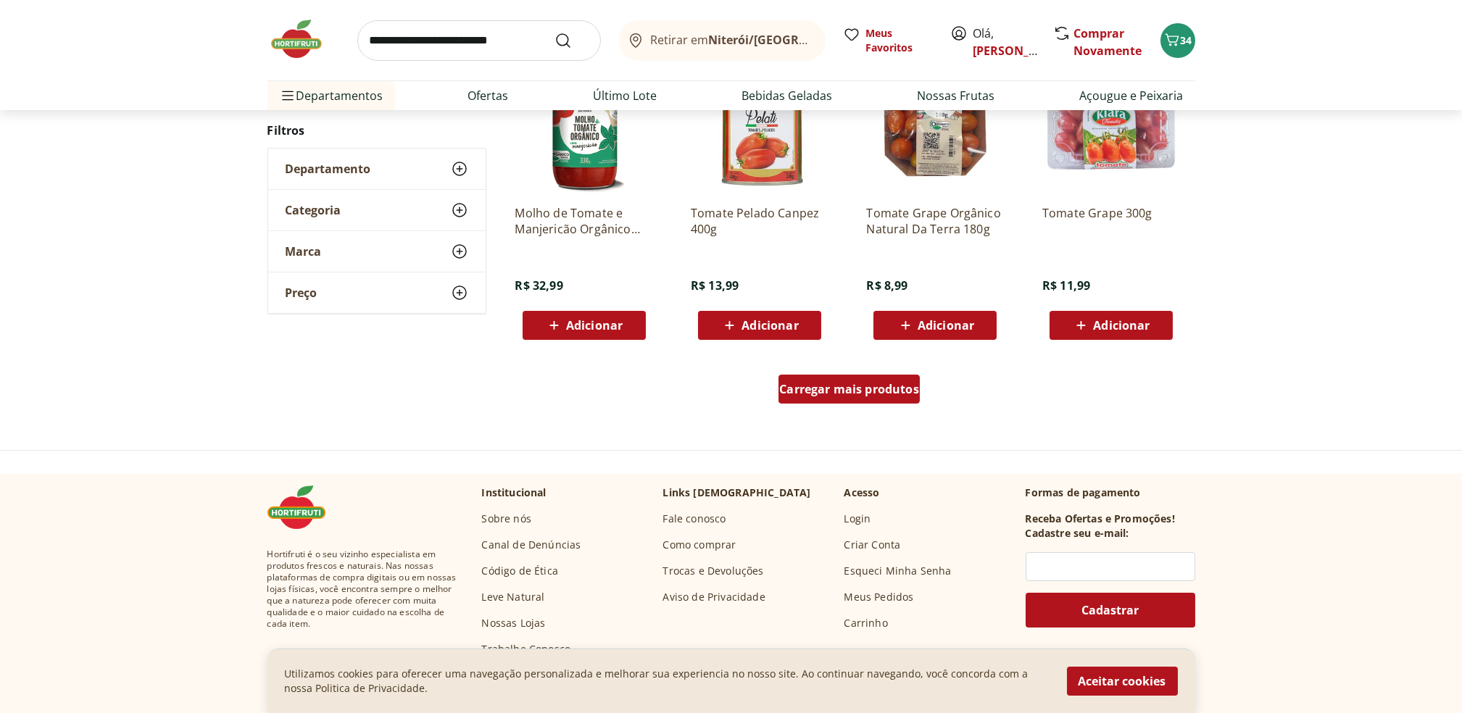
scroll to position [966, 0]
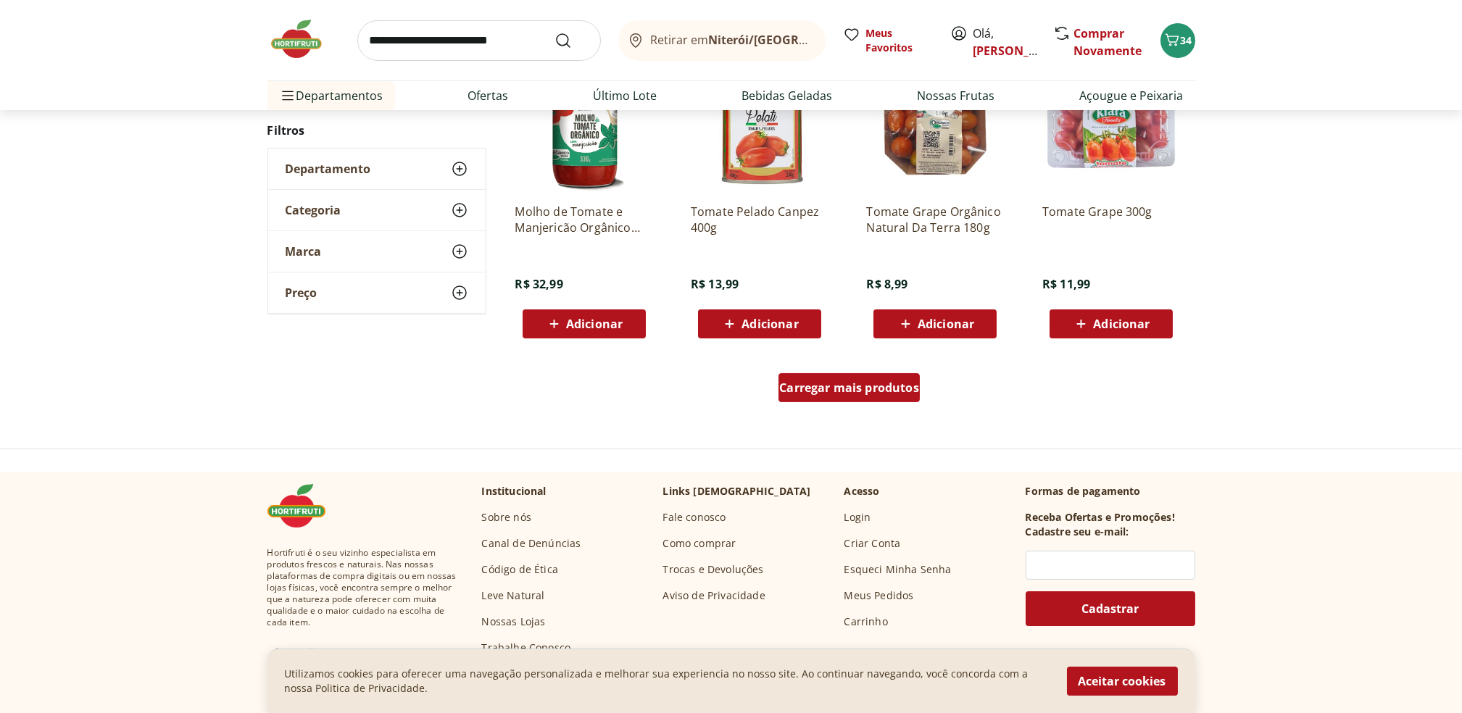
click at [892, 385] on span "Carregar mais produtos" at bounding box center [849, 388] width 140 height 12
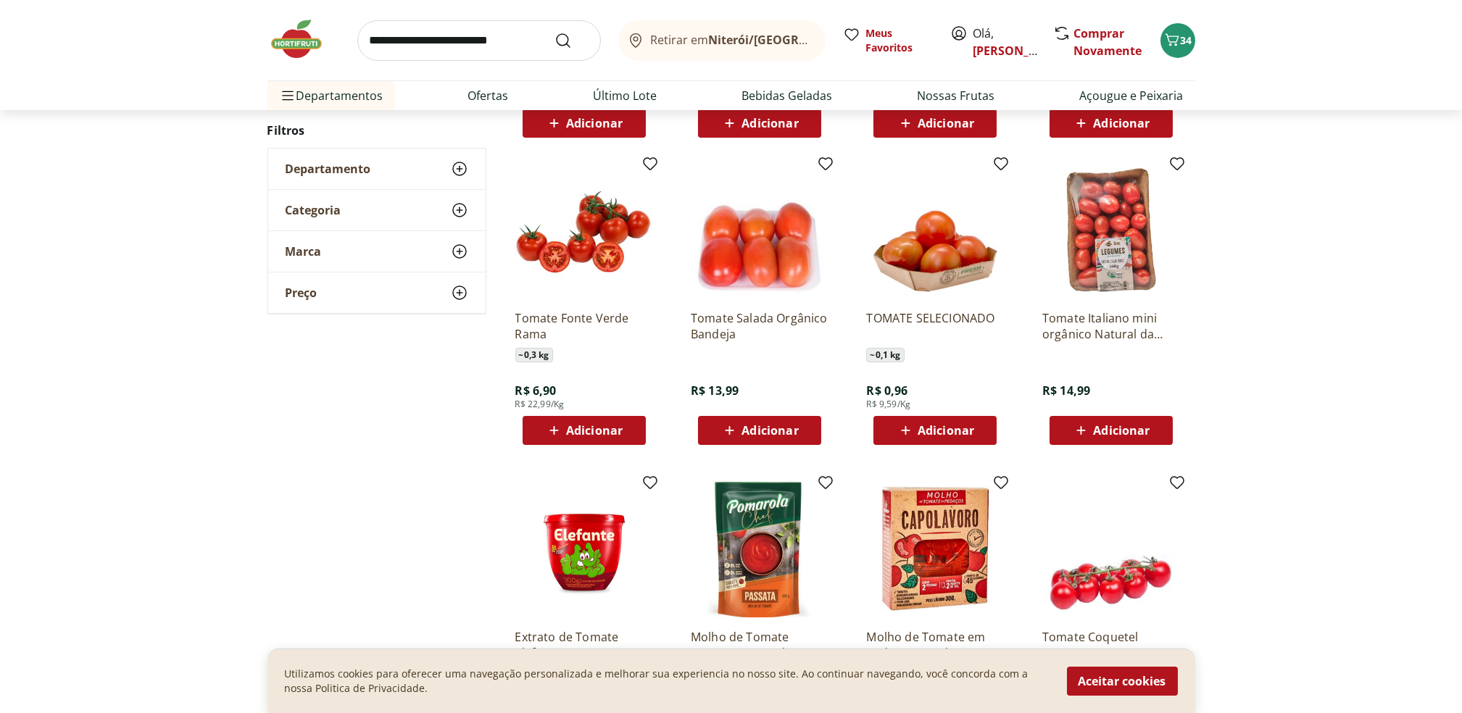
scroll to position [1168, 0]
click at [572, 426] on span "Adicionar" at bounding box center [594, 430] width 57 height 12
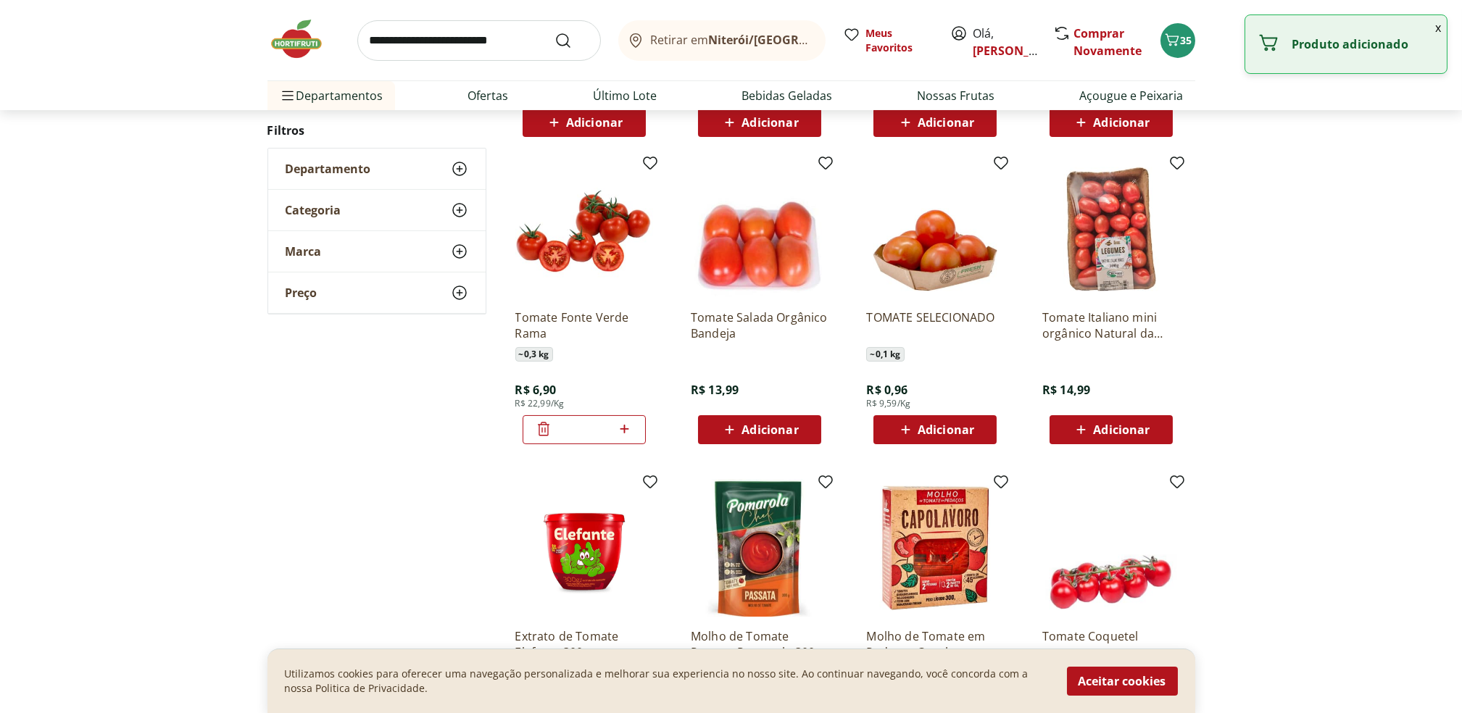
click at [639, 431] on div "*" at bounding box center [584, 429] width 123 height 29
click at [631, 431] on icon at bounding box center [624, 428] width 18 height 17
type input "*"
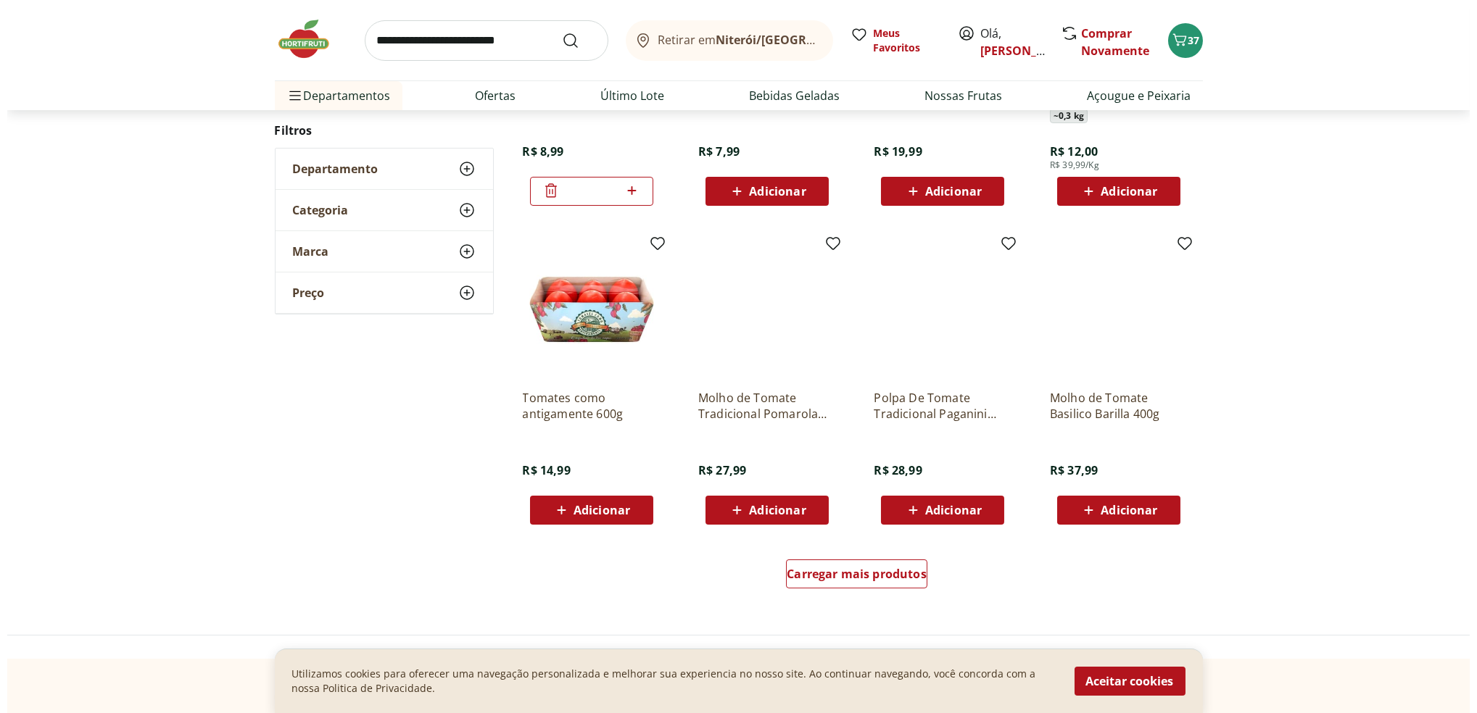
scroll to position [897, 0]
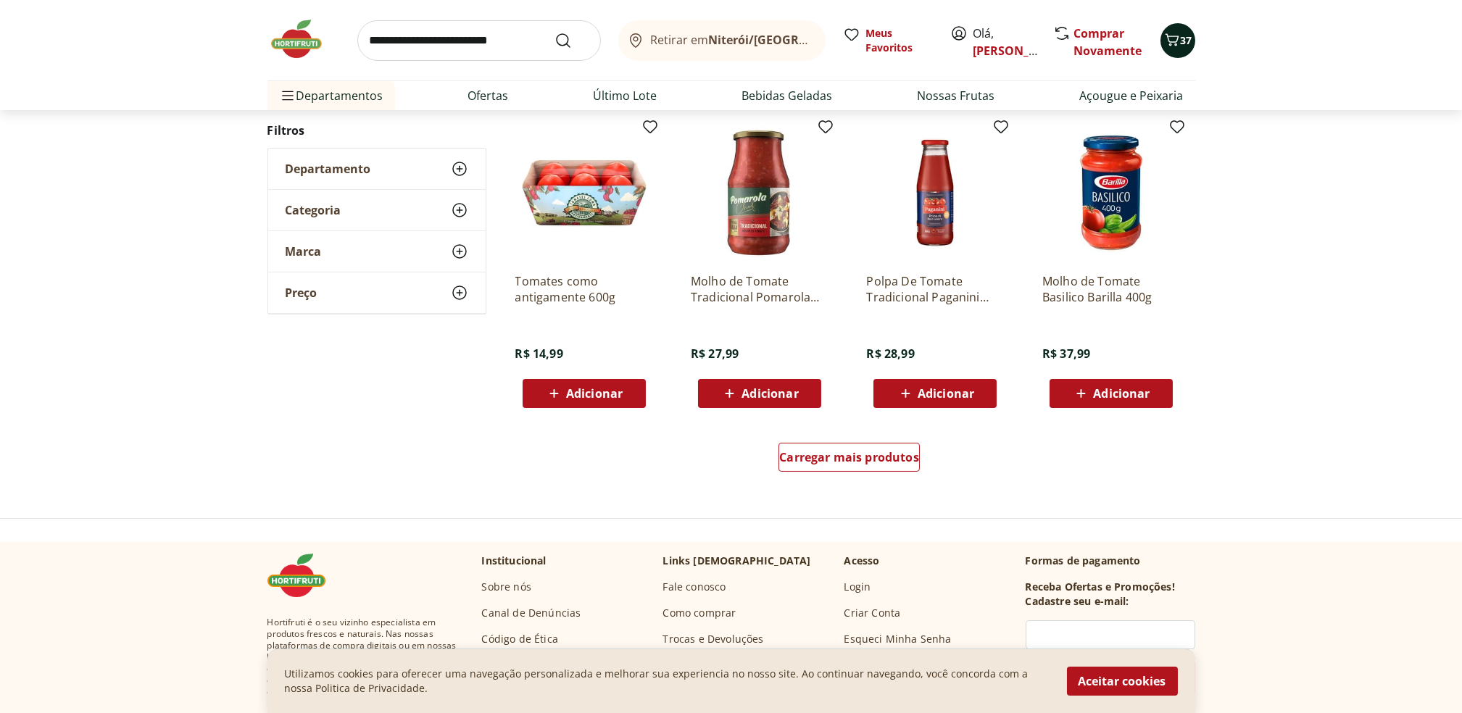
click at [1182, 32] on div "37" at bounding box center [1178, 40] width 12 height 23
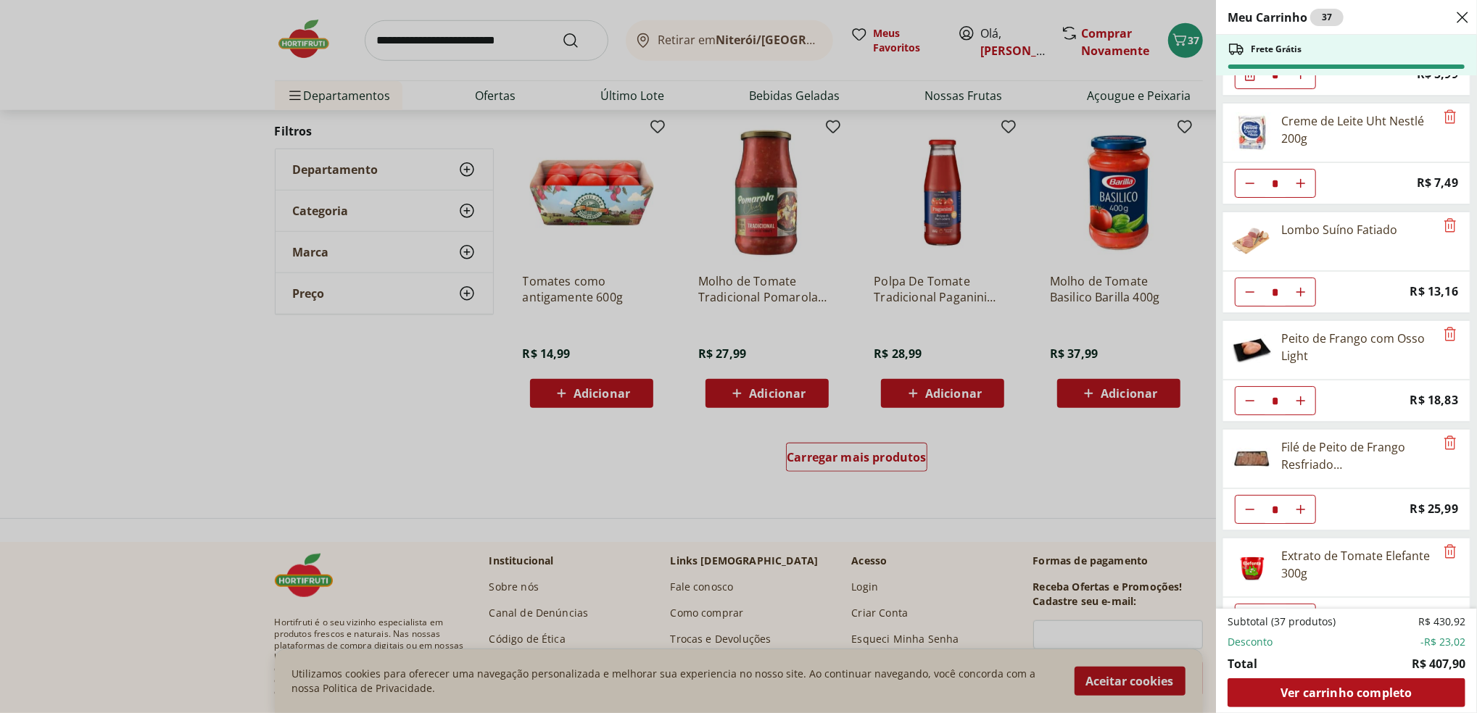
scroll to position [1434, 0]
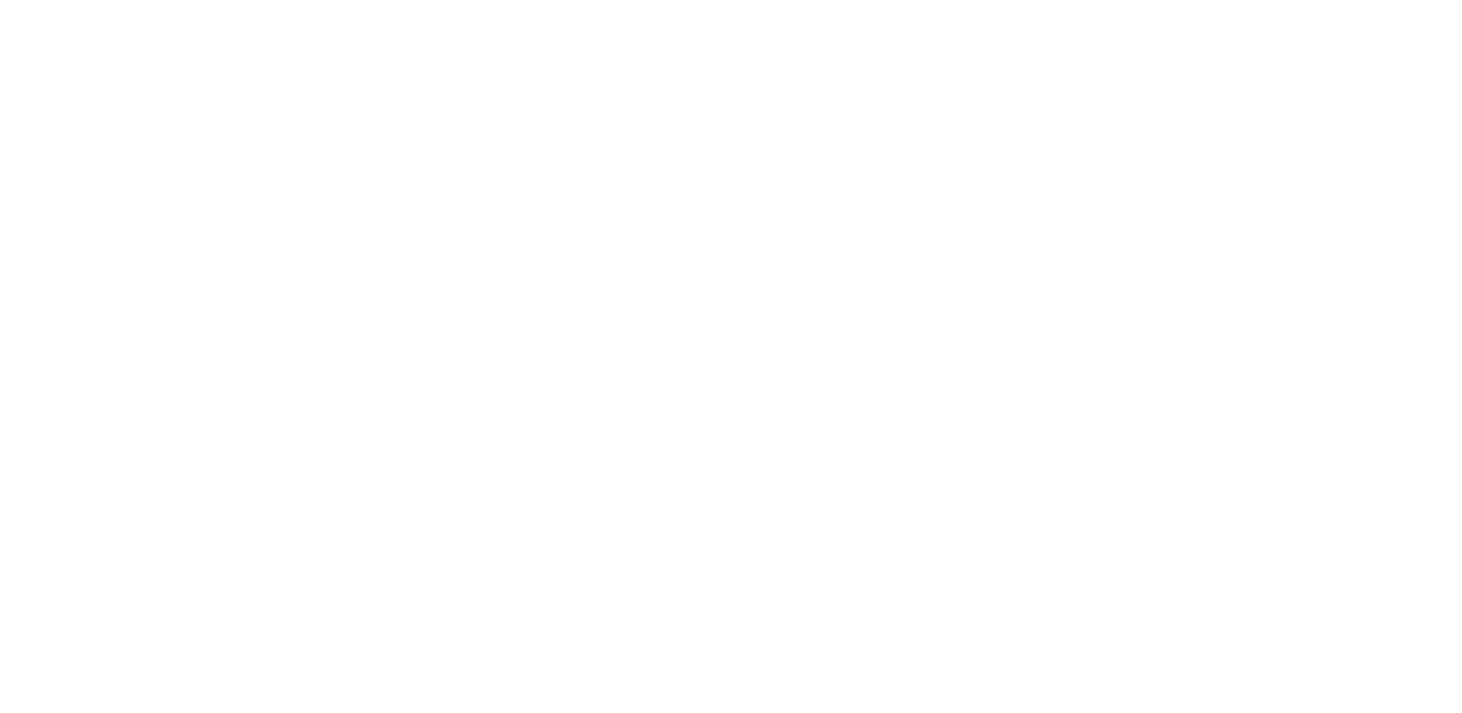
select select "**********"
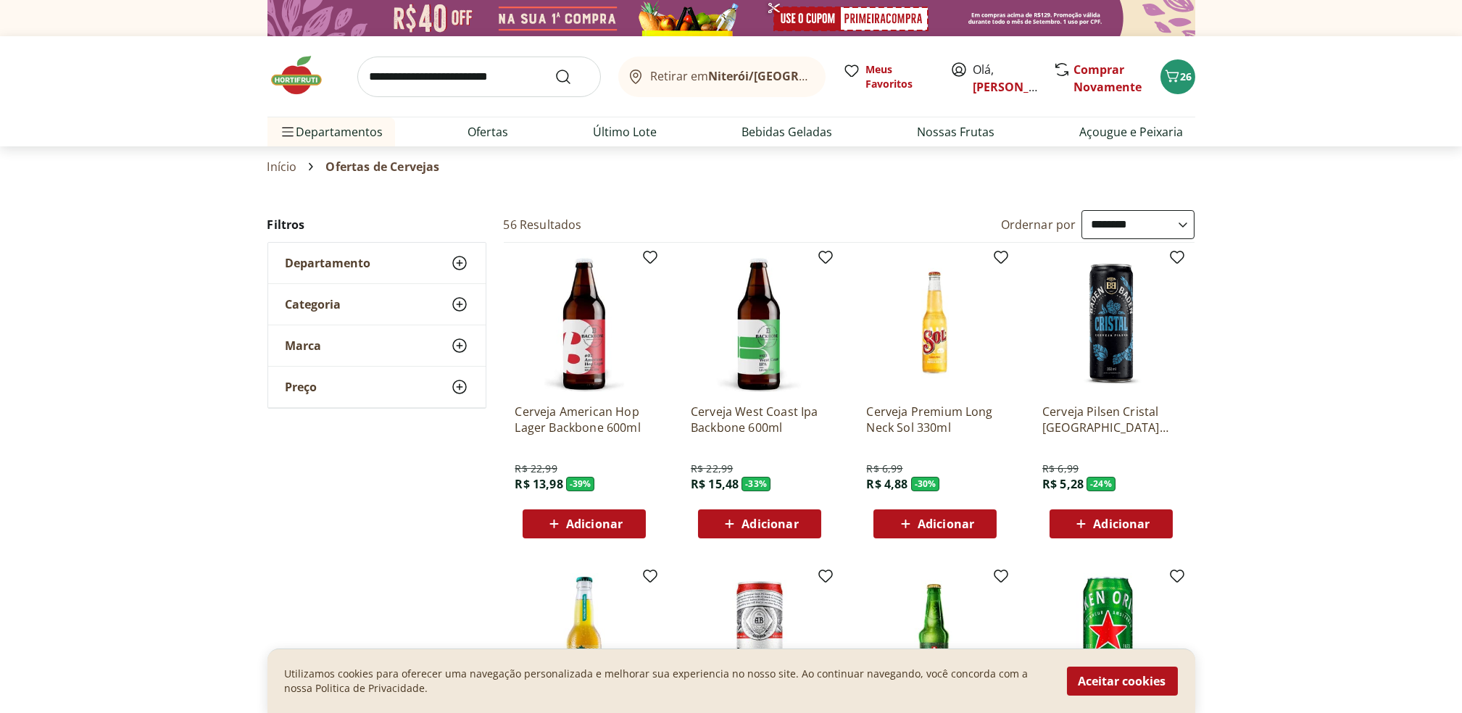
click at [829, 336] on div "Cerveja West Coast Ipa Backbone 600ml R$ 22,99 R$ 15,48 - 33 % Adicionar" at bounding box center [759, 396] width 161 height 307
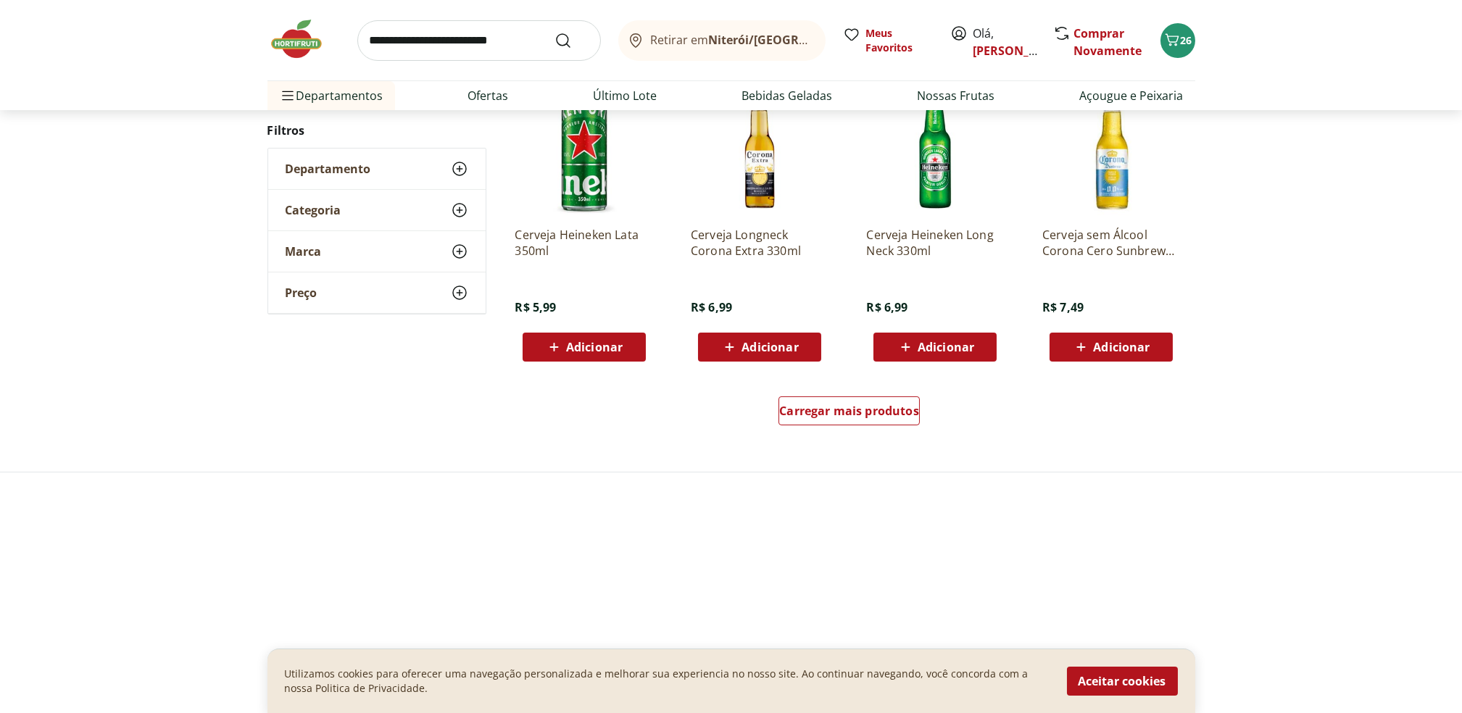
scroll to position [850, 0]
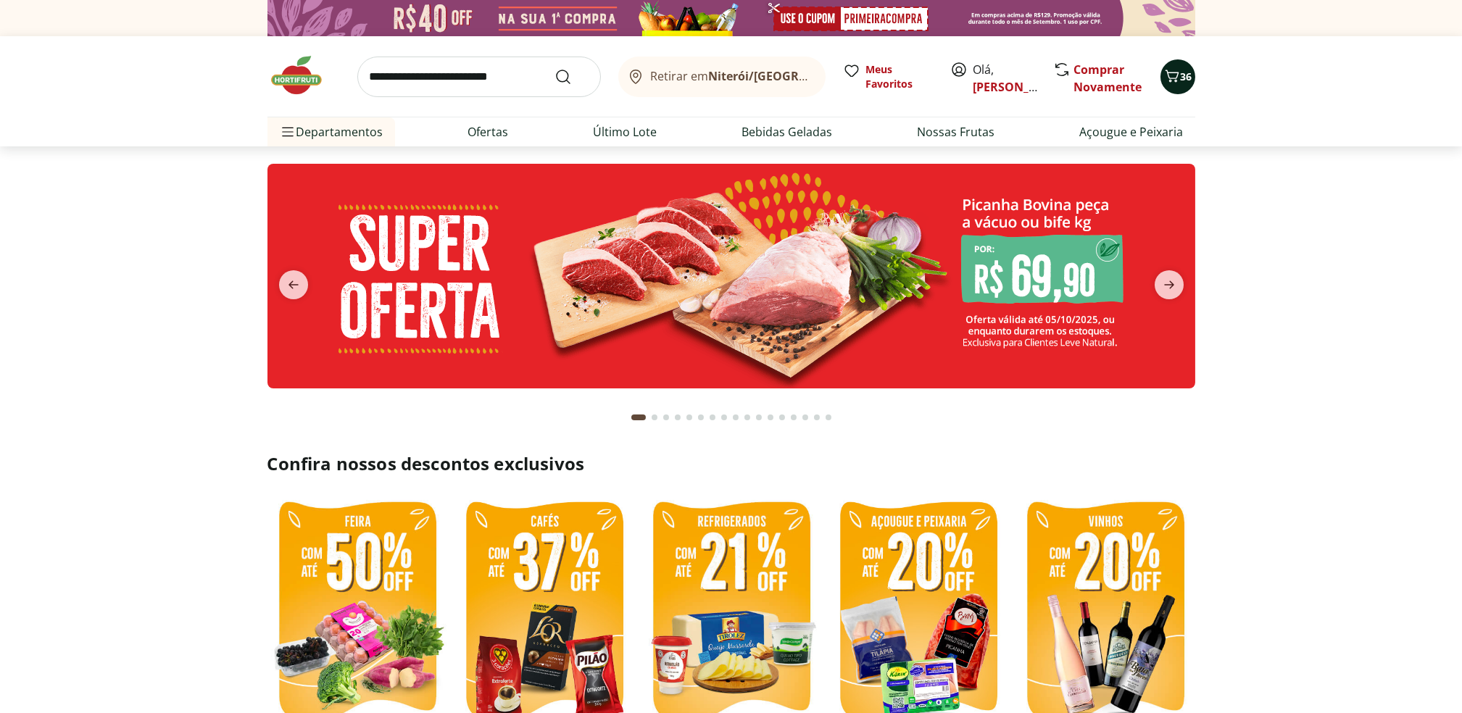
click at [1184, 72] on span "36" at bounding box center [1187, 77] width 12 height 14
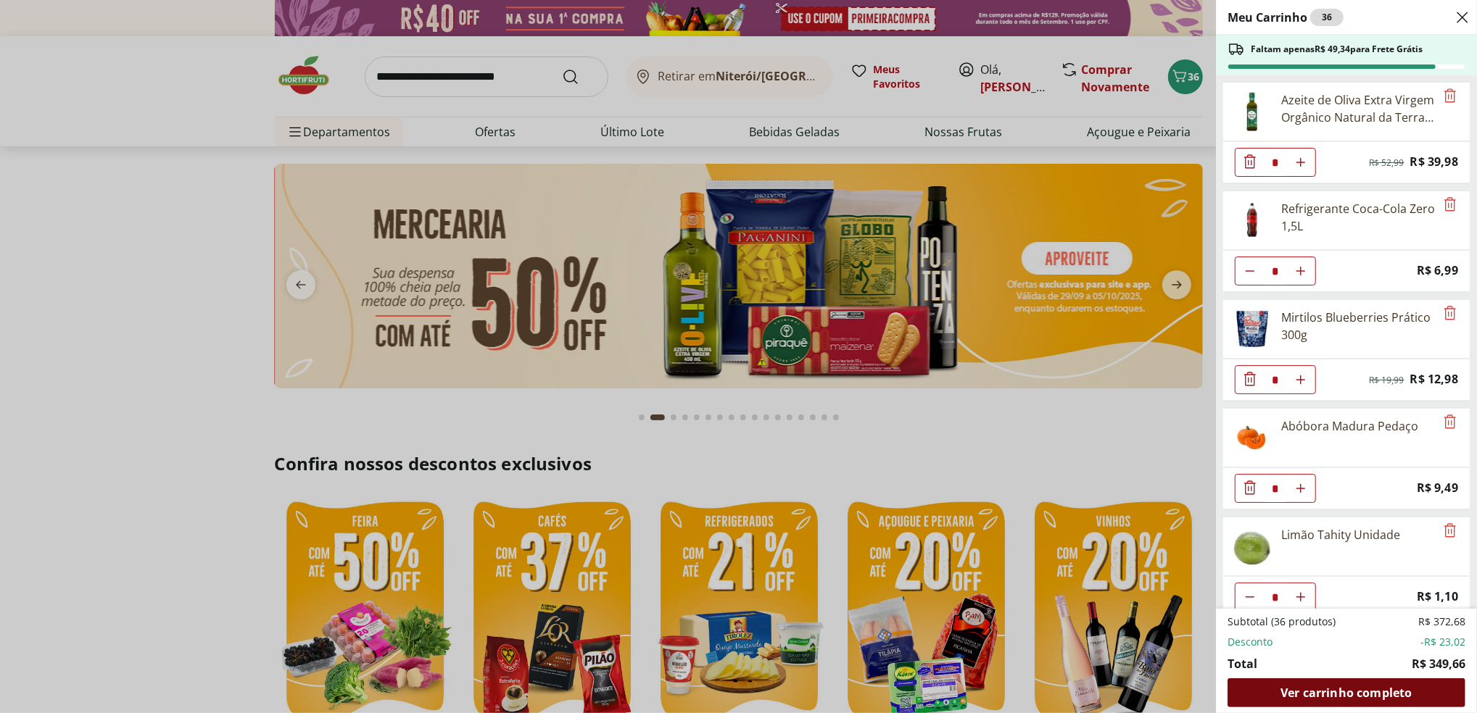
click at [1405, 697] on span "Ver carrinho completo" at bounding box center [1345, 693] width 131 height 12
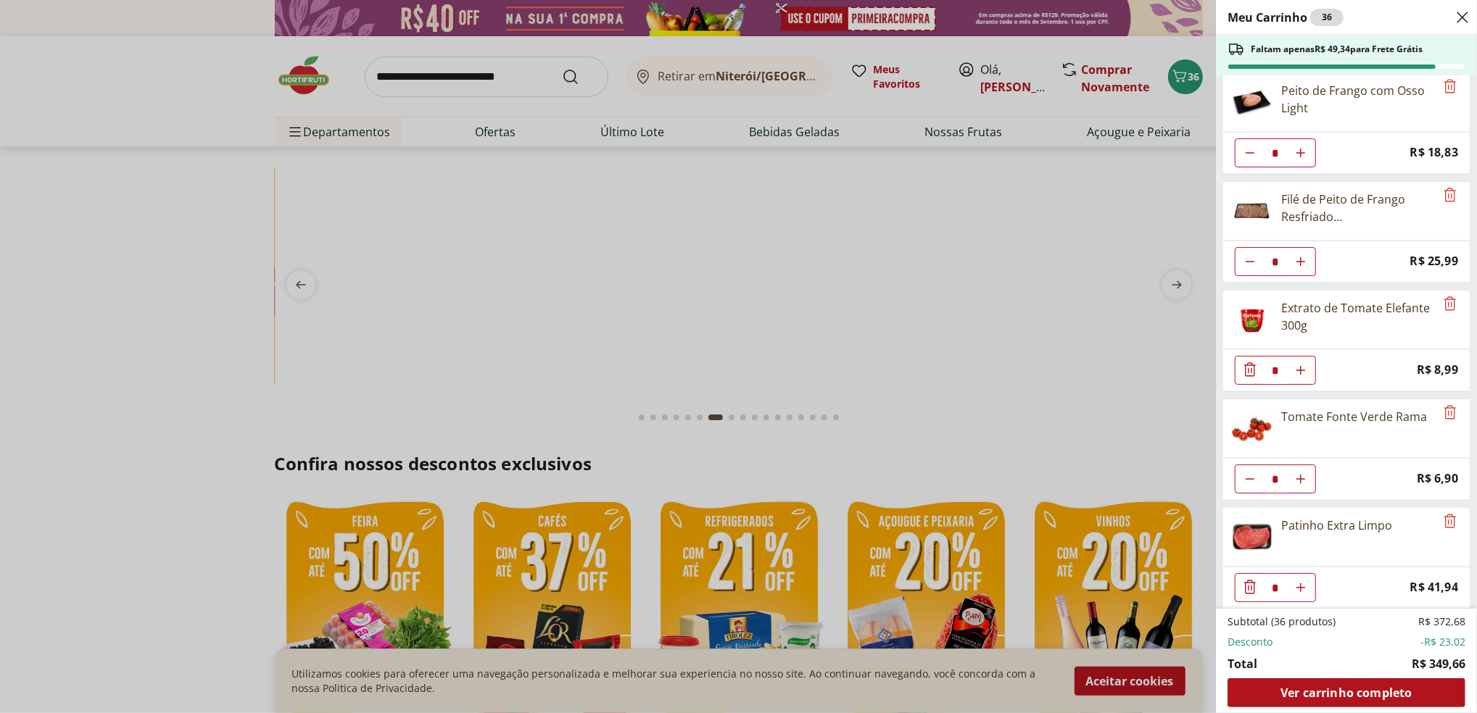
scroll to position [1434, 0]
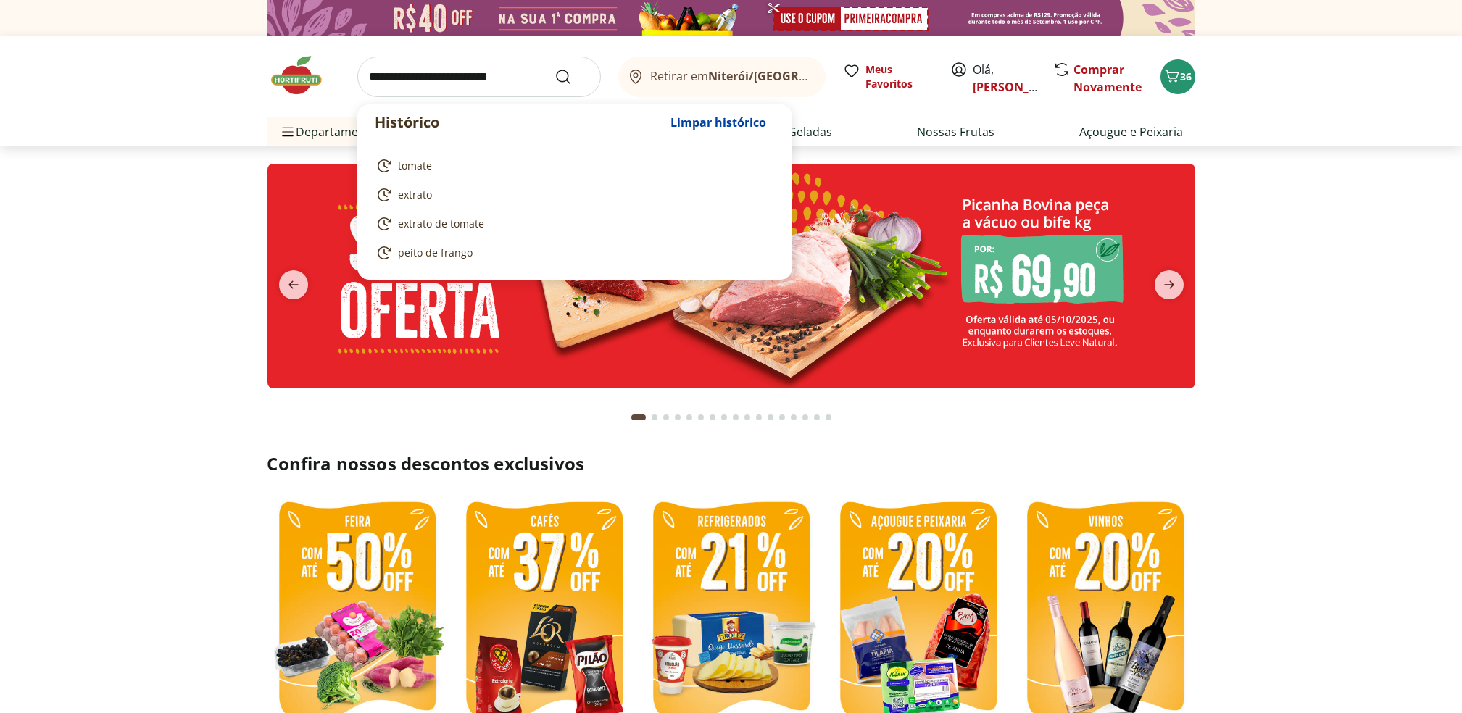
click at [476, 78] on input "search" at bounding box center [479, 77] width 244 height 41
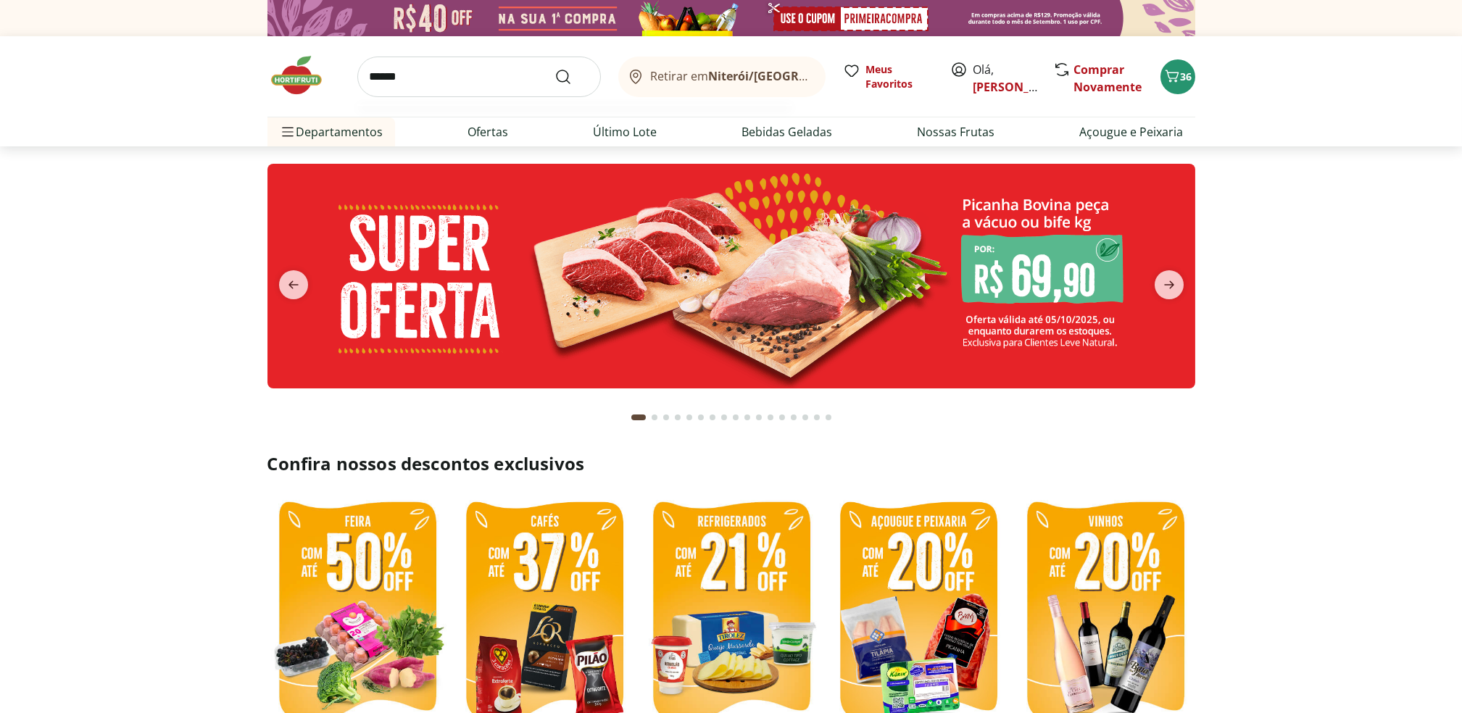
type input "******"
click at [555, 68] on button "Submit Search" at bounding box center [572, 76] width 35 height 17
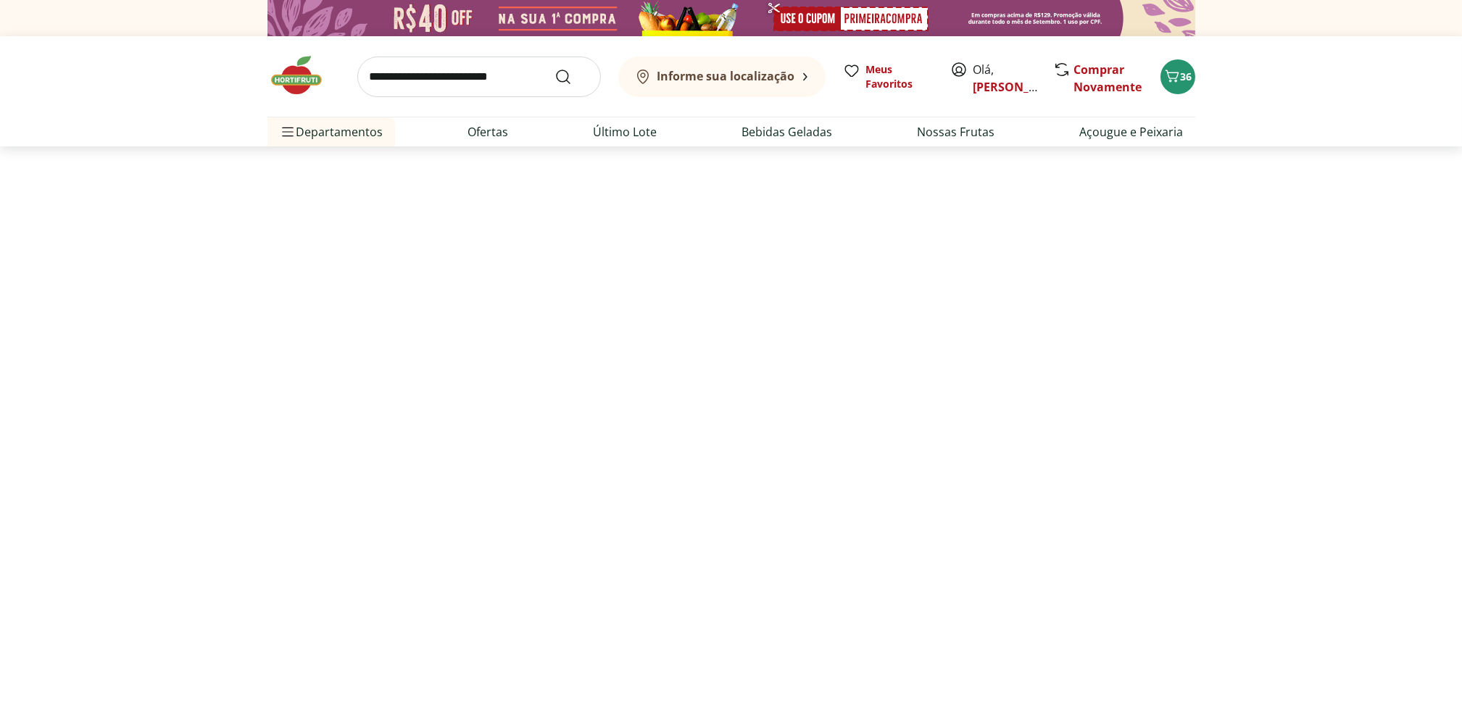
select select "**********"
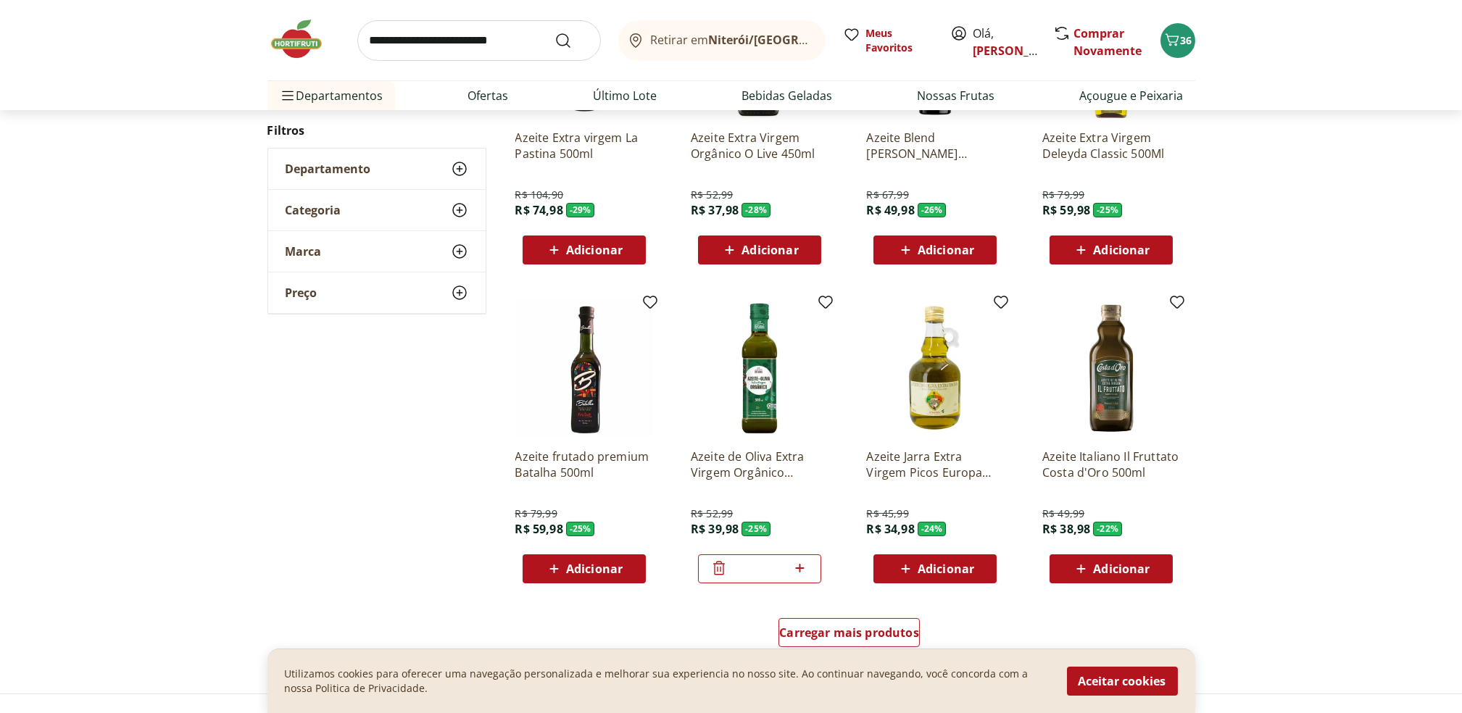
scroll to position [849, 0]
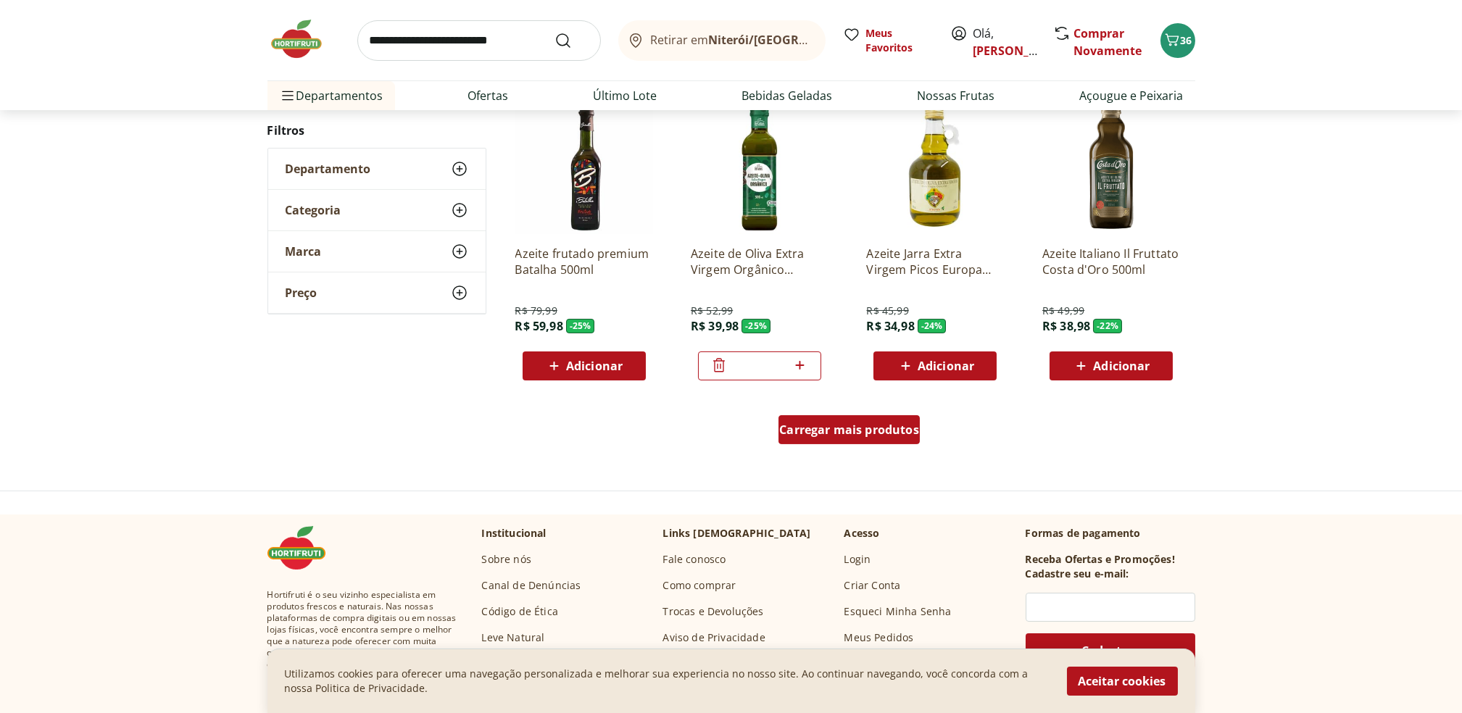
click at [874, 431] on span "Carregar mais produtos" at bounding box center [849, 430] width 140 height 12
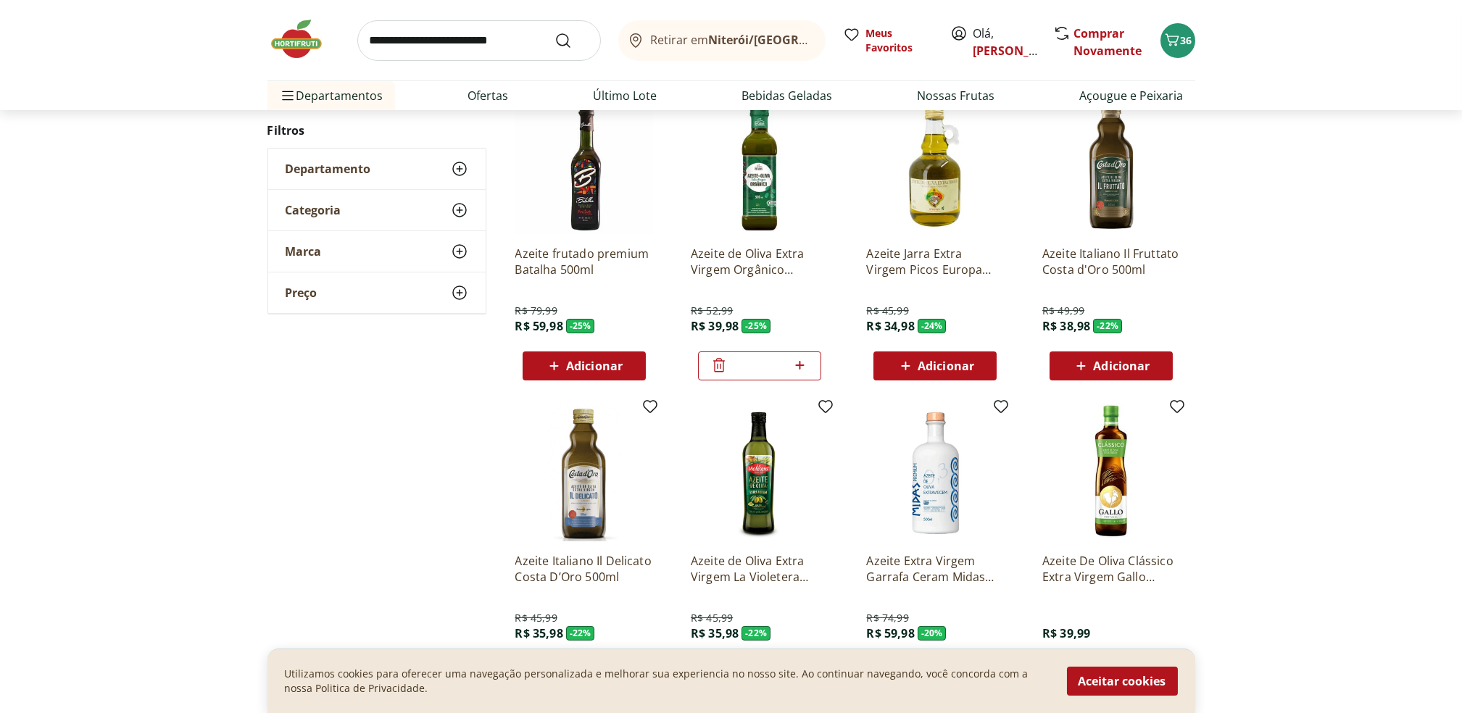
drag, startPoint x: 718, startPoint y: 364, endPoint x: 1375, endPoint y: 417, distance: 659.7
click at [1375, 417] on div "**********" at bounding box center [731, 413] width 1462 height 1999
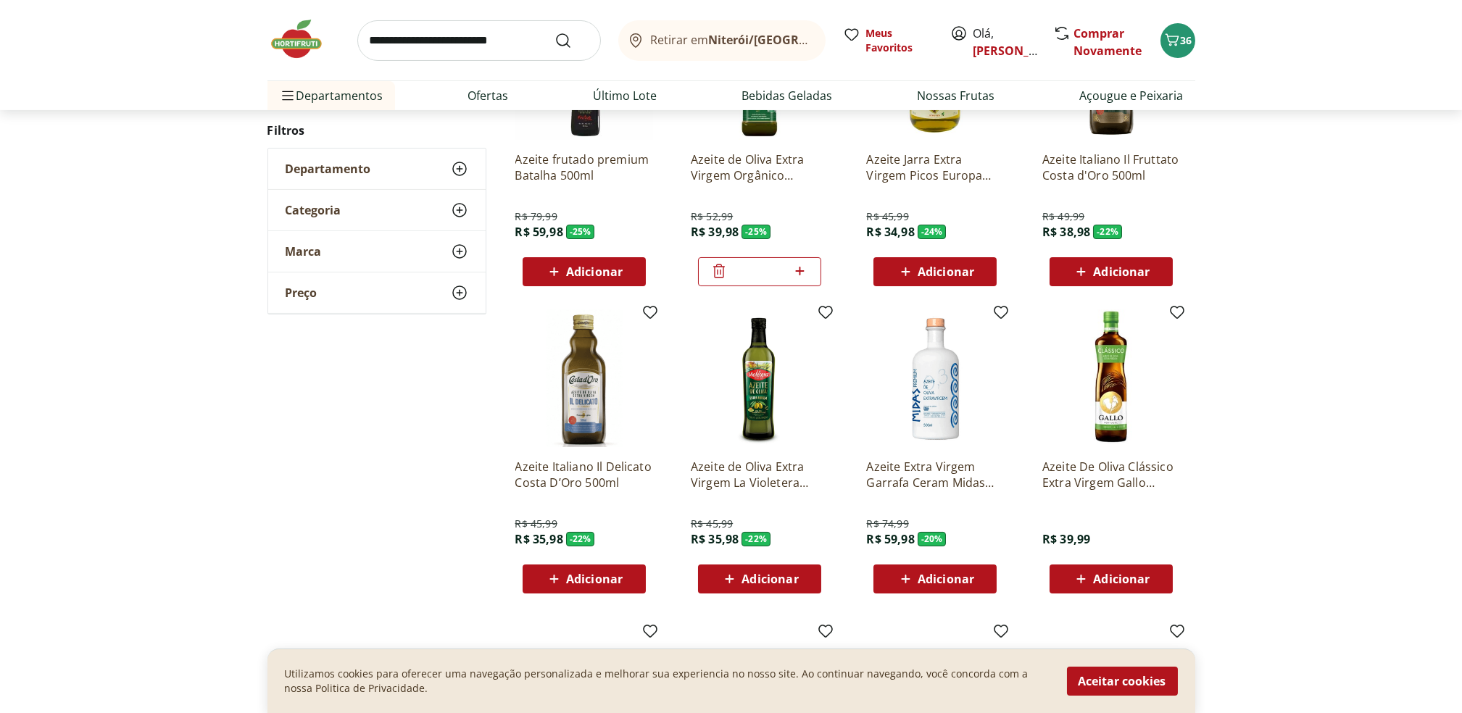
scroll to position [944, 0]
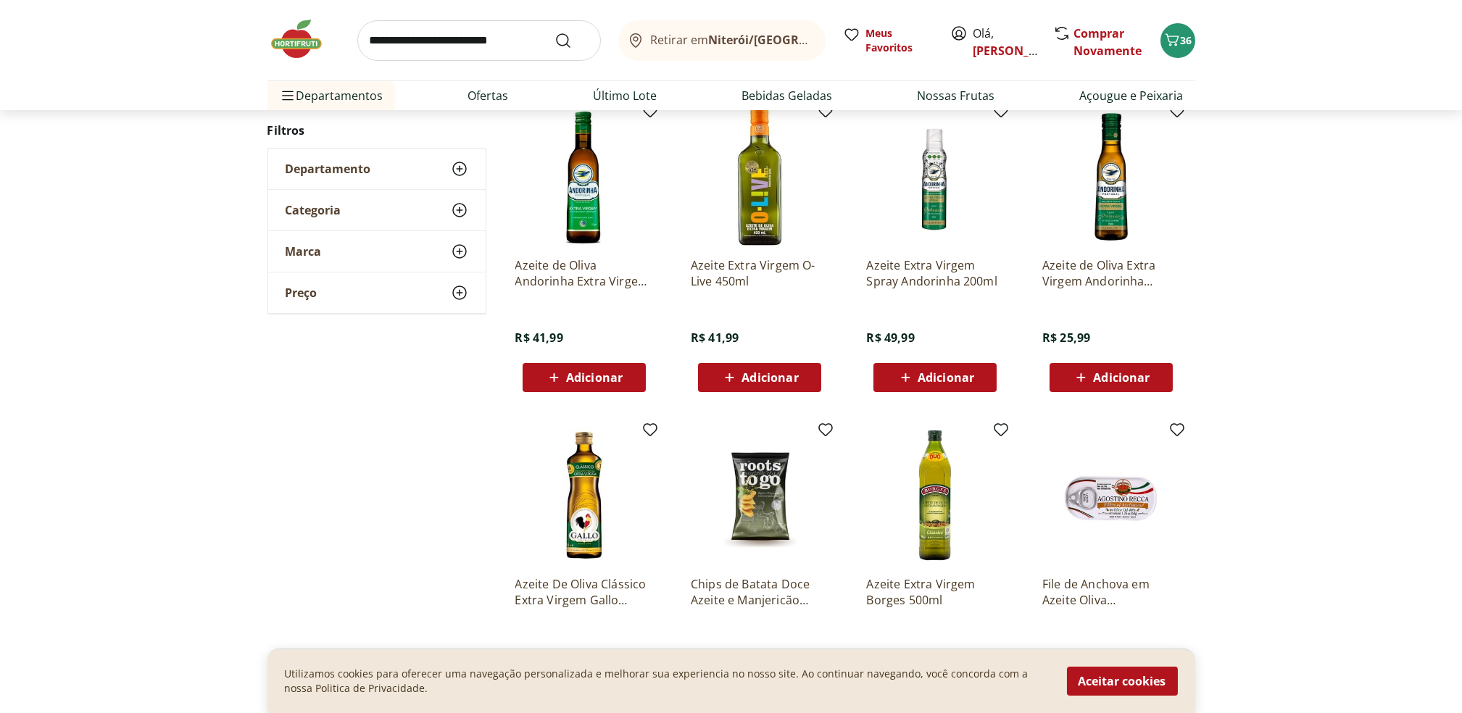
scroll to position [748, 0]
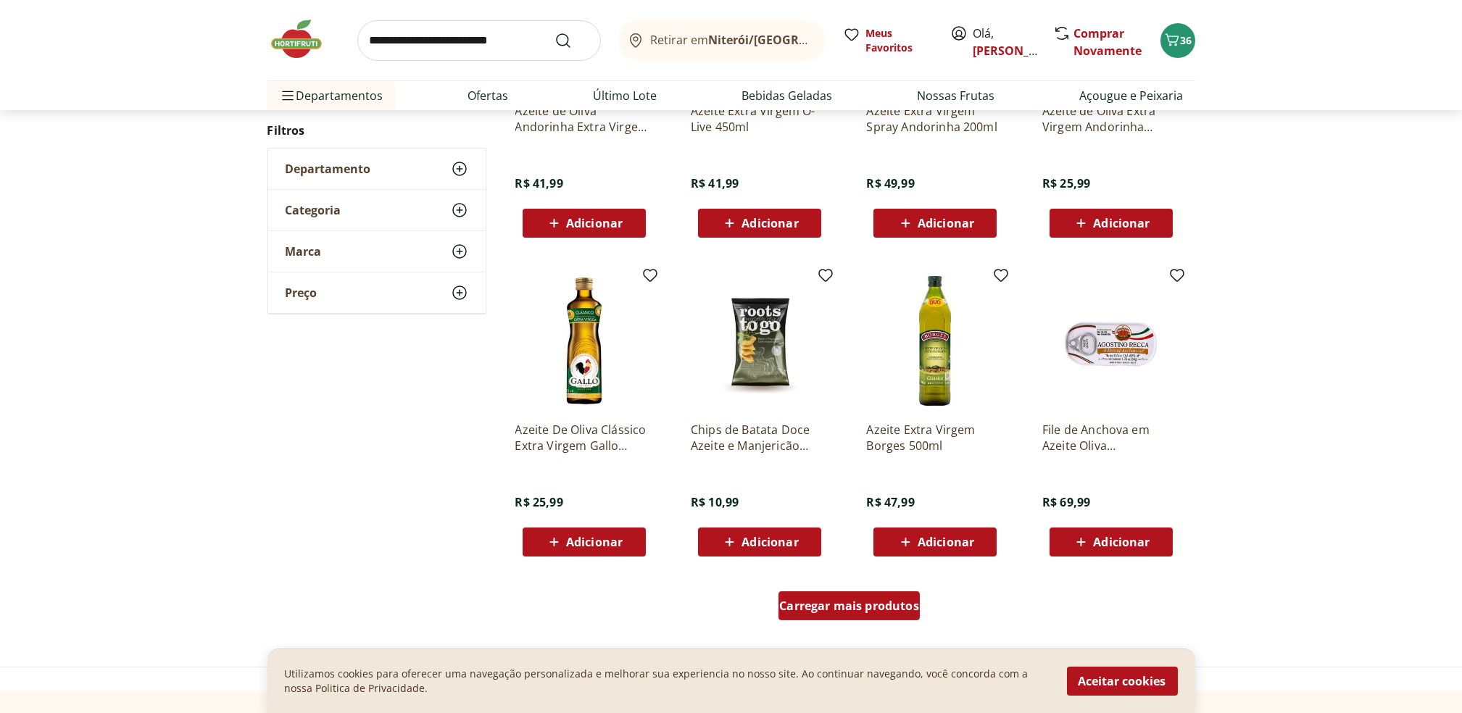
click at [888, 592] on div "Carregar mais produtos" at bounding box center [849, 606] width 141 height 29
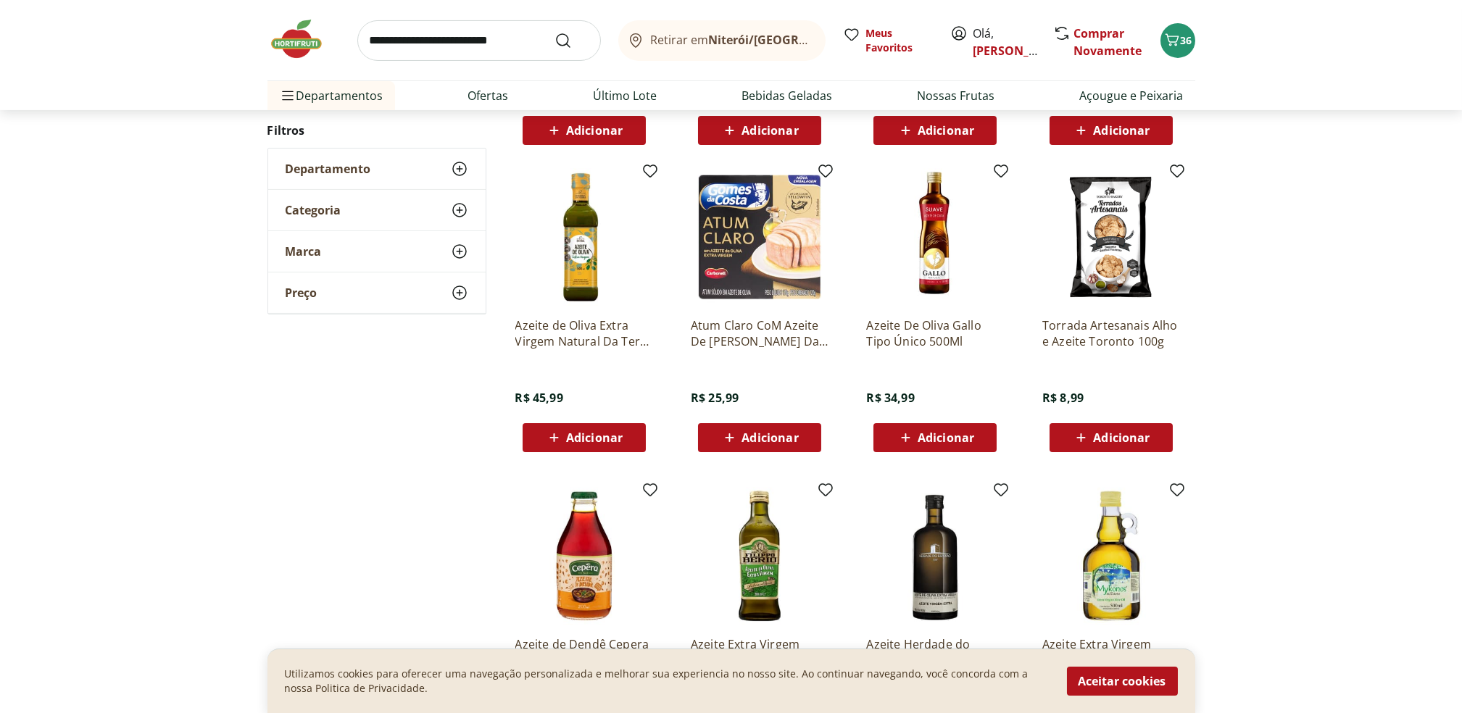
scroll to position [1172, 0]
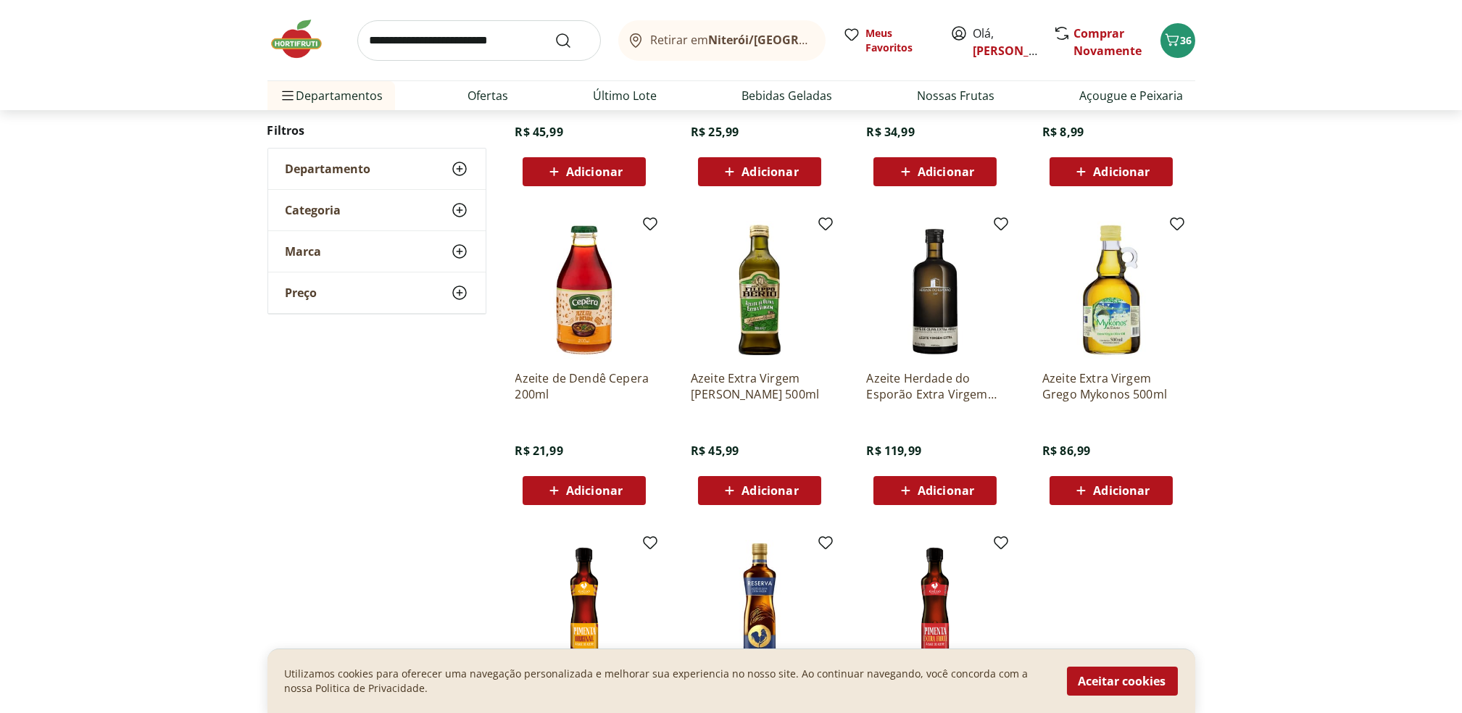
scroll to position [768, 0]
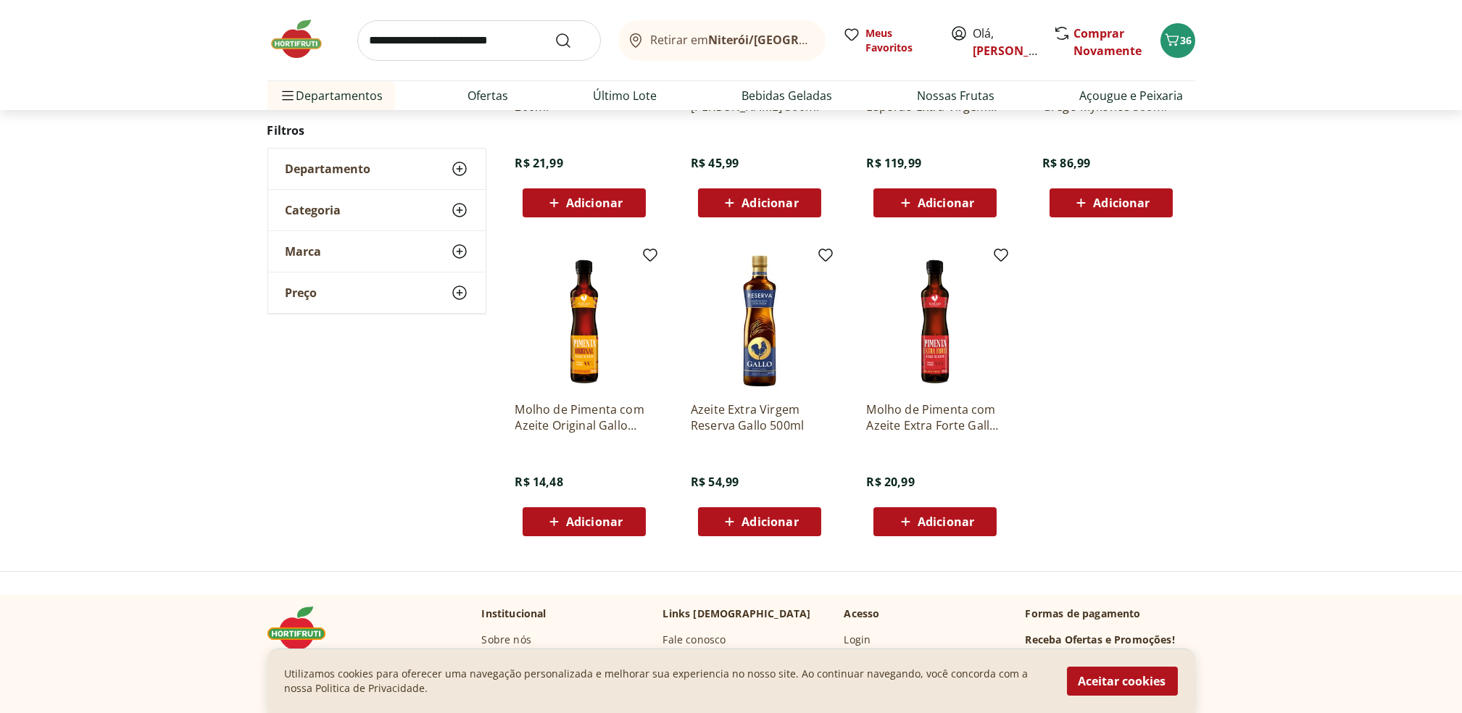
click at [1230, 377] on div "**********" at bounding box center [731, 21] width 1462 height 1053
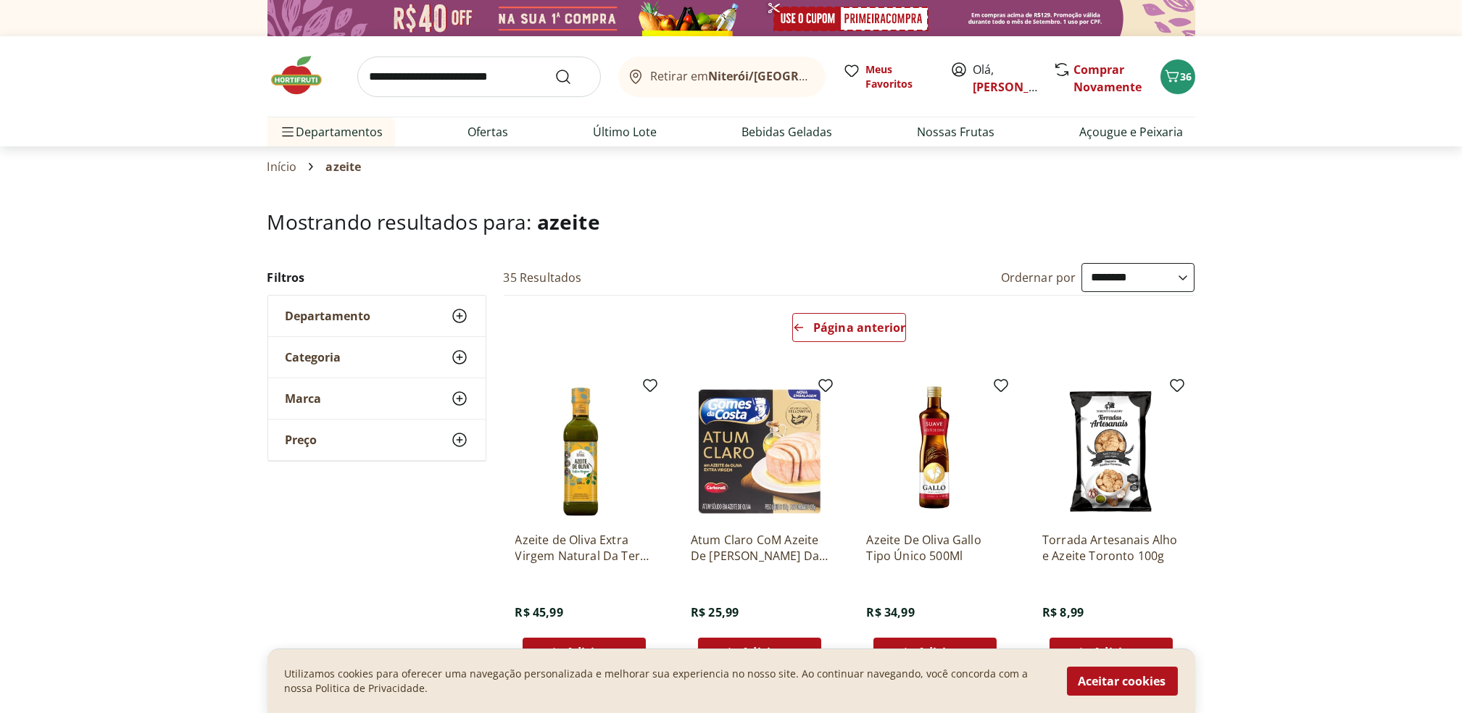
scroll to position [212, 0]
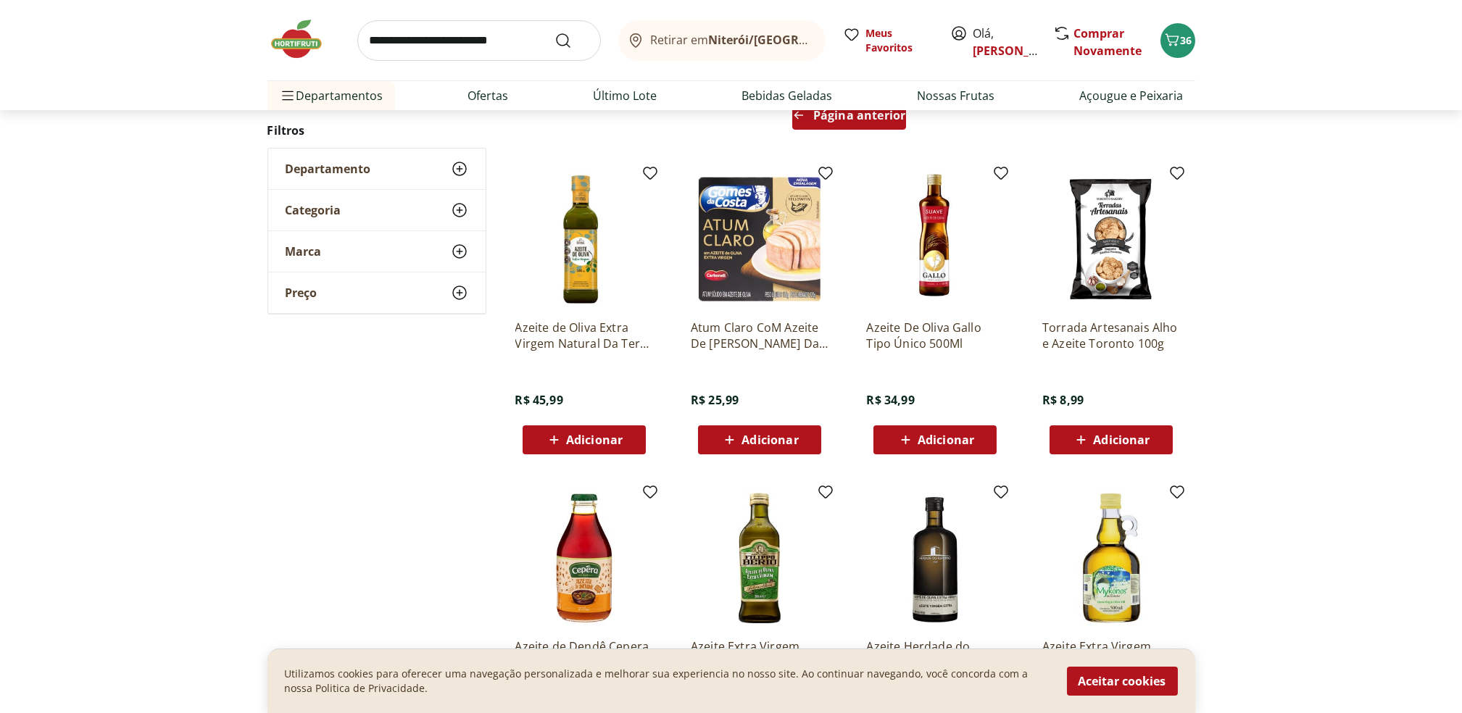
click at [864, 128] on div "Página anterior" at bounding box center [849, 115] width 114 height 29
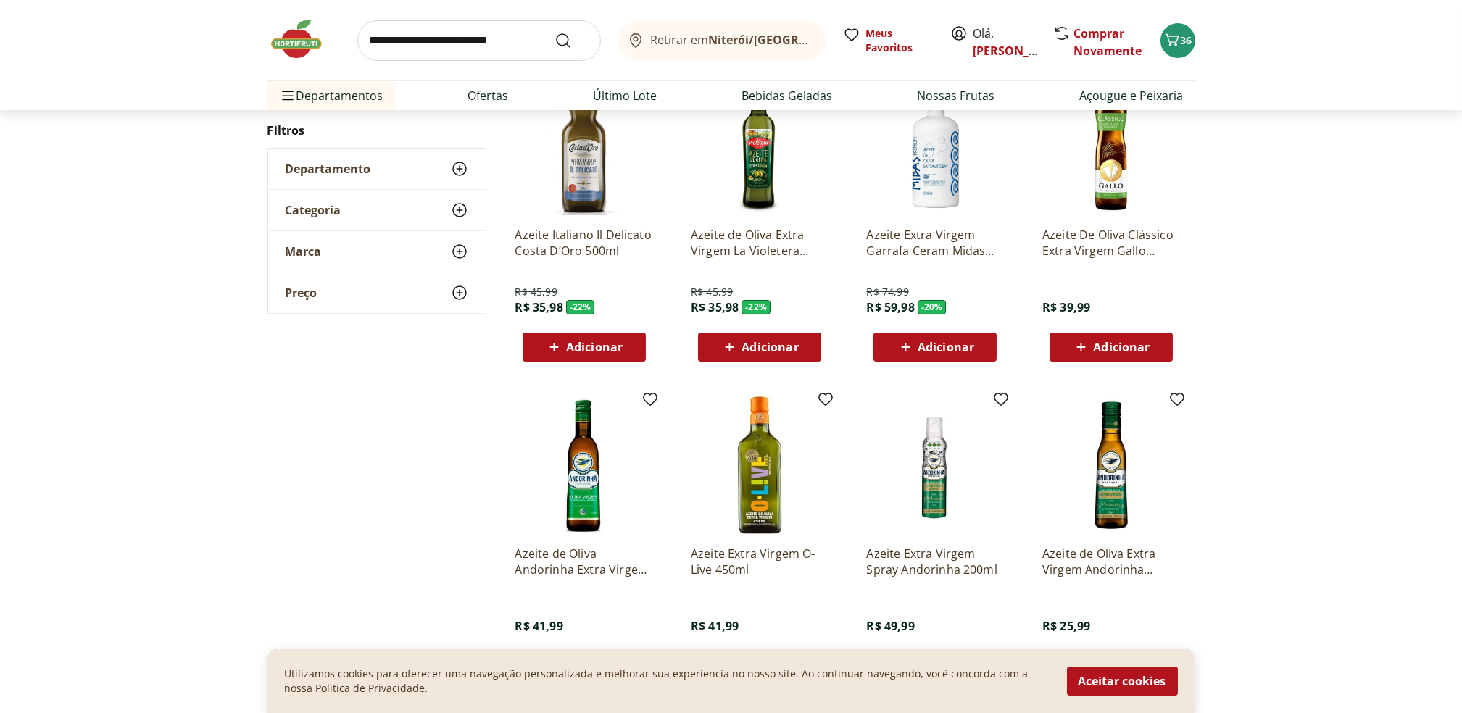
scroll to position [224, 0]
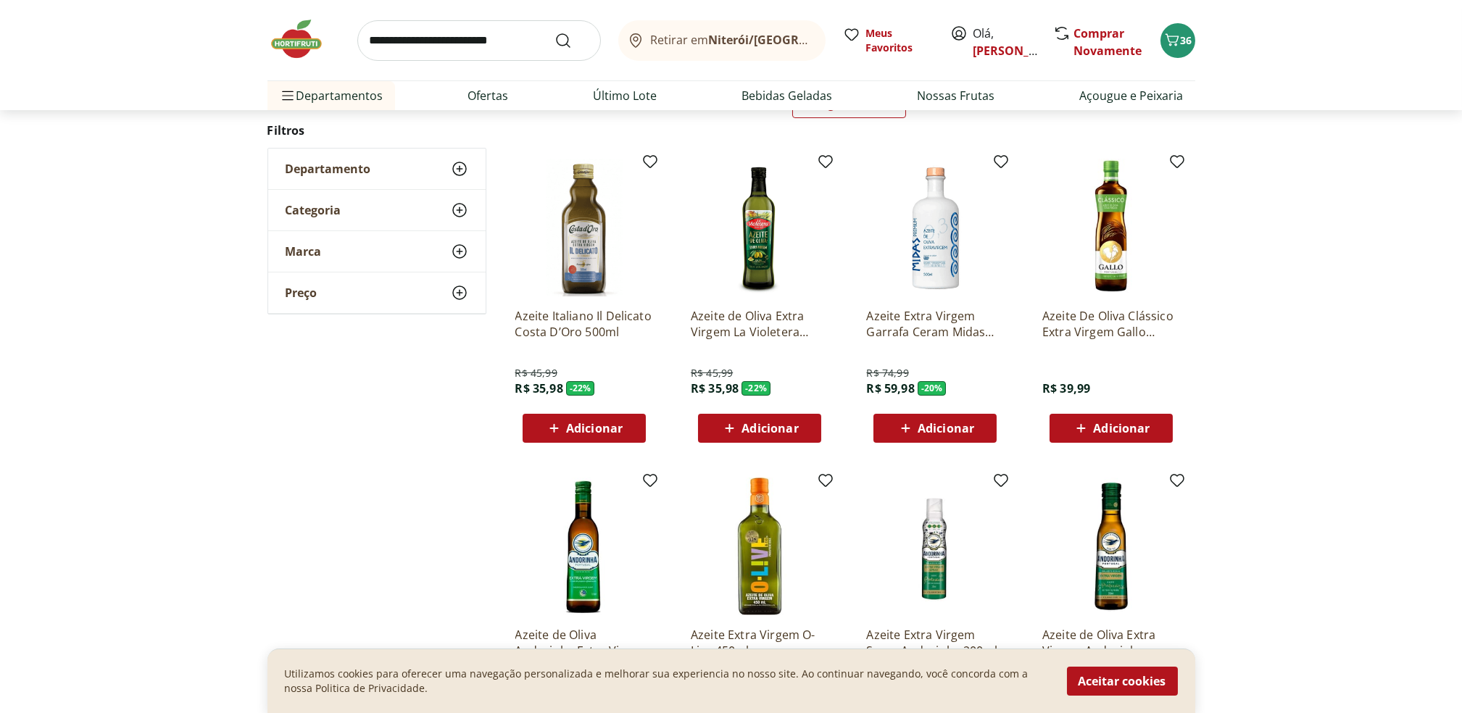
click at [938, 240] on img at bounding box center [935, 228] width 138 height 138
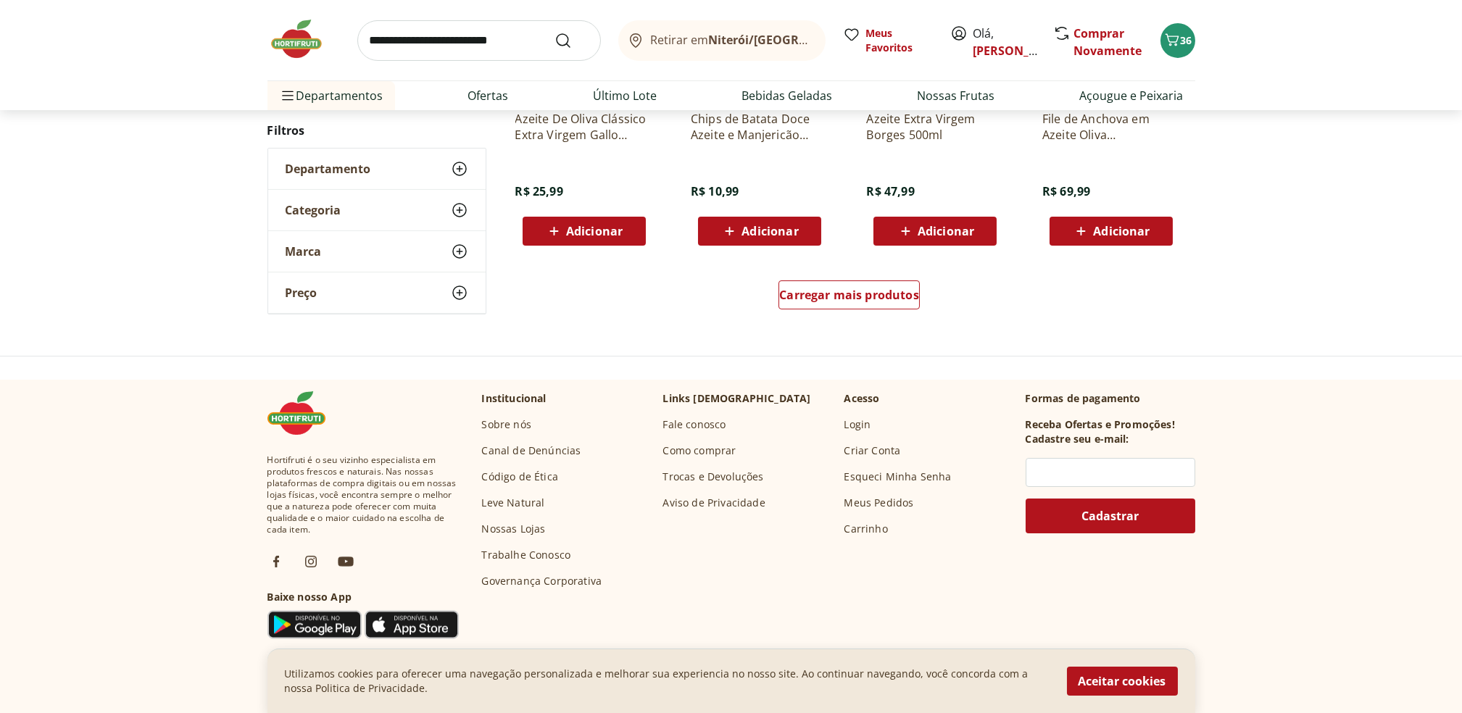
scroll to position [1061, 0]
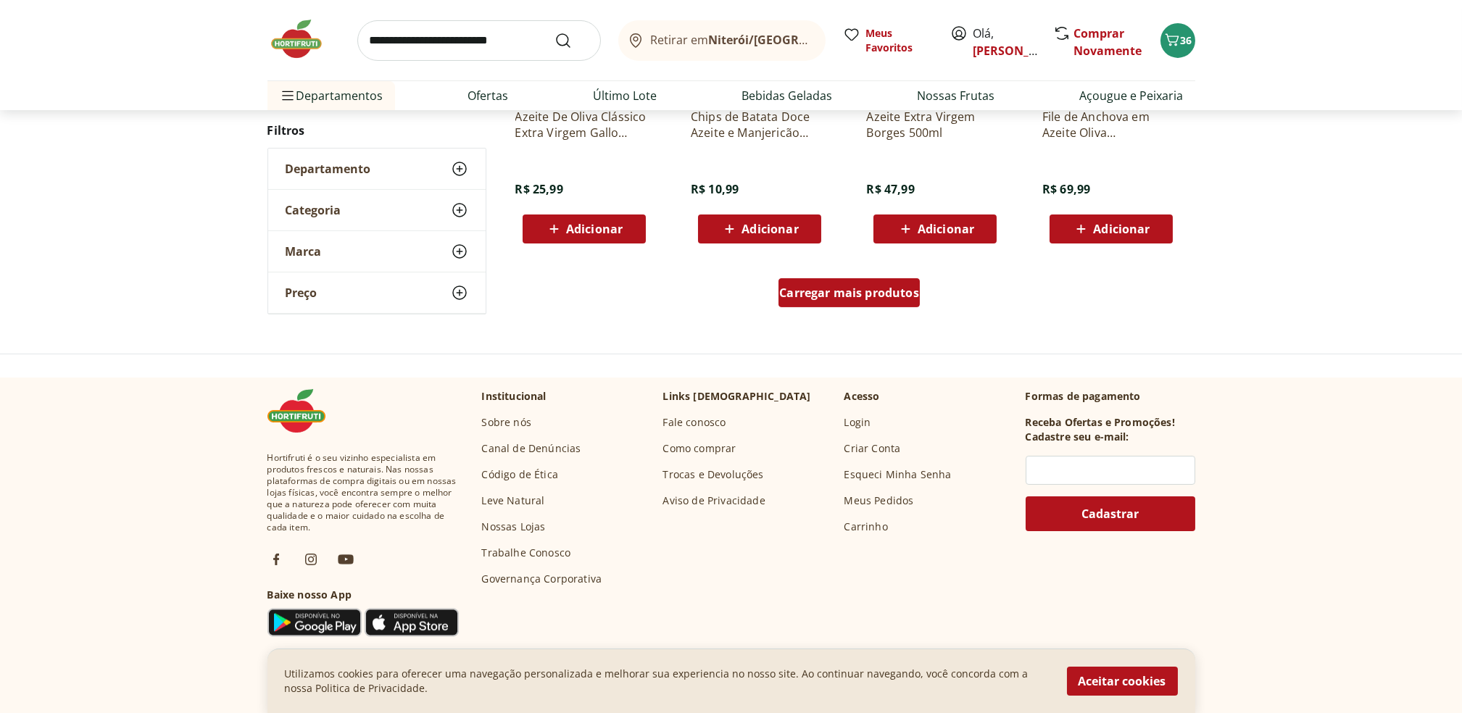
click at [901, 291] on span "Carregar mais produtos" at bounding box center [849, 293] width 140 height 12
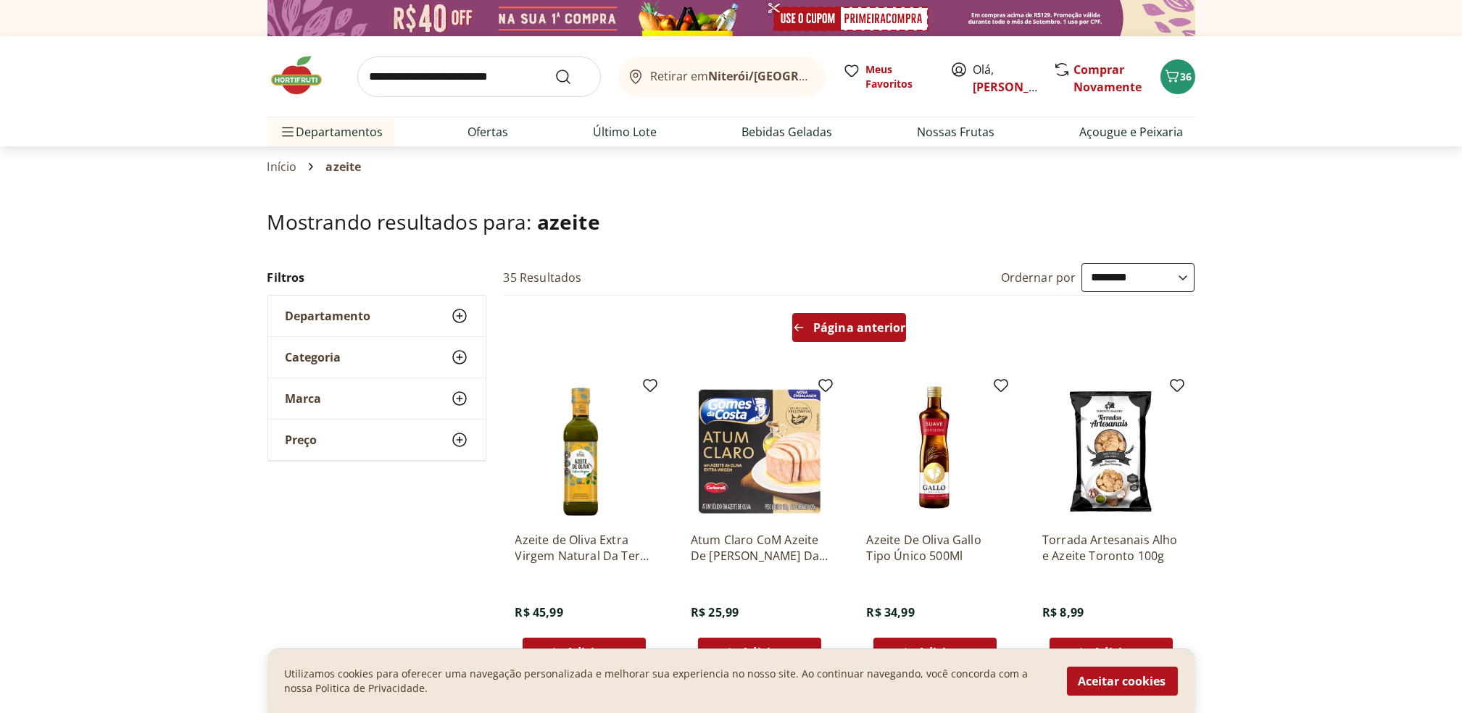
click at [847, 315] on div "Página anterior" at bounding box center [849, 327] width 114 height 29
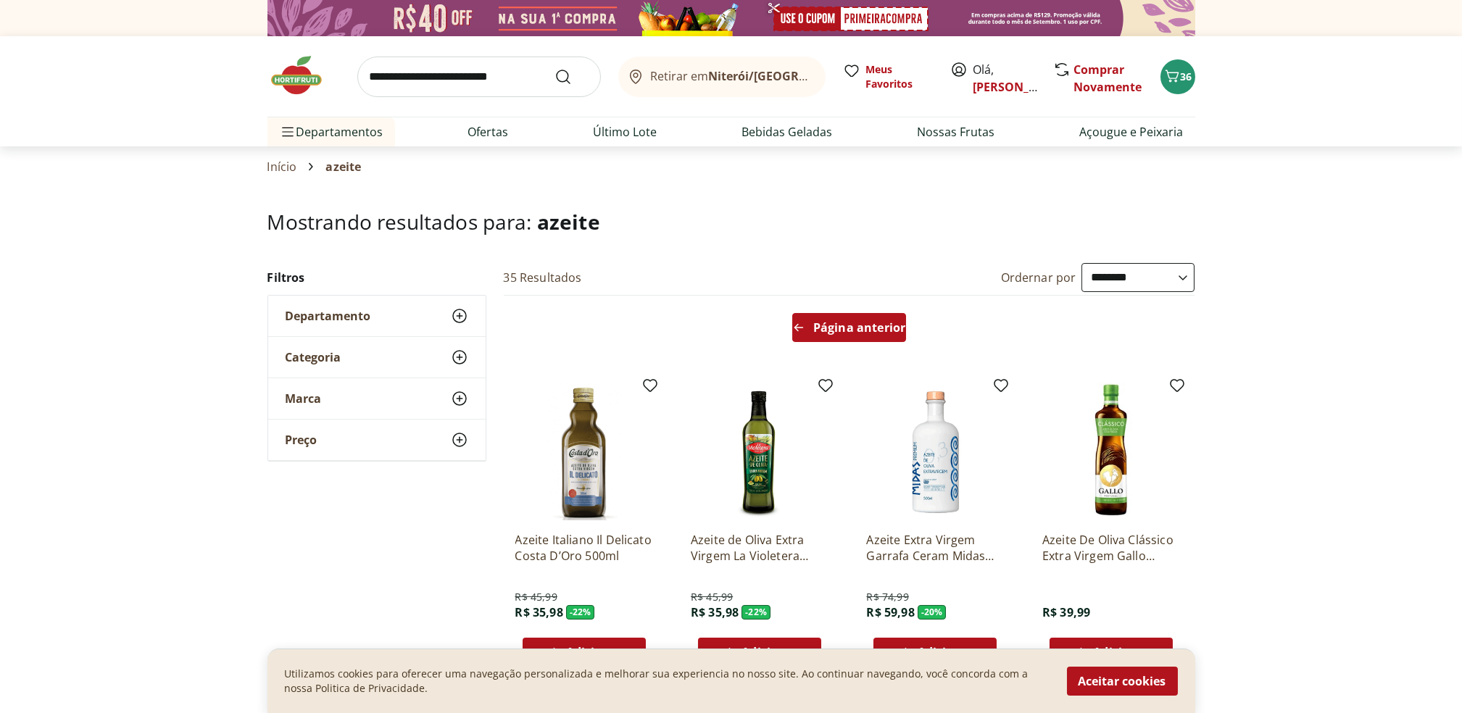
click at [849, 326] on span "Página anterior" at bounding box center [859, 328] width 92 height 12
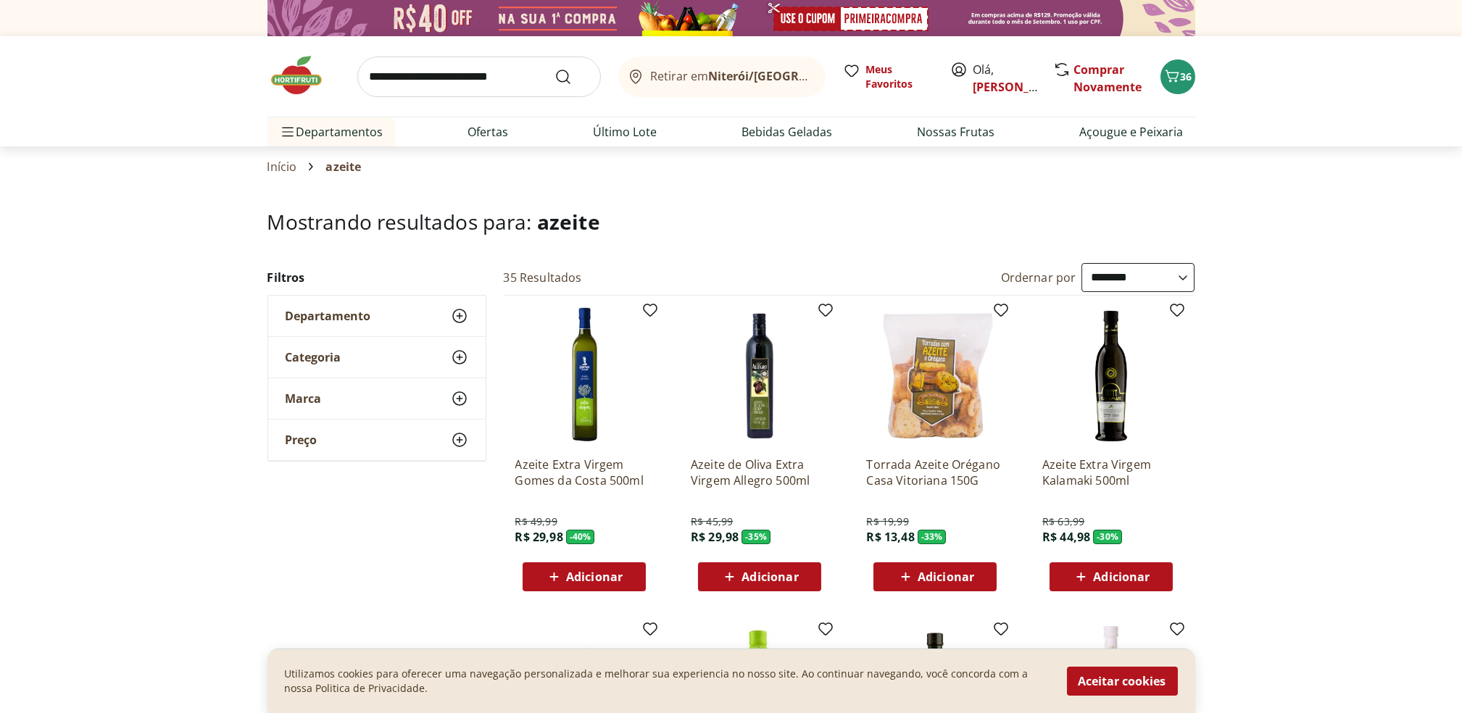
click at [1173, 282] on select "**********" at bounding box center [1138, 277] width 113 height 29
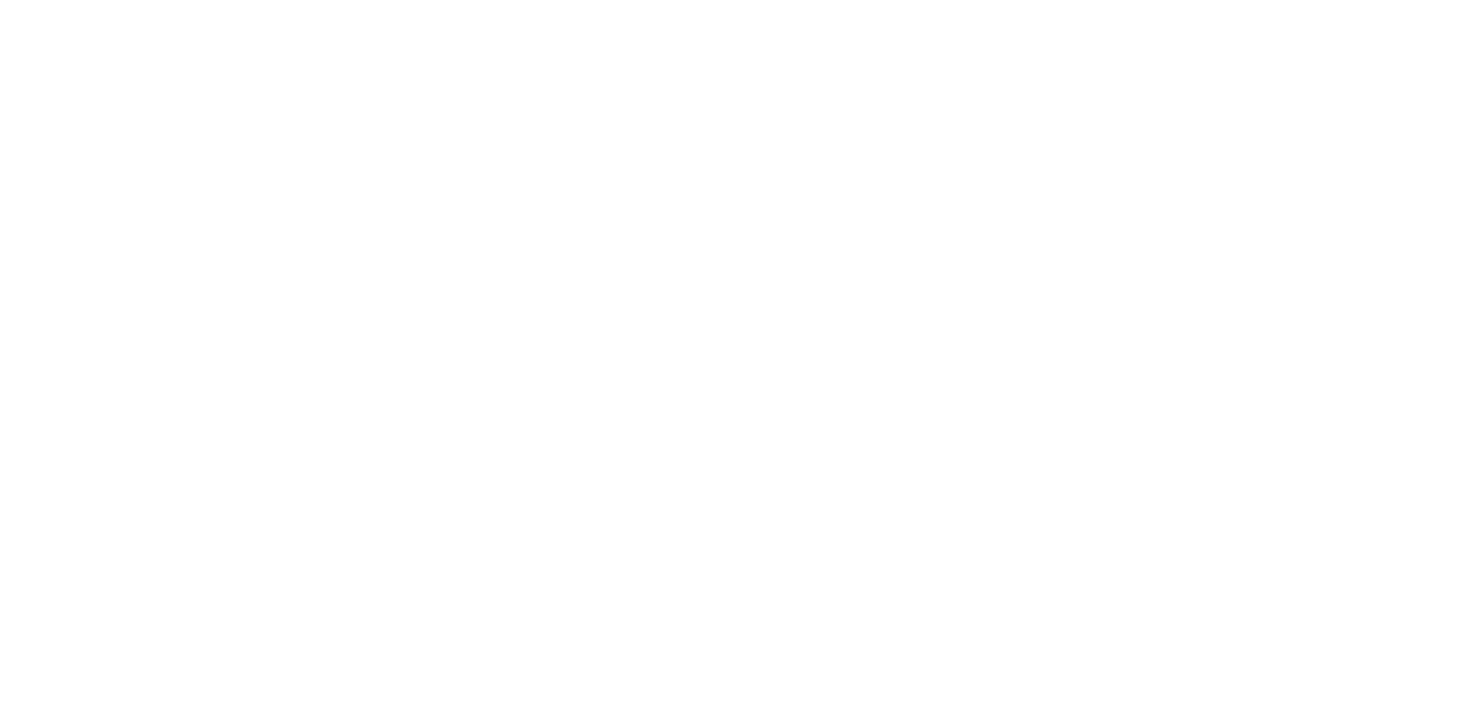
select select "*********"
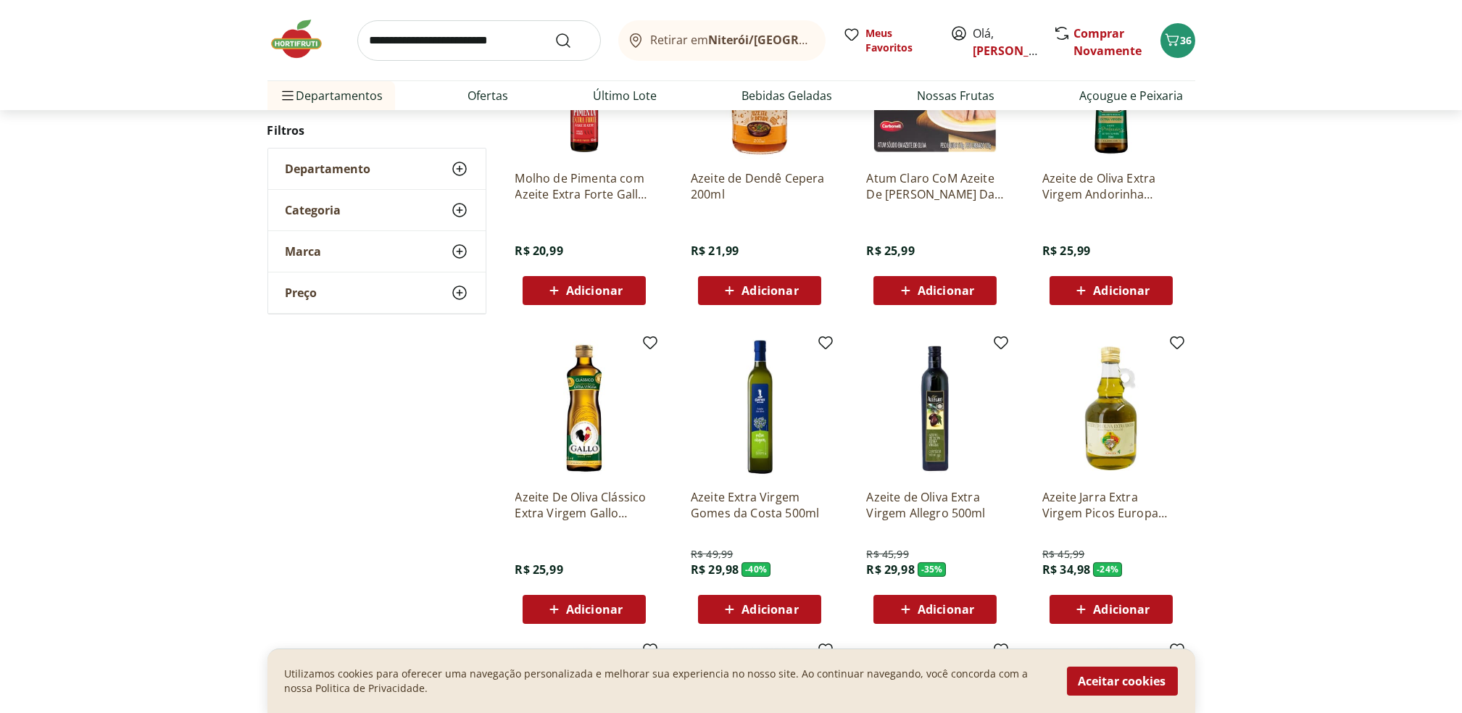
scroll to position [626, 0]
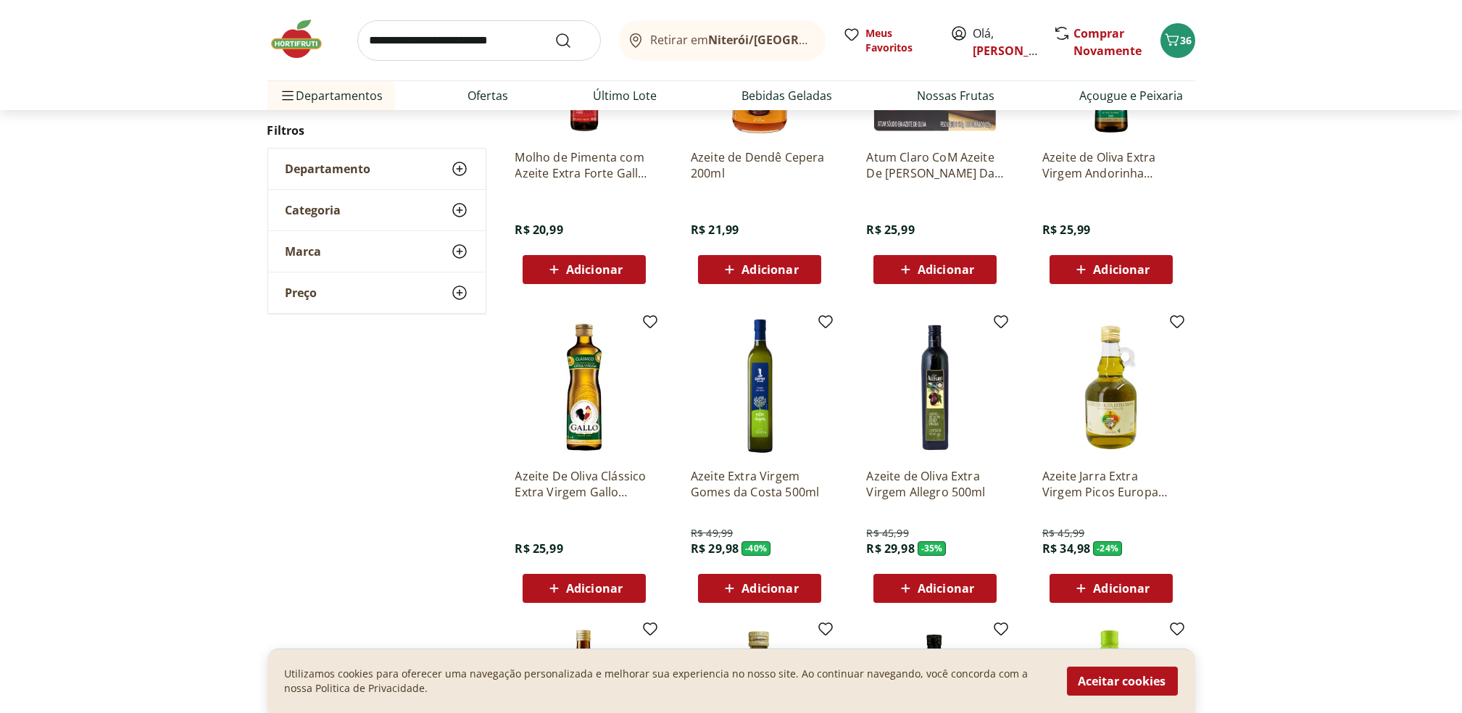
click at [1118, 587] on span "Adicionar" at bounding box center [1121, 589] width 57 height 12
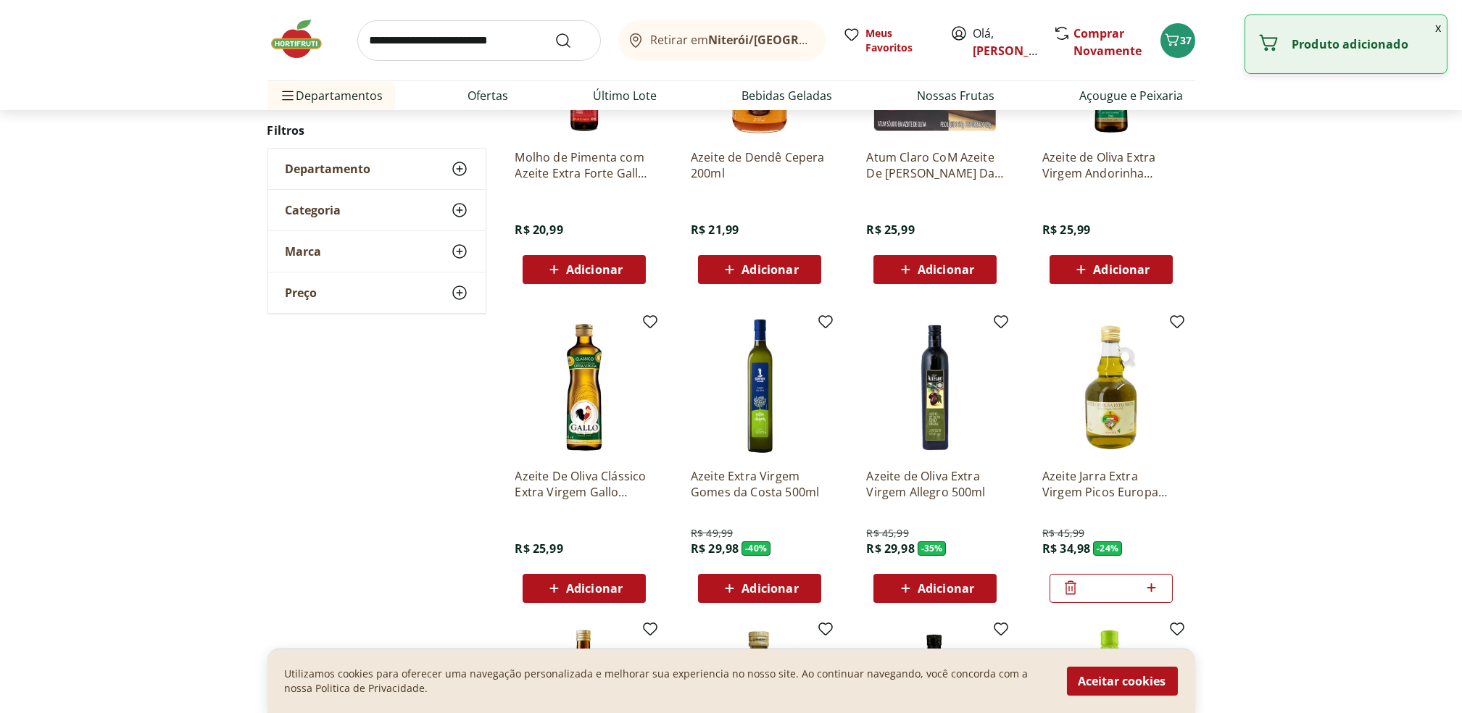
scroll to position [874, 0]
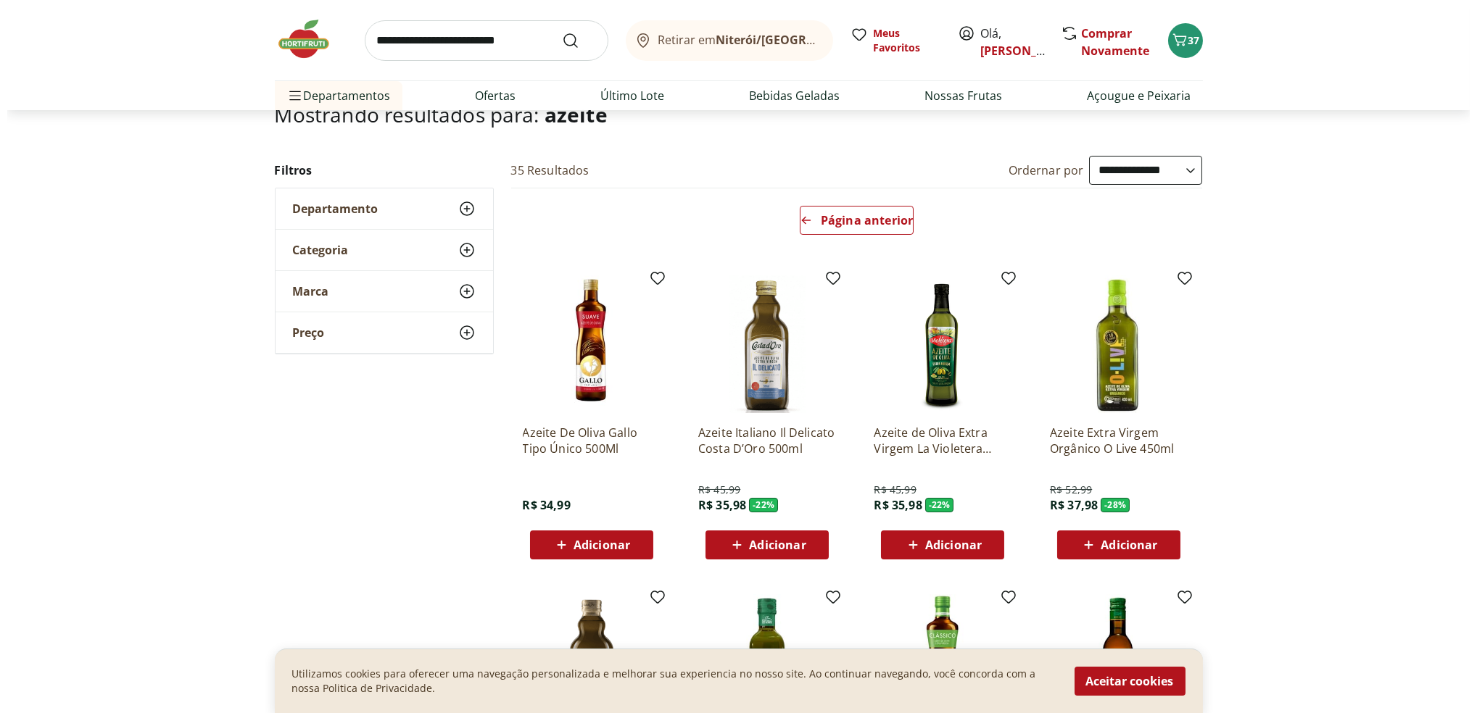
scroll to position [36, 0]
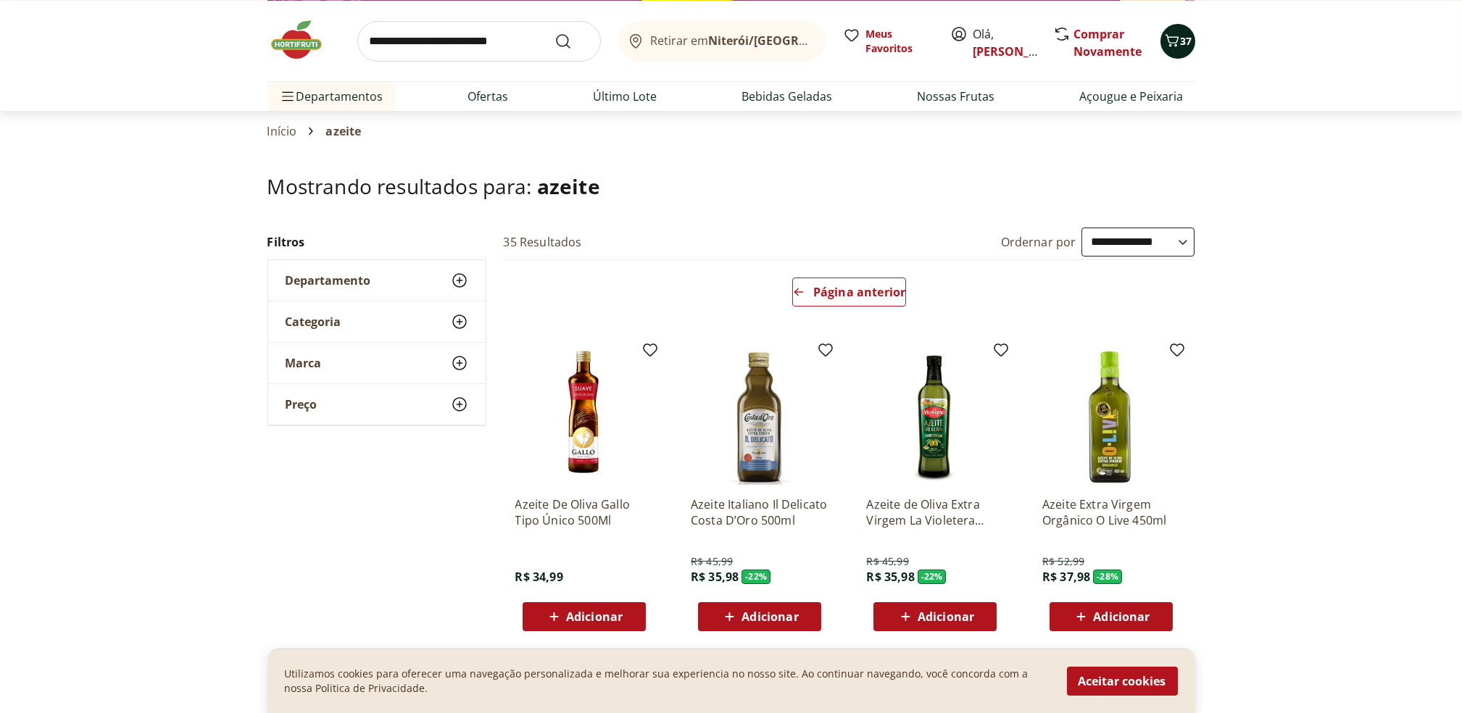
click at [1165, 42] on icon "Carrinho" at bounding box center [1172, 40] width 17 height 17
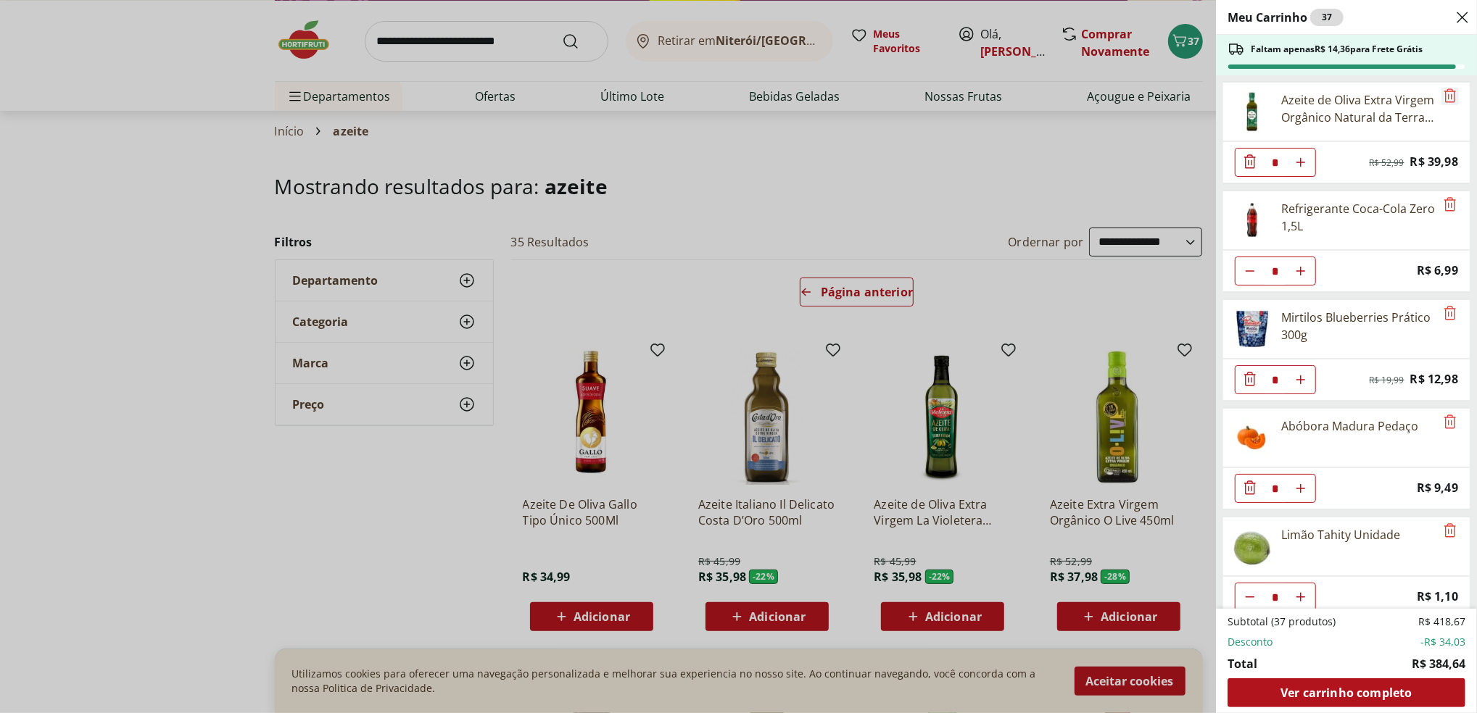
click at [1444, 91] on icon "Remove" at bounding box center [1450, 95] width 12 height 14
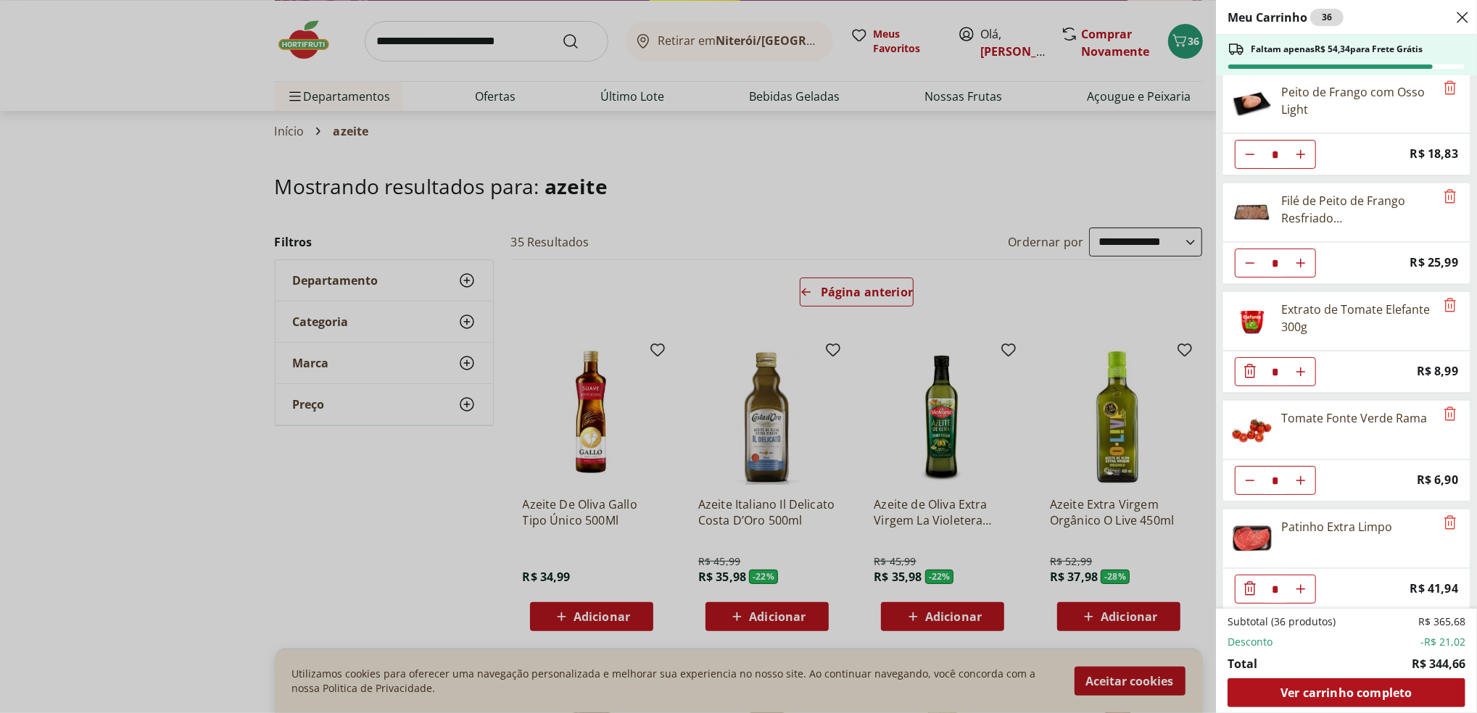
scroll to position [1245, 0]
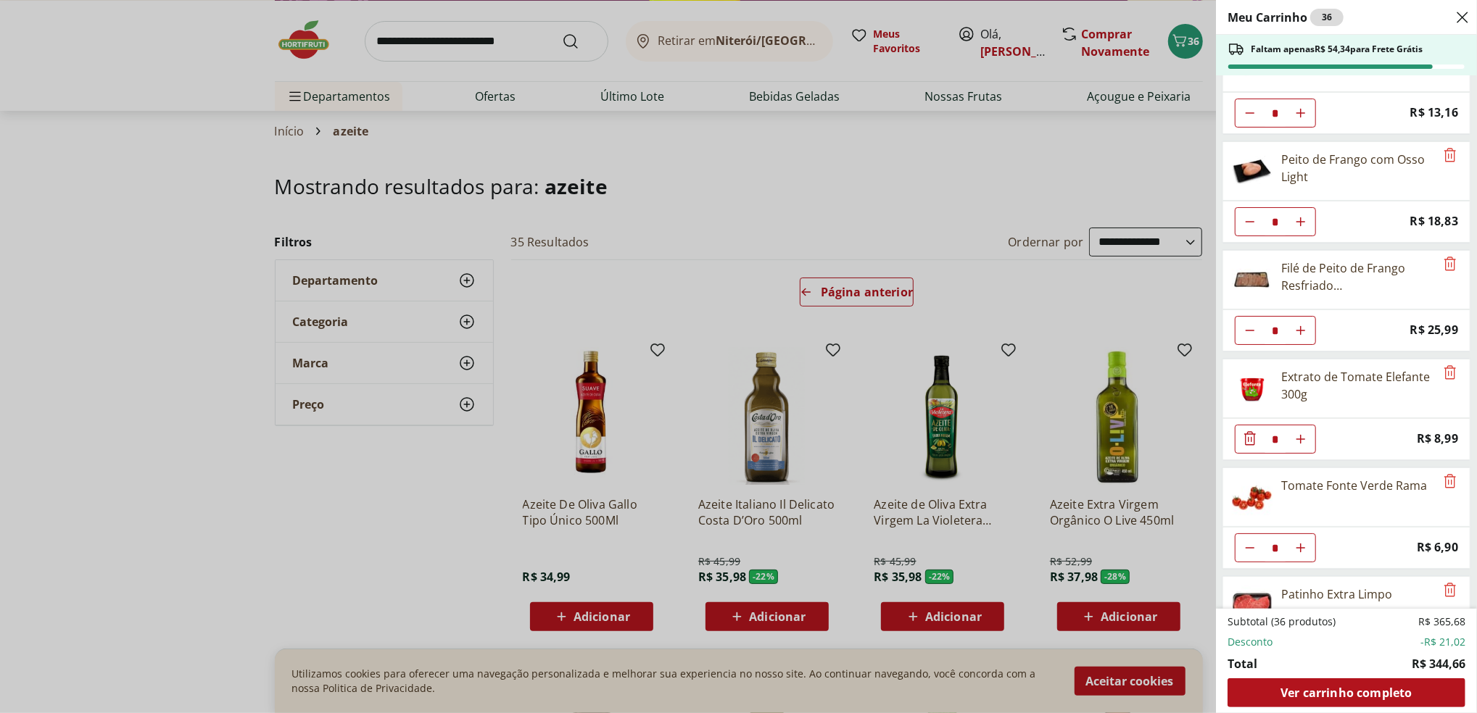
click at [1302, 526] on div "Tomate Fonte Verde Rama" at bounding box center [1329, 497] width 212 height 58
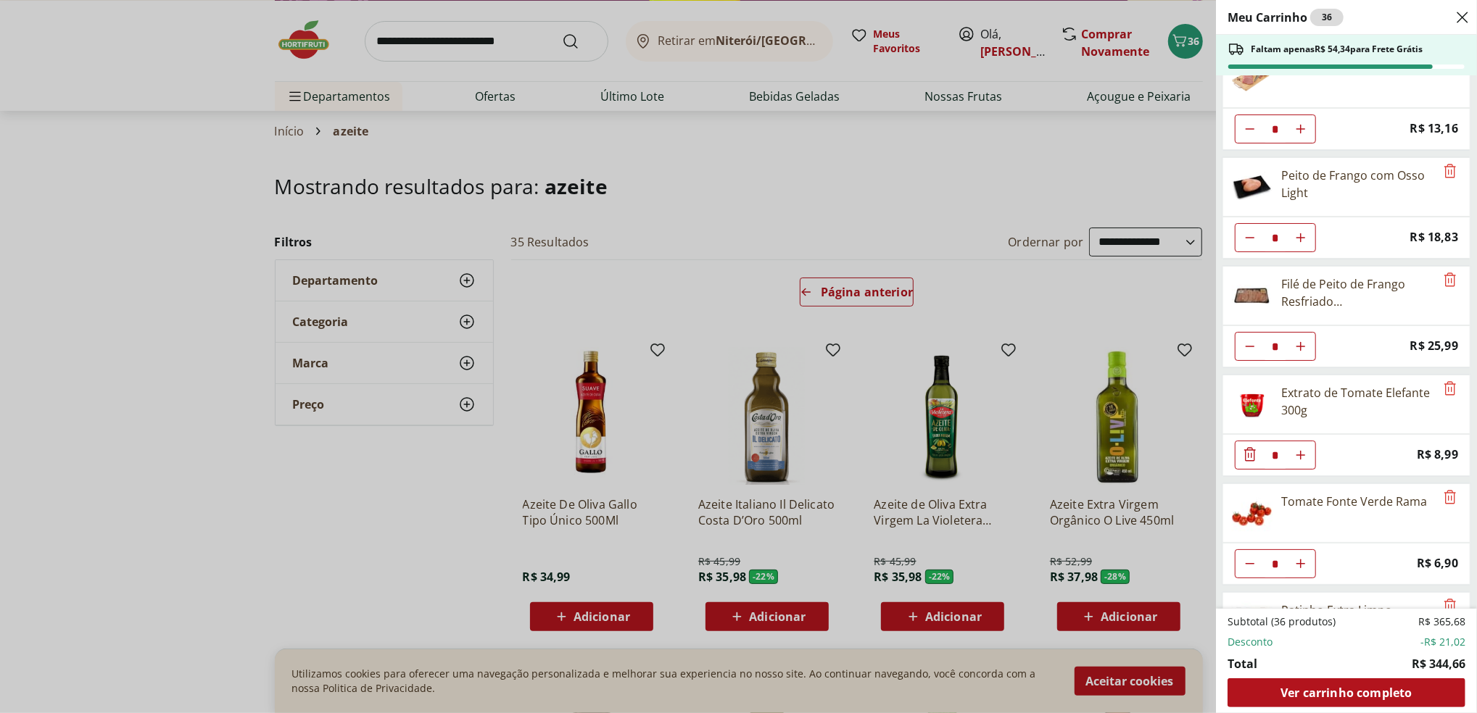
scroll to position [1434, 0]
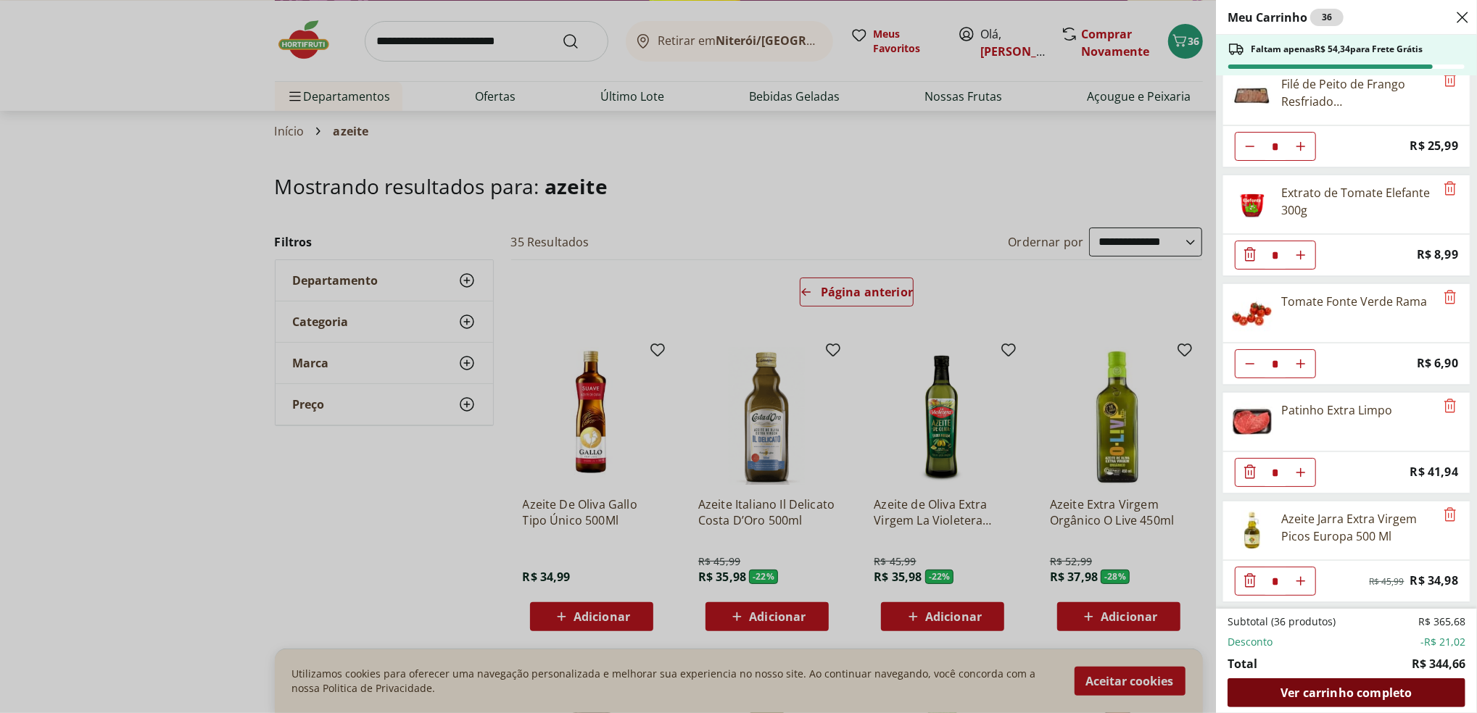
click at [1295, 692] on span "Ver carrinho completo" at bounding box center [1345, 693] width 131 height 12
click at [1276, 694] on div "Ver carrinho completo" at bounding box center [1346, 693] width 238 height 29
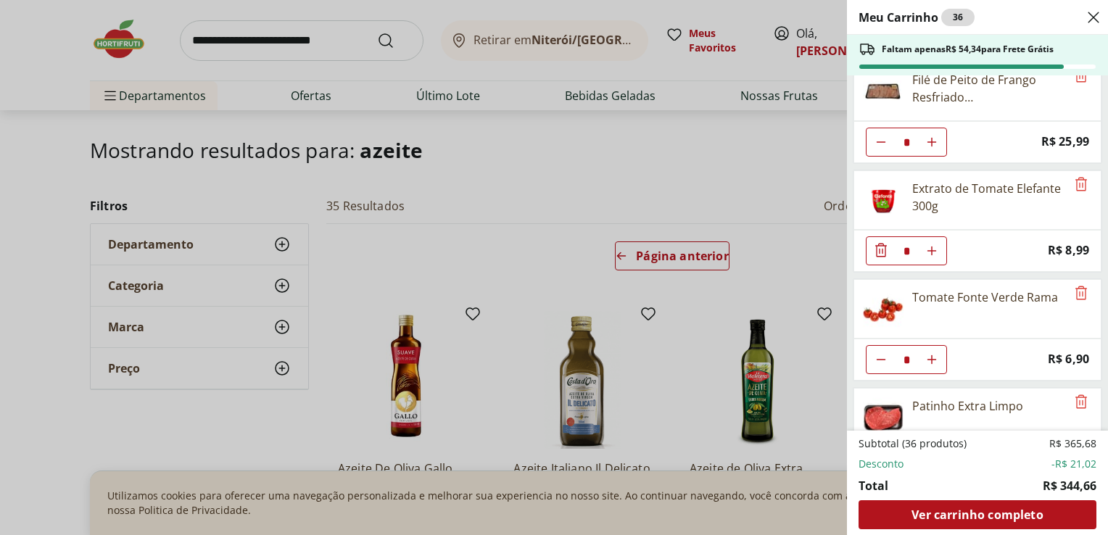
click at [581, 190] on div "Meu Carrinho 36 Faltam apenas R$ 54,34 para Frete Grátis Refrigerante Coca-Cola…" at bounding box center [554, 267] width 1108 height 535
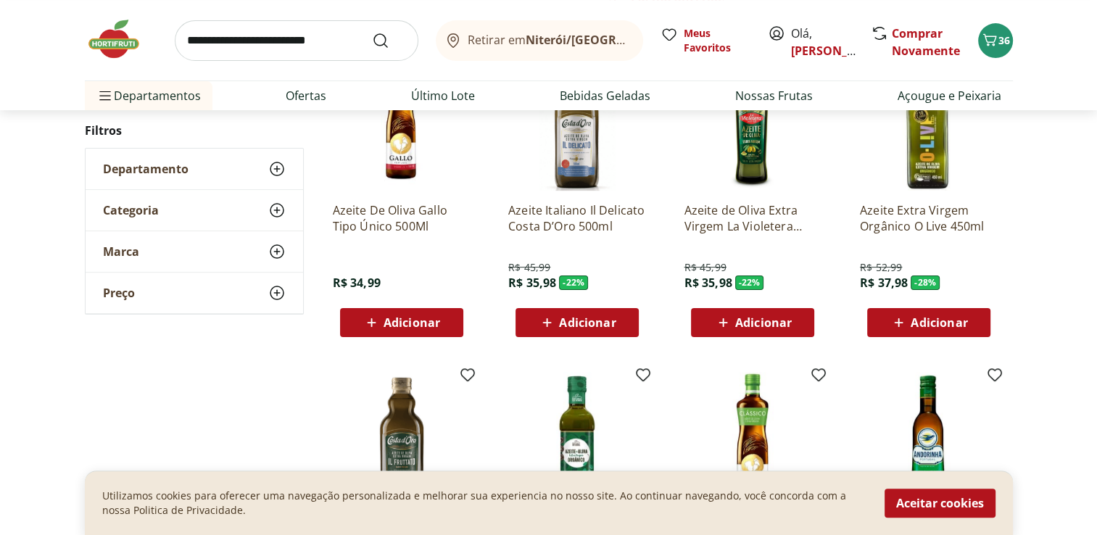
scroll to position [331, 0]
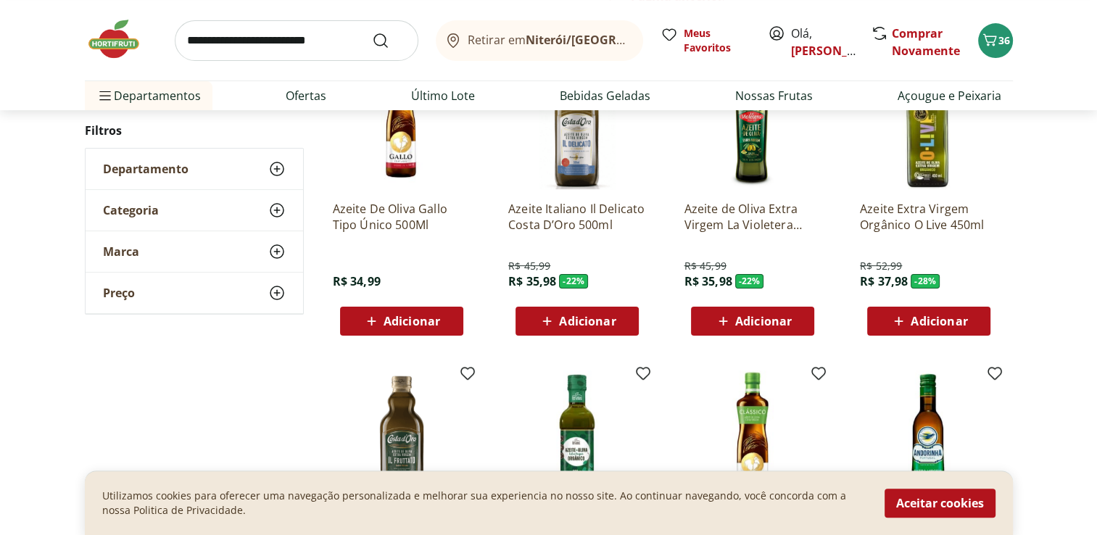
drag, startPoint x: 890, startPoint y: 0, endPoint x: 255, endPoint y: 373, distance: 735.7
click at [255, 373] on div "**********" at bounding box center [549, 496] width 928 height 1129
click at [992, 40] on icon "Carrinho" at bounding box center [989, 39] width 17 height 17
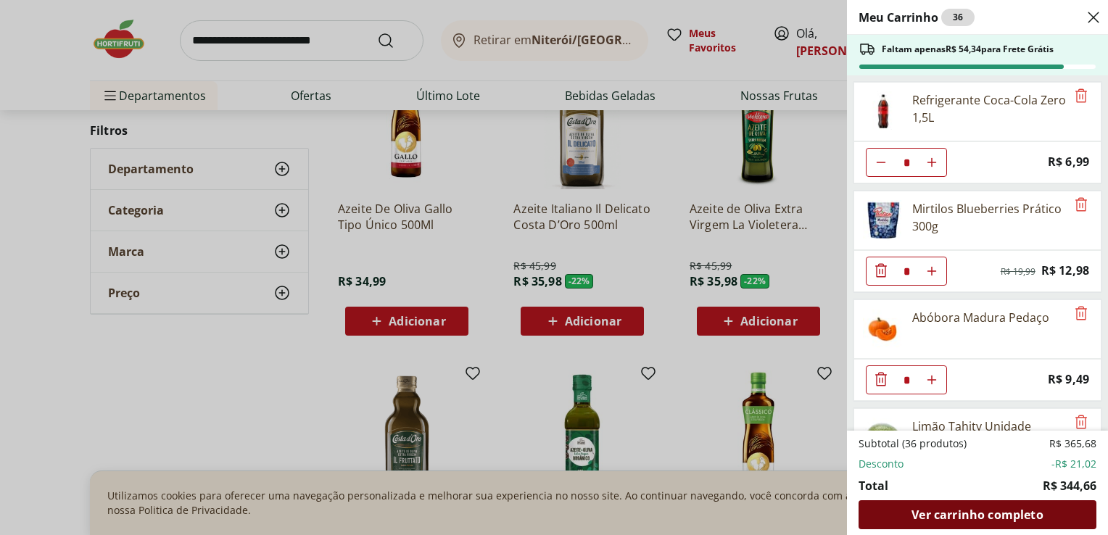
click at [963, 511] on span "Ver carrinho completo" at bounding box center [976, 515] width 131 height 12
click at [918, 519] on span "Ver carrinho completo" at bounding box center [976, 515] width 131 height 12
click at [105, 369] on div "Meu Carrinho 36 Faltam apenas R$ 54,34 para Frete Grátis Refrigerante Coca-Cola…" at bounding box center [554, 267] width 1108 height 535
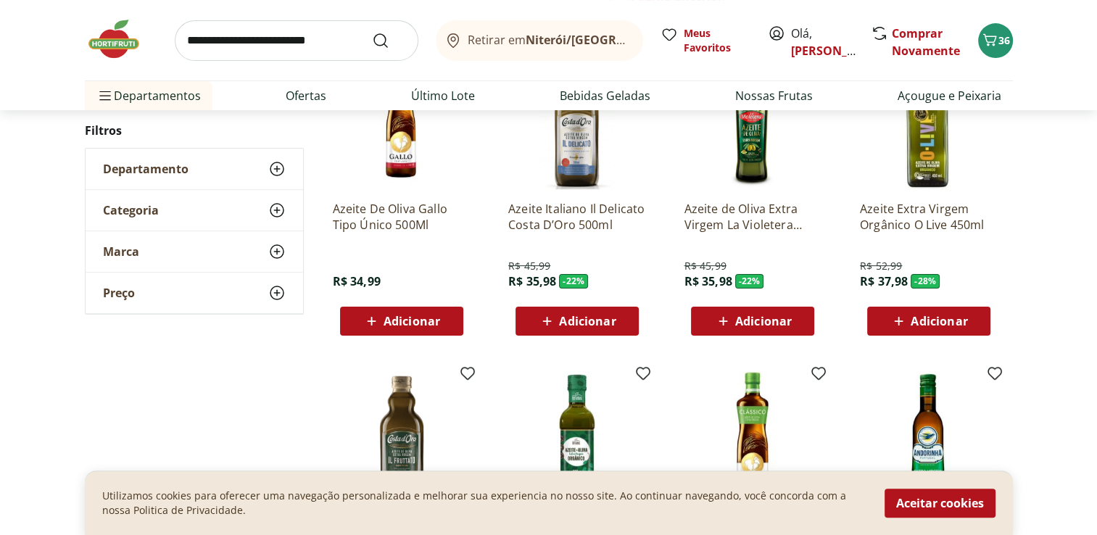
click at [114, 41] on img at bounding box center [121, 38] width 72 height 43
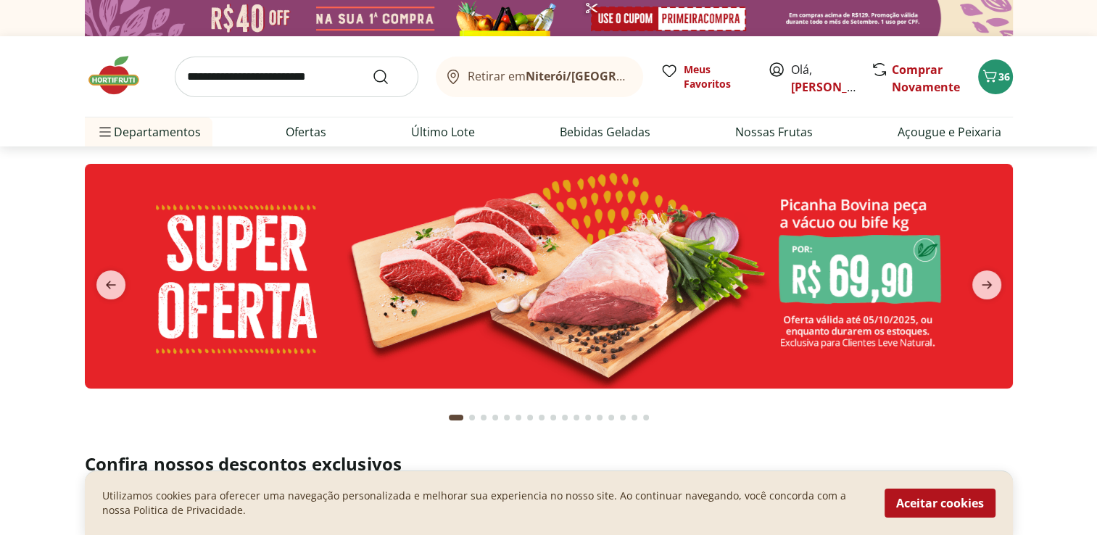
click at [115, 65] on img at bounding box center [121, 75] width 72 height 43
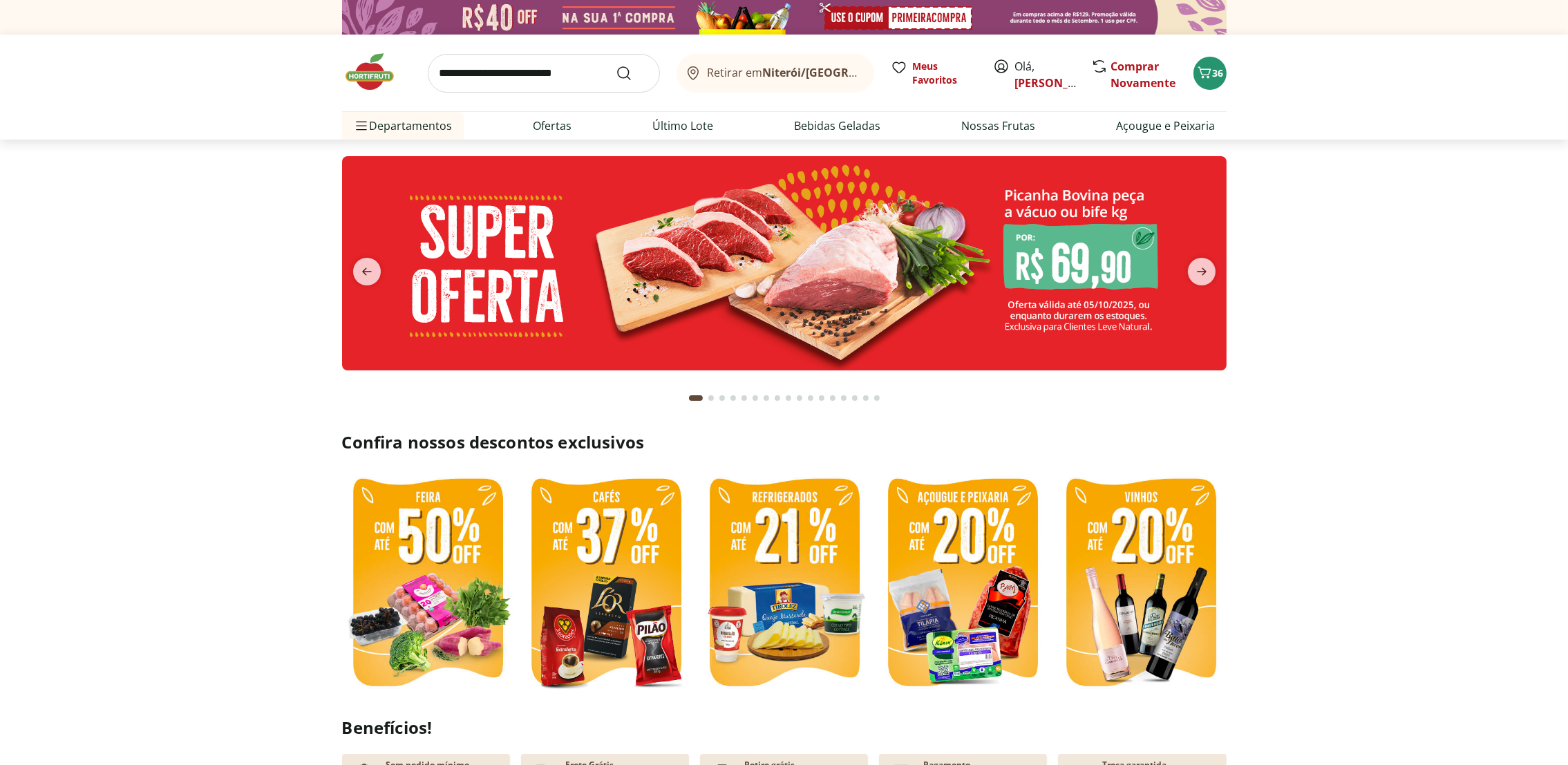
click at [288, 82] on header "Retirar em [GEOGRAPHIC_DATA]/[PERSON_NAME], [PERSON_NAME] 36 Retirar em [GEOGRA…" at bounding box center [784, 87] width 1568 height 105
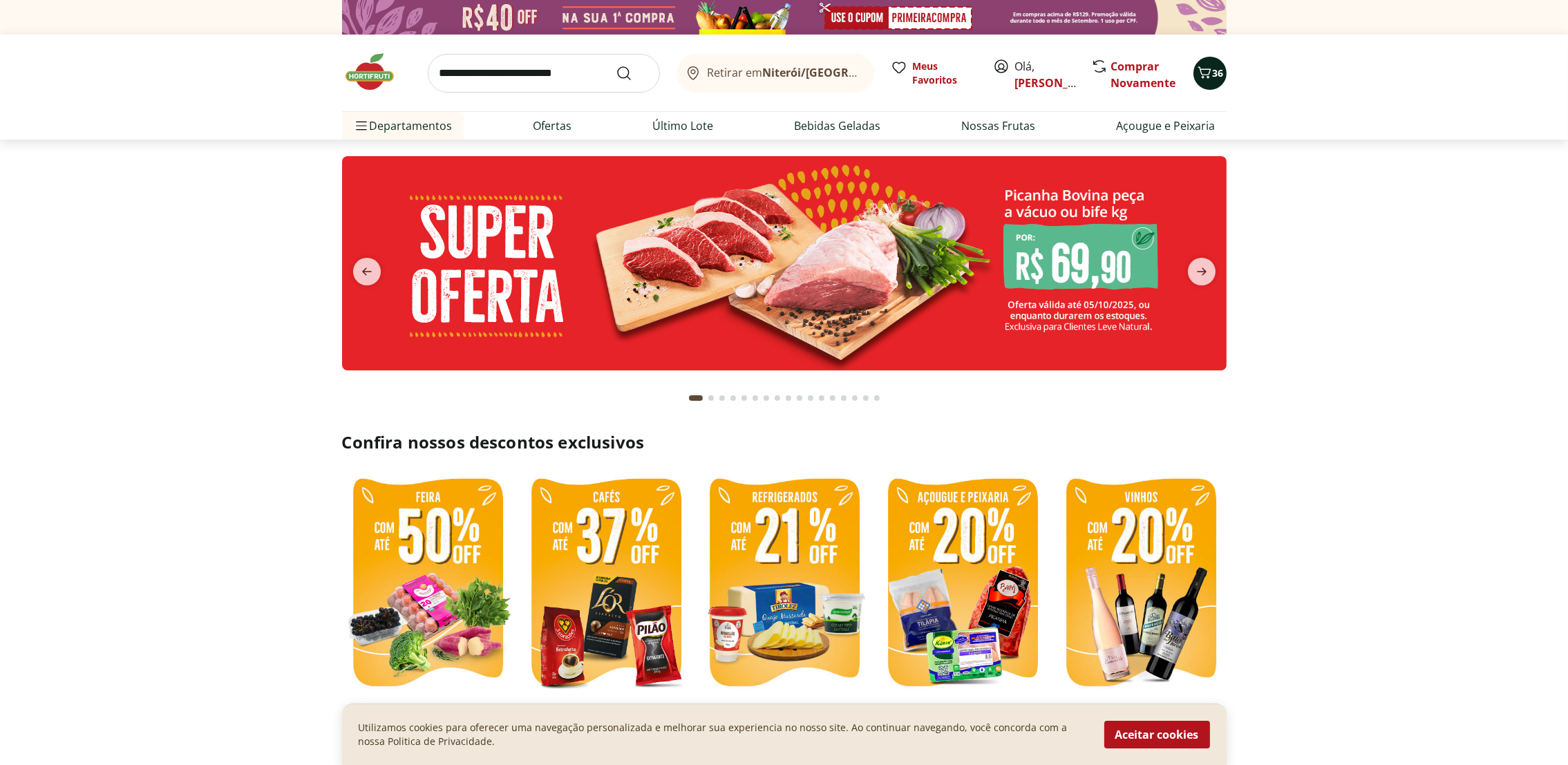
click at [1221, 73] on span "36" at bounding box center [1218, 73] width 11 height 13
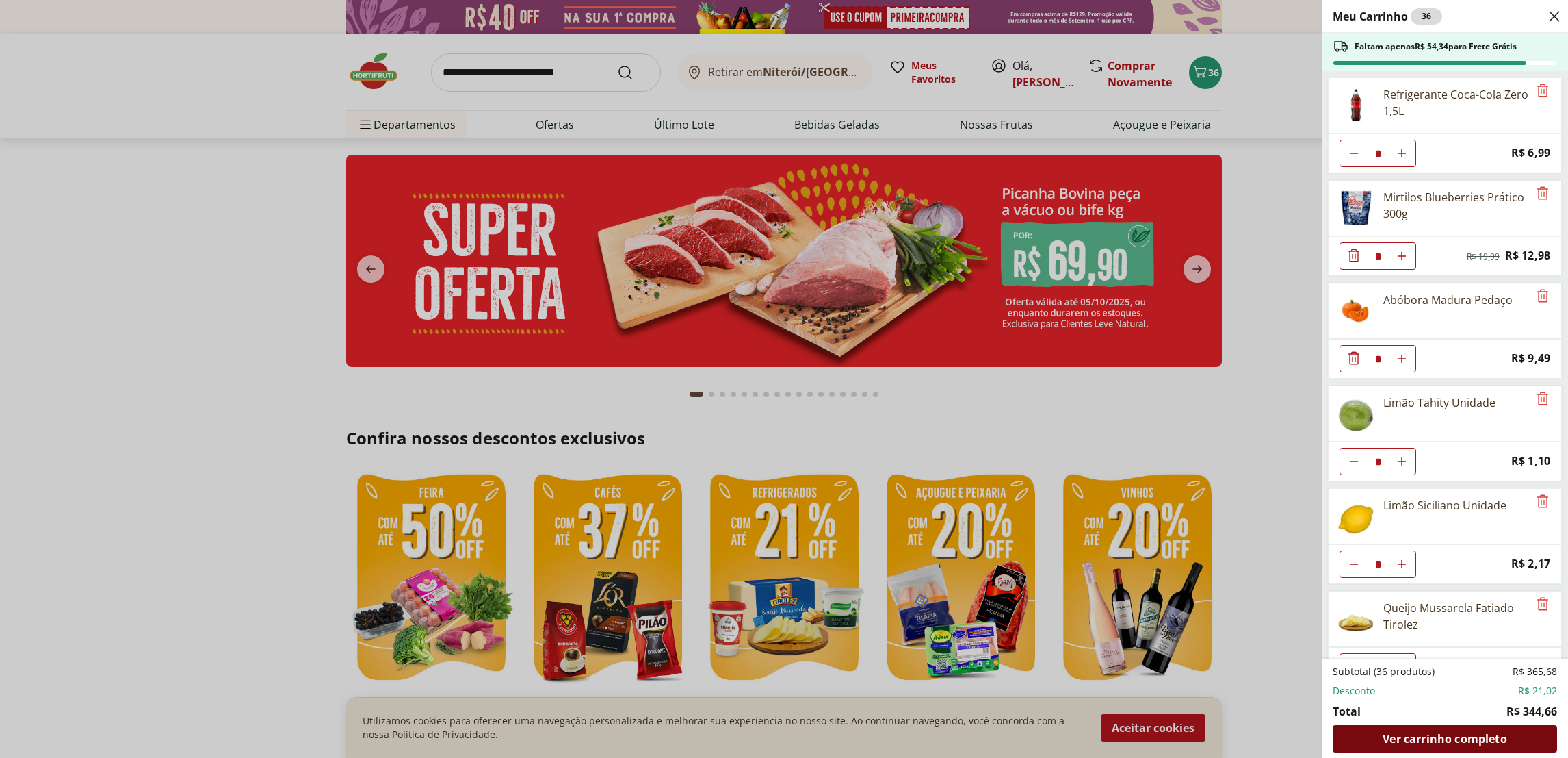
click at [1520, 748] on div "Ver carrinho completo" at bounding box center [1444, 738] width 225 height 27
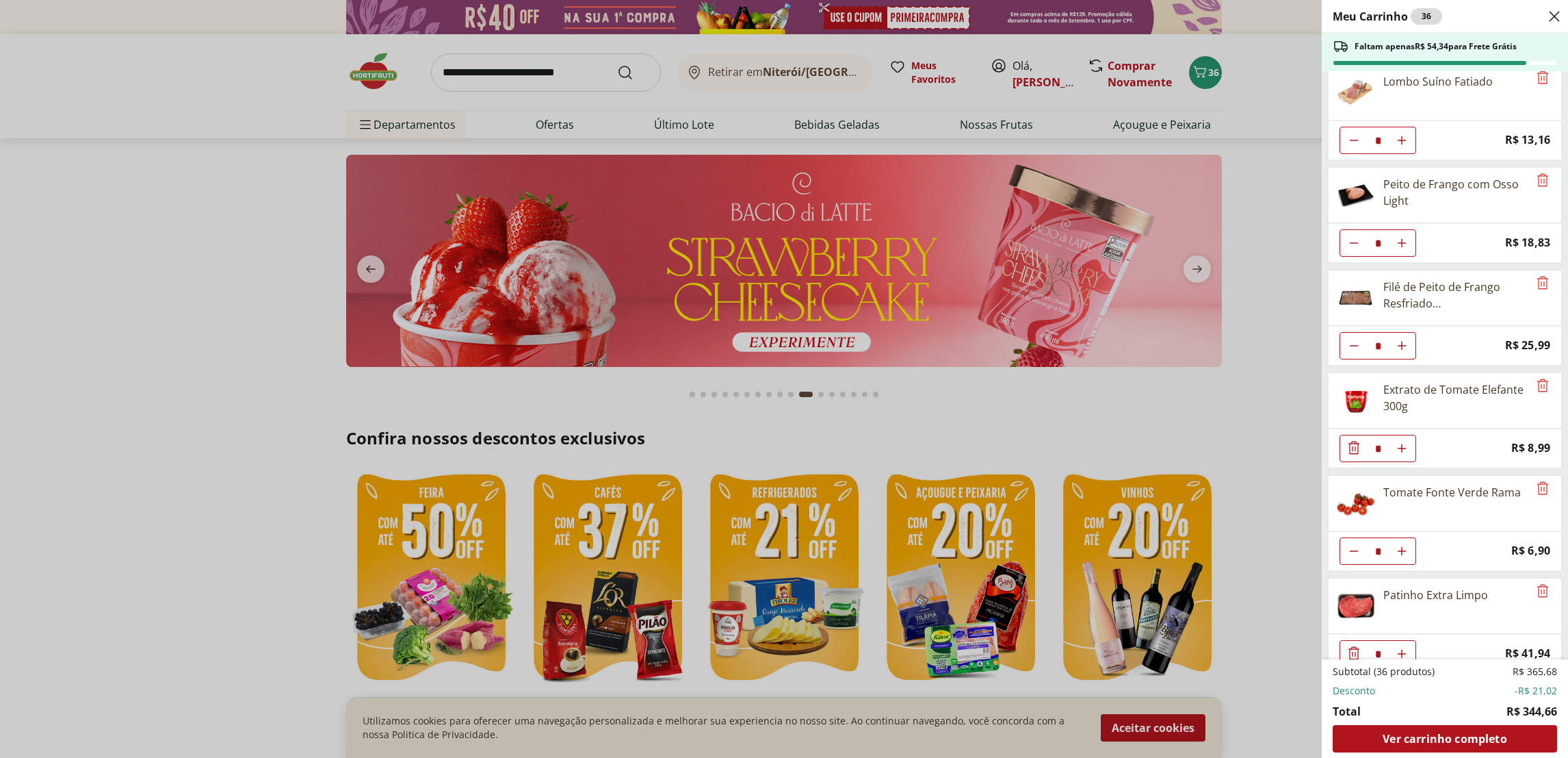
scroll to position [1278, 0]
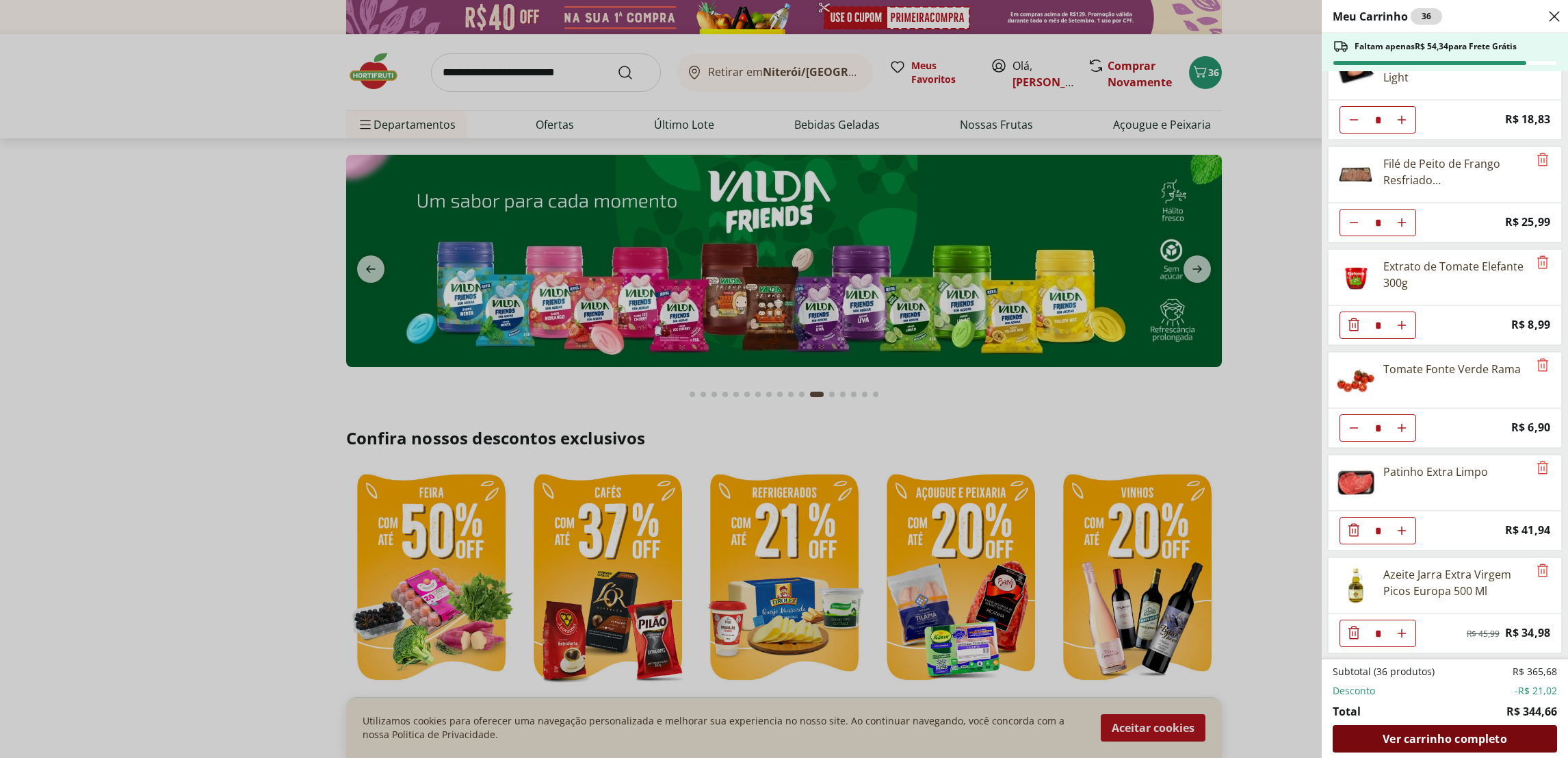
click at [1374, 733] on div "Ver carrinho completo" at bounding box center [1444, 738] width 225 height 27
